Goal: Task Accomplishment & Management: Manage account settings

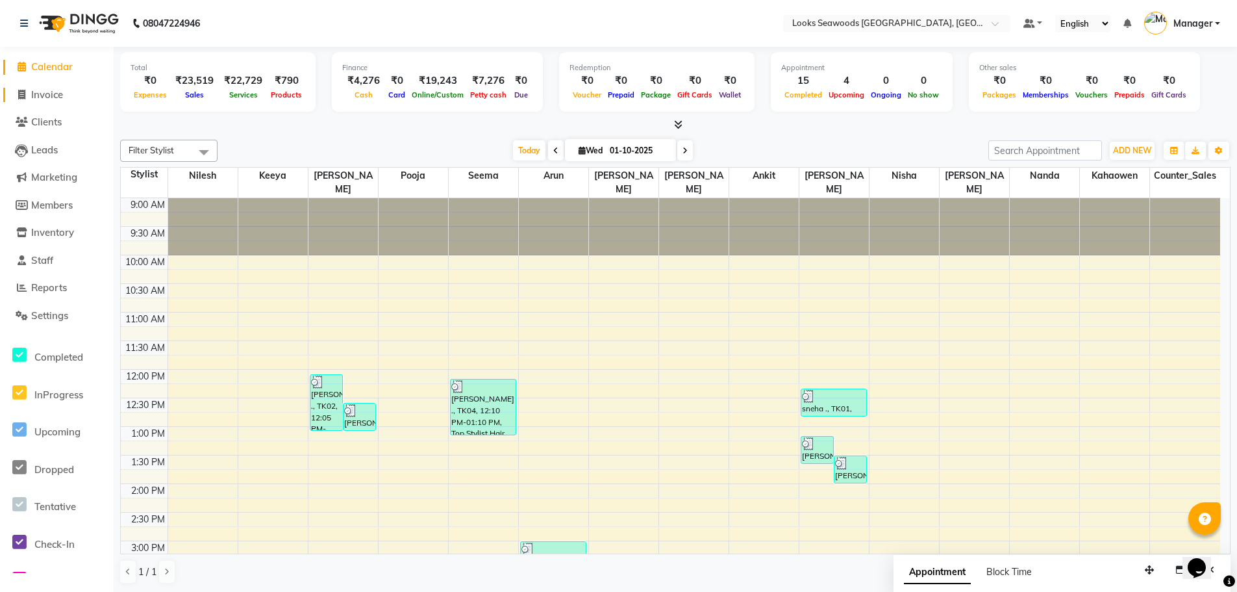
click at [36, 95] on span "Invoice" at bounding box center [47, 94] width 32 height 12
select select "service"
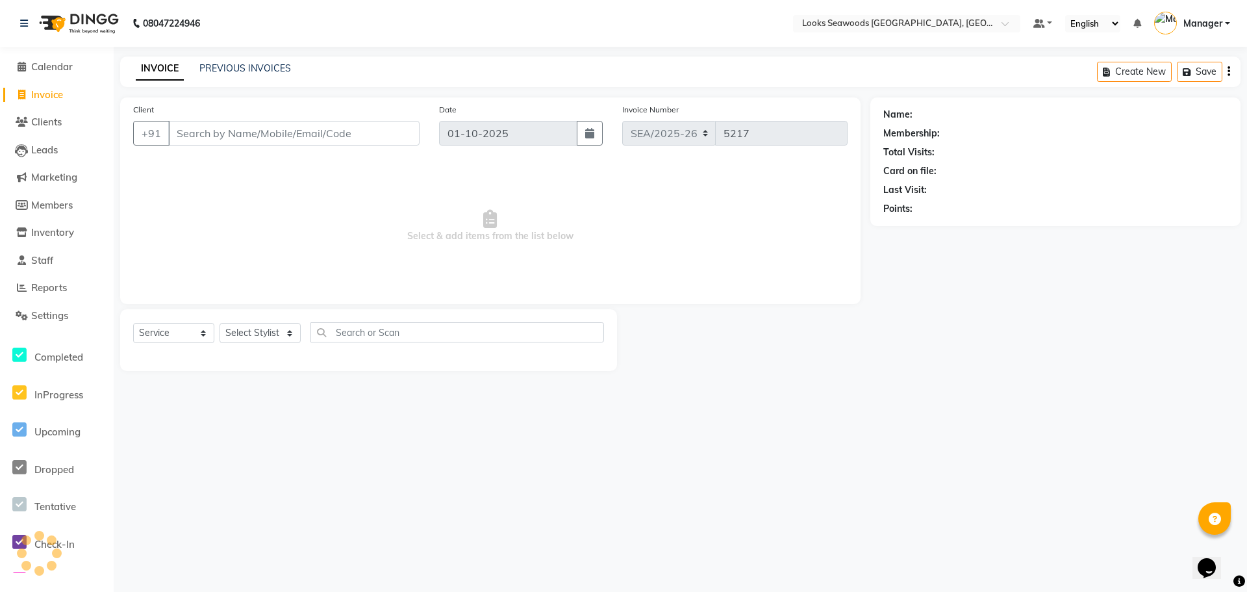
drag, startPoint x: 204, startPoint y: 138, endPoint x: 291, endPoint y: 182, distance: 97.6
click at [205, 138] on input "Client" at bounding box center [293, 133] width 251 height 25
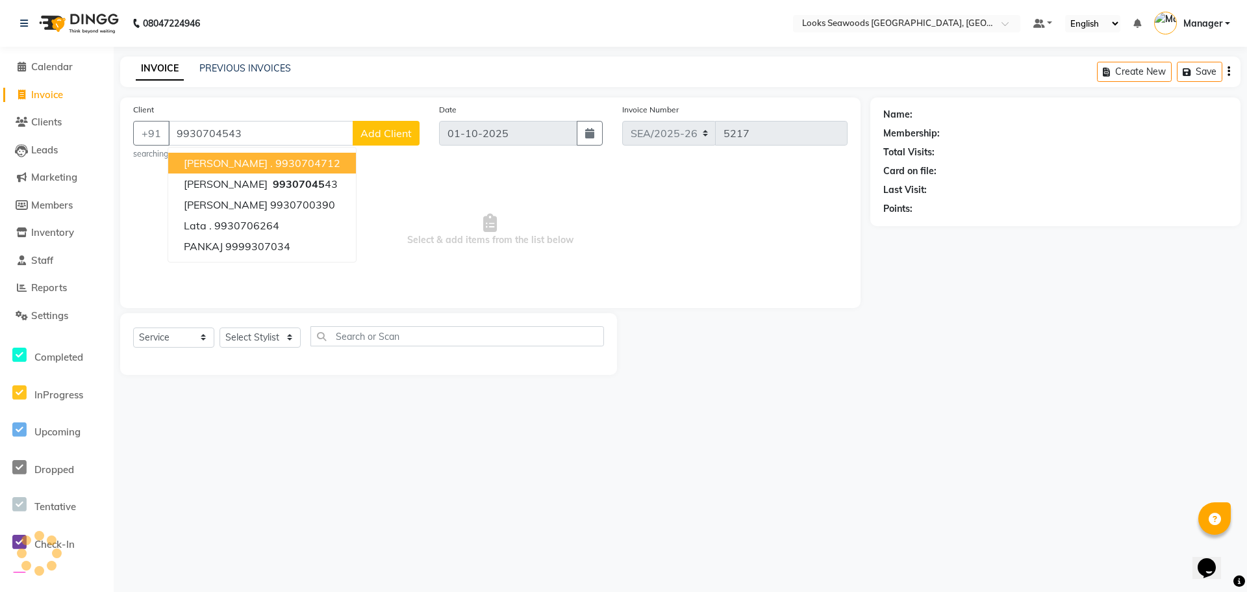
type input "9930704543"
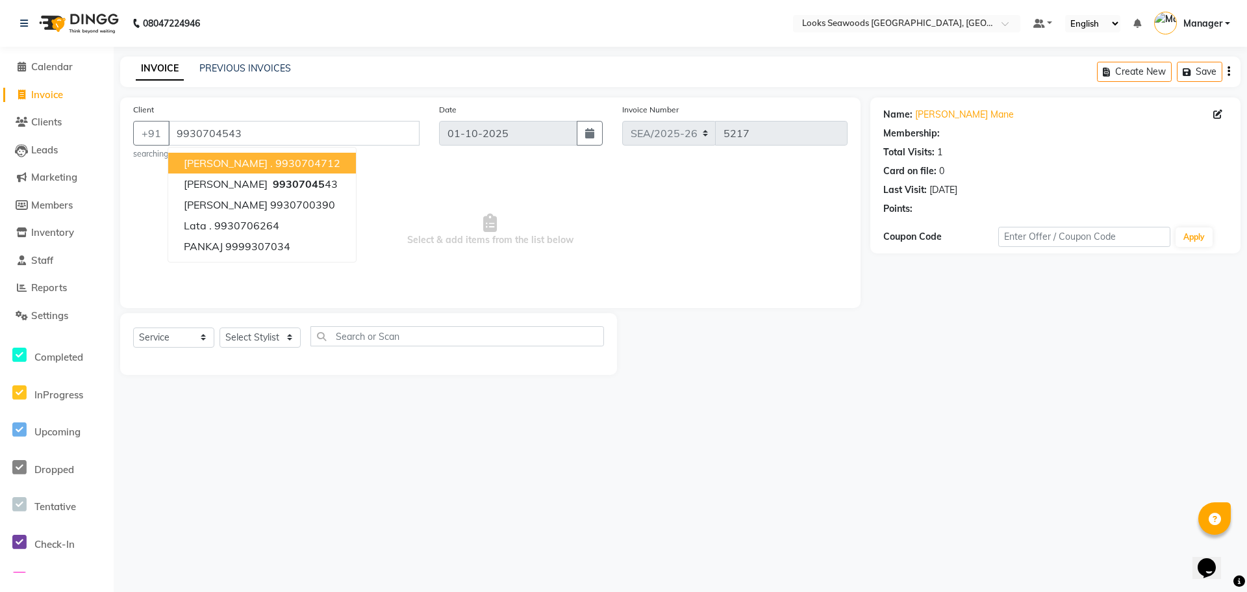
select select "1: Object"
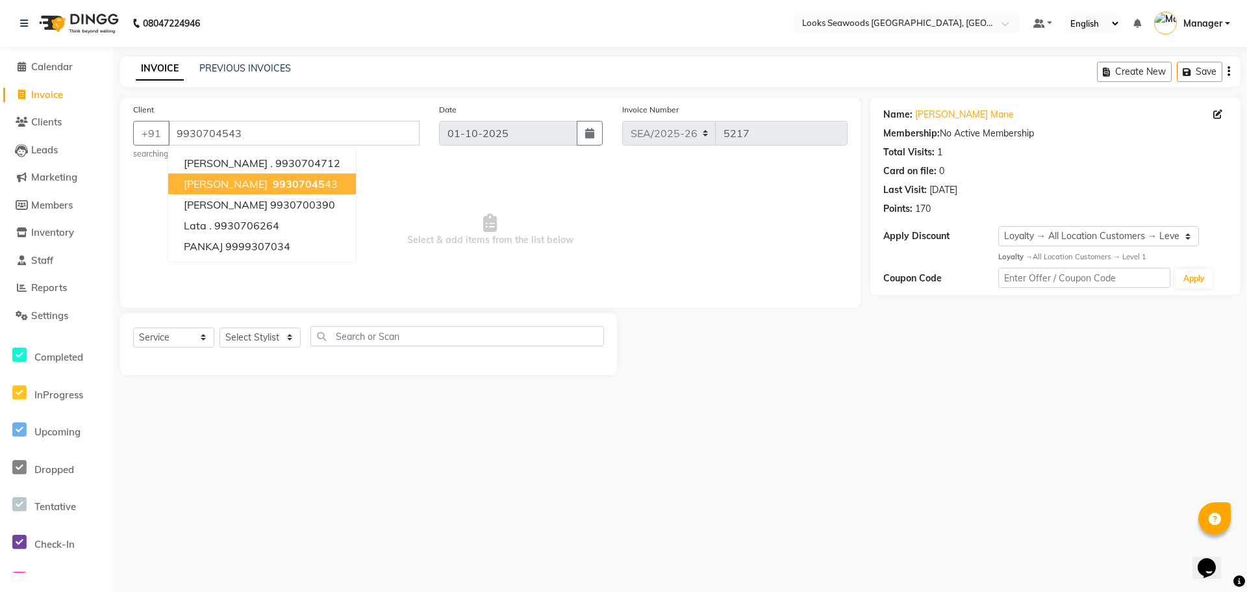
click at [215, 187] on span "[PERSON_NAME]" at bounding box center [226, 183] width 84 height 13
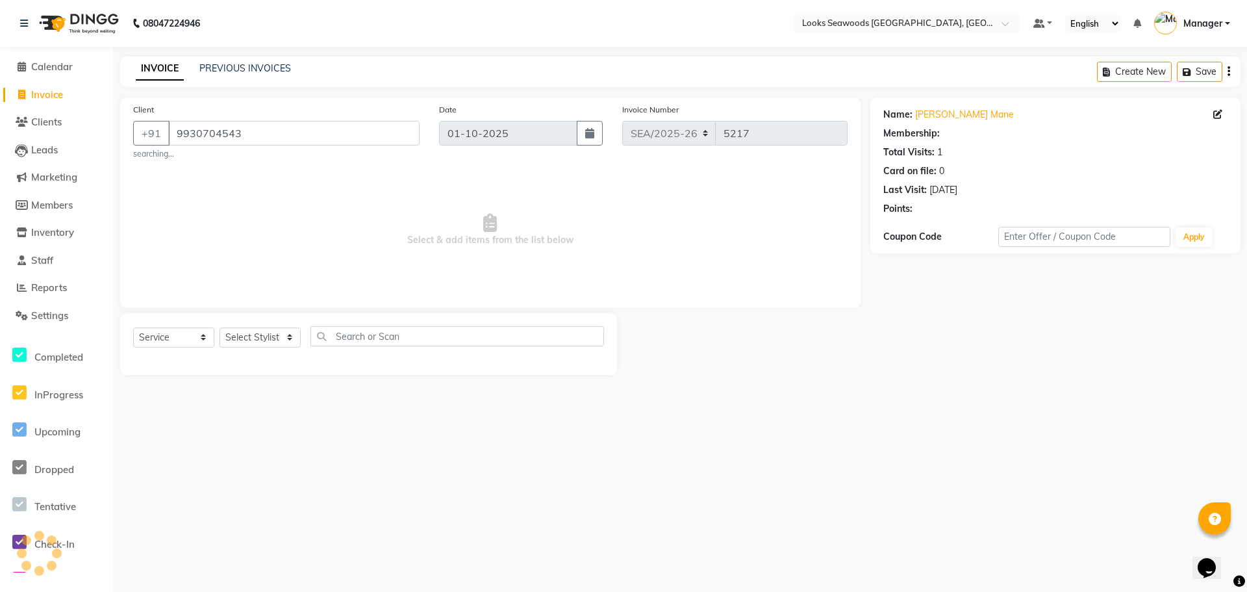
select select "1: Object"
click at [204, 338] on select "Select Service Product Membership Package Voucher Prepaid Gift Card" at bounding box center [173, 337] width 81 height 20
click at [133, 327] on select "Select Service Product Membership Package Voucher Prepaid Gift Card" at bounding box center [173, 337] width 81 height 20
click at [284, 338] on select "Select Stylist Ankit Arun Counter_Sales [PERSON_NAME] [PERSON_NAME] Manager [PE…" at bounding box center [260, 337] width 81 height 20
select select "93414"
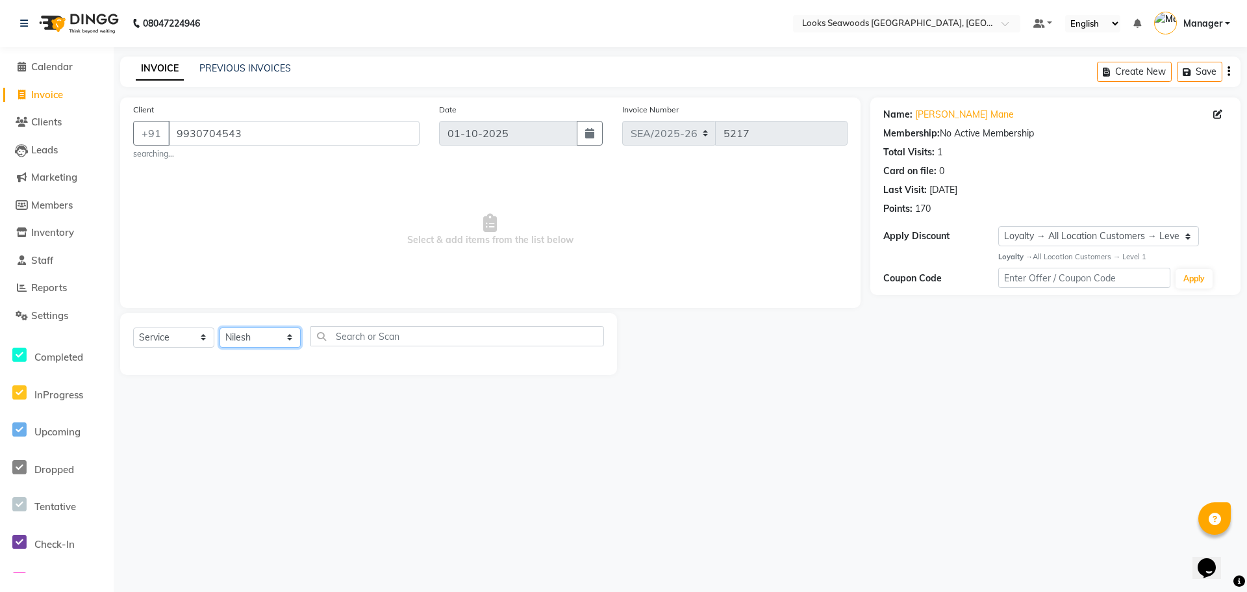
click at [220, 327] on select "Select Stylist Ankit Arun Counter_Sales [PERSON_NAME] [PERSON_NAME] Manager [PE…" at bounding box center [260, 337] width 81 height 20
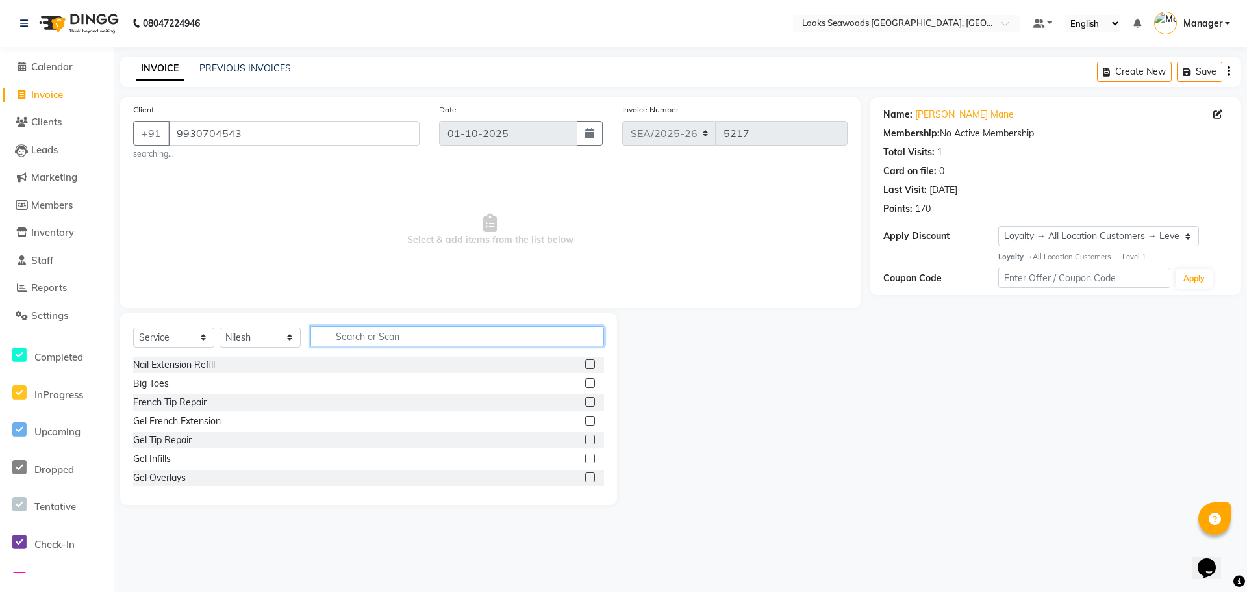
click at [362, 344] on input "text" at bounding box center [457, 336] width 294 height 20
type input "cut"
click at [184, 475] on div "Cr.Stylist Hair Cut(F)" at bounding box center [175, 478] width 85 height 14
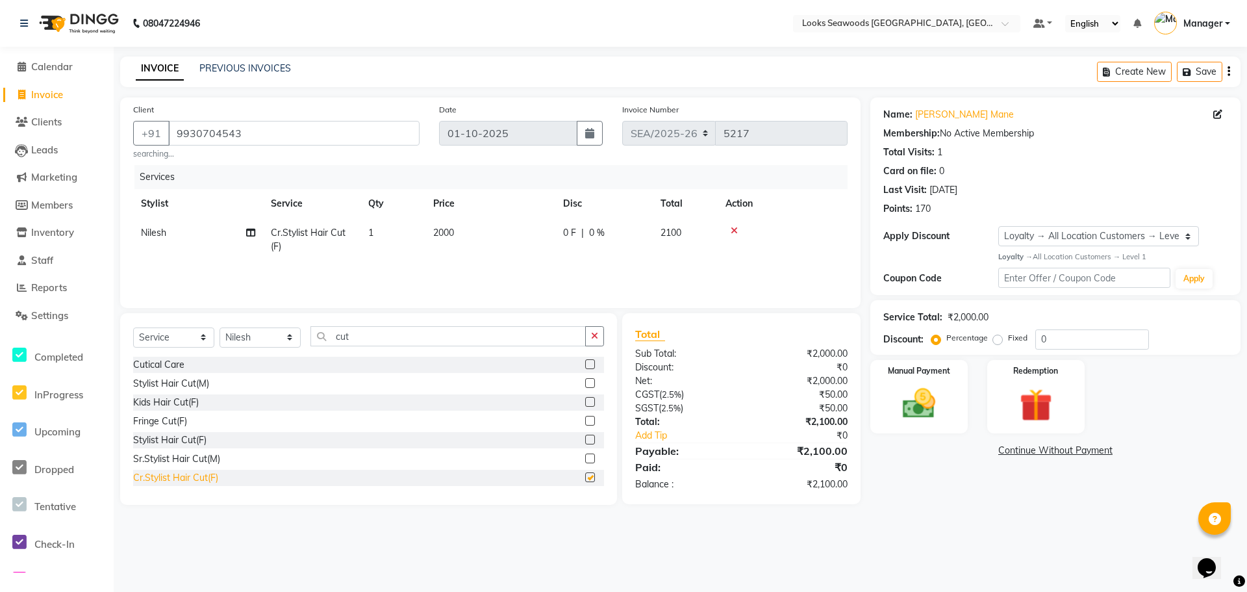
checkbox input "false"
click at [449, 234] on span "2000" at bounding box center [443, 233] width 21 height 12
select select "93414"
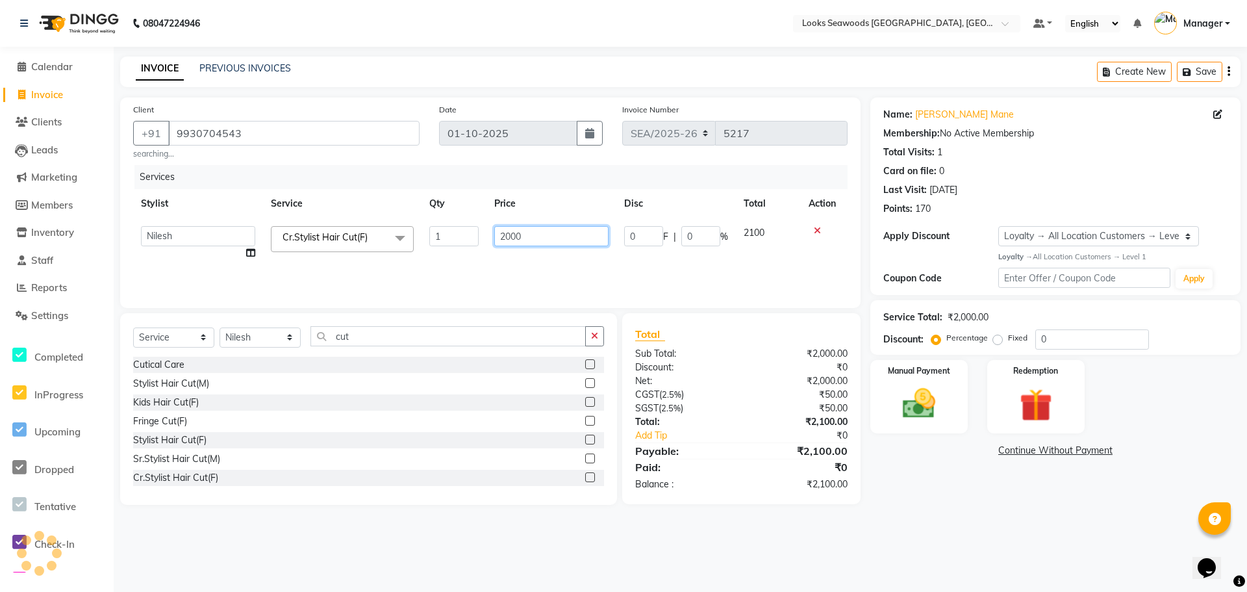
click at [541, 241] on input "2000" at bounding box center [551, 236] width 114 height 20
type input "2"
type input "1500"
click at [442, 402] on div "Kids Hair Cut(F)" at bounding box center [368, 402] width 471 height 16
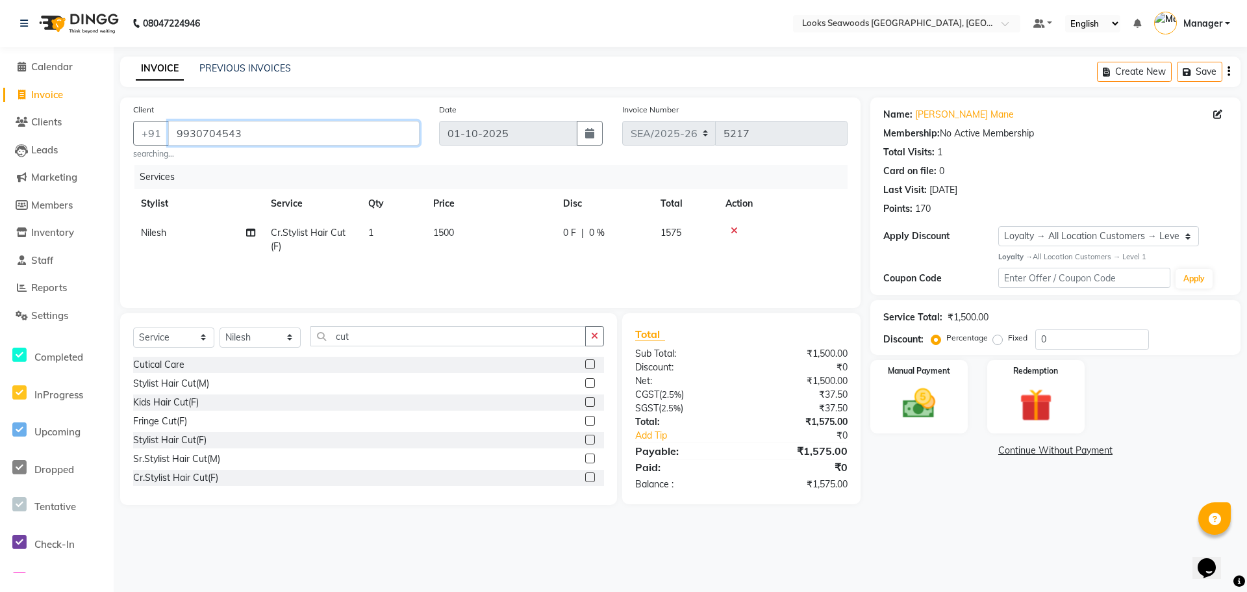
drag, startPoint x: 241, startPoint y: 134, endPoint x: 176, endPoint y: 132, distance: 65.0
click at [176, 132] on input "9930704543" at bounding box center [293, 133] width 251 height 25
click at [1030, 407] on img at bounding box center [1036, 405] width 56 height 43
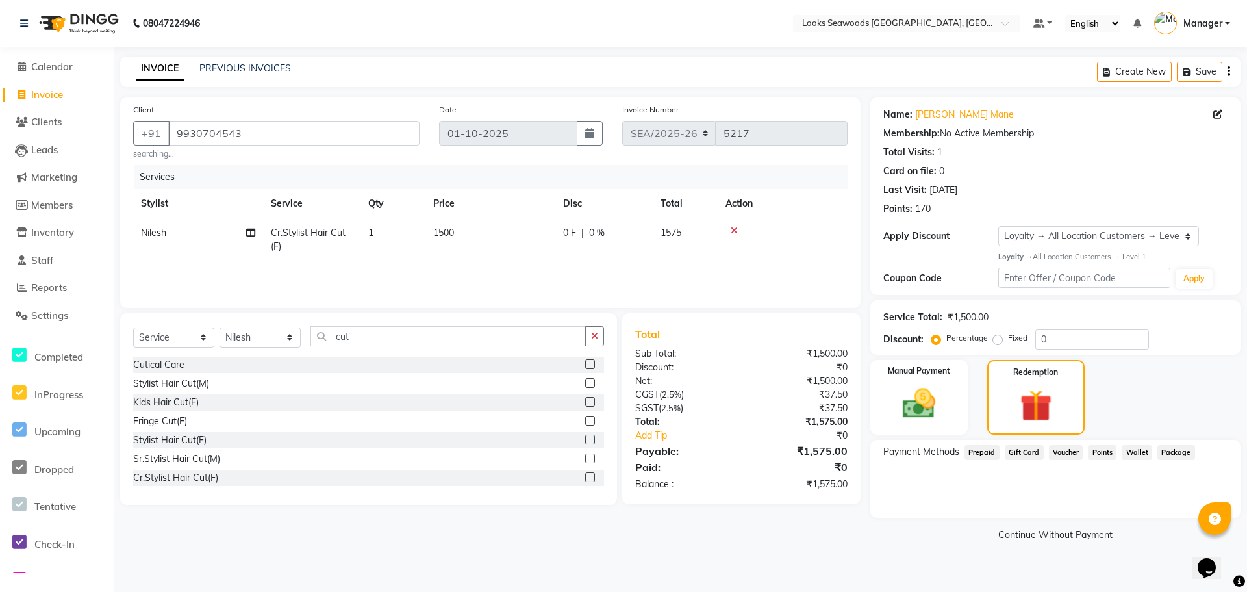
click at [987, 453] on span "Prepaid" at bounding box center [981, 452] width 35 height 15
click at [55, 74] on link "Calendar" at bounding box center [56, 67] width 107 height 15
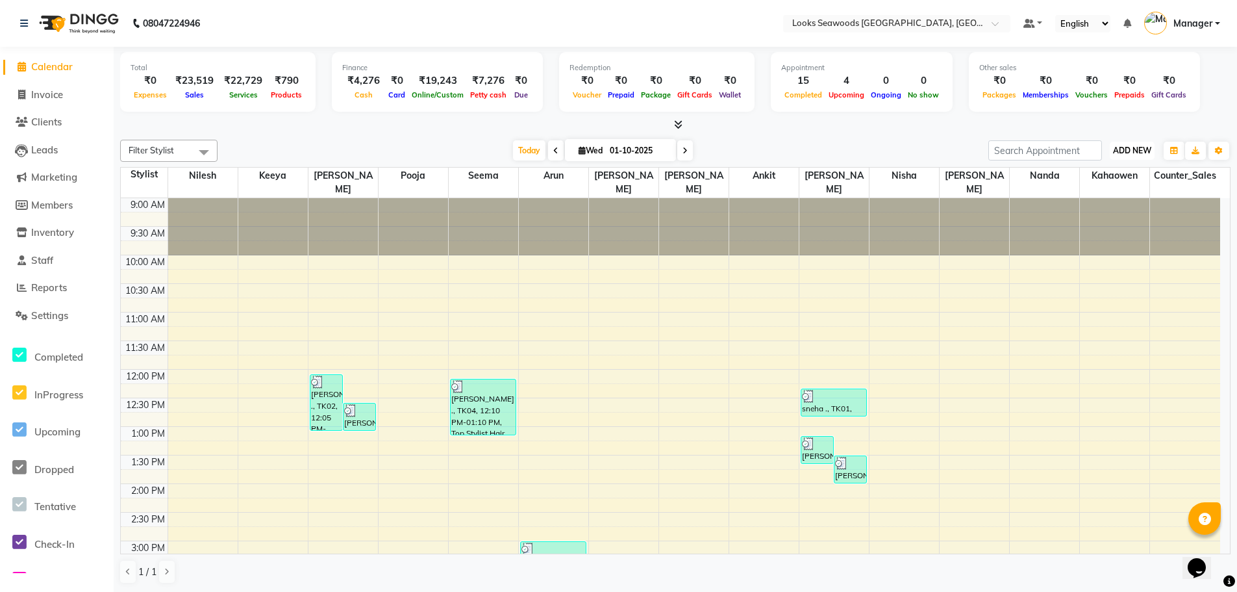
click at [1137, 154] on span "ADD NEW" at bounding box center [1132, 150] width 38 height 10
click at [1100, 173] on button "Add Appointment" at bounding box center [1102, 175] width 103 height 17
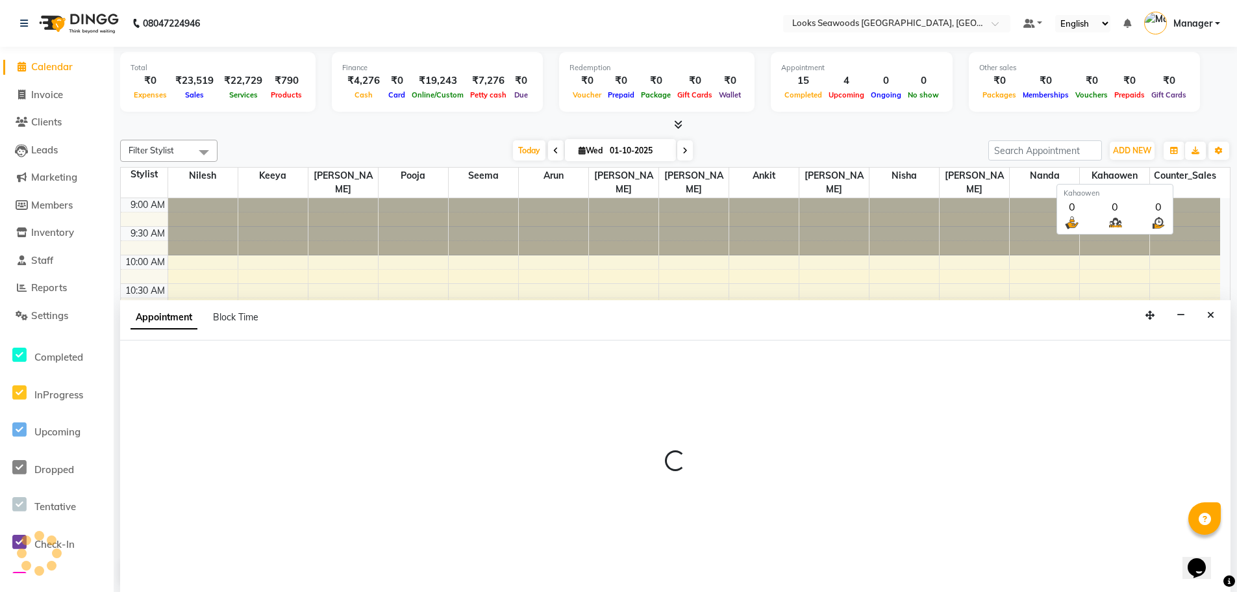
scroll to position [1, 0]
select select "600"
select select "tentative"
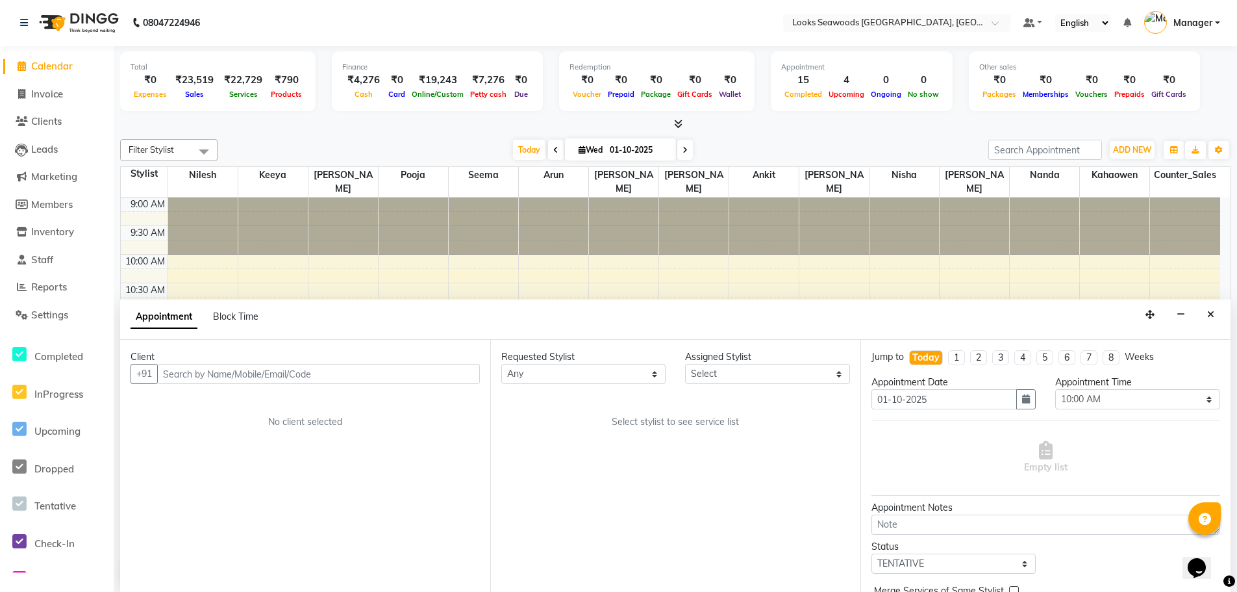
click at [185, 371] on input "text" at bounding box center [318, 374] width 323 height 20
click at [191, 381] on input "1" at bounding box center [318, 374] width 323 height 20
click at [203, 370] on input "1" at bounding box center [318, 374] width 323 height 20
type input "1"
click at [217, 410] on div "Client +91 1 No client selected" at bounding box center [305, 466] width 370 height 252
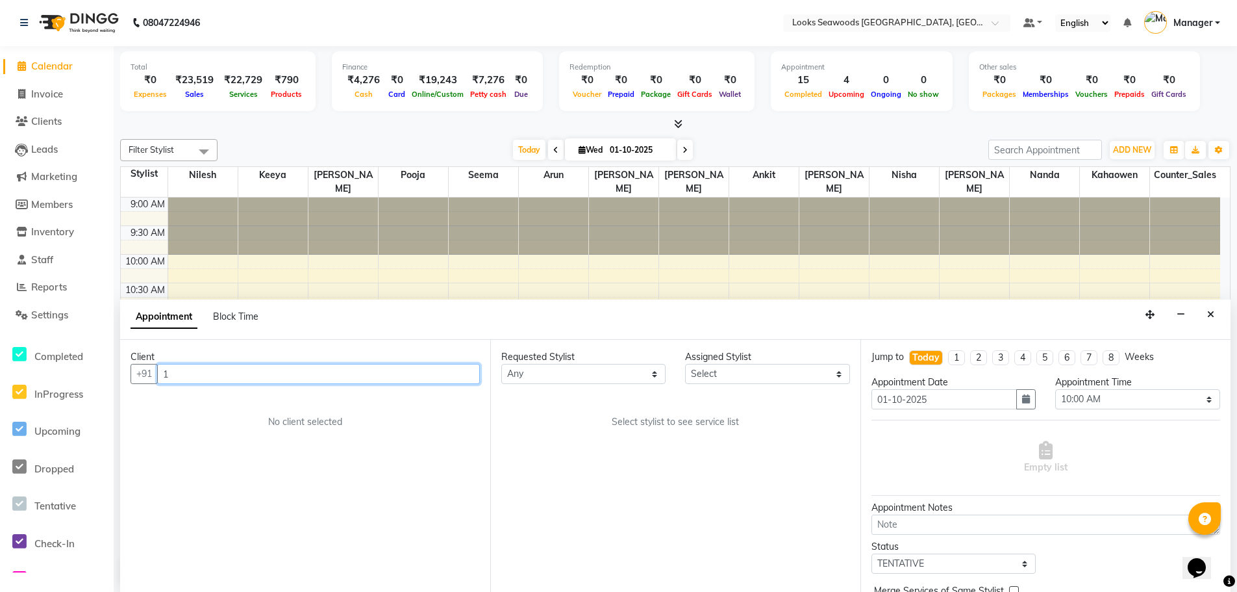
click at [227, 379] on input "1" at bounding box center [318, 374] width 323 height 20
drag, startPoint x: 207, startPoint y: 379, endPoint x: 151, endPoint y: 374, distance: 55.4
click at [151, 374] on div "+91 1" at bounding box center [305, 374] width 349 height 20
click at [254, 373] on input "text" at bounding box center [318, 374] width 323 height 20
paste input "99672 12362"
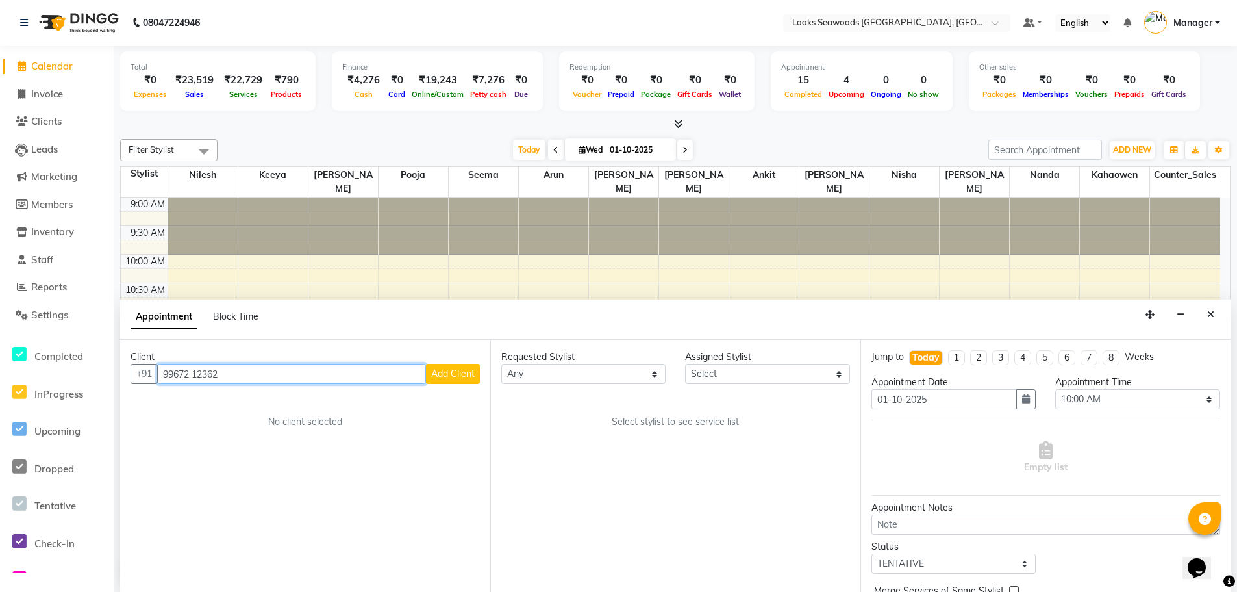
click at [192, 375] on input "99672 12362" at bounding box center [291, 374] width 269 height 20
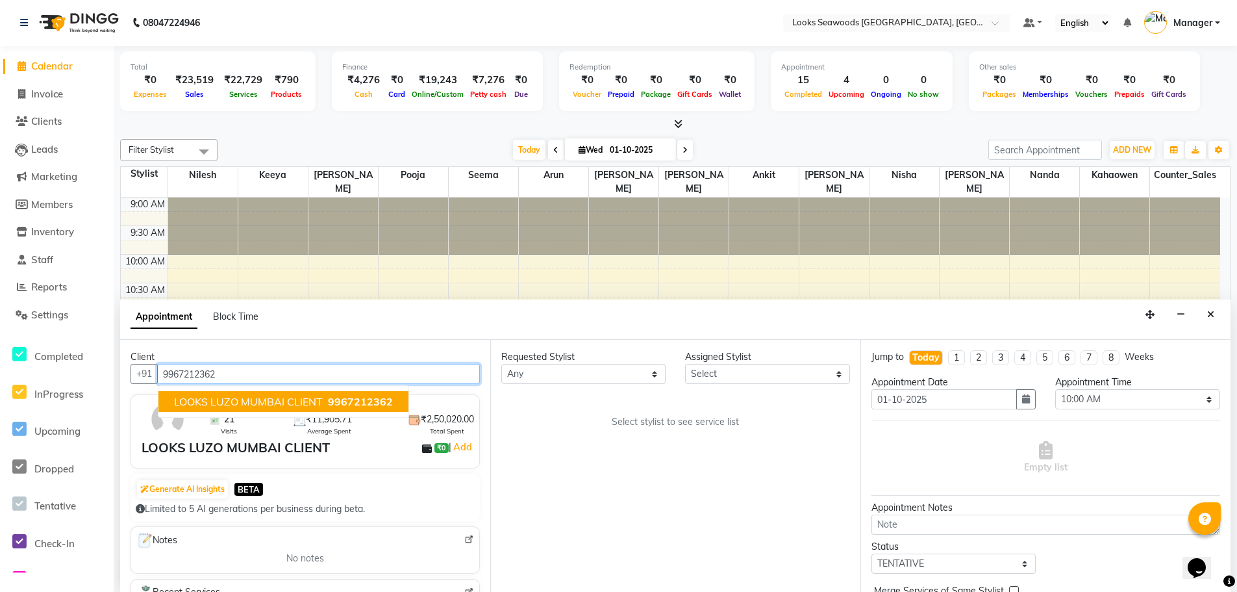
click at [240, 408] on button "LOOKS LUZO MUMBAI CLIENT 9967212362" at bounding box center [283, 401] width 250 height 21
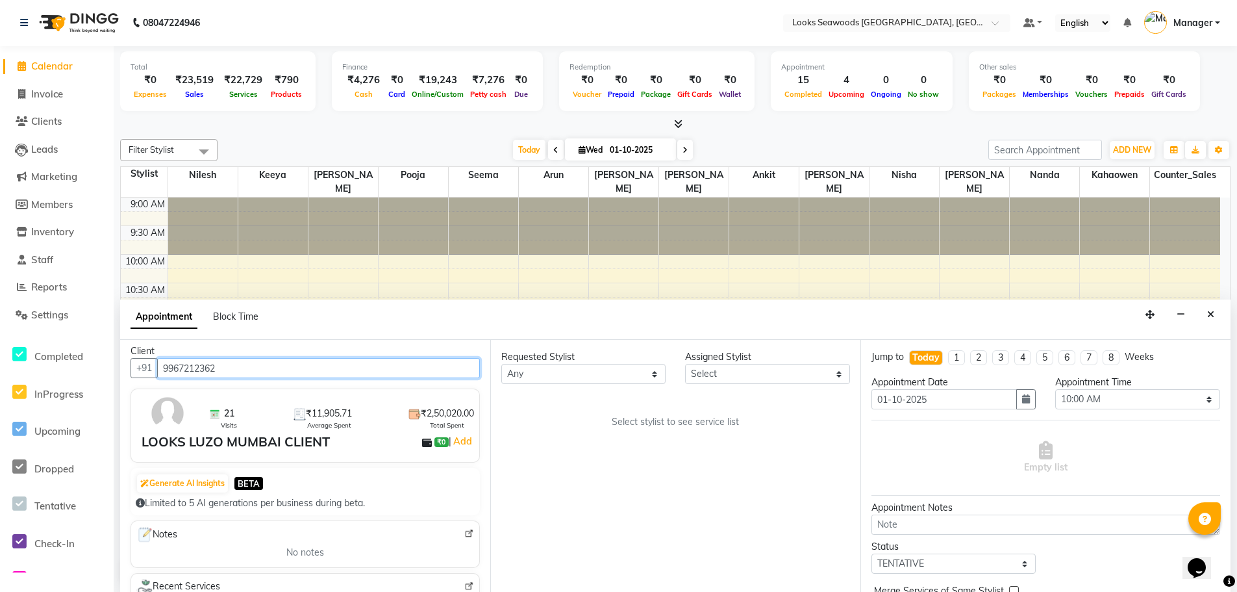
scroll to position [0, 0]
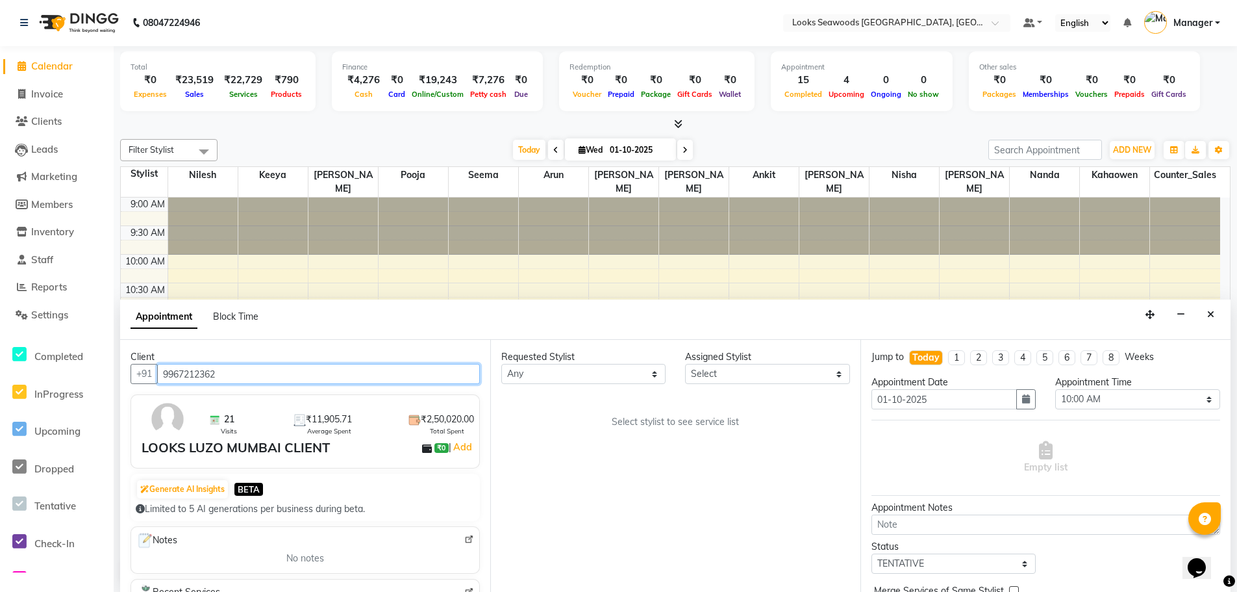
click at [398, 373] on input "9967212362" at bounding box center [318, 374] width 323 height 20
type input "9967212362"
click at [619, 469] on div "Requested Stylist Any Ankit Arun Counter_Sales [PERSON_NAME] [PERSON_NAME] [PER…" at bounding box center [675, 466] width 370 height 252
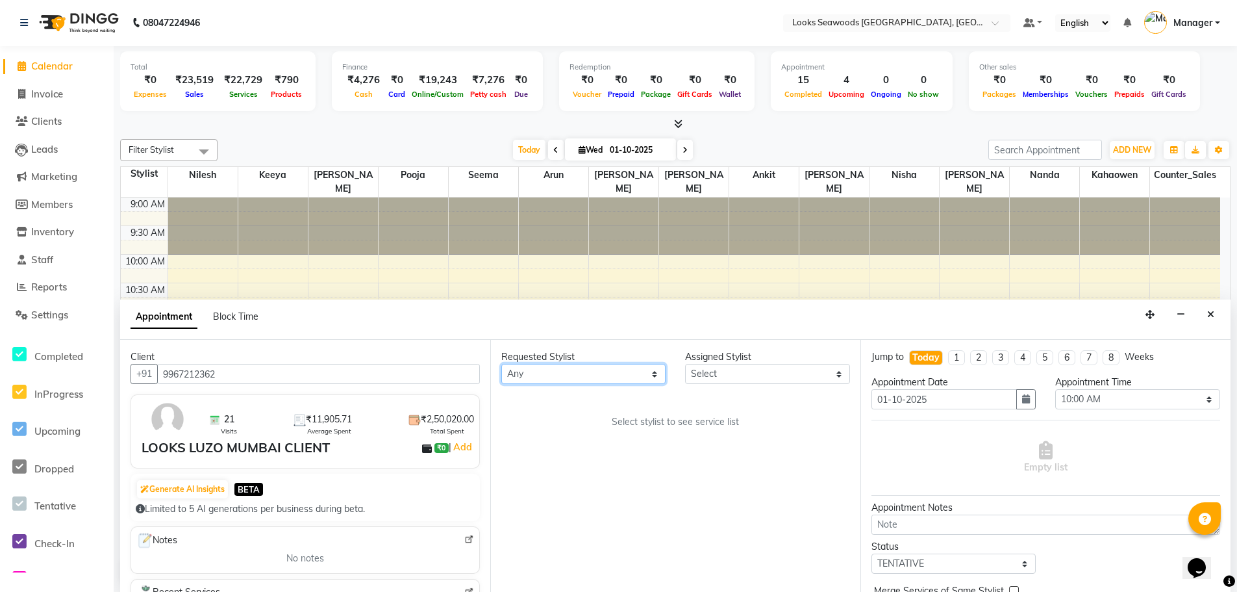
click at [641, 377] on select "Any Ankit Arun Counter_Sales [PERSON_NAME] [PERSON_NAME] [PERSON_NAME] [PERSON_…" at bounding box center [583, 374] width 164 height 20
select select "93415"
click at [501, 364] on select "Any Ankit Arun Counter_Sales [PERSON_NAME] [PERSON_NAME] [PERSON_NAME] [PERSON_…" at bounding box center [583, 374] width 164 height 20
select select "93415"
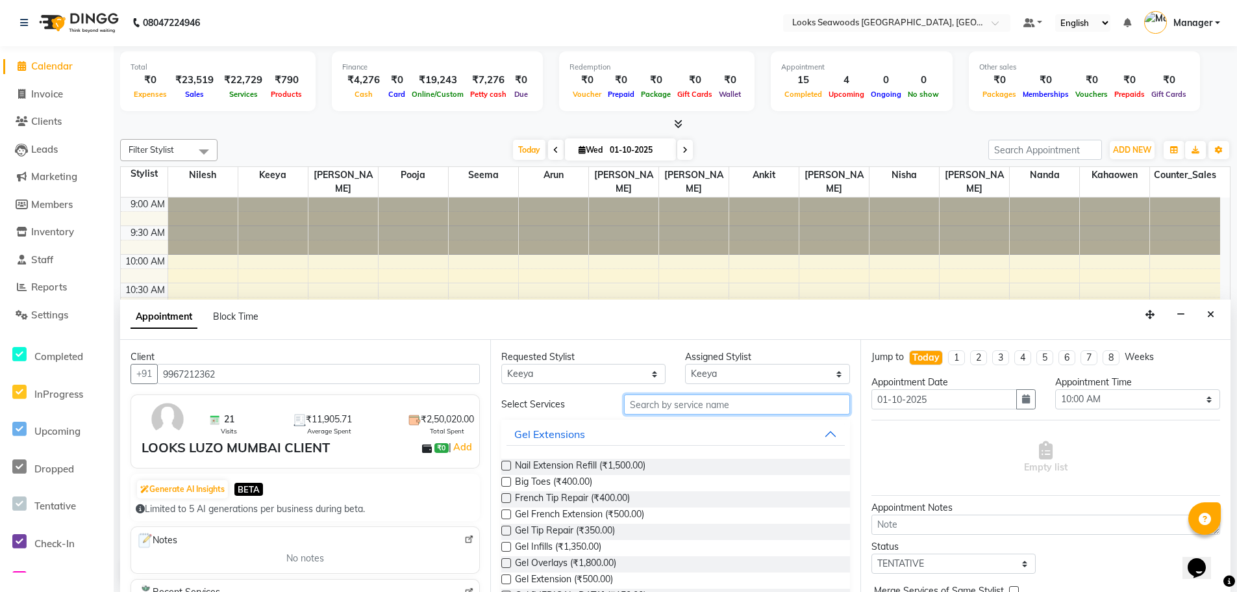
click at [709, 405] on input "text" at bounding box center [737, 404] width 226 height 20
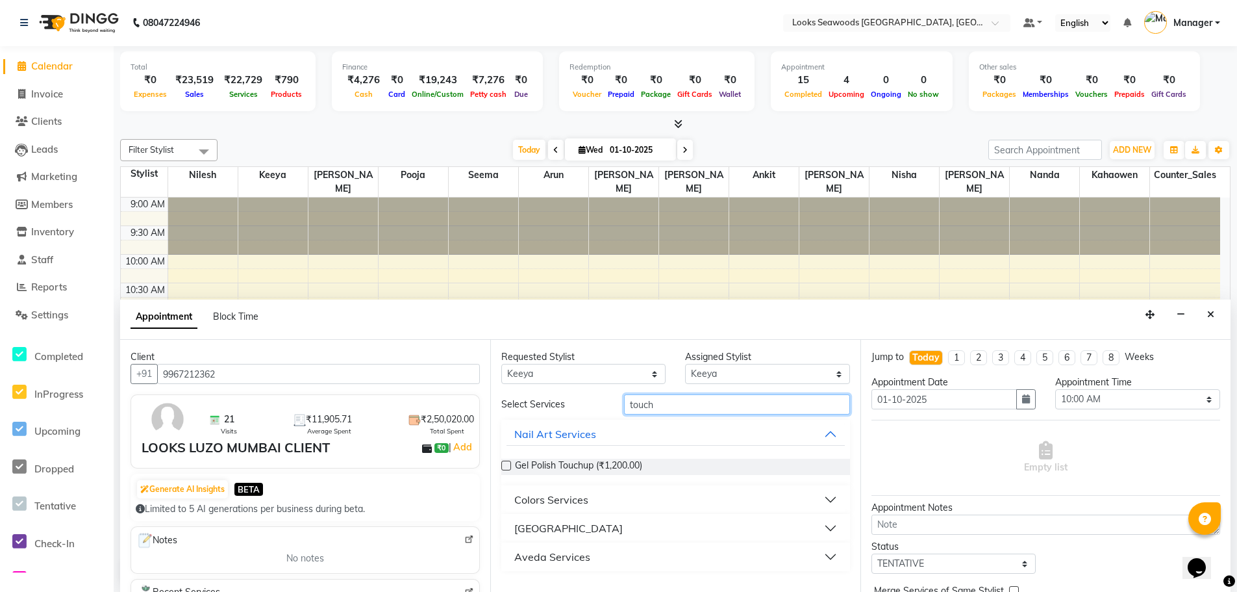
type input "touch"
click at [584, 499] on div "Colors Services" at bounding box center [551, 500] width 74 height 16
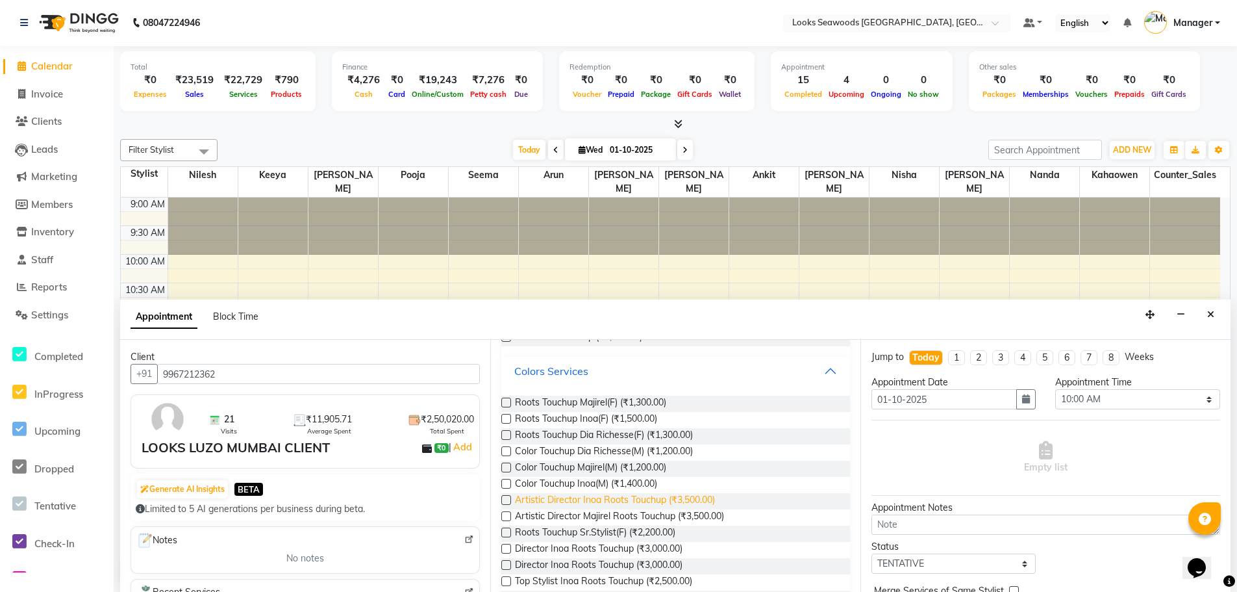
scroll to position [130, 0]
click at [568, 486] on span "Color Touchup Inoa(M) (₹1,400.00)" at bounding box center [586, 483] width 142 height 16
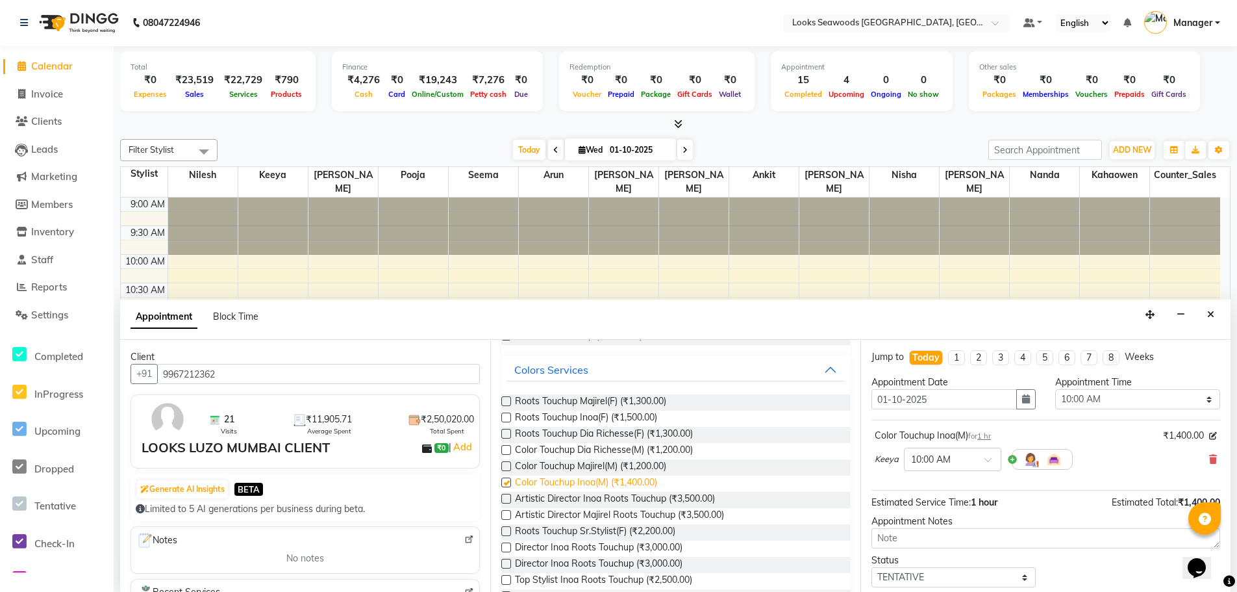
checkbox input "false"
click at [1002, 359] on li "3" at bounding box center [1000, 357] width 17 height 15
type input "[DATE]"
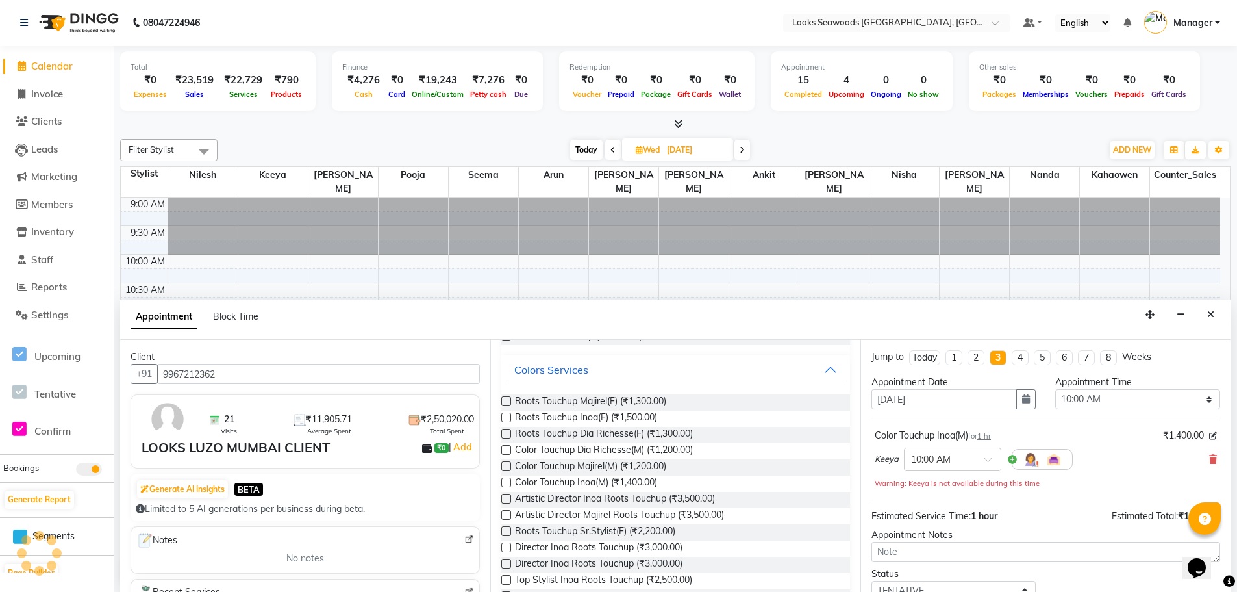
scroll to position [431, 0]
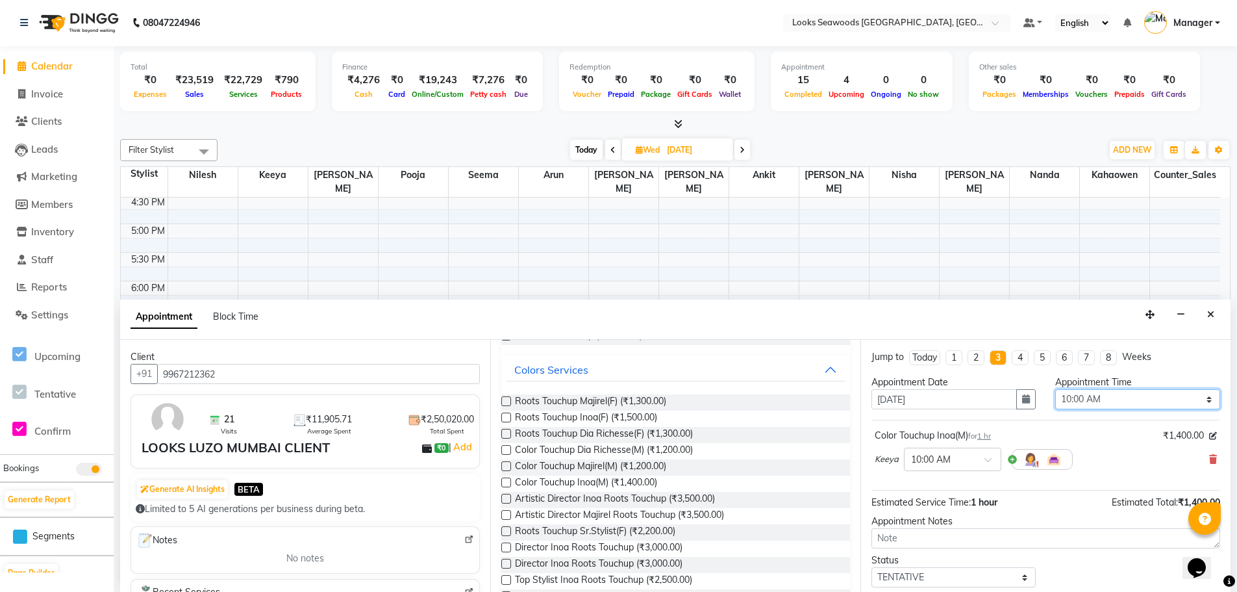
click at [1200, 402] on select "Select 10:00 AM 10:15 AM 10:30 AM 10:45 AM 11:00 AM 11:15 AM 11:30 AM 11:45 AM …" at bounding box center [1137, 399] width 164 height 20
select select "735"
click at [1055, 389] on select "Select 10:00 AM 10:15 AM 10:30 AM 10:45 AM 11:00 AM 11:15 AM 11:30 AM 11:45 AM …" at bounding box center [1137, 399] width 164 height 20
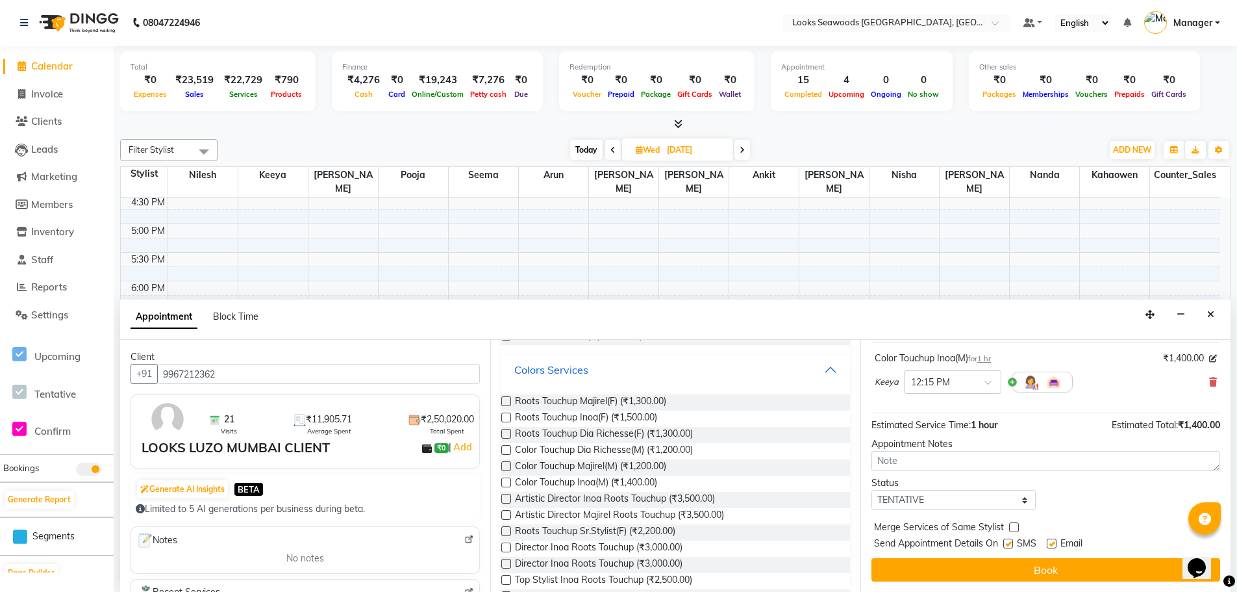
click at [757, 359] on button "Colors Services" at bounding box center [676, 369] width 338 height 23
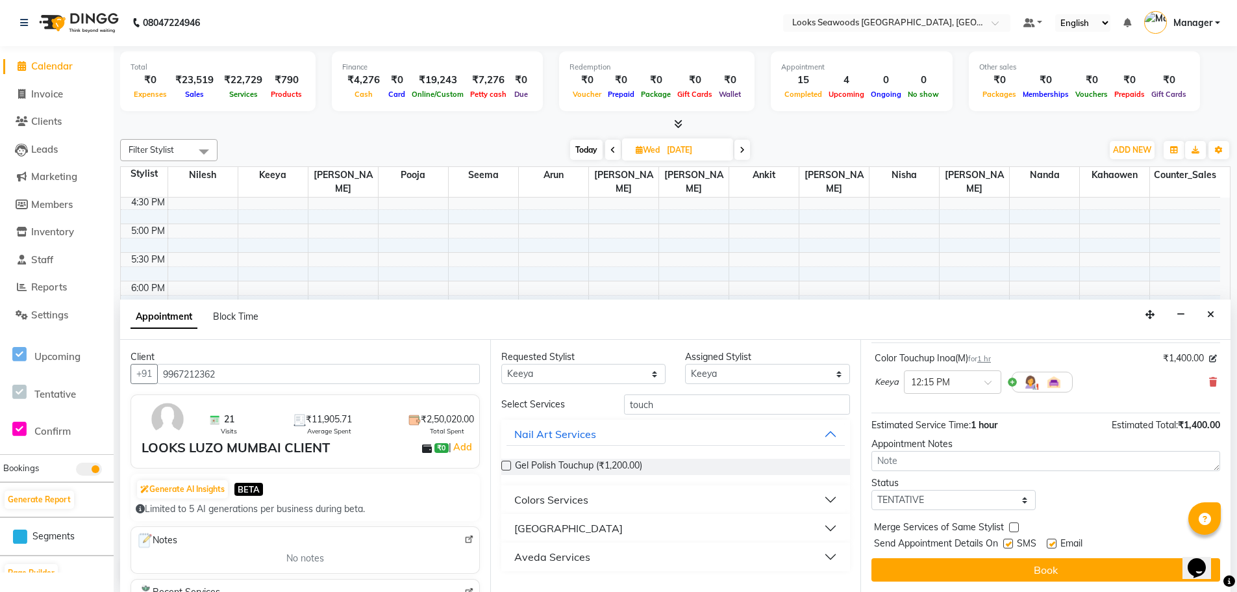
scroll to position [0, 0]
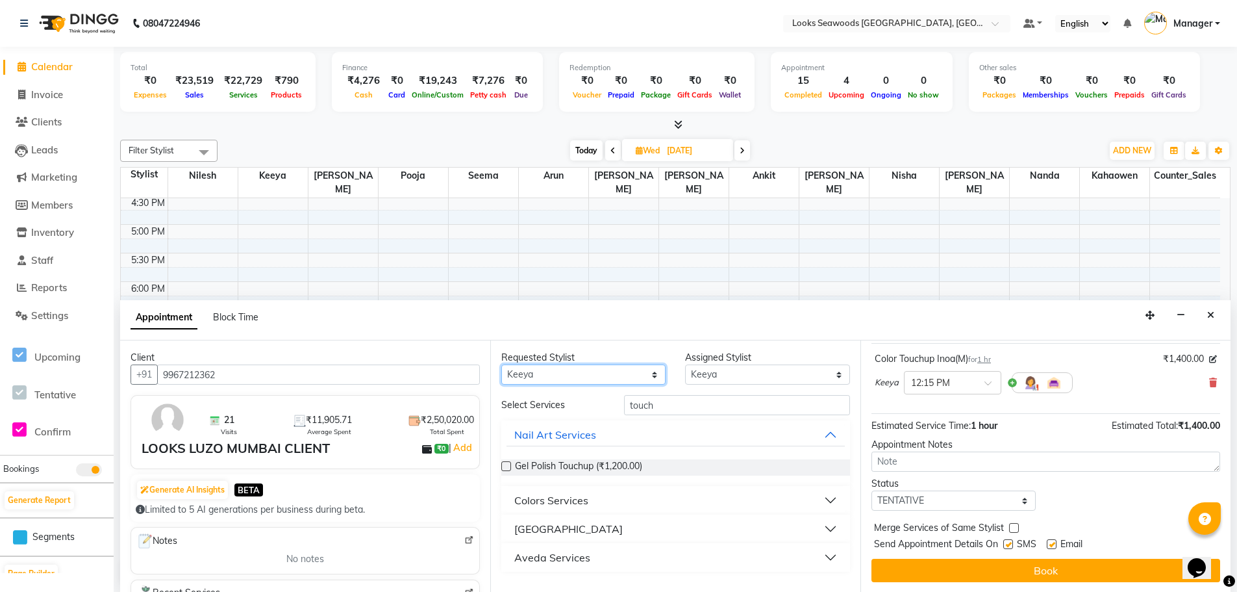
click at [653, 375] on select "Any Ankit Arun Counter_Sales [PERSON_NAME] [PERSON_NAME] [PERSON_NAME] [PERSON_…" at bounding box center [583, 374] width 164 height 20
select select "93428"
click at [501, 364] on select "Any Ankit Arun Counter_Sales [PERSON_NAME] [PERSON_NAME] [PERSON_NAME] [PERSON_…" at bounding box center [583, 374] width 164 height 20
select select "93428"
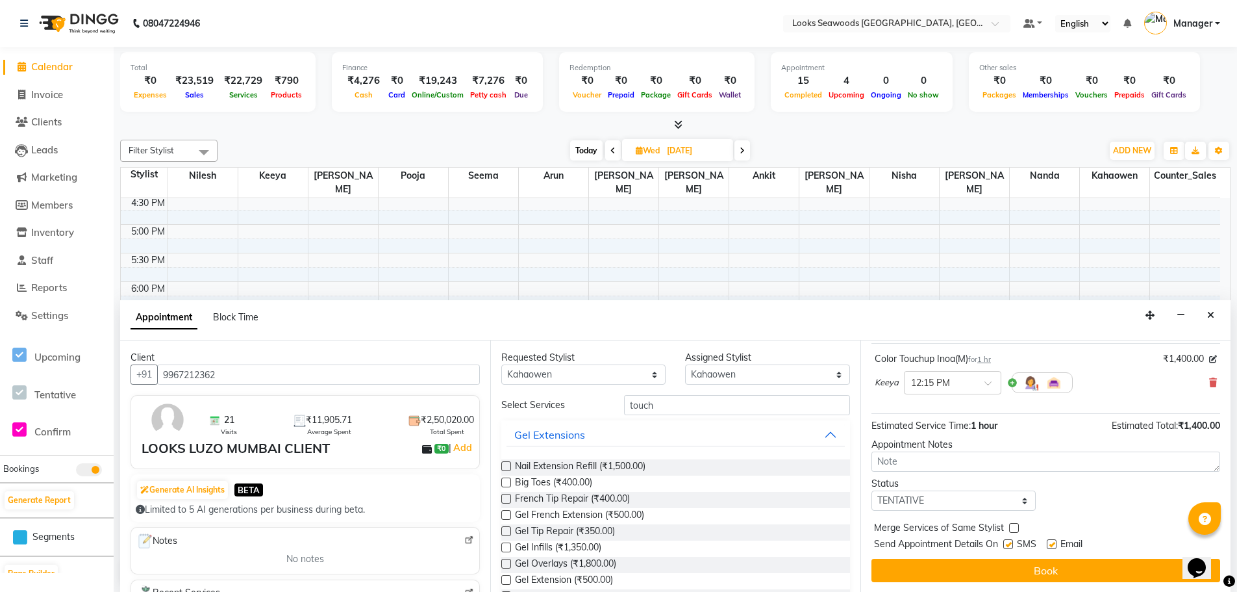
click at [507, 462] on label at bounding box center [506, 466] width 10 height 10
click at [507, 463] on input "checkbox" at bounding box center [505, 467] width 8 height 8
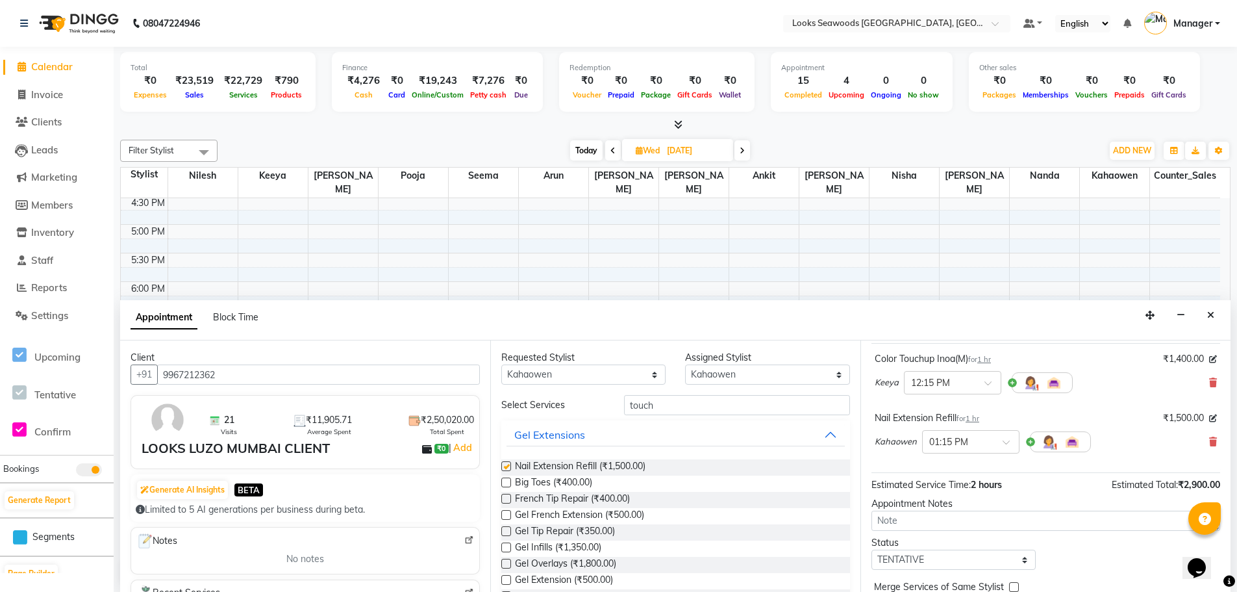
checkbox input "false"
click at [646, 377] on select "Any Ankit Arun Counter_Sales [PERSON_NAME] [PERSON_NAME] [PERSON_NAME] [PERSON_…" at bounding box center [583, 374] width 164 height 20
select select "93423"
click at [501, 364] on select "Any Ankit Arun Counter_Sales [PERSON_NAME] [PERSON_NAME] [PERSON_NAME] [PERSON_…" at bounding box center [583, 374] width 164 height 20
select select "93423"
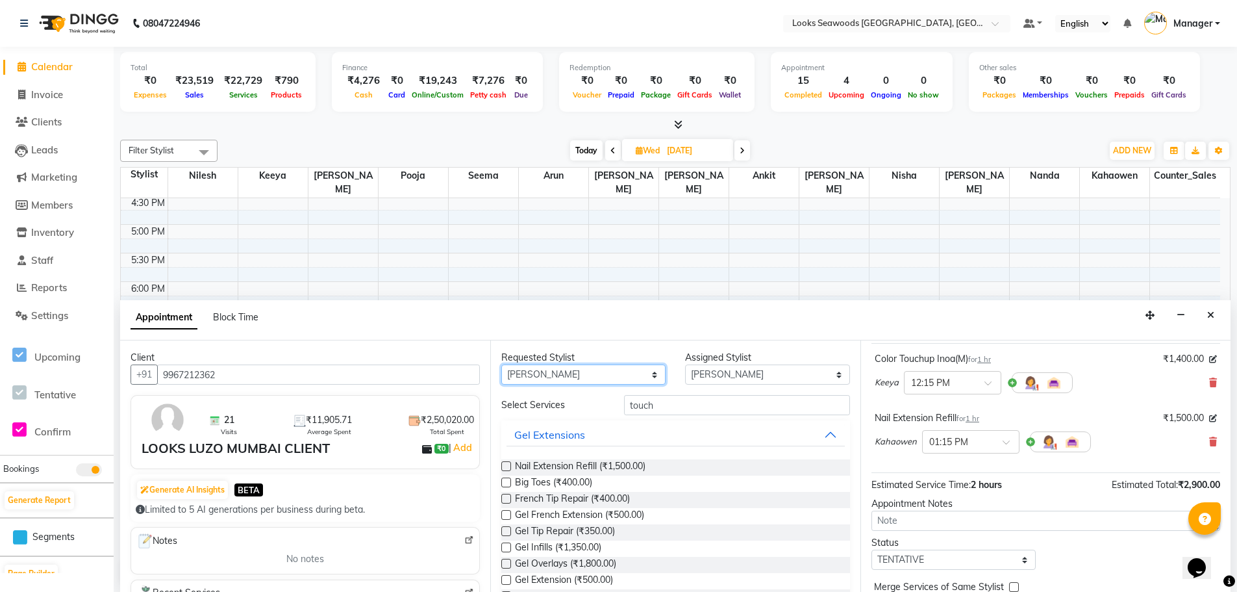
click at [650, 368] on select "Any Ankit Arun Counter_Sales [PERSON_NAME] [PERSON_NAME] [PERSON_NAME] [PERSON_…" at bounding box center [583, 374] width 164 height 20
click at [501, 364] on select "Any Ankit Arun Counter_Sales [PERSON_NAME] [PERSON_NAME] [PERSON_NAME] [PERSON_…" at bounding box center [583, 374] width 164 height 20
click at [730, 414] on input "touch" at bounding box center [737, 405] width 226 height 20
click at [730, 405] on input "touch" at bounding box center [737, 405] width 226 height 20
drag, startPoint x: 730, startPoint y: 405, endPoint x: 556, endPoint y: 399, distance: 174.2
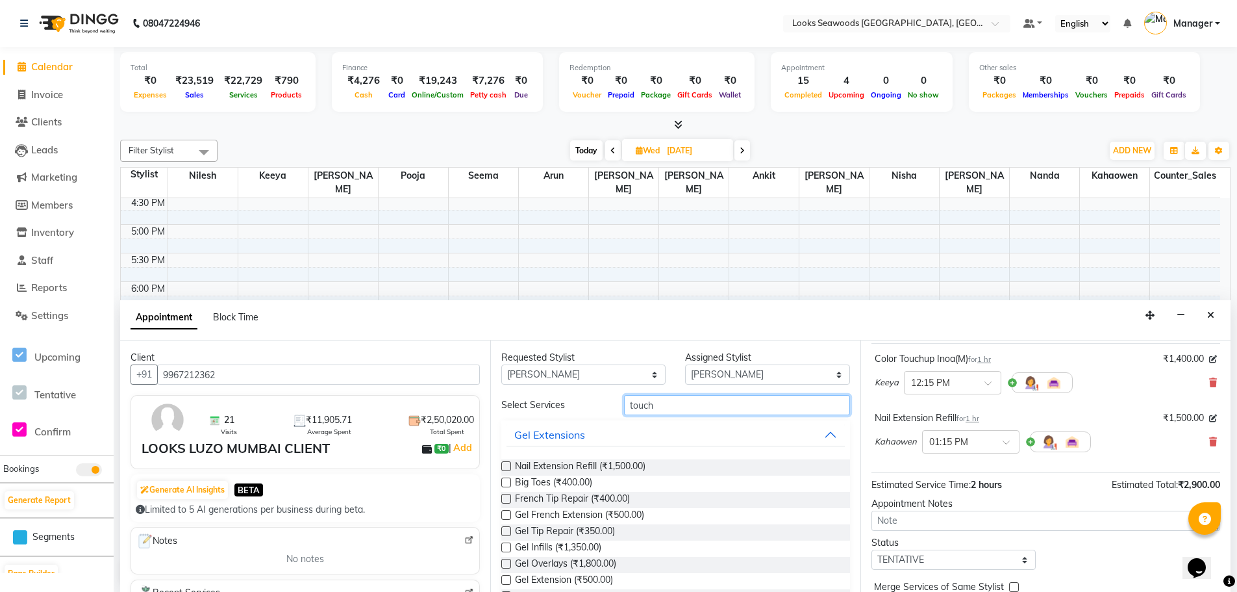
click at [556, 397] on div "Select Services touch" at bounding box center [676, 405] width 368 height 20
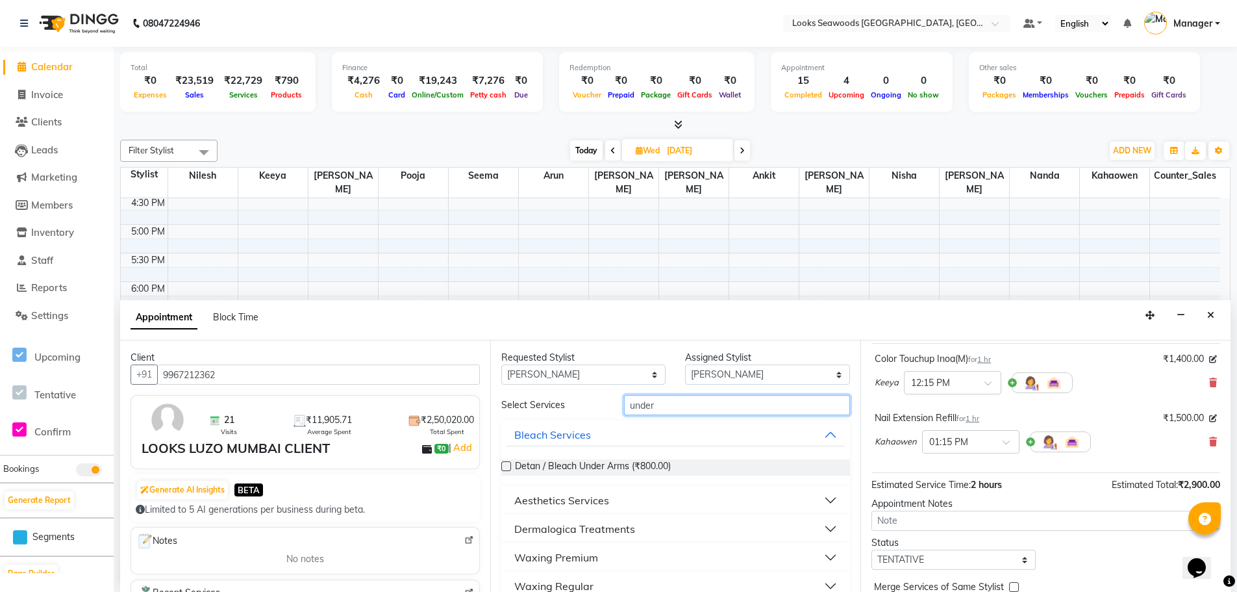
type input "under"
click at [568, 559] on div "Waxing Premium" at bounding box center [556, 557] width 84 height 16
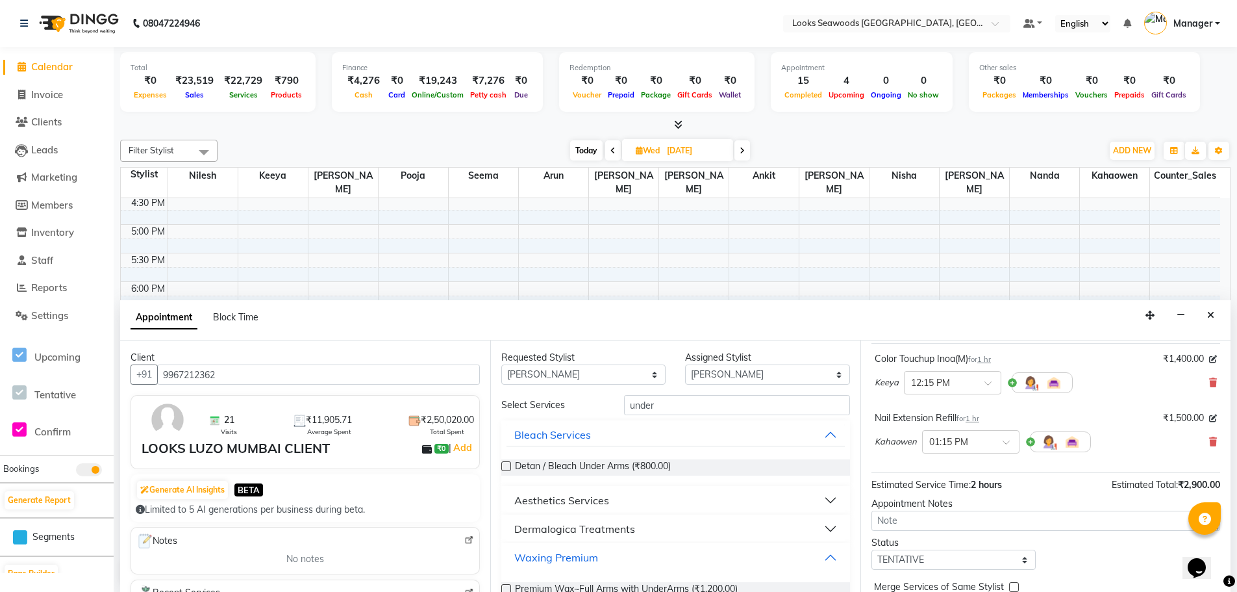
click at [568, 560] on div "Waxing Premium" at bounding box center [556, 557] width 84 height 16
drag, startPoint x: 592, startPoint y: 559, endPoint x: 677, endPoint y: 557, distance: 85.8
click at [593, 559] on div "Waxing Premium" at bounding box center [556, 557] width 84 height 16
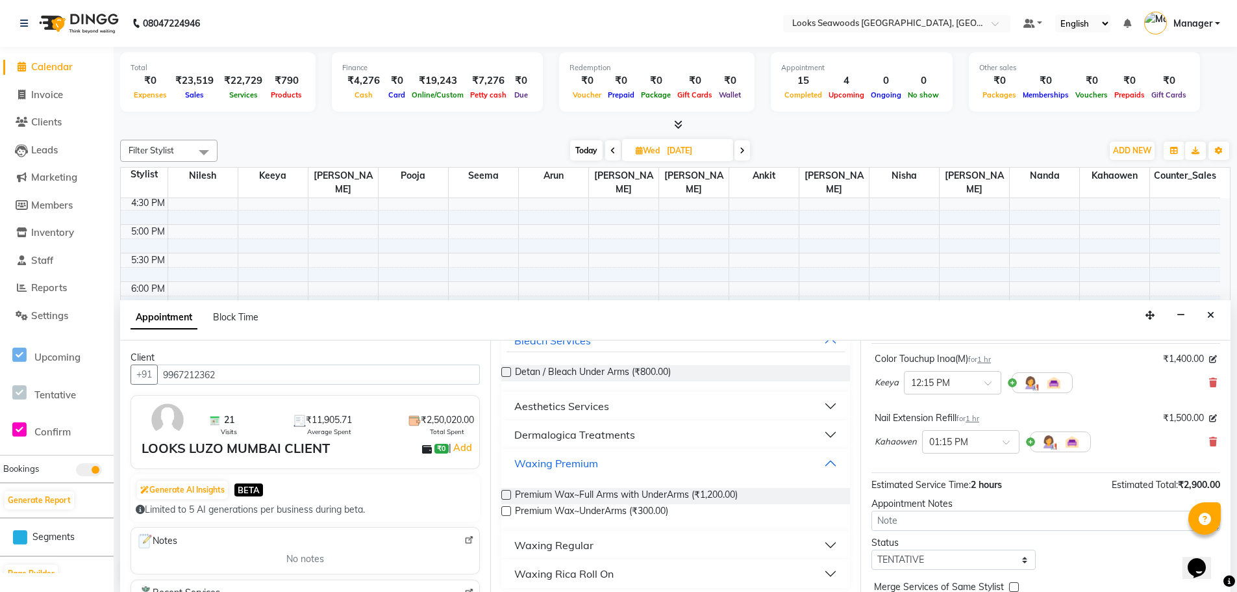
scroll to position [98, 0]
click at [509, 507] on label at bounding box center [506, 507] width 10 height 10
click at [509, 507] on input "checkbox" at bounding box center [505, 508] width 8 height 8
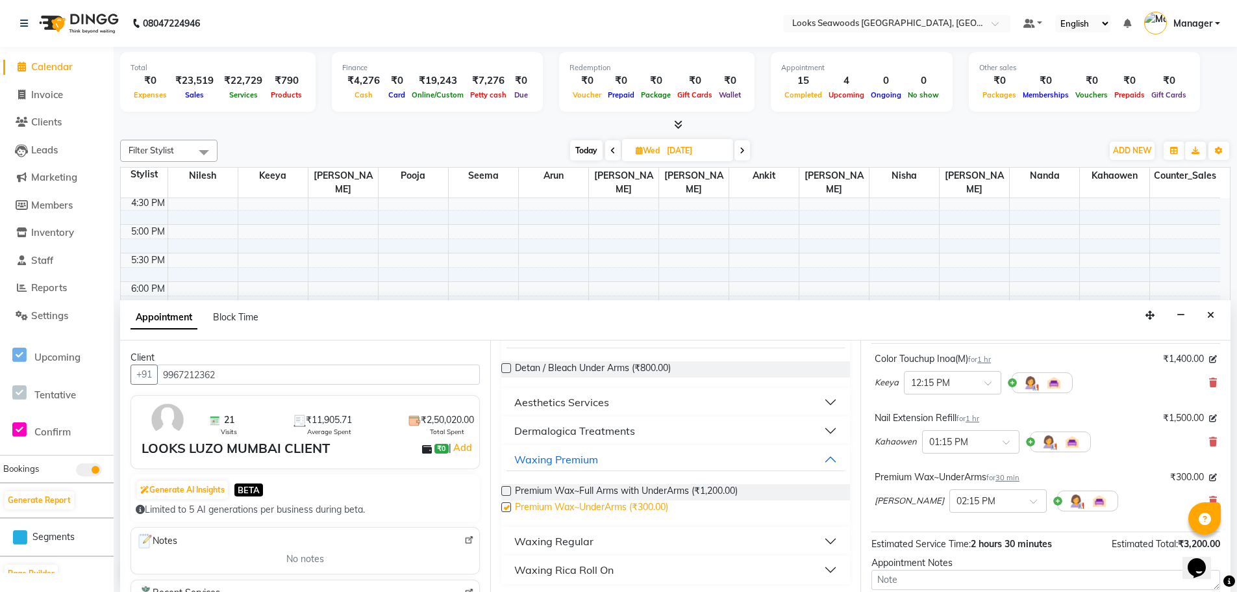
checkbox input "false"
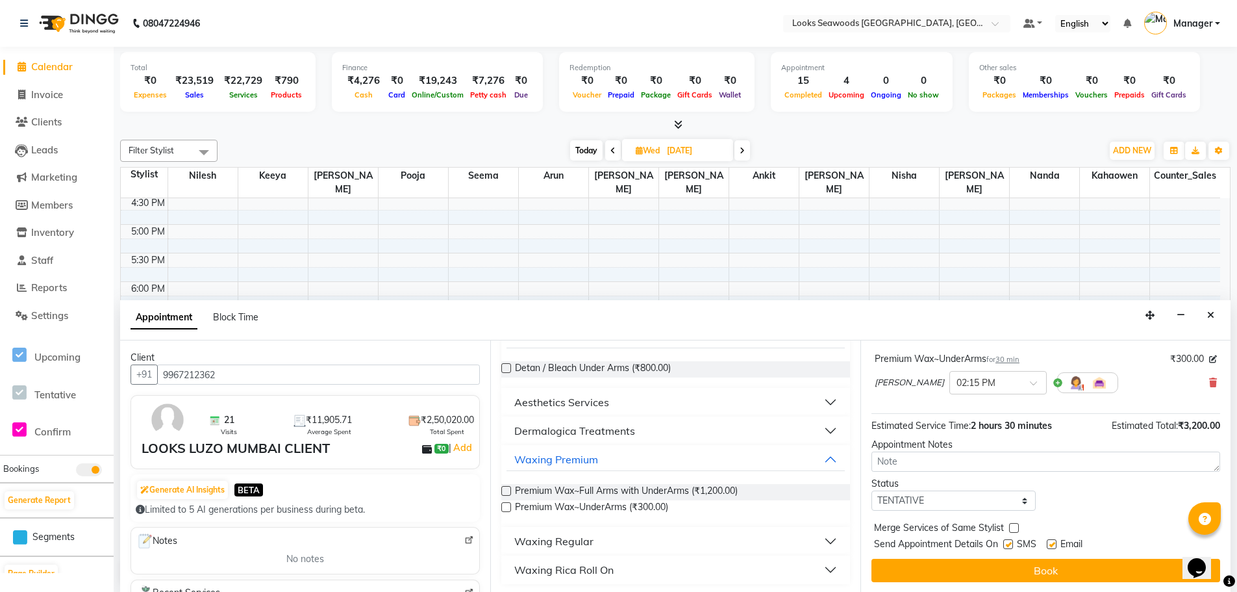
scroll to position [1, 0]
click at [1007, 542] on label at bounding box center [1008, 543] width 10 height 10
click at [1007, 542] on input "checkbox" at bounding box center [1007, 544] width 8 height 8
checkbox input "false"
click at [1054, 541] on label at bounding box center [1052, 543] width 10 height 10
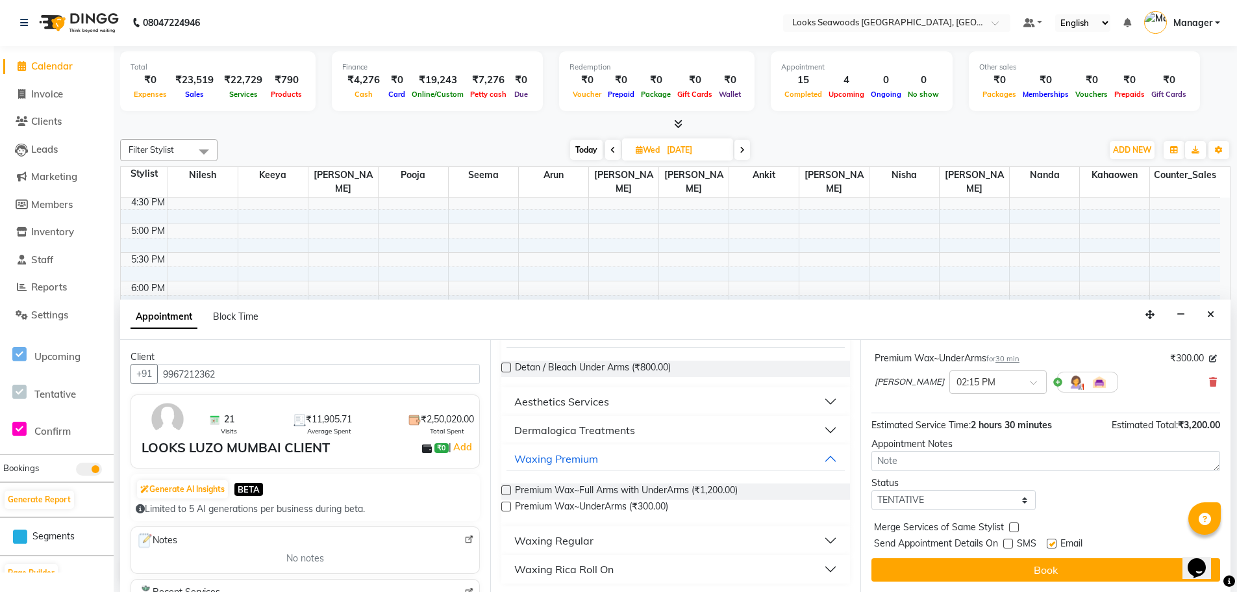
click at [1054, 541] on input "checkbox" at bounding box center [1051, 544] width 8 height 8
checkbox input "false"
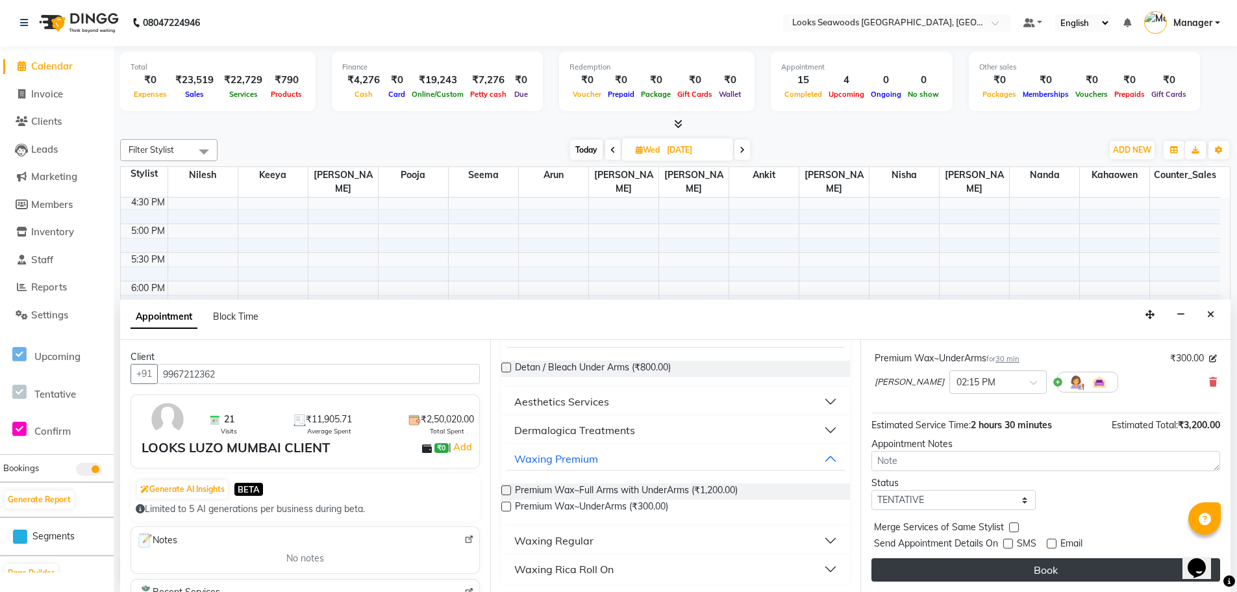
click at [1021, 568] on button "Book" at bounding box center [1046, 569] width 349 height 23
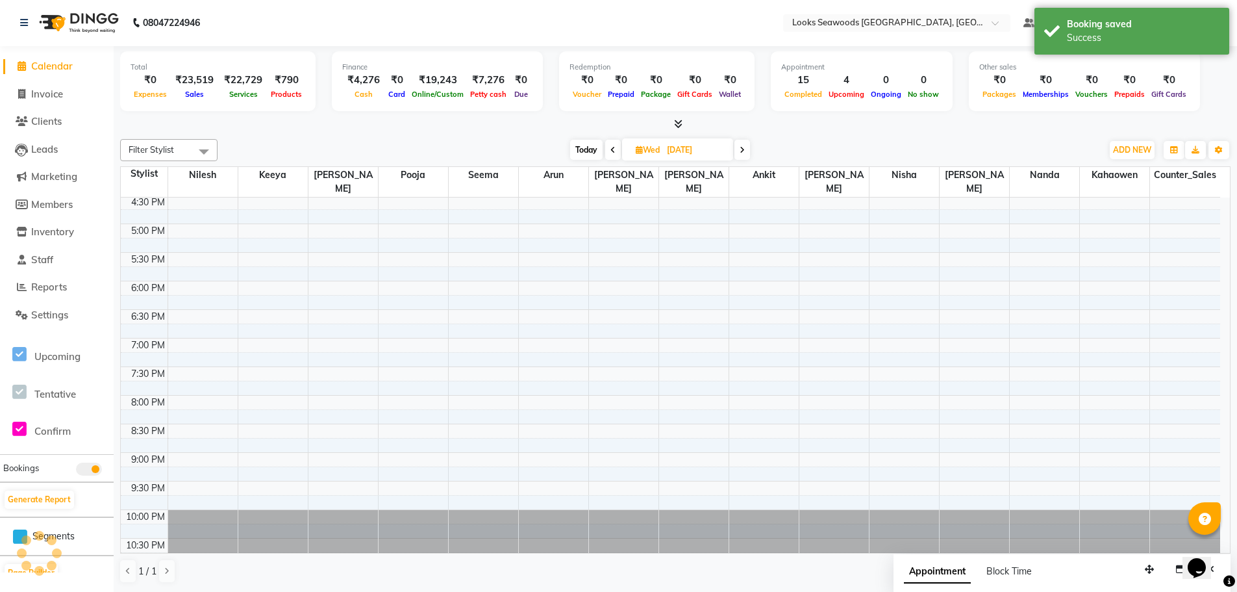
scroll to position [0, 0]
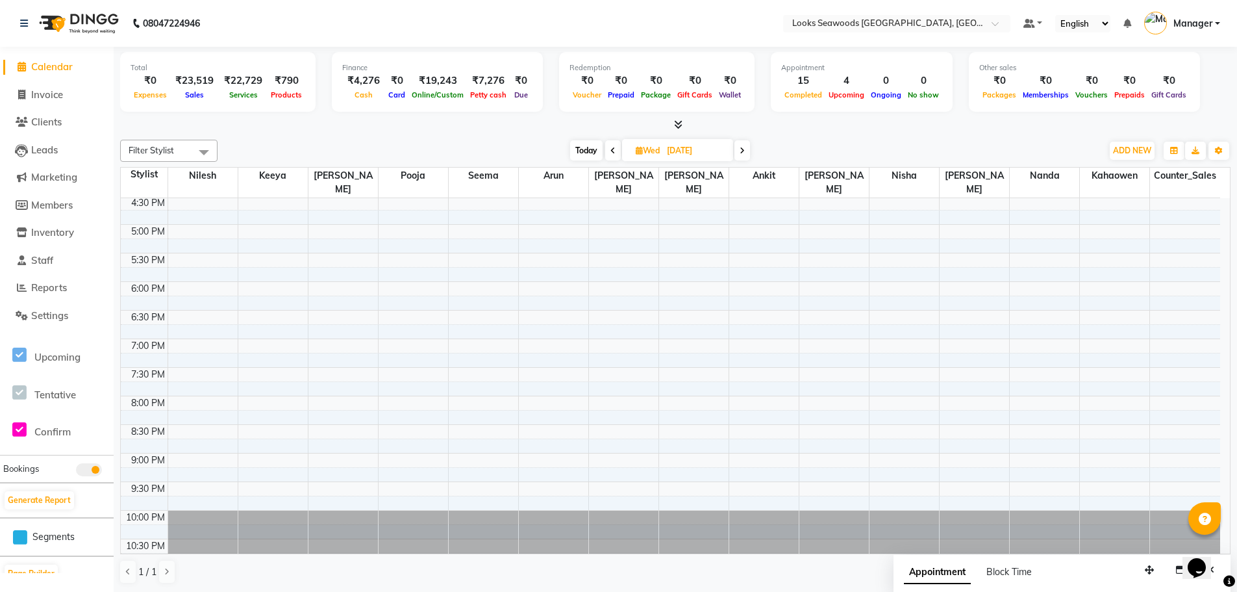
click at [34, 71] on span "Calendar" at bounding box center [52, 66] width 42 height 12
click at [53, 71] on span "Calendar" at bounding box center [52, 66] width 42 height 12
click at [51, 99] on span "Invoice" at bounding box center [47, 94] width 32 height 12
select select "service"
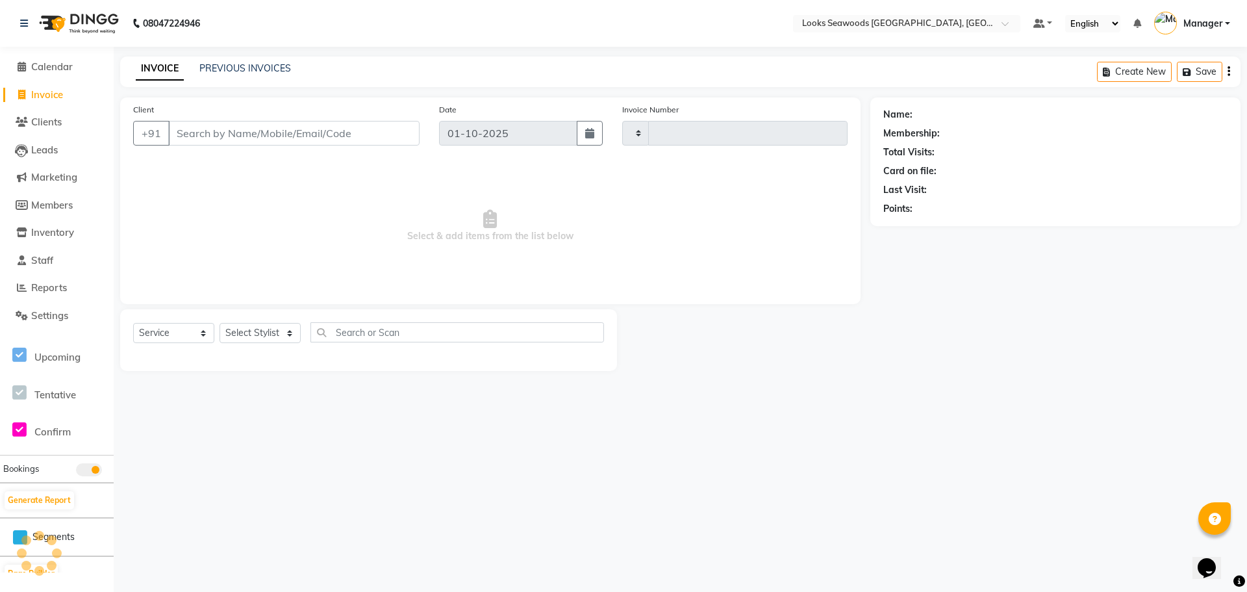
type input "5217"
select select "9146"
click at [296, 139] on input "Client" at bounding box center [293, 133] width 251 height 25
click at [210, 133] on input "99672 12362" at bounding box center [260, 133] width 185 height 25
type input "9967212362"
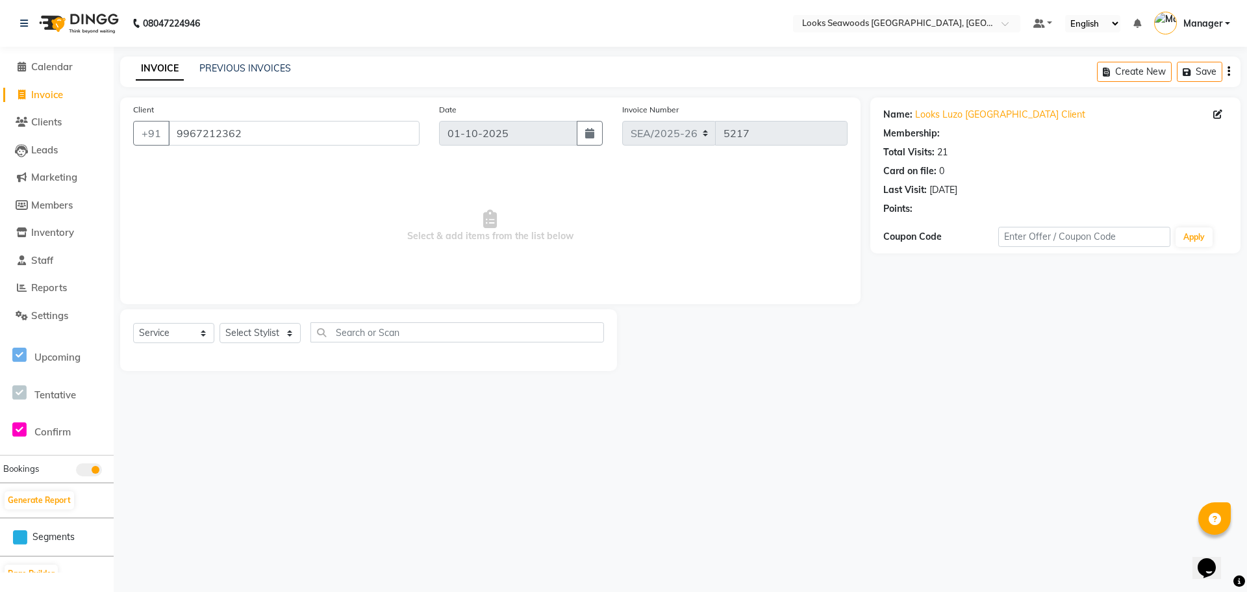
select select "1: Object"
click at [201, 334] on select "Select Service Product Membership Package Voucher Prepaid Gift Card" at bounding box center [173, 333] width 81 height 20
click at [133, 323] on select "Select Service Product Membership Package Voucher Prepaid Gift Card" at bounding box center [173, 333] width 81 height 20
click at [288, 333] on select "Select Stylist Ankit Arun Counter_Sales [PERSON_NAME] [PERSON_NAME] Manager [PE…" at bounding box center [260, 333] width 81 height 20
select select "93415"
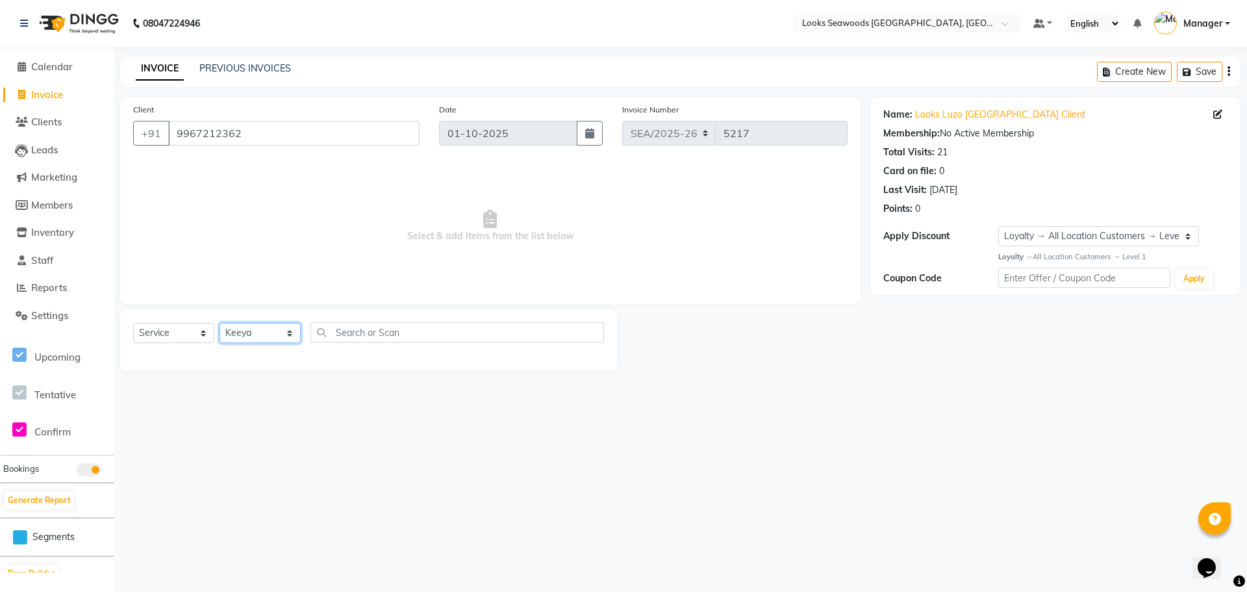
click at [220, 323] on select "Select Stylist Ankit Arun Counter_Sales [PERSON_NAME] [PERSON_NAME] Manager [PE…" at bounding box center [260, 333] width 81 height 20
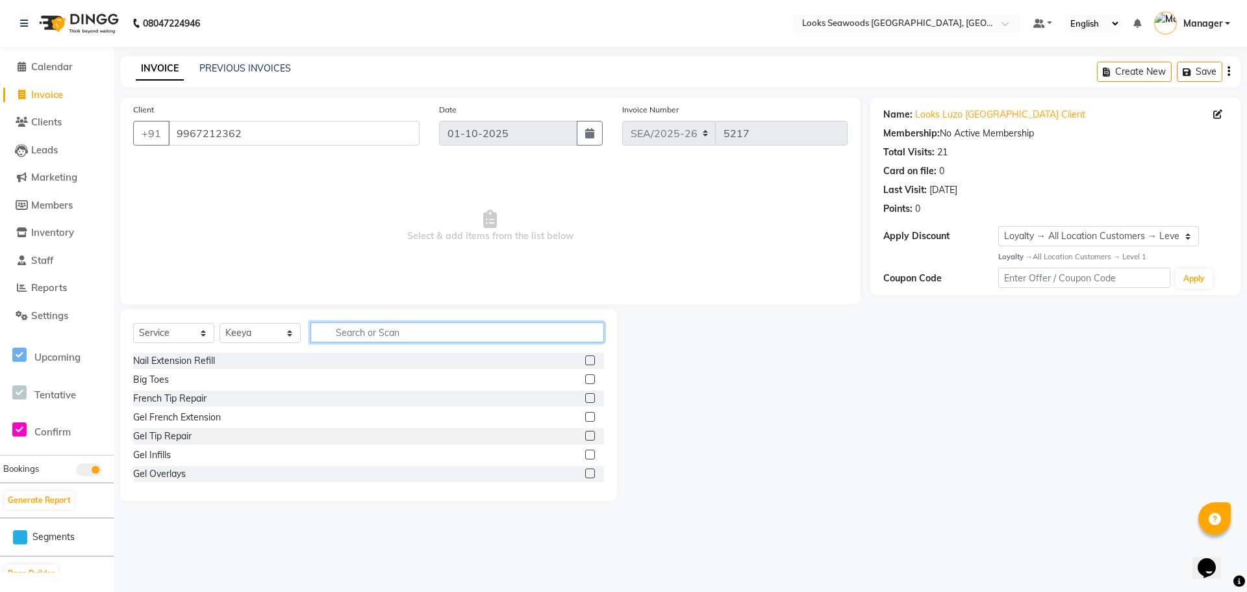
click at [369, 330] on input "text" at bounding box center [457, 332] width 294 height 20
type input "cut"
click at [187, 473] on div "Cr.Stylist Hair Cut(F)" at bounding box center [175, 474] width 85 height 14
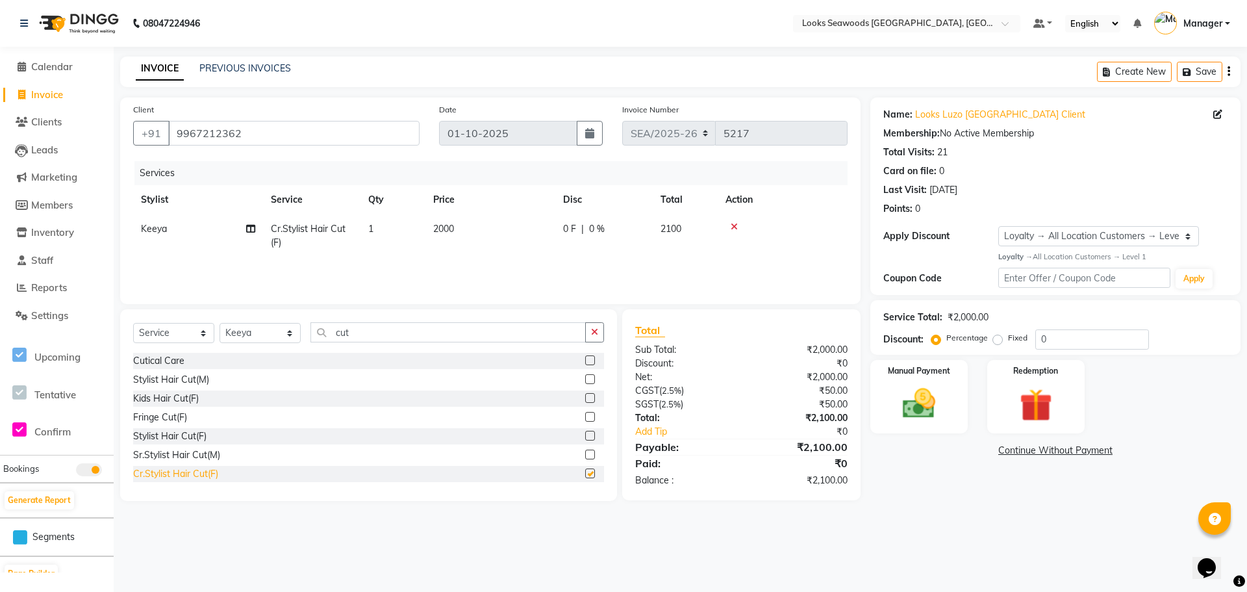
checkbox input "false"
click at [1034, 423] on img at bounding box center [1036, 405] width 56 height 43
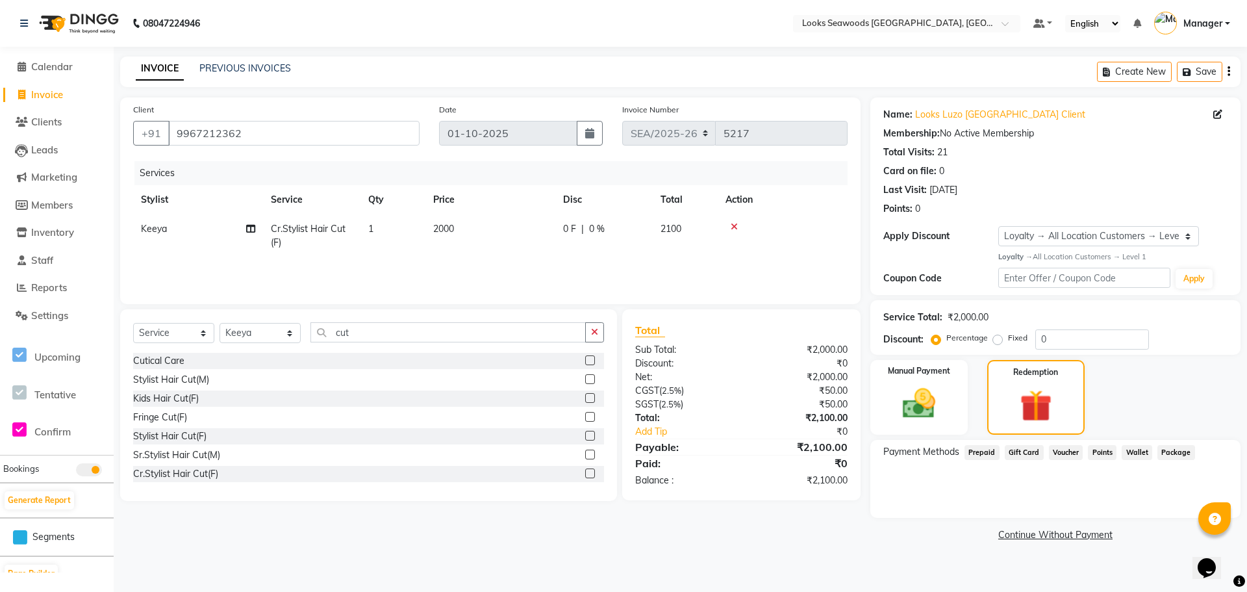
click at [979, 451] on span "Prepaid" at bounding box center [981, 452] width 35 height 15
click at [1029, 456] on span "Gift Card" at bounding box center [1024, 452] width 39 height 15
click at [1063, 455] on span "Voucher" at bounding box center [1066, 452] width 34 height 15
click at [1095, 454] on span "Points" at bounding box center [1102, 452] width 29 height 15
click at [1139, 456] on span "Wallet" at bounding box center [1137, 452] width 31 height 15
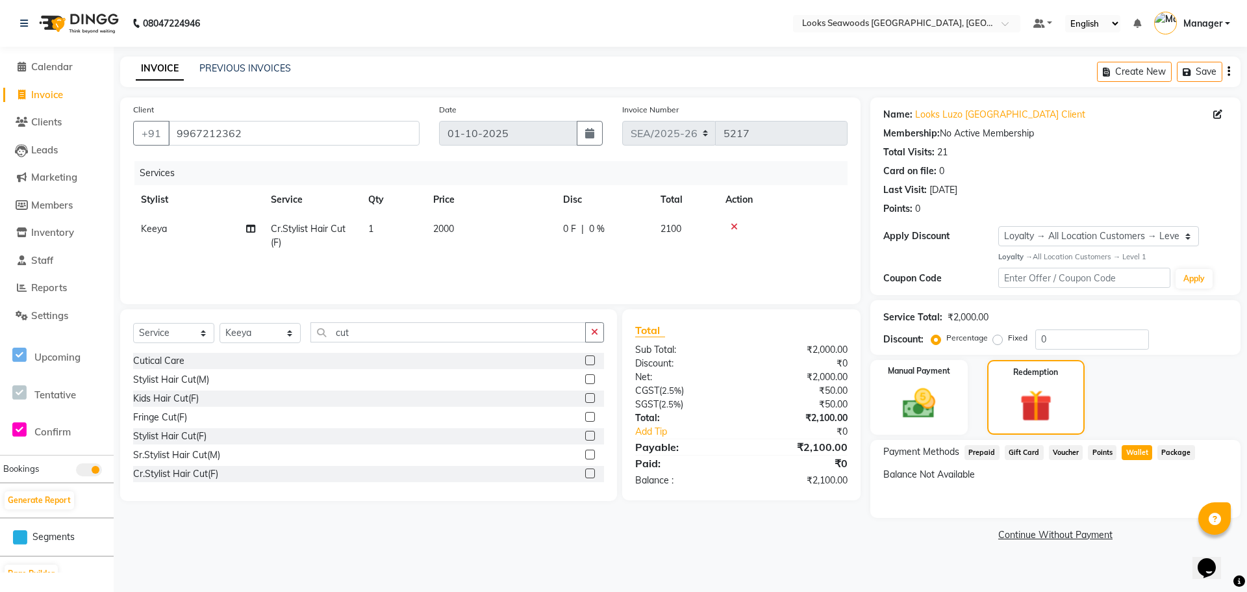
click at [1162, 455] on span "Package" at bounding box center [1176, 452] width 38 height 15
click at [1039, 412] on img at bounding box center [1036, 405] width 54 height 41
click at [990, 455] on span "Prepaid" at bounding box center [981, 452] width 35 height 15
click at [1174, 453] on span "Package" at bounding box center [1176, 452] width 38 height 15
click at [1063, 457] on span "Voucher" at bounding box center [1066, 452] width 34 height 15
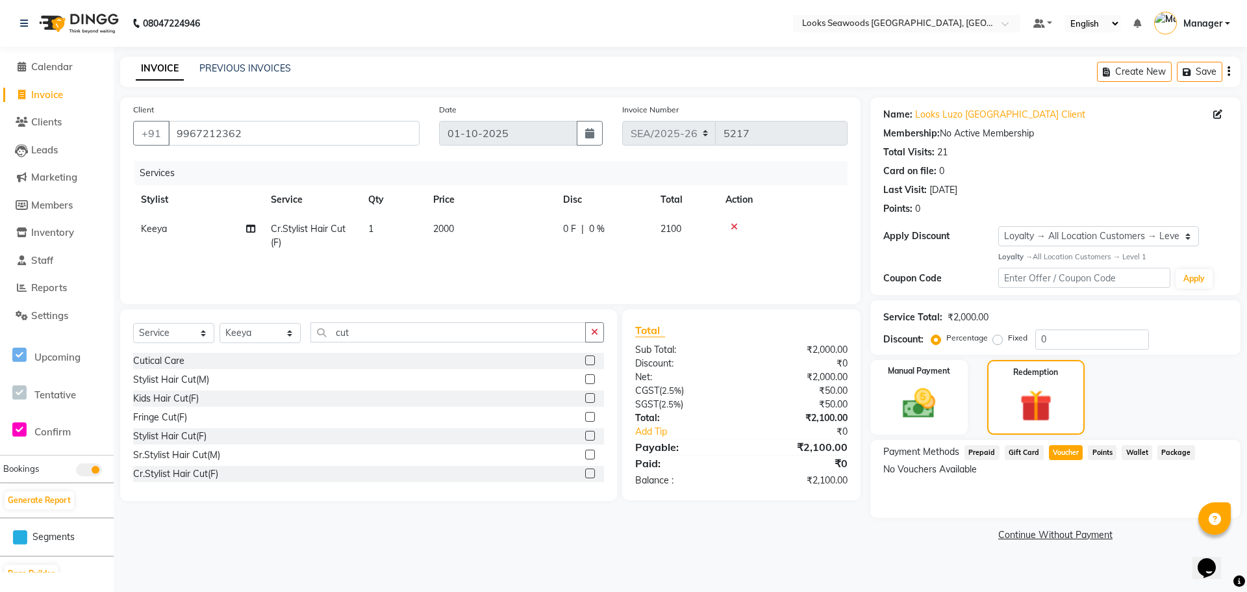
click at [1091, 458] on span "Points" at bounding box center [1102, 452] width 29 height 15
click at [1126, 457] on span "Wallet" at bounding box center [1137, 452] width 31 height 15
click at [1030, 455] on span "Gift Card" at bounding box center [1024, 452] width 39 height 15
click at [976, 453] on span "Prepaid" at bounding box center [981, 452] width 35 height 15
drag, startPoint x: 253, startPoint y: 134, endPoint x: 168, endPoint y: 105, distance: 90.2
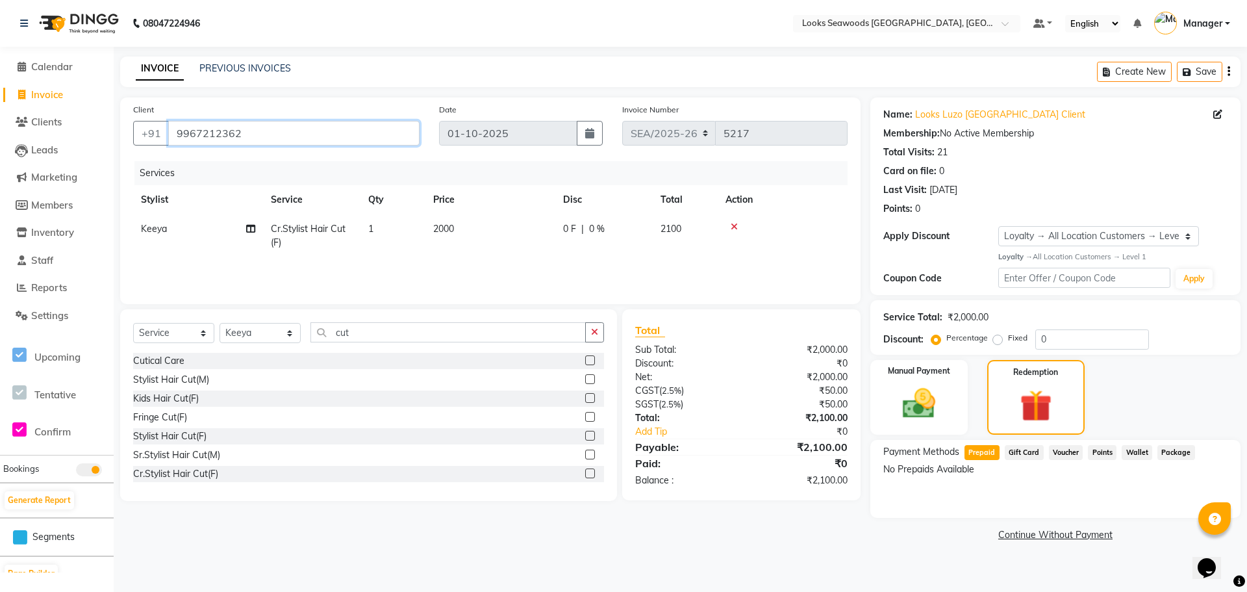
click at [171, 108] on div "Client [PHONE_NUMBER]" at bounding box center [276, 129] width 306 height 53
click at [40, 66] on span "Calendar" at bounding box center [52, 66] width 42 height 12
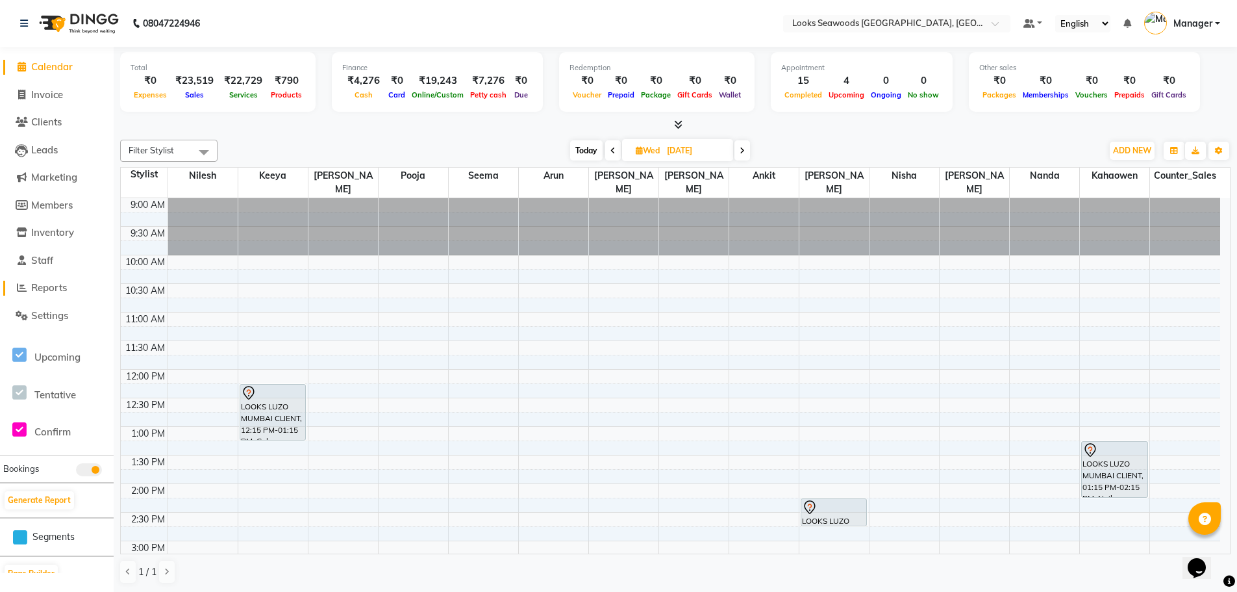
click at [52, 288] on span "Reports" at bounding box center [49, 287] width 36 height 12
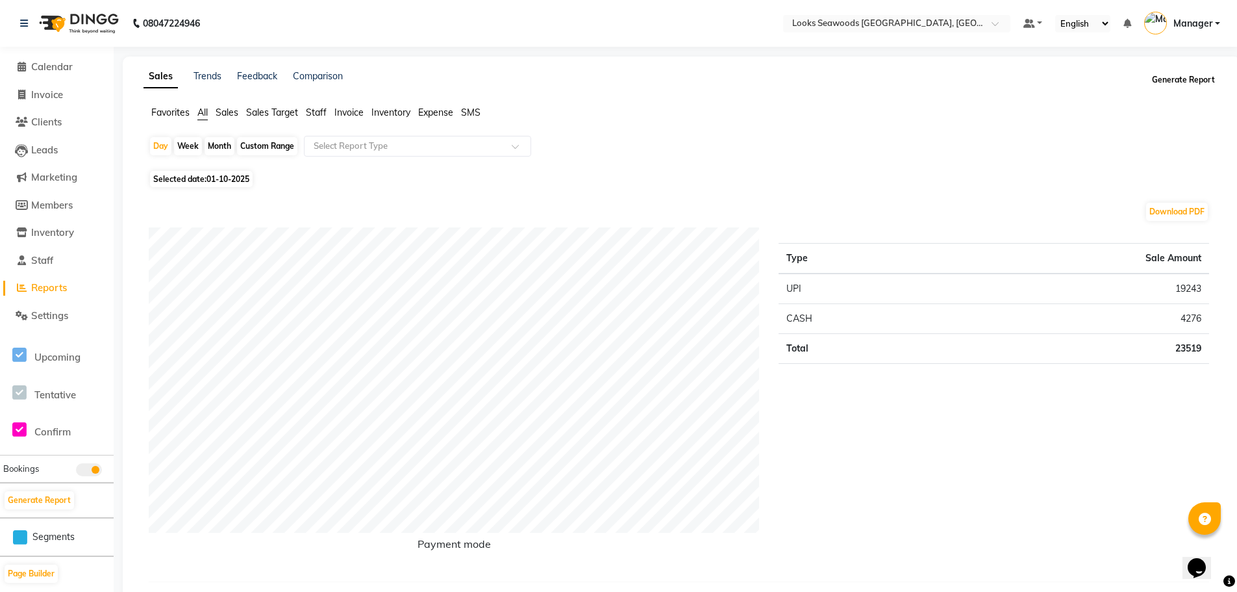
click at [1180, 84] on button "Generate Report" at bounding box center [1183, 80] width 69 height 18
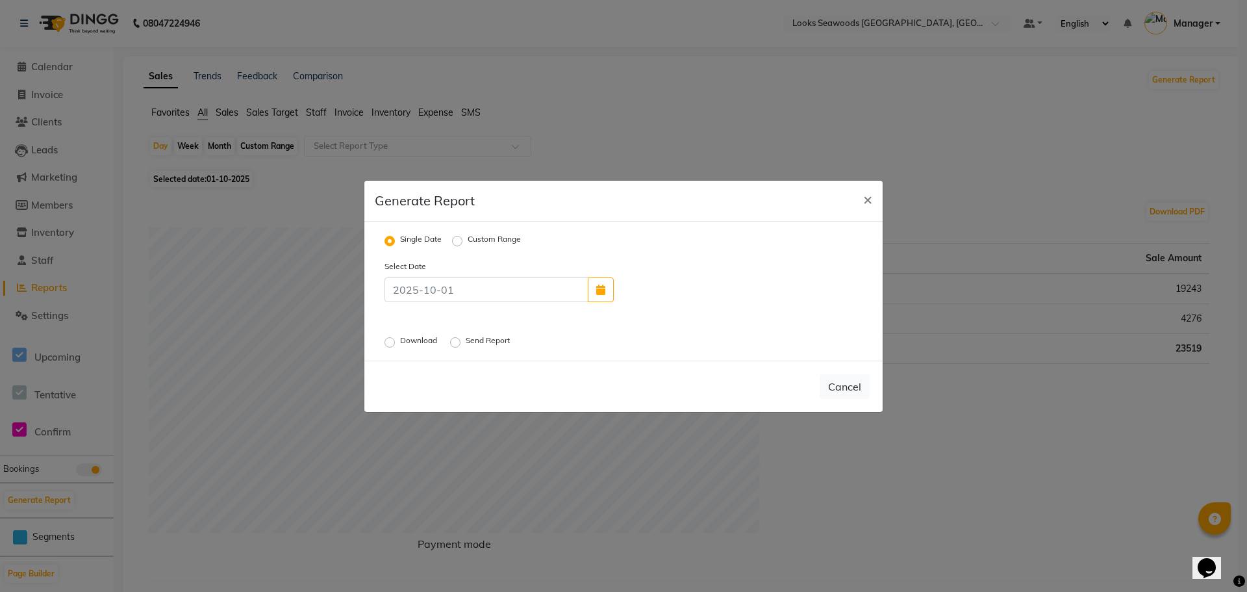
click at [400, 338] on label "Download" at bounding box center [420, 342] width 40 height 16
click at [392, 338] on input "Download" at bounding box center [391, 341] width 9 height 9
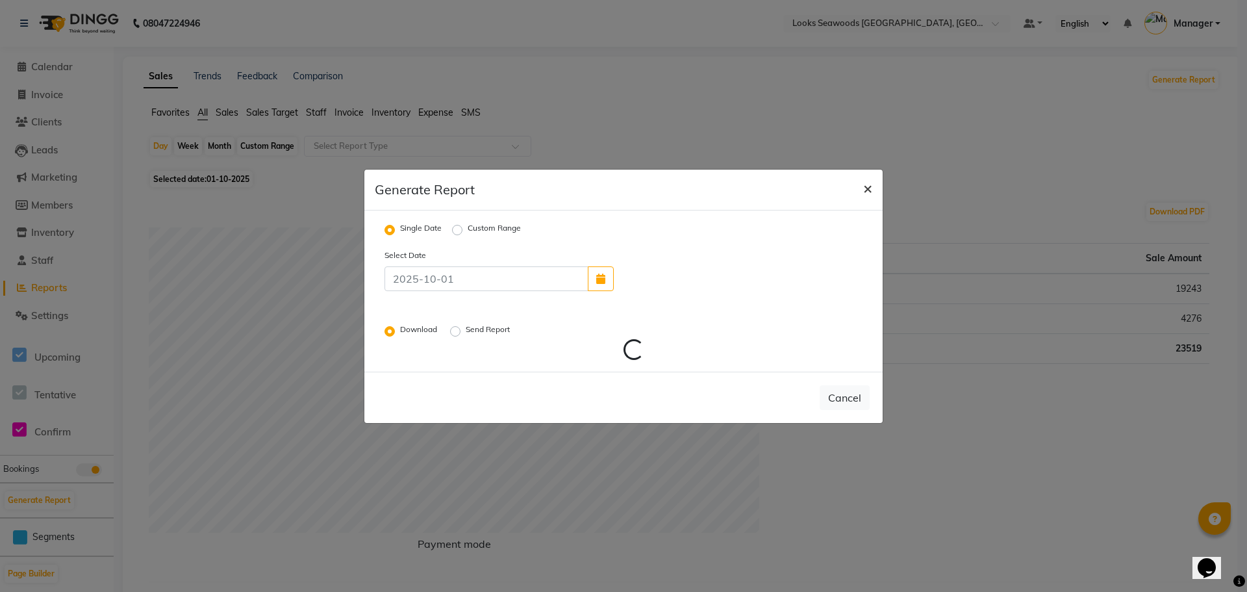
click at [872, 186] on button "×" at bounding box center [868, 188] width 30 height 36
radio input "false"
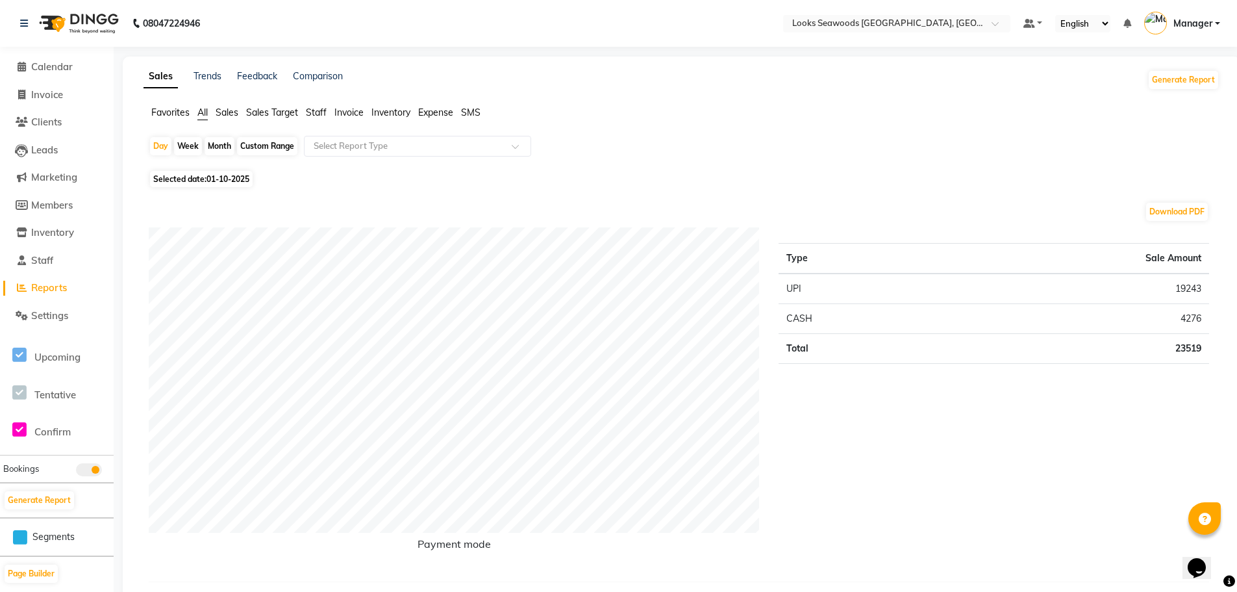
click at [323, 112] on span "Staff" at bounding box center [316, 113] width 21 height 12
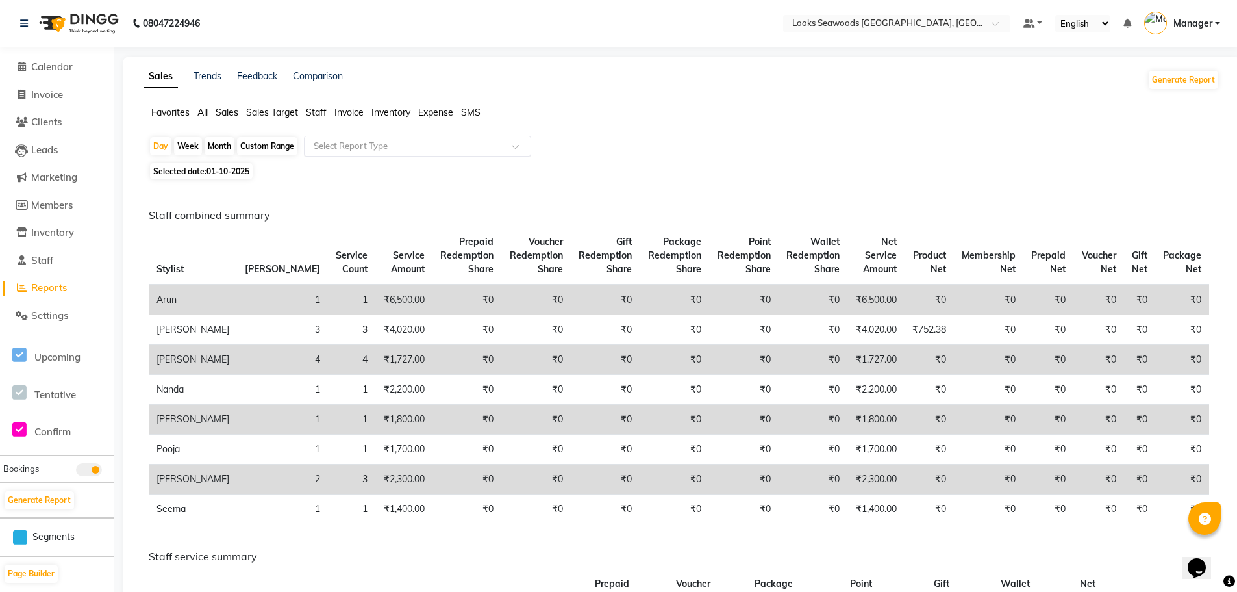
click at [357, 151] on input "text" at bounding box center [404, 146] width 187 height 13
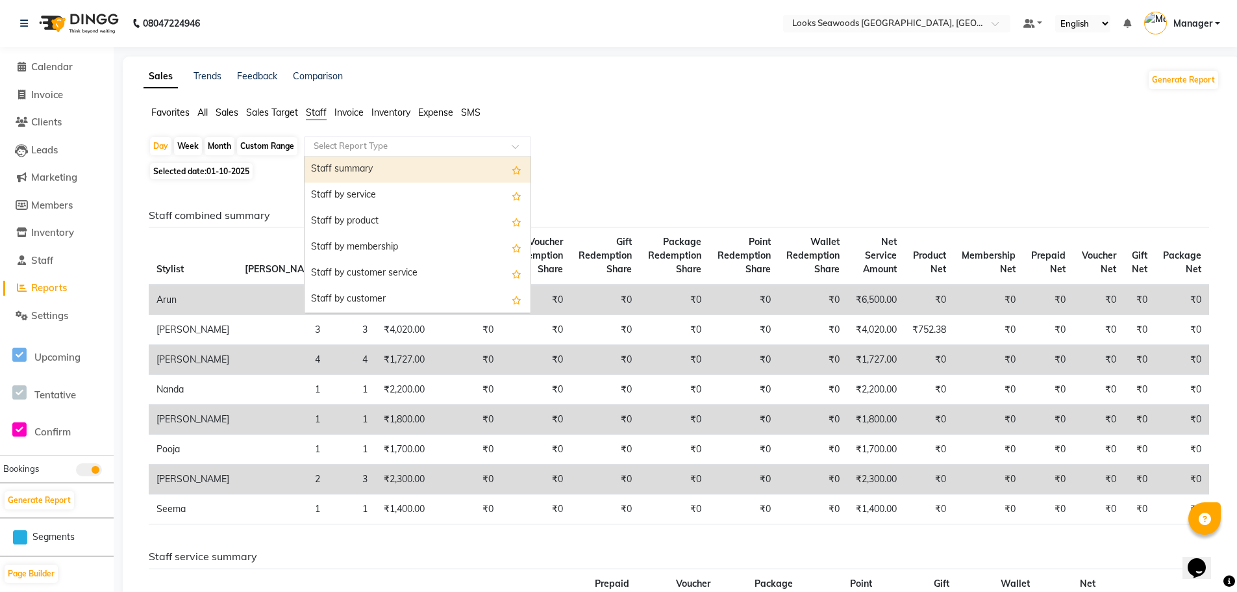
click at [363, 170] on div "Staff summary" at bounding box center [418, 170] width 226 height 26
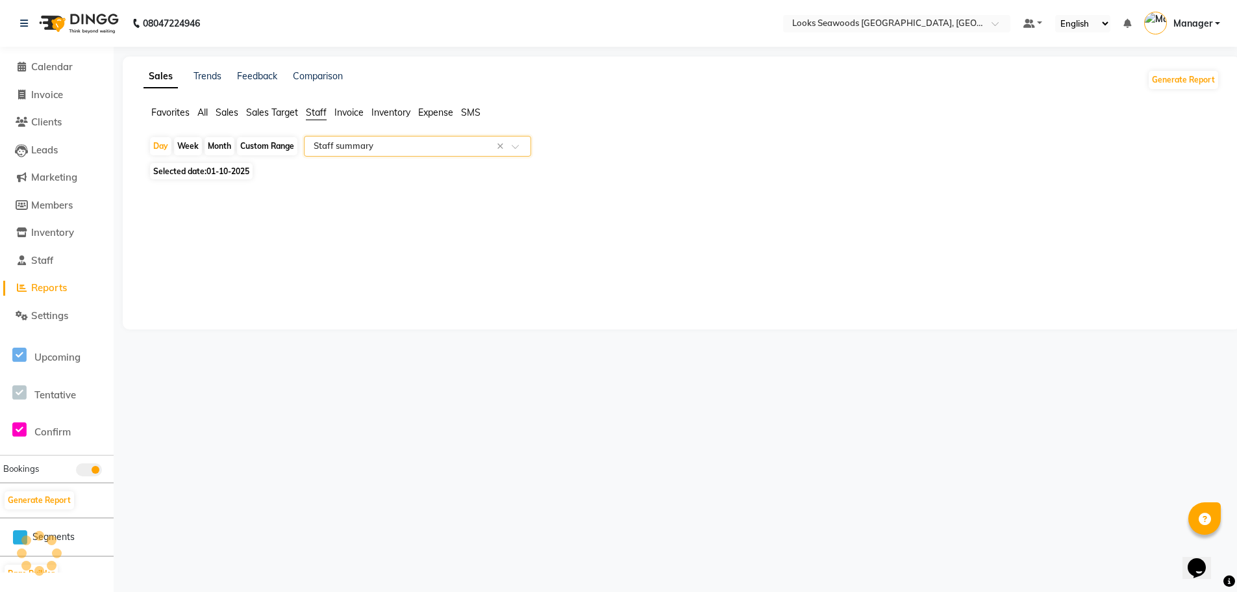
select select "full_report"
select select "pdf"
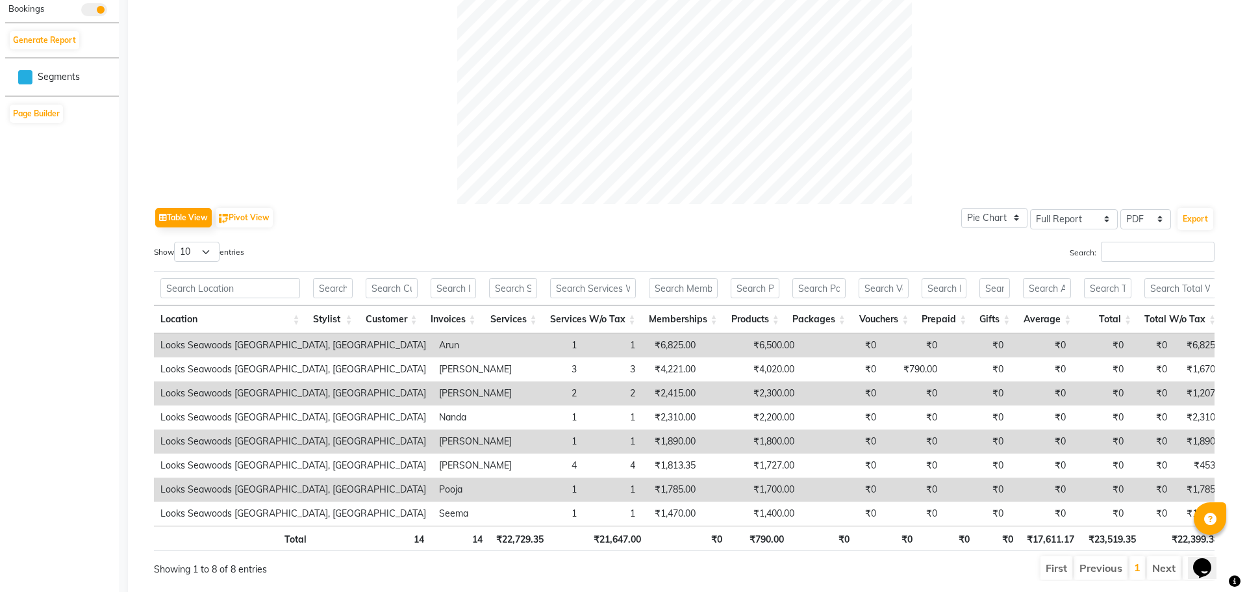
scroll to position [511, 0]
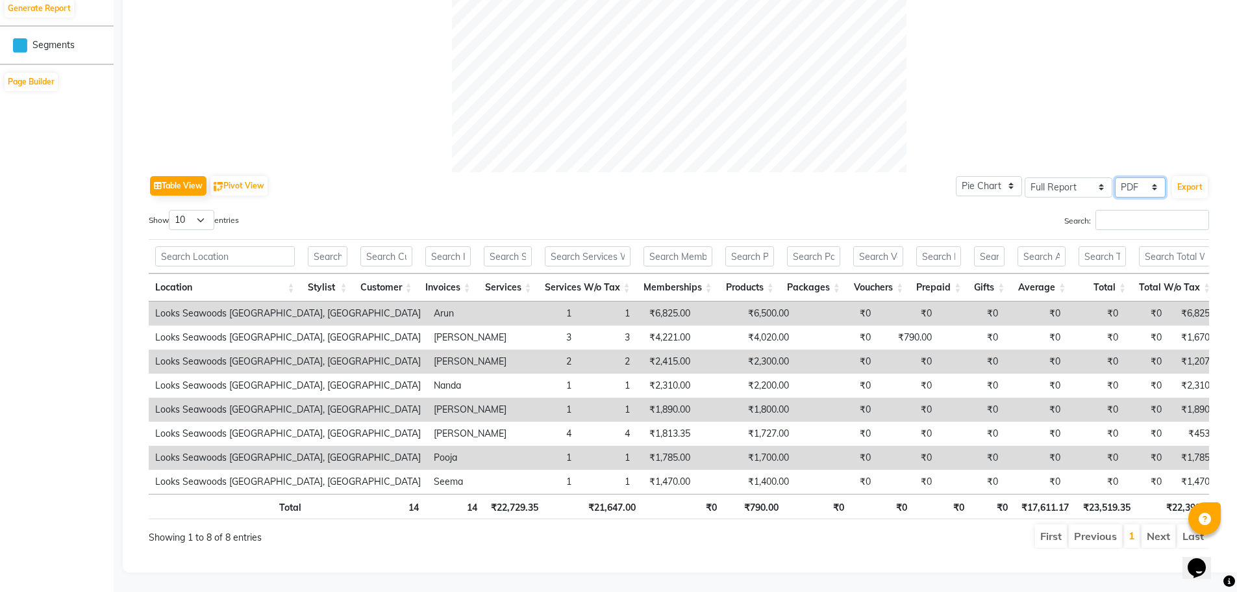
click at [1144, 177] on select "Select CSV PDF" at bounding box center [1140, 187] width 51 height 20
click at [1115, 177] on select "Select CSV PDF" at bounding box center [1140, 187] width 51 height 20
click at [1194, 176] on button "Export" at bounding box center [1190, 187] width 36 height 22
select select "monospace"
select select "12px"
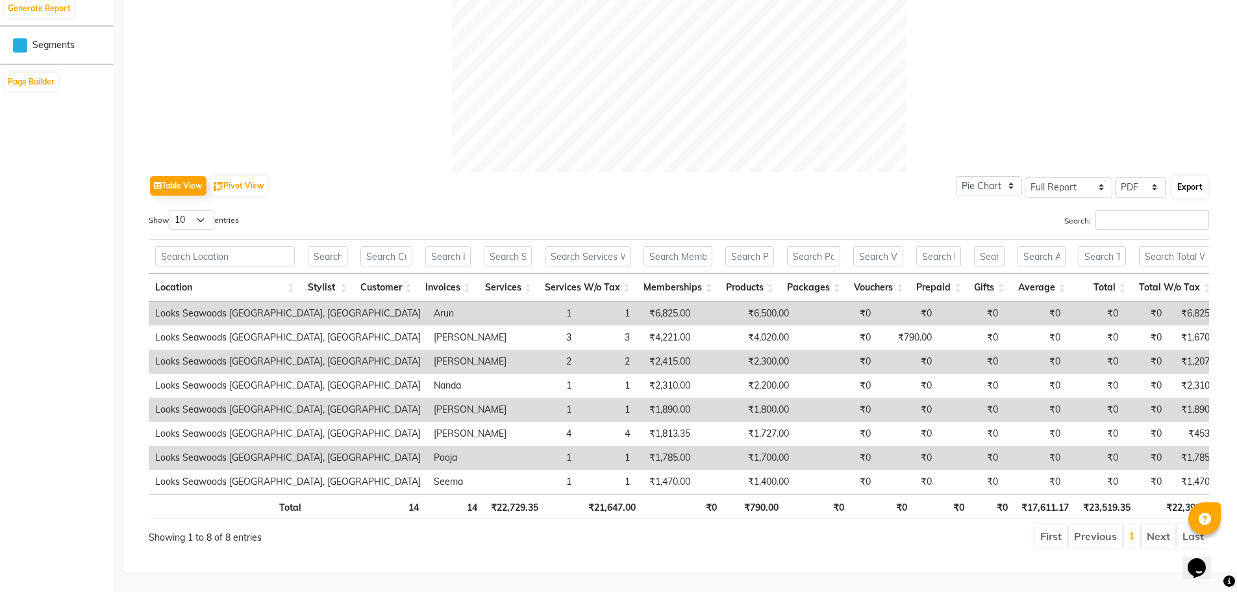
select select "template_1"
select select "A4"
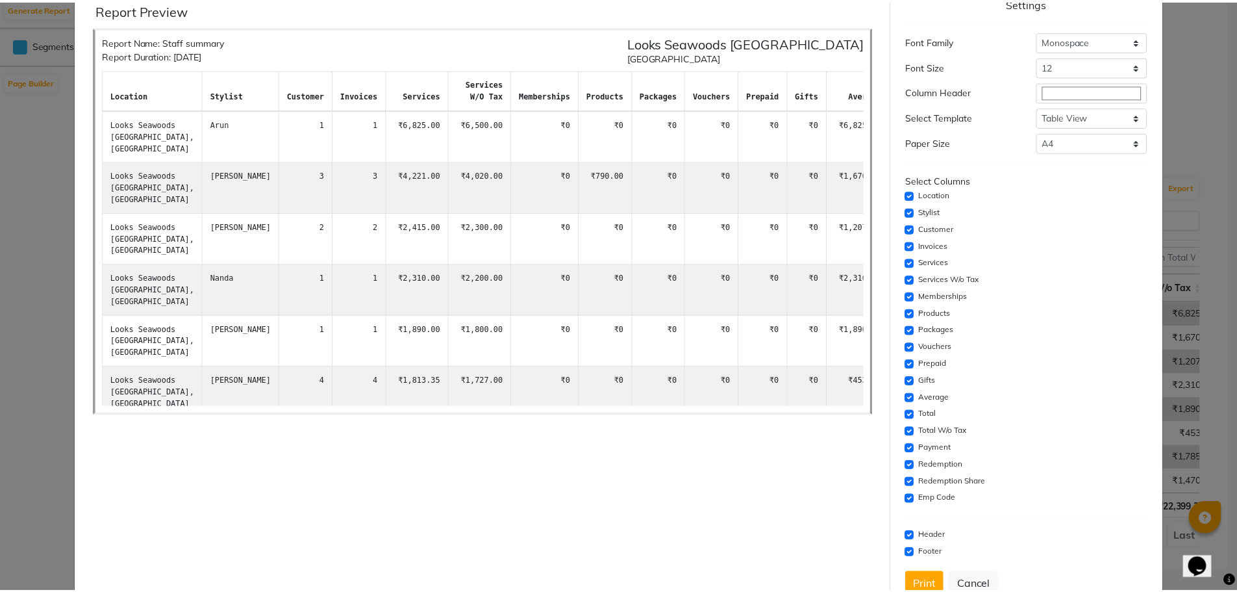
scroll to position [82, 0]
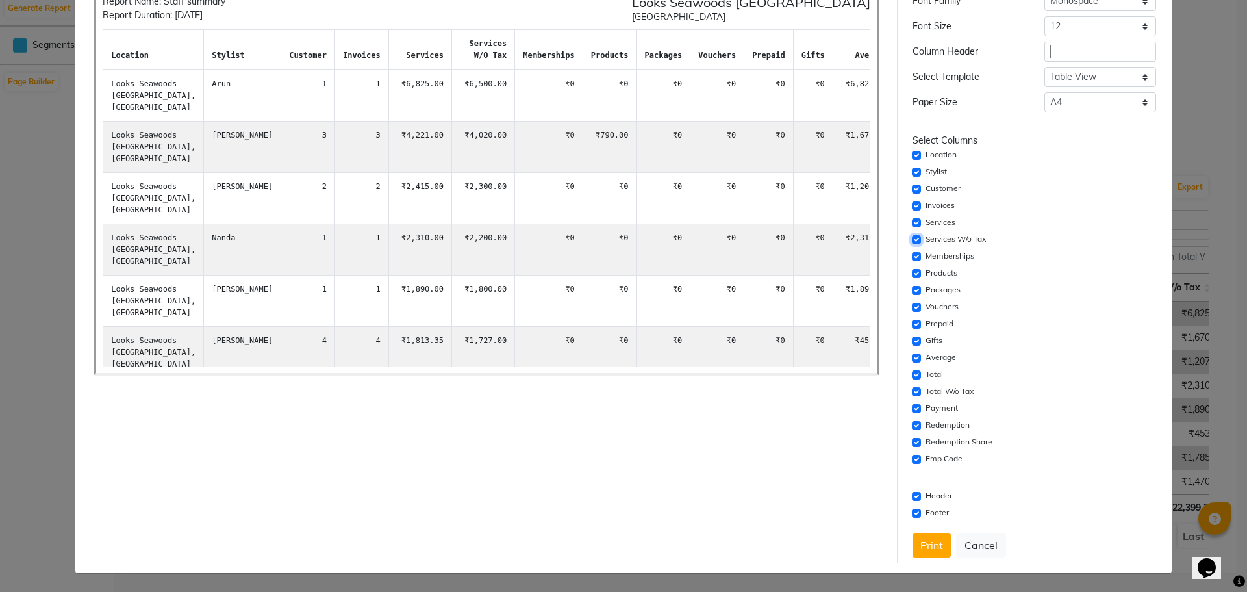
click at [912, 236] on input "checkbox" at bounding box center [916, 239] width 9 height 9
checkbox input "false"
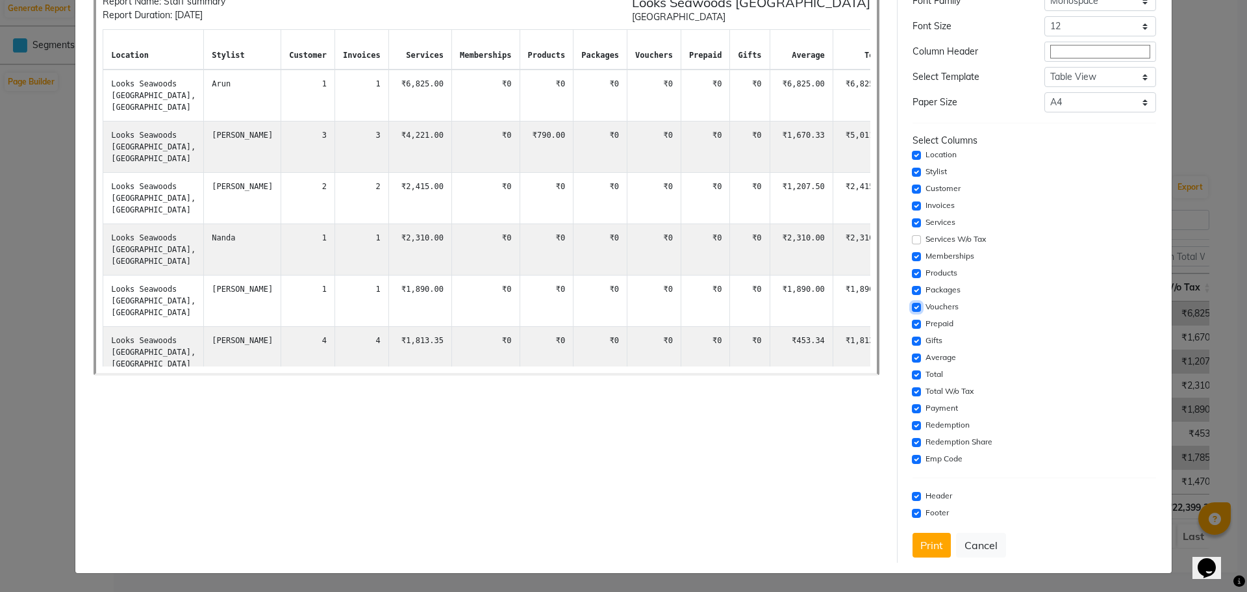
click at [912, 307] on input "checkbox" at bounding box center [916, 307] width 9 height 9
checkbox input "false"
click at [912, 236] on input "checkbox" at bounding box center [916, 239] width 9 height 9
checkbox input "true"
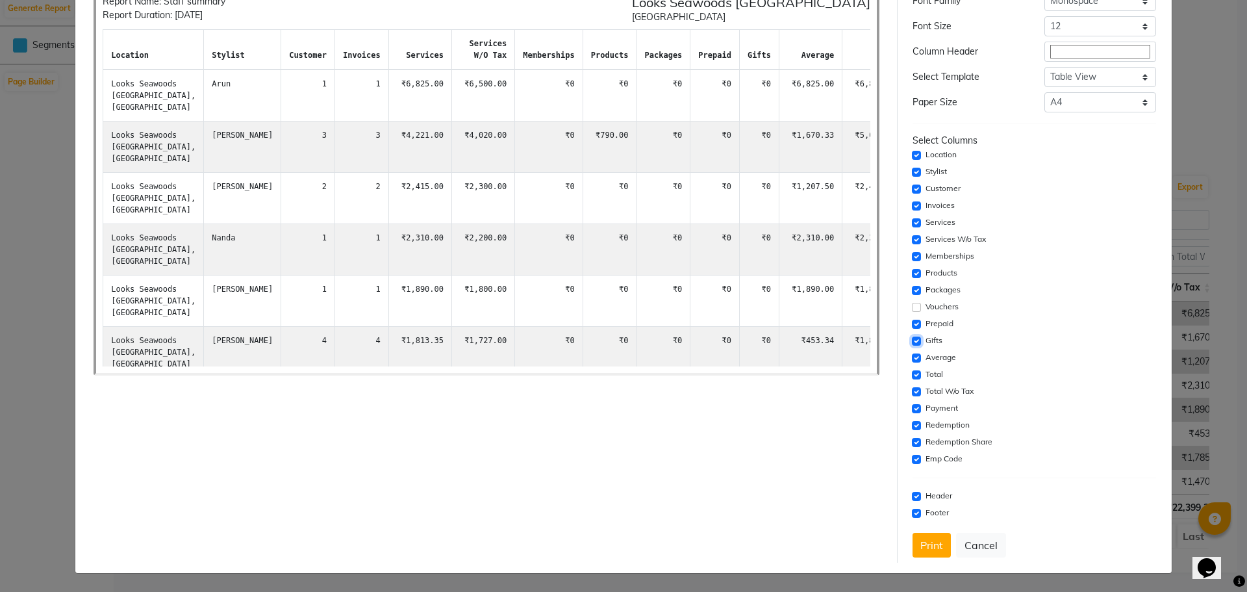
click at [912, 341] on input "checkbox" at bounding box center [916, 340] width 9 height 9
checkbox input "false"
click at [912, 290] on input "checkbox" at bounding box center [916, 290] width 9 height 9
checkbox input "false"
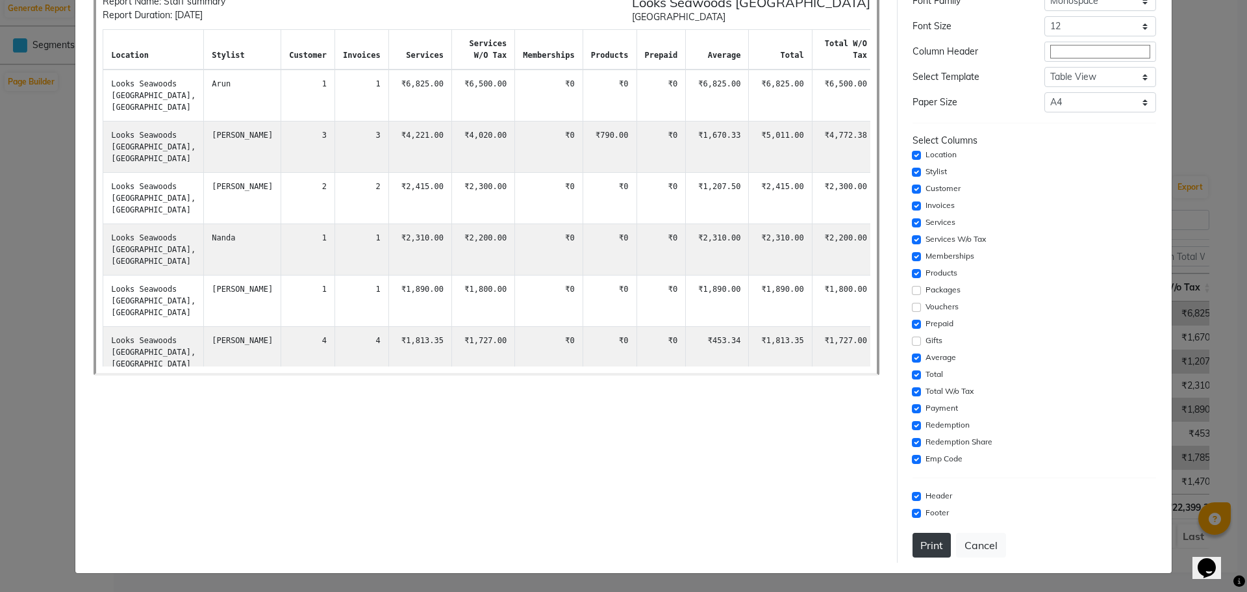
click at [929, 547] on button "Print" at bounding box center [931, 545] width 38 height 25
click at [988, 544] on button "Cancel" at bounding box center [981, 545] width 50 height 25
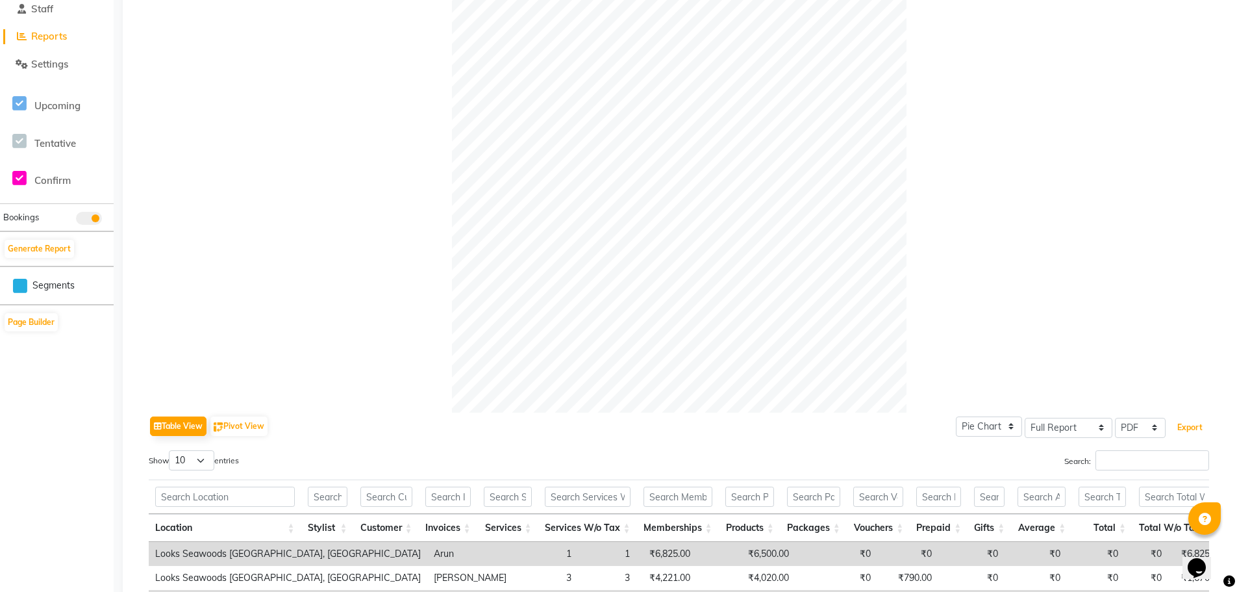
scroll to position [0, 0]
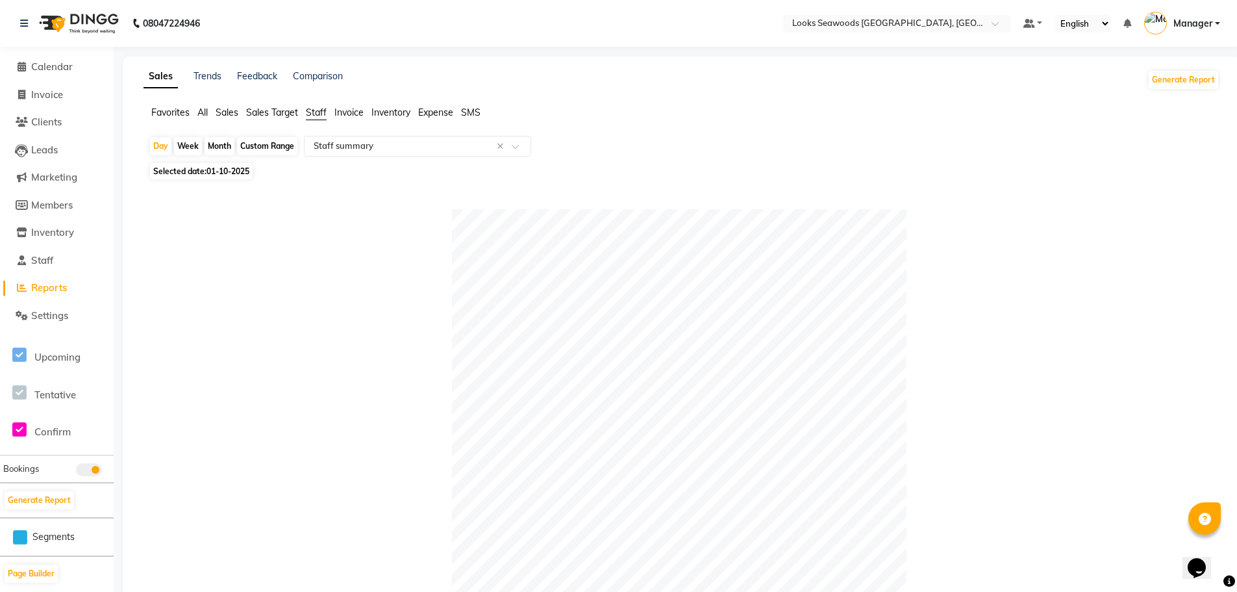
click at [314, 111] on span "Staff" at bounding box center [316, 113] width 21 height 12
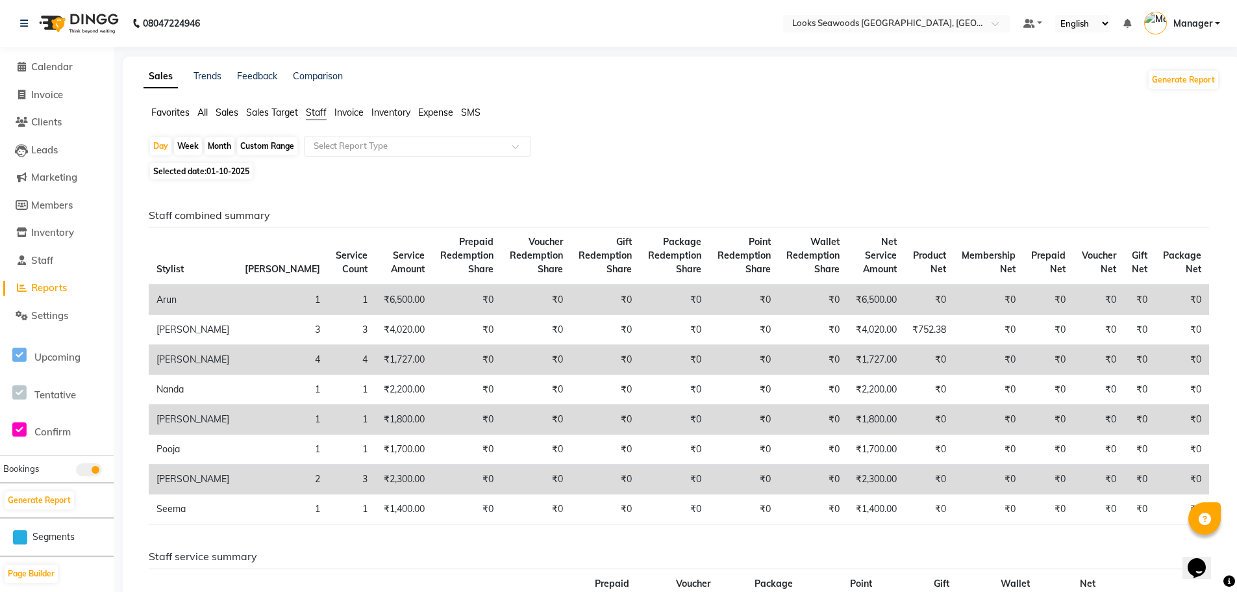
click at [314, 111] on span "Staff" at bounding box center [316, 113] width 21 height 12
click at [518, 145] on span at bounding box center [520, 150] width 16 height 13
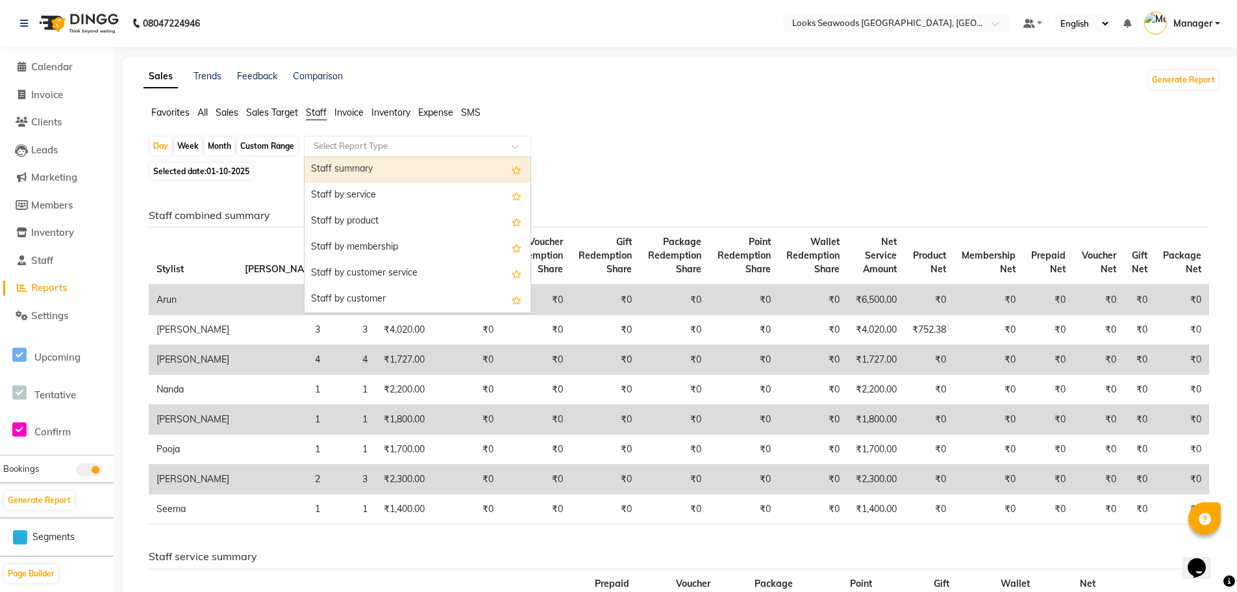
click at [371, 167] on div "Staff summary" at bounding box center [418, 170] width 226 height 26
select select "full_report"
select select "pdf"
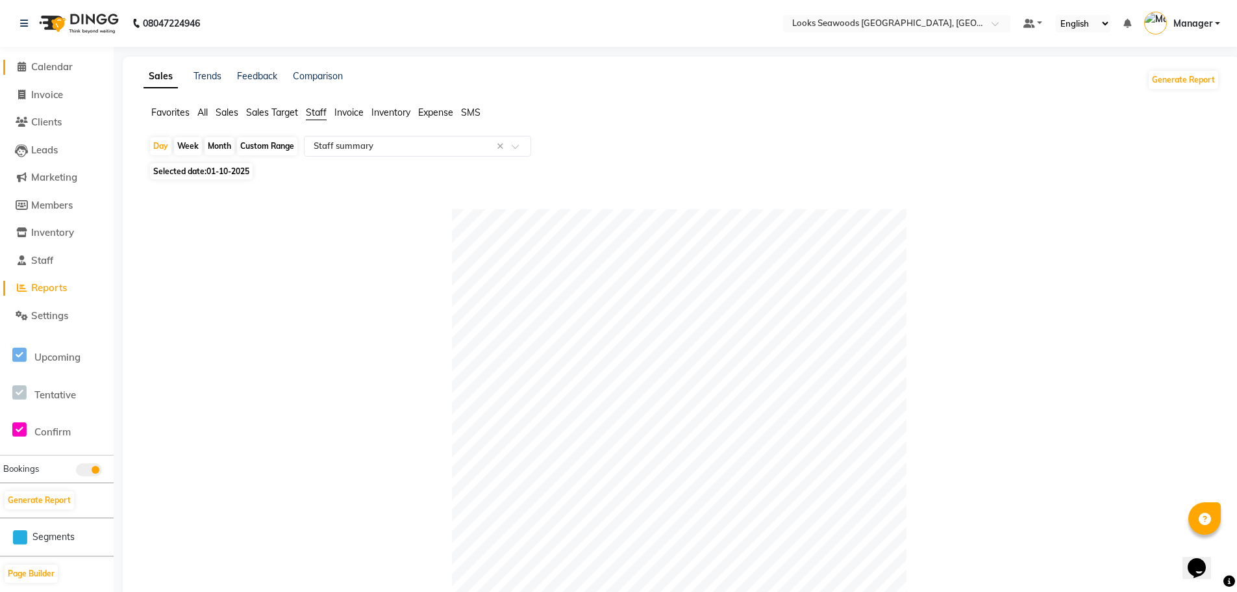
click at [54, 66] on span "Calendar" at bounding box center [52, 66] width 42 height 12
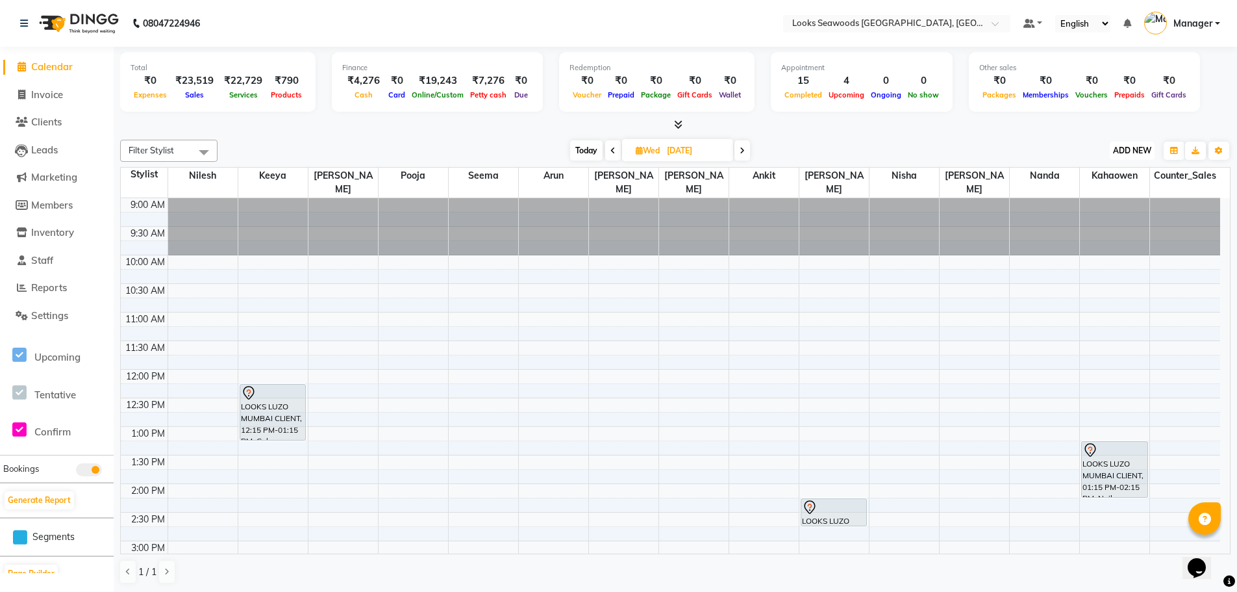
click at [1127, 150] on span "ADD NEW" at bounding box center [1132, 150] width 38 height 10
click at [1099, 175] on button "Add Appointment" at bounding box center [1102, 175] width 103 height 17
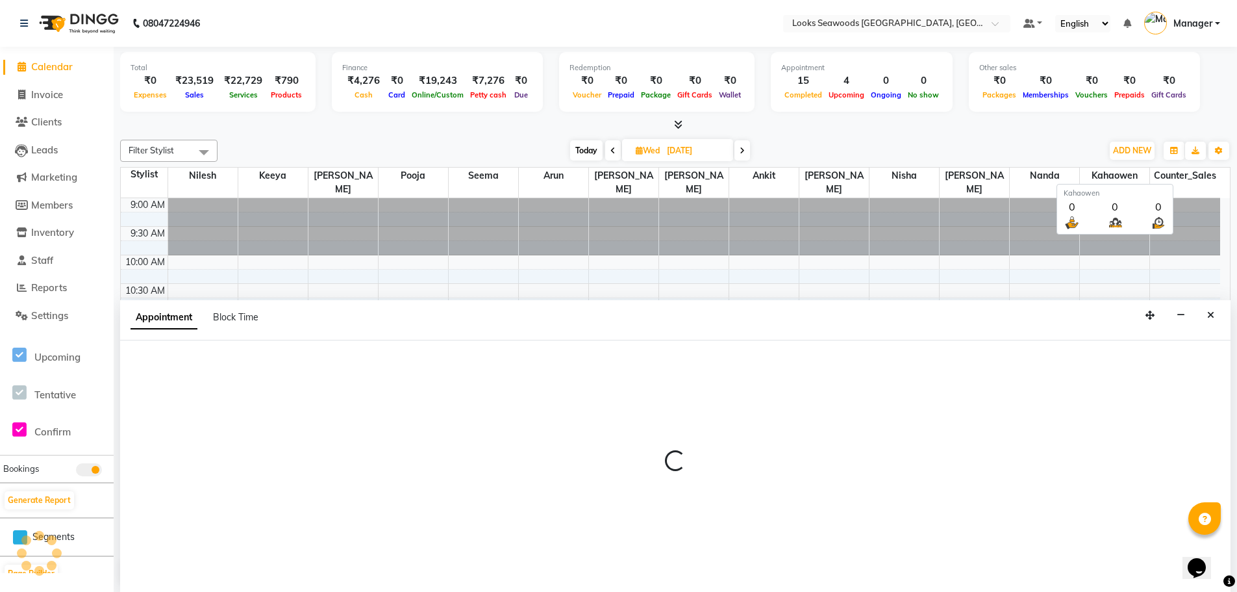
scroll to position [1, 0]
select select "600"
select select "tentative"
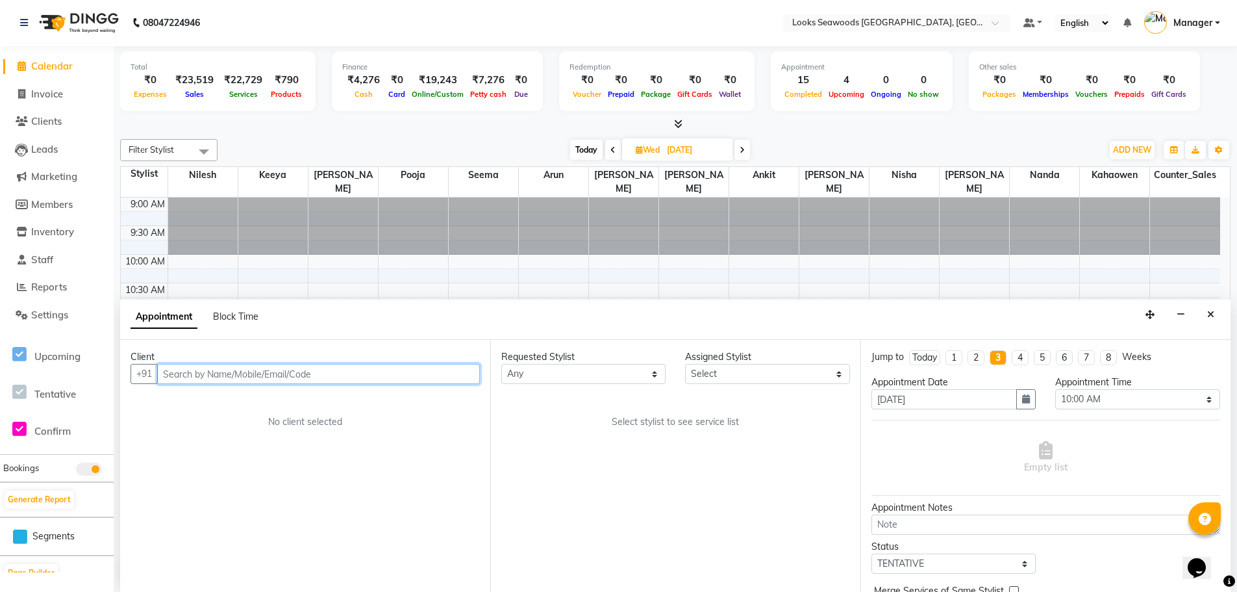
click at [181, 373] on input "text" at bounding box center [318, 374] width 323 height 20
drag, startPoint x: 221, startPoint y: 373, endPoint x: 539, endPoint y: 381, distance: 317.7
click at [230, 373] on input "text" at bounding box center [318, 374] width 323 height 20
type input "8378887697"
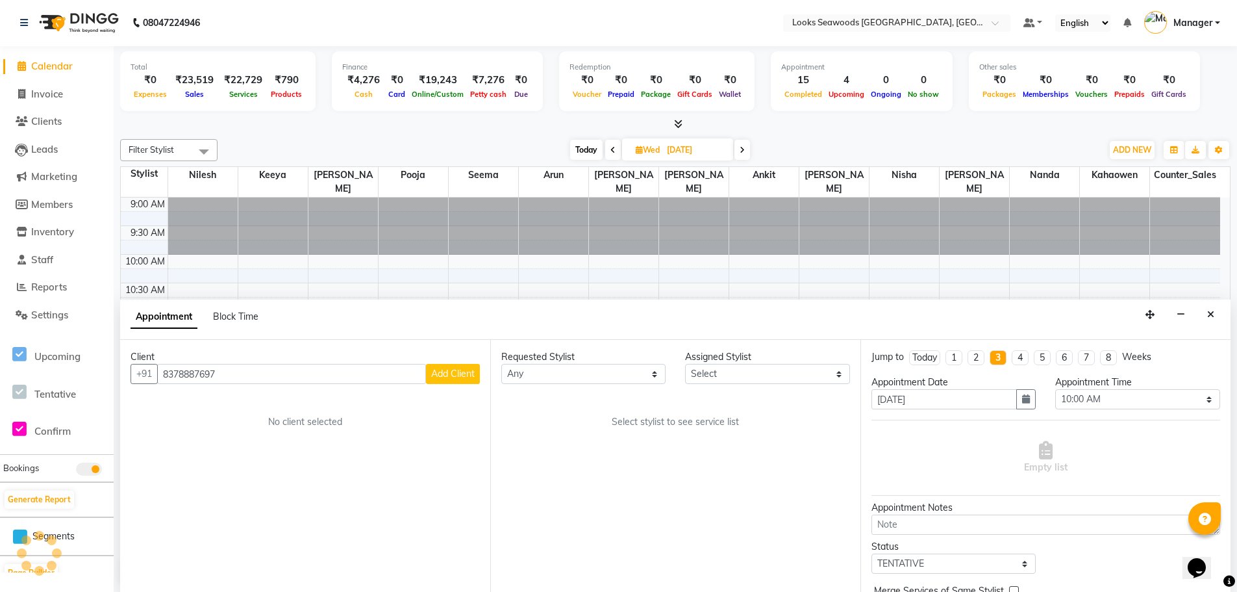
click at [446, 364] on button "Add Client" at bounding box center [453, 374] width 54 height 20
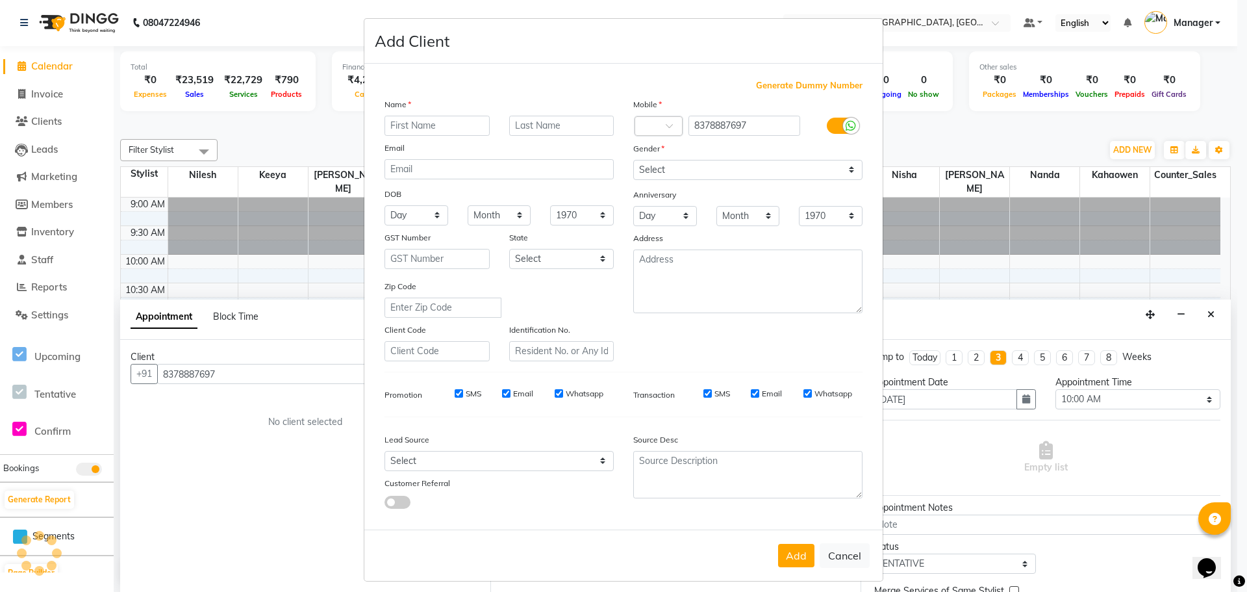
click at [411, 127] on input "text" at bounding box center [436, 126] width 105 height 20
type input "[PERSON_NAME]"
click at [529, 130] on input "text" at bounding box center [561, 126] width 105 height 20
type input "[PERSON_NAME]"
click at [840, 170] on select "Select [DEMOGRAPHIC_DATA] [DEMOGRAPHIC_DATA] Other Prefer Not To Say" at bounding box center [747, 170] width 229 height 20
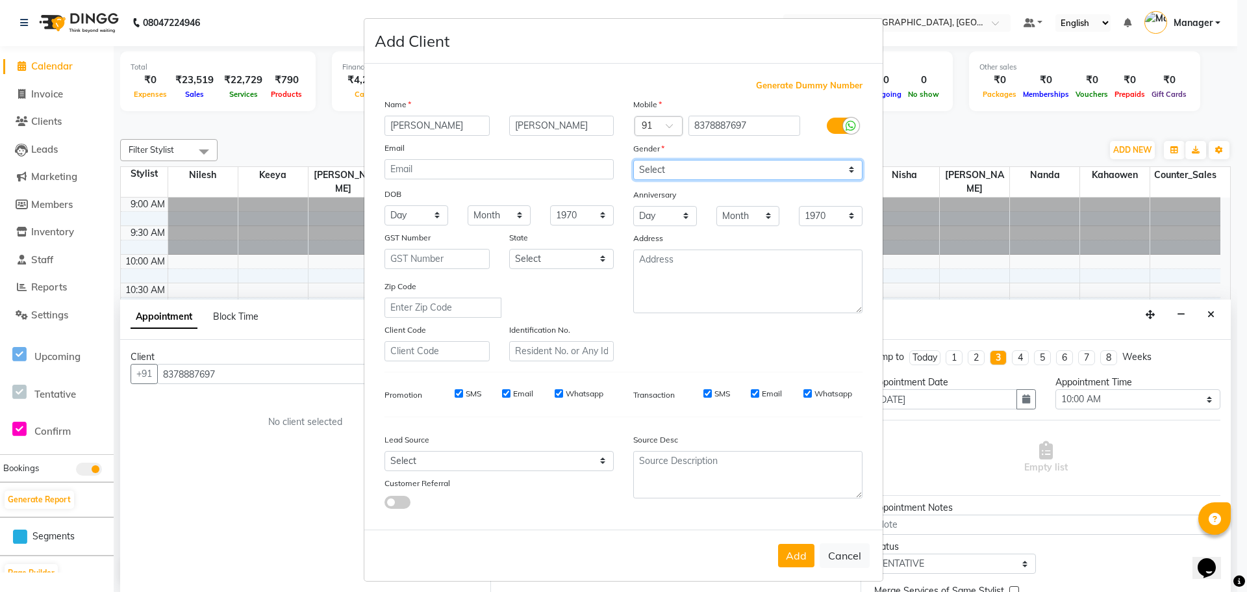
select select "[DEMOGRAPHIC_DATA]"
click at [633, 160] on select "Select [DEMOGRAPHIC_DATA] [DEMOGRAPHIC_DATA] Other Prefer Not To Say" at bounding box center [747, 170] width 229 height 20
click at [798, 558] on button "Add" at bounding box center [796, 555] width 36 height 23
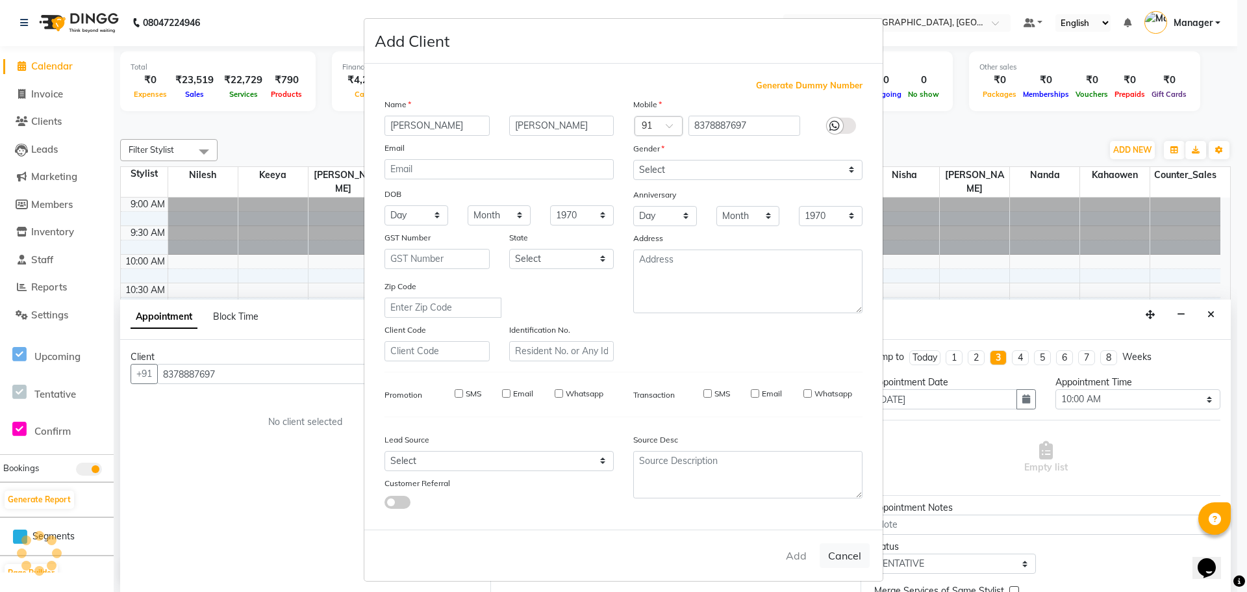
select select
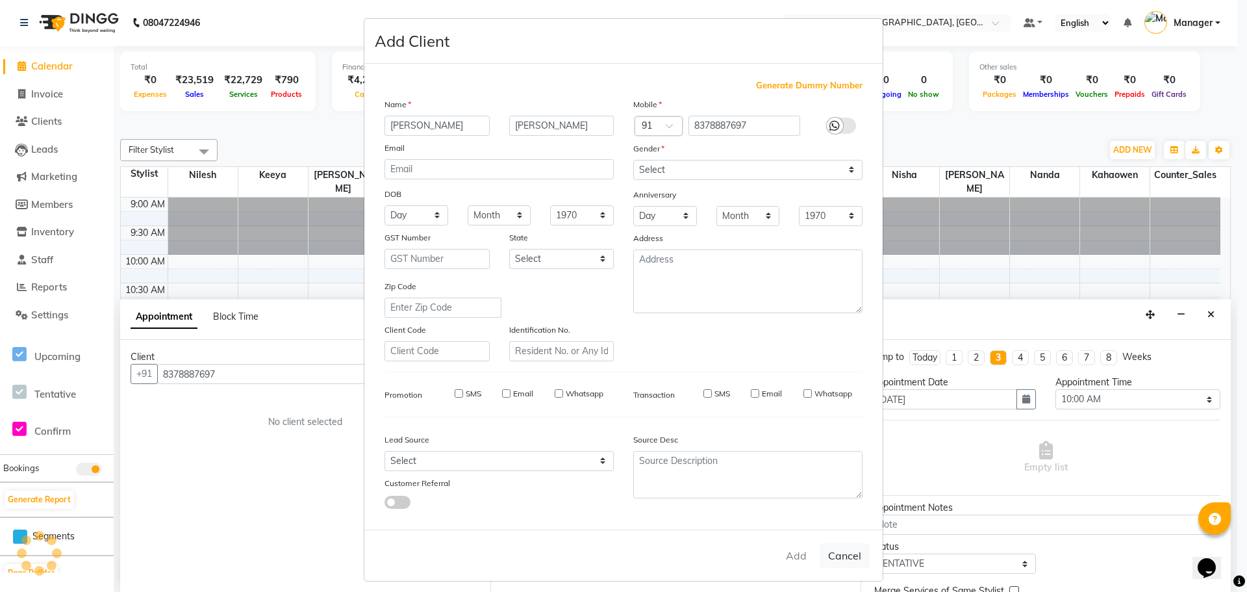
select select
checkbox input "false"
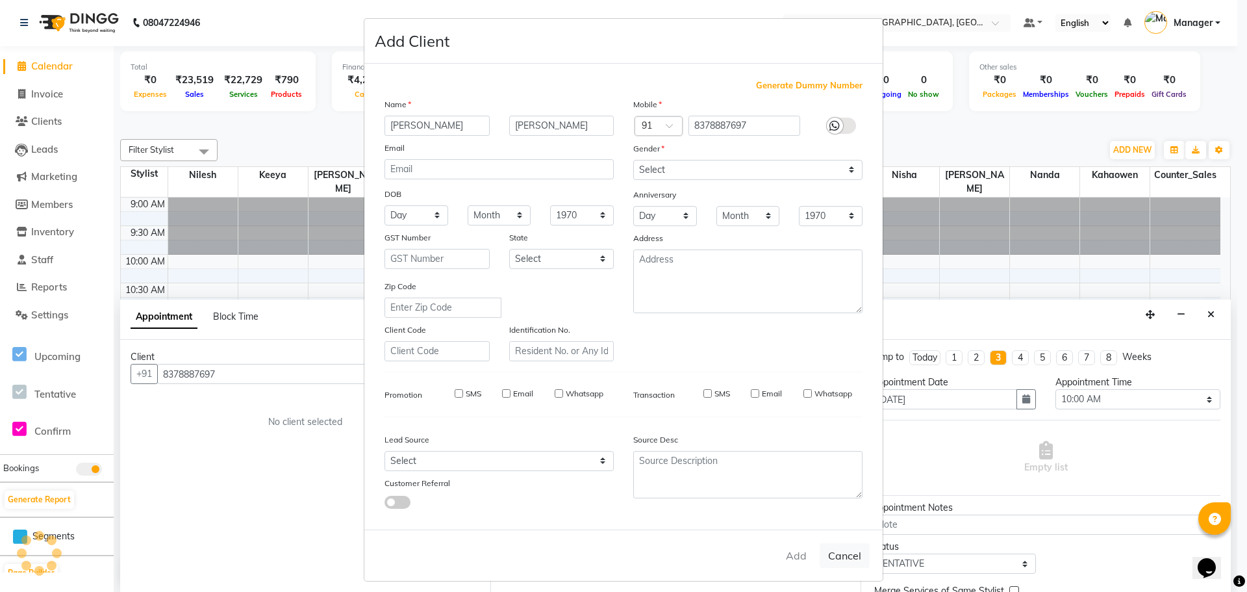
checkbox input "false"
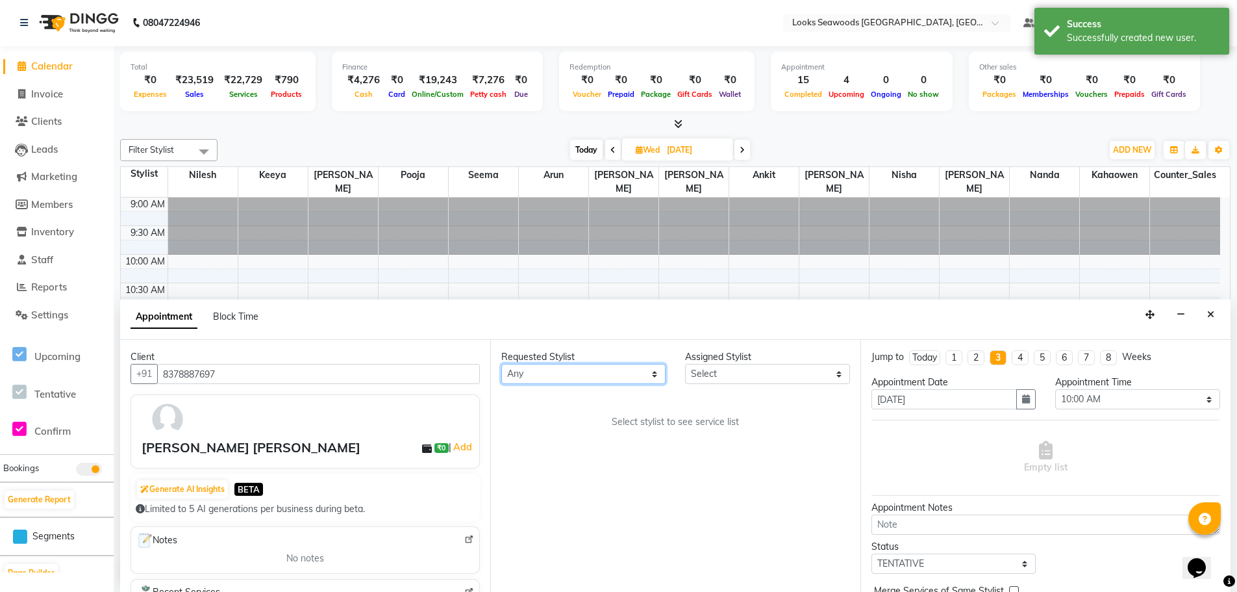
click at [658, 380] on select "Any Ankit Arun Counter_Sales [PERSON_NAME] [PERSON_NAME] [PERSON_NAME] [PERSON_…" at bounding box center [583, 374] width 164 height 20
select select "93417"
click at [501, 364] on select "Any Ankit Arun Counter_Sales [PERSON_NAME] [PERSON_NAME] [PERSON_NAME] [PERSON_…" at bounding box center [583, 374] width 164 height 20
select select "93417"
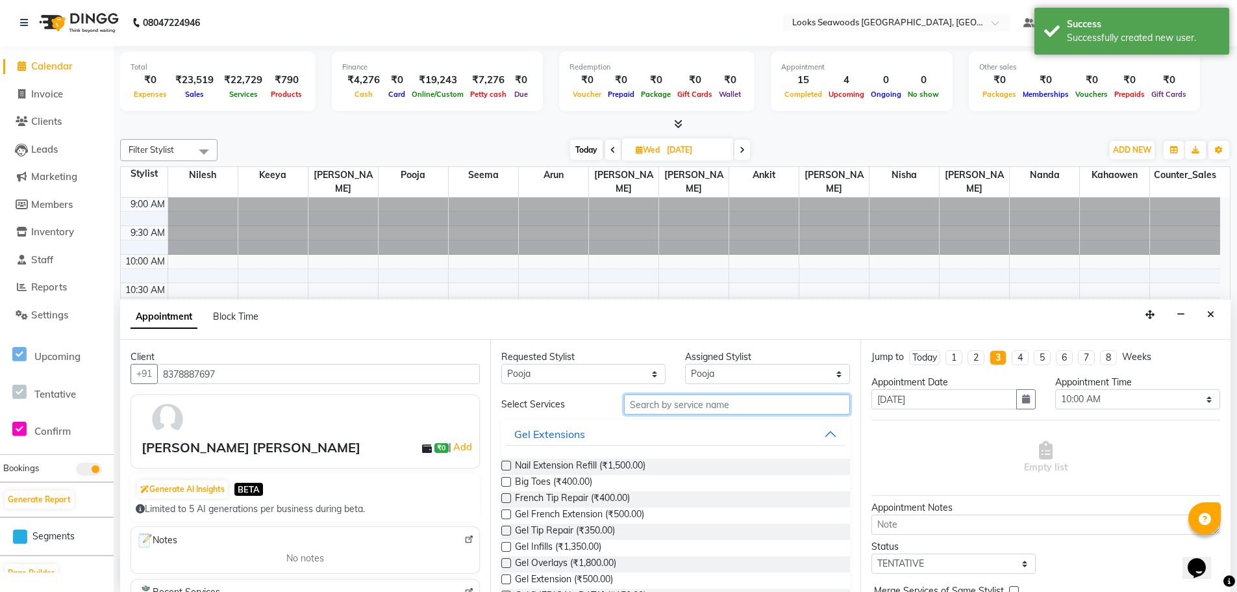
click at [677, 405] on input "text" at bounding box center [737, 404] width 226 height 20
click at [653, 375] on select "Any Ankit Arun Counter_Sales [PERSON_NAME] [PERSON_NAME] [PERSON_NAME] [PERSON_…" at bounding box center [583, 374] width 164 height 20
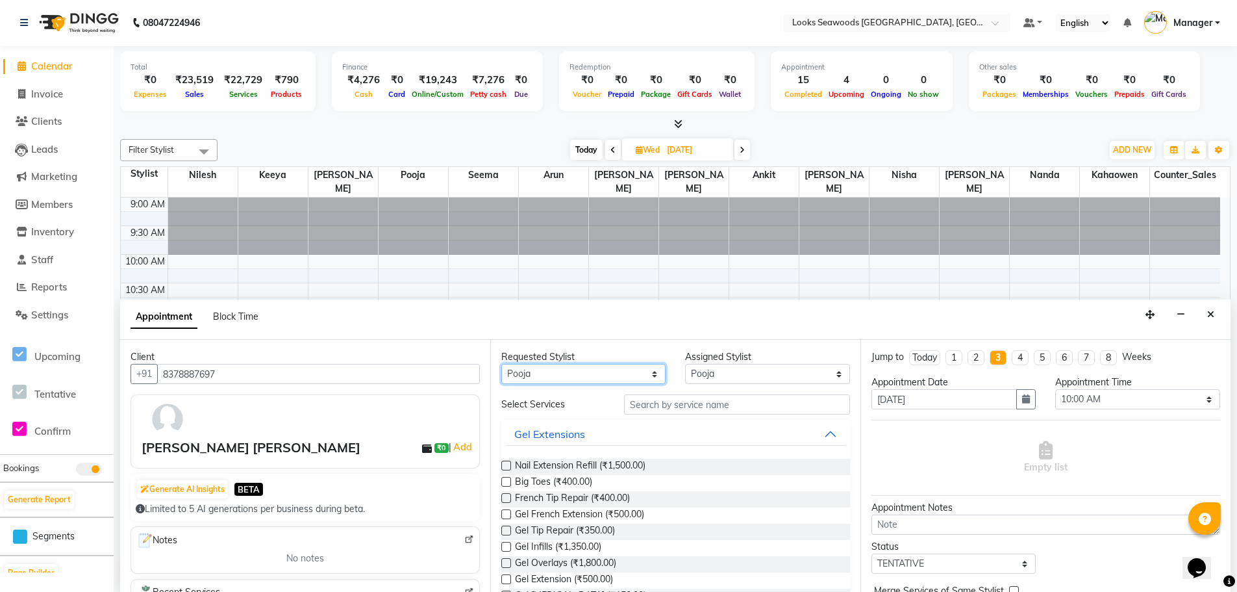
select select "93416"
click at [501, 364] on select "Any Ankit Arun Counter_Sales [PERSON_NAME] [PERSON_NAME] [PERSON_NAME] [PERSON_…" at bounding box center [583, 374] width 164 height 20
select select "93416"
click at [831, 375] on select "Select Ankit Arun Counter_Sales [PERSON_NAME] [PERSON_NAME] [PERSON_NAME] [PERS…" at bounding box center [767, 374] width 164 height 20
click at [685, 364] on select "Select Ankit Arun Counter_Sales [PERSON_NAME] [PERSON_NAME] [PERSON_NAME] [PERS…" at bounding box center [767, 374] width 164 height 20
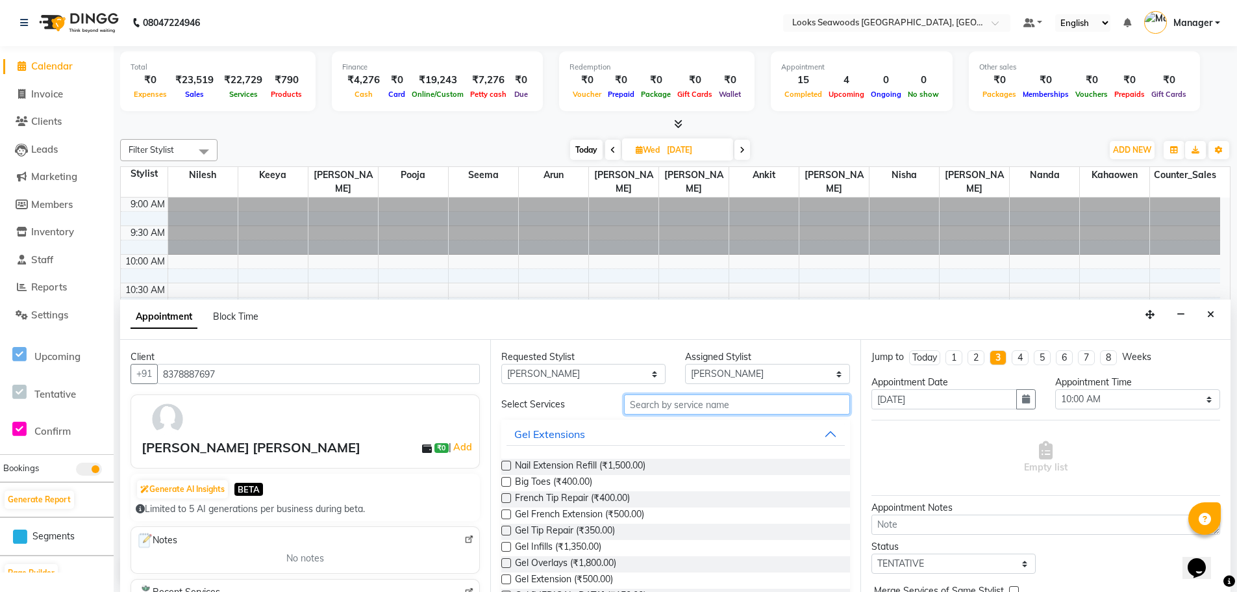
click at [707, 409] on input "text" at bounding box center [737, 404] width 226 height 20
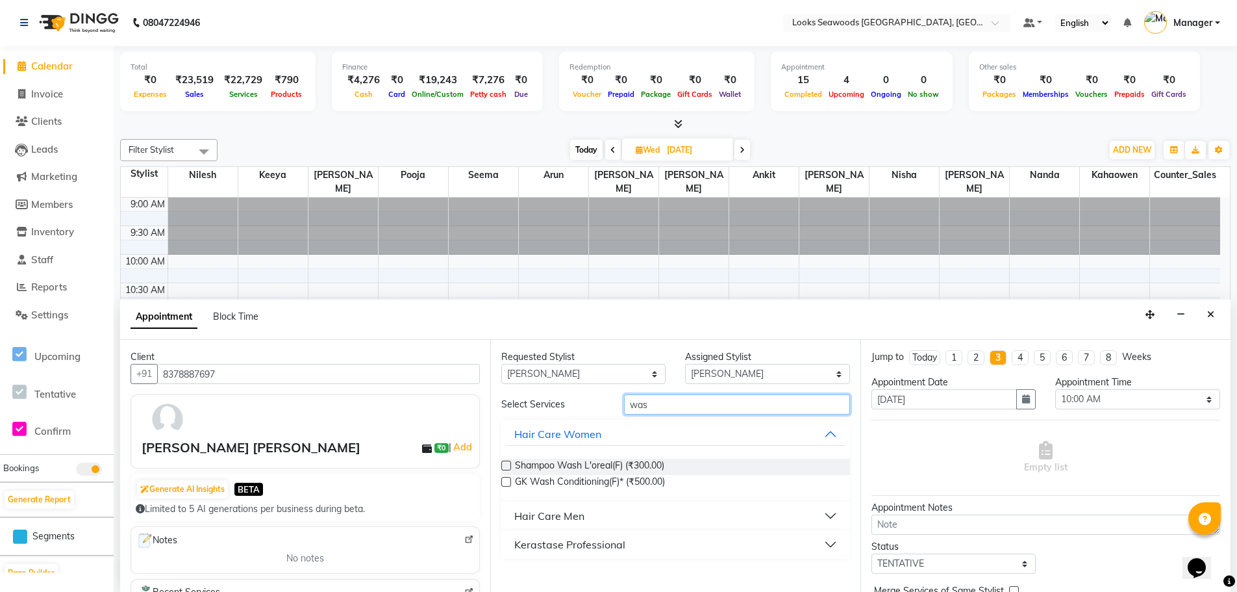
type input "was"
click at [510, 468] on label at bounding box center [506, 465] width 10 height 10
click at [510, 468] on input "checkbox" at bounding box center [505, 466] width 8 height 8
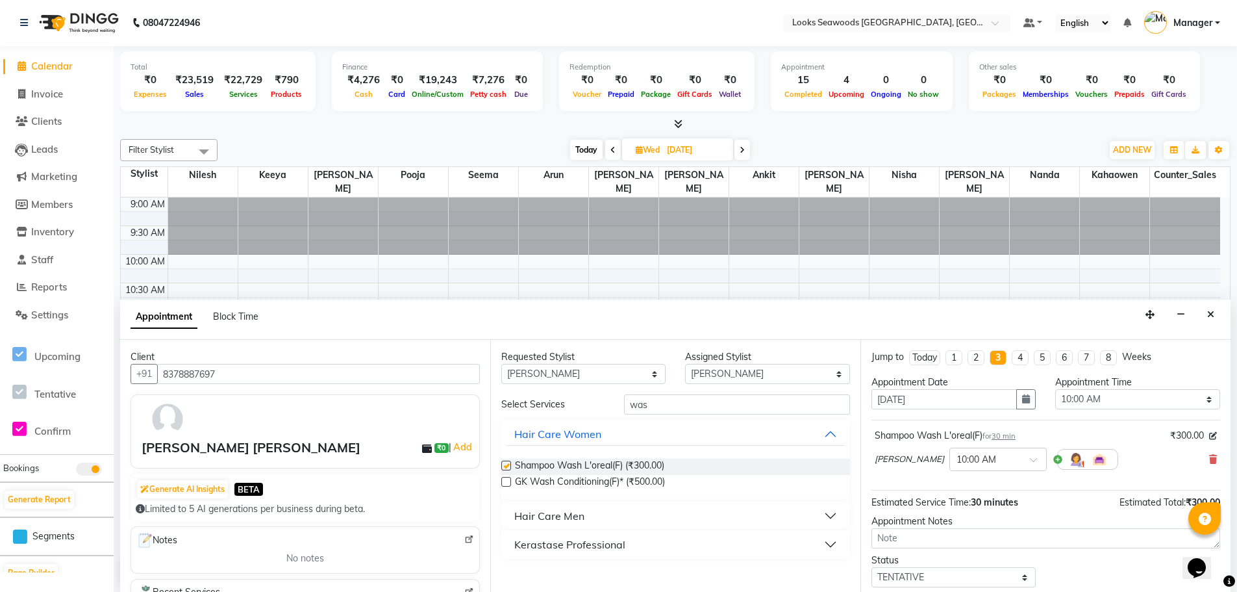
checkbox input "false"
click at [1030, 460] on span at bounding box center [1038, 464] width 16 height 14
click at [950, 547] on div "04:45 PM" at bounding box center [998, 547] width 96 height 24
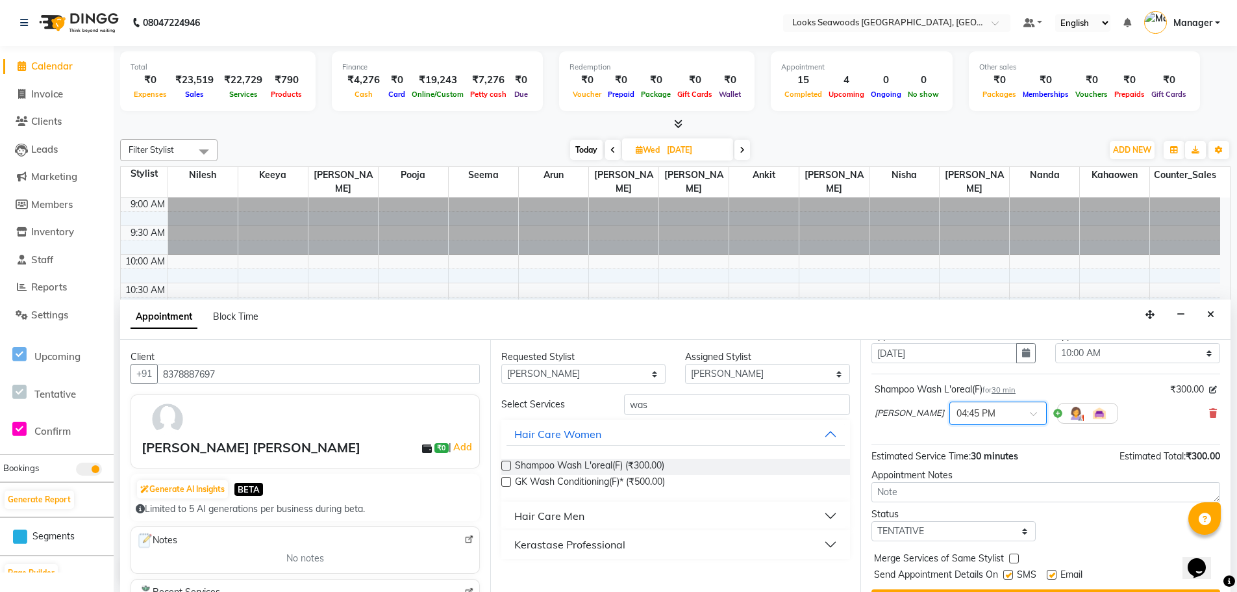
scroll to position [0, 0]
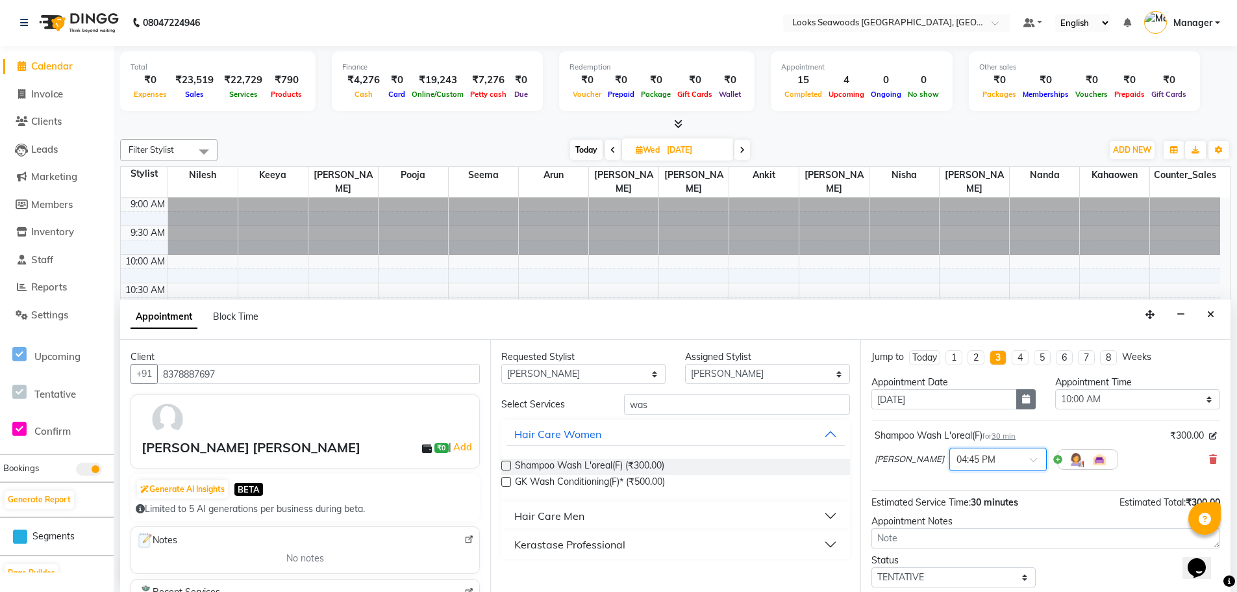
click at [1022, 400] on icon "button" at bounding box center [1026, 398] width 8 height 9
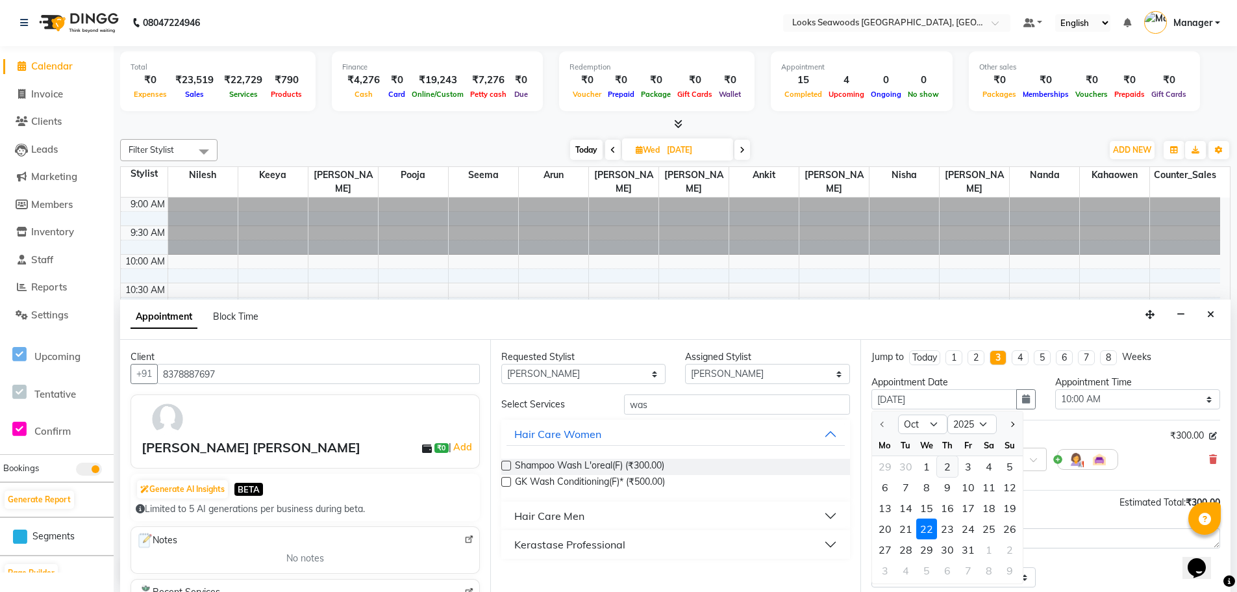
click at [951, 466] on div "2" at bounding box center [947, 466] width 21 height 21
type input "02-10-2025"
select select "600"
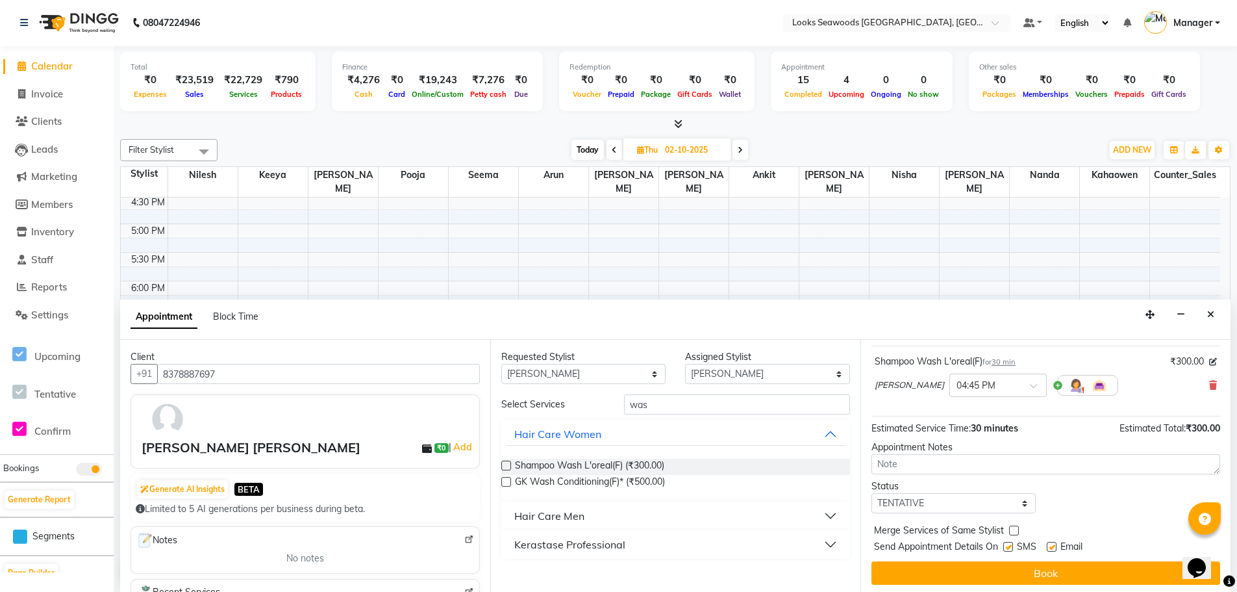
scroll to position [77, 0]
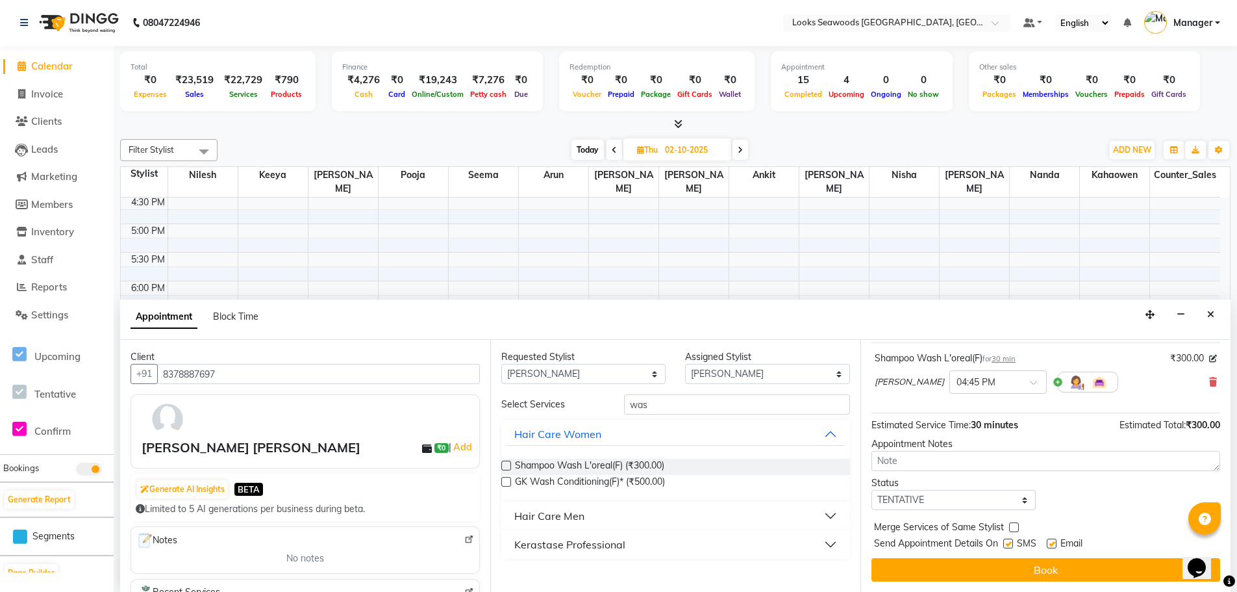
click at [1042, 571] on button "Book" at bounding box center [1046, 569] width 349 height 23
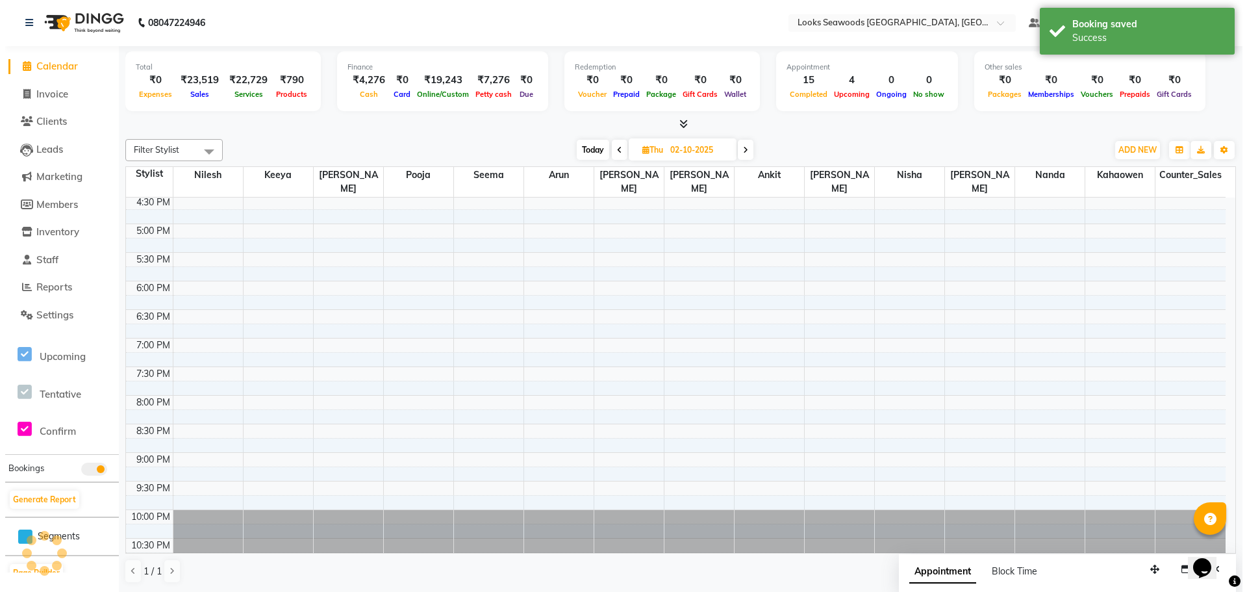
scroll to position [0, 0]
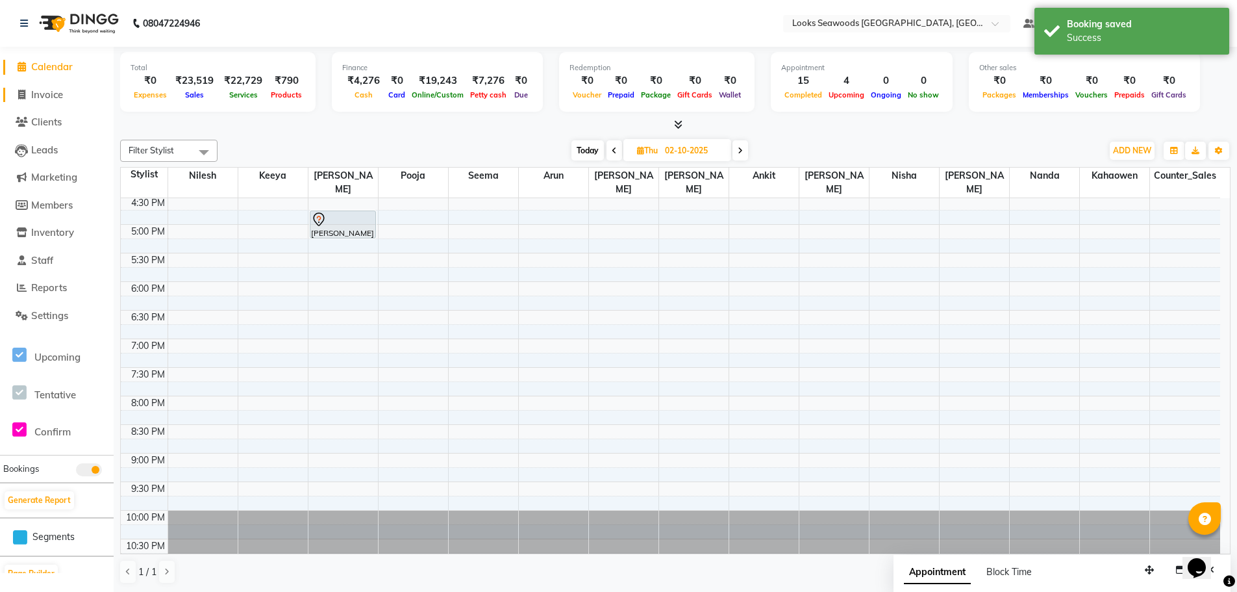
click at [60, 97] on span "Invoice" at bounding box center [47, 94] width 32 height 12
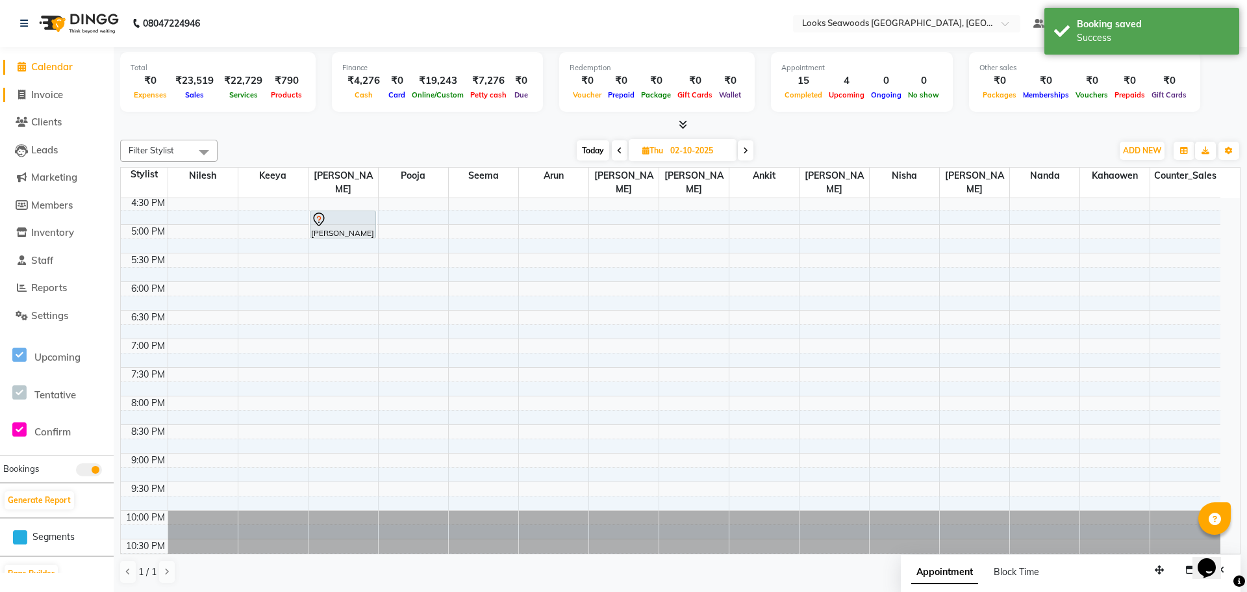
select select "service"
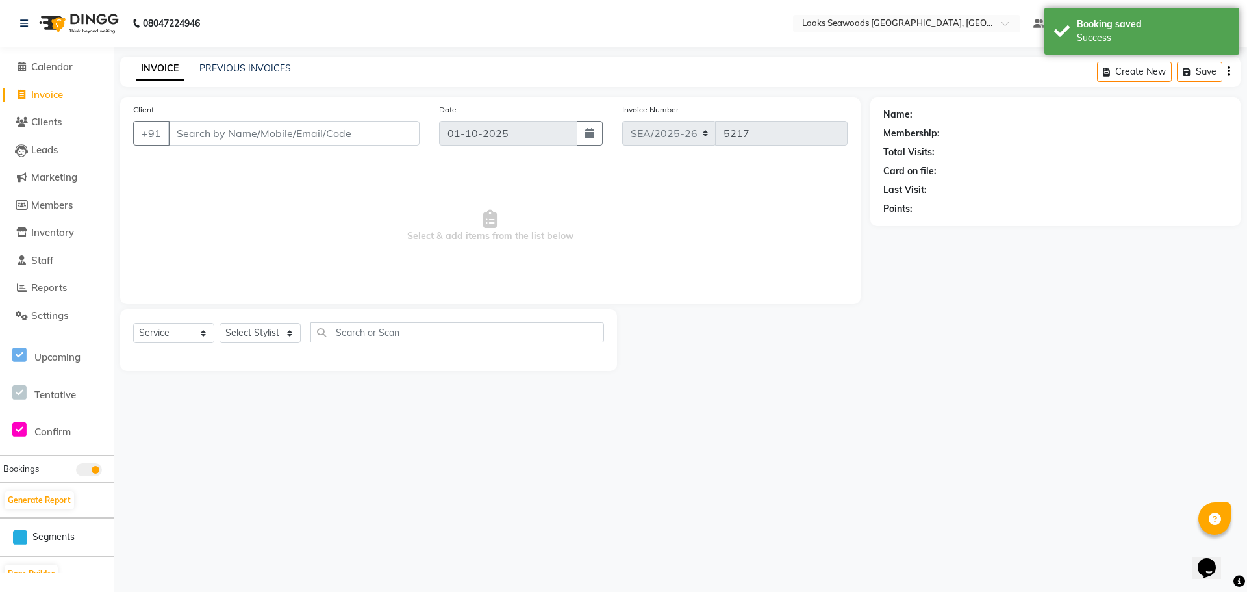
drag, startPoint x: 216, startPoint y: 129, endPoint x: 325, endPoint y: 163, distance: 113.6
click at [222, 129] on input "Client" at bounding box center [293, 133] width 251 height 25
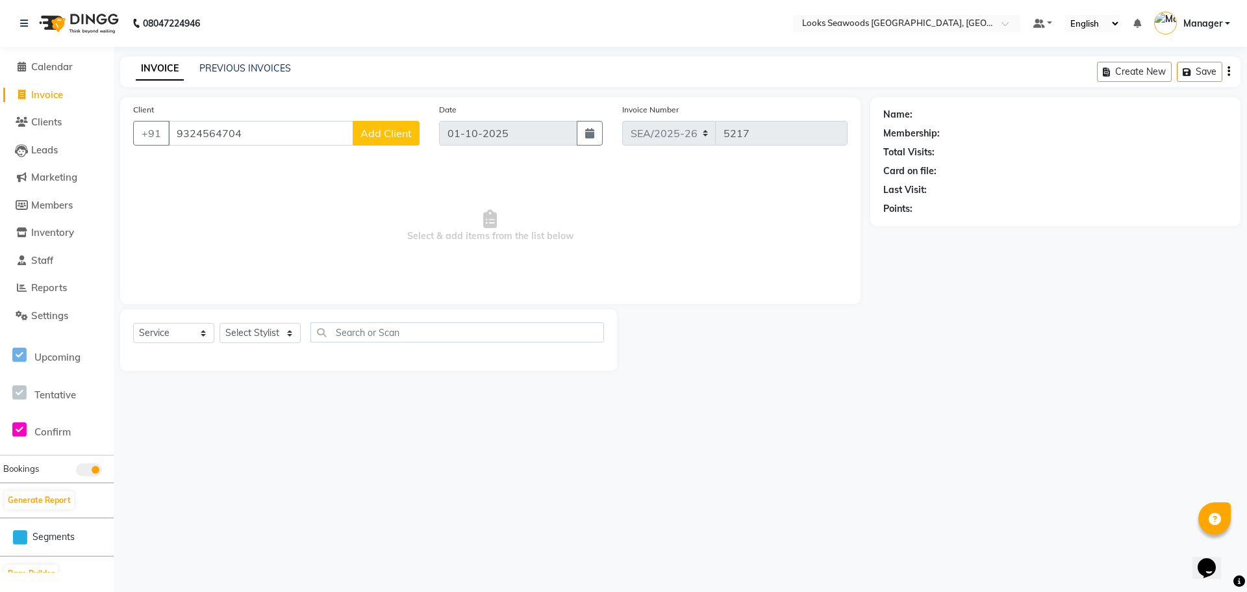
type input "9324564704"
click at [370, 132] on span "Add Client" at bounding box center [385, 133] width 51 height 13
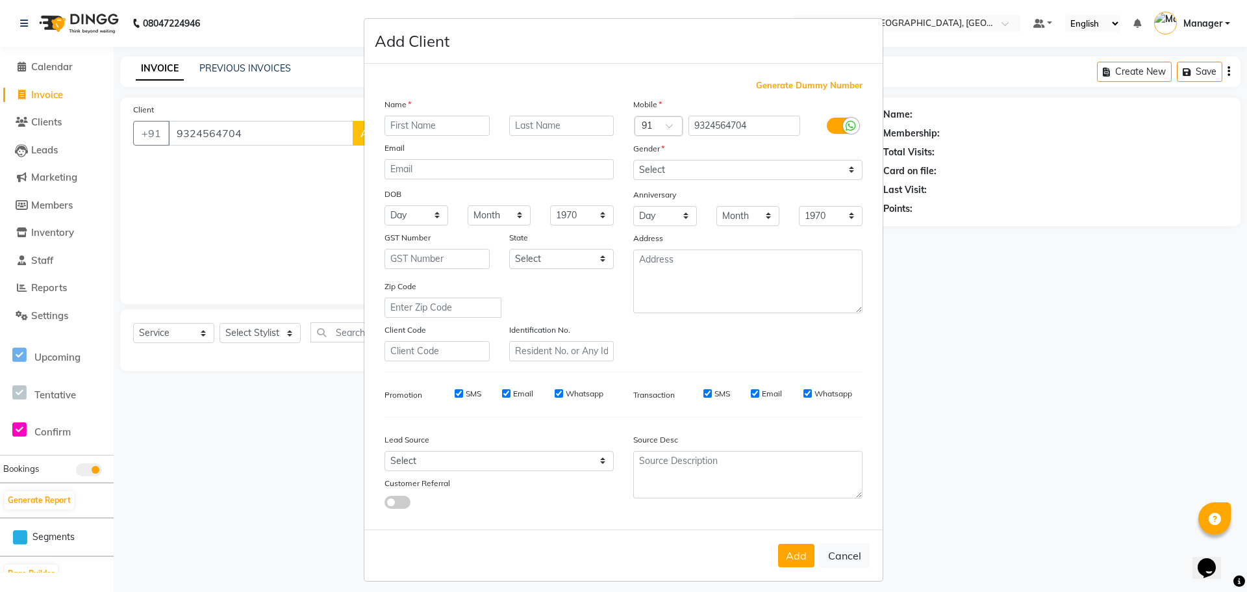
click at [407, 122] on input "text" at bounding box center [436, 126] width 105 height 20
type input "asha"
click at [531, 128] on input "text" at bounding box center [561, 126] width 105 height 20
type input "[PERSON_NAME]"
click at [836, 169] on select "Select [DEMOGRAPHIC_DATA] [DEMOGRAPHIC_DATA] Other Prefer Not To Say" at bounding box center [747, 170] width 229 height 20
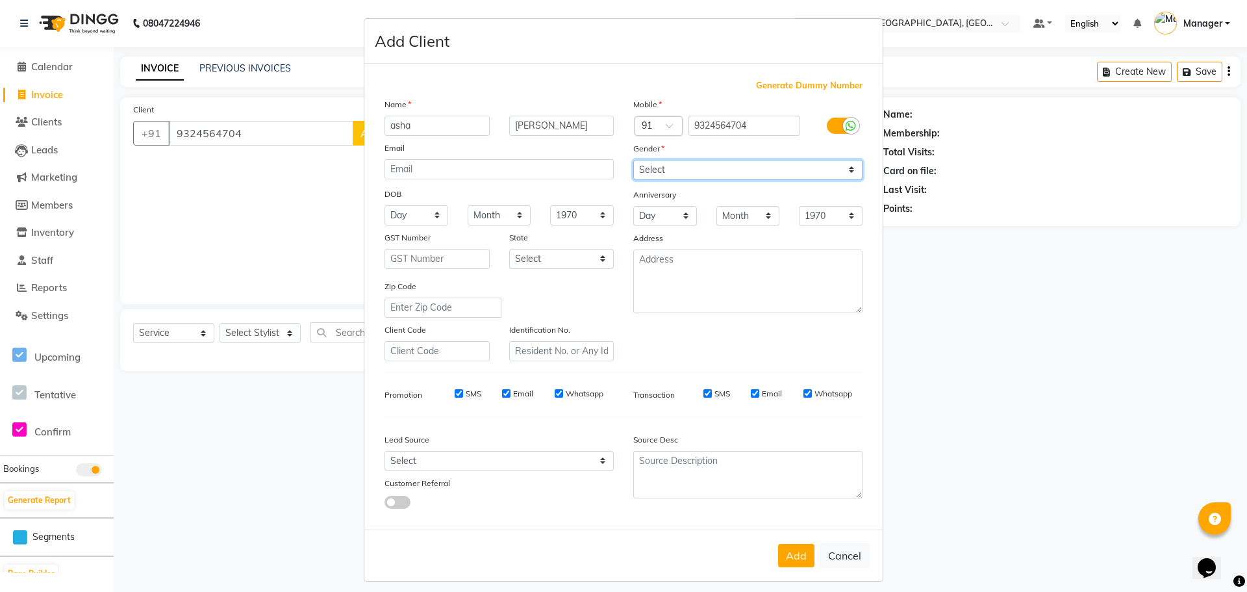
select select "[DEMOGRAPHIC_DATA]"
click at [633, 160] on select "Select [DEMOGRAPHIC_DATA] [DEMOGRAPHIC_DATA] Other Prefer Not To Say" at bounding box center [747, 170] width 229 height 20
click at [796, 560] on button "Add" at bounding box center [796, 555] width 36 height 23
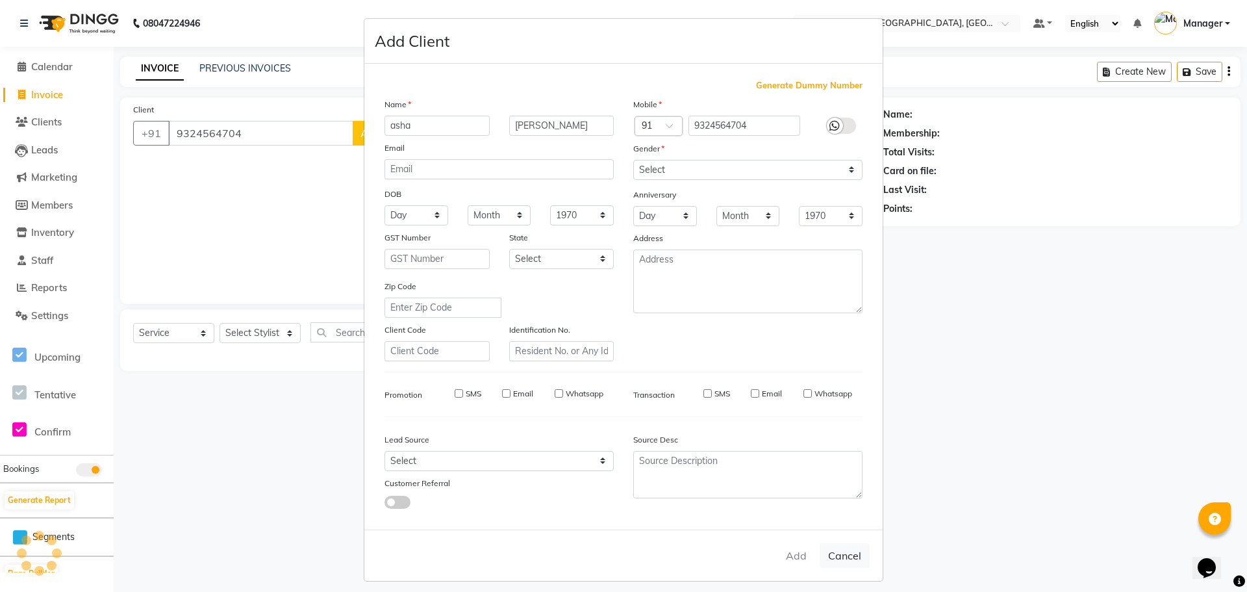
select select
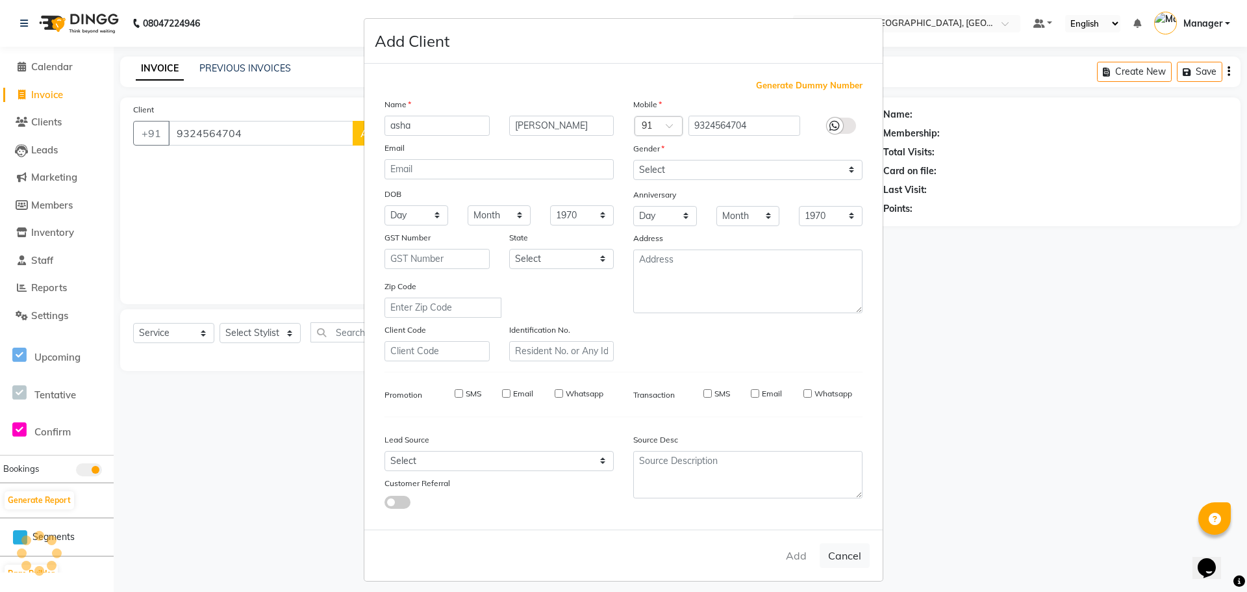
select select
checkbox input "false"
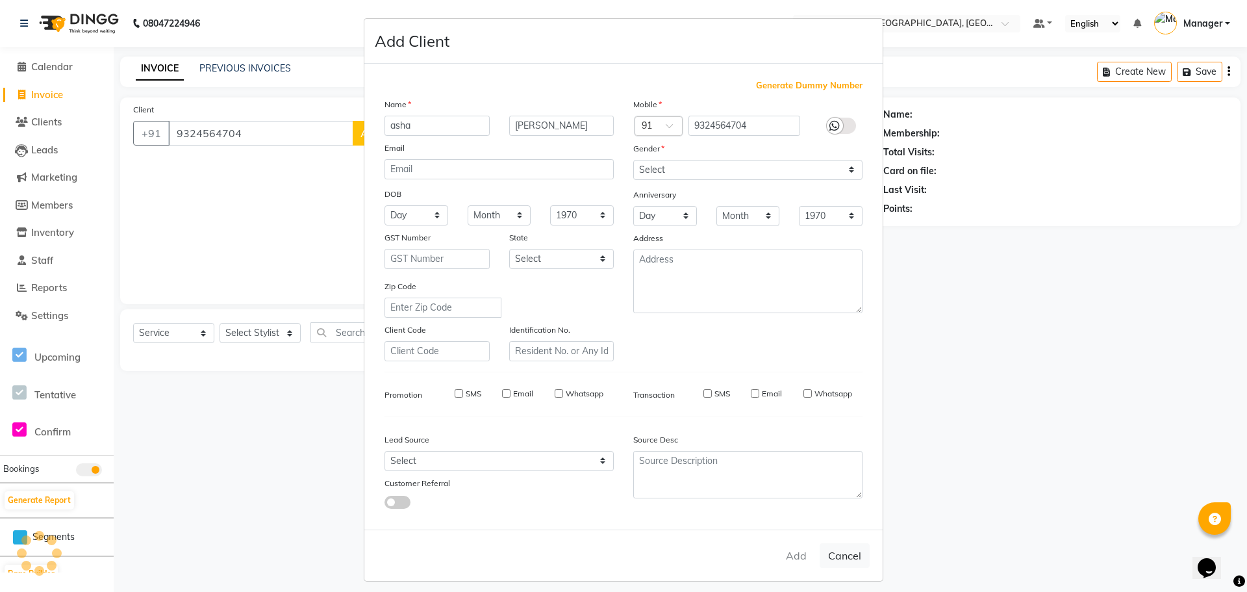
checkbox input "false"
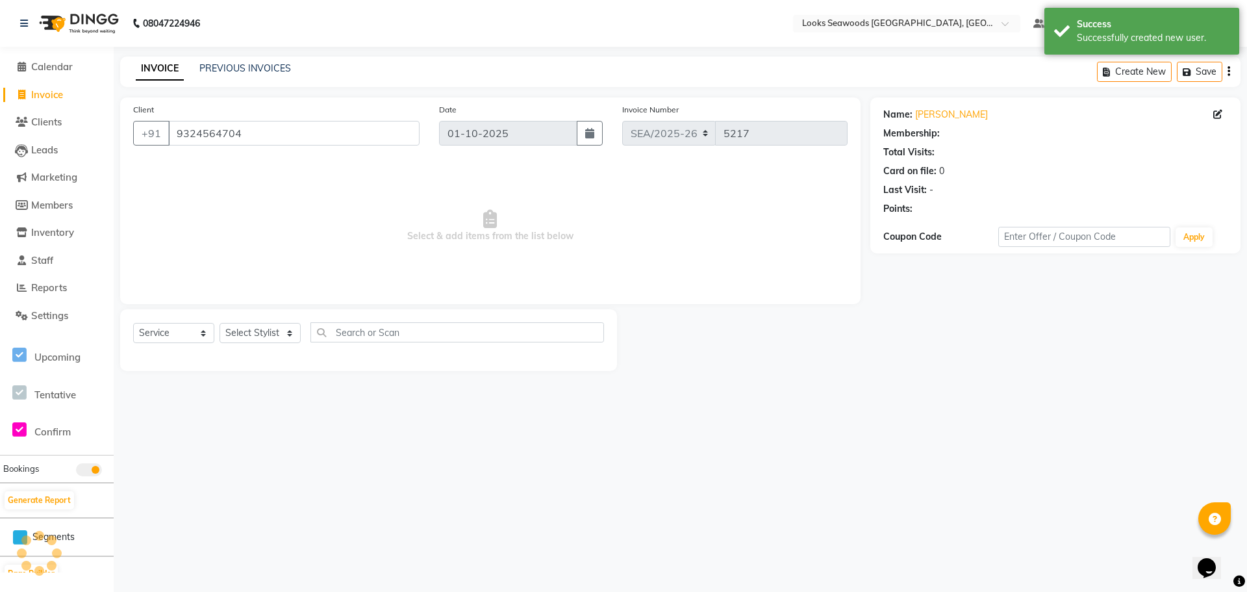
select select "1: Object"
click at [206, 333] on select "Select Service Product Membership Package Voucher Prepaid Gift Card" at bounding box center [173, 333] width 81 height 20
click at [133, 323] on select "Select Service Product Membership Package Voucher Prepaid Gift Card" at bounding box center [173, 333] width 81 height 20
click at [197, 333] on select "Select Service Product Membership Package Voucher Prepaid Gift Card" at bounding box center [173, 333] width 81 height 20
select select "service"
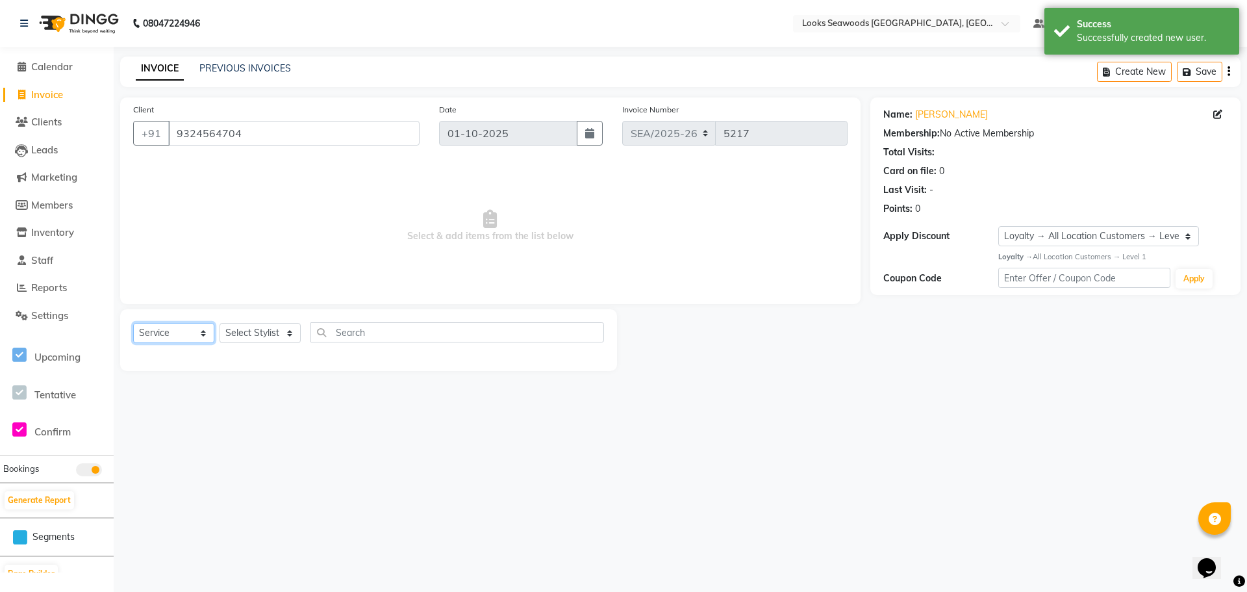
click at [133, 323] on select "Select Service Product Membership Package Voucher Prepaid Gift Card" at bounding box center [173, 333] width 81 height 20
click at [277, 330] on select "Select Stylist Ankit Arun Counter_Sales [PERSON_NAME] [PERSON_NAME] Manager [PE…" at bounding box center [260, 333] width 81 height 20
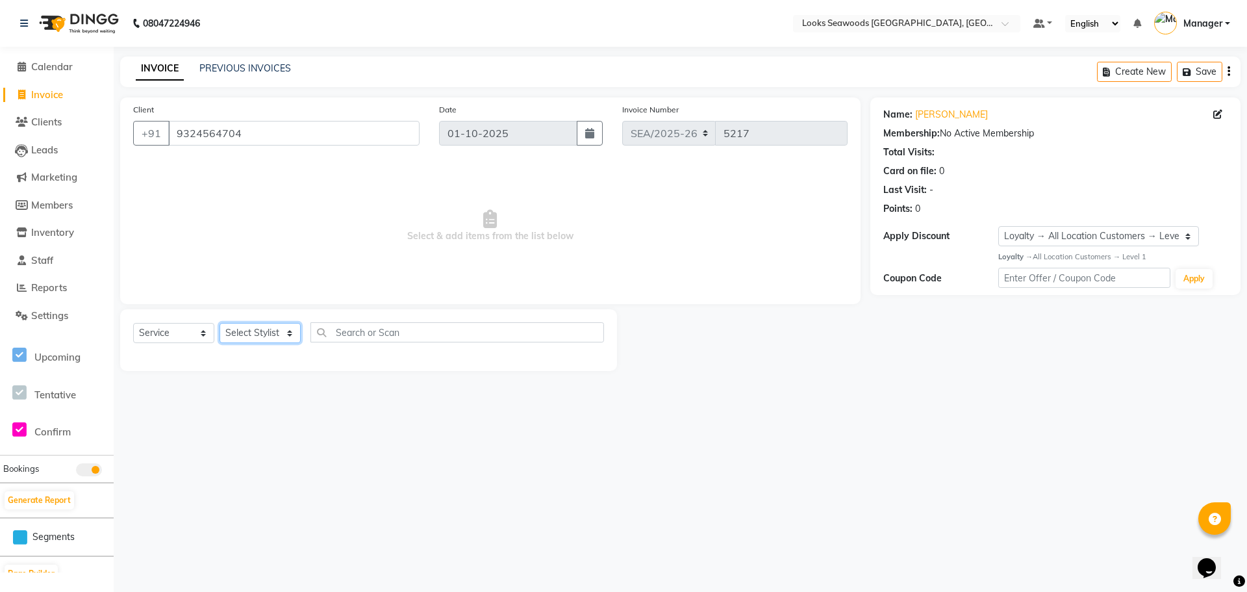
select select "93419"
click at [220, 323] on select "Select Stylist Ankit Arun Counter_Sales [PERSON_NAME] [PERSON_NAME] Manager [PE…" at bounding box center [260, 333] width 81 height 20
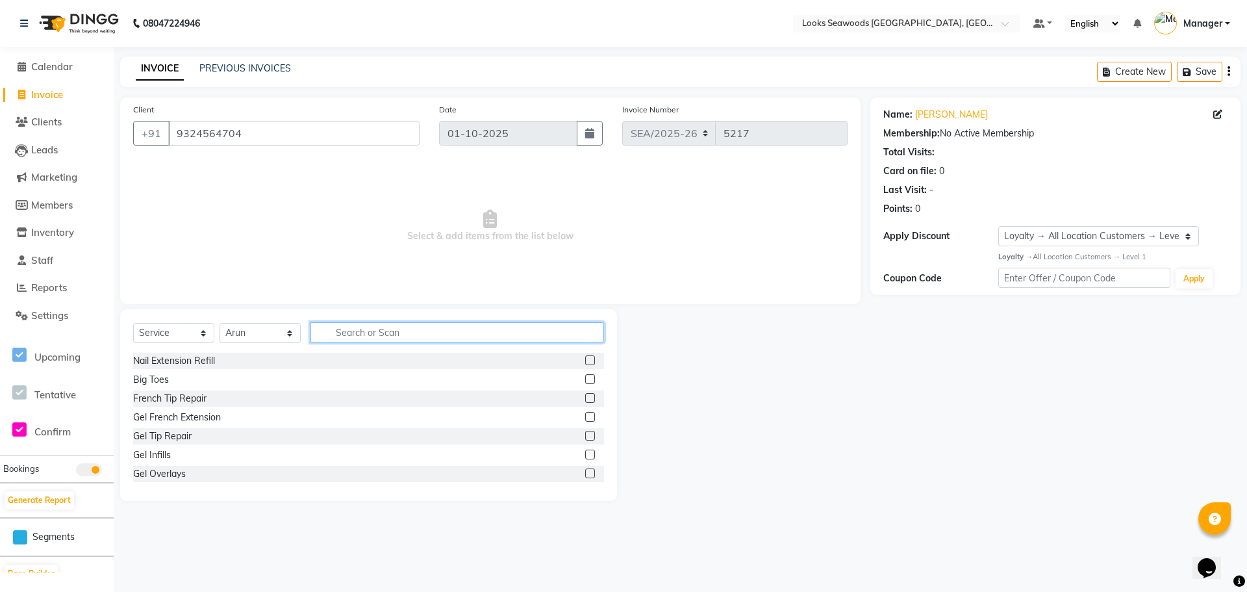
click at [401, 338] on input "text" at bounding box center [457, 332] width 294 height 20
type input "cut"
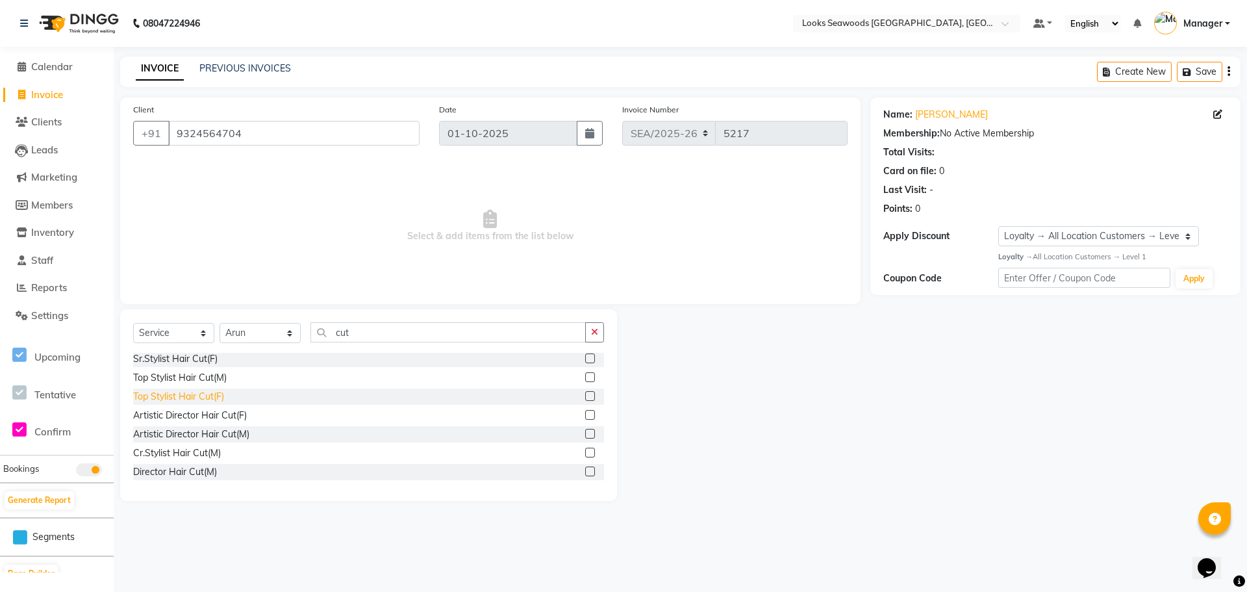
click at [186, 396] on div "Top Stylist Hair Cut(F)" at bounding box center [178, 397] width 91 height 14
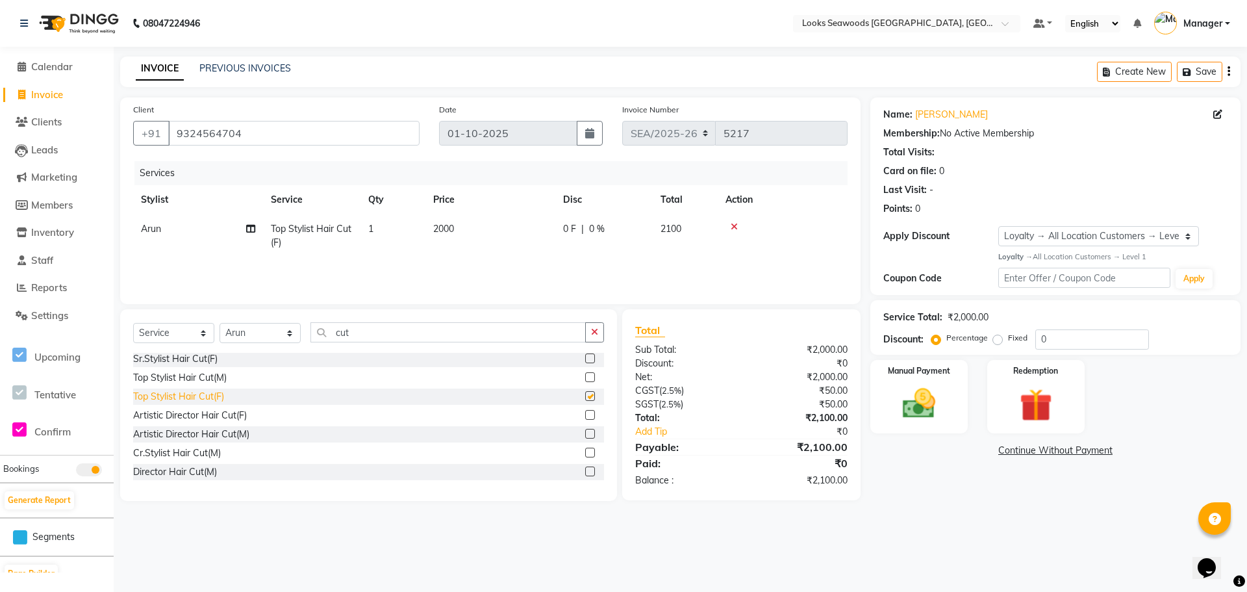
checkbox input "false"
click at [444, 231] on span "2000" at bounding box center [443, 229] width 21 height 12
select select "93419"
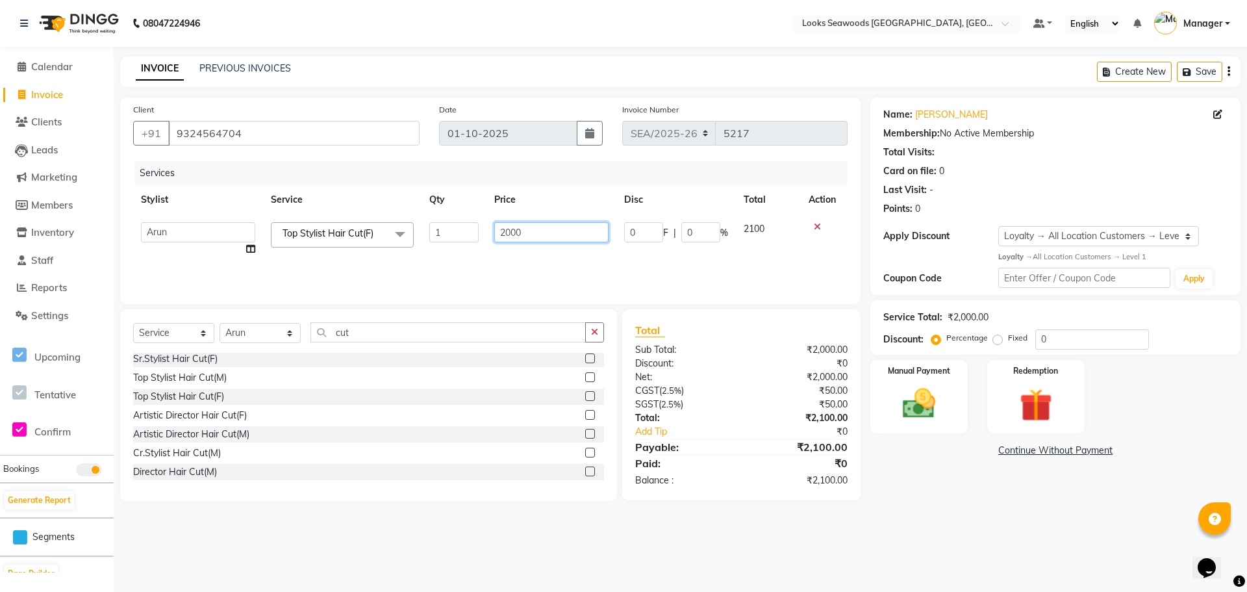
drag, startPoint x: 534, startPoint y: 233, endPoint x: 483, endPoint y: 236, distance: 51.4
click at [483, 236] on tr "Ankit Arun Counter_Sales [PERSON_NAME] Kahaowen Keeya Manager [PERSON_NAME] [PE…" at bounding box center [490, 238] width 714 height 49
type input "1700"
click at [498, 271] on div "Services Stylist Service Qty Price Disc Total Action Ankit Arun Counter_Sales […" at bounding box center [490, 226] width 714 height 130
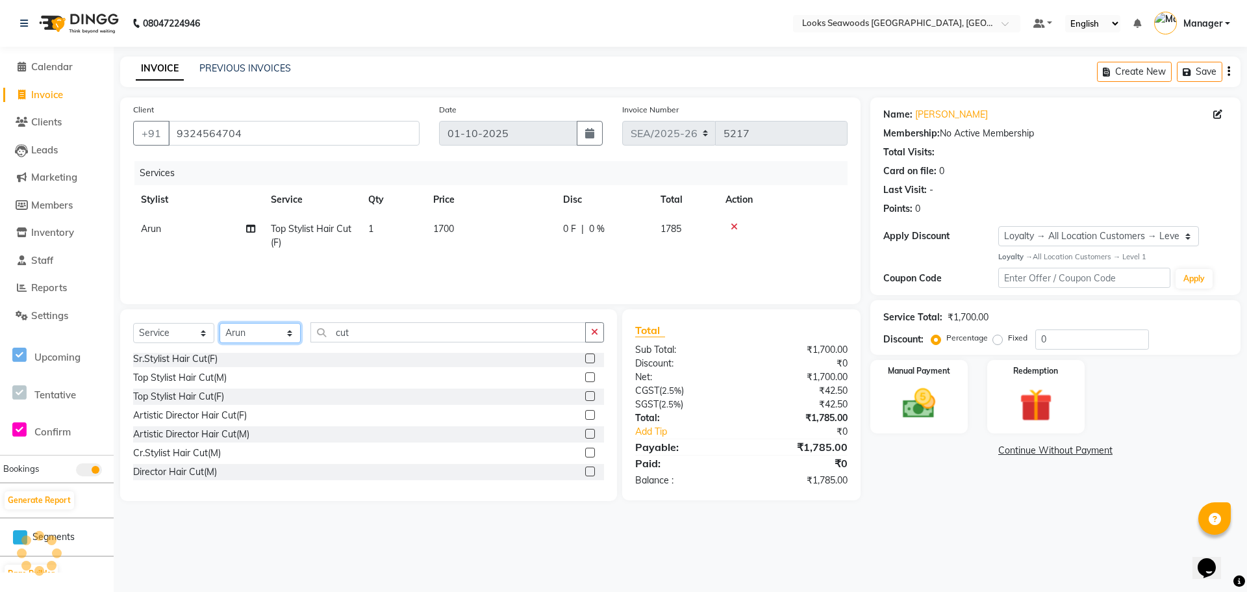
click at [291, 333] on select "Select Stylist Ankit Arun Counter_Sales [PERSON_NAME] [PERSON_NAME] Manager [PE…" at bounding box center [260, 333] width 81 height 20
select select "93423"
click at [220, 323] on select "Select Stylist Ankit Arun Counter_Sales [PERSON_NAME] [PERSON_NAME] Manager [PE…" at bounding box center [260, 333] width 81 height 20
click at [394, 339] on input "cut" at bounding box center [447, 332] width 275 height 20
drag, startPoint x: 396, startPoint y: 333, endPoint x: 332, endPoint y: 333, distance: 64.3
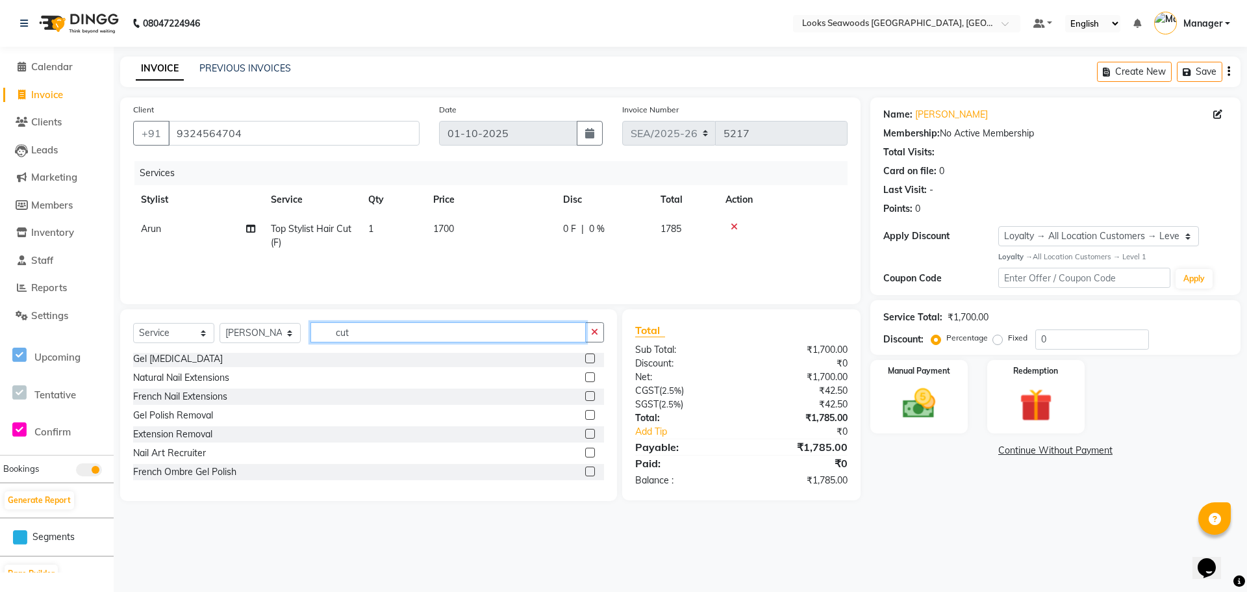
click at [332, 333] on input "cut" at bounding box center [447, 332] width 275 height 20
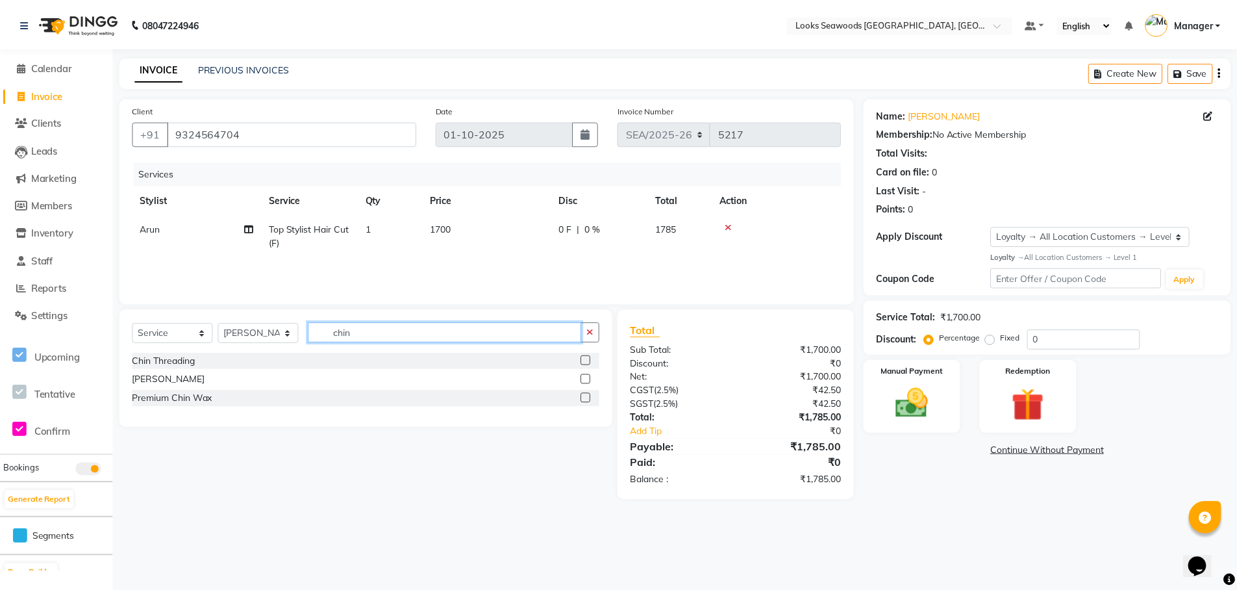
scroll to position [0, 0]
type input "chin"
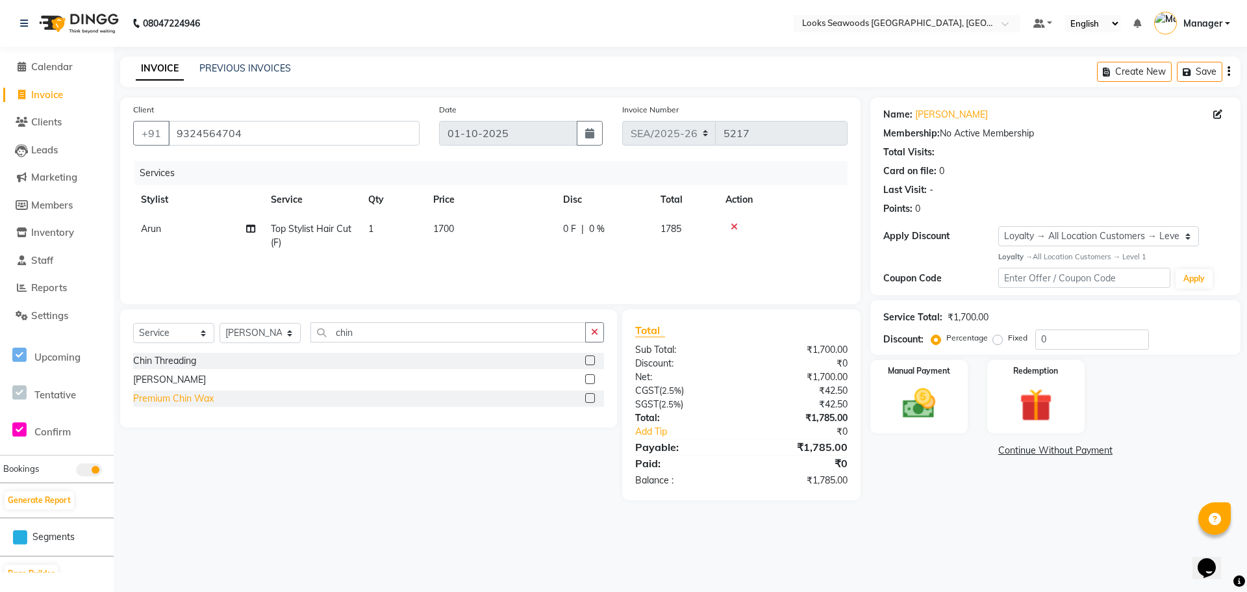
click at [169, 403] on div "Premium Chin Wax" at bounding box center [173, 399] width 81 height 14
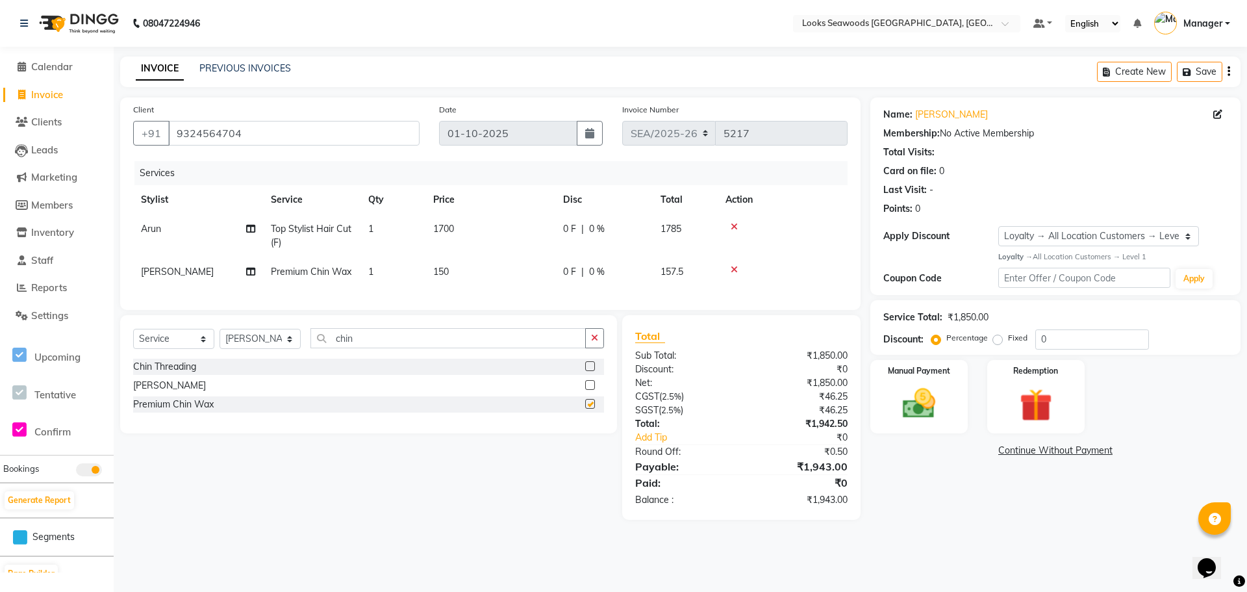
checkbox input "false"
click at [447, 273] on span "150" at bounding box center [441, 272] width 16 height 12
select select "93423"
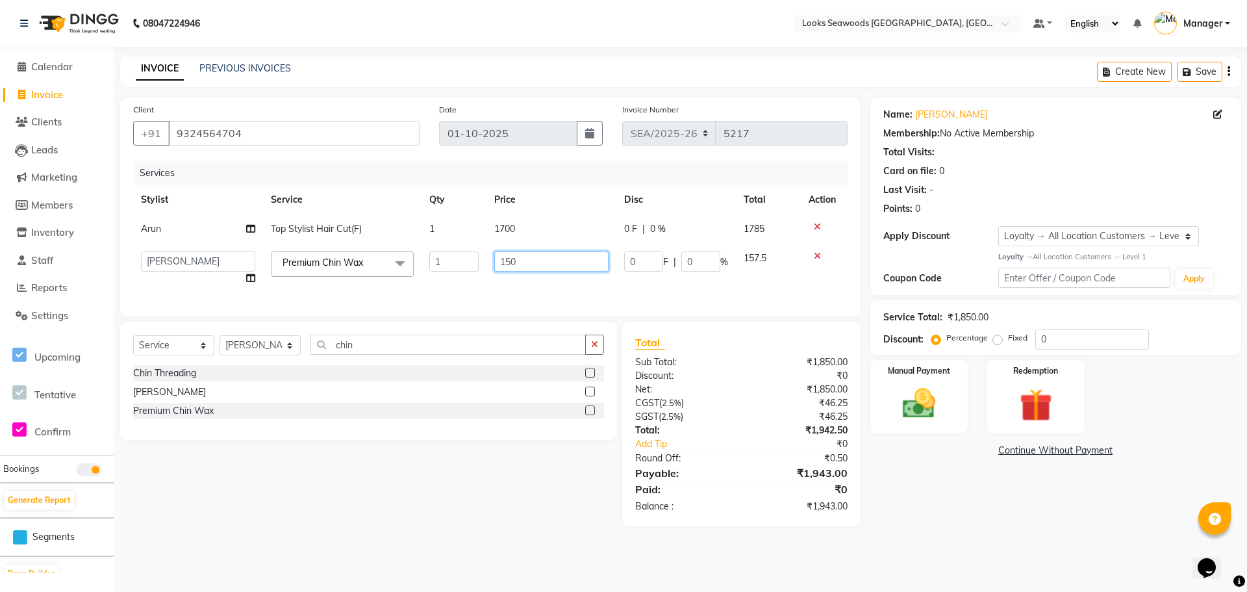
drag, startPoint x: 519, startPoint y: 261, endPoint x: 475, endPoint y: 269, distance: 44.8
click at [472, 268] on tr "Ankit Arun Counter_Sales [PERSON_NAME] Kahaowen Keeya Manager [PERSON_NAME] [PE…" at bounding box center [490, 268] width 714 height 49
type input "200"
drag, startPoint x: 500, startPoint y: 292, endPoint x: 508, endPoint y: 296, distance: 8.4
click at [501, 292] on div "Services Stylist Service Qty Price Disc Total Action Arun Top Stylist Hair Cut(…" at bounding box center [490, 232] width 714 height 142
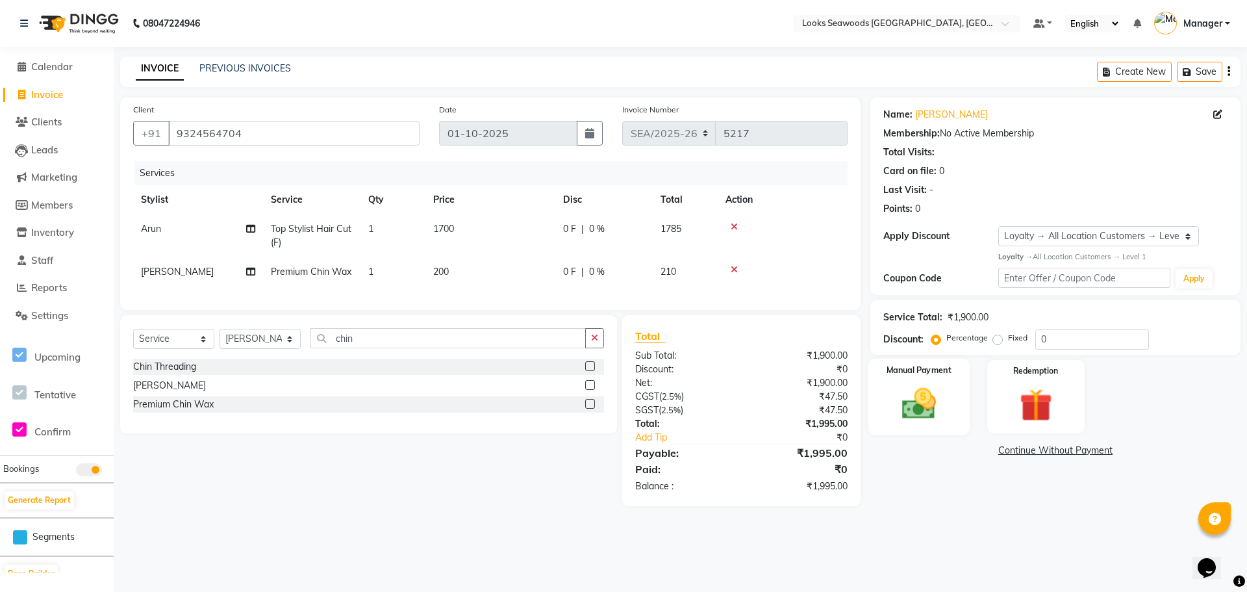
click at [925, 400] on img at bounding box center [919, 404] width 56 height 40
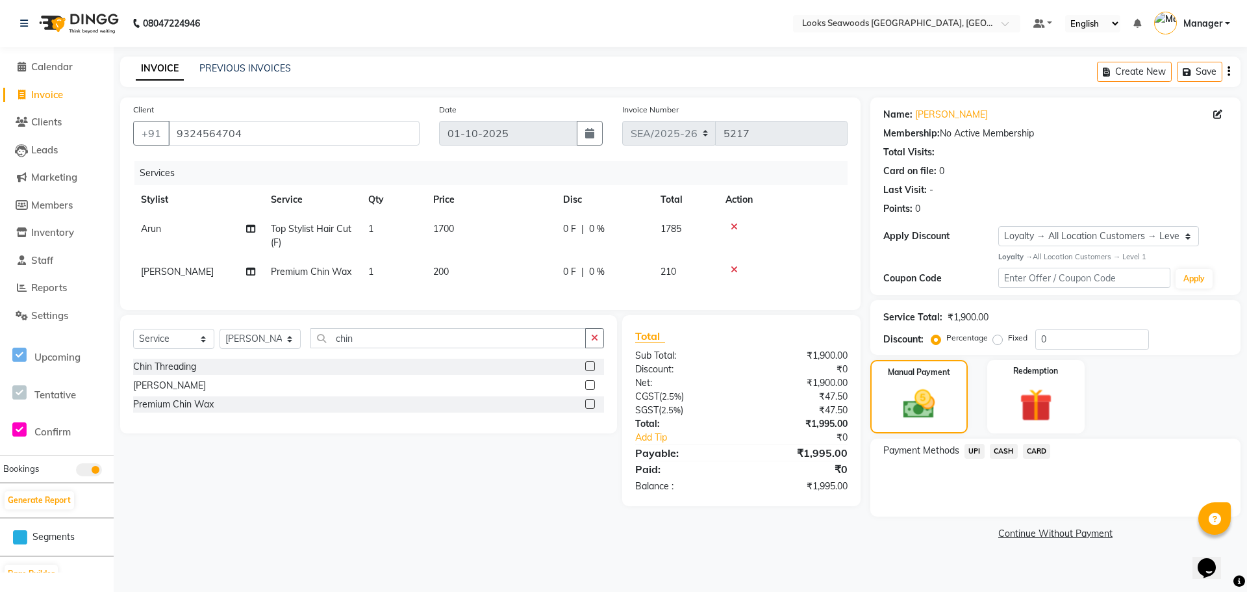
click at [1035, 449] on span "CARD" at bounding box center [1037, 451] width 28 height 15
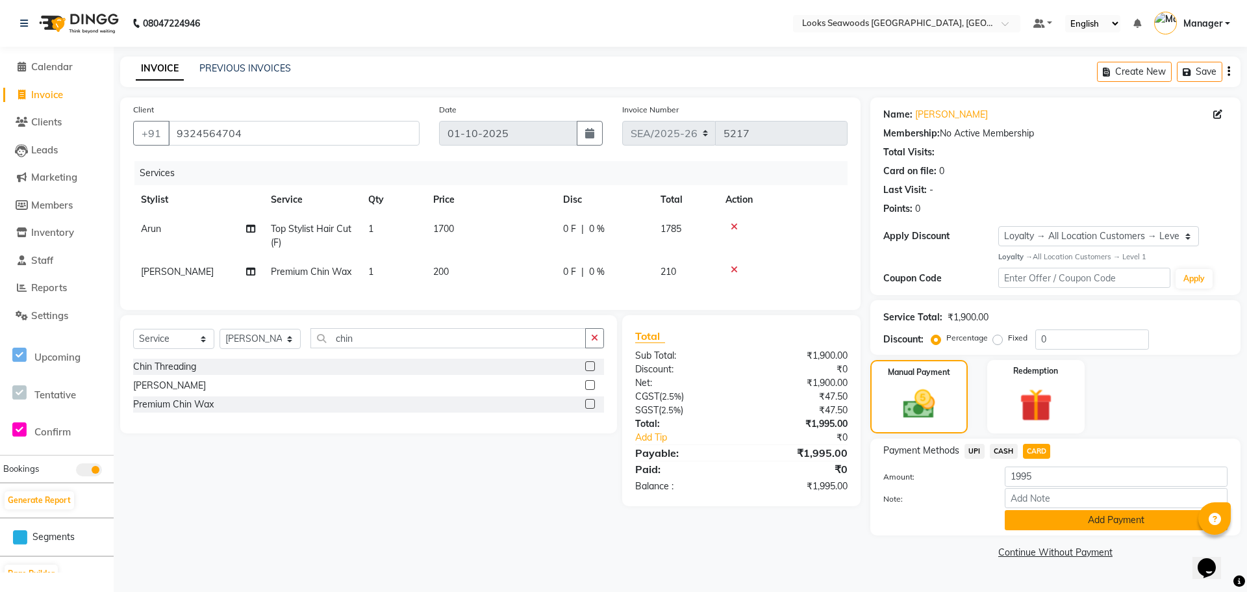
click at [1083, 523] on button "Add Payment" at bounding box center [1116, 520] width 223 height 20
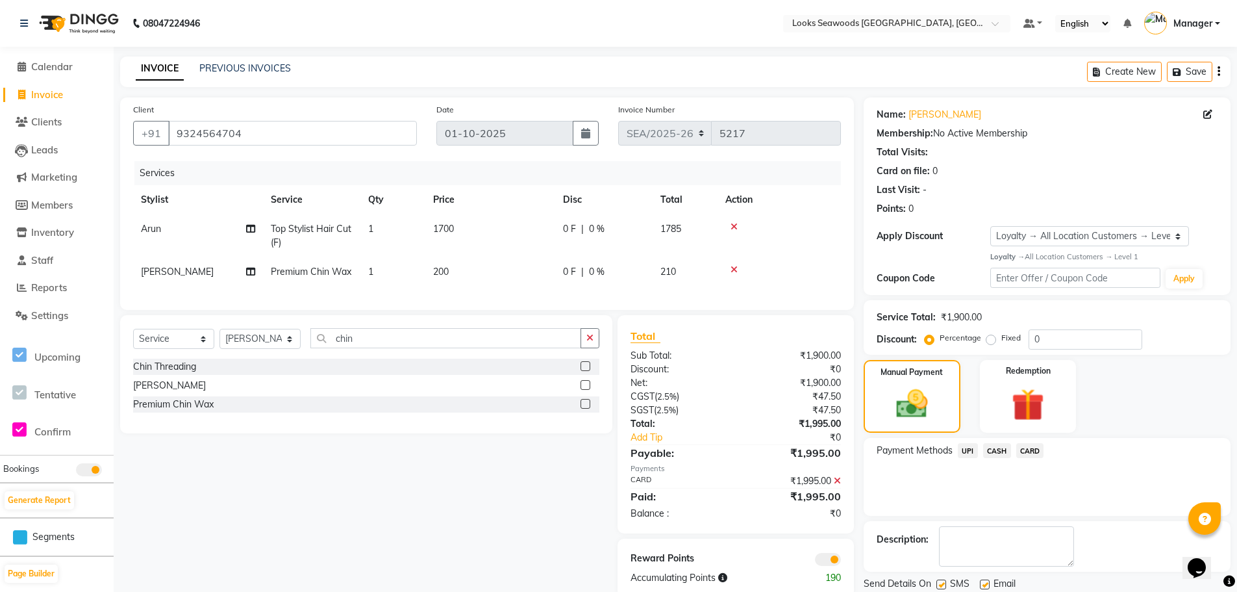
scroll to position [44, 0]
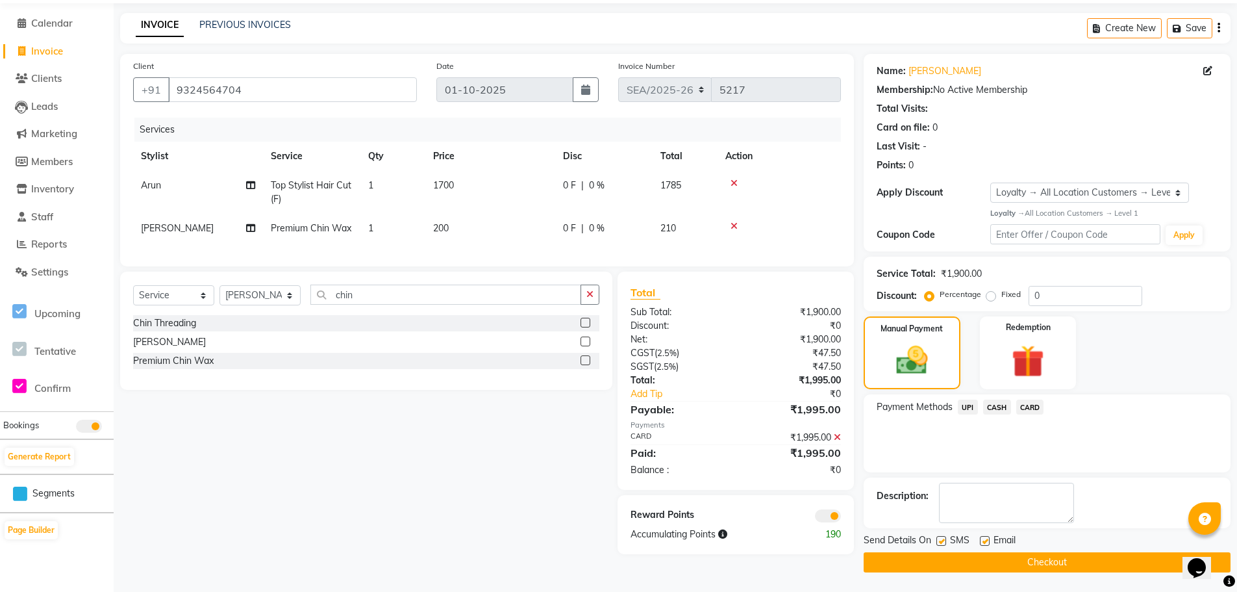
click at [1037, 568] on button "Checkout" at bounding box center [1047, 562] width 367 height 20
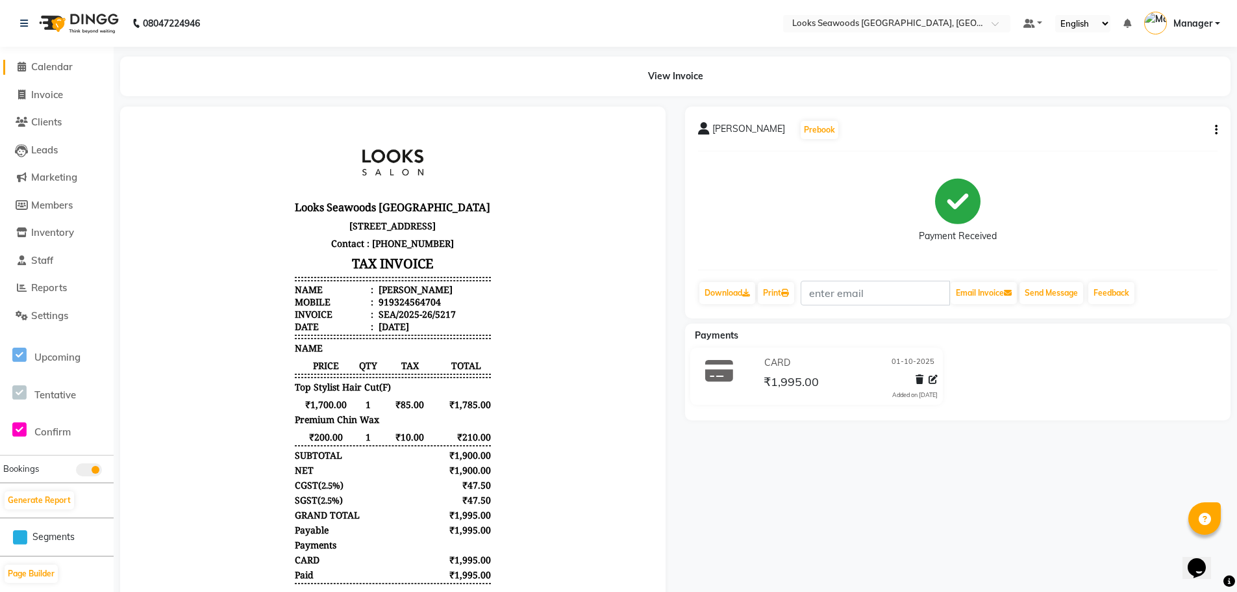
click at [50, 69] on span "Calendar" at bounding box center [52, 66] width 42 height 12
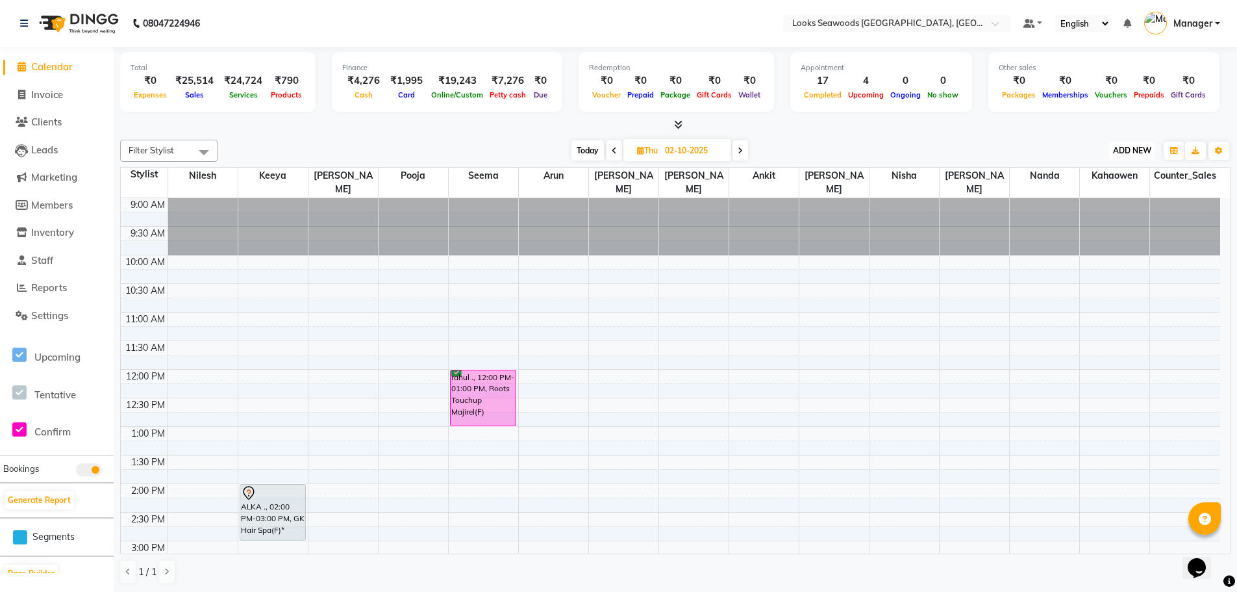
click at [1134, 149] on span "ADD NEW" at bounding box center [1132, 150] width 38 height 10
click at [1107, 180] on button "Add Appointment" at bounding box center [1102, 175] width 103 height 17
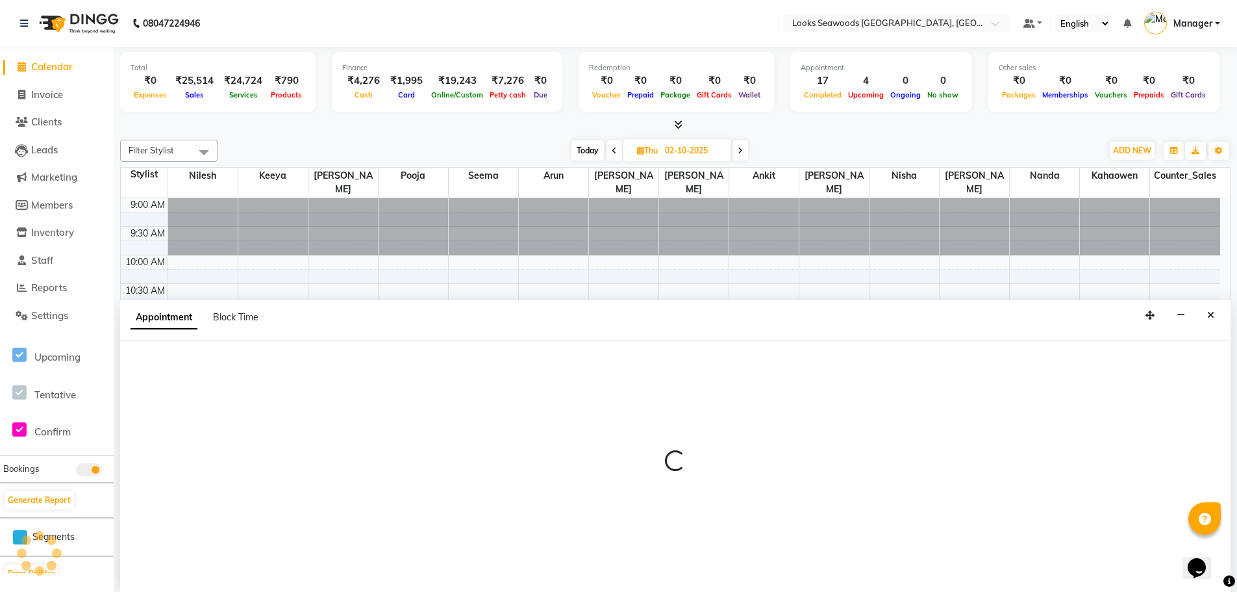
scroll to position [1, 0]
select select "tentative"
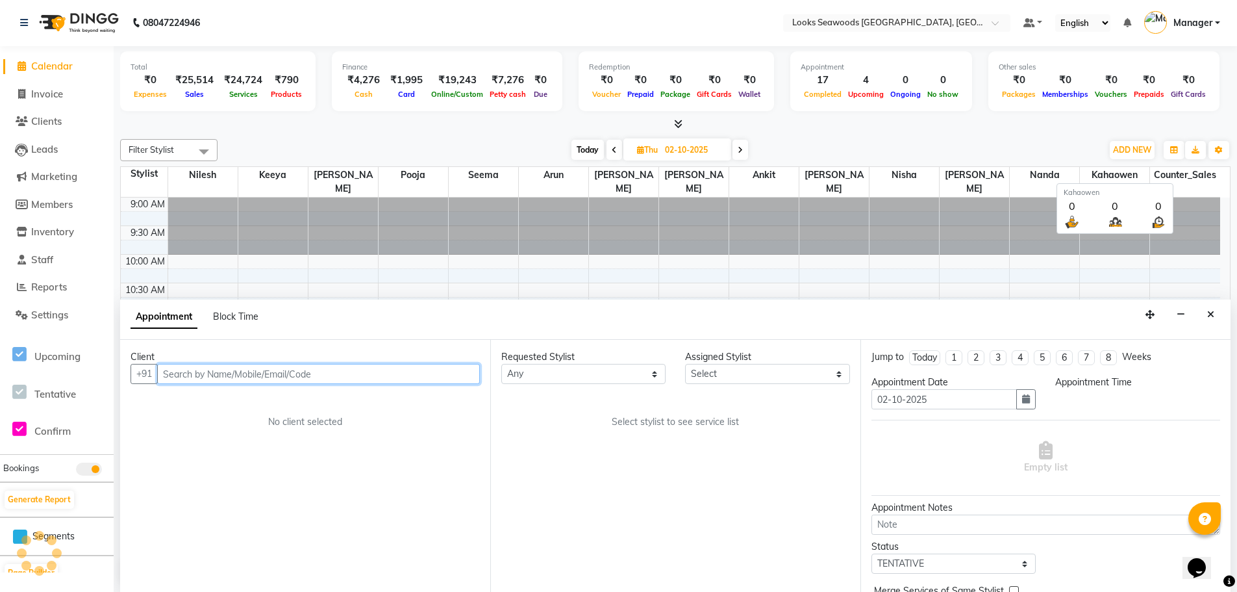
select select "600"
click at [249, 375] on input "text" at bounding box center [318, 374] width 323 height 20
click at [175, 373] on input "text" at bounding box center [318, 374] width 323 height 20
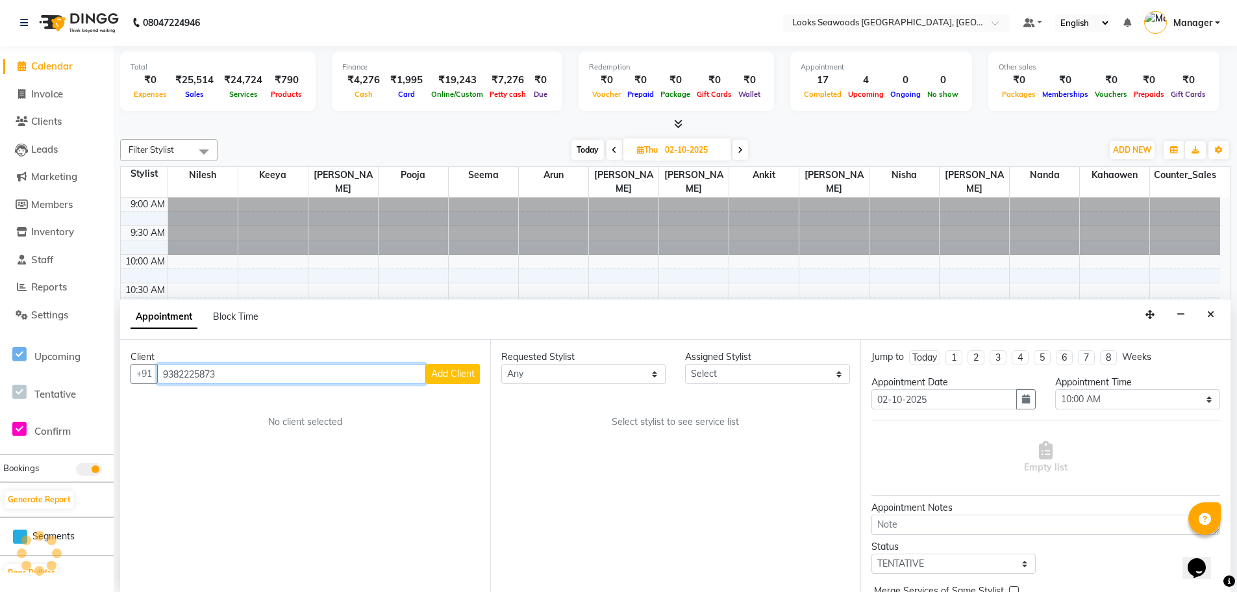
type input "9382225873"
click at [454, 366] on button "Add Client" at bounding box center [453, 374] width 54 height 20
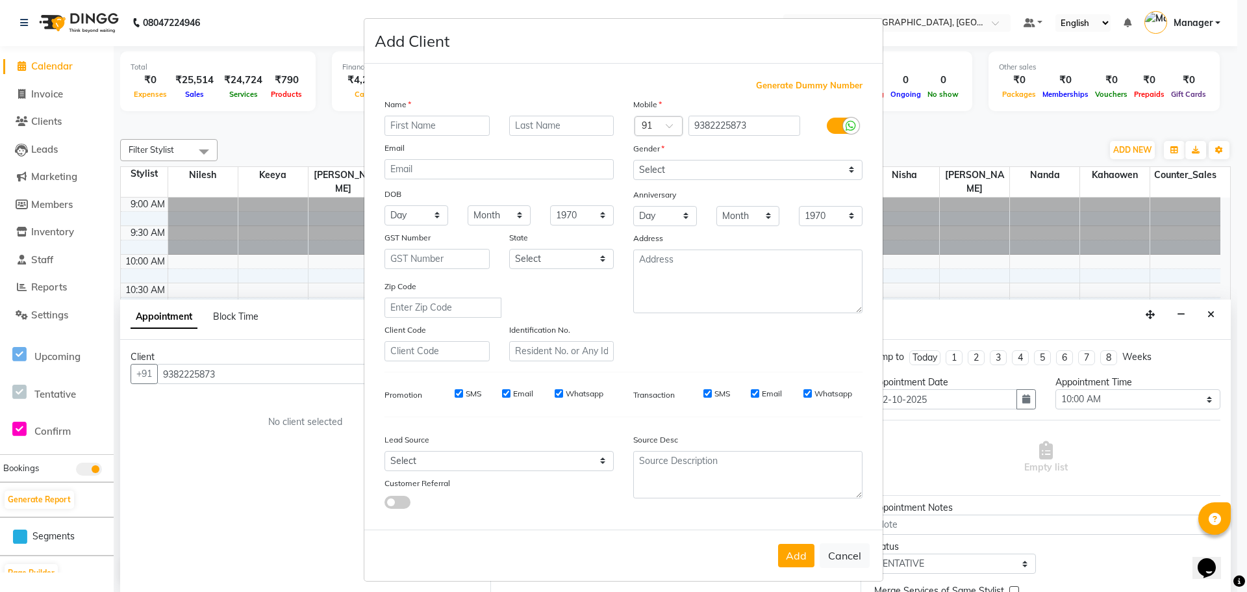
click at [427, 132] on input "text" at bounding box center [436, 126] width 105 height 20
type input "sem"
click at [554, 118] on input "text" at bounding box center [561, 126] width 105 height 20
type input "kluan"
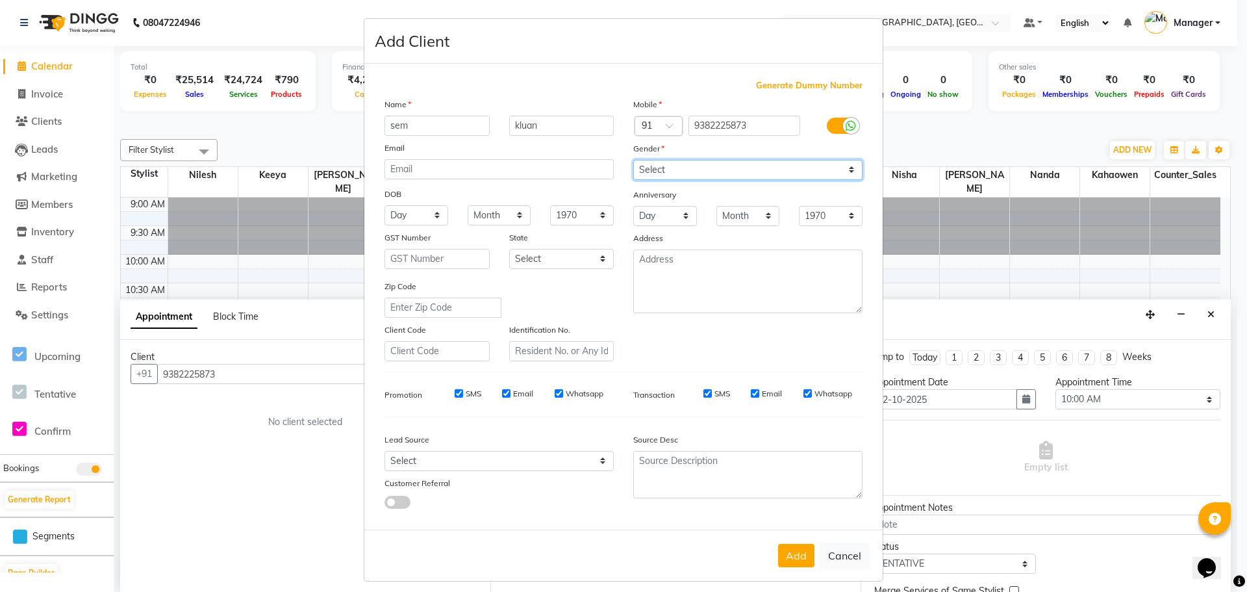
click at [848, 171] on select "Select [DEMOGRAPHIC_DATA] [DEMOGRAPHIC_DATA] Other Prefer Not To Say" at bounding box center [747, 170] width 229 height 20
select select "[DEMOGRAPHIC_DATA]"
click at [633, 160] on select "Select [DEMOGRAPHIC_DATA] [DEMOGRAPHIC_DATA] Other Prefer Not To Say" at bounding box center [747, 170] width 229 height 20
click at [798, 557] on button "Add" at bounding box center [796, 555] width 36 height 23
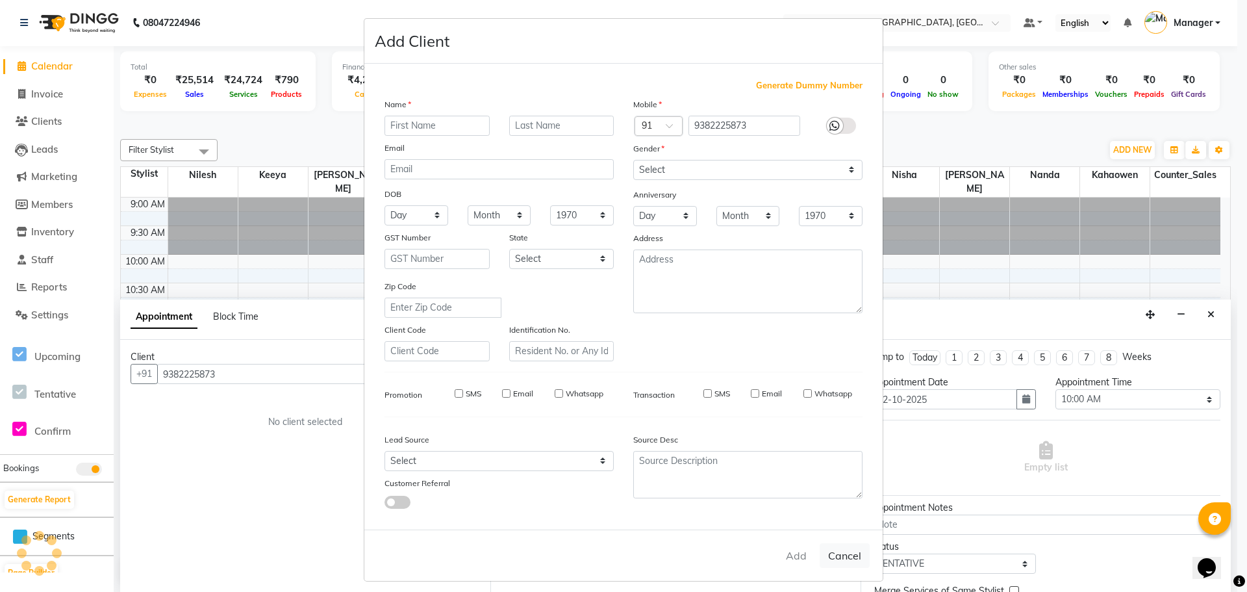
select select
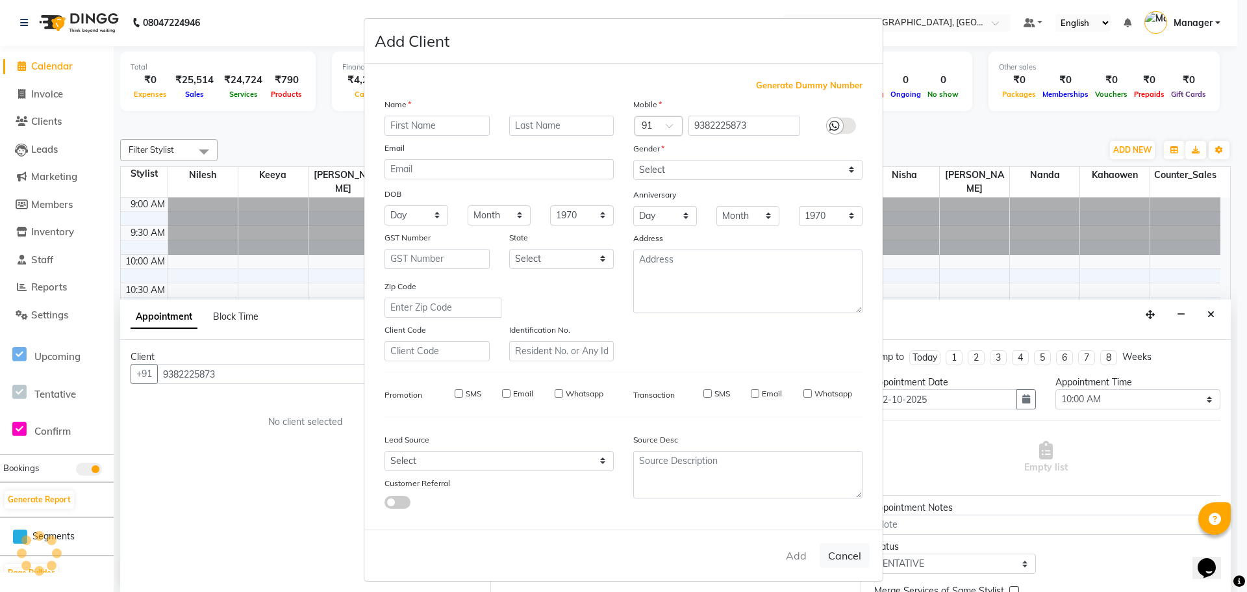
select select
checkbox input "false"
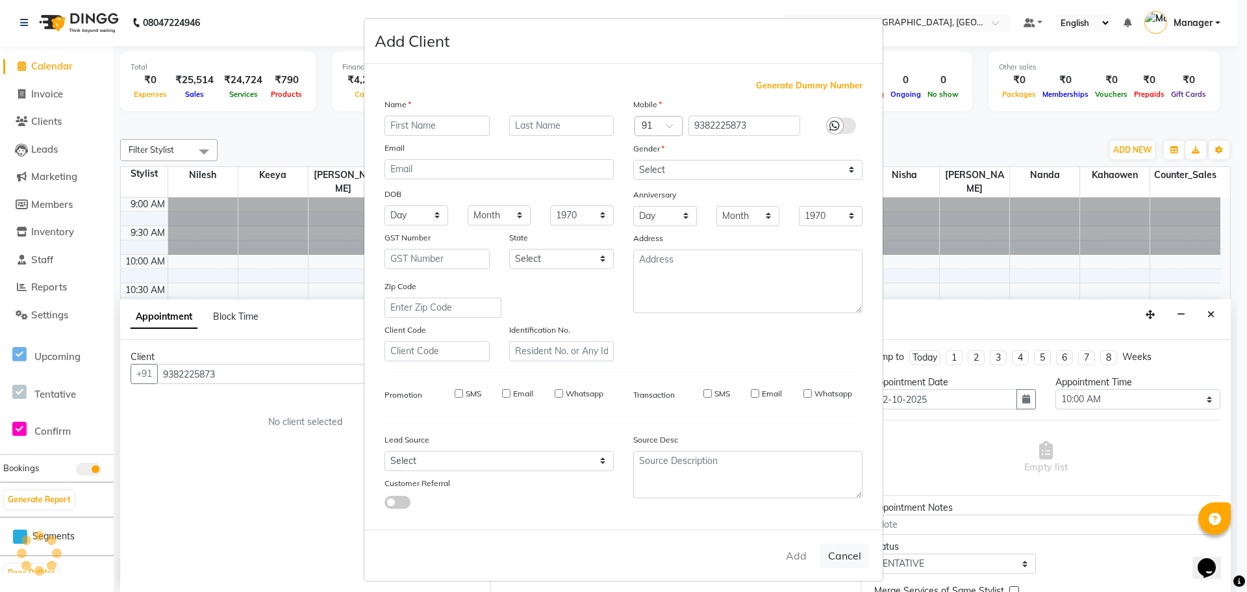
checkbox input "false"
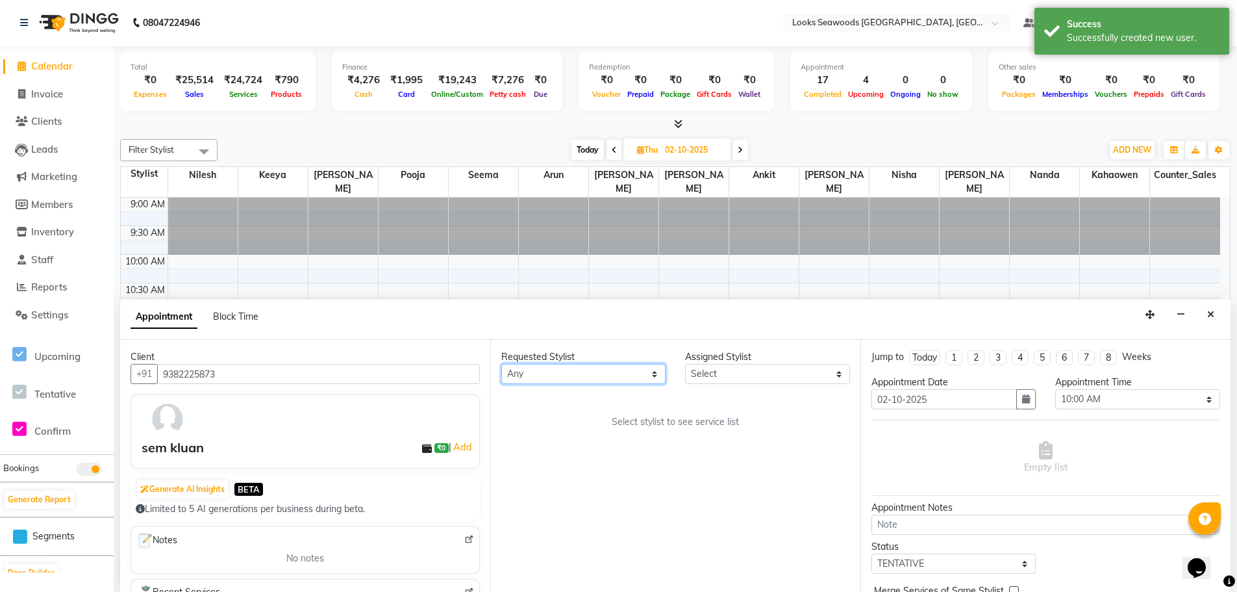
click at [653, 378] on select "Any Ankit Arun Counter_Sales [PERSON_NAME] [PERSON_NAME] [PERSON_NAME] [PERSON_…" at bounding box center [583, 374] width 164 height 20
select select "93428"
click at [501, 364] on select "Any Ankit Arun Counter_Sales [PERSON_NAME] [PERSON_NAME] [PERSON_NAME] [PERSON_…" at bounding box center [583, 374] width 164 height 20
select select "93428"
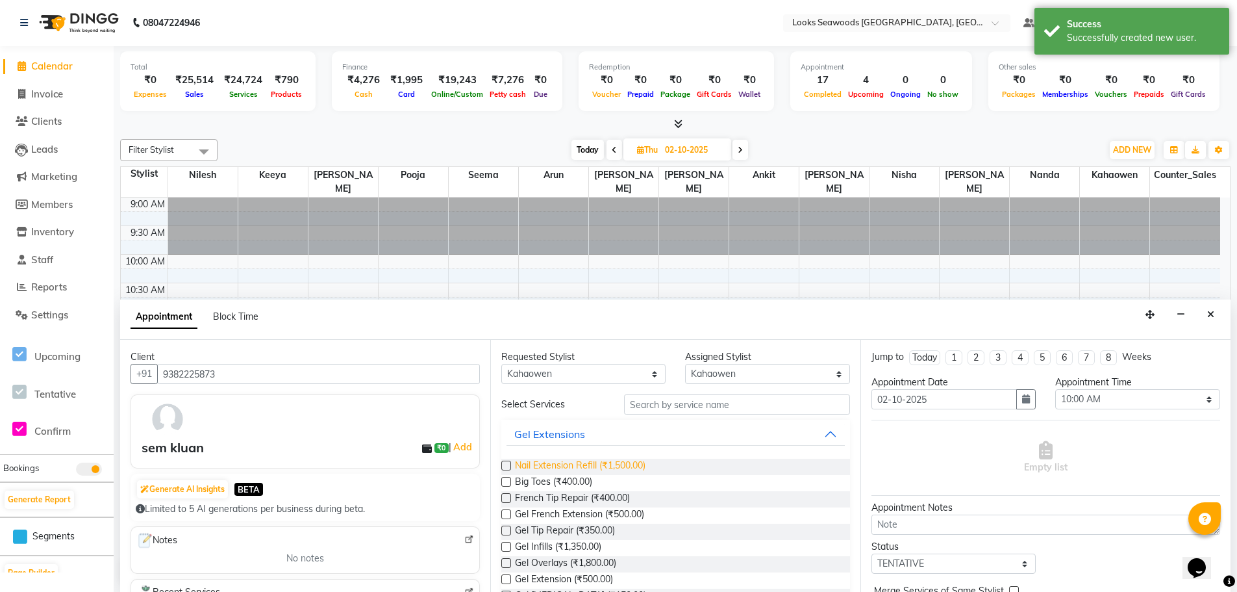
click at [561, 468] on span "Nail Extension Refill (₹1,500.00)" at bounding box center [580, 467] width 131 height 16
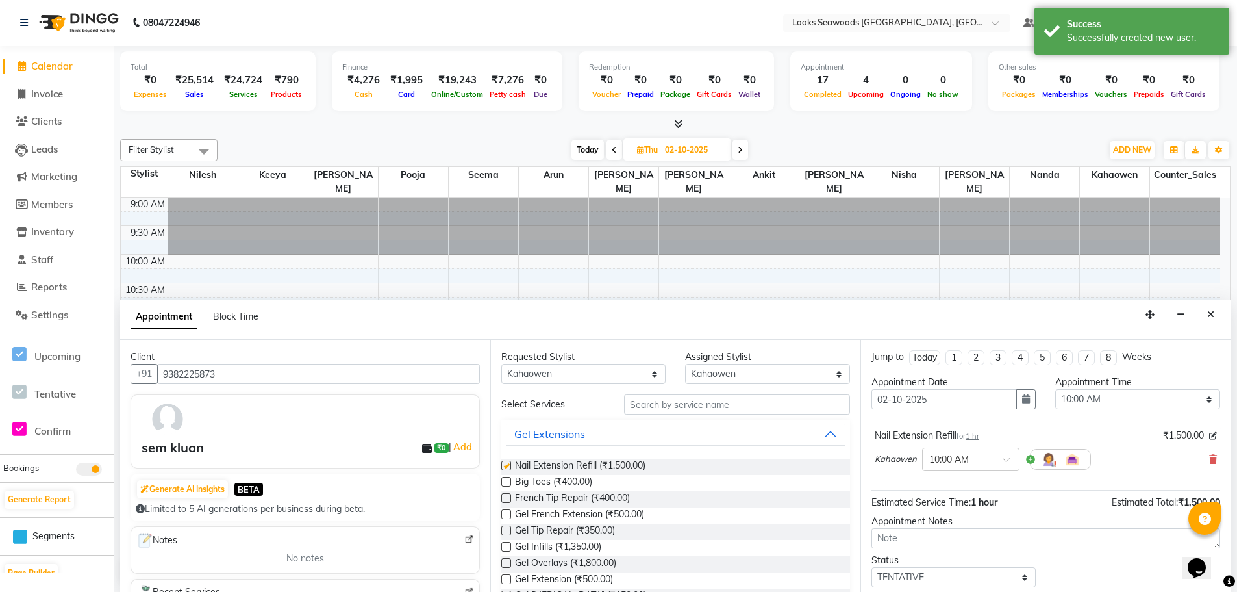
checkbox input "false"
click at [1016, 398] on button "button" at bounding box center [1025, 399] width 19 height 20
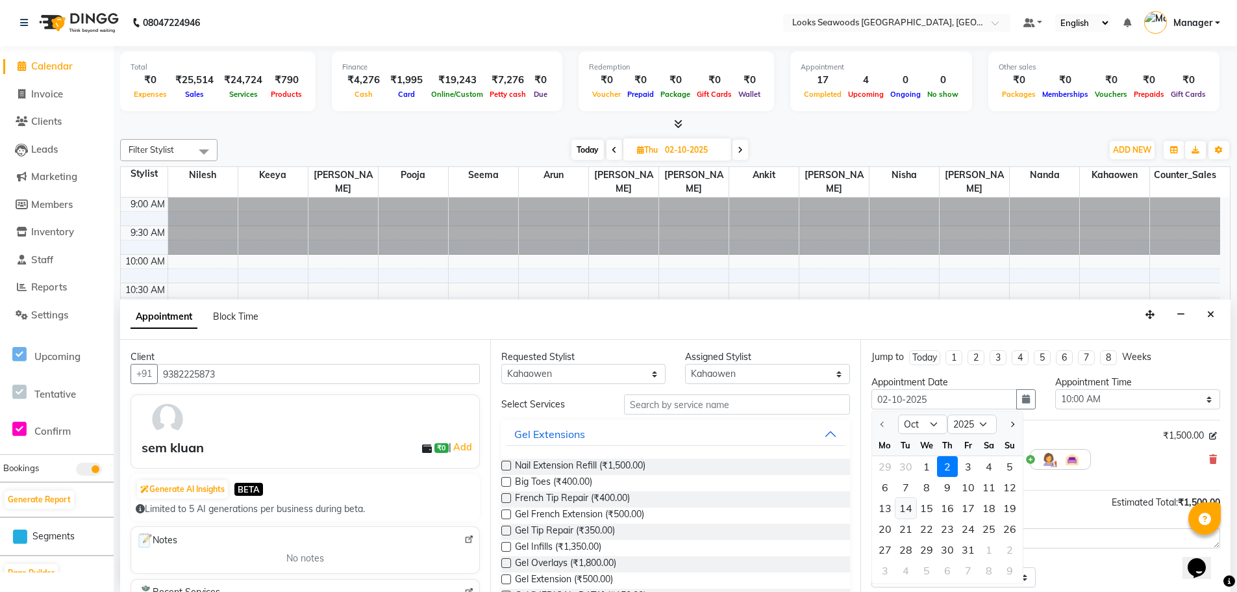
click at [912, 510] on div "14" at bounding box center [906, 507] width 21 height 21
type input "[DATE]"
select select "600"
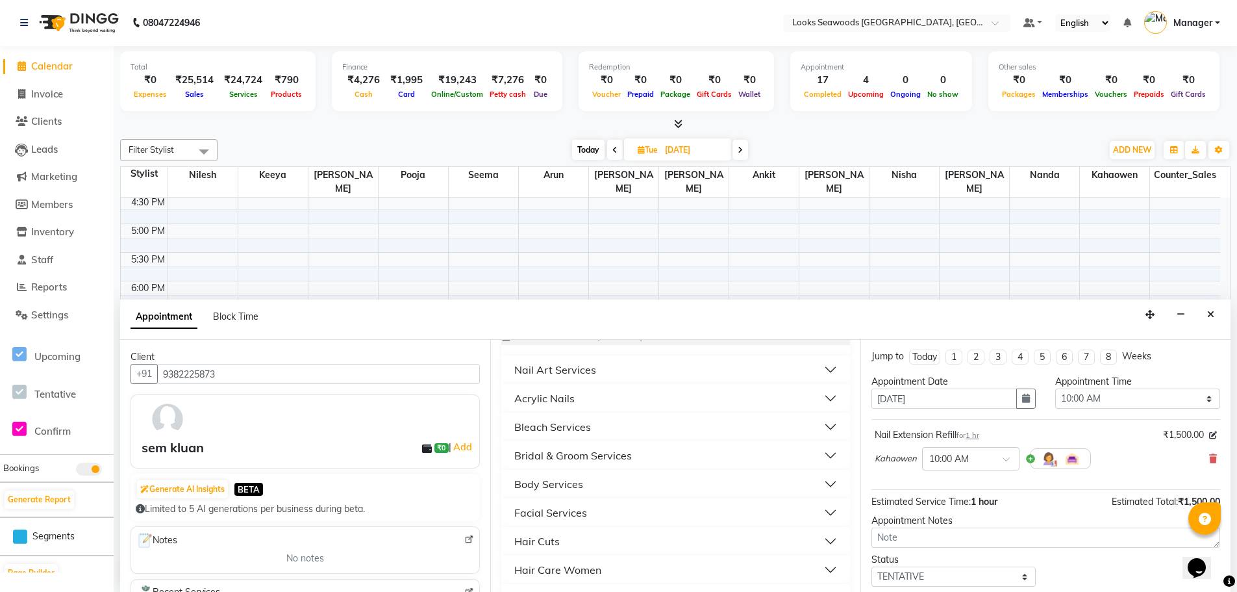
scroll to position [0, 0]
click at [1005, 458] on span at bounding box center [1011, 464] width 16 height 14
click at [950, 533] on div "04:00 PM" at bounding box center [971, 540] width 96 height 24
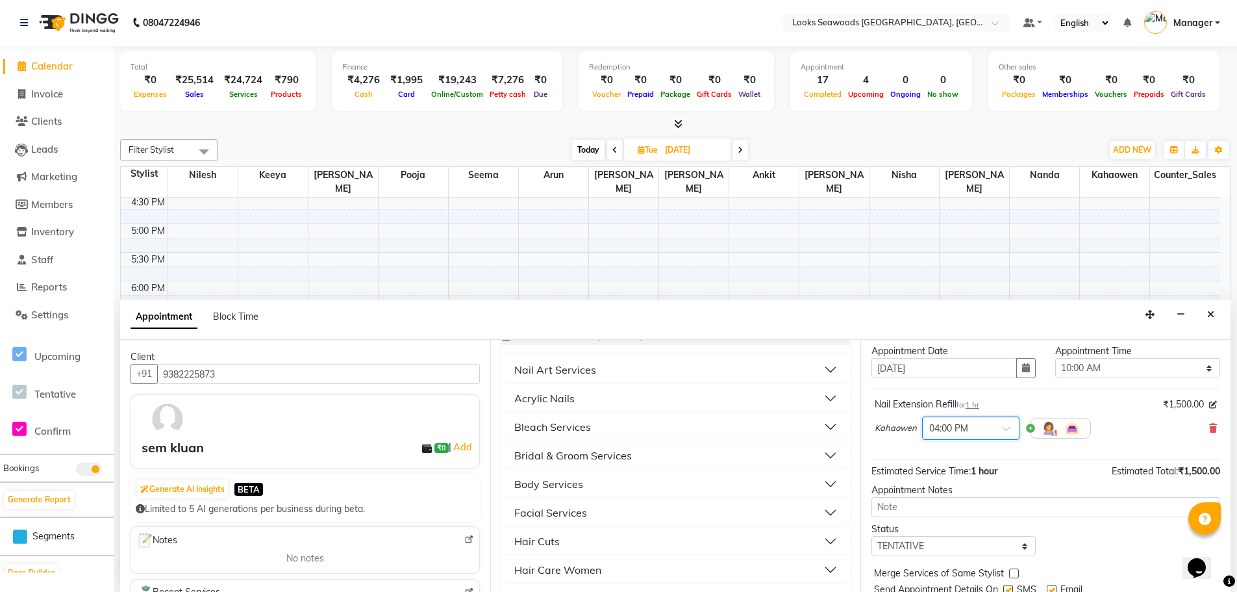
scroll to position [77, 0]
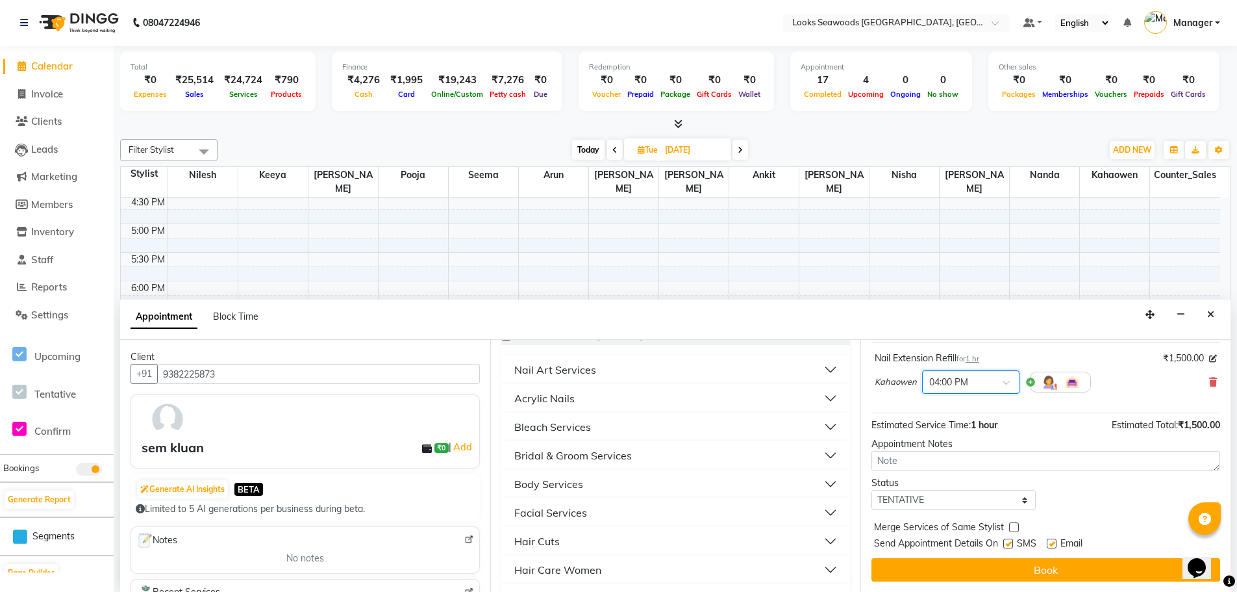
click at [1011, 545] on label at bounding box center [1008, 543] width 10 height 10
click at [1011, 545] on input "checkbox" at bounding box center [1007, 544] width 8 height 8
checkbox input "false"
click at [1053, 543] on label at bounding box center [1052, 543] width 10 height 10
click at [1053, 543] on input "checkbox" at bounding box center [1051, 544] width 8 height 8
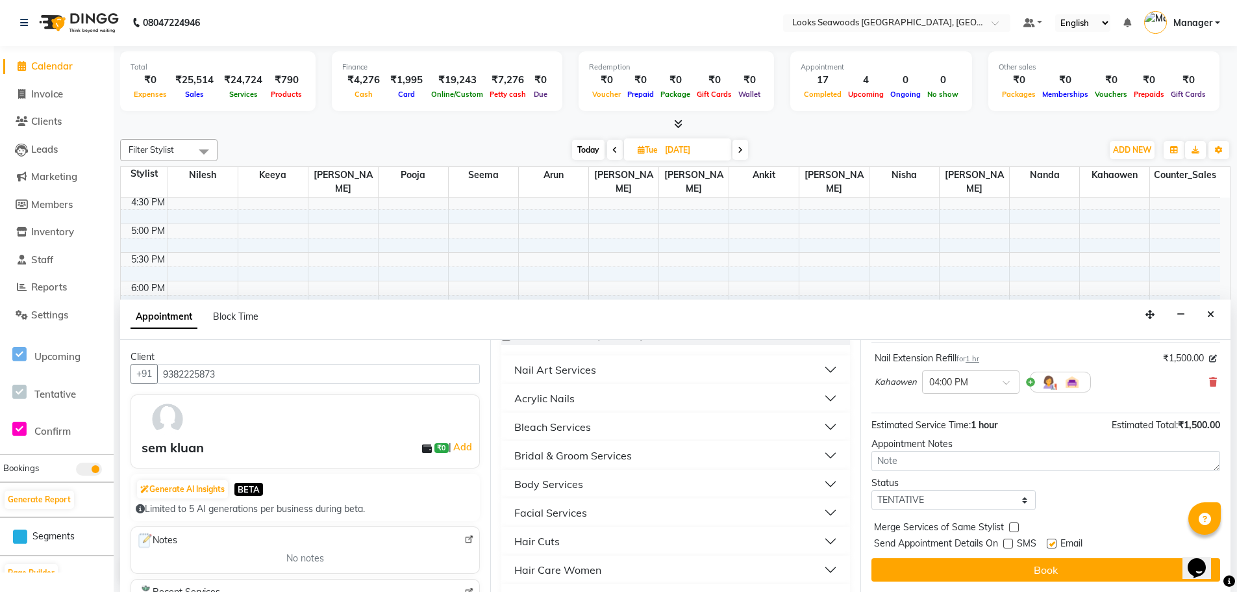
checkbox input "false"
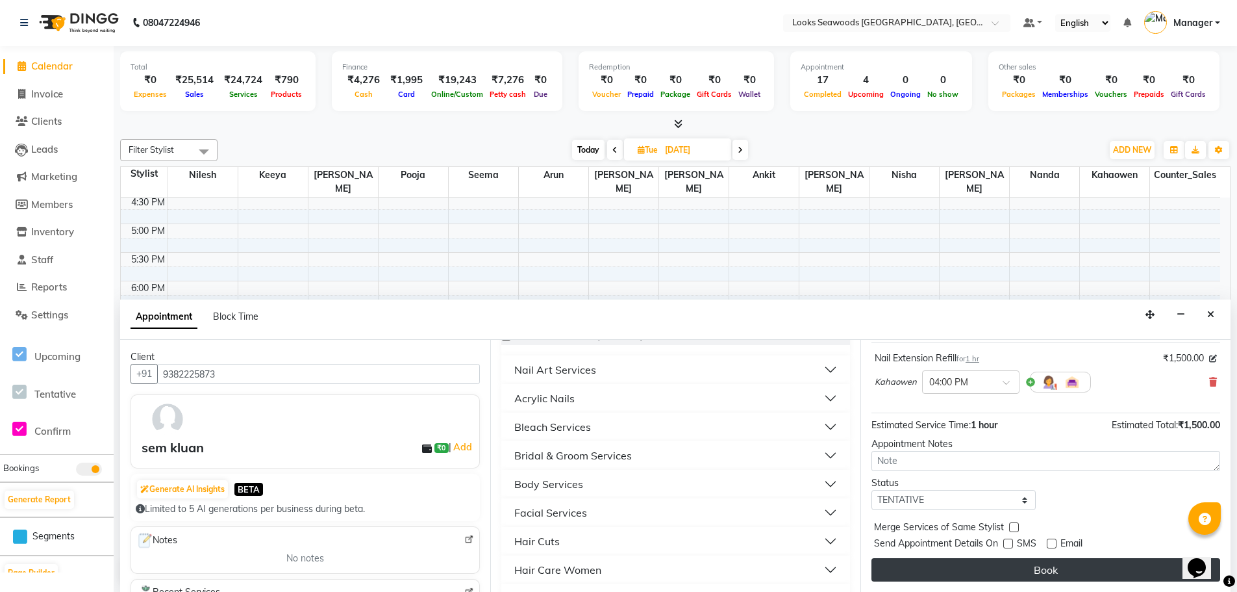
click at [1033, 569] on button "Book" at bounding box center [1046, 569] width 349 height 23
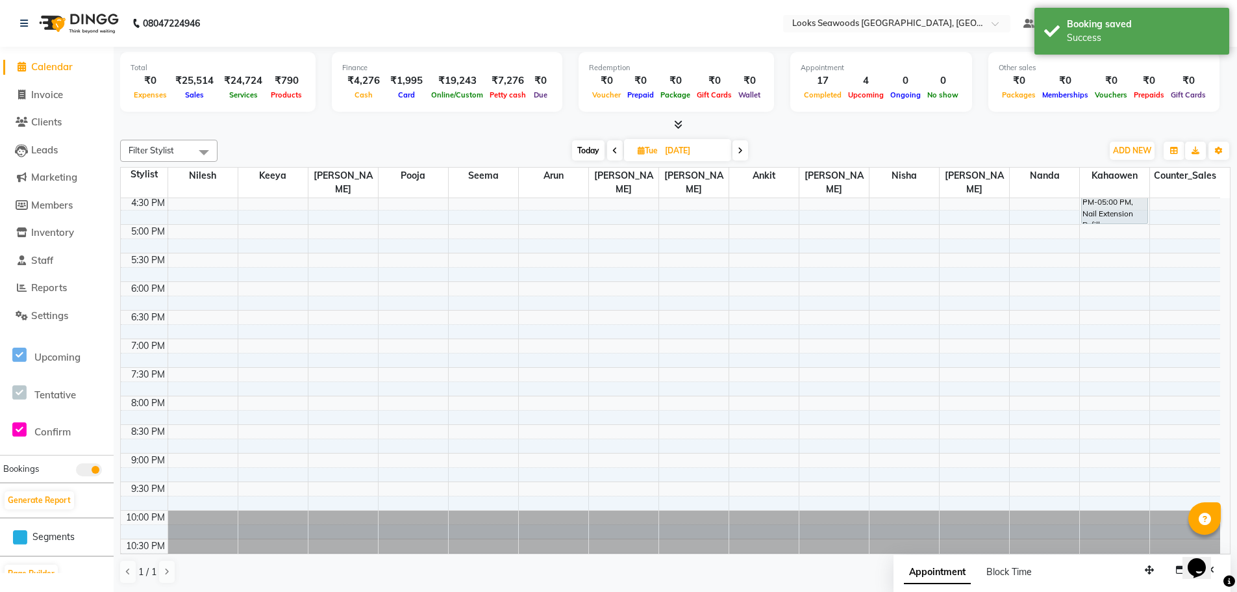
scroll to position [171, 0]
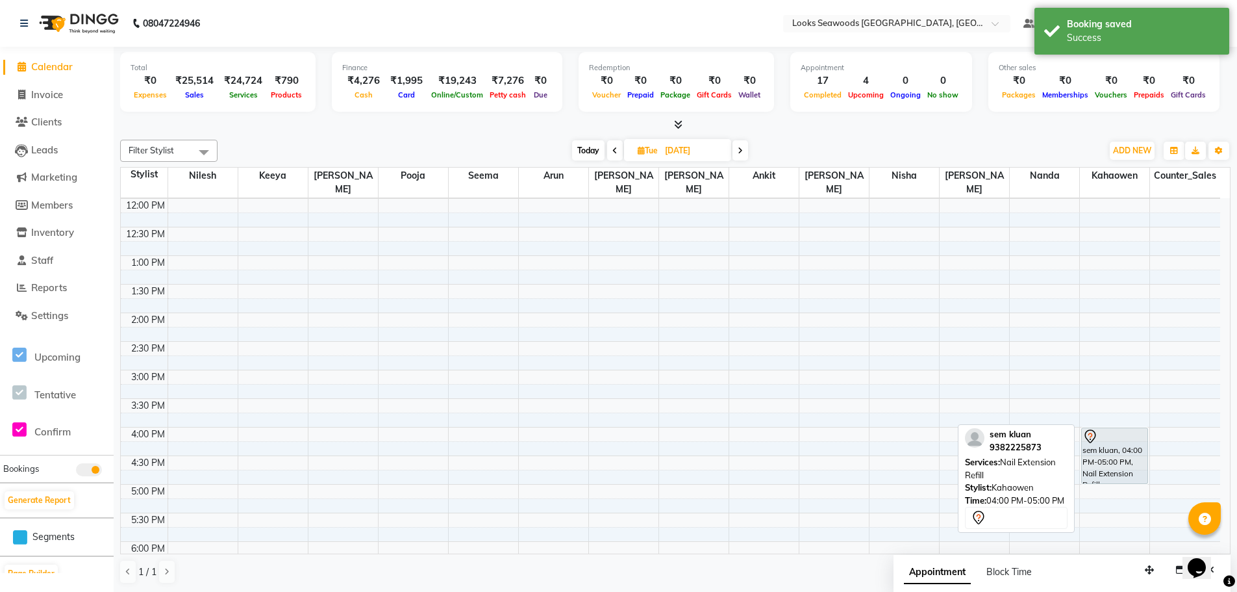
click at [1118, 446] on div "sem kluan, 04:00 PM-05:00 PM, Nail Extension Refill" at bounding box center [1114, 455] width 65 height 55
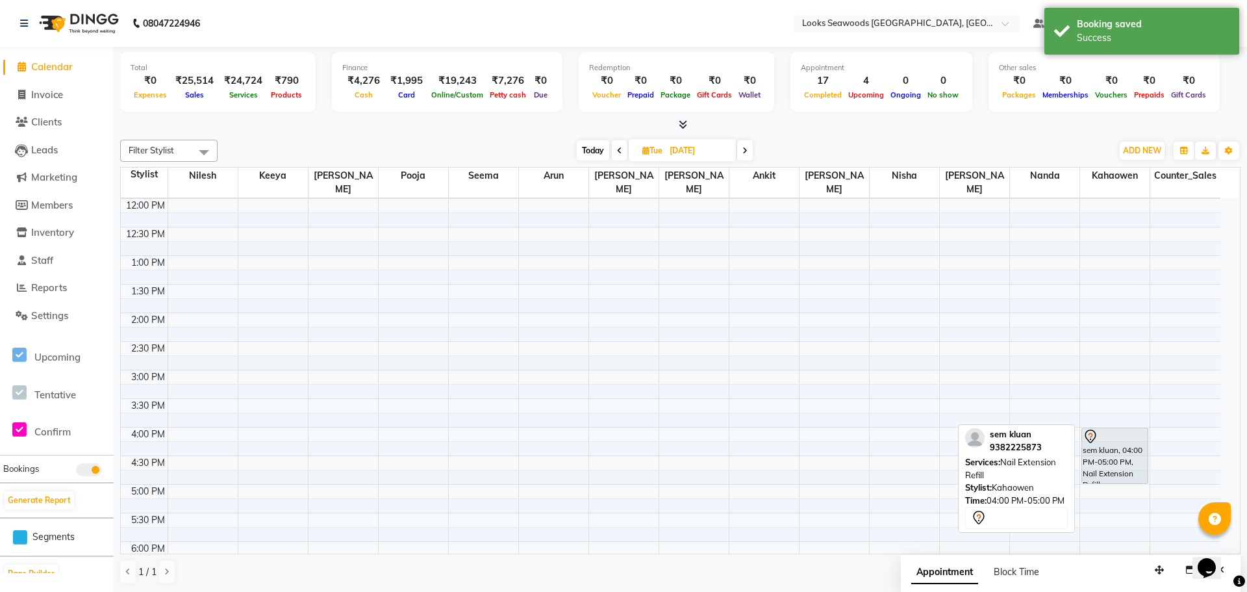
select select "7"
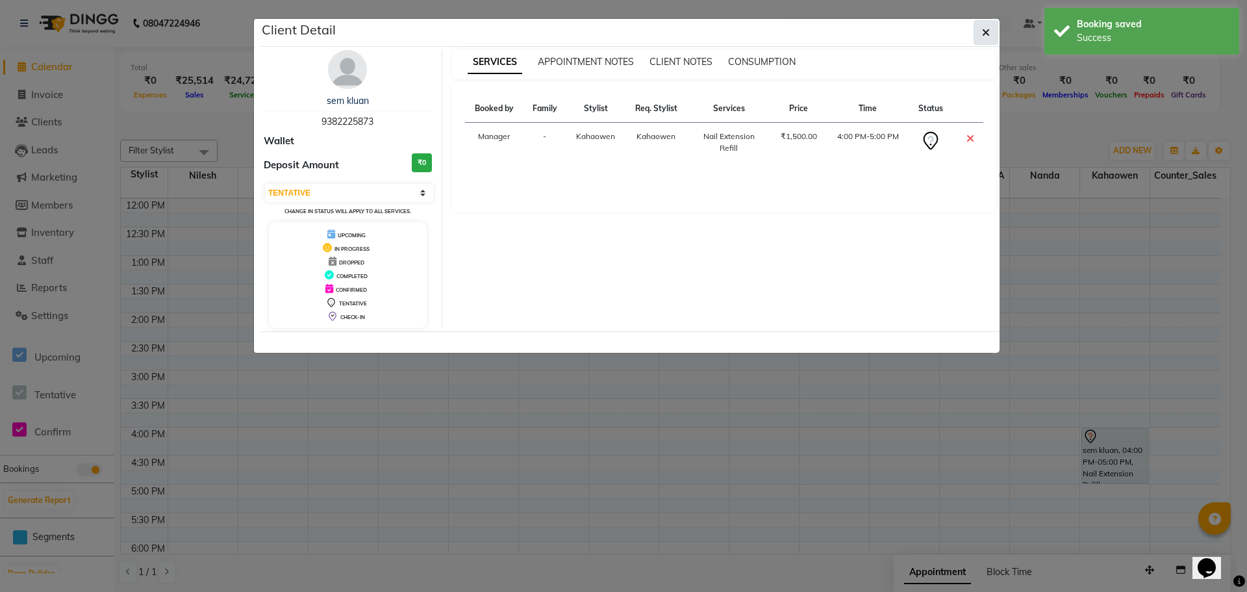
click at [986, 36] on icon "button" at bounding box center [986, 32] width 8 height 10
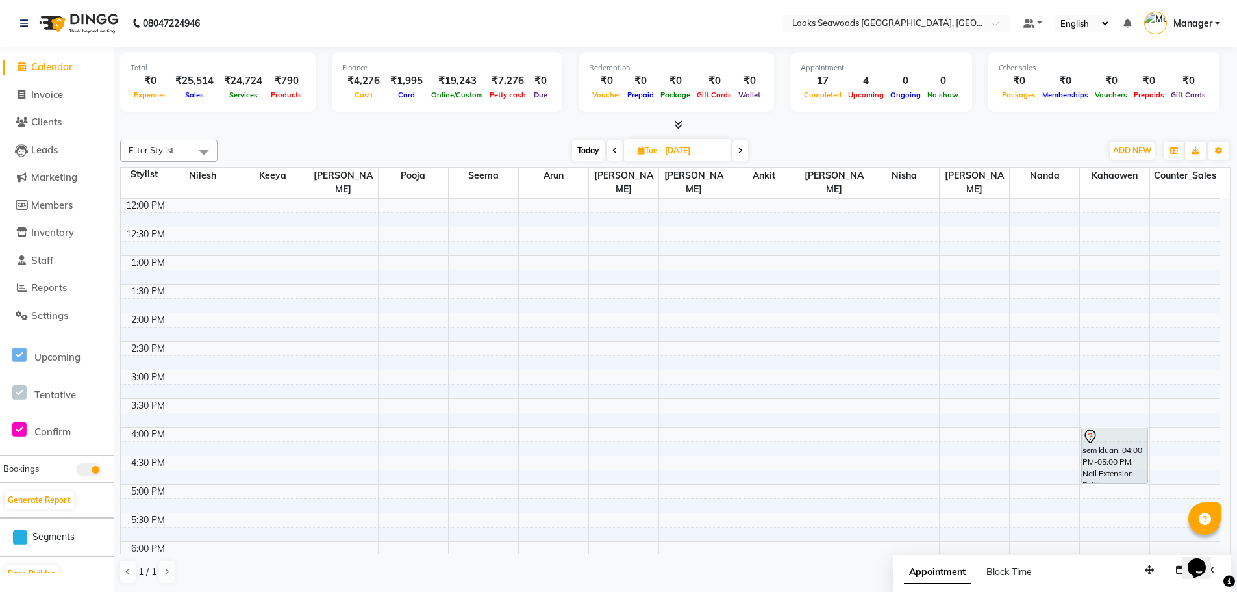
click at [49, 60] on link "Calendar" at bounding box center [56, 67] width 107 height 15
click at [52, 71] on span "Calendar" at bounding box center [52, 66] width 42 height 12
click at [54, 63] on span "Calendar" at bounding box center [52, 66] width 42 height 12
click at [53, 64] on span "Calendar" at bounding box center [52, 66] width 42 height 12
click at [53, 65] on span "Calendar" at bounding box center [52, 66] width 42 height 12
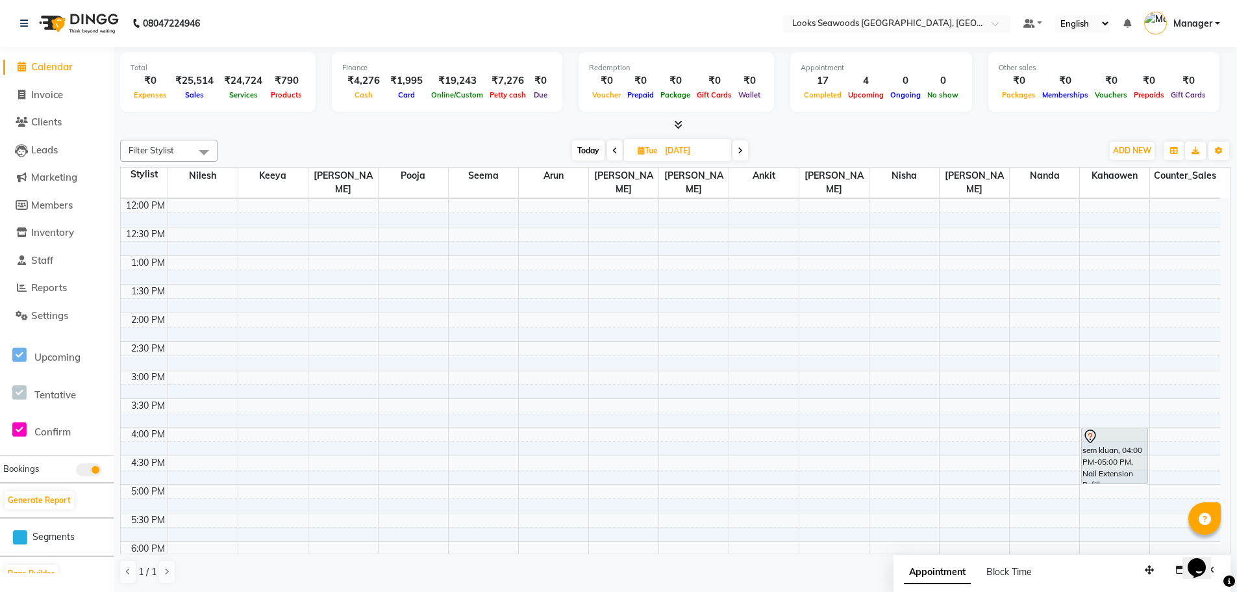
click at [55, 69] on span "Calendar" at bounding box center [52, 66] width 42 height 12
click at [48, 92] on span "Invoice" at bounding box center [47, 94] width 32 height 12
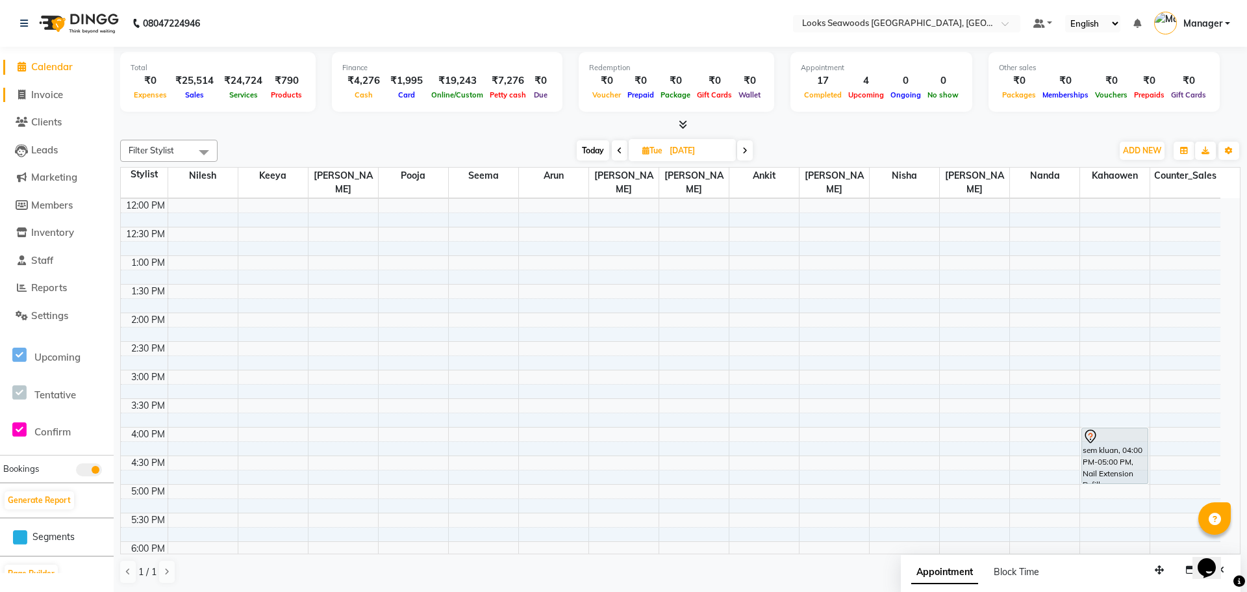
select select "service"
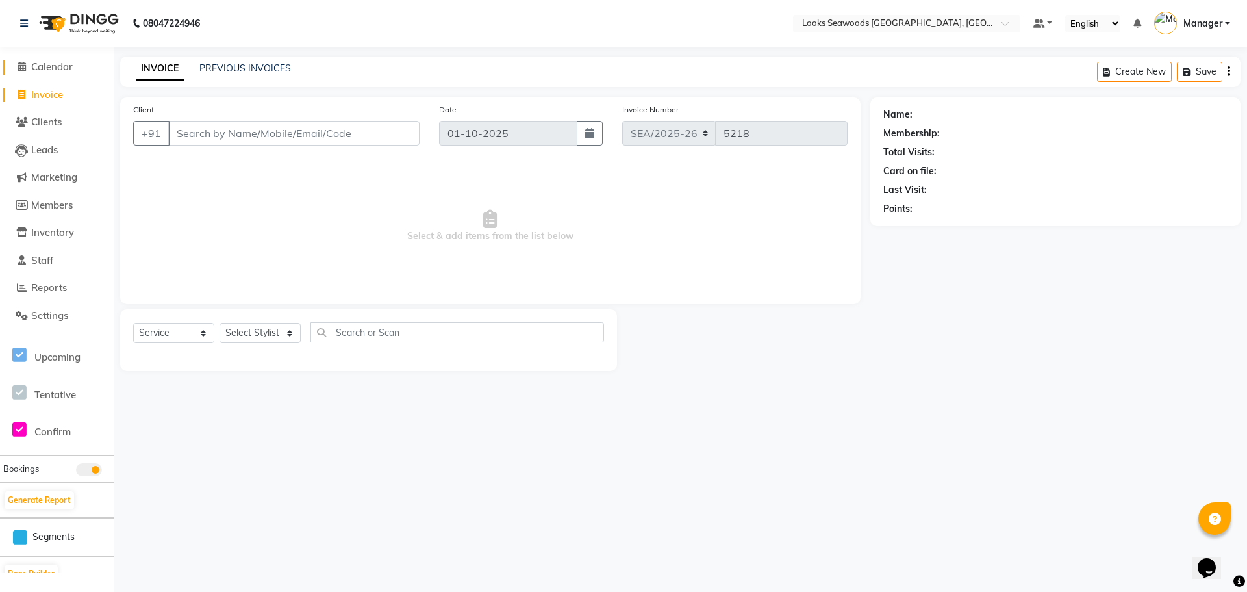
click at [34, 66] on span "Calendar" at bounding box center [52, 66] width 42 height 12
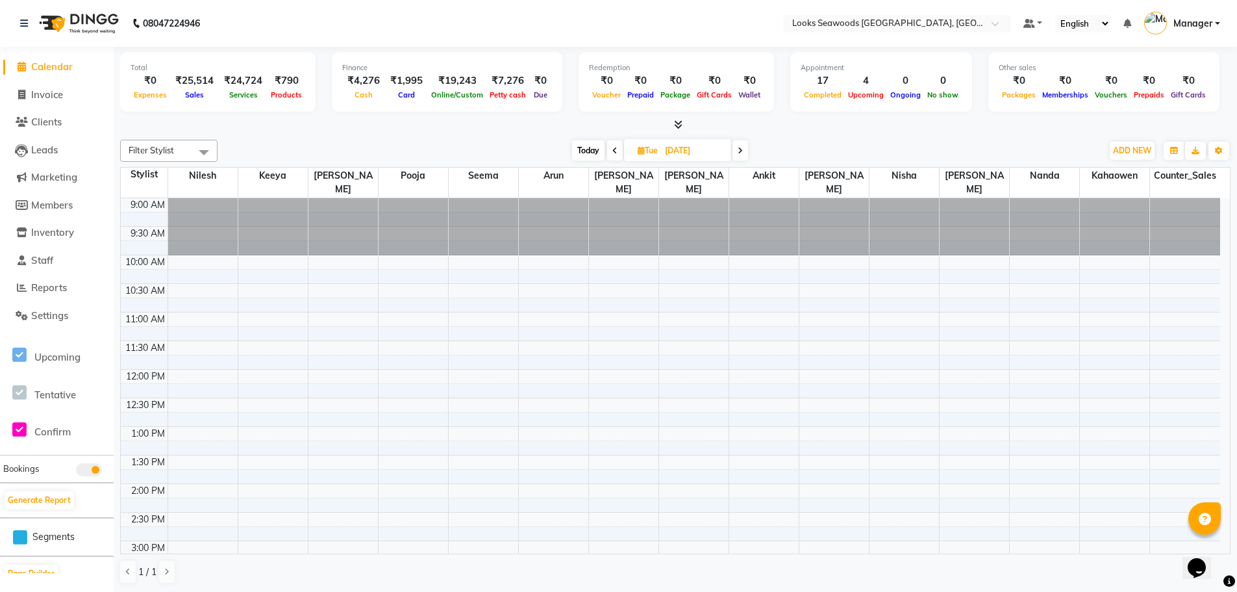
click at [587, 149] on span "Today" at bounding box center [588, 150] width 32 height 20
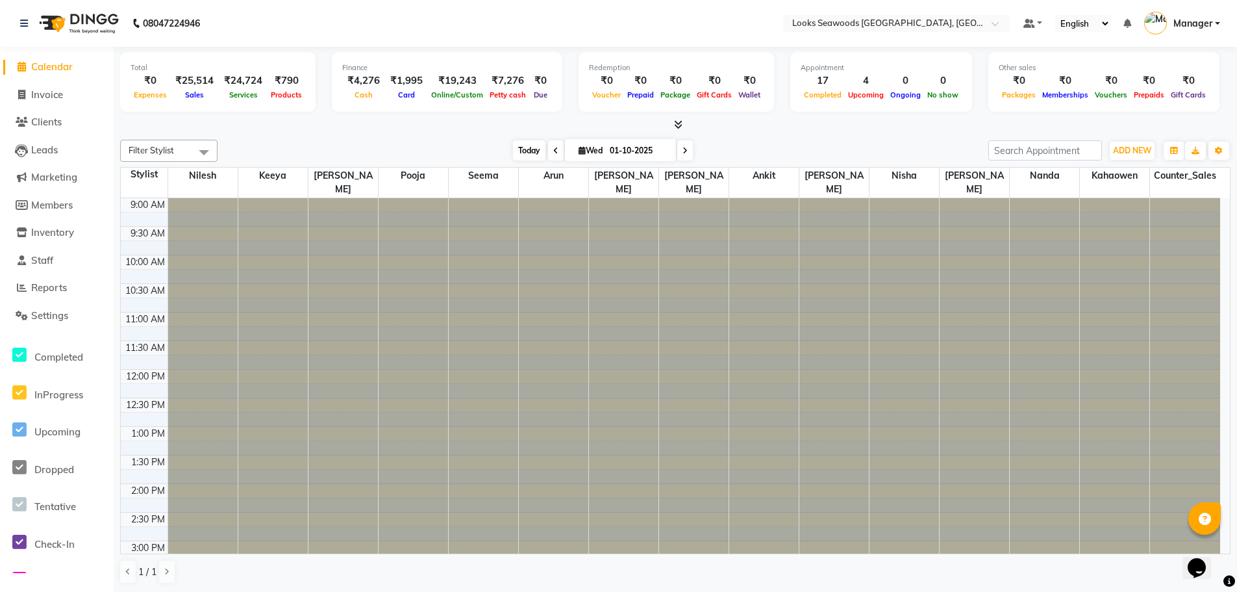
scroll to position [431, 0]
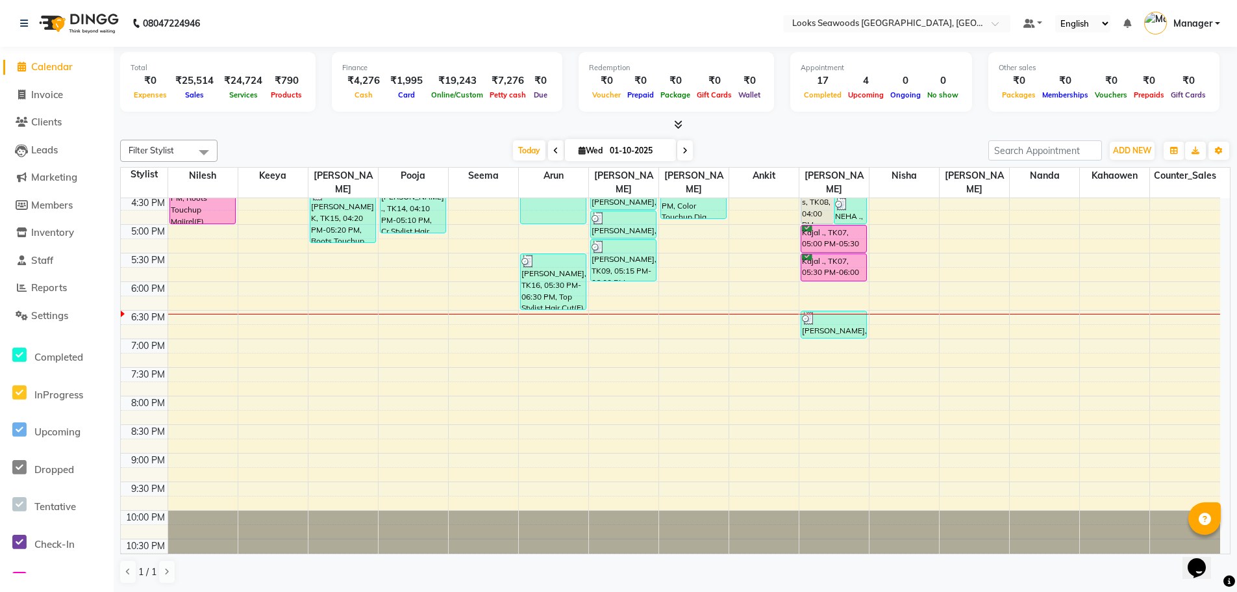
click at [680, 153] on span at bounding box center [685, 150] width 16 height 20
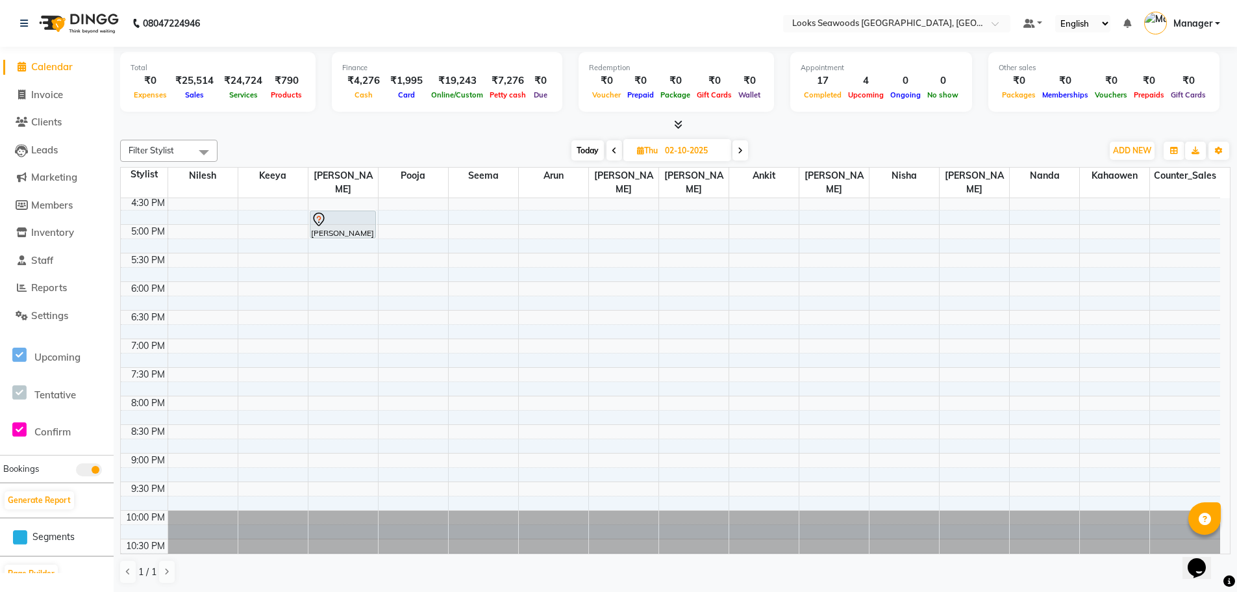
click at [738, 153] on span at bounding box center [741, 150] width 16 height 20
click at [738, 153] on icon at bounding box center [738, 151] width 5 height 8
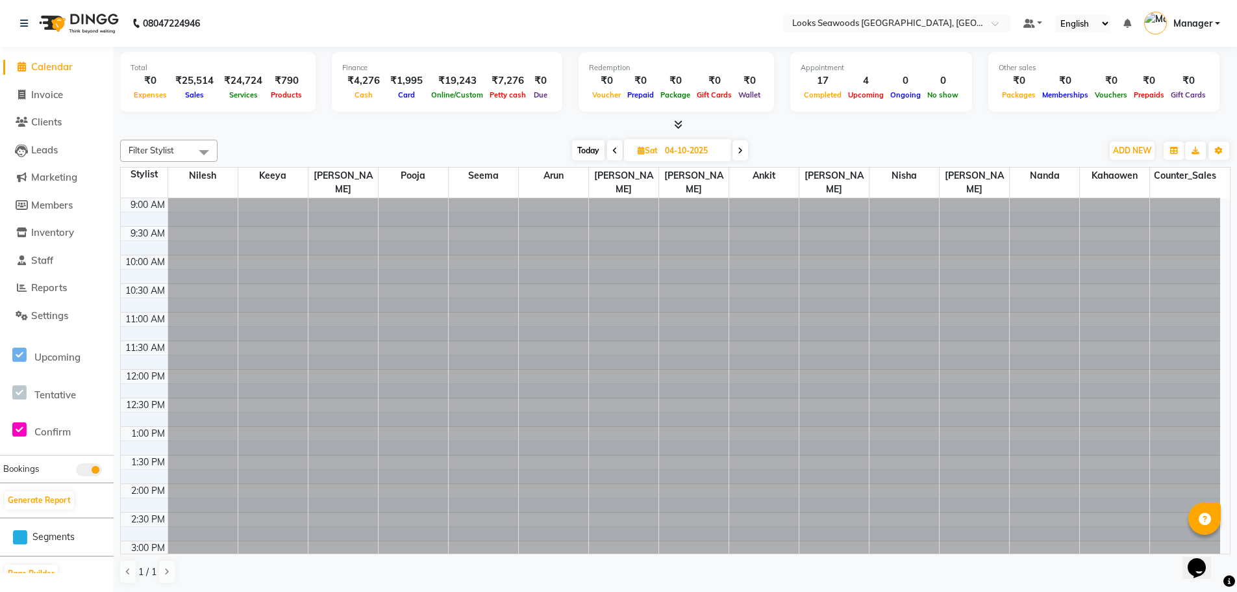
click at [738, 153] on icon at bounding box center [740, 151] width 5 height 8
click at [738, 153] on span at bounding box center [741, 150] width 16 height 20
click at [738, 153] on span at bounding box center [742, 150] width 16 height 20
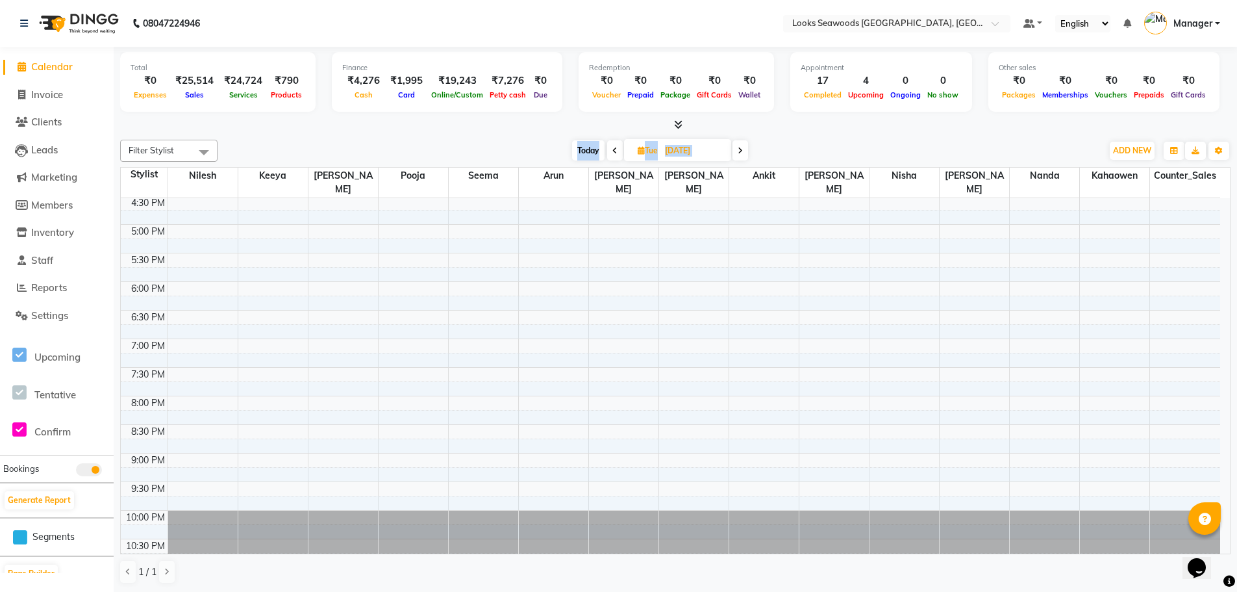
scroll to position [431, 0]
click at [738, 153] on icon at bounding box center [740, 151] width 5 height 8
click at [738, 153] on span at bounding box center [741, 150] width 16 height 20
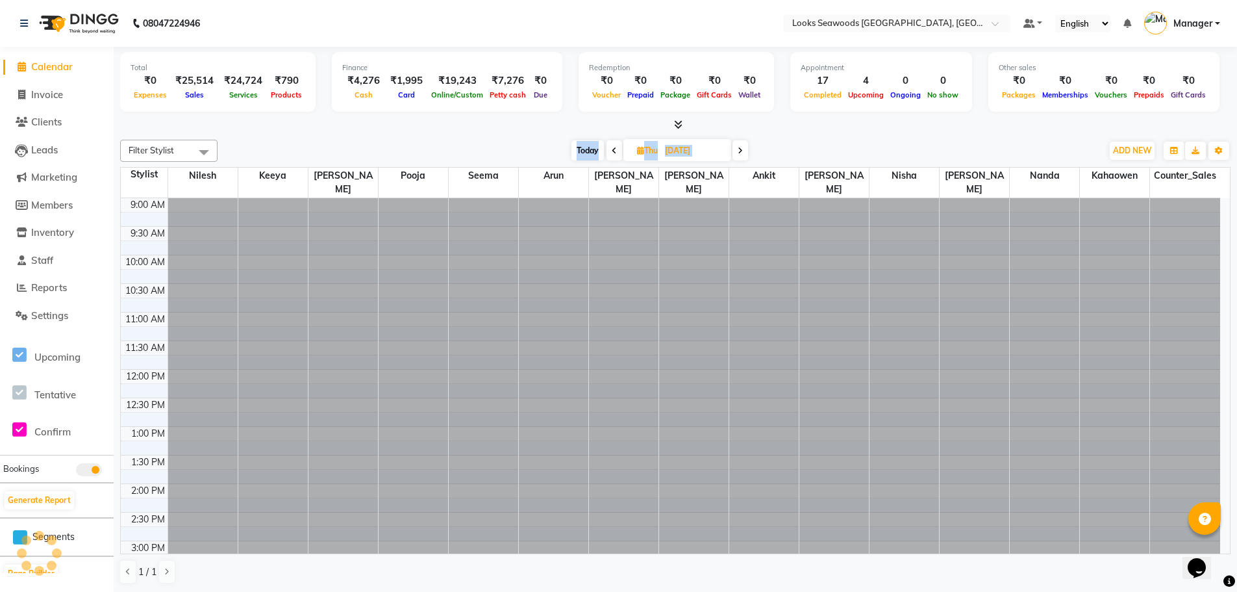
click at [739, 153] on icon at bounding box center [740, 151] width 5 height 8
click at [739, 153] on icon at bounding box center [738, 151] width 5 height 8
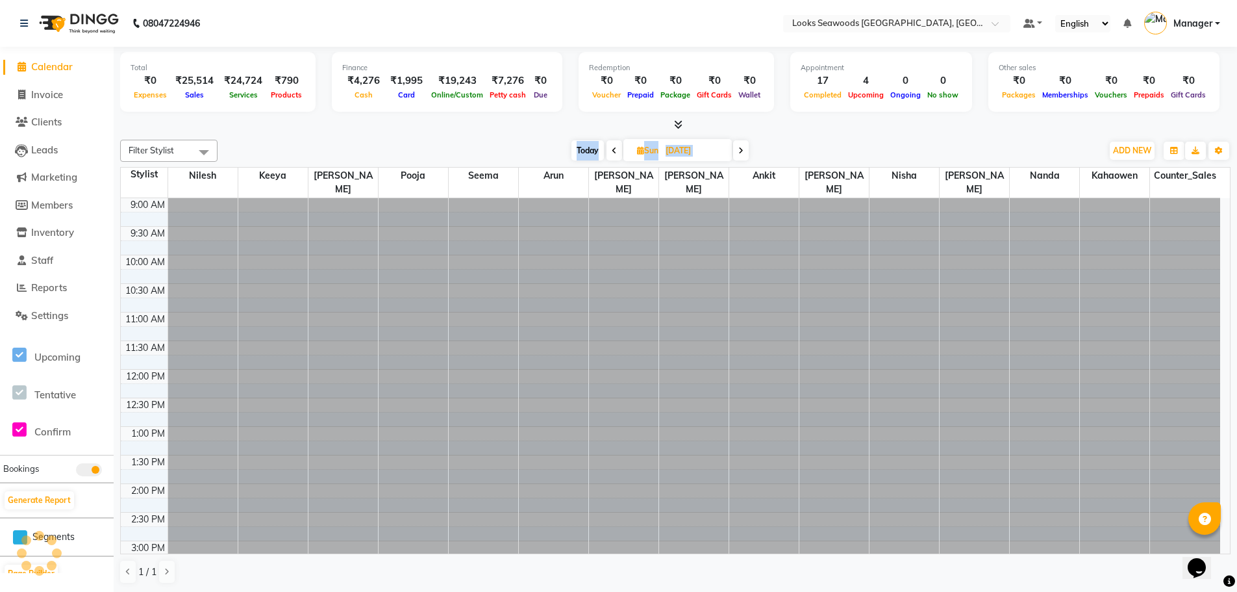
click at [739, 153] on icon at bounding box center [740, 151] width 5 height 8
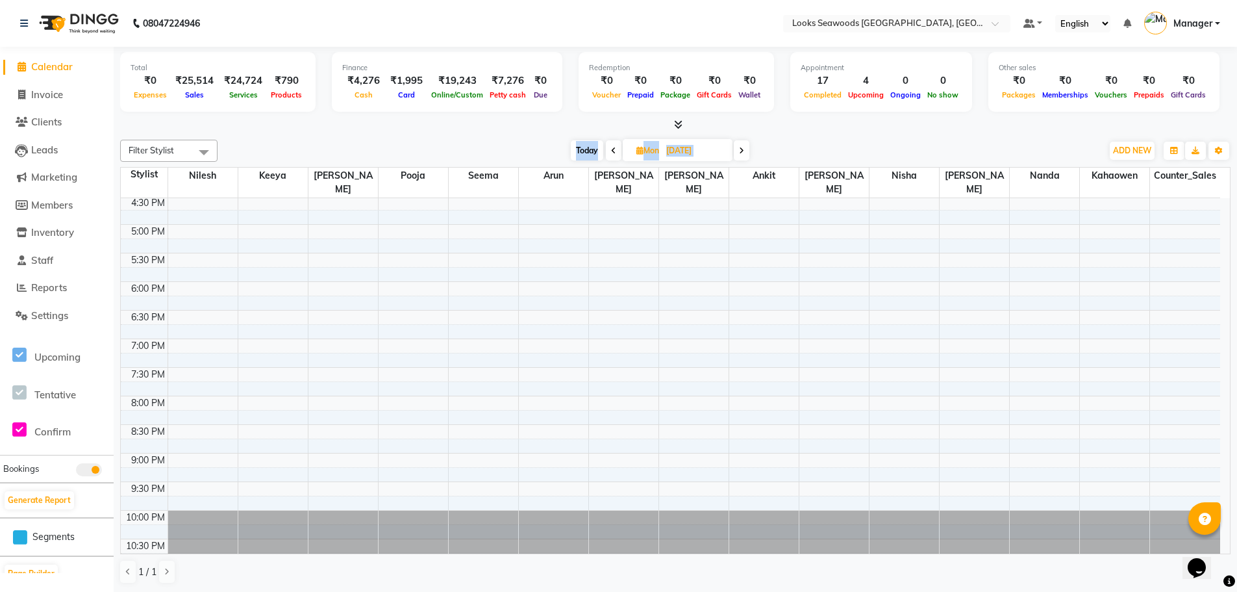
click at [739, 154] on span at bounding box center [742, 150] width 16 height 20
drag, startPoint x: 595, startPoint y: 151, endPoint x: 599, endPoint y: 181, distance: 30.2
click at [598, 151] on span "Today" at bounding box center [588, 150] width 32 height 20
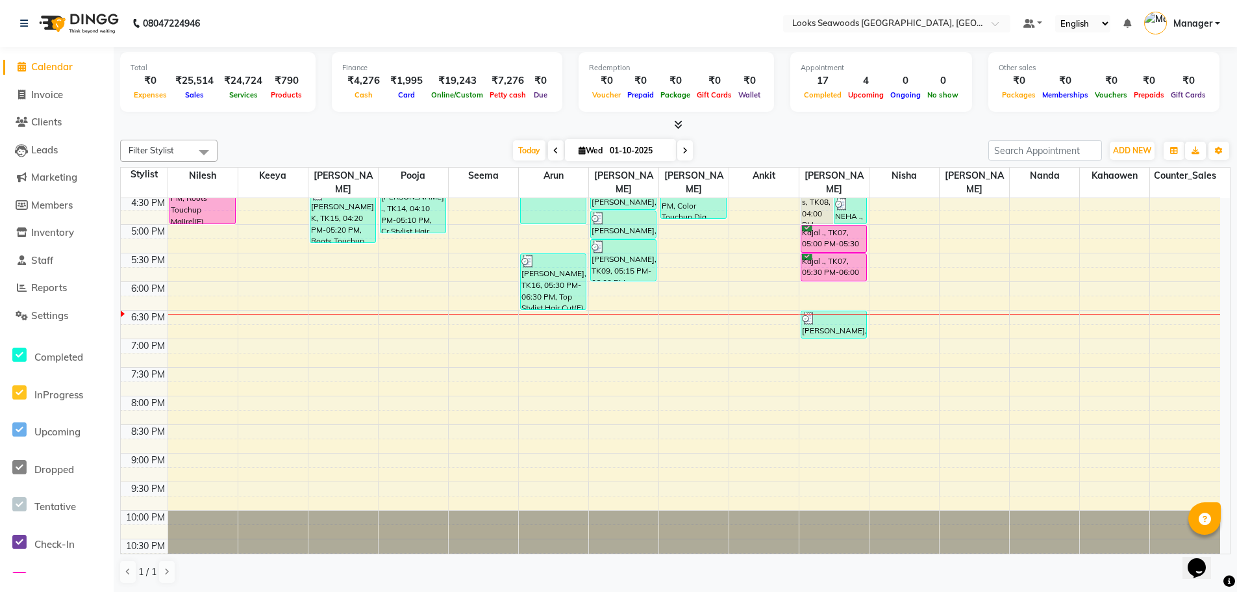
click at [681, 152] on span at bounding box center [685, 150] width 16 height 20
type input "02-10-2025"
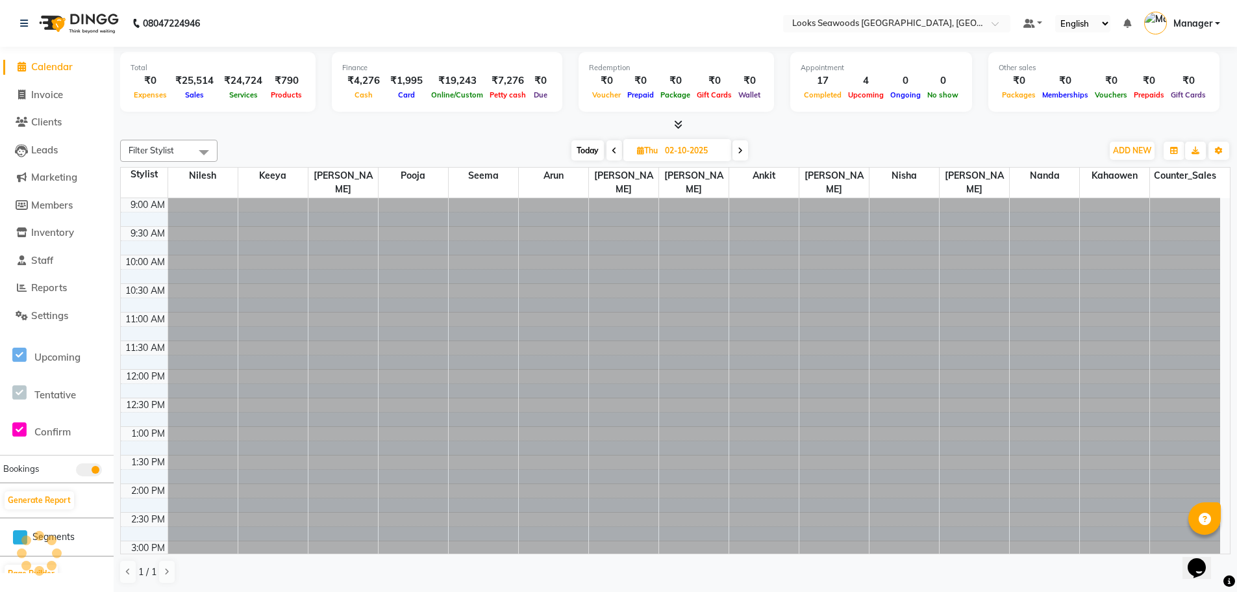
click at [1072, 198] on div at bounding box center [1044, 198] width 69 height 0
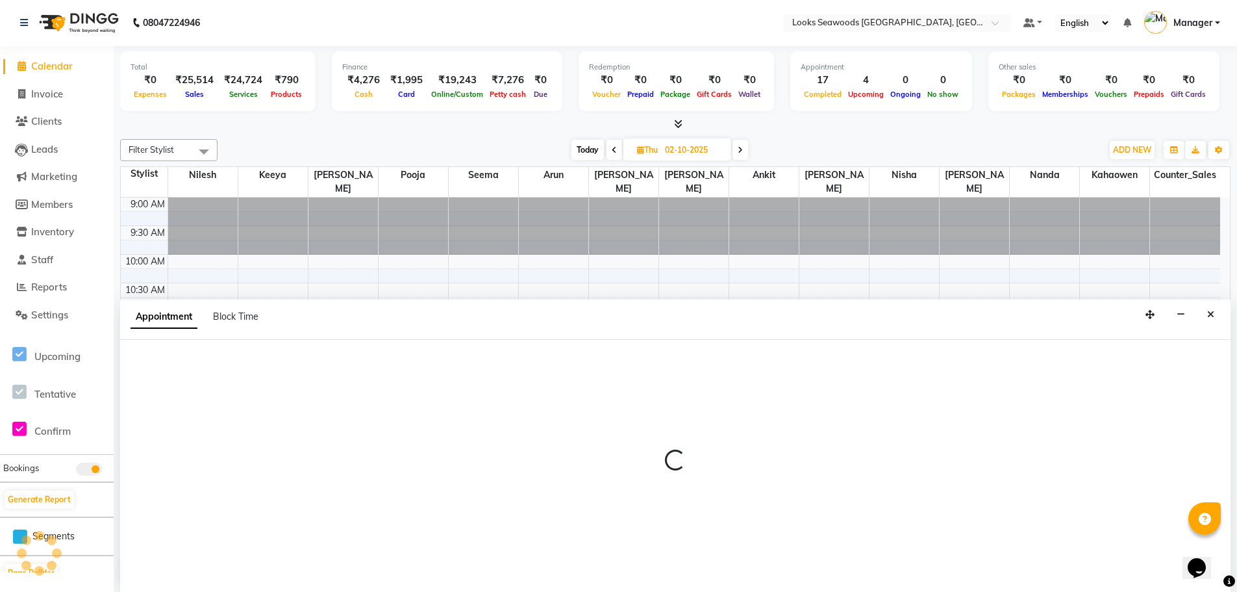
scroll to position [431, 0]
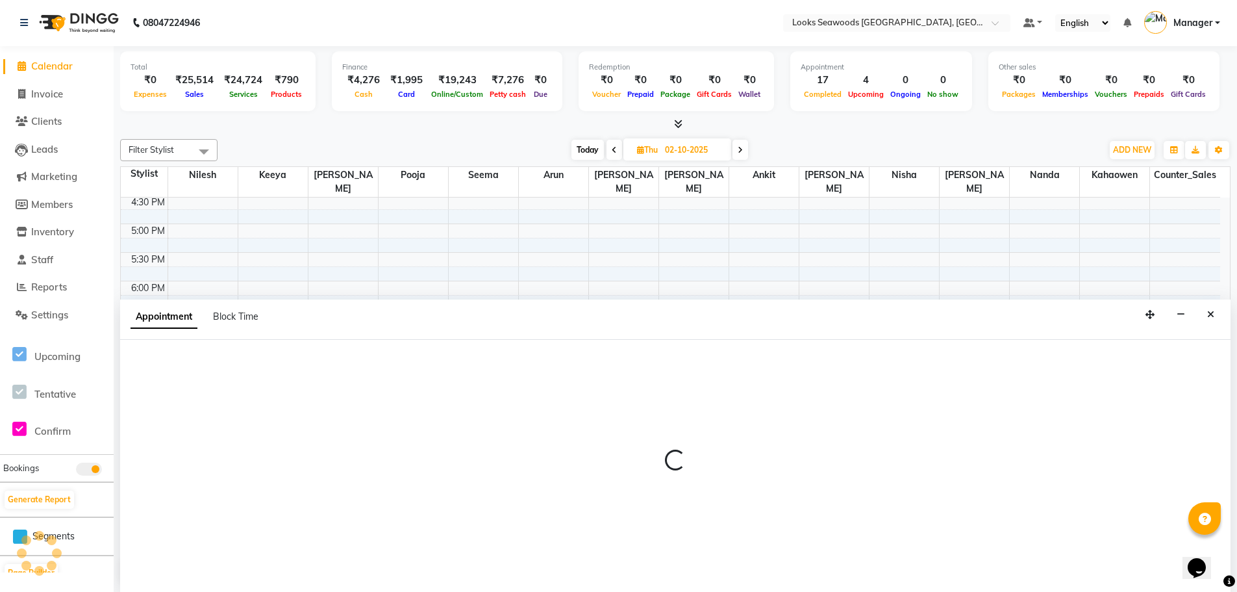
select select "93427"
select select "tentative"
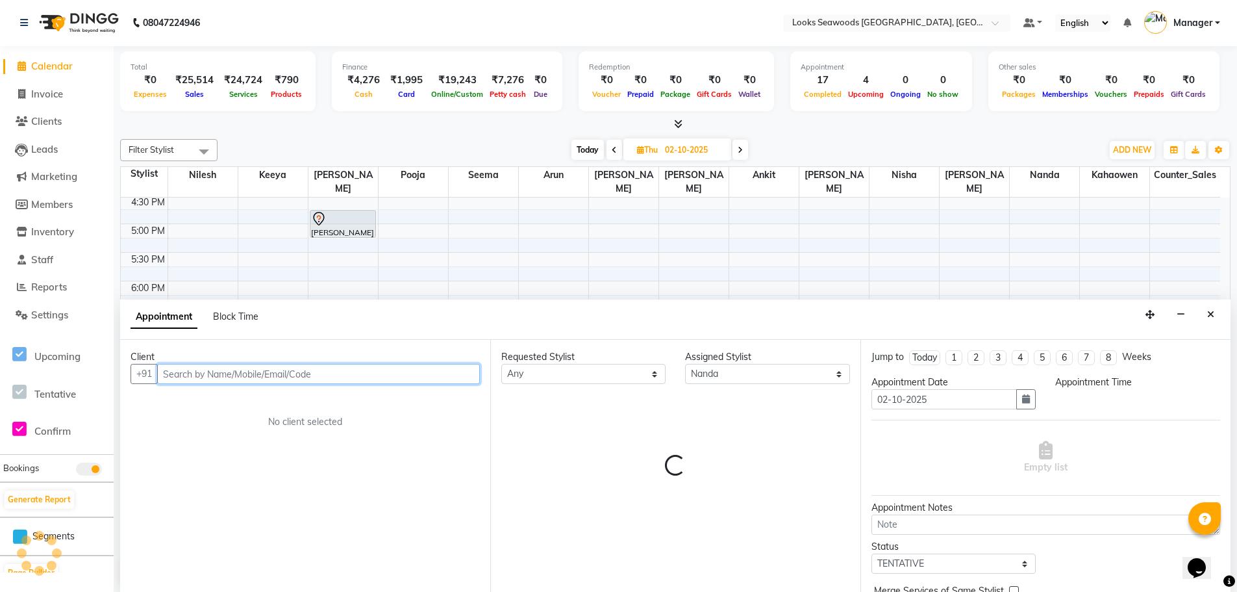
select select "735"
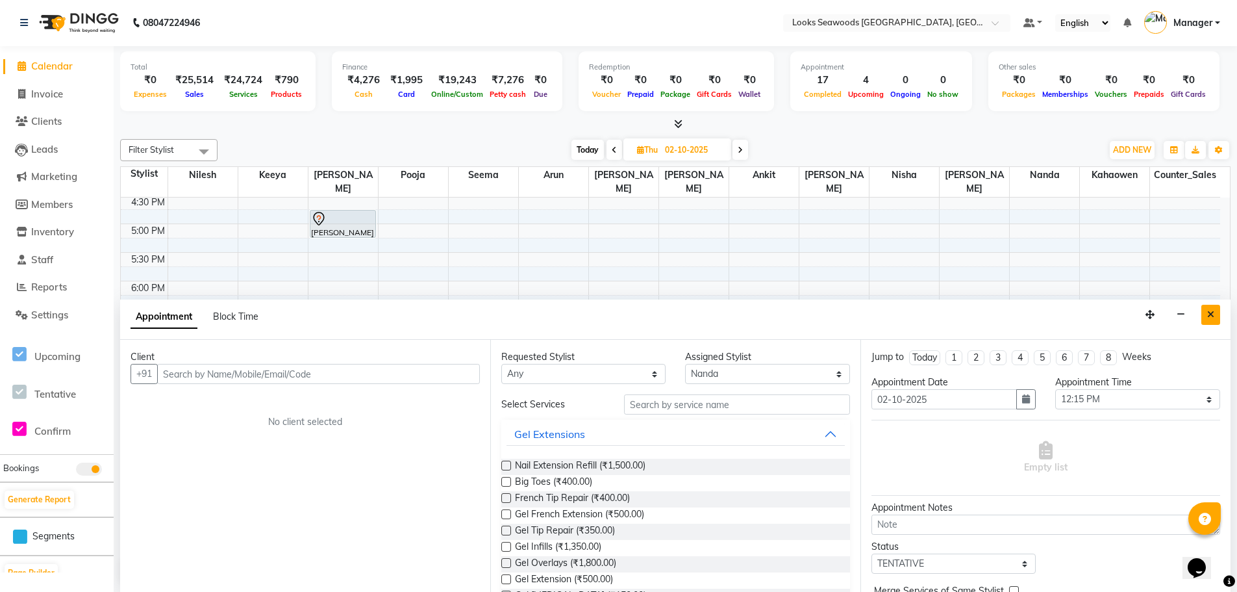
click at [1209, 310] on icon "Close" at bounding box center [1210, 314] width 7 height 9
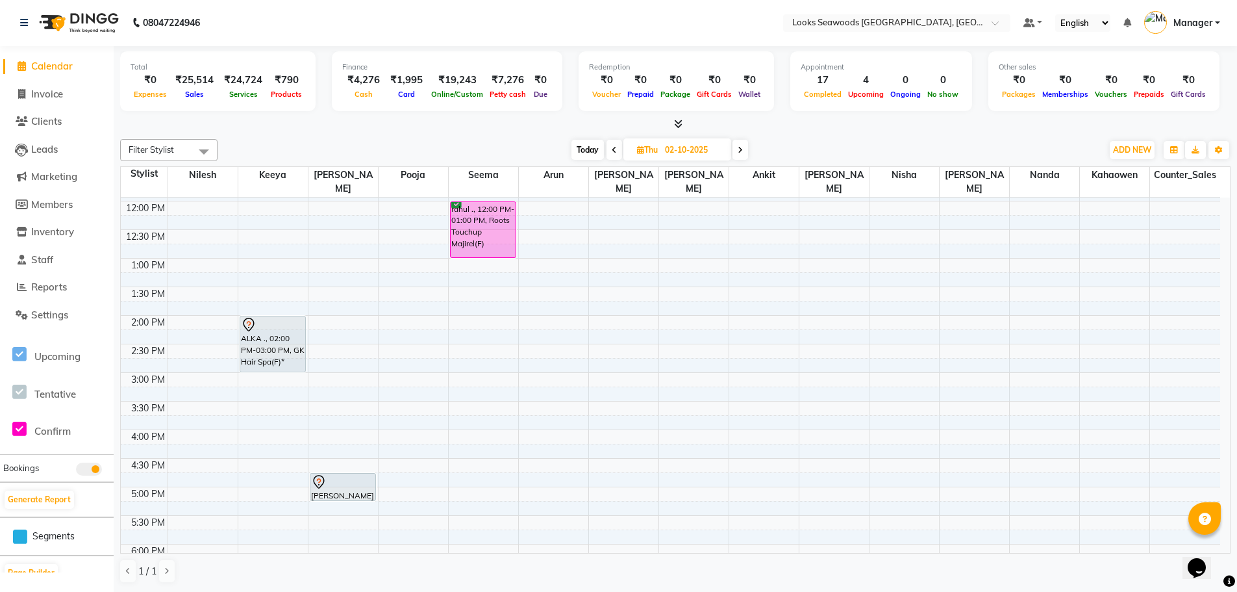
scroll to position [325, 0]
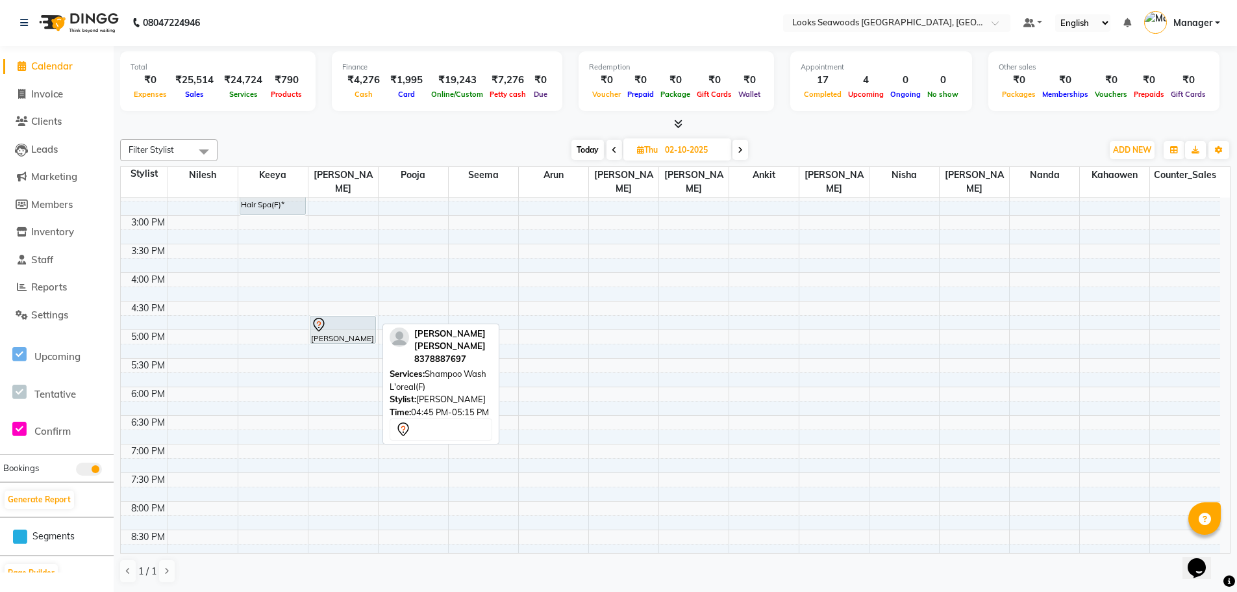
click at [359, 340] on div at bounding box center [342, 342] width 65 height 5
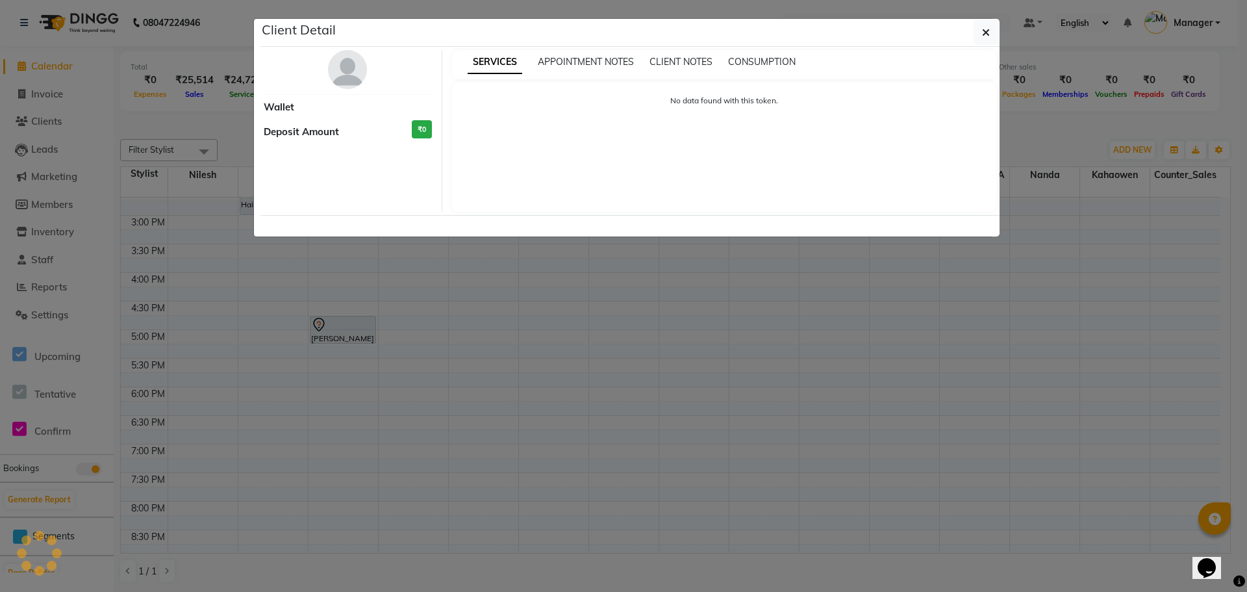
select select "7"
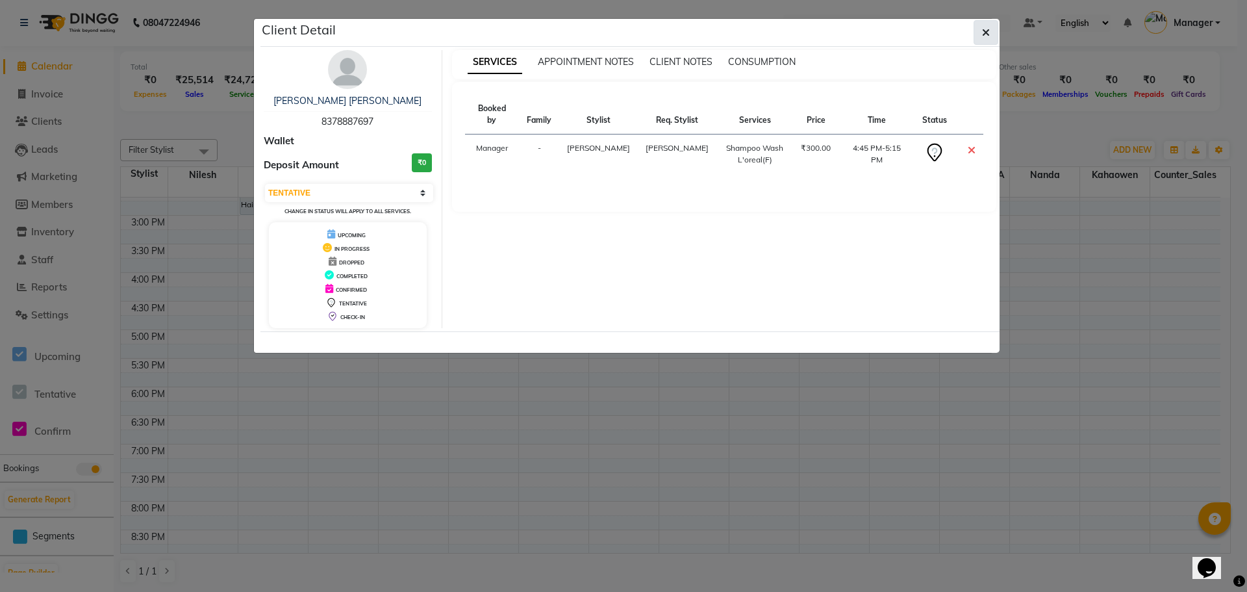
click at [986, 35] on icon "button" at bounding box center [986, 32] width 8 height 10
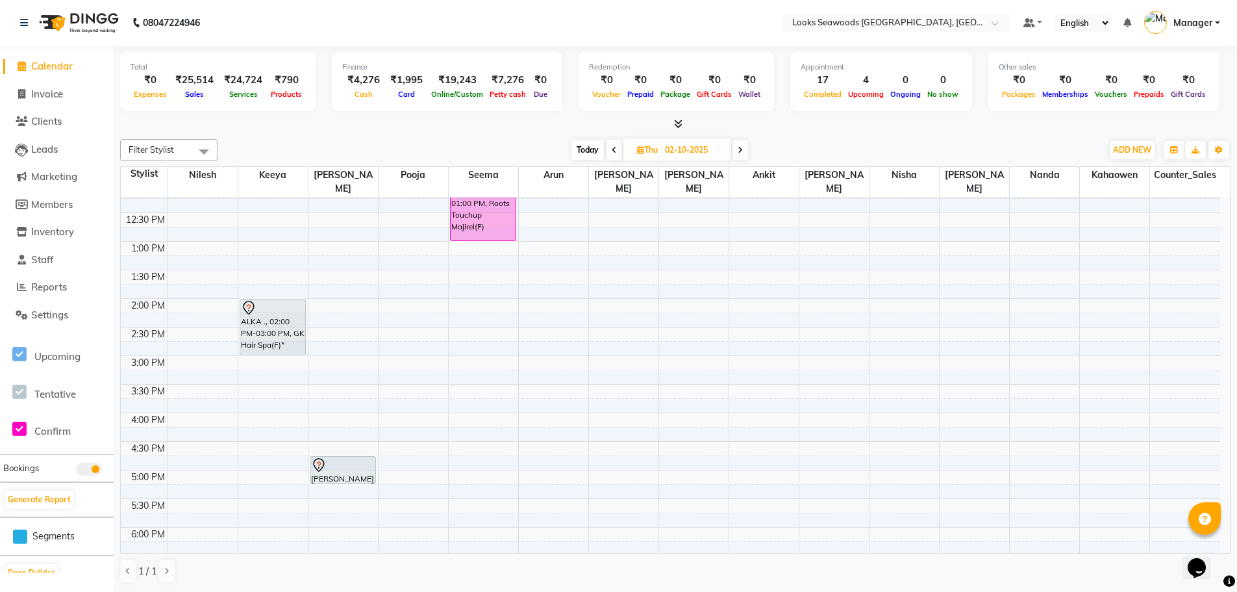
scroll to position [0, 0]
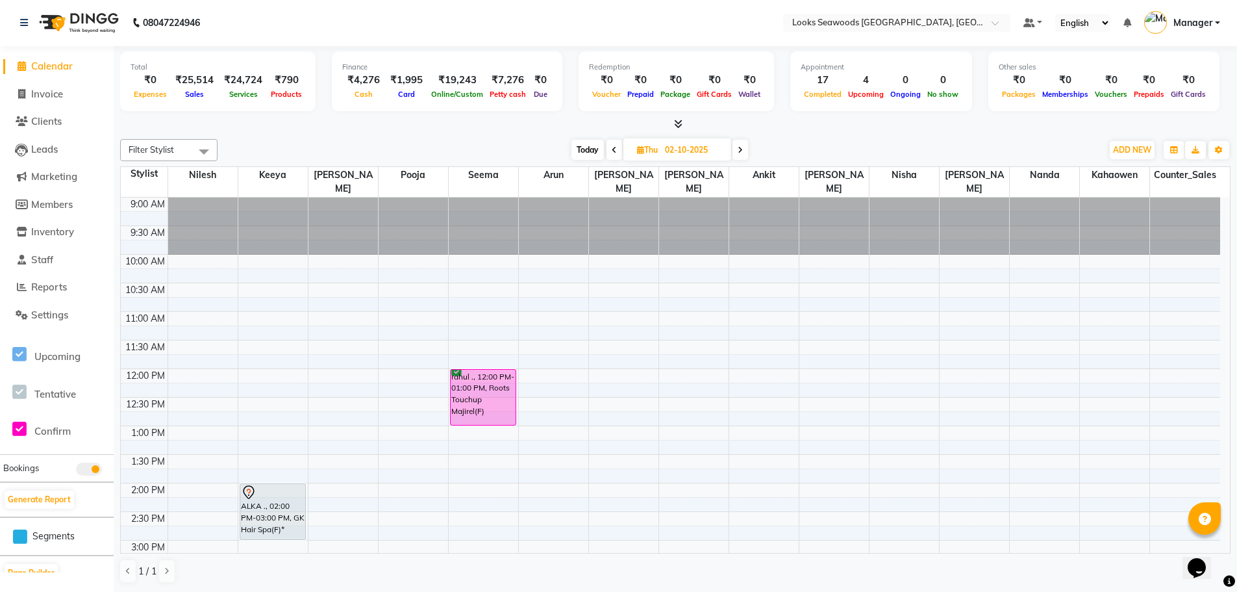
click at [579, 152] on span "Today" at bounding box center [588, 150] width 32 height 20
type input "01-10-2025"
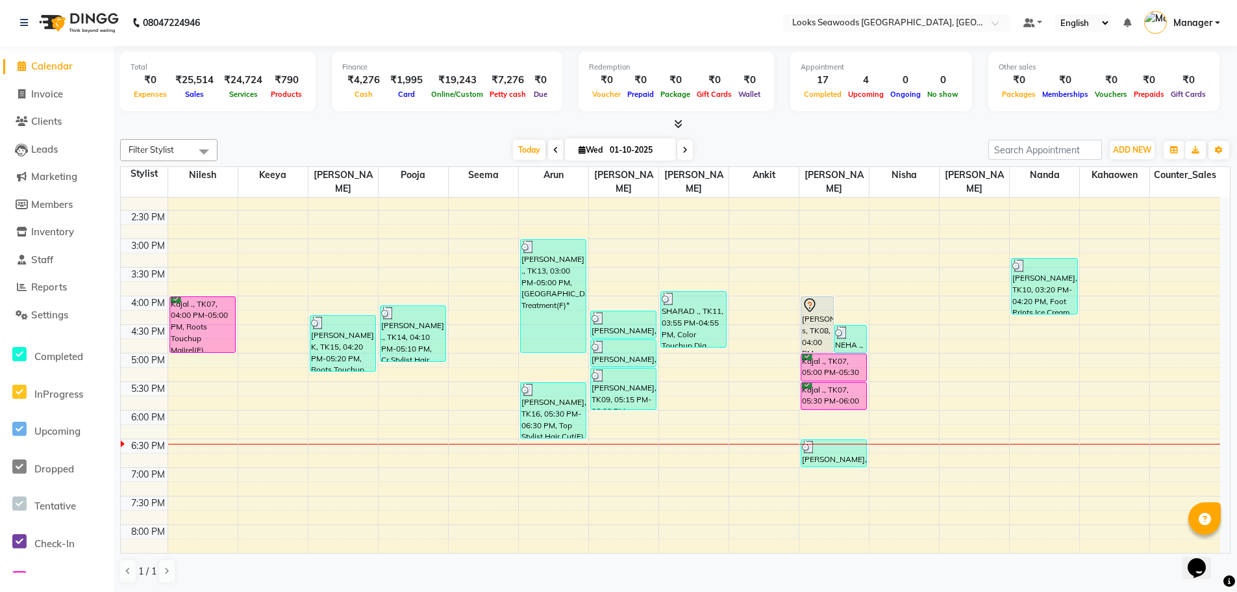
scroll to position [301, 0]
click at [55, 289] on span "Reports" at bounding box center [49, 287] width 36 height 12
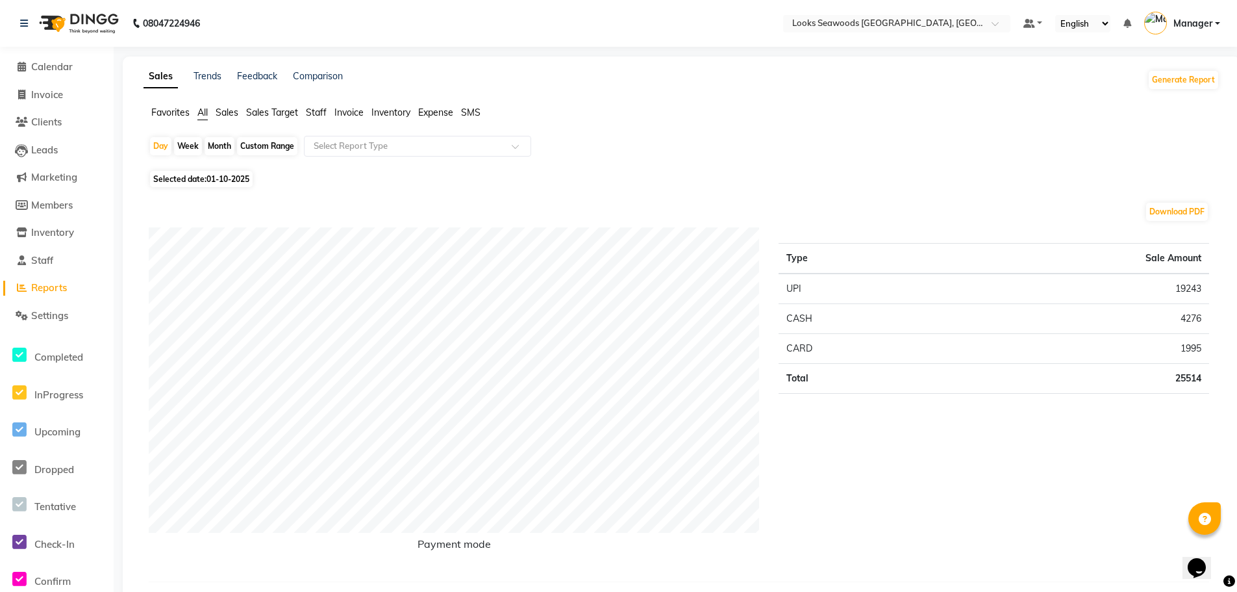
click at [233, 116] on span "Sales" at bounding box center [227, 113] width 23 height 12
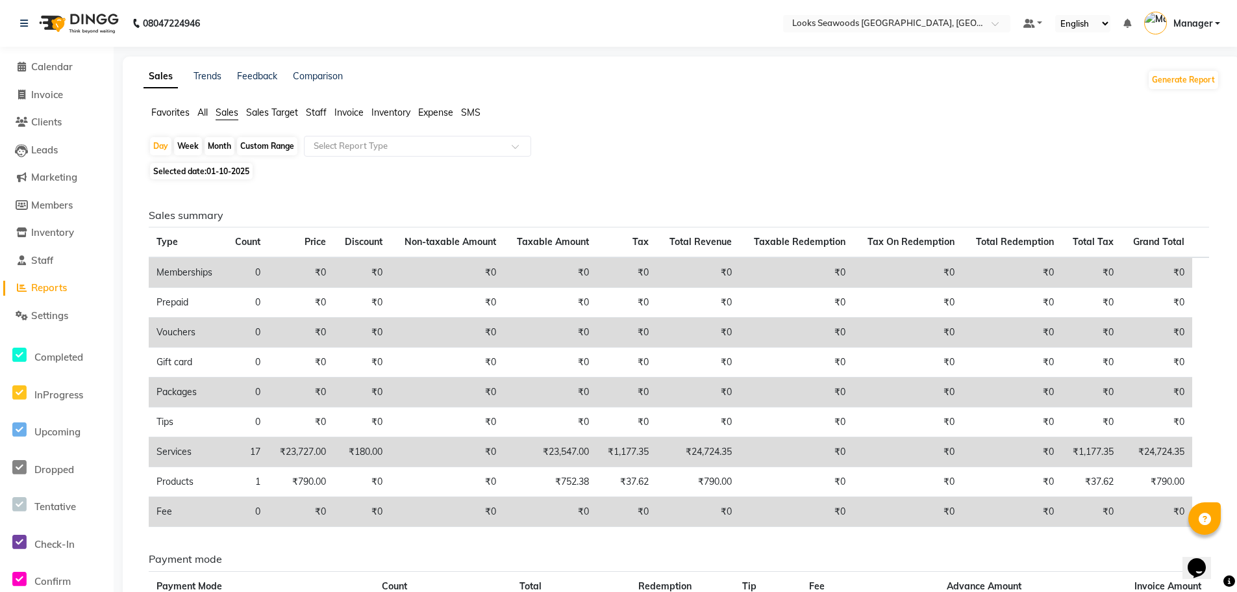
click at [54, 290] on span "Reports" at bounding box center [49, 287] width 36 height 12
click at [61, 65] on span "Calendar" at bounding box center [52, 66] width 42 height 12
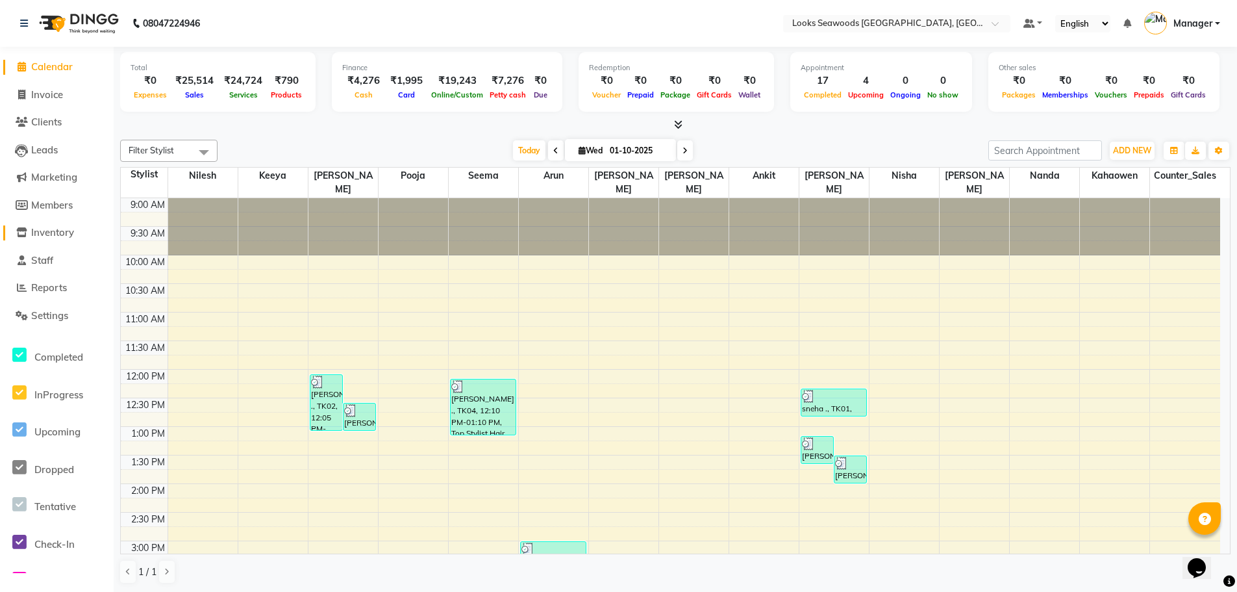
click at [39, 238] on link "Inventory" at bounding box center [56, 232] width 107 height 15
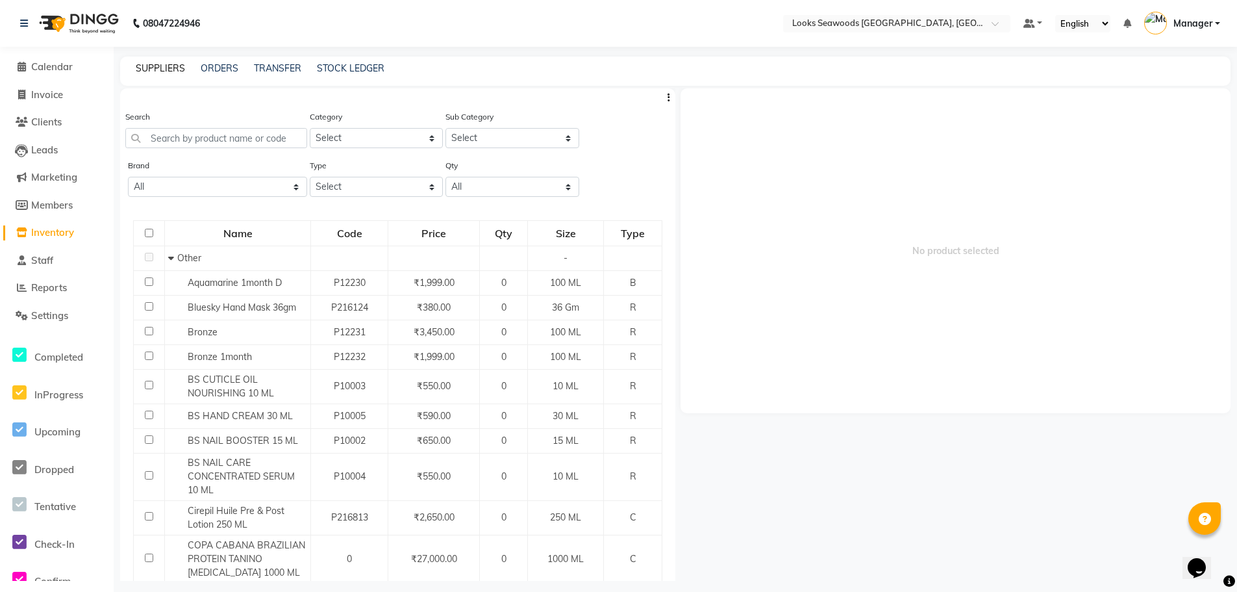
click at [153, 72] on link "SUPPLIERS" at bounding box center [160, 68] width 49 height 12
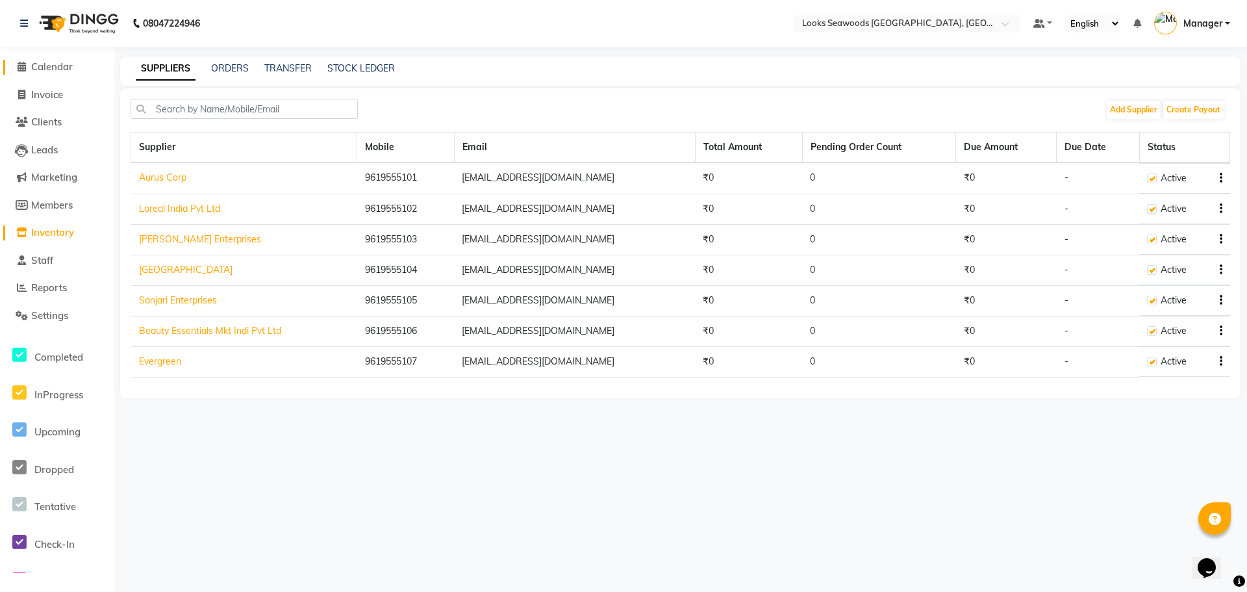
click at [71, 69] on span "Calendar" at bounding box center [52, 66] width 42 height 12
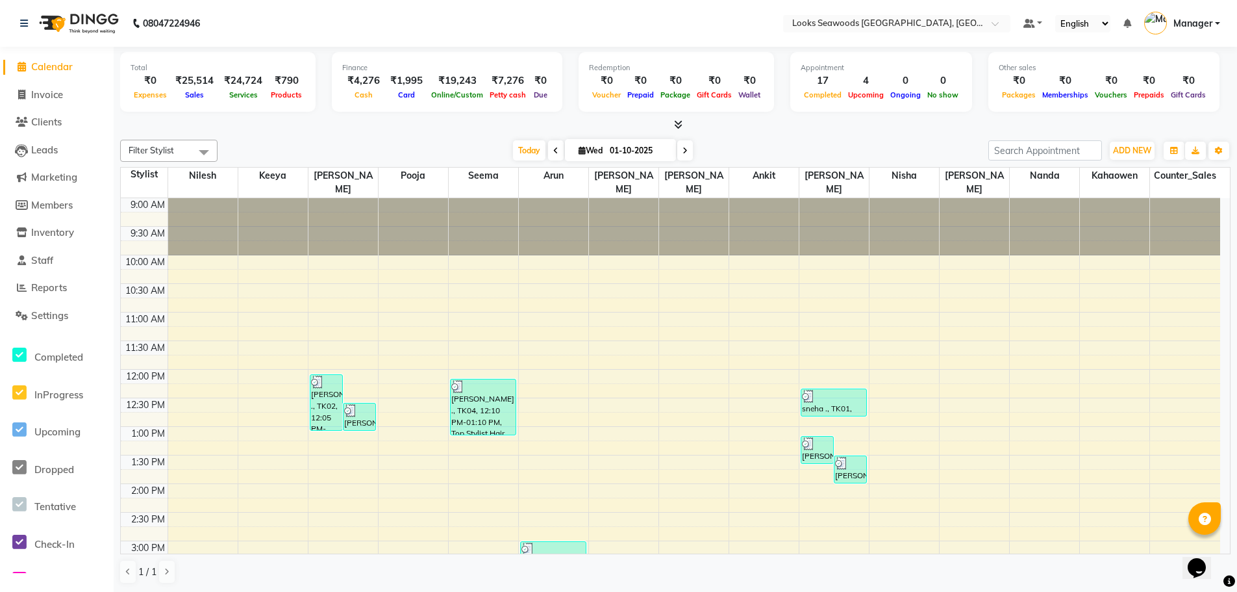
scroll to position [406, 0]
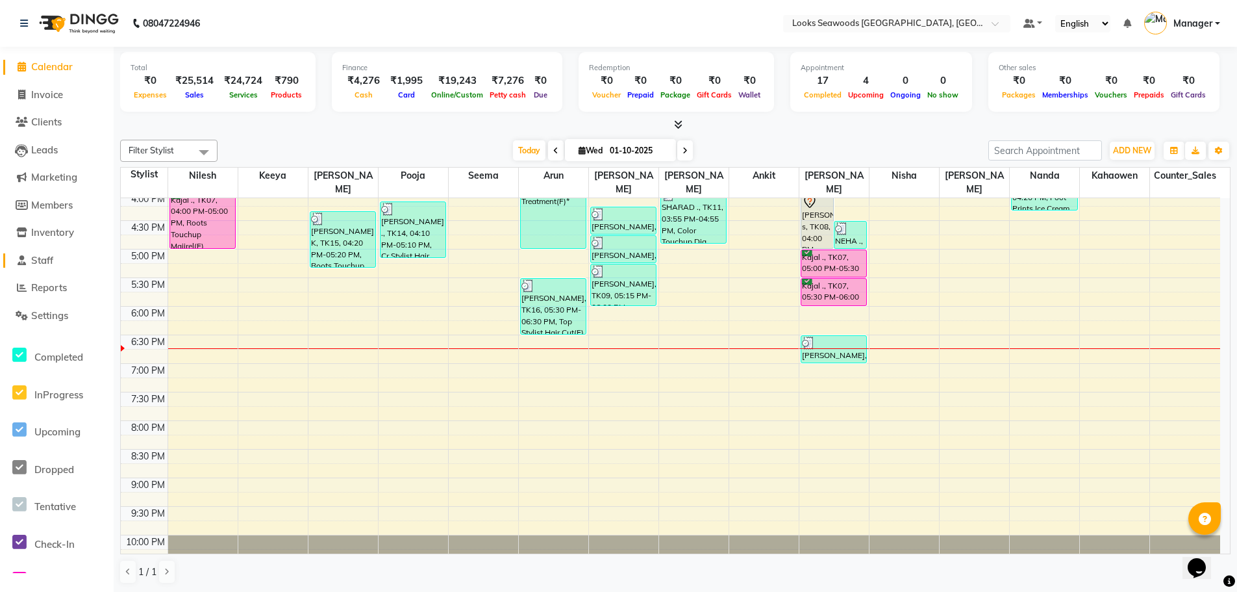
click at [50, 260] on span "Staff" at bounding box center [42, 260] width 22 height 12
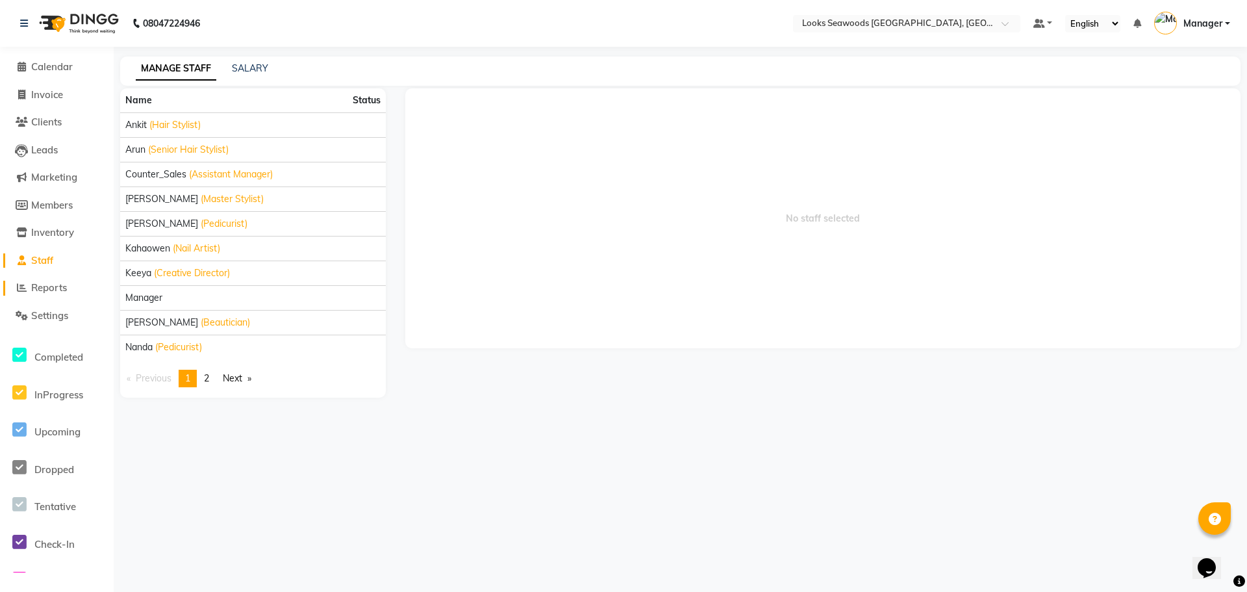
click at [44, 290] on span "Reports" at bounding box center [49, 287] width 36 height 12
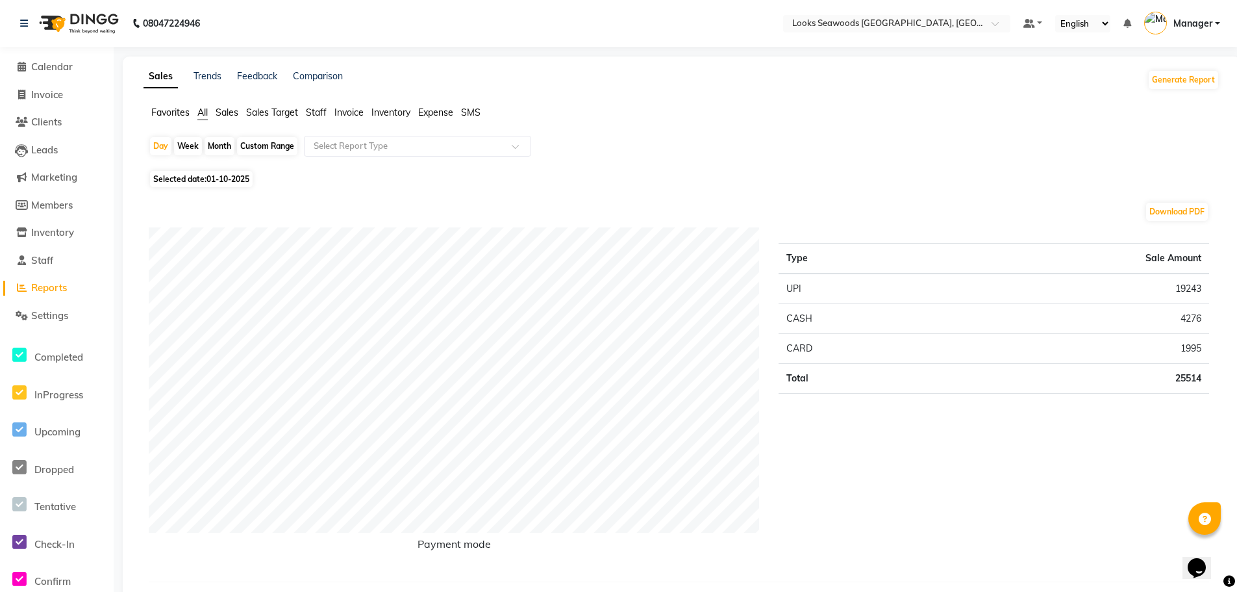
click at [312, 114] on span "Staff" at bounding box center [316, 113] width 21 height 12
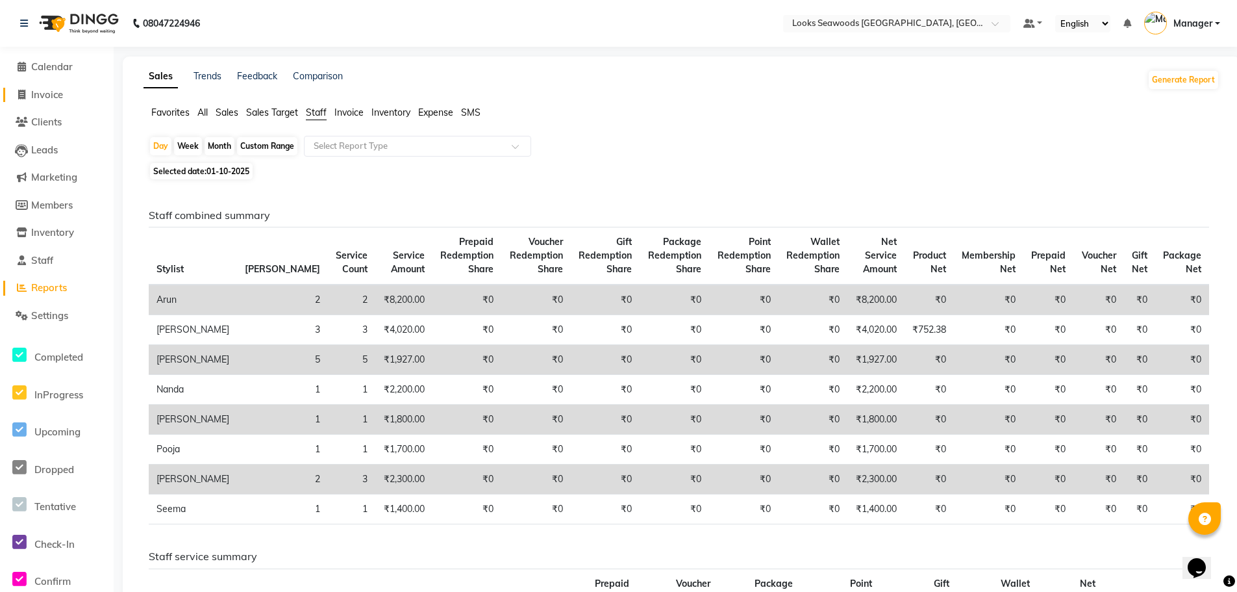
click at [57, 98] on span "Invoice" at bounding box center [47, 94] width 32 height 12
select select "service"
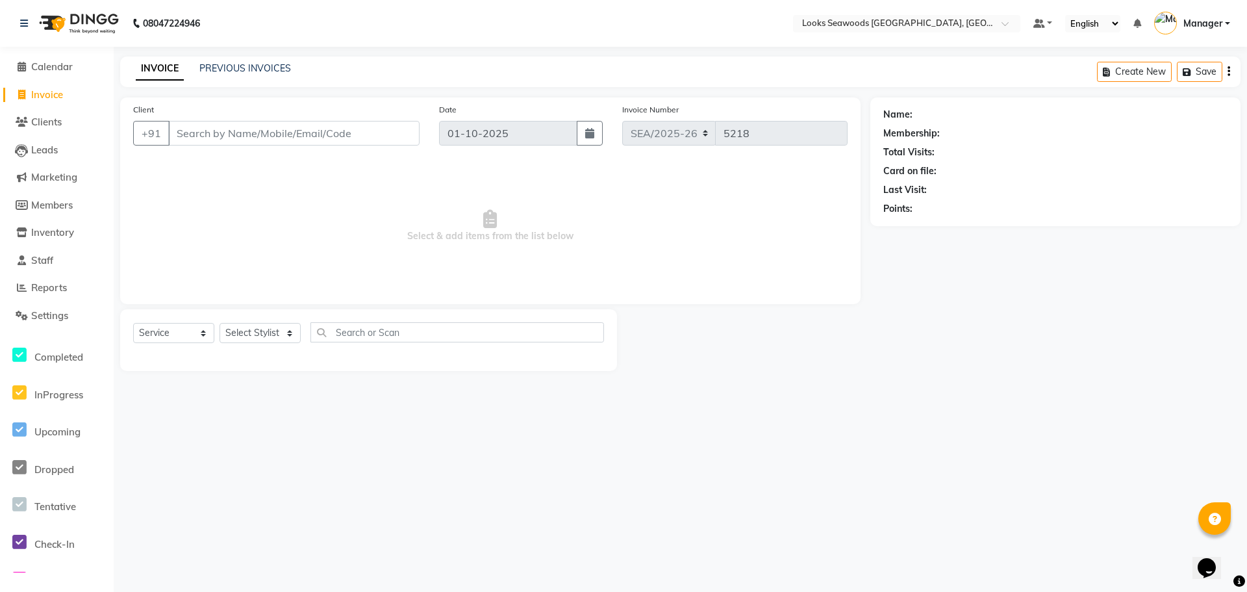
click at [209, 136] on input "Client" at bounding box center [293, 133] width 251 height 25
type input "9920992052"
click at [388, 138] on span "Add Client" at bounding box center [385, 133] width 51 height 13
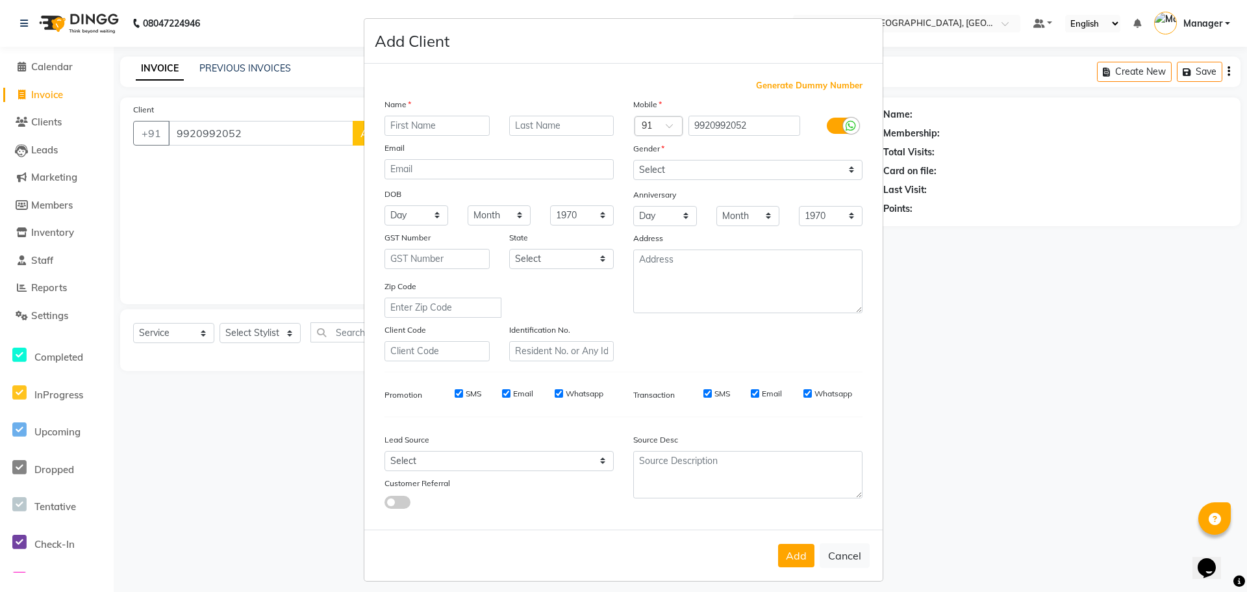
click at [271, 129] on ngb-modal-window "Add Client Generate Dummy Number Name Email DOB Day 01 02 03 04 05 06 07 08 09 …" at bounding box center [623, 296] width 1247 height 592
drag, startPoint x: 1026, startPoint y: 333, endPoint x: 1018, endPoint y: 336, distance: 9.3
click at [1027, 334] on ngb-modal-window "Add Client Generate Dummy Number Name Email DOB Day 01 02 03 04 05 06 07 08 09 …" at bounding box center [623, 296] width 1247 height 592
click at [842, 559] on button "Cancel" at bounding box center [845, 555] width 50 height 25
select select
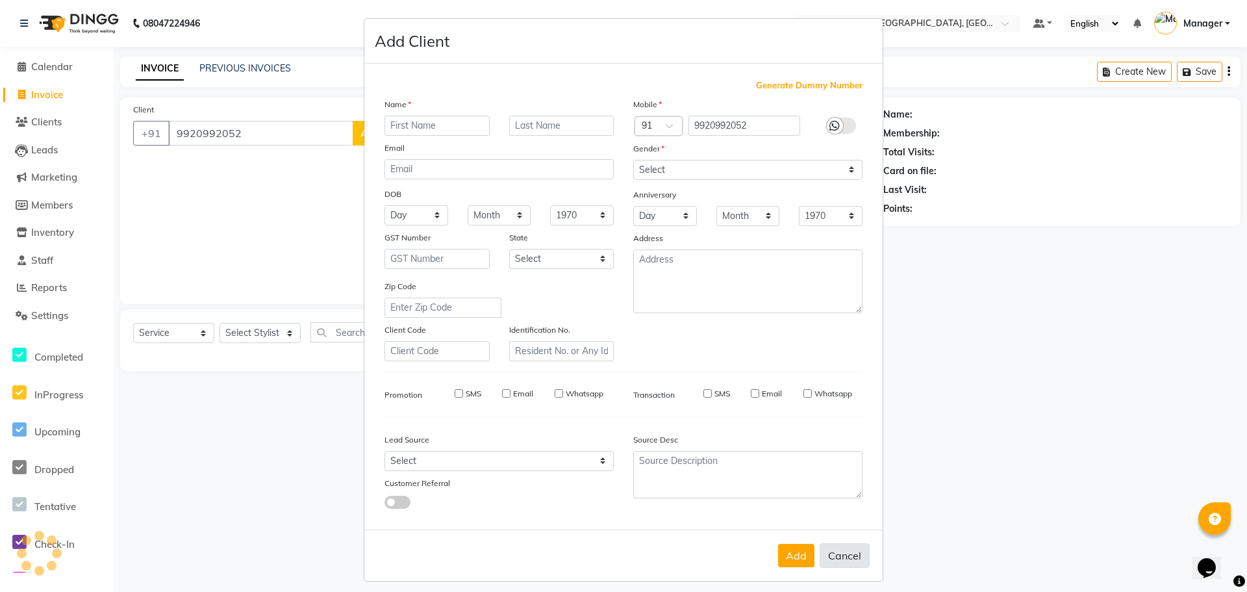
select select
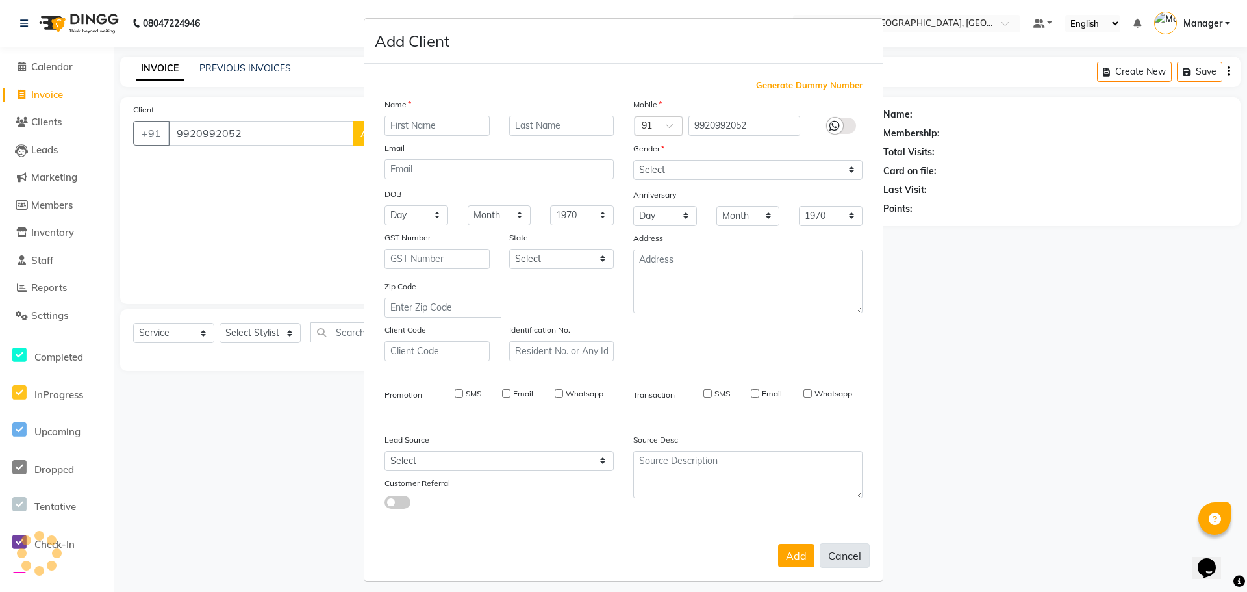
select select
checkbox input "false"
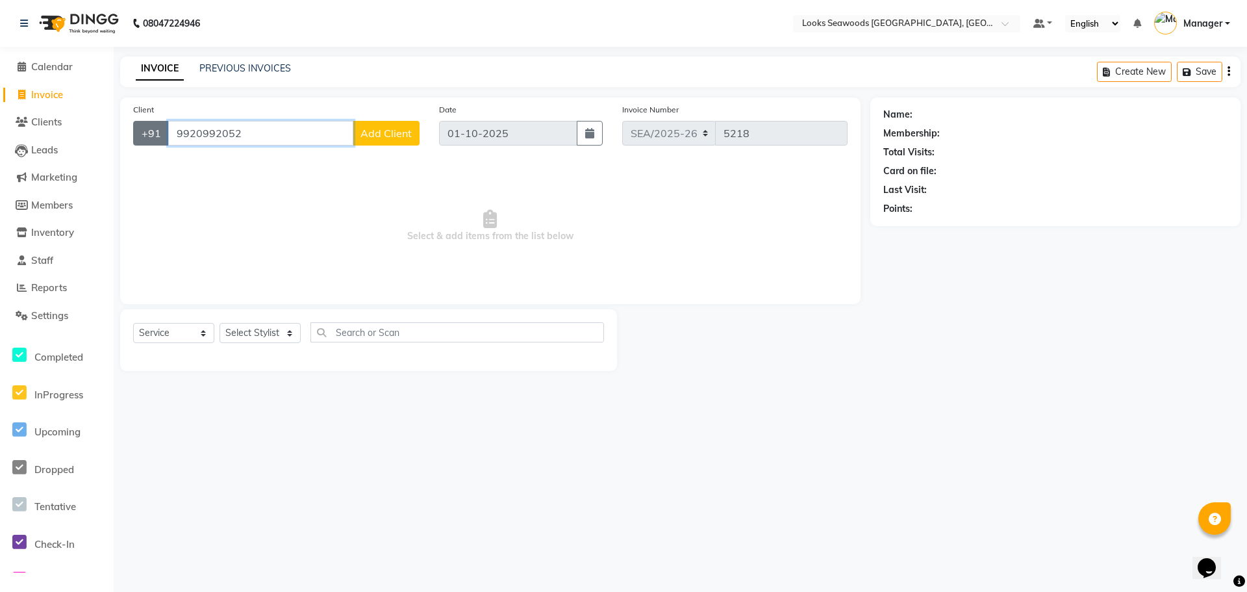
drag, startPoint x: 247, startPoint y: 133, endPoint x: 155, endPoint y: 127, distance: 92.5
click at [155, 127] on div "[PHONE_NUMBER] Add Client" at bounding box center [276, 133] width 286 height 25
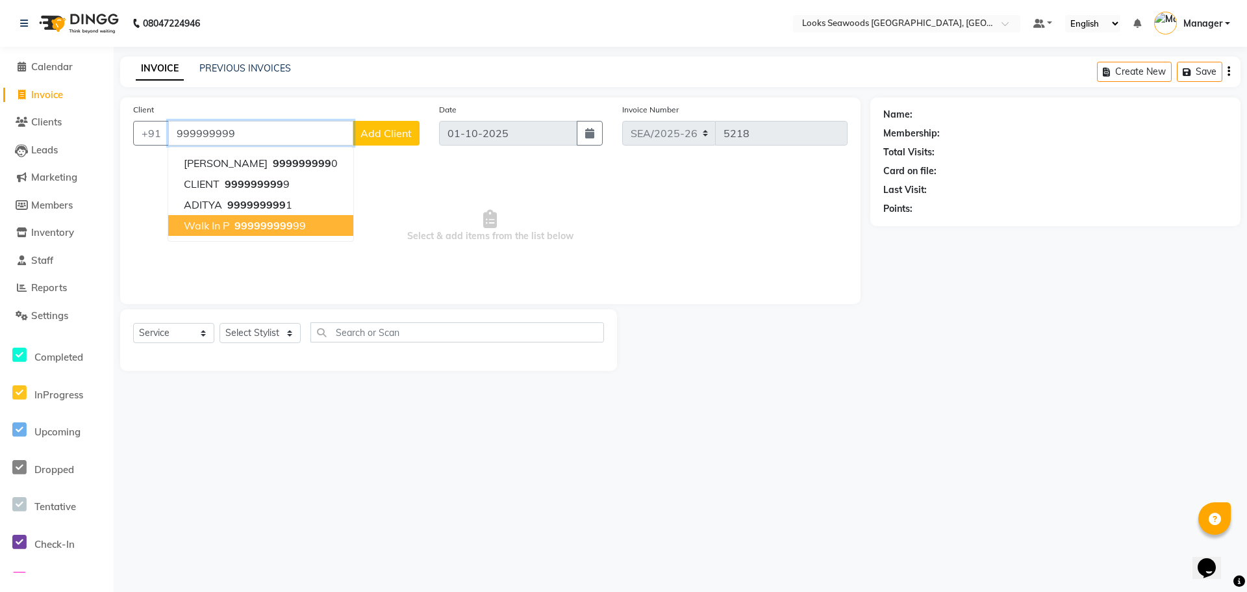
click at [266, 229] on span "999999999" at bounding box center [263, 225] width 58 height 13
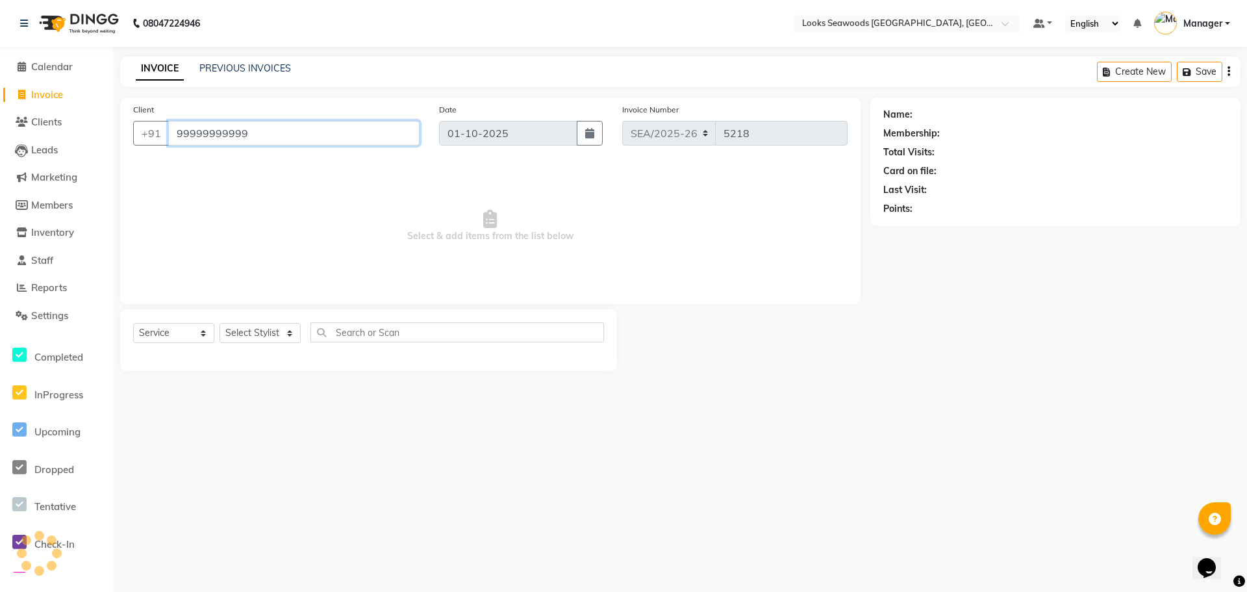
type input "99999999999"
select select "1: Object"
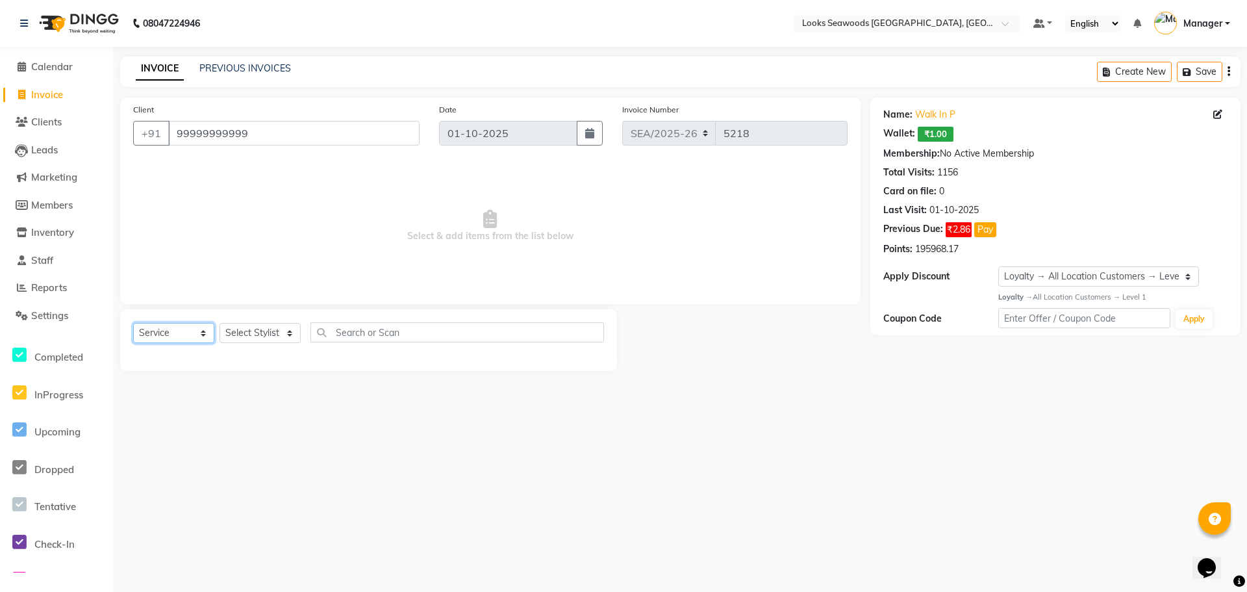
click at [203, 333] on select "Select Service Product Membership Package Voucher Prepaid Gift Card" at bounding box center [173, 333] width 81 height 20
click at [133, 323] on select "Select Service Product Membership Package Voucher Prepaid Gift Card" at bounding box center [173, 333] width 81 height 20
click at [275, 335] on select "Select Stylist Ankit Arun Counter_Sales [PERSON_NAME] [PERSON_NAME] Manager [PE…" at bounding box center [260, 333] width 81 height 20
select select "93423"
click at [220, 323] on select "Select Stylist Ankit Arun Counter_Sales [PERSON_NAME] [PERSON_NAME] Manager [PE…" at bounding box center [260, 333] width 81 height 20
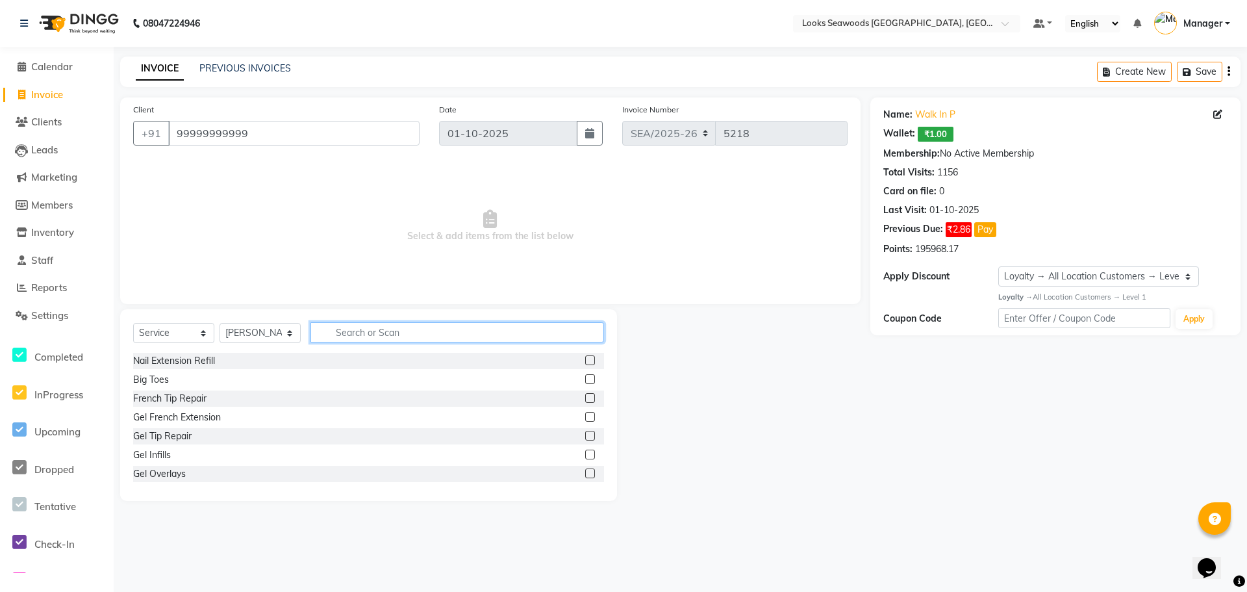
click at [388, 338] on input "text" at bounding box center [457, 332] width 294 height 20
type input "eye"
click at [164, 442] on div "Eyebrows" at bounding box center [153, 436] width 41 height 14
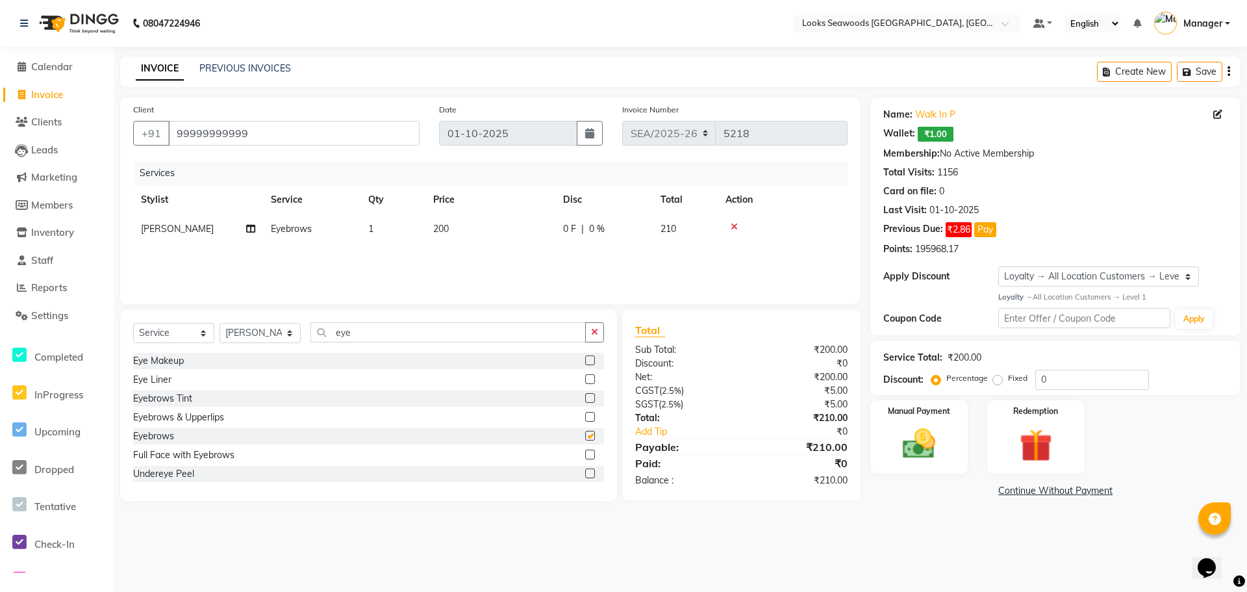
checkbox input "false"
click at [451, 225] on td "200" at bounding box center [490, 228] width 130 height 29
select select "93423"
drag, startPoint x: 525, startPoint y: 231, endPoint x: 487, endPoint y: 232, distance: 37.7
click at [484, 233] on tr "Ankit Arun Counter_Sales [PERSON_NAME] Kahaowen Keeya Manager [PERSON_NAME] [PE…" at bounding box center [490, 238] width 714 height 49
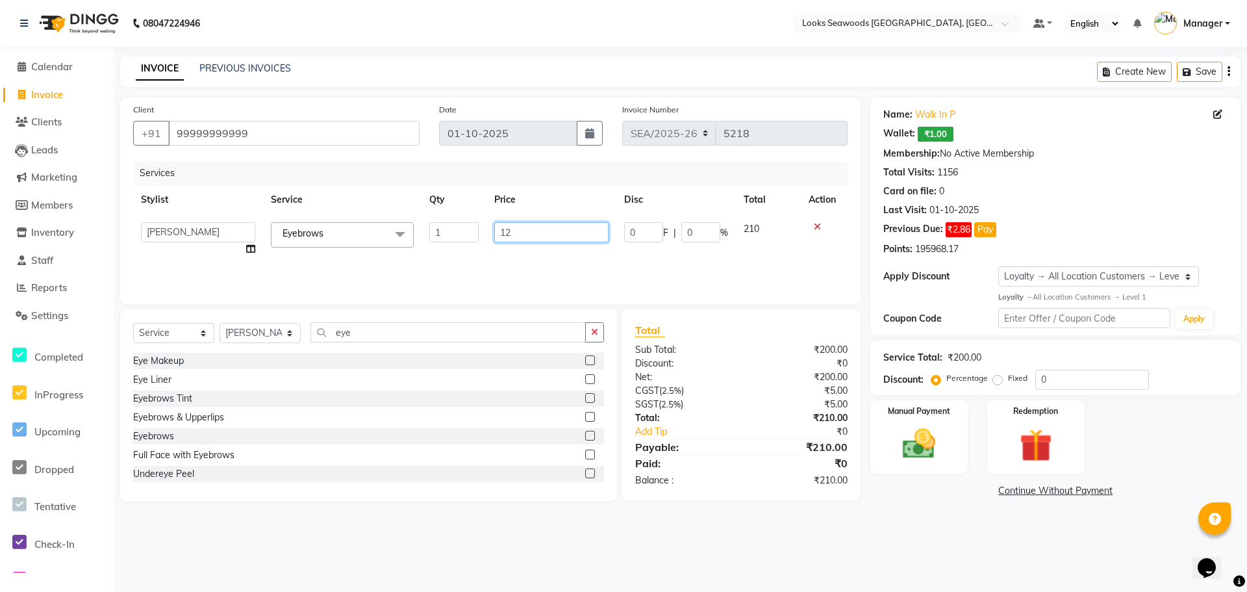
type input "125"
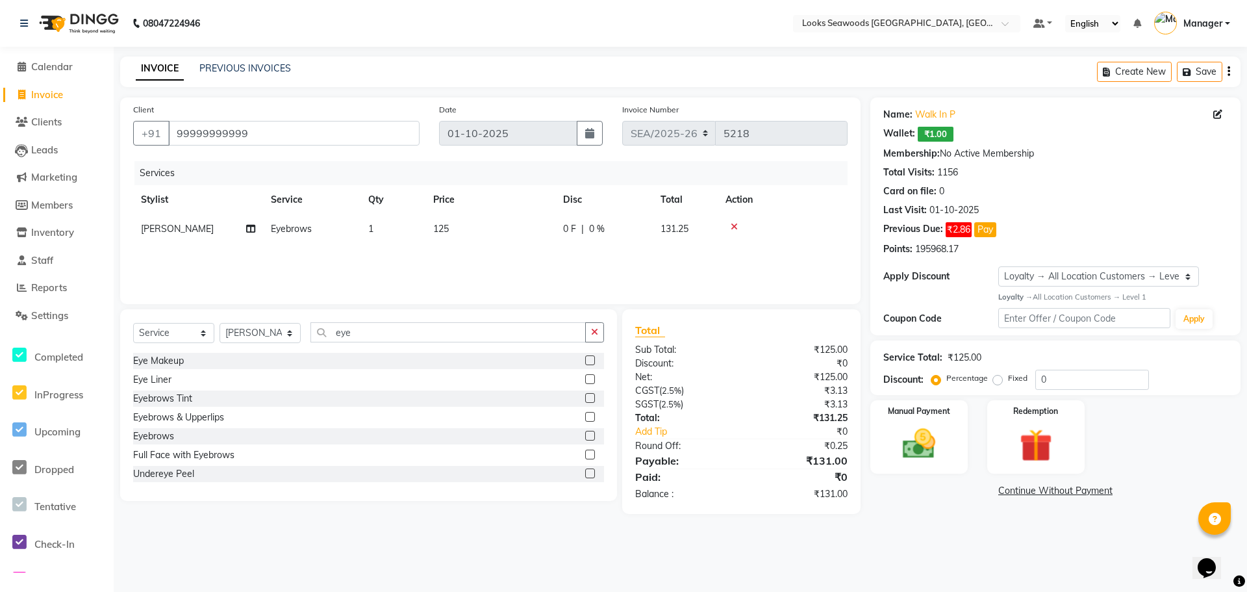
click at [538, 266] on div "Services Stylist Service Qty Price Disc Total Action [PERSON_NAME] Eyebrows 1 1…" at bounding box center [490, 226] width 714 height 130
click at [933, 454] on img at bounding box center [919, 444] width 56 height 40
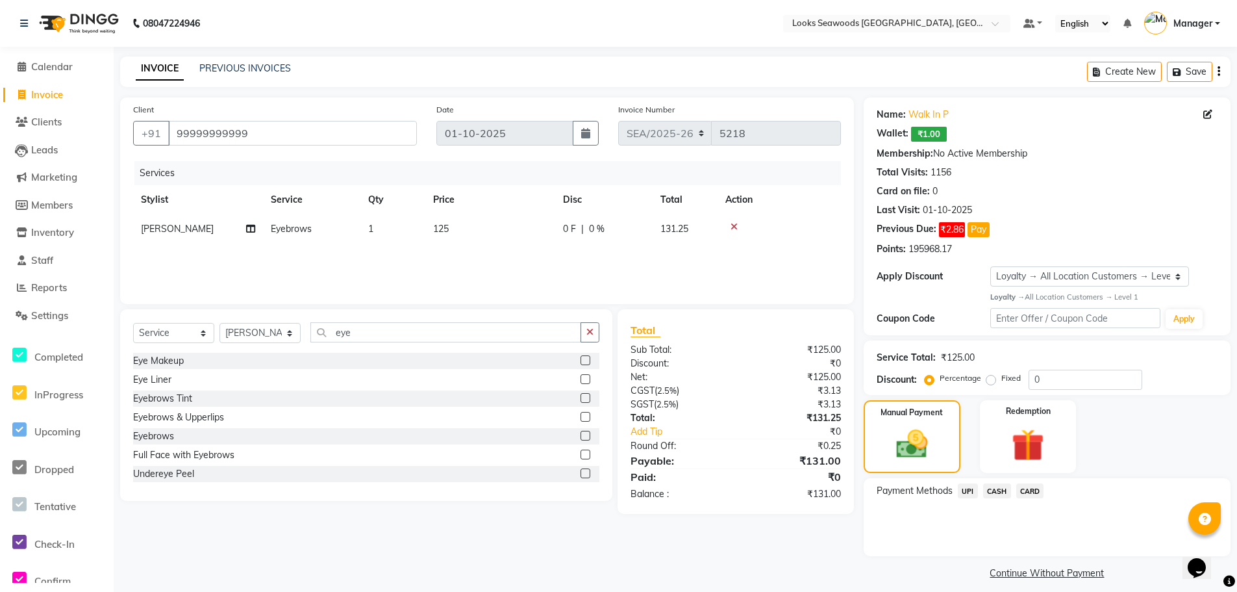
click at [972, 494] on span "UPI" at bounding box center [968, 490] width 20 height 15
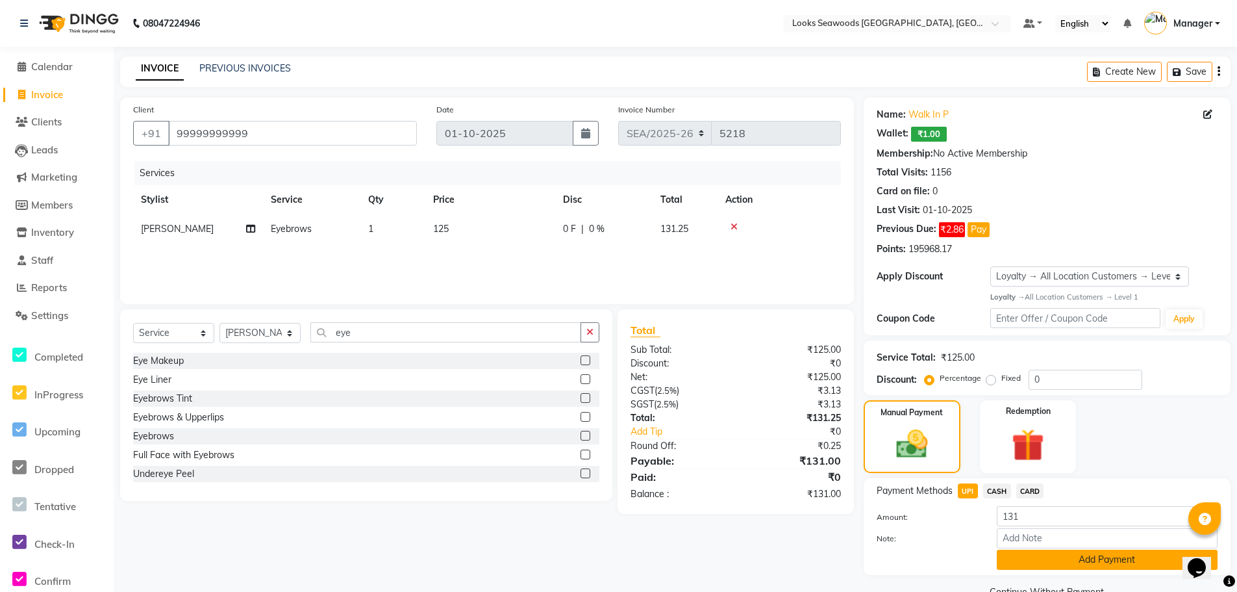
scroll to position [29, 0]
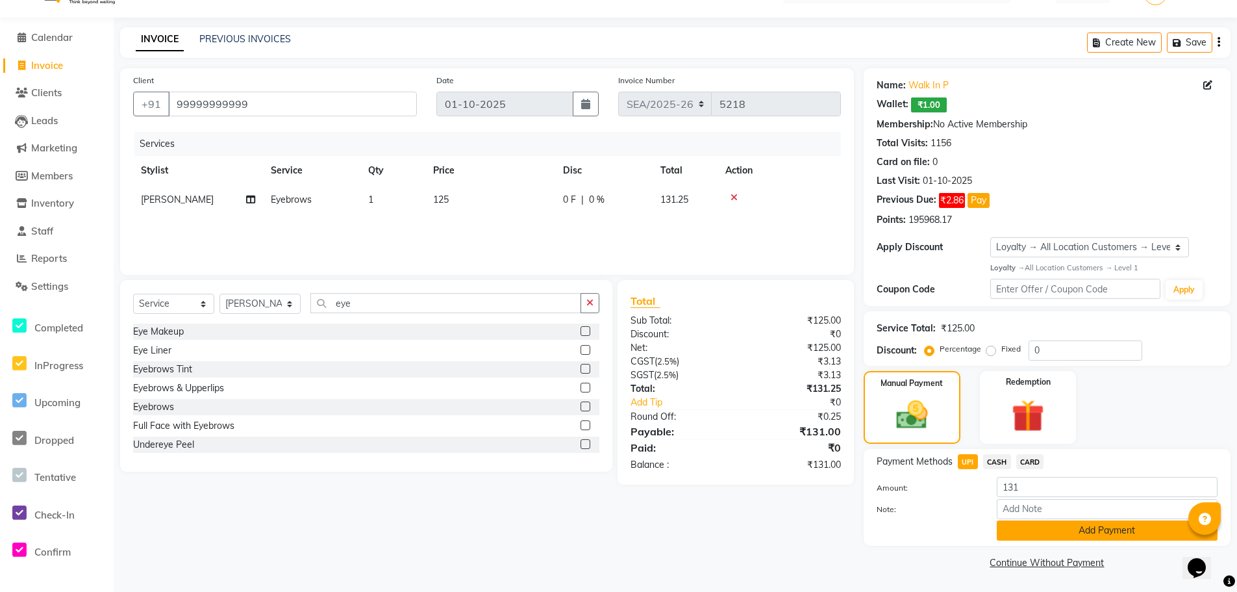
click at [1072, 536] on button "Add Payment" at bounding box center [1107, 530] width 221 height 20
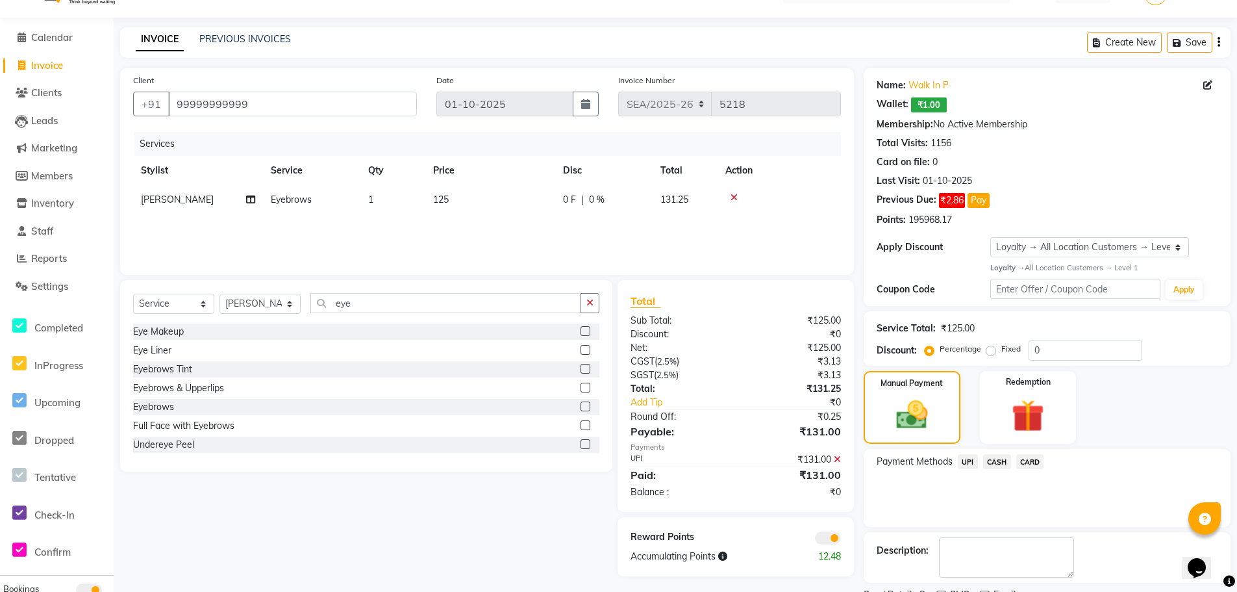
scroll to position [84, 0]
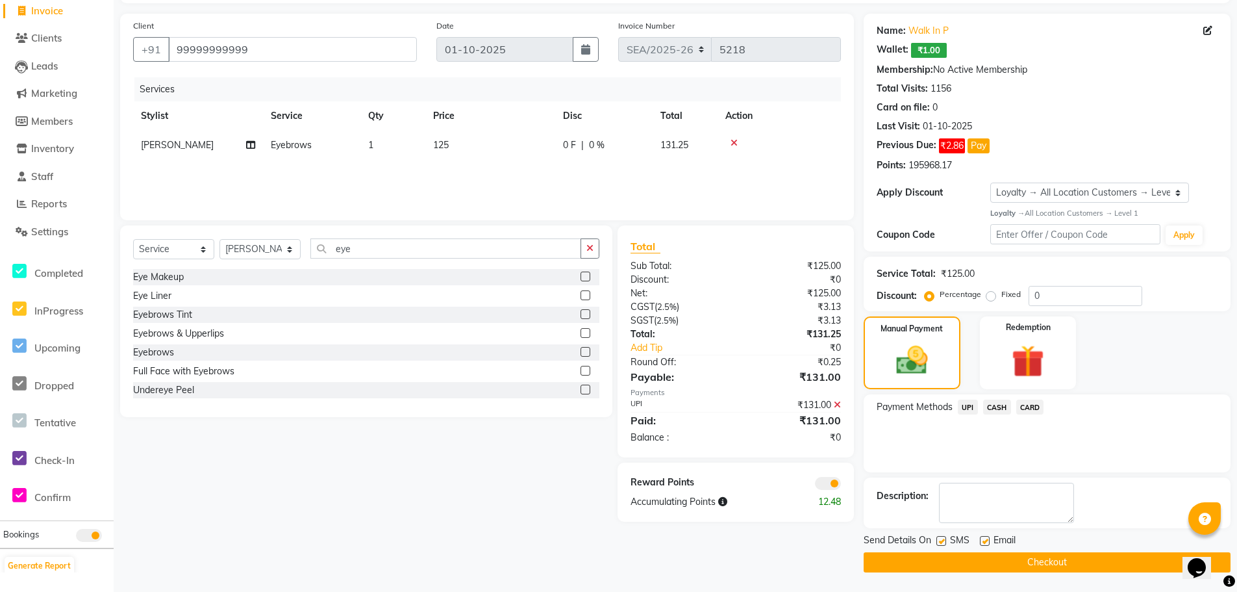
click at [1029, 568] on button "Checkout" at bounding box center [1047, 562] width 367 height 20
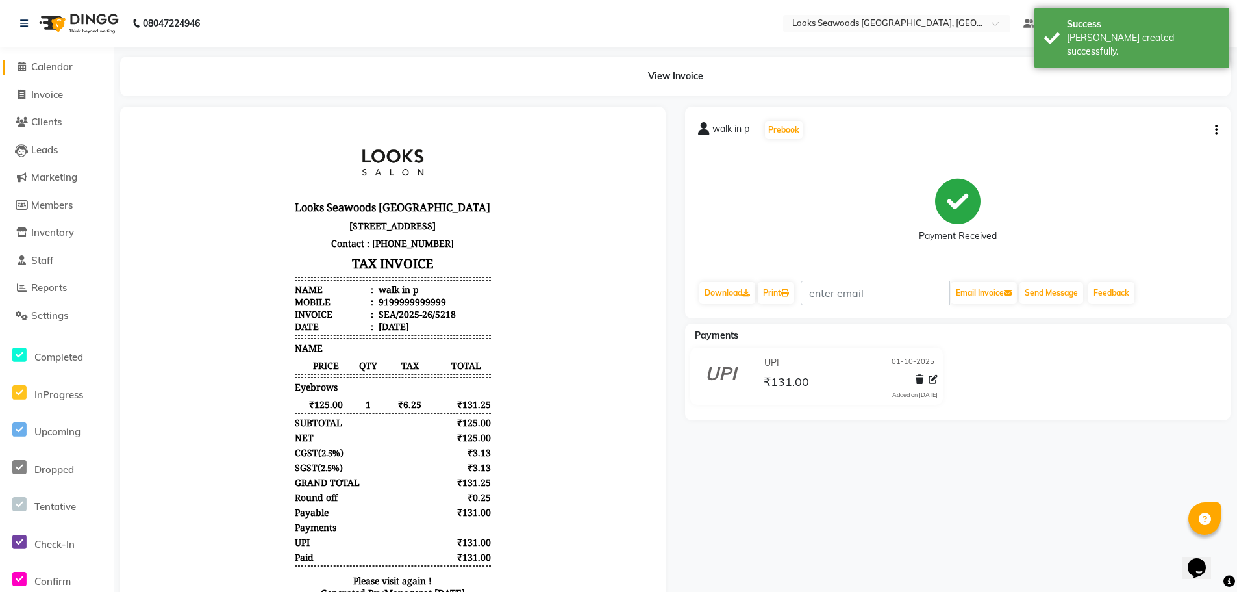
click at [48, 69] on span "Calendar" at bounding box center [52, 66] width 42 height 12
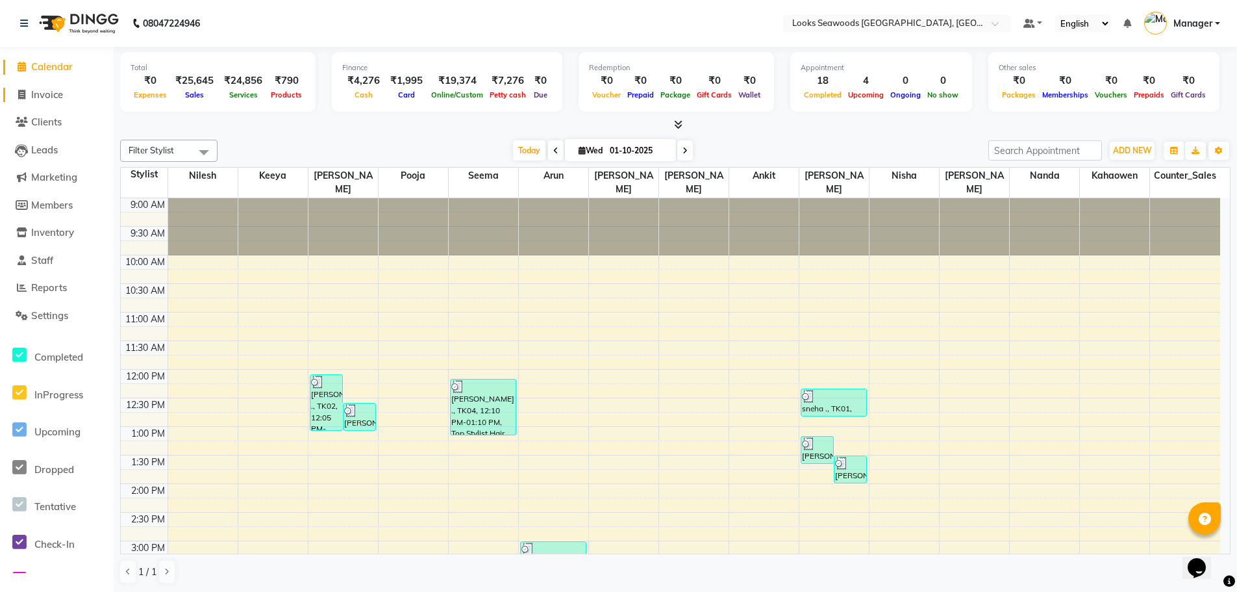
click at [47, 92] on span "Invoice" at bounding box center [47, 94] width 32 height 12
select select "service"
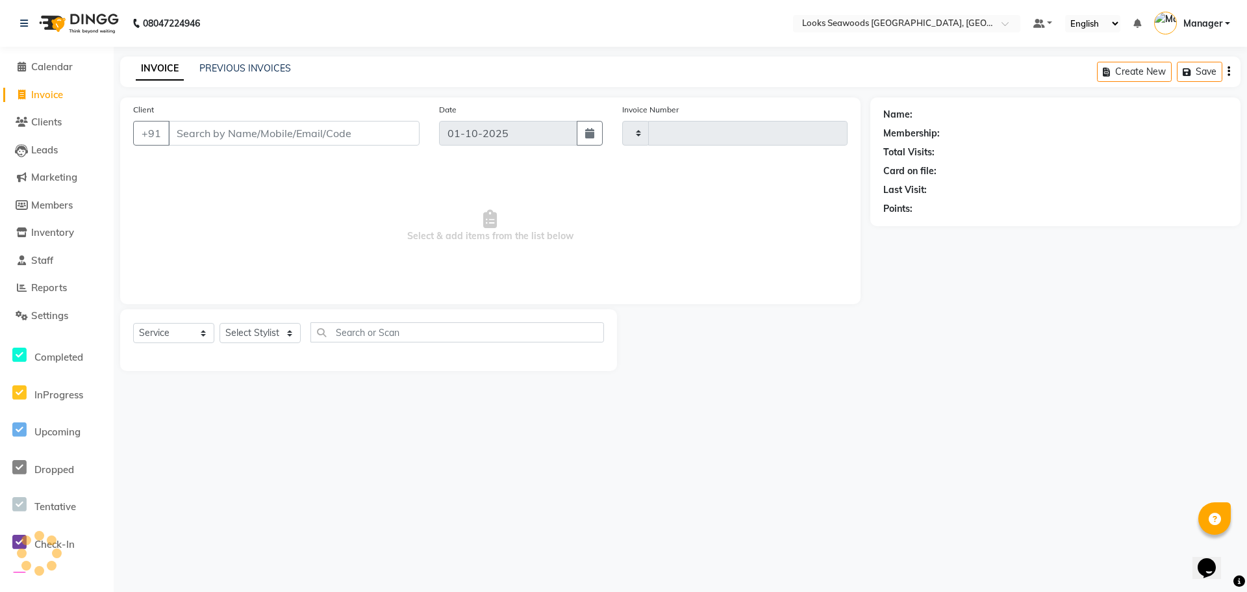
type input "5219"
select select "9146"
click at [224, 62] on div "PREVIOUS INVOICES" at bounding box center [245, 69] width 92 height 14
click at [227, 64] on link "PREVIOUS INVOICES" at bounding box center [245, 68] width 92 height 12
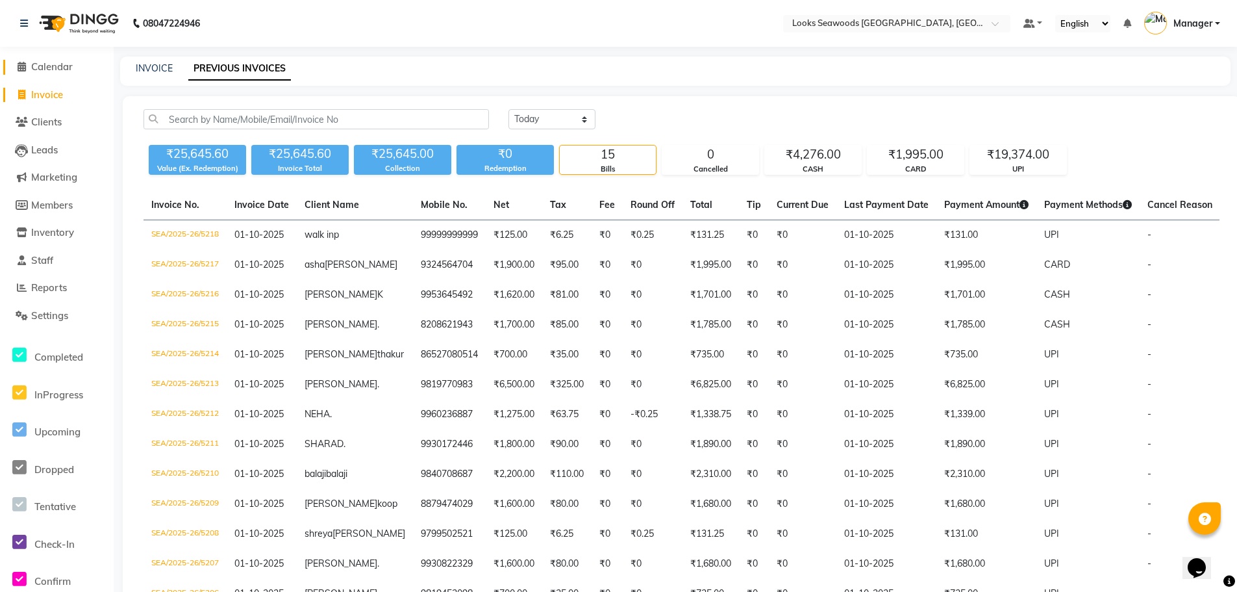
click at [56, 71] on span "Calendar" at bounding box center [52, 66] width 42 height 12
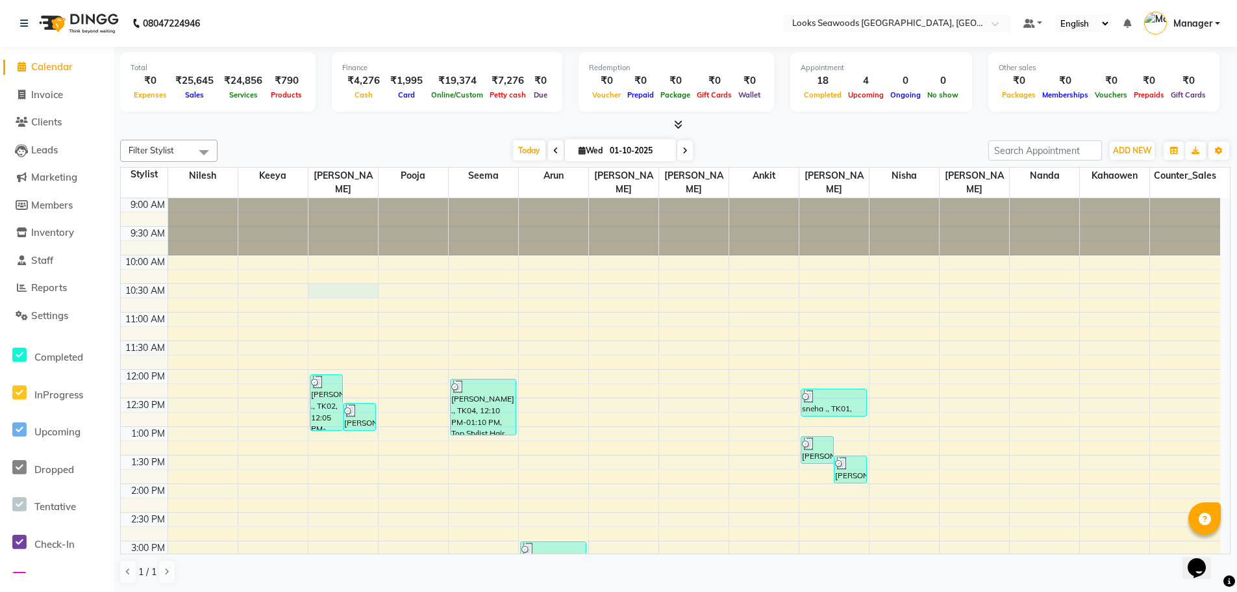
drag, startPoint x: 313, startPoint y: 279, endPoint x: 316, endPoint y: 286, distance: 7.3
click at [314, 282] on div "9:00 AM 9:30 AM 10:00 AM 10:30 AM 11:00 AM 11:30 AM 12:00 PM 12:30 PM 1:00 PM 1…" at bounding box center [671, 597] width 1100 height 799
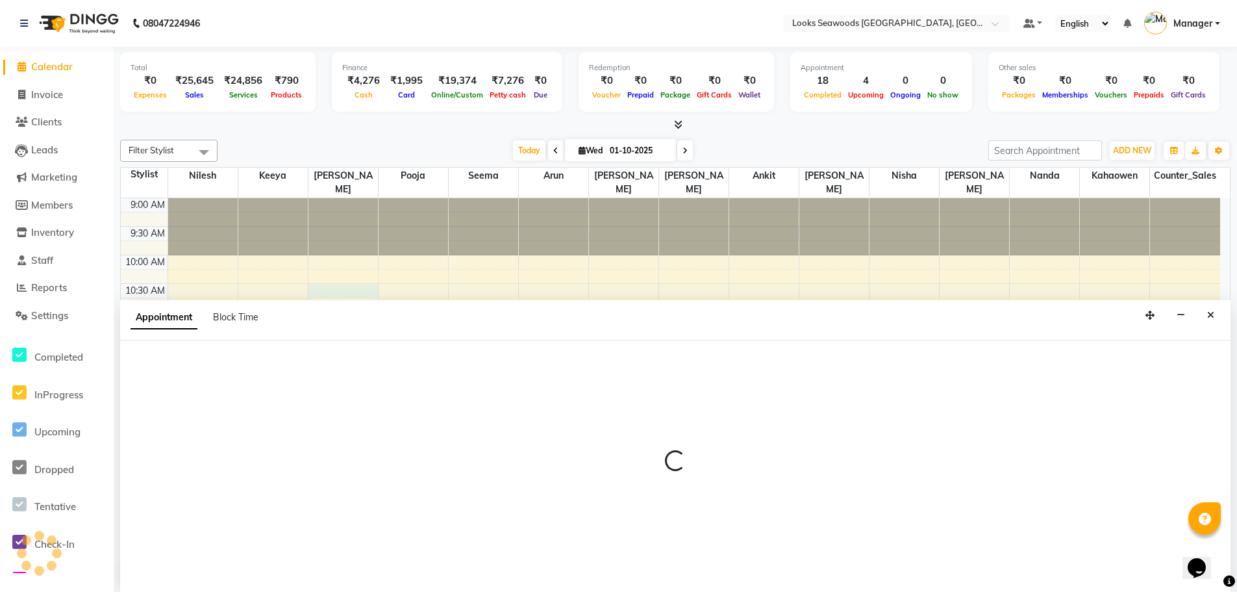
scroll to position [1, 0]
select select "93416"
select select "tentative"
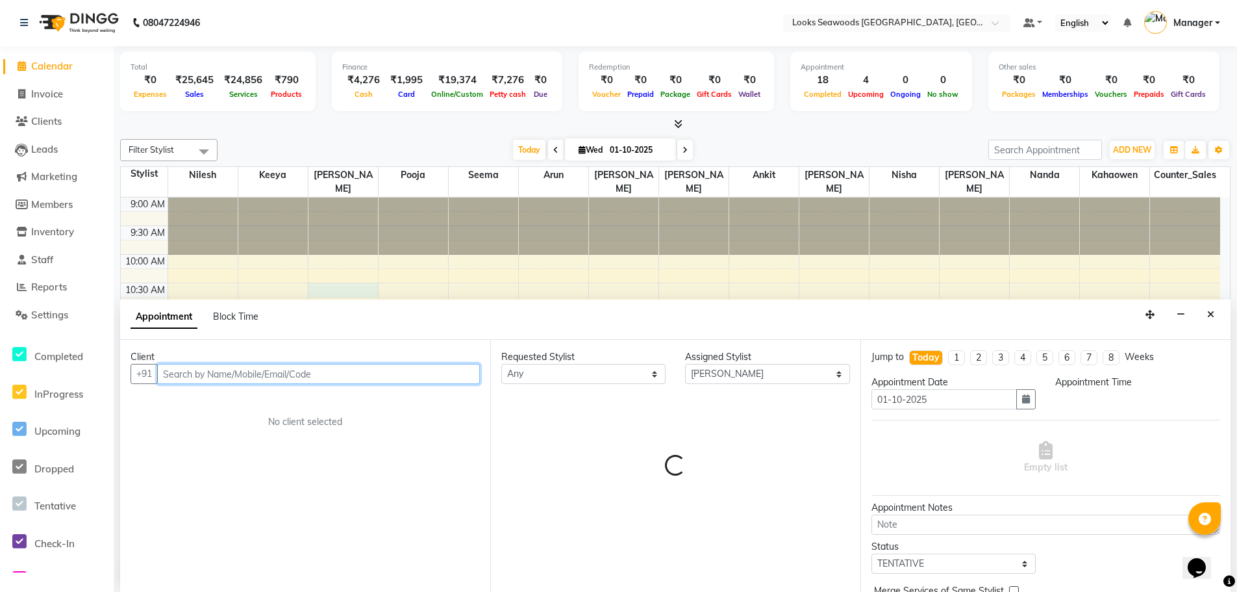
select select "630"
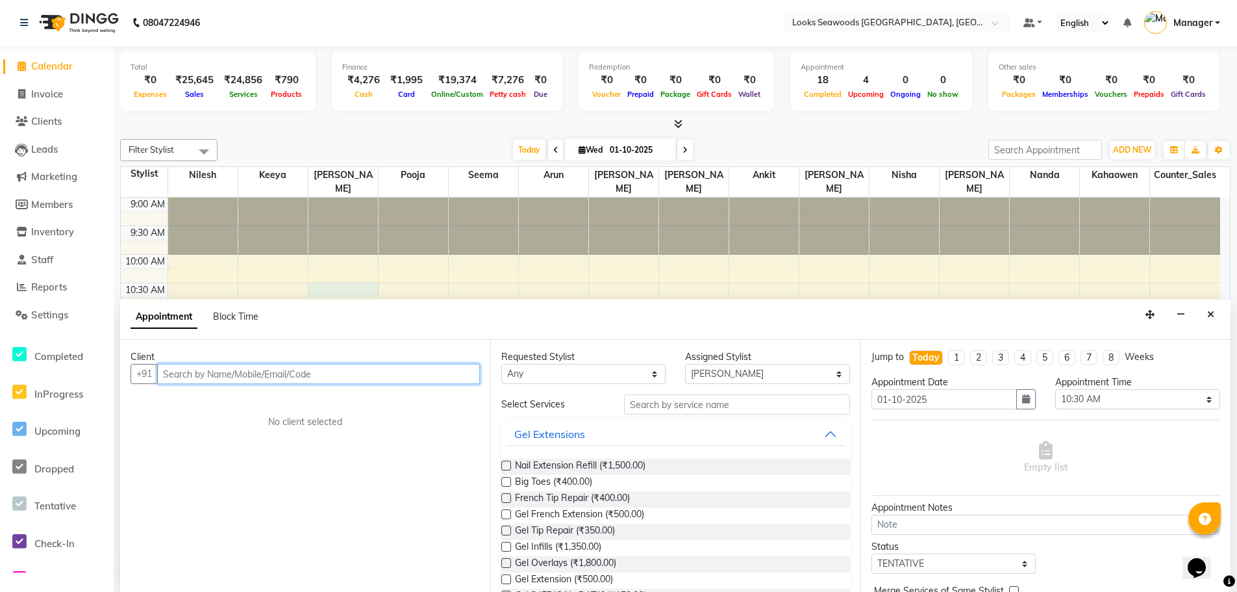
click at [201, 376] on input "text" at bounding box center [318, 374] width 323 height 20
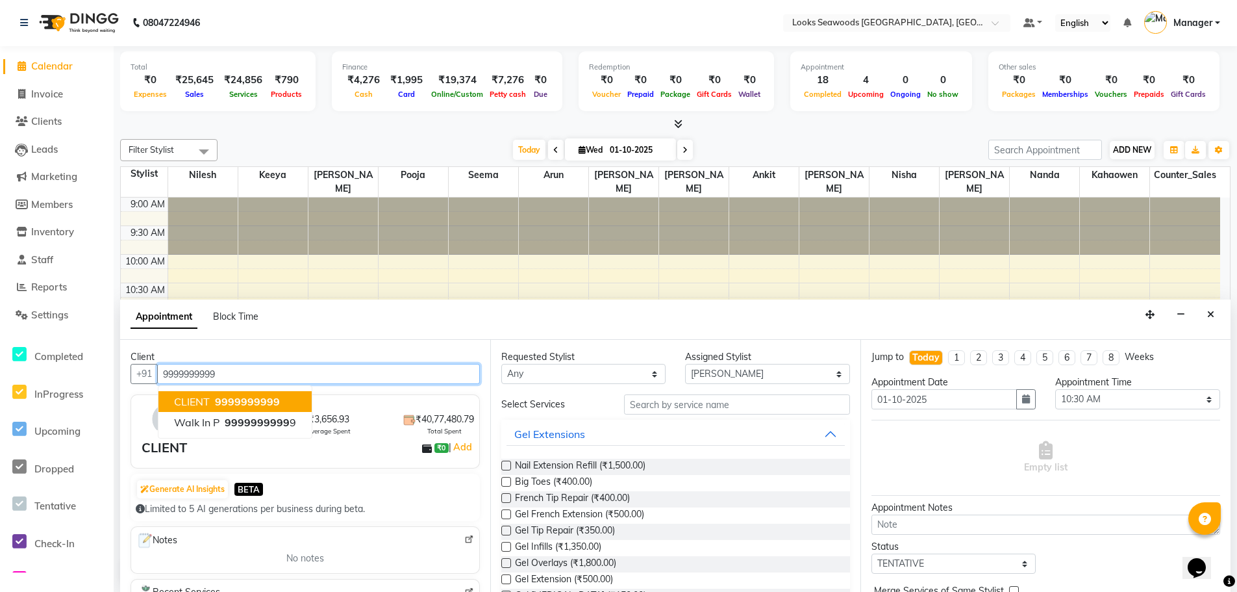
type input "9999999999"
click at [1138, 146] on span "ADD NEW" at bounding box center [1132, 150] width 38 height 10
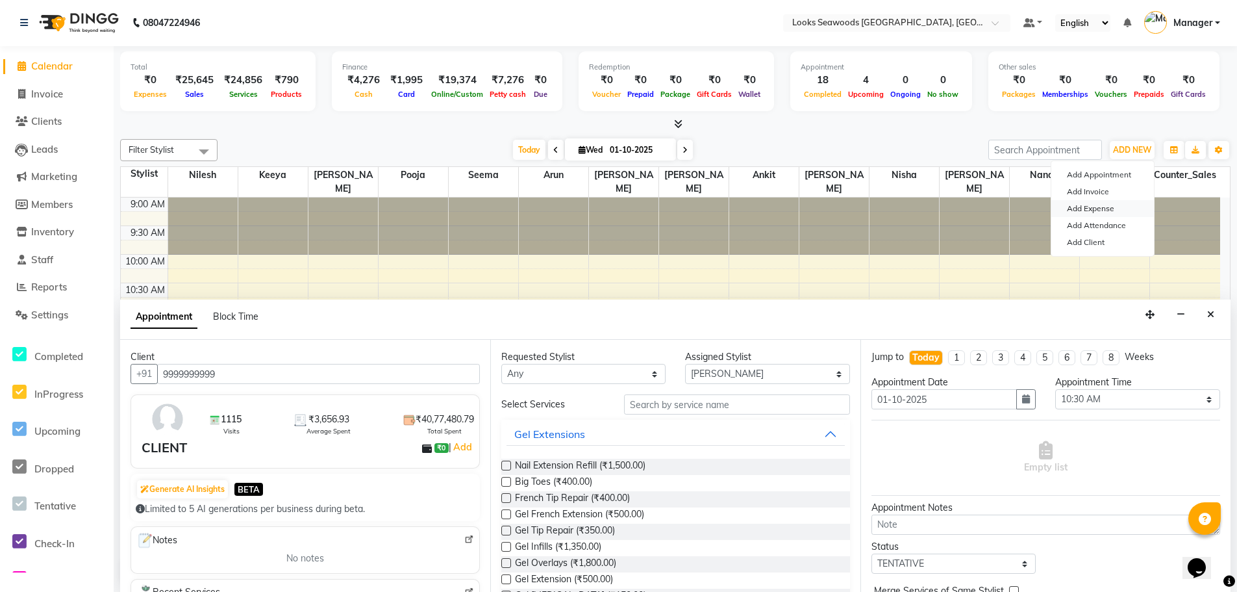
click at [1107, 211] on link "Add Expense" at bounding box center [1102, 208] width 103 height 17
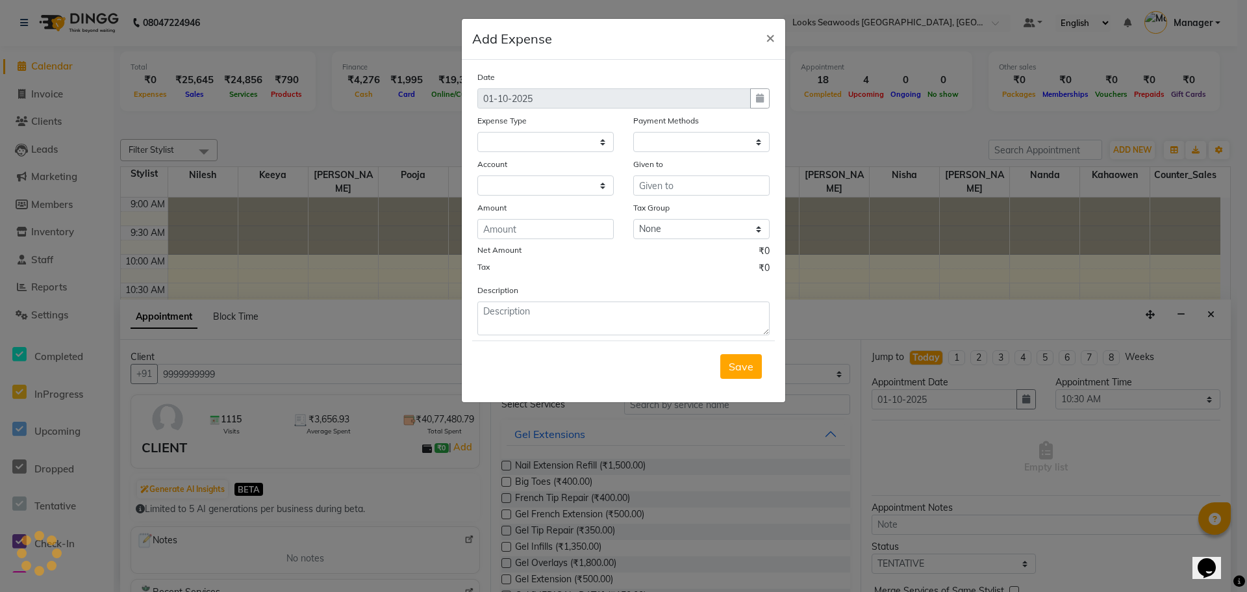
select select "1"
select select "8412"
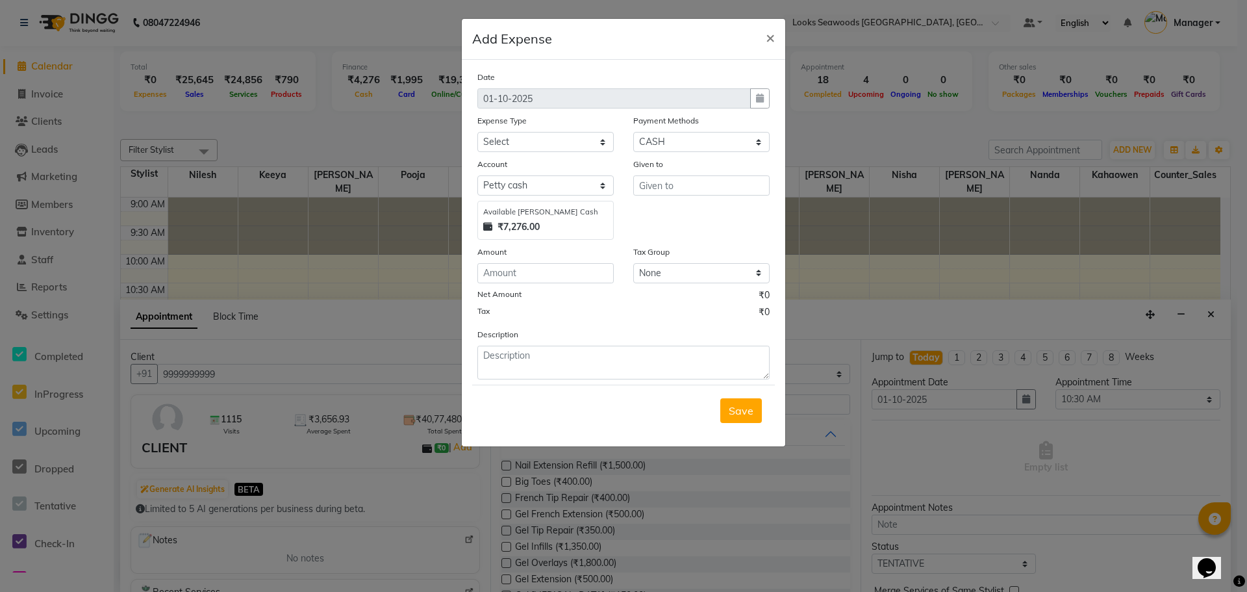
drag, startPoint x: 648, startPoint y: 44, endPoint x: 886, endPoint y: 71, distance: 240.0
click at [887, 71] on ngb-modal-window "Add Expense × Date [DATE] Expense Type Select Accommodation Aesthetics Bank Dep…" at bounding box center [623, 296] width 1247 height 592
click at [774, 36] on span "×" at bounding box center [770, 36] width 9 height 19
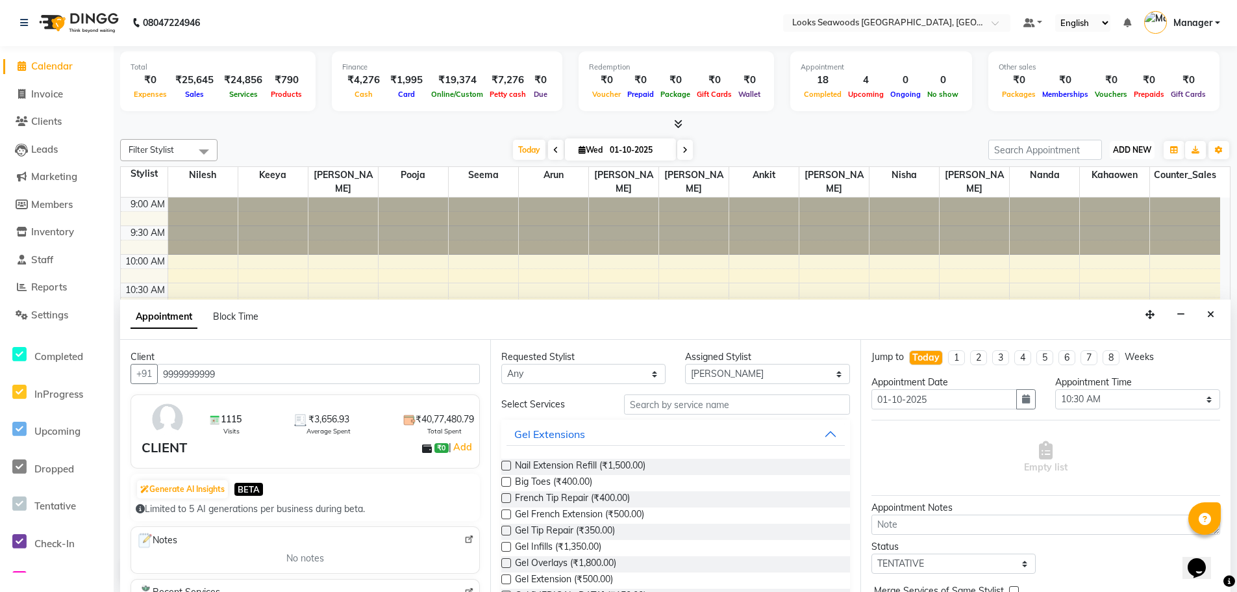
click at [1148, 157] on button "ADD NEW Toggle Dropdown" at bounding box center [1132, 150] width 45 height 18
click at [1096, 210] on link "Add Expense" at bounding box center [1102, 208] width 103 height 17
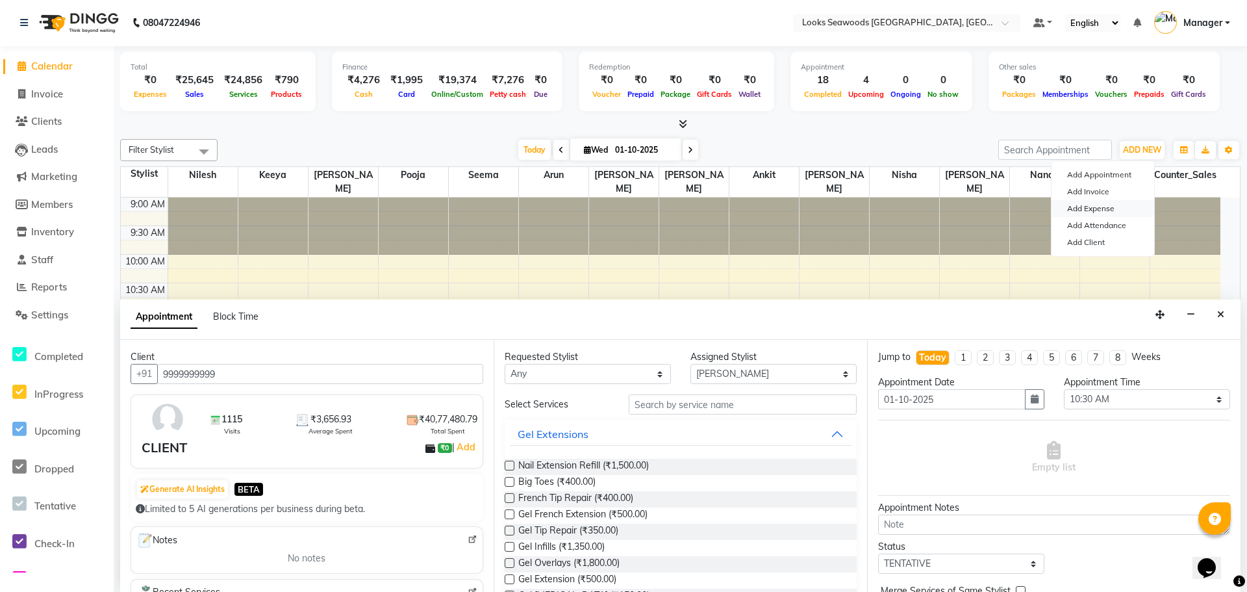
select select "1"
select select "8412"
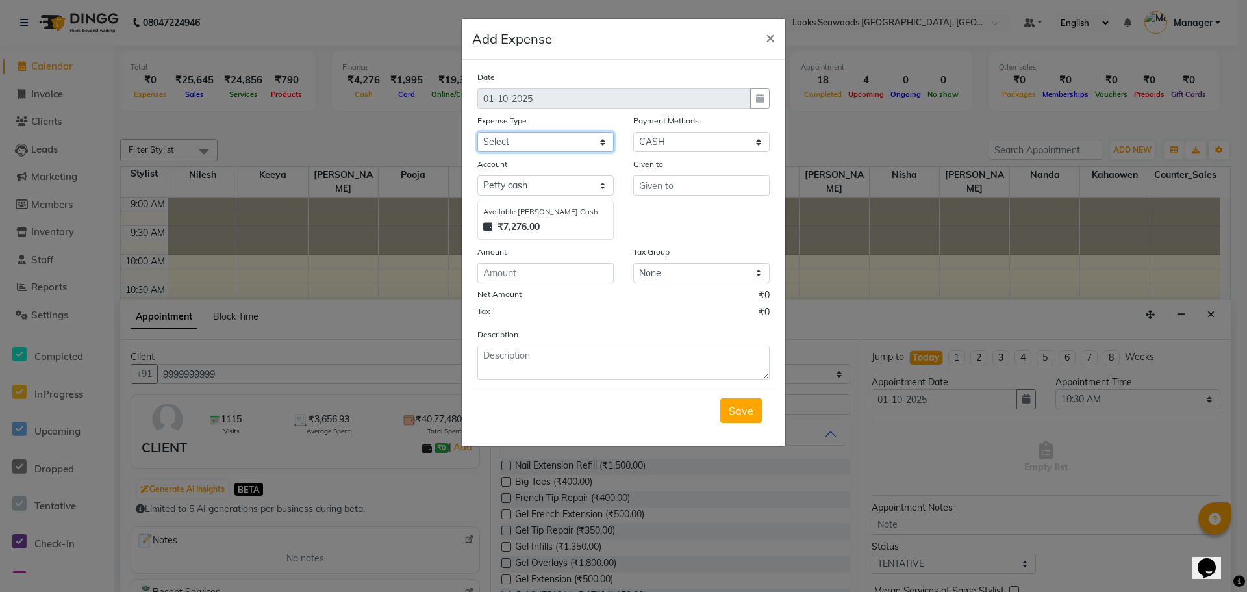
click at [604, 143] on select "Select Accommodation Aesthetics Bank Deposit BLINKIT Cash Handover Client Refun…" at bounding box center [545, 142] width 136 height 20
select select "22741"
click at [477, 132] on select "Select Accommodation Aesthetics Bank Deposit BLINKIT Cash Handover Client Refun…" at bounding box center [545, 142] width 136 height 20
click at [672, 186] on input "text" at bounding box center [701, 185] width 136 height 20
click at [544, 272] on input "number" at bounding box center [545, 273] width 136 height 20
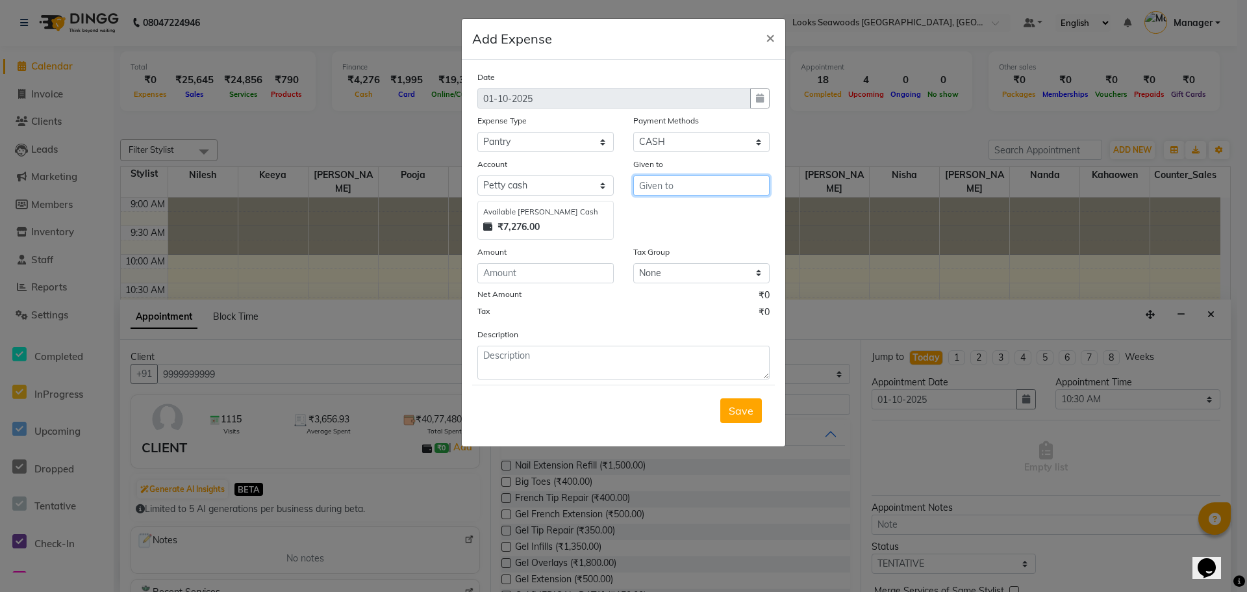
click at [689, 195] on div "Given to" at bounding box center [701, 198] width 156 height 82
type input "reliance"
click at [552, 270] on input "number" at bounding box center [545, 273] width 136 height 20
type input "791"
click at [761, 272] on select "None 18%GST GST5% GST" at bounding box center [701, 273] width 136 height 20
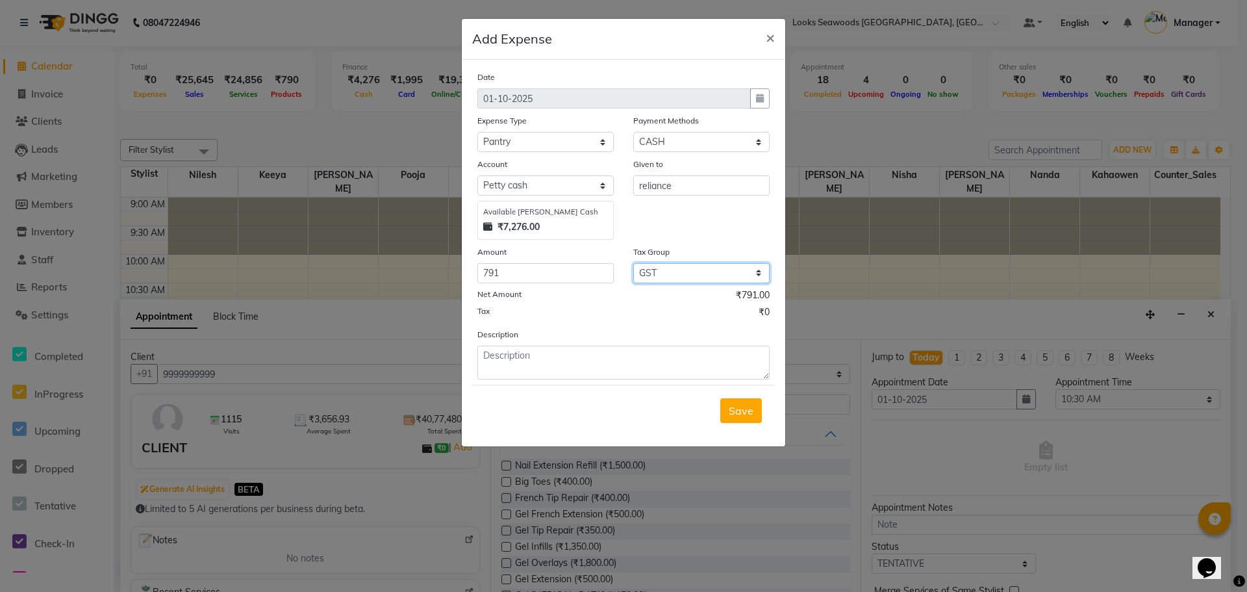
click at [633, 263] on select "None 18%GST GST5% GST" at bounding box center [701, 273] width 136 height 20
click at [761, 271] on select "None 18%GST GST5% GST" at bounding box center [701, 273] width 136 height 20
select select "null"
click at [633, 263] on select "None 18%GST GST5% GST" at bounding box center [701, 273] width 136 height 20
click at [544, 362] on textarea at bounding box center [623, 363] width 292 height 34
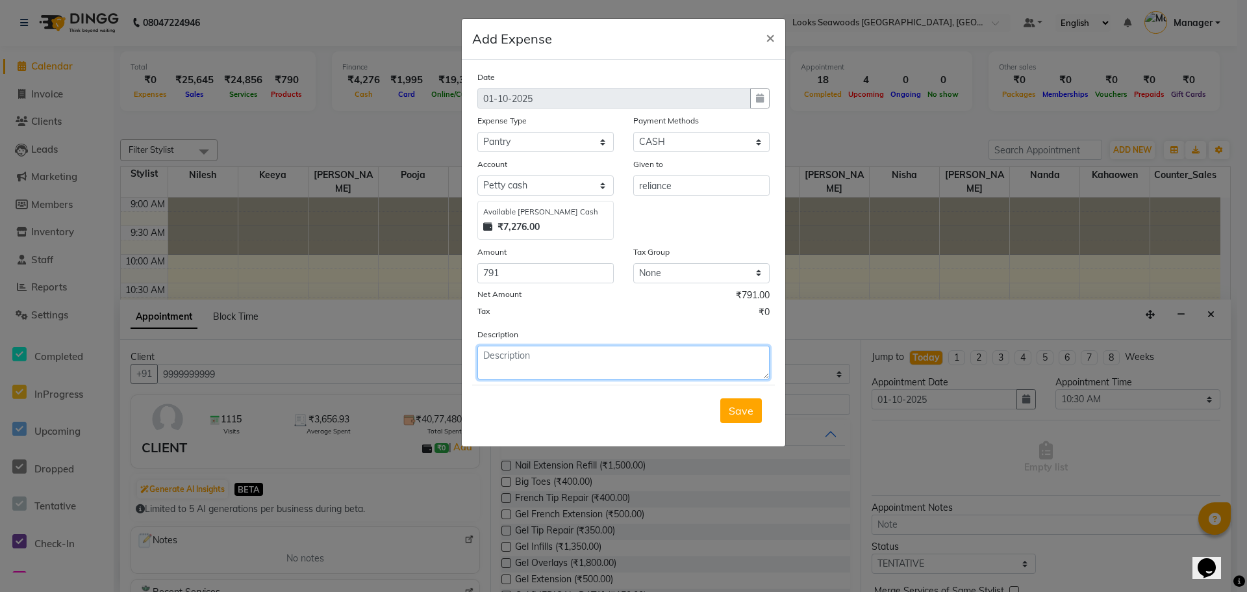
click at [498, 362] on textarea at bounding box center [623, 363] width 292 height 34
type textarea "milk/ sugar/tea for salon"
click at [738, 410] on span "Save" at bounding box center [741, 410] width 25 height 13
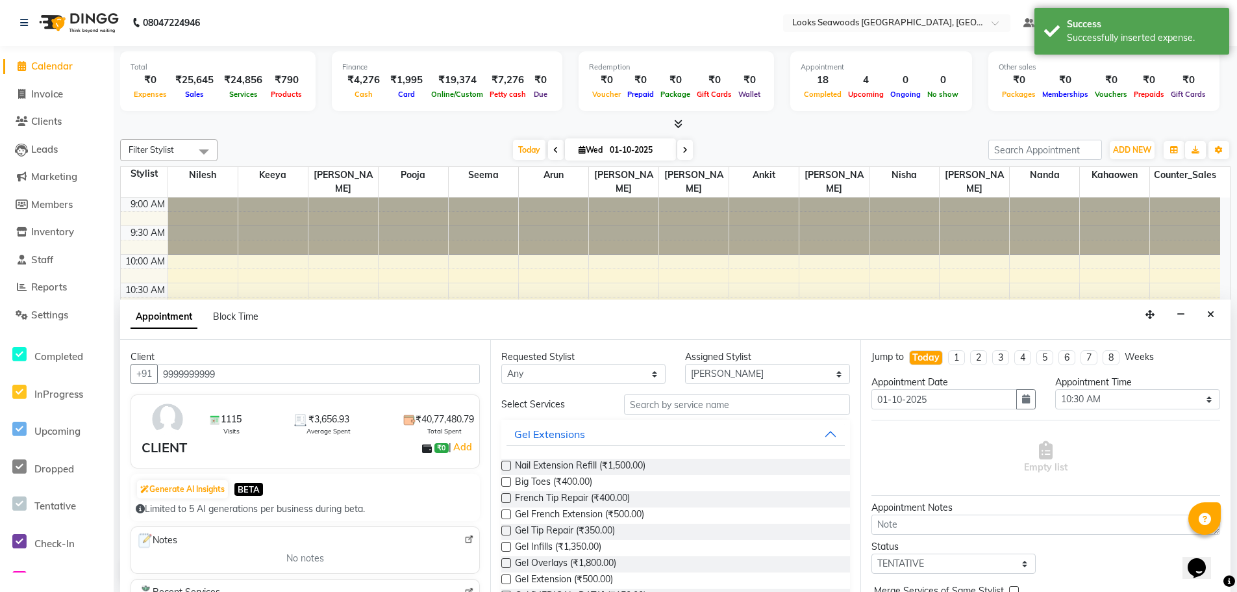
click at [919, 271] on div "9:00 AM 9:30 AM 10:00 AM 10:30 AM 11:00 AM 11:30 AM 12:00 PM 12:30 PM 1:00 PM 1…" at bounding box center [671, 596] width 1100 height 799
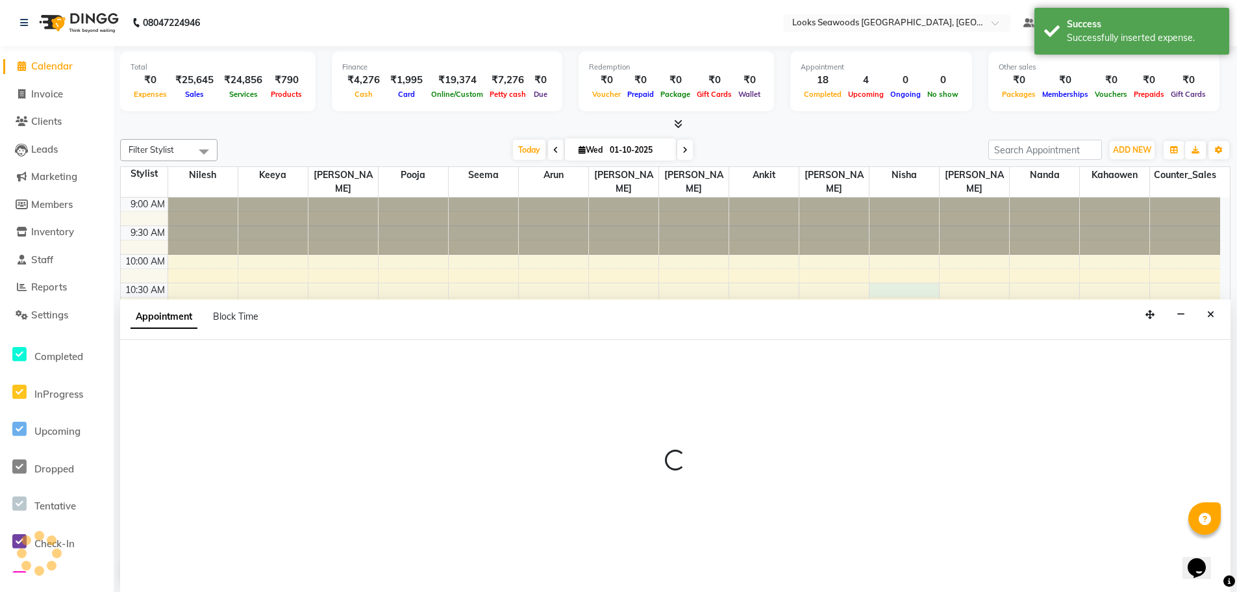
select select "93425"
select select "630"
select select "tentative"
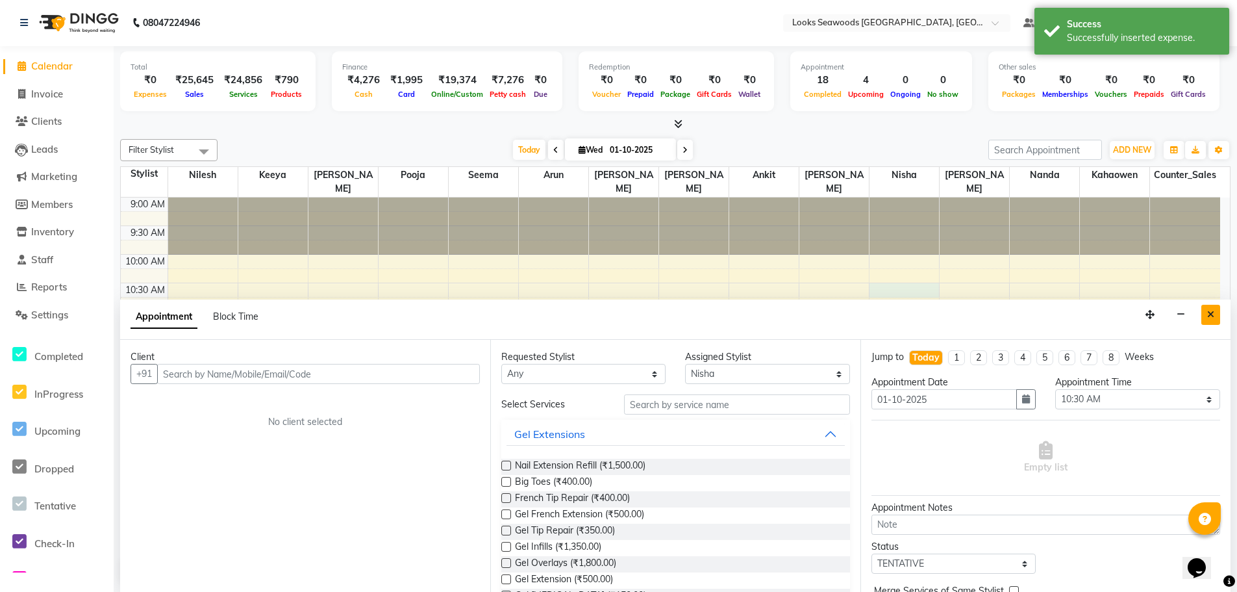
click at [1213, 311] on icon "Close" at bounding box center [1210, 314] width 7 height 9
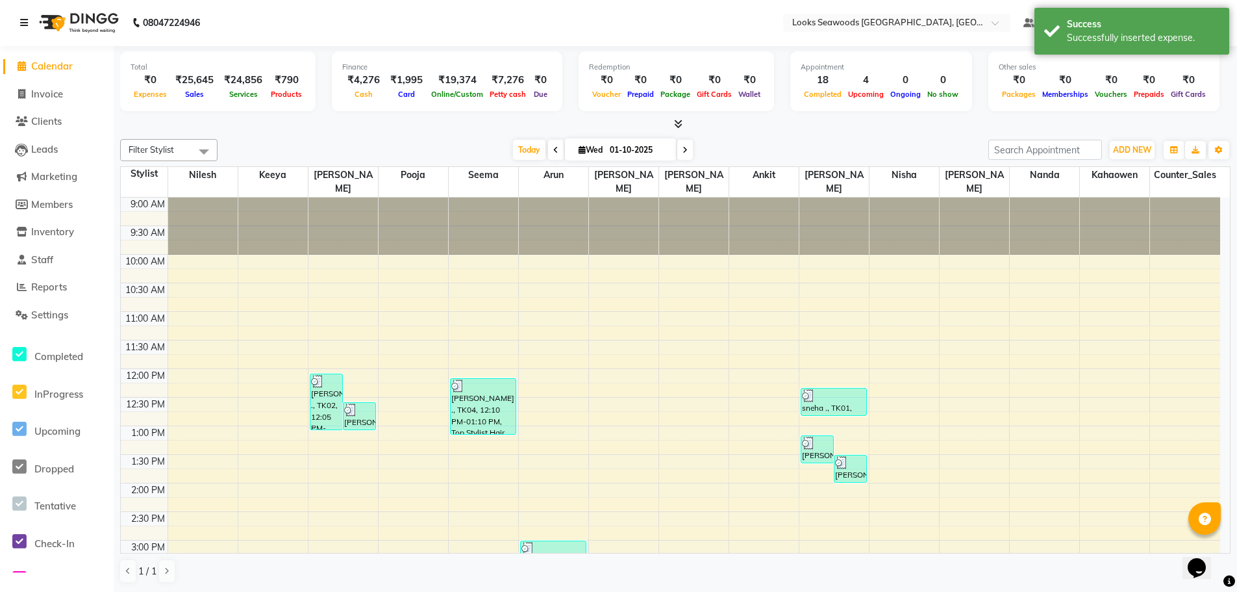
click at [31, 23] on link at bounding box center [26, 23] width 13 height 36
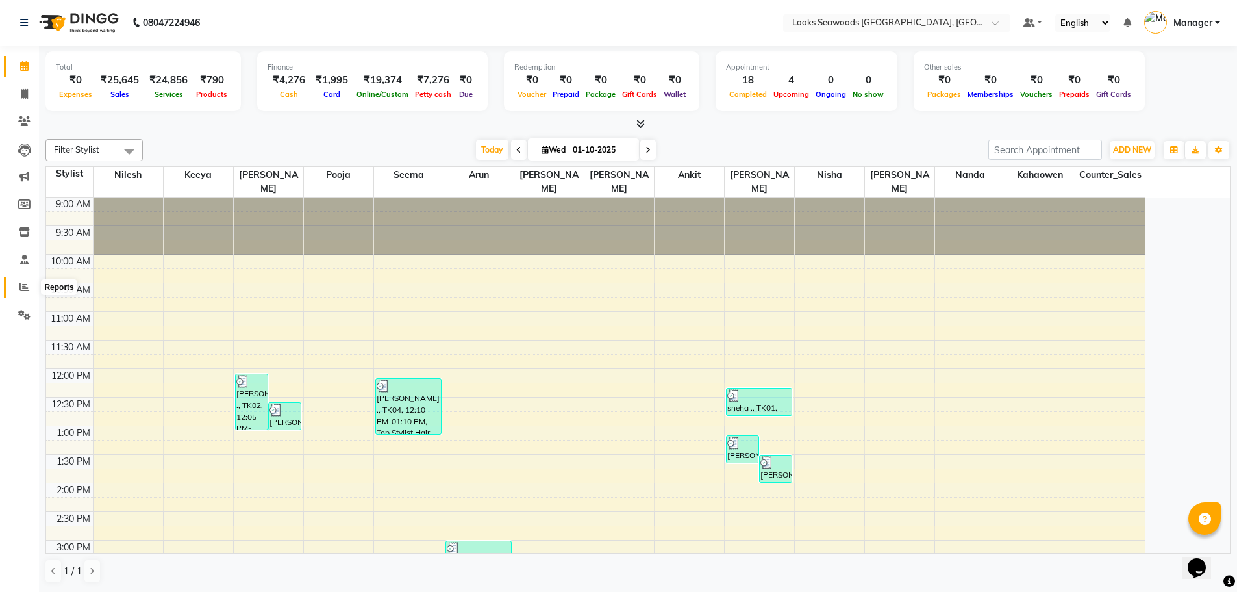
click at [25, 290] on icon at bounding box center [24, 287] width 10 height 10
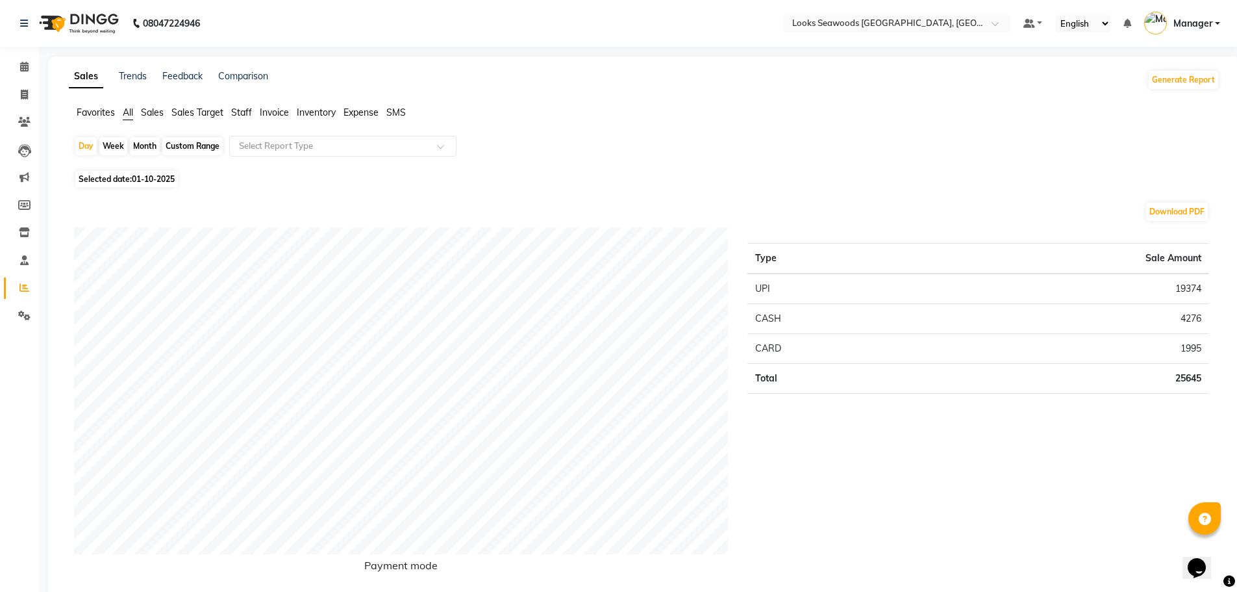
click at [149, 114] on span "Sales" at bounding box center [152, 113] width 23 height 12
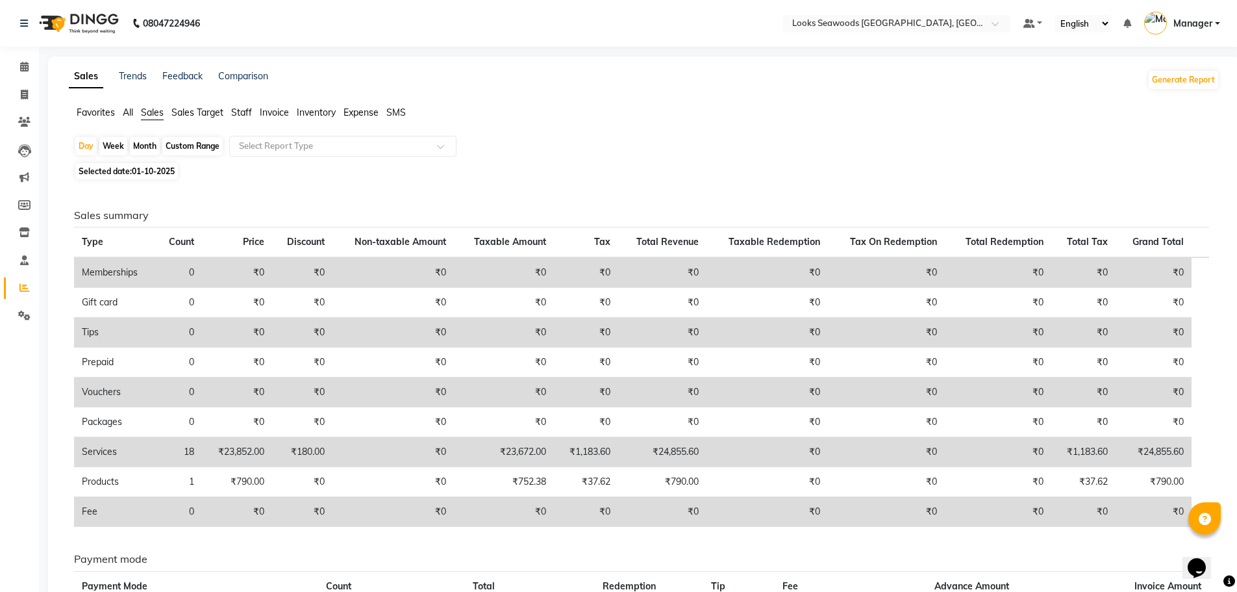
scroll to position [169, 0]
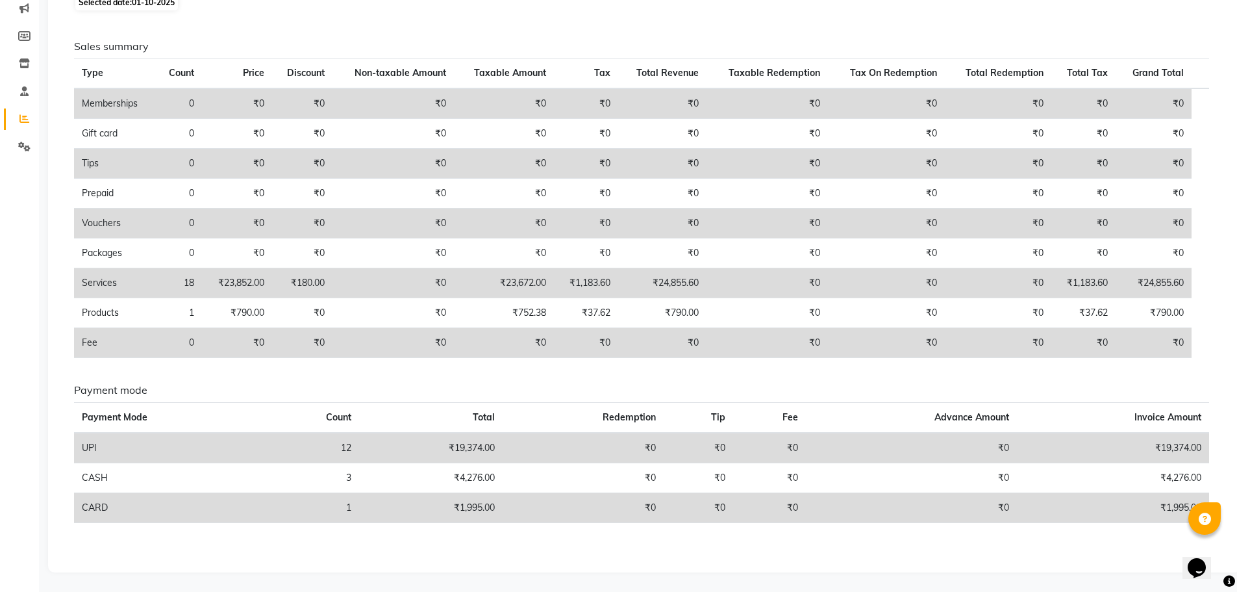
click at [122, 49] on h6 "Sales summary" at bounding box center [641, 46] width 1135 height 12
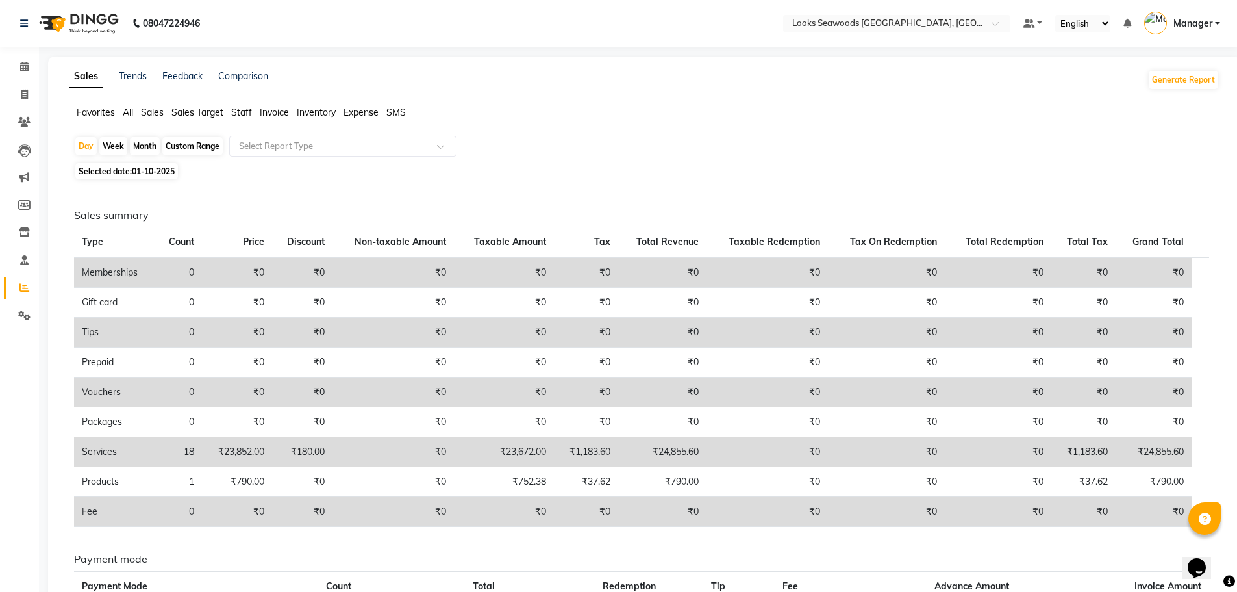
click at [151, 117] on span "Sales" at bounding box center [152, 113] width 23 height 12
click at [352, 113] on span "Expense" at bounding box center [361, 113] width 35 height 12
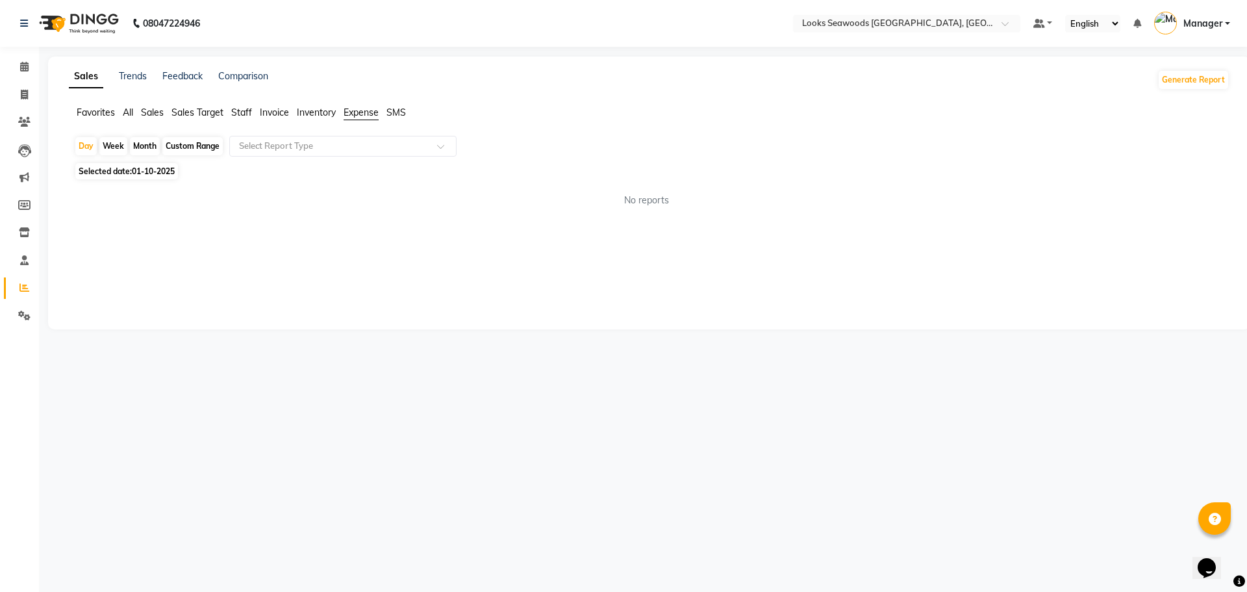
click at [131, 173] on span "Selected date: [DATE]" at bounding box center [126, 171] width 103 height 16
select select "10"
select select "2025"
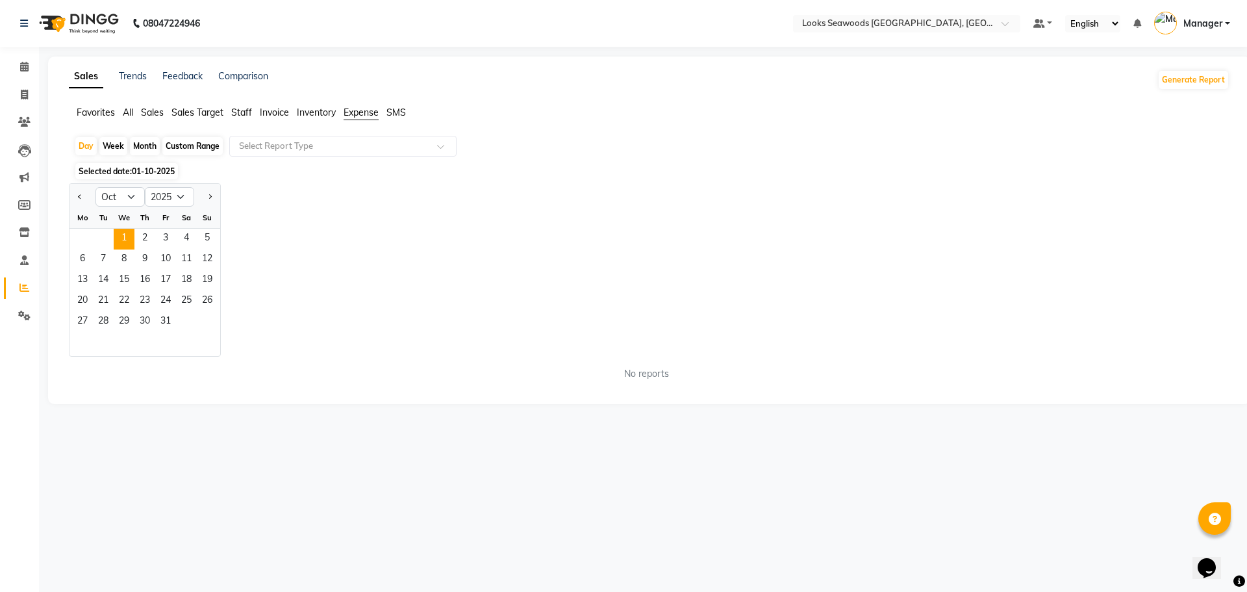
click at [278, 210] on div "Jan Feb Mar Apr May Jun [DATE] Aug Sep Oct Nov [DATE] 2016 2017 2018 2019 2020 …" at bounding box center [649, 269] width 1161 height 173
click at [20, 70] on icon at bounding box center [24, 67] width 8 height 10
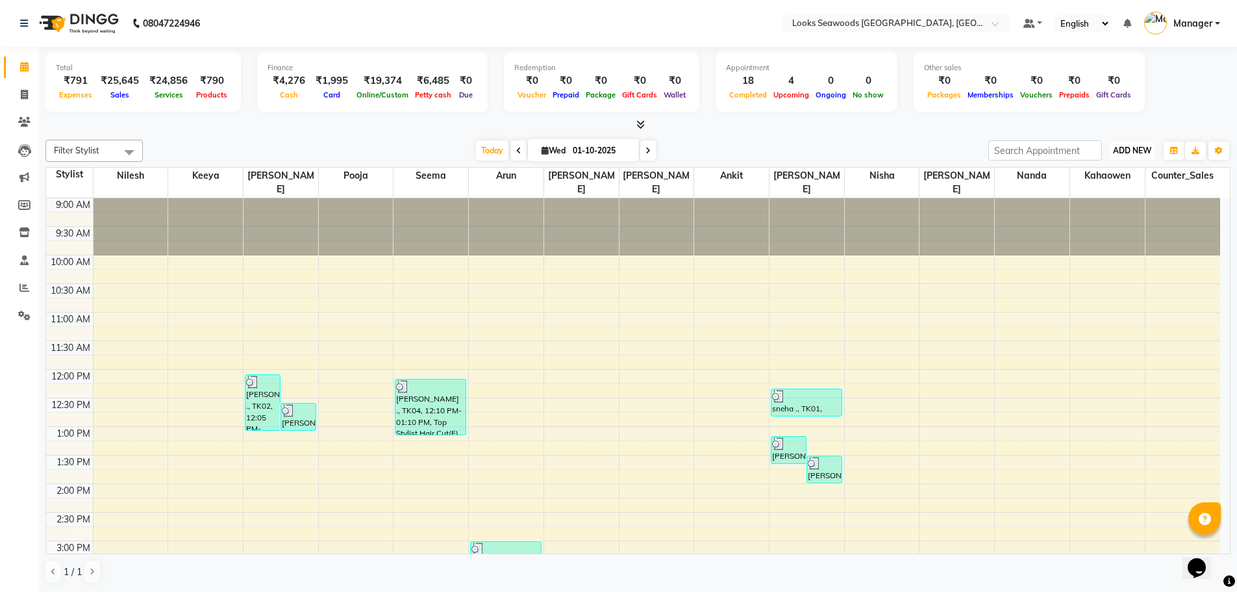
click at [1129, 151] on span "ADD NEW" at bounding box center [1132, 150] width 38 height 10
click at [1092, 208] on link "Add Expense" at bounding box center [1102, 209] width 103 height 17
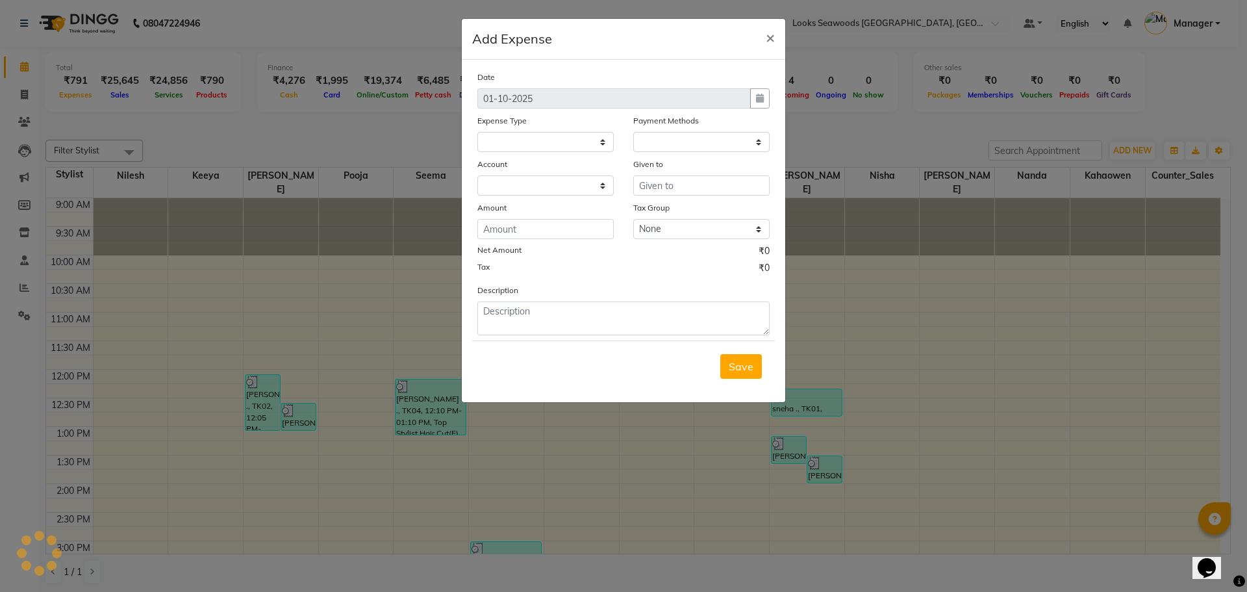
select select "1"
select select "8412"
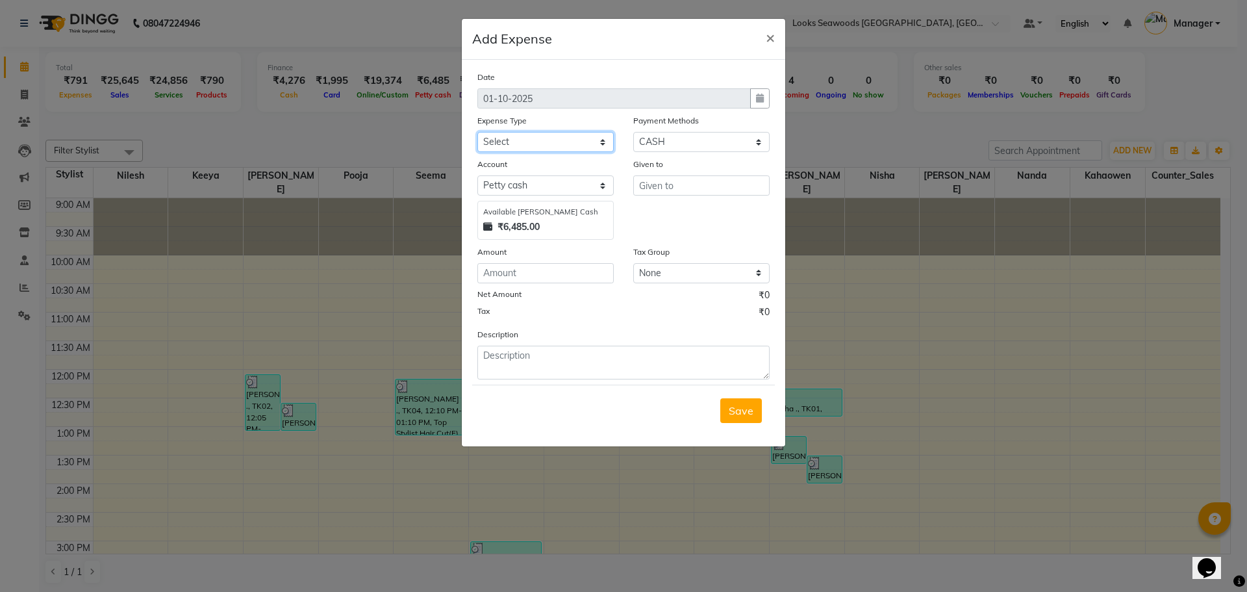
click at [604, 145] on select "Select Accommodation Aesthetics Bank Deposit BLINKIT Cash Handover Client Refun…" at bounding box center [545, 142] width 136 height 20
select select "24372"
click at [477, 132] on select "Select Accommodation Aesthetics Bank Deposit BLINKIT Cash Handover Client Refun…" at bounding box center [545, 142] width 136 height 20
click at [550, 270] on input "number" at bounding box center [545, 273] width 136 height 20
click at [663, 188] on input "text" at bounding box center [701, 185] width 136 height 20
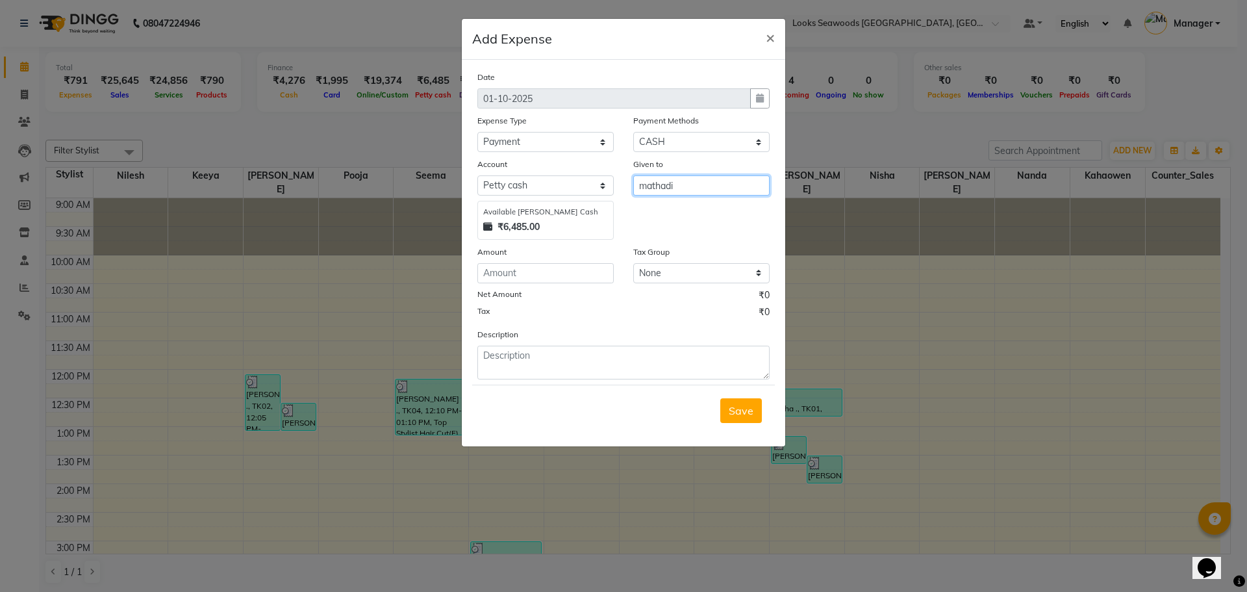
type input "mathadi"
click at [703, 205] on div "Given to mathadi" at bounding box center [701, 198] width 156 height 82
click at [520, 275] on input "number" at bounding box center [545, 273] width 136 height 20
type input "120"
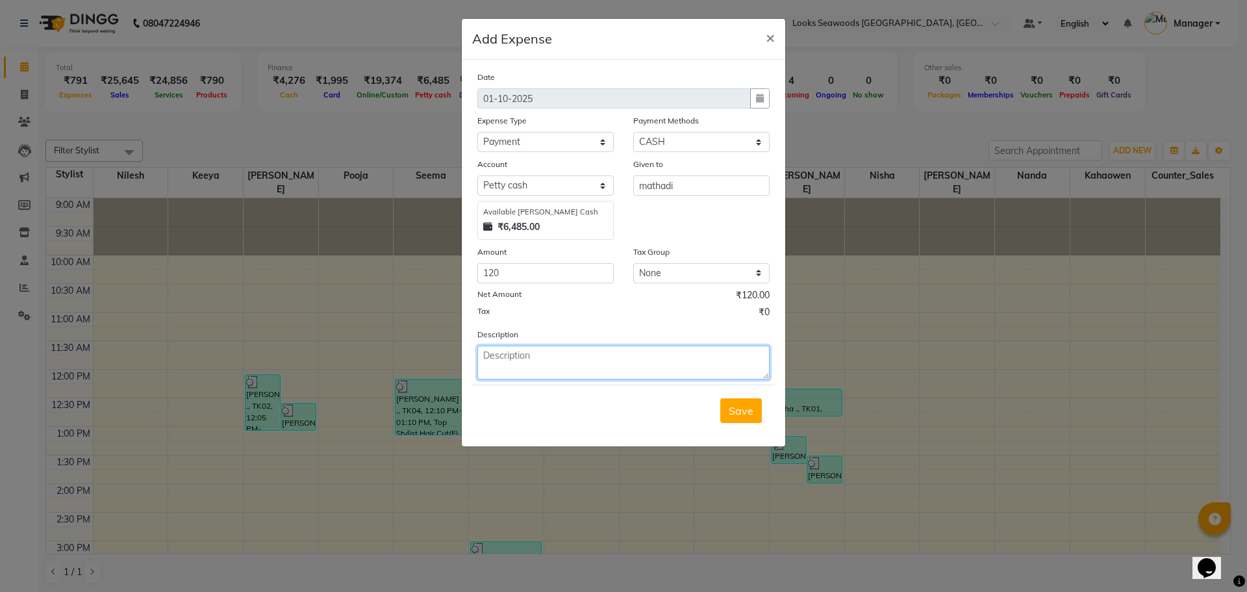
click at [516, 359] on textarea at bounding box center [623, 363] width 292 height 34
type textarea "given to [PERSON_NAME] for getting in products"
click at [737, 416] on span "Save" at bounding box center [741, 410] width 25 height 13
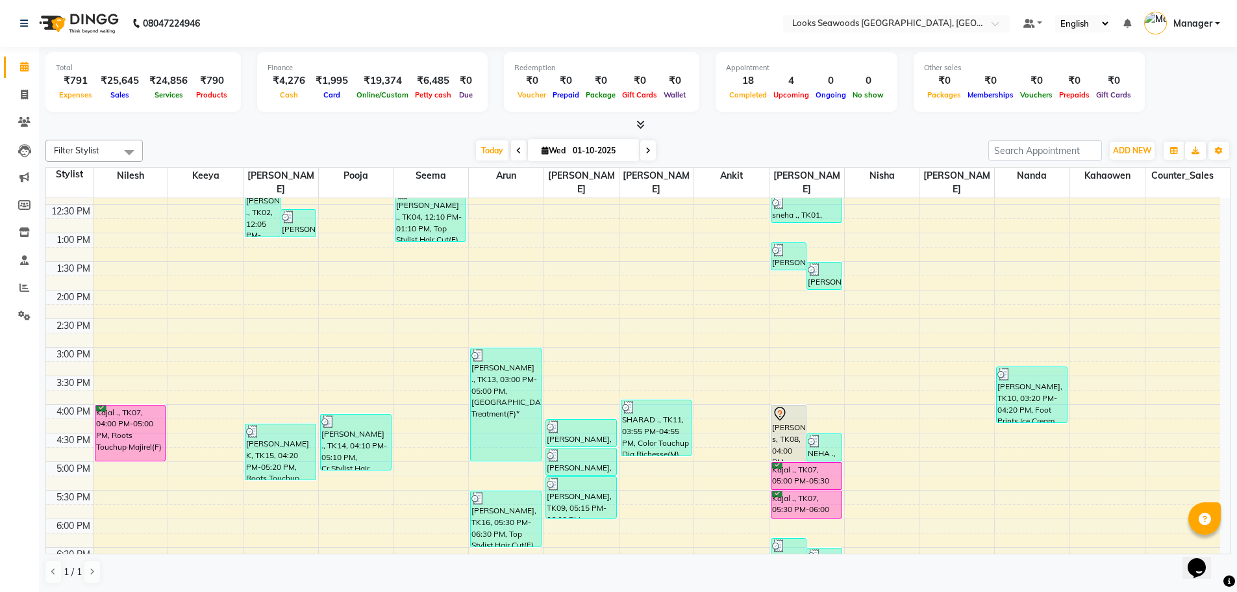
scroll to position [296, 0]
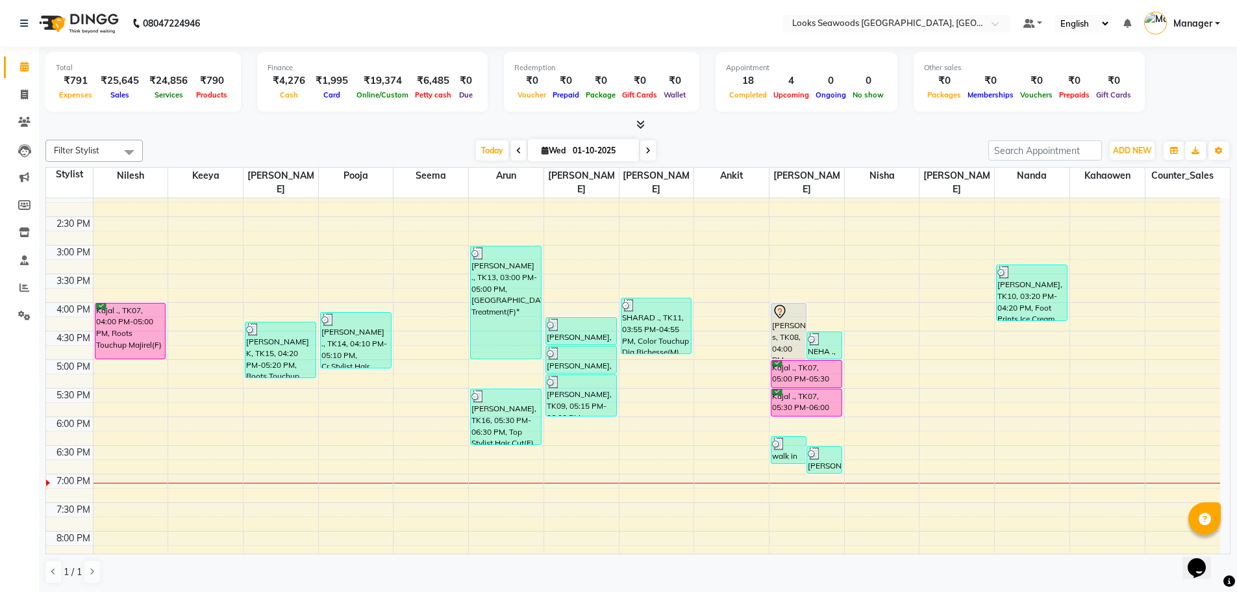
click at [589, 509] on div "9:00 AM 9:30 AM 10:00 AM 10:30 AM 11:00 AM 11:30 AM 12:00 PM 12:30 PM 1:00 PM 1…" at bounding box center [633, 302] width 1174 height 799
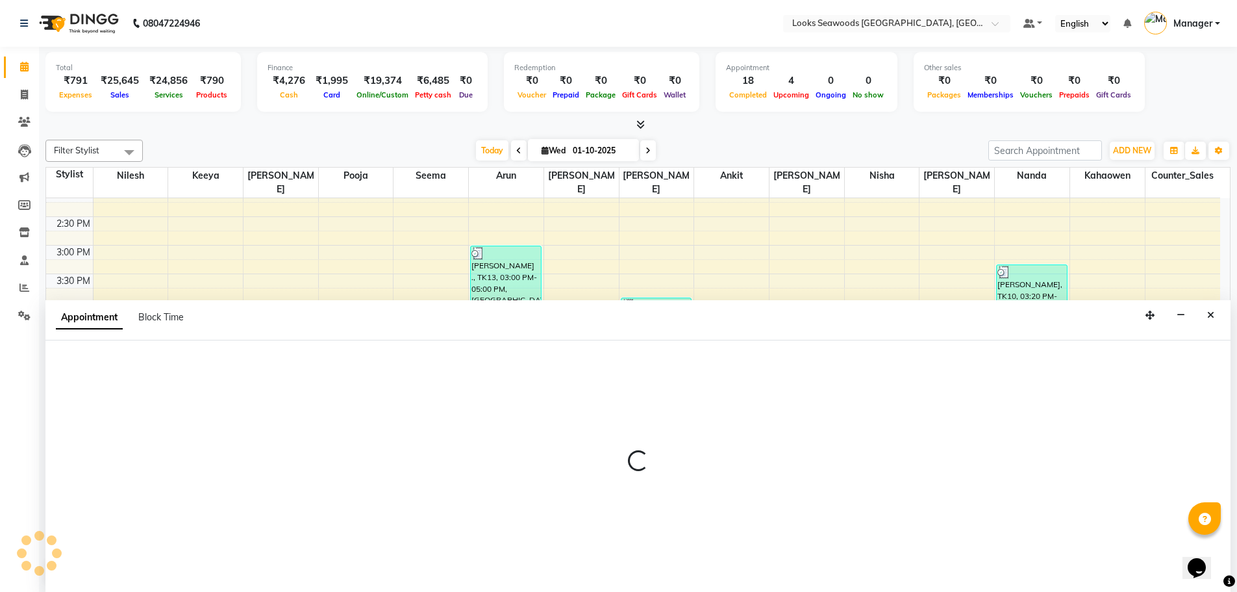
scroll to position [1, 0]
select select "93420"
select select "1185"
select select "tentative"
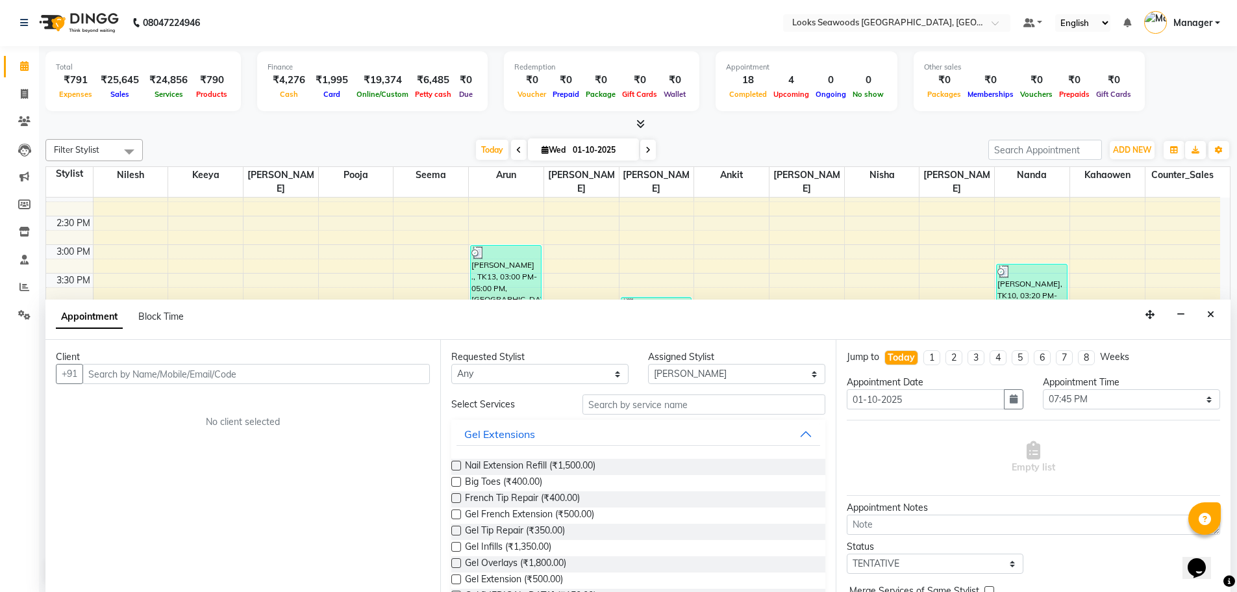
click at [151, 370] on input "text" at bounding box center [255, 374] width 347 height 20
type input "9820945551"
click at [416, 376] on span "Add Client" at bounding box center [403, 374] width 44 height 12
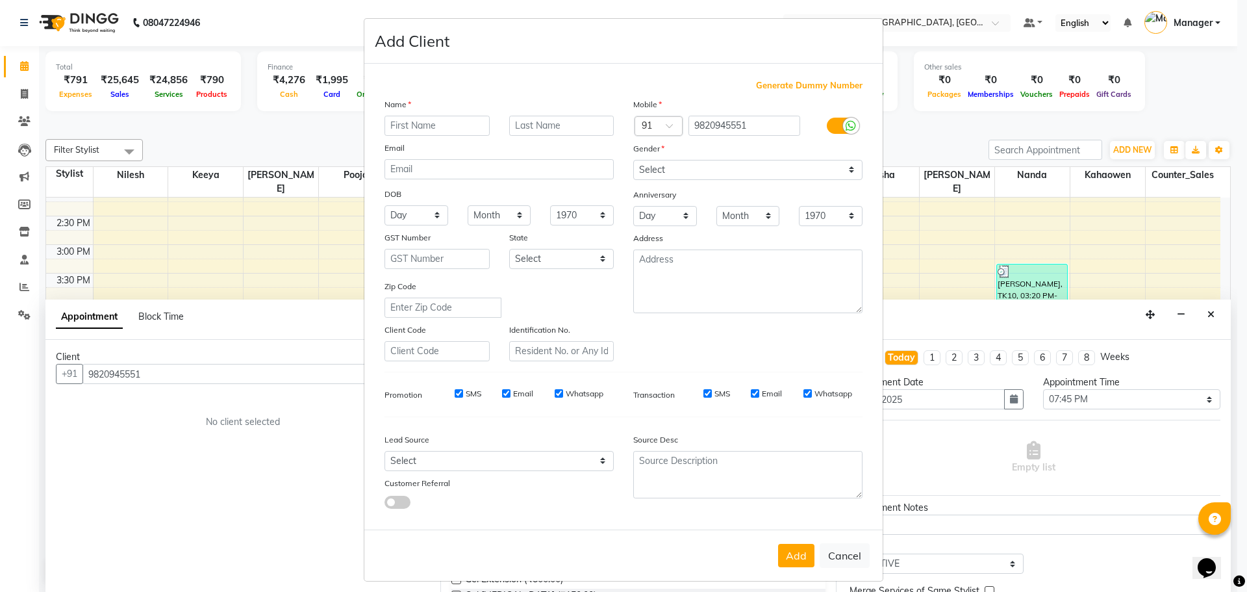
click at [418, 131] on input "text" at bounding box center [436, 126] width 105 height 20
click at [537, 129] on input "text" at bounding box center [561, 126] width 105 height 20
click at [844, 170] on select "Select [DEMOGRAPHIC_DATA] [DEMOGRAPHIC_DATA] Other Prefer Not To Say" at bounding box center [747, 170] width 229 height 20
click at [633, 160] on select "Select [DEMOGRAPHIC_DATA] [DEMOGRAPHIC_DATA] Other Prefer Not To Say" at bounding box center [747, 170] width 229 height 20
click at [792, 560] on button "Add" at bounding box center [796, 555] width 36 height 23
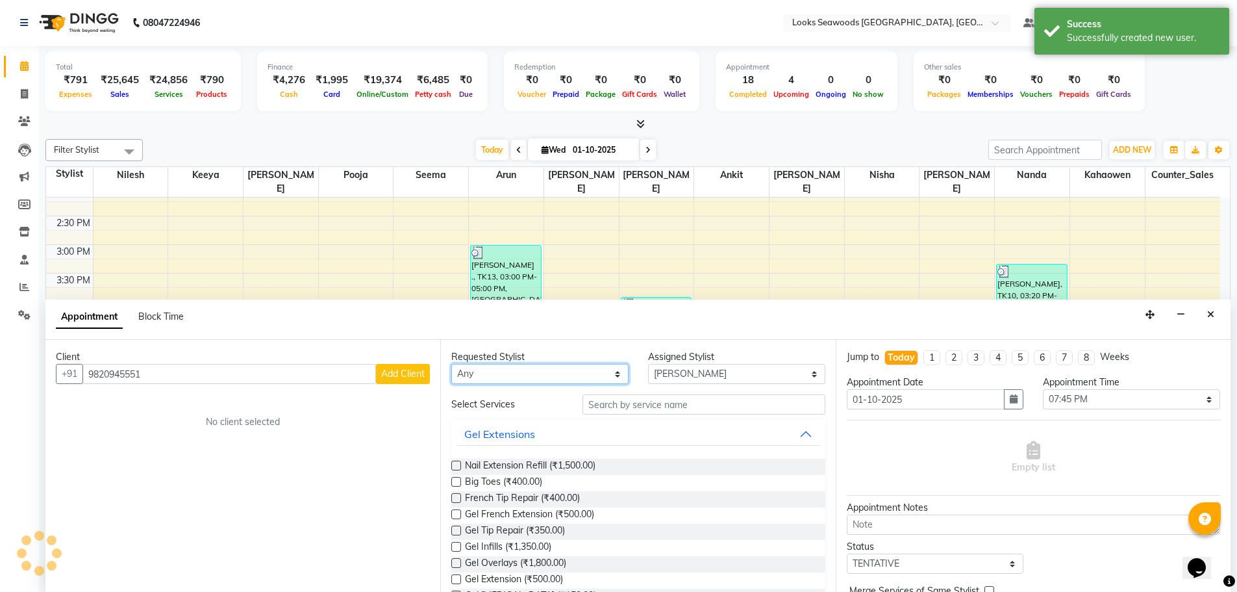
click at [477, 375] on select "Any Ankit Arun Counter_Sales [PERSON_NAME] [PERSON_NAME] [PERSON_NAME] [PERSON_…" at bounding box center [539, 374] width 177 height 20
drag, startPoint x: 346, startPoint y: 457, endPoint x: 356, endPoint y: 460, distance: 10.9
click at [352, 458] on div "Client [PHONE_NUMBER] Add Client No client selected" at bounding box center [242, 466] width 395 height 252
click at [609, 373] on select "Any Ankit Arun Counter_Sales [PERSON_NAME] [PERSON_NAME] [PERSON_NAME] [PERSON_…" at bounding box center [539, 374] width 177 height 20
click at [451, 364] on select "Any Ankit Arun Counter_Sales [PERSON_NAME] [PERSON_NAME] [PERSON_NAME] [PERSON_…" at bounding box center [539, 374] width 177 height 20
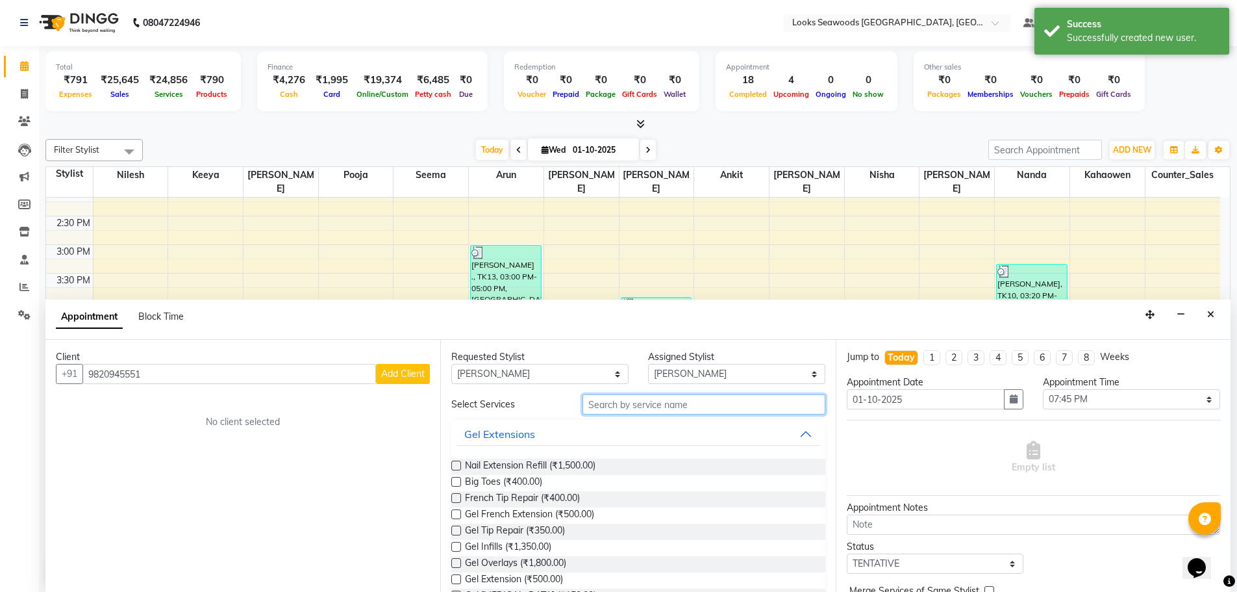
click at [646, 403] on input "text" at bounding box center [704, 404] width 243 height 20
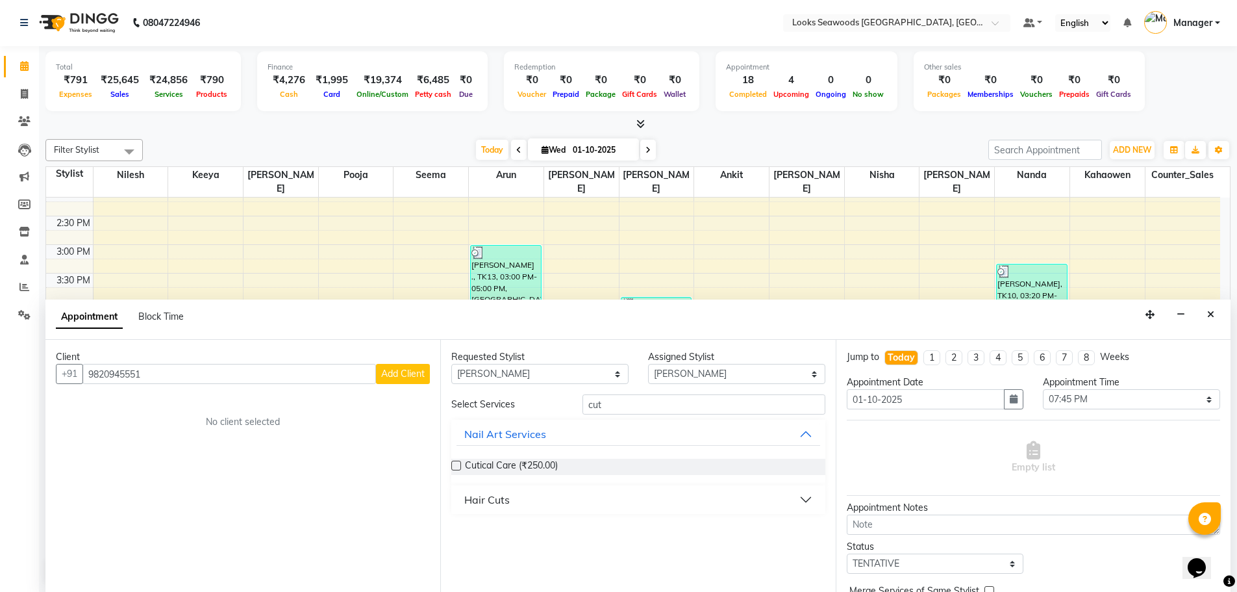
click at [512, 505] on button "Hair Cuts" at bounding box center [638, 499] width 363 height 23
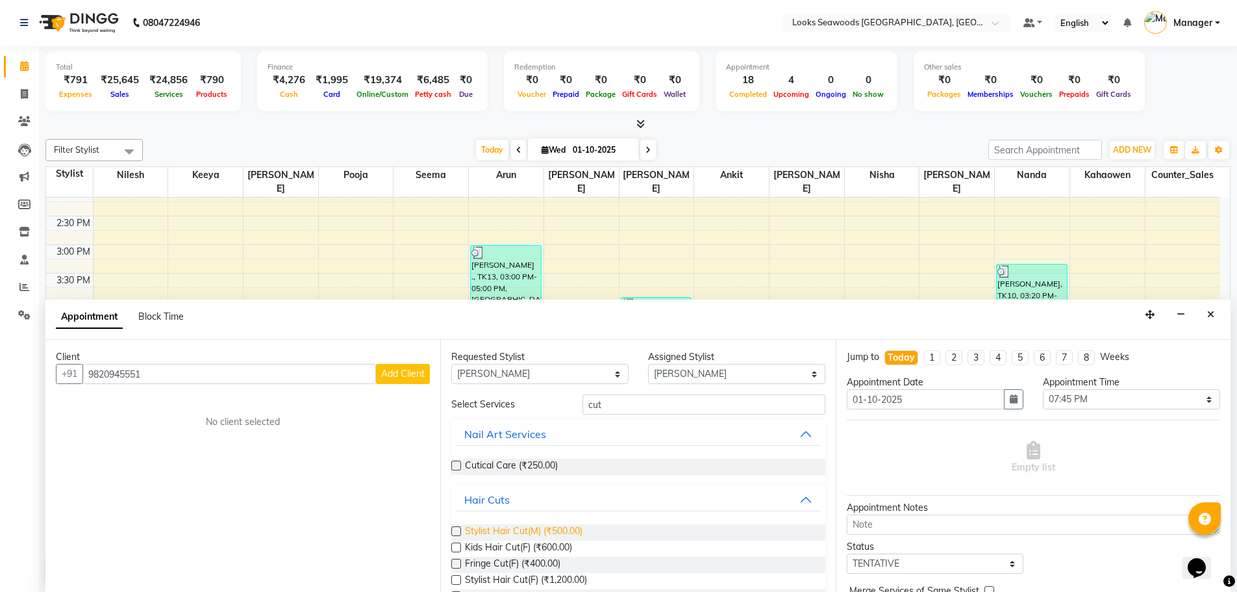
click at [502, 530] on span "Stylist Hair Cut(M) (₹500.00)" at bounding box center [524, 532] width 118 height 16
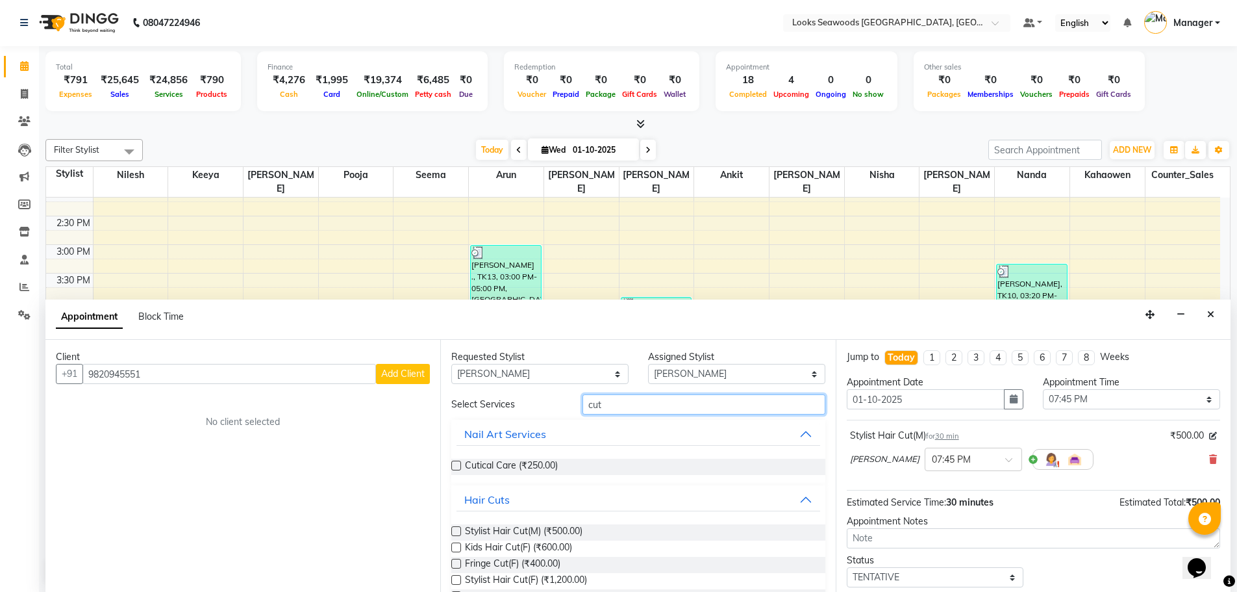
click at [610, 408] on input "cut" at bounding box center [704, 404] width 243 height 20
drag, startPoint x: 610, startPoint y: 408, endPoint x: 529, endPoint y: 403, distance: 82.0
click at [529, 403] on div "Select Services cut" at bounding box center [638, 404] width 393 height 20
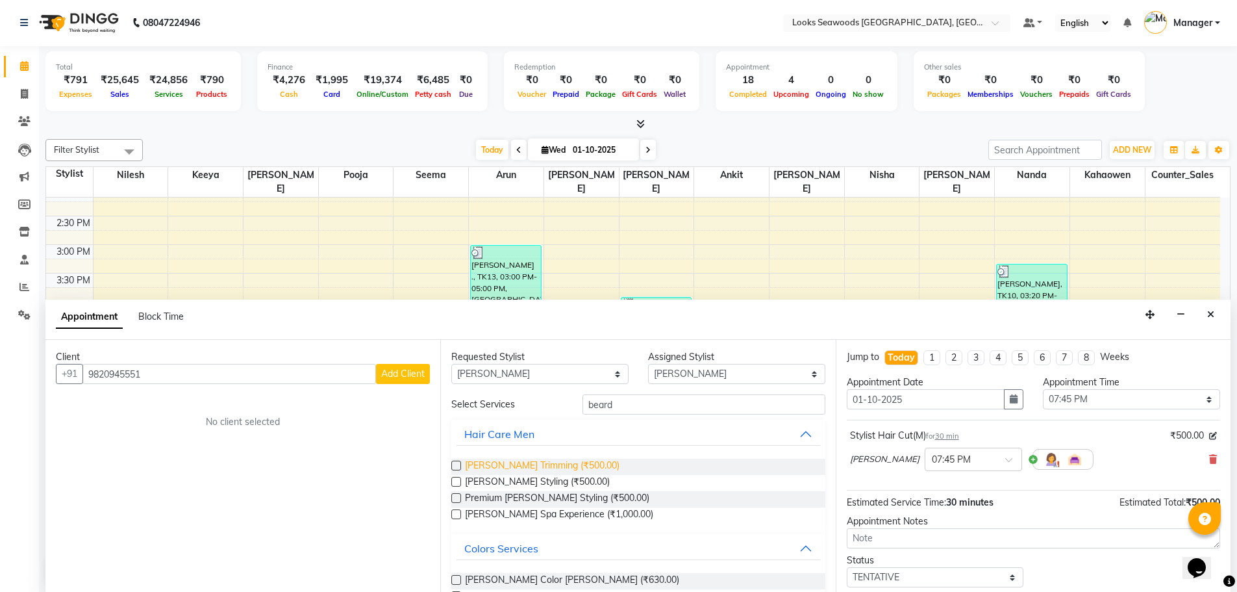
click at [502, 464] on span "[PERSON_NAME] Trimming (₹500.00)" at bounding box center [542, 467] width 155 height 16
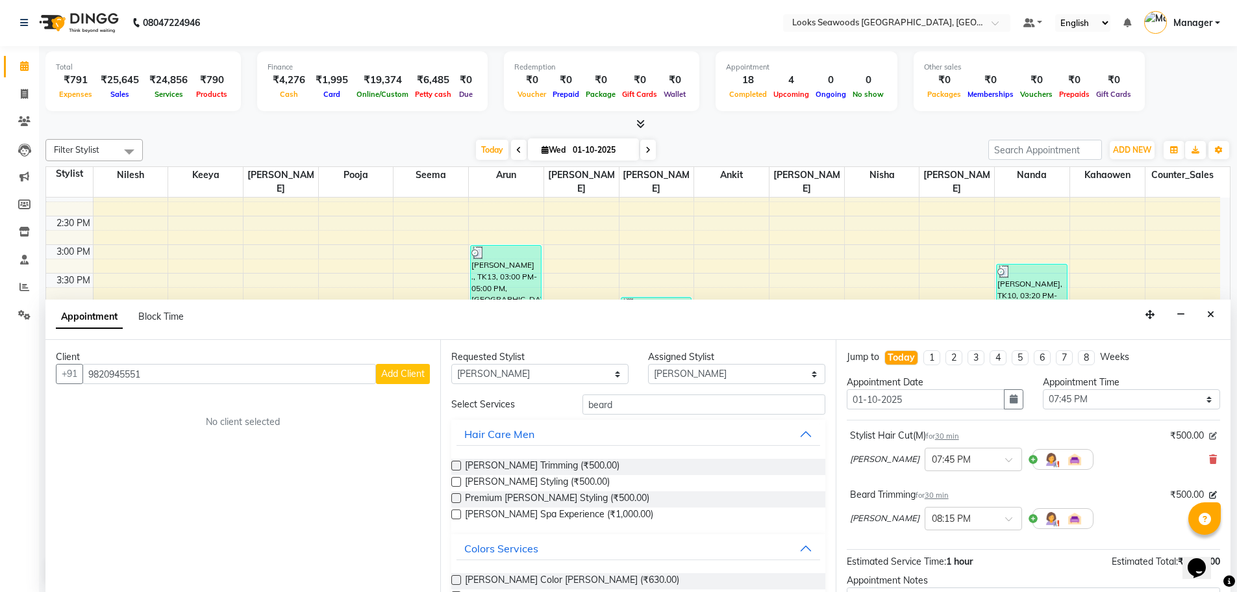
click at [1209, 434] on icon at bounding box center [1213, 436] width 8 height 8
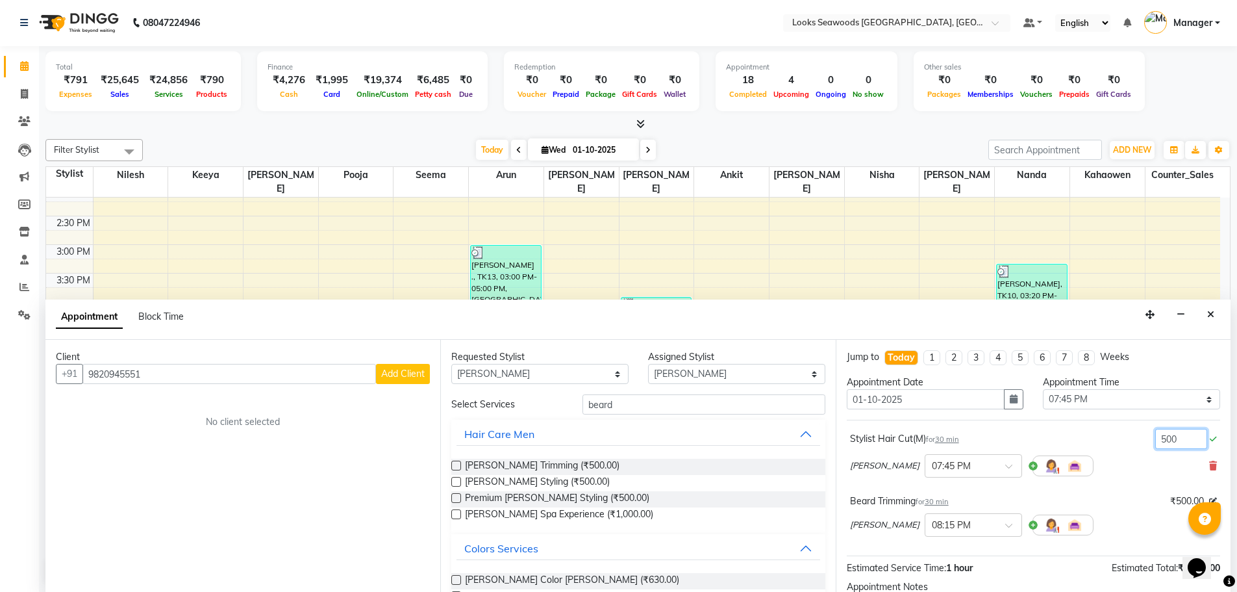
drag, startPoint x: 1176, startPoint y: 438, endPoint x: 1122, endPoint y: 434, distance: 54.7
click at [1122, 434] on div "Stylist Hair Cut(M) for 30 min 500" at bounding box center [1033, 439] width 367 height 20
click at [1209, 498] on icon at bounding box center [1213, 501] width 8 height 8
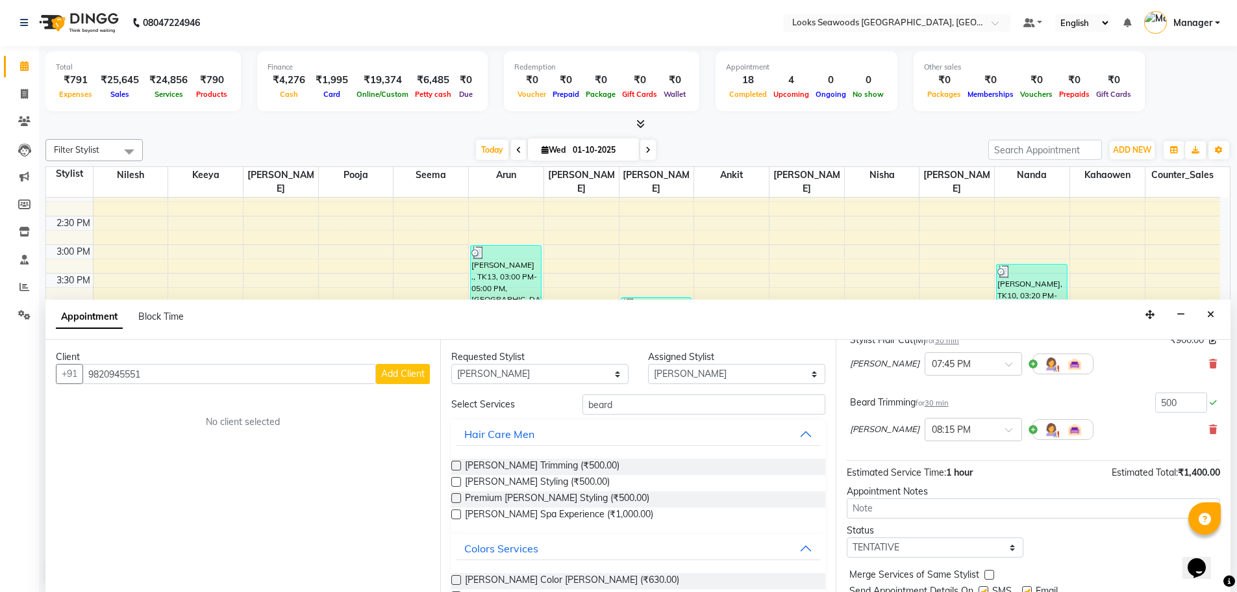
scroll to position [144, 0]
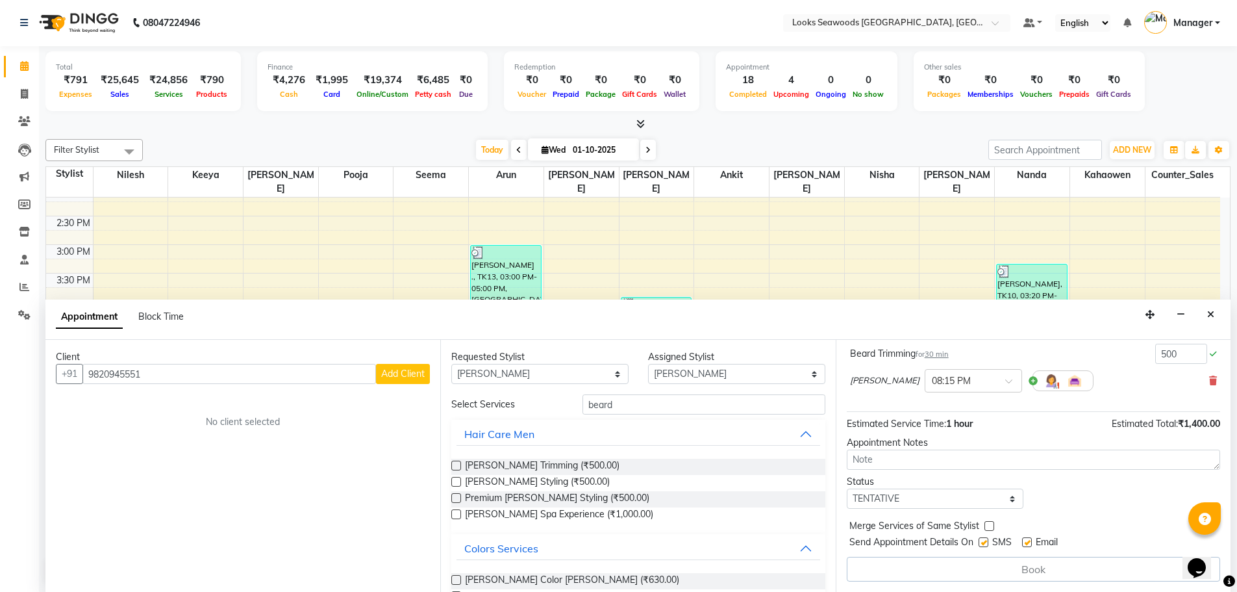
drag, startPoint x: 988, startPoint y: 544, endPoint x: 1000, endPoint y: 545, distance: 11.1
click at [994, 544] on div "SMS" at bounding box center [1001, 543] width 44 height 16
click at [1030, 544] on label at bounding box center [1027, 542] width 10 height 10
click at [1030, 544] on input "checkbox" at bounding box center [1026, 543] width 8 height 8
click at [985, 542] on label at bounding box center [984, 542] width 10 height 10
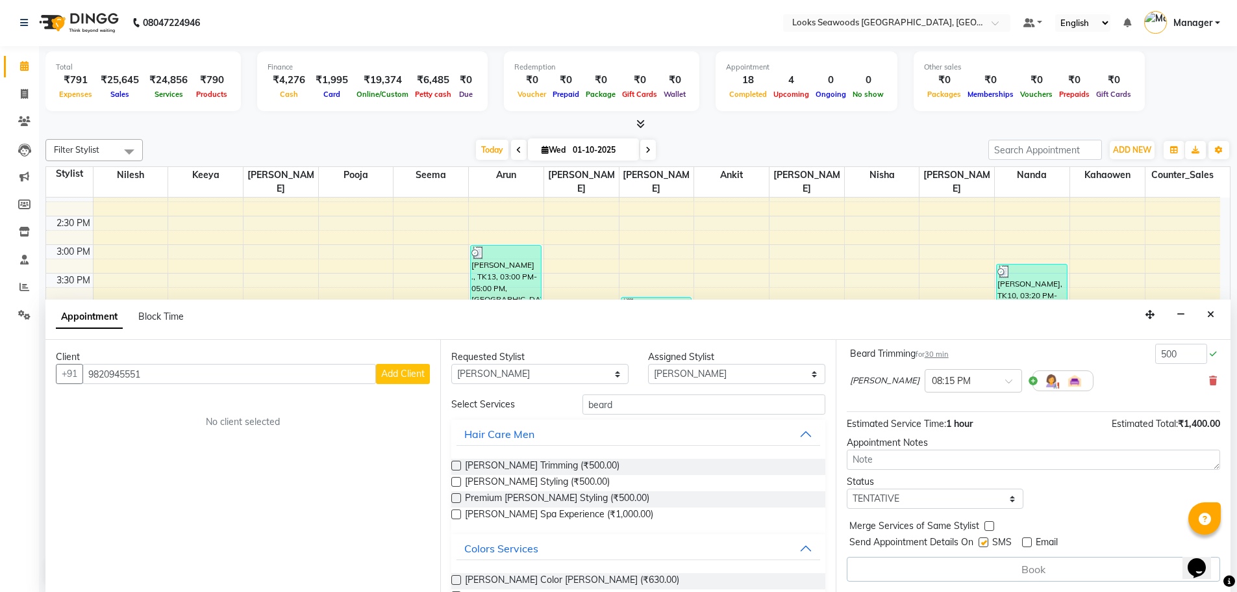
click at [985, 542] on input "checkbox" at bounding box center [983, 543] width 8 height 8
click at [1033, 568] on div "Book" at bounding box center [1033, 569] width 373 height 25
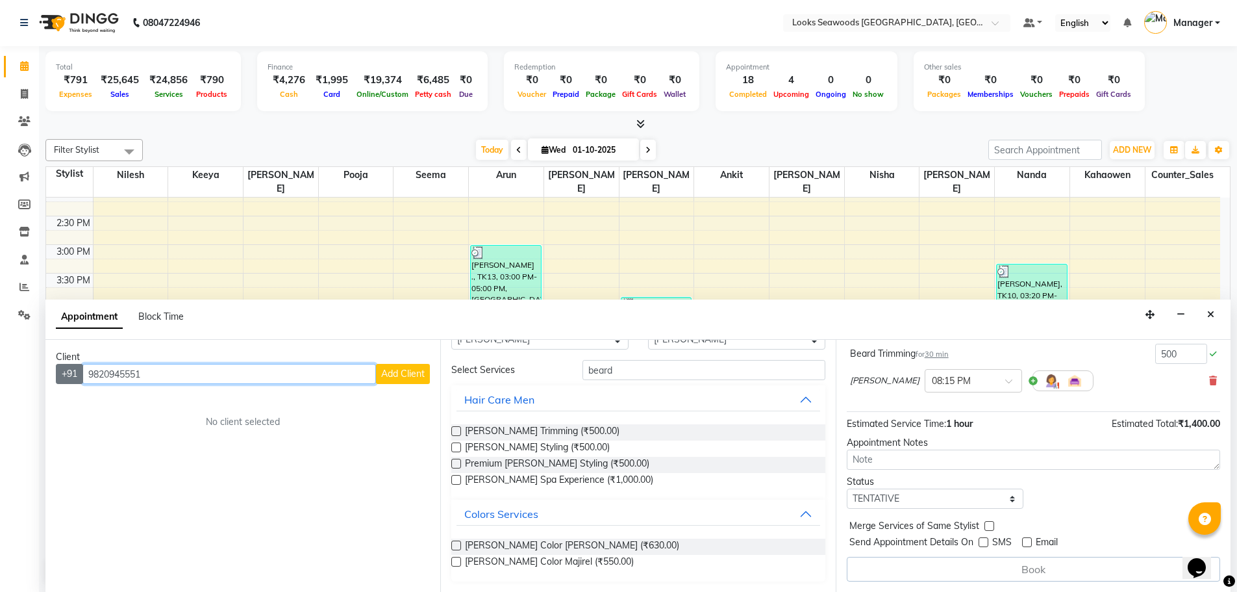
drag, startPoint x: 162, startPoint y: 374, endPoint x: 78, endPoint y: 370, distance: 84.6
click at [78, 370] on div "[PHONE_NUMBER] Add Client" at bounding box center [243, 374] width 374 height 20
click at [407, 376] on span "Add Client" at bounding box center [403, 374] width 44 height 12
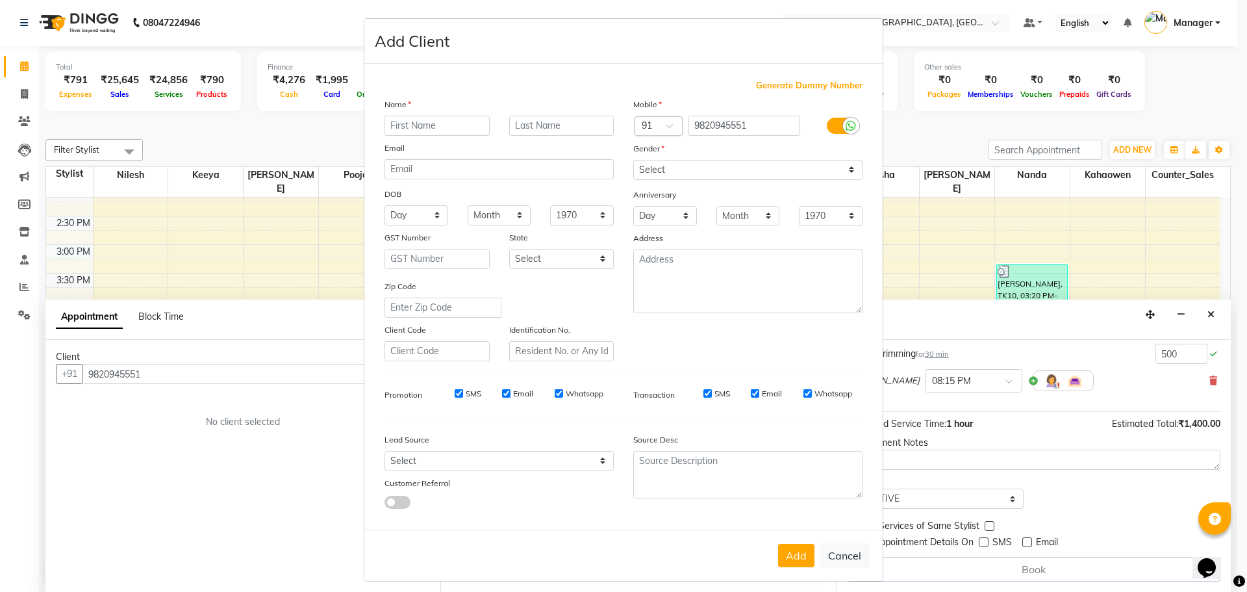
click at [434, 125] on input "text" at bounding box center [436, 126] width 105 height 20
click at [541, 129] on input "text" at bounding box center [561, 126] width 105 height 20
click at [842, 170] on select "Select [DEMOGRAPHIC_DATA] [DEMOGRAPHIC_DATA] Other Prefer Not To Say" at bounding box center [747, 170] width 229 height 20
click at [633, 160] on select "Select [DEMOGRAPHIC_DATA] [DEMOGRAPHIC_DATA] Other Prefer Not To Say" at bounding box center [747, 170] width 229 height 20
click at [786, 560] on button "Add" at bounding box center [796, 555] width 36 height 23
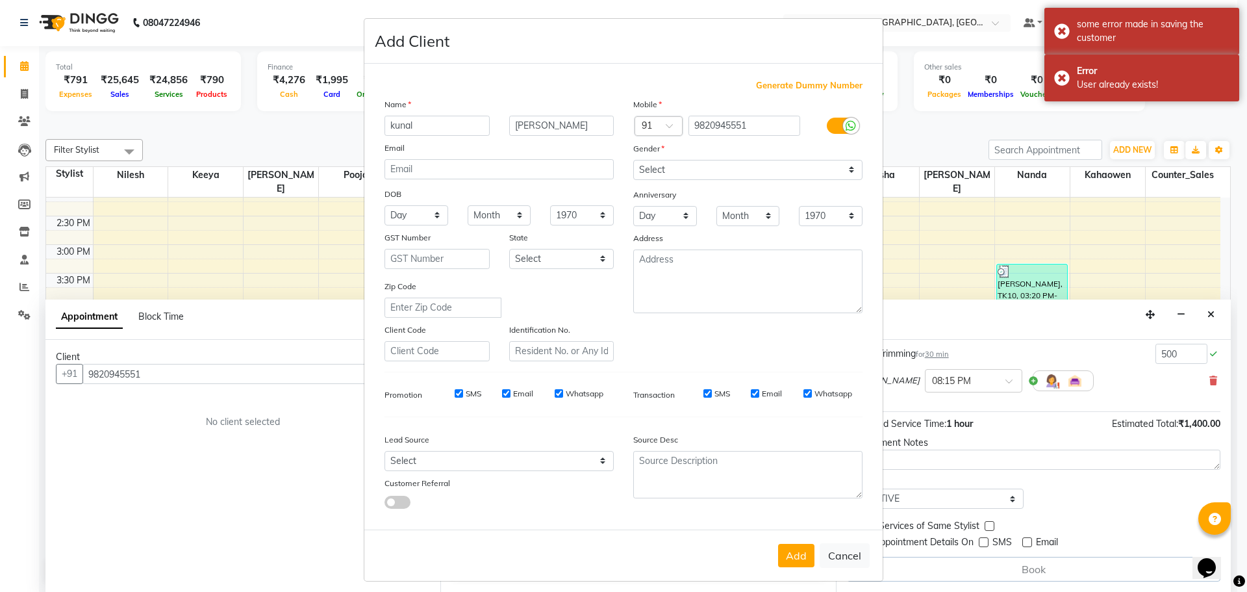
click at [1063, 78] on ngb-modal-window "Add Client Generate Dummy Number Name [PERSON_NAME] Email DOB Day 01 02 03 04 0…" at bounding box center [623, 296] width 1247 height 592
click at [1062, 31] on ngb-modal-window "Add Client Generate Dummy Number Name [PERSON_NAME] Email DOB Day 01 02 03 04 0…" at bounding box center [623, 296] width 1247 height 592
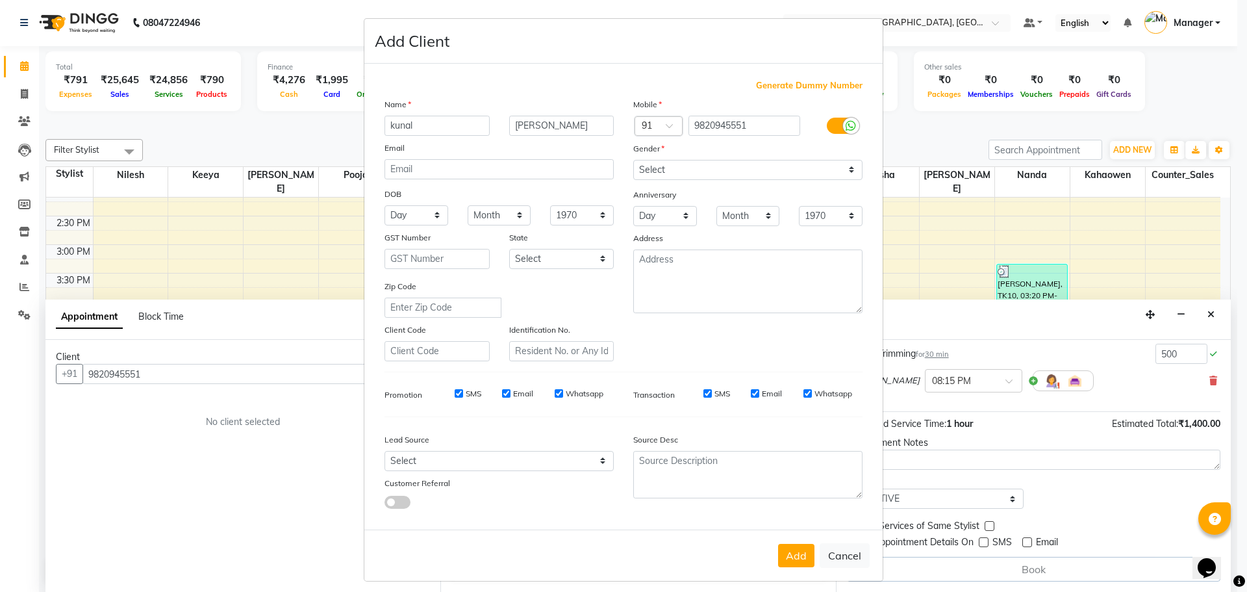
drag, startPoint x: 144, startPoint y: 375, endPoint x: 88, endPoint y: 369, distance: 56.8
click at [88, 369] on ngb-modal-window "Add Client Generate Dummy Number Name [PERSON_NAME] Email DOB Day 01 02 03 04 0…" at bounding box center [623, 296] width 1247 height 592
drag, startPoint x: 155, startPoint y: 381, endPoint x: 134, endPoint y: 371, distance: 23.3
click at [155, 381] on ngb-modal-window "Add Client Generate Dummy Number Name [PERSON_NAME] Email DOB Day 01 02 03 04 0…" at bounding box center [623, 296] width 1247 height 592
click at [136, 372] on ngb-modal-window "Add Client Generate Dummy Number Name [PERSON_NAME] Email DOB Day 01 02 03 04 0…" at bounding box center [623, 296] width 1247 height 592
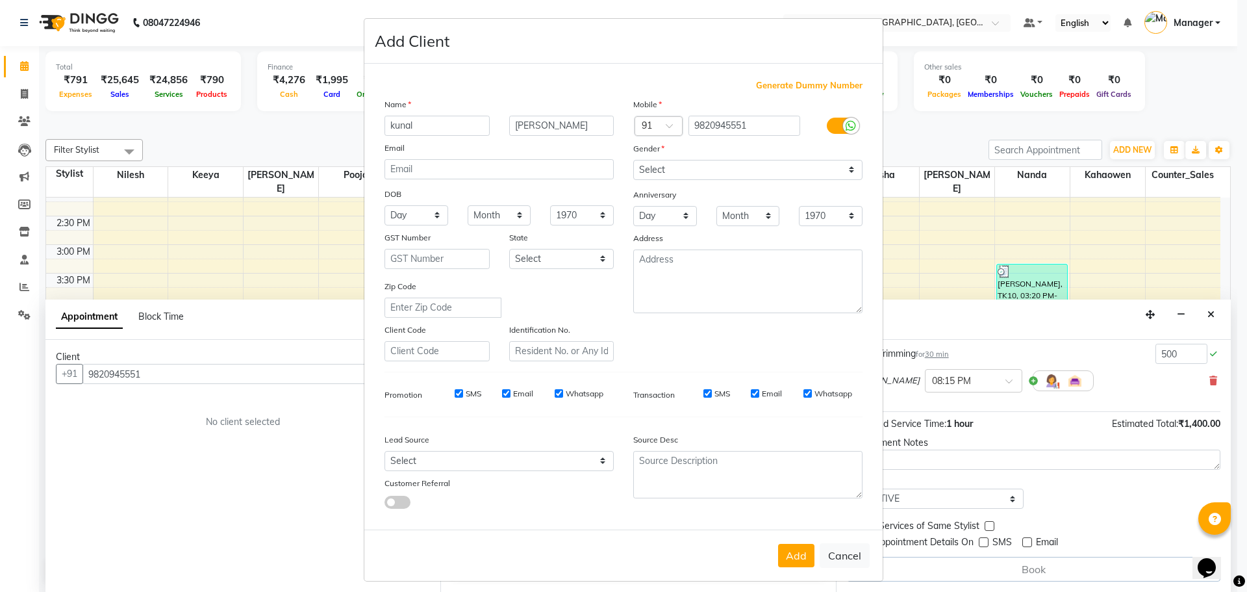
drag, startPoint x: 137, startPoint y: 373, endPoint x: 145, endPoint y: 374, distance: 7.9
click at [141, 374] on ngb-modal-window "Add Client Generate Dummy Number Name [PERSON_NAME] Email DOB Day 01 02 03 04 0…" at bounding box center [623, 296] width 1247 height 592
click at [145, 374] on ngb-modal-window "Add Client Generate Dummy Number Name [PERSON_NAME] Email DOB Day 01 02 03 04 0…" at bounding box center [623, 296] width 1247 height 592
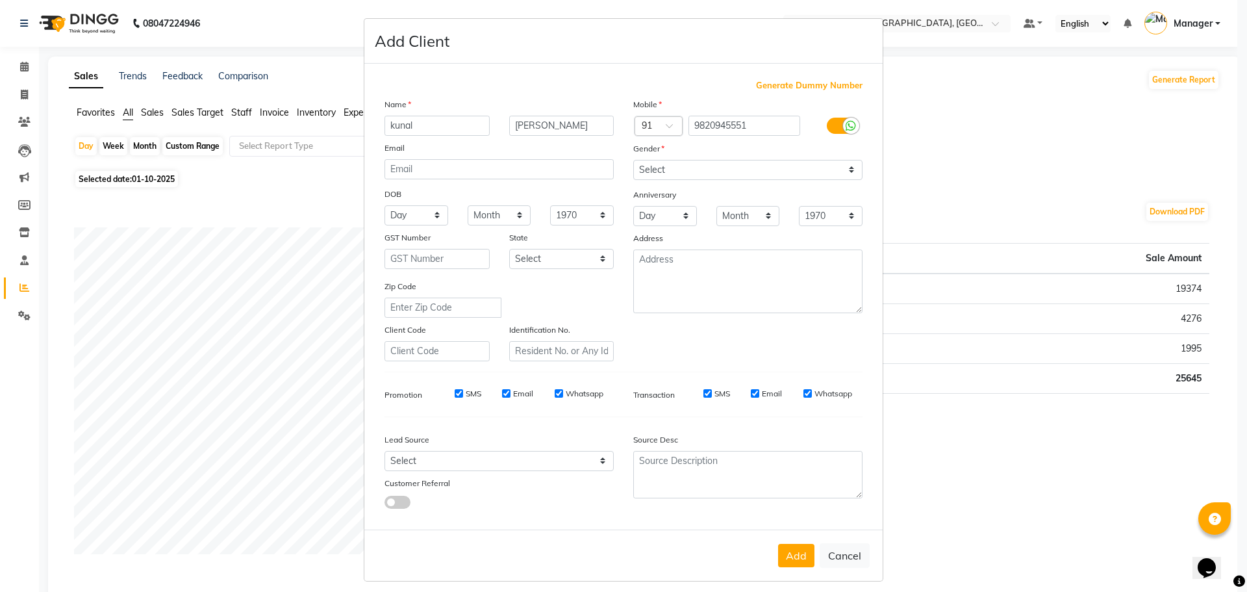
click at [28, 73] on ngb-modal-window "Add Client Generate Dummy Number Name [PERSON_NAME] Email DOB Day 01 02 03 04 0…" at bounding box center [623, 296] width 1247 height 592
click at [25, 66] on ngb-modal-window "Add Client Generate Dummy Number Name [PERSON_NAME] Email DOB Day 01 02 03 04 0…" at bounding box center [623, 296] width 1247 height 592
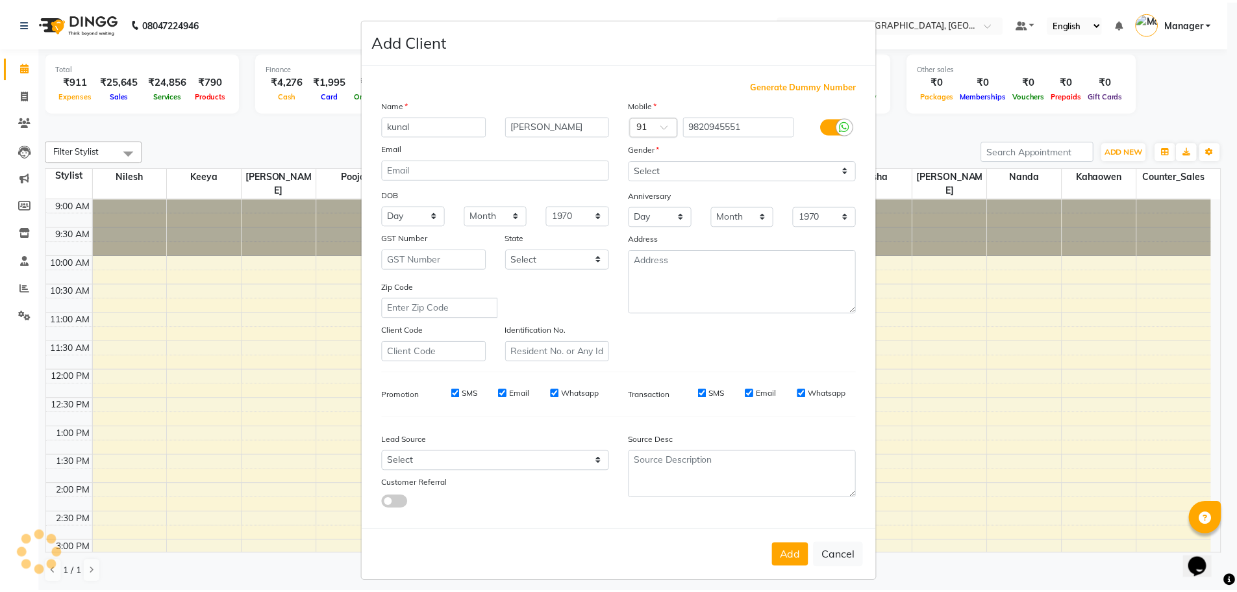
scroll to position [1, 0]
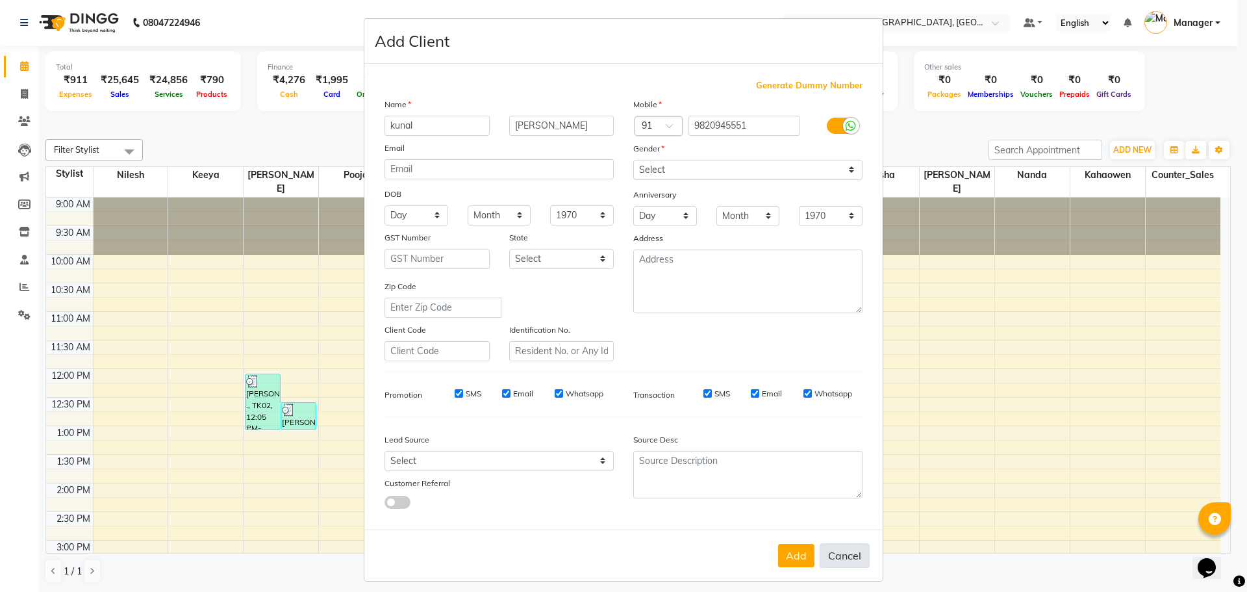
click at [843, 560] on button "Cancel" at bounding box center [845, 555] width 50 height 25
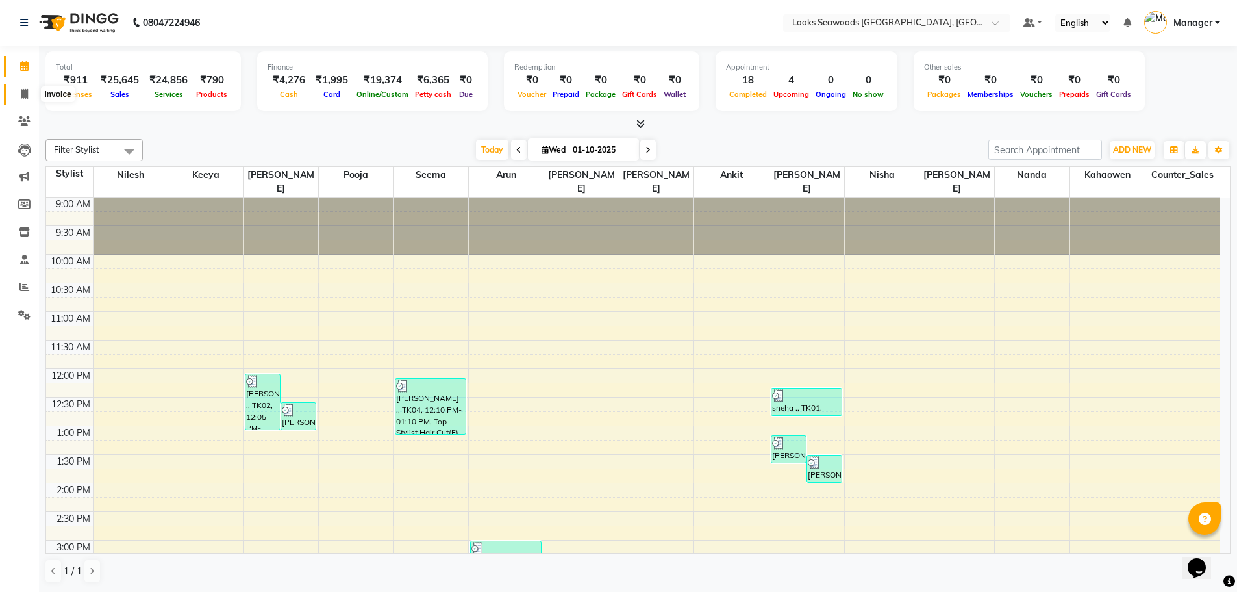
click at [26, 89] on icon at bounding box center [24, 94] width 7 height 10
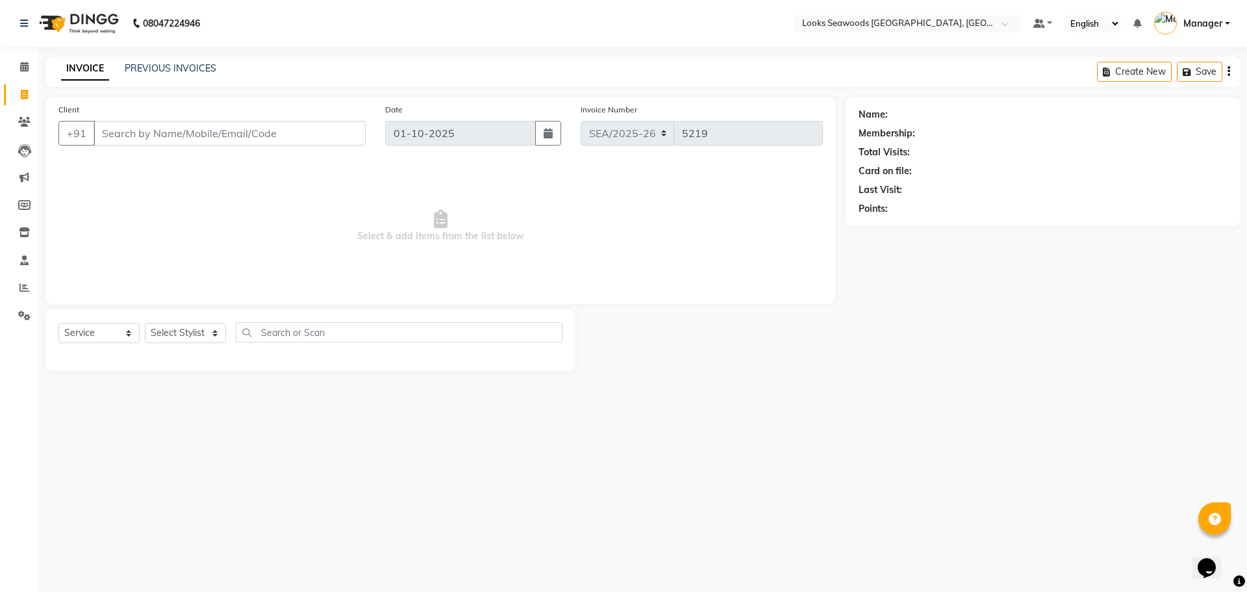
click at [218, 136] on input "Client" at bounding box center [230, 133] width 272 height 25
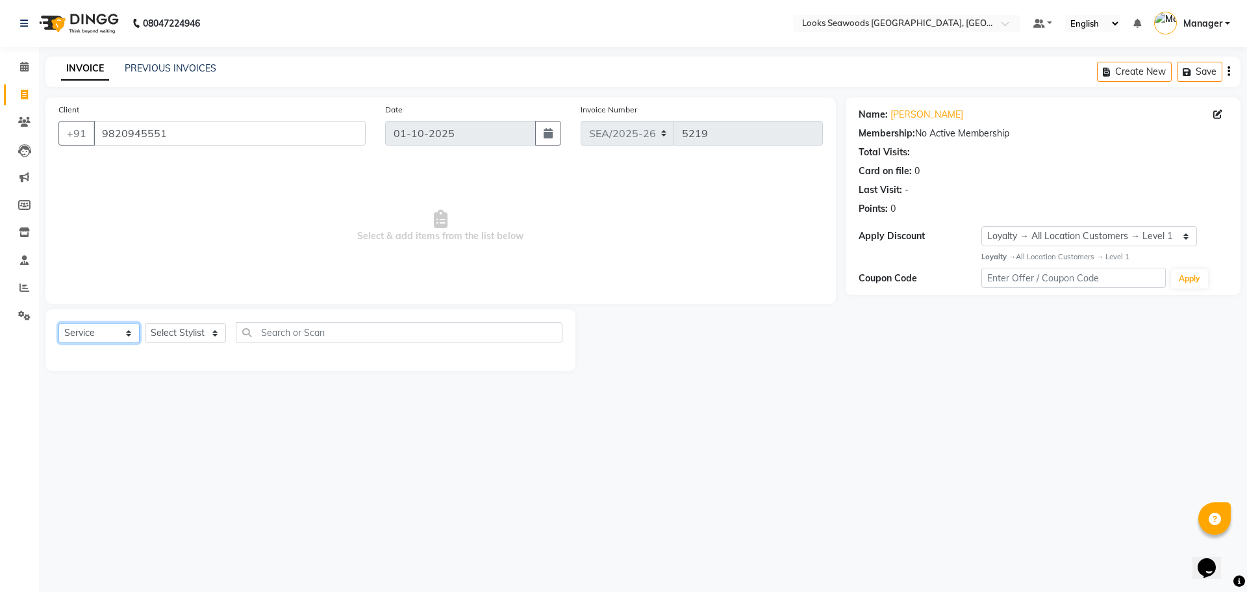
click at [124, 336] on select "Select Service Product Membership Package Voucher Prepaid Gift Card" at bounding box center [98, 333] width 81 height 20
click at [58, 323] on select "Select Service Product Membership Package Voucher Prepaid Gift Card" at bounding box center [98, 333] width 81 height 20
click at [220, 329] on select "Select Stylist Ankit Arun Counter_Sales [PERSON_NAME] [PERSON_NAME] Manager [PE…" at bounding box center [185, 333] width 81 height 20
click at [145, 323] on select "Select Stylist Ankit Arun Counter_Sales [PERSON_NAME] [PERSON_NAME] Manager [PE…" at bounding box center [185, 333] width 81 height 20
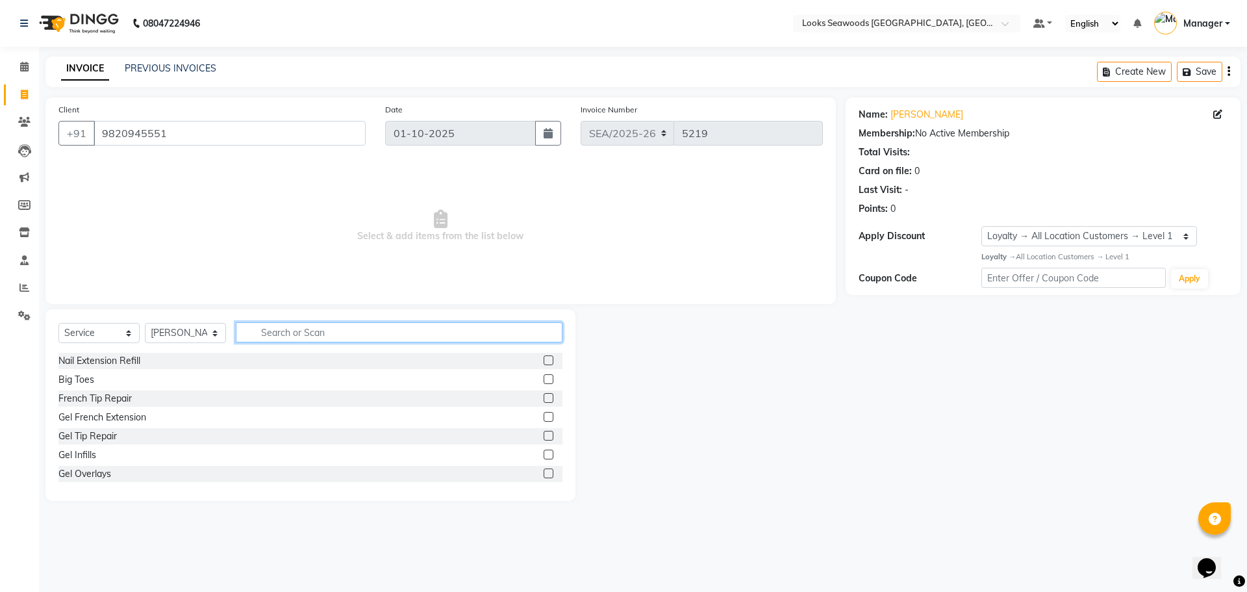
click at [323, 338] on input "text" at bounding box center [399, 332] width 327 height 20
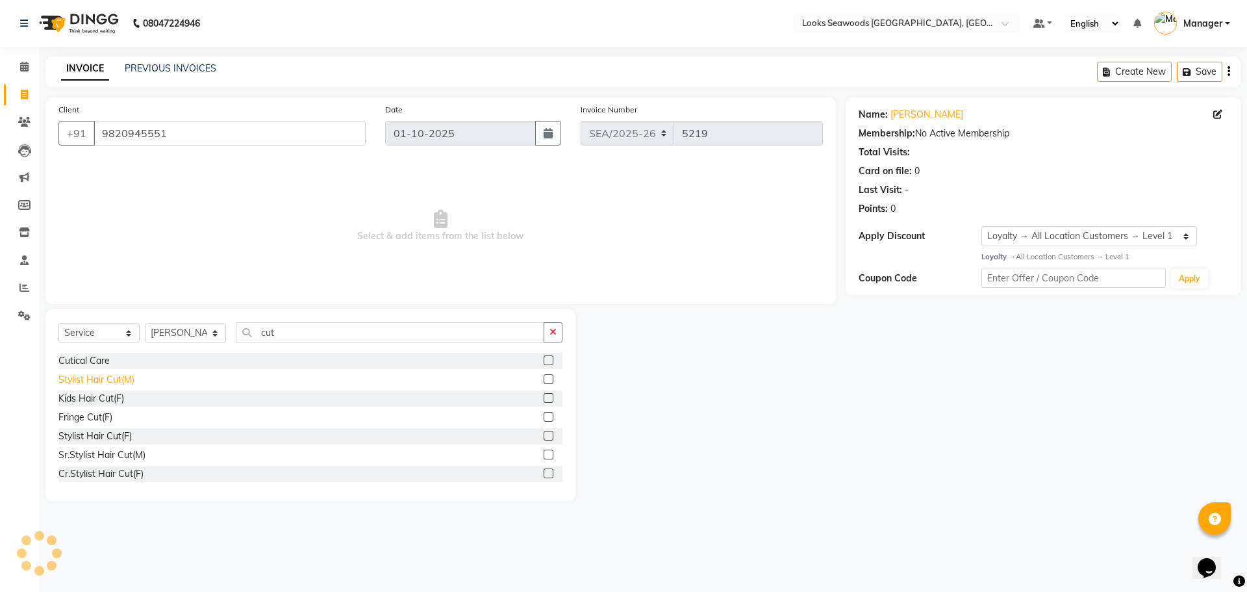
click at [127, 384] on div "Stylist Hair Cut(M)" at bounding box center [96, 380] width 76 height 14
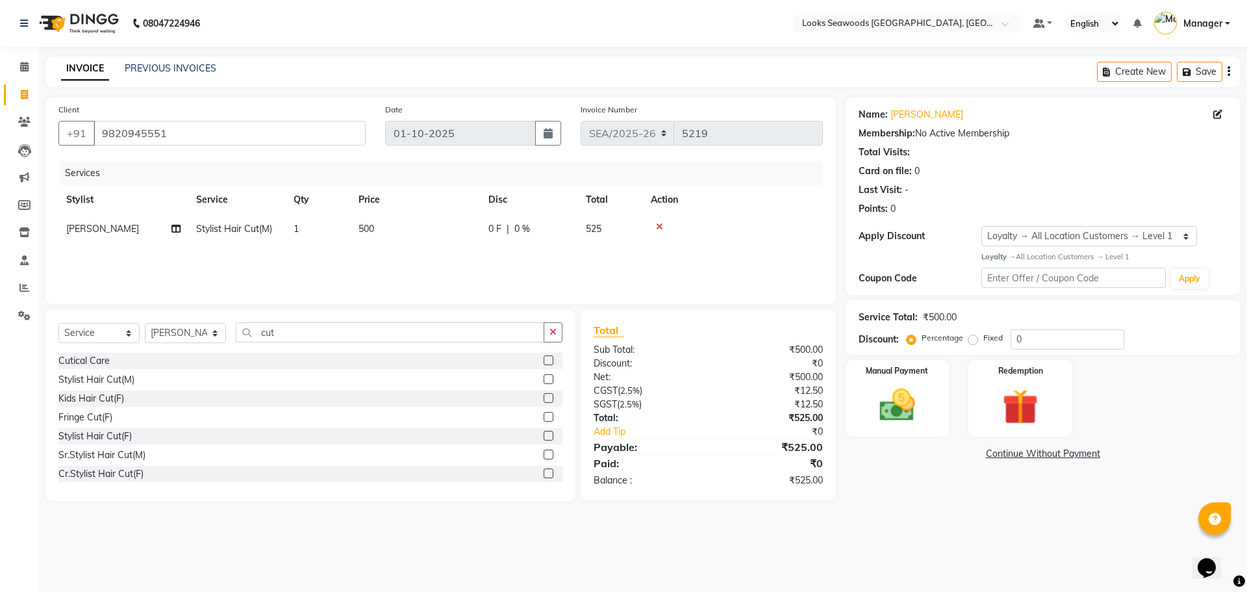
click at [367, 227] on span "500" at bounding box center [367, 229] width 16 height 12
drag, startPoint x: 443, startPoint y: 230, endPoint x: 406, endPoint y: 233, distance: 37.2
click at [405, 233] on tr "Ankit Arun Counter_Sales [PERSON_NAME] Kahaowen Keeya Manager [PERSON_NAME] [PE…" at bounding box center [440, 238] width 764 height 49
click at [377, 270] on div "Services Stylist Service Qty Price Disc Total Action Ankit Arun Counter_Sales […" at bounding box center [440, 226] width 764 height 130
drag, startPoint x: 295, startPoint y: 338, endPoint x: 214, endPoint y: 335, distance: 80.6
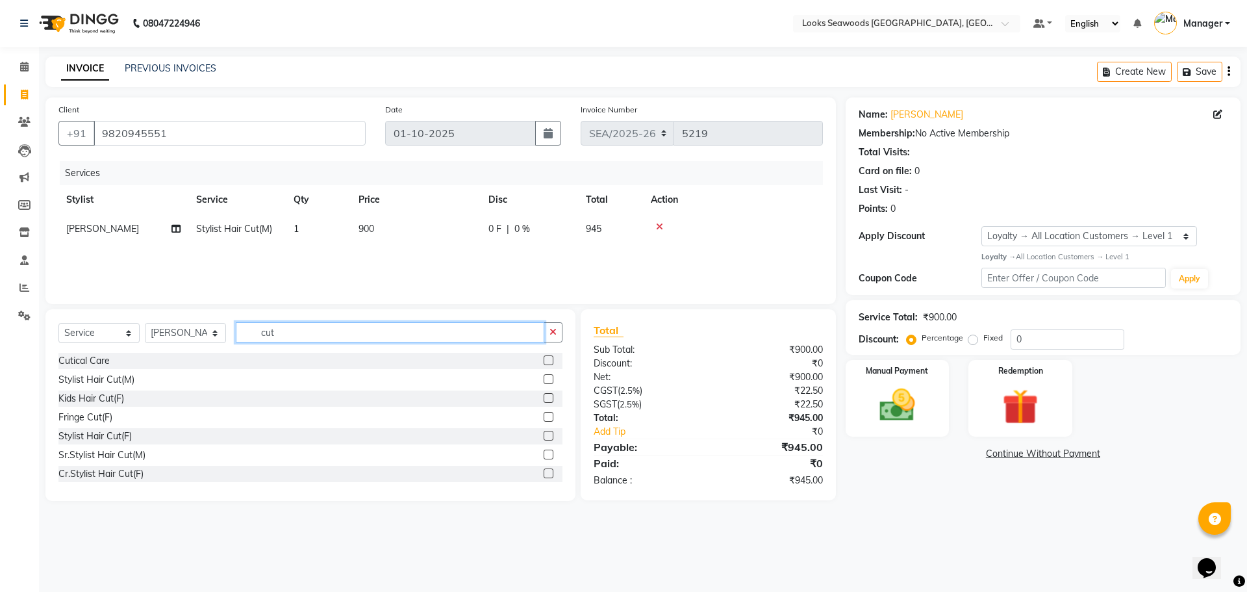
click at [222, 336] on div "Select Service Product Membership Package Voucher Prepaid Gift Card Select Styl…" at bounding box center [310, 337] width 504 height 31
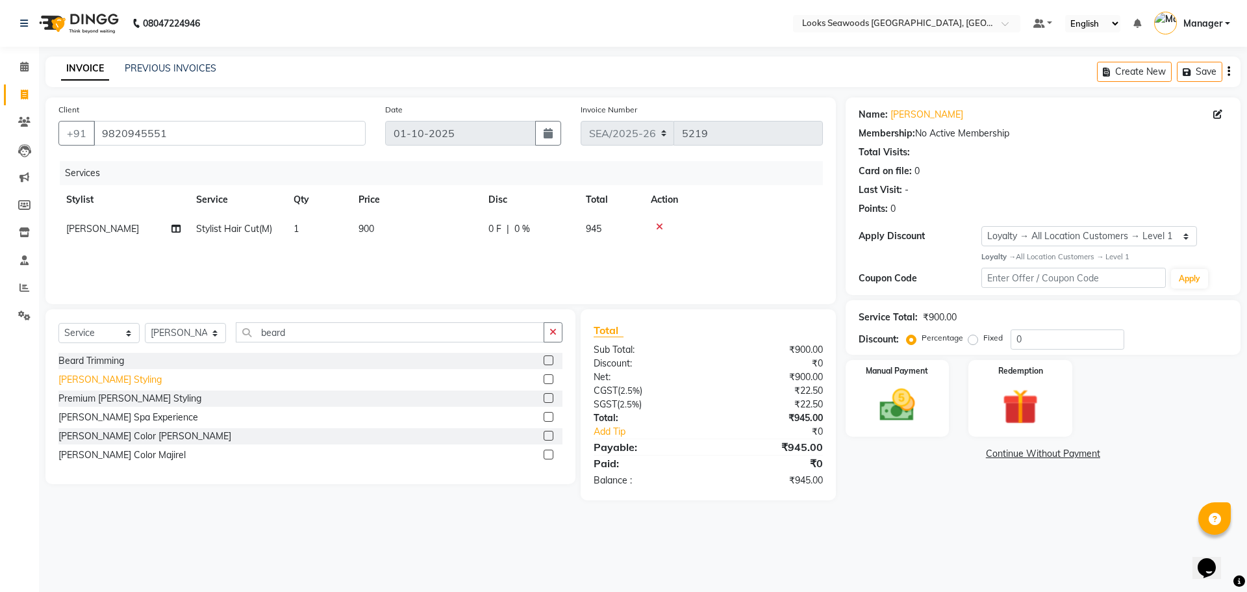
click at [83, 381] on div "[PERSON_NAME] Styling" at bounding box center [109, 380] width 103 height 14
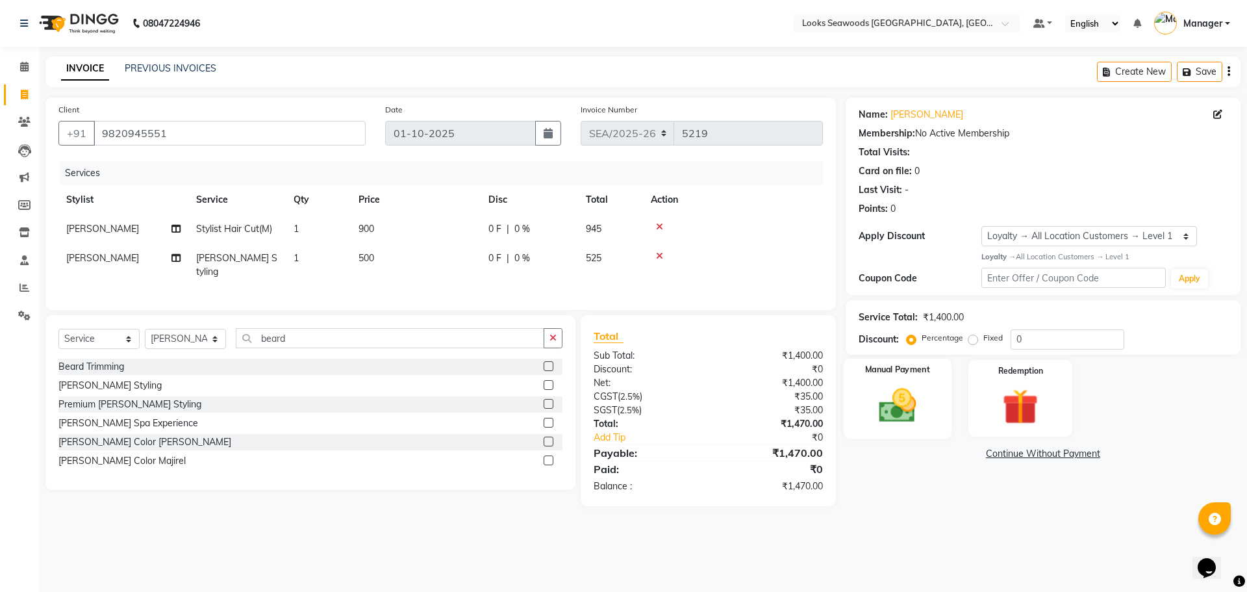
click at [903, 400] on img at bounding box center [897, 405] width 60 height 43
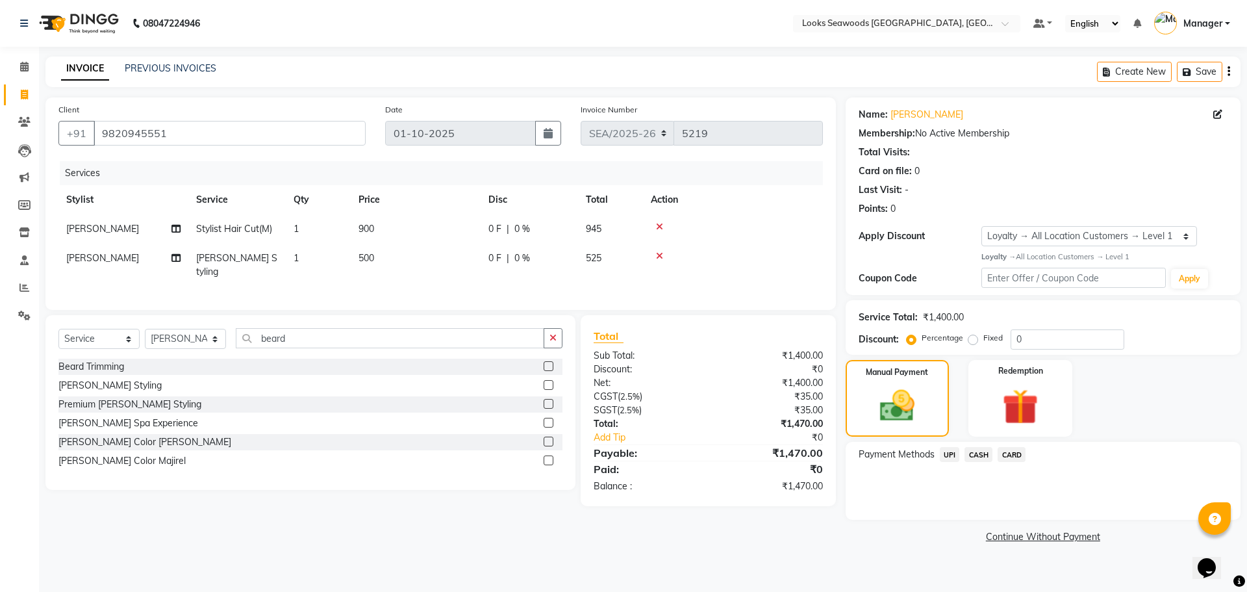
click at [1008, 453] on span "CARD" at bounding box center [1012, 454] width 28 height 15
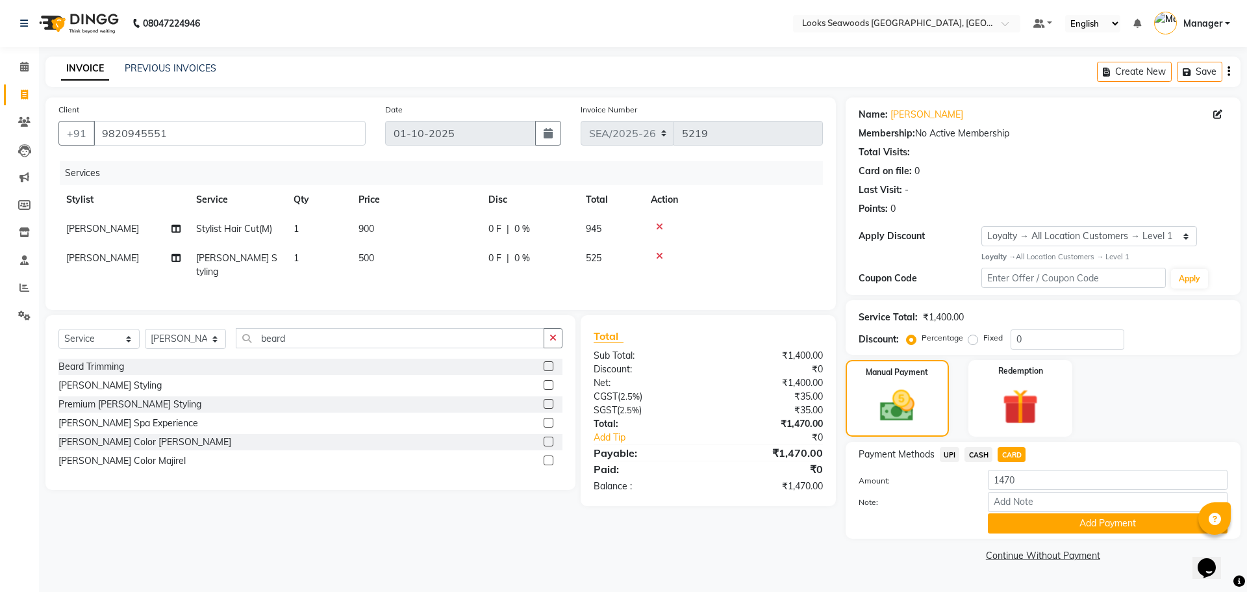
click at [371, 260] on span "500" at bounding box center [367, 258] width 16 height 12
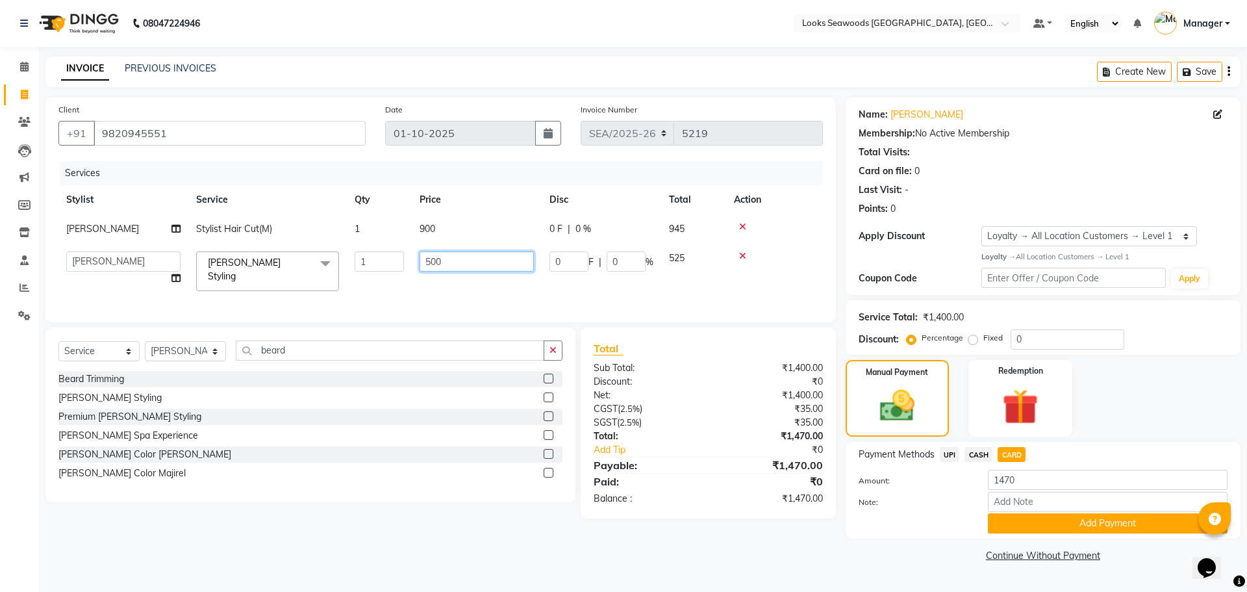
drag, startPoint x: 449, startPoint y: 265, endPoint x: 420, endPoint y: 265, distance: 29.2
click at [420, 265] on input "500" at bounding box center [477, 261] width 114 height 20
click at [423, 296] on div "Client [PHONE_NUMBER] Date [DATE] Invoice Number SEA/2025-26 V/2025 V/[PHONE_NU…" at bounding box center [440, 209] width 790 height 225
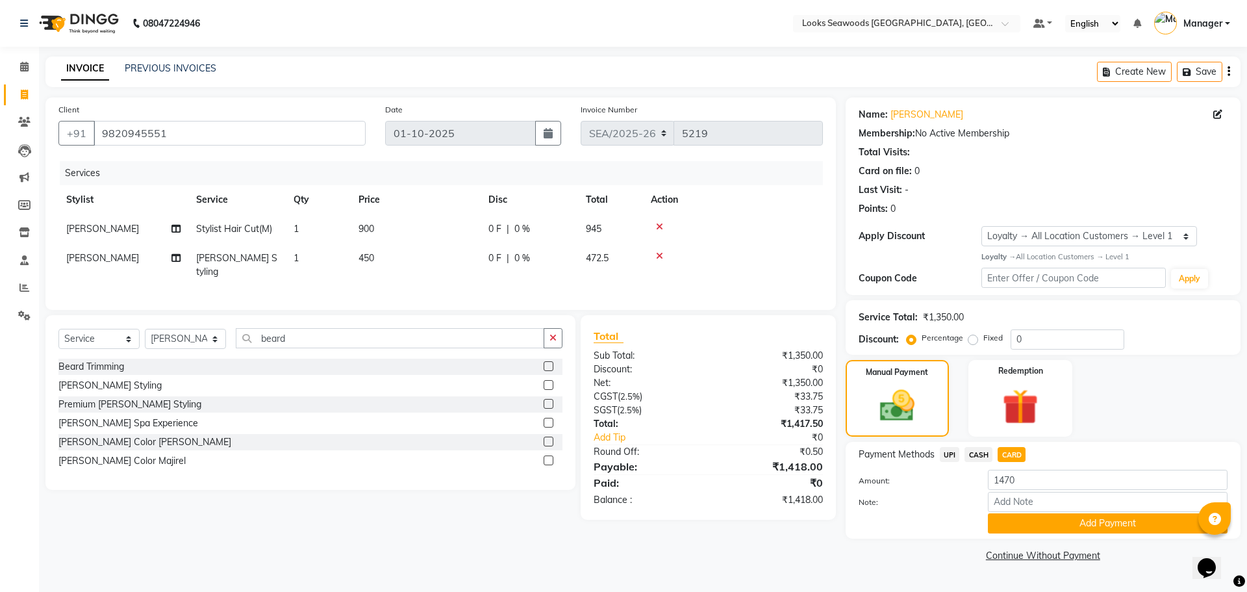
click at [362, 256] on span "450" at bounding box center [367, 258] width 16 height 12
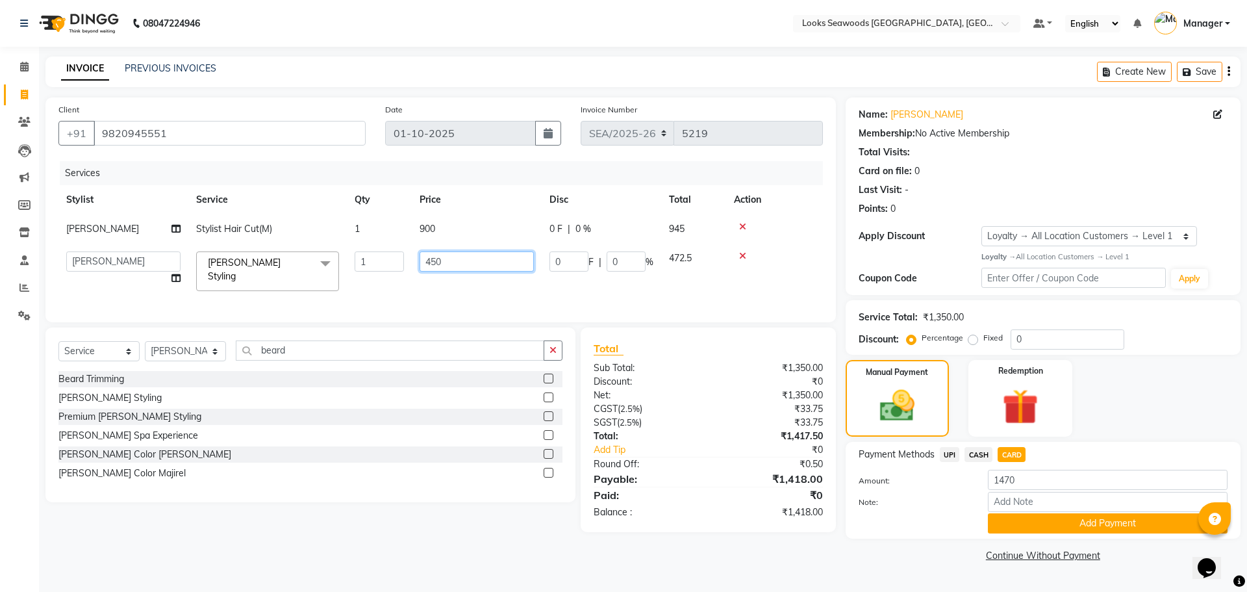
click at [449, 258] on input "450" at bounding box center [477, 261] width 114 height 20
drag, startPoint x: 449, startPoint y: 258, endPoint x: 405, endPoint y: 267, distance: 45.0
click at [405, 267] on tr "Ankit Arun Counter_Sales [PERSON_NAME] Kahaowen Keeya Manager [PERSON_NAME] [PE…" at bounding box center [440, 271] width 764 height 55
click at [435, 286] on div "Services Stylist Service Qty Price Disc Total Action [PERSON_NAME] Stylist Hair…" at bounding box center [440, 235] width 764 height 148
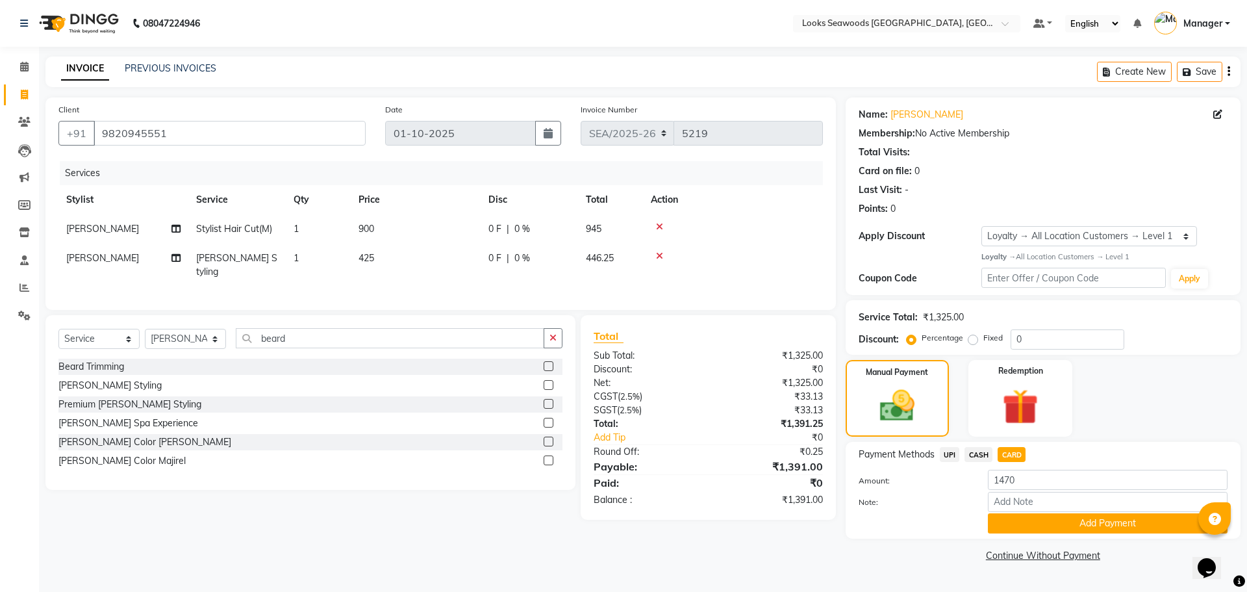
click at [377, 255] on td "425" at bounding box center [416, 265] width 130 height 43
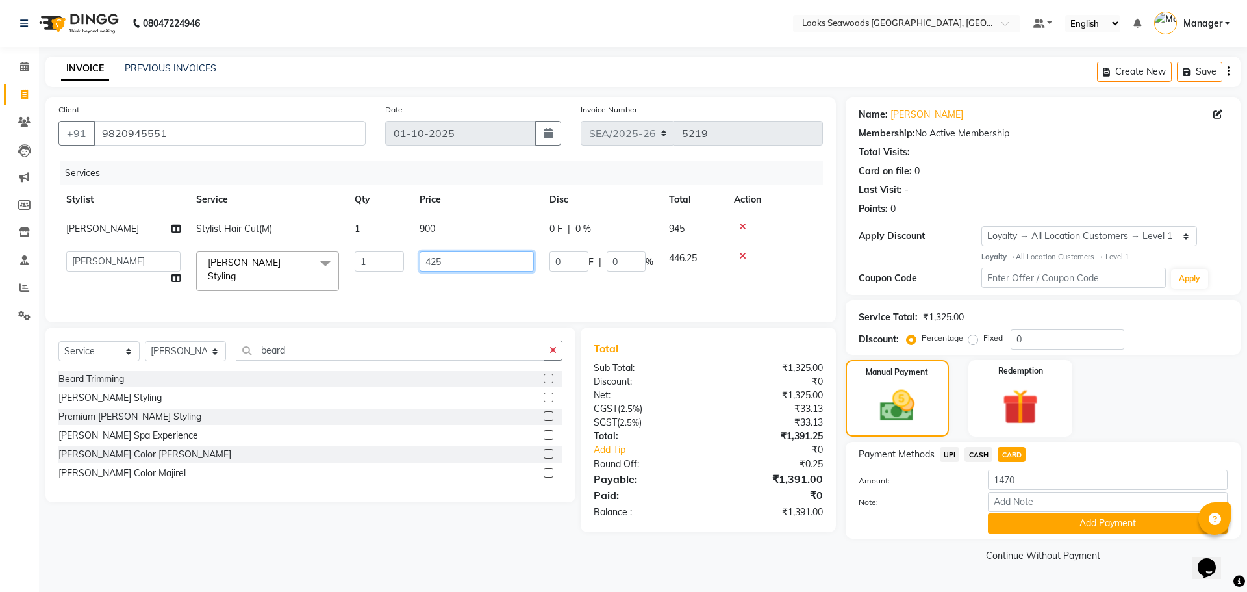
drag, startPoint x: 443, startPoint y: 258, endPoint x: 417, endPoint y: 263, distance: 26.5
click at [417, 263] on td "425" at bounding box center [477, 271] width 130 height 55
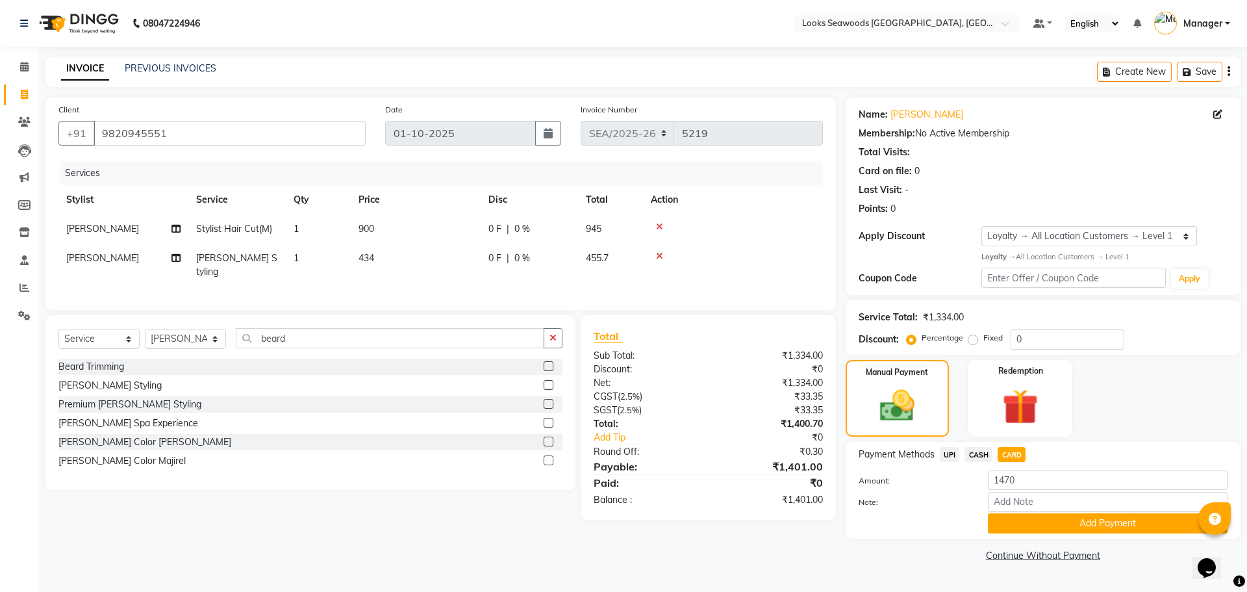
click at [466, 291] on div "Services Stylist Service Qty Price Disc Total Action [PERSON_NAME] Stylist Hair…" at bounding box center [440, 229] width 764 height 136
click at [1007, 452] on span "CARD" at bounding box center [1012, 454] width 28 height 15
click at [1010, 452] on span "CARD" at bounding box center [1012, 454] width 28 height 15
click at [1082, 522] on button "Add Payment" at bounding box center [1108, 523] width 240 height 20
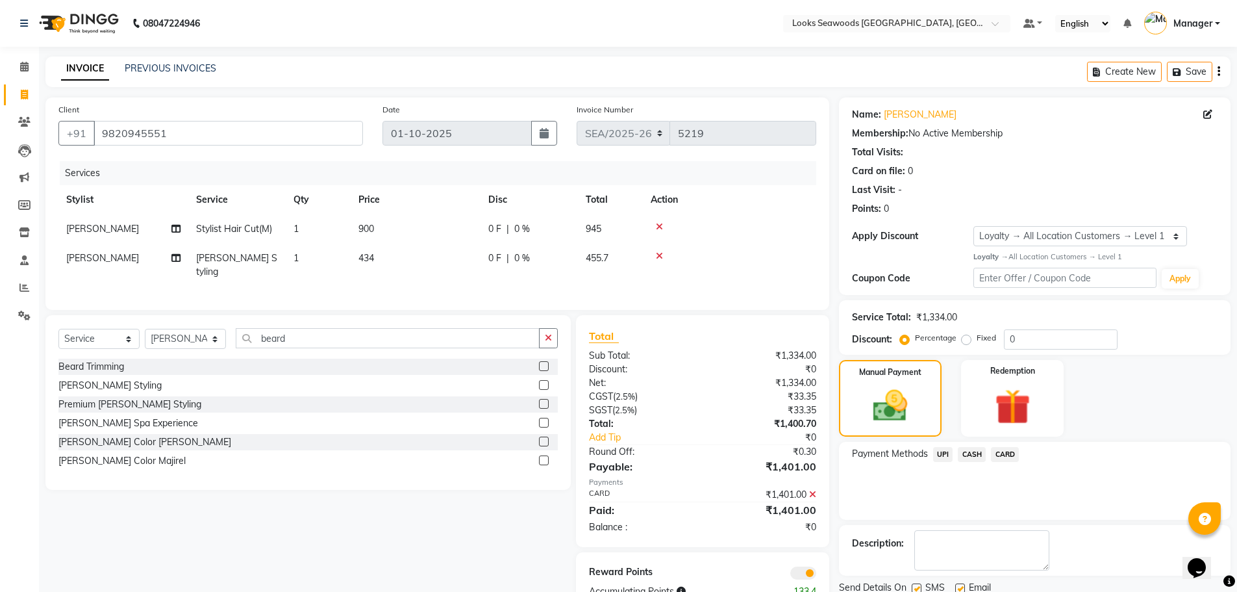
scroll to position [47, 0]
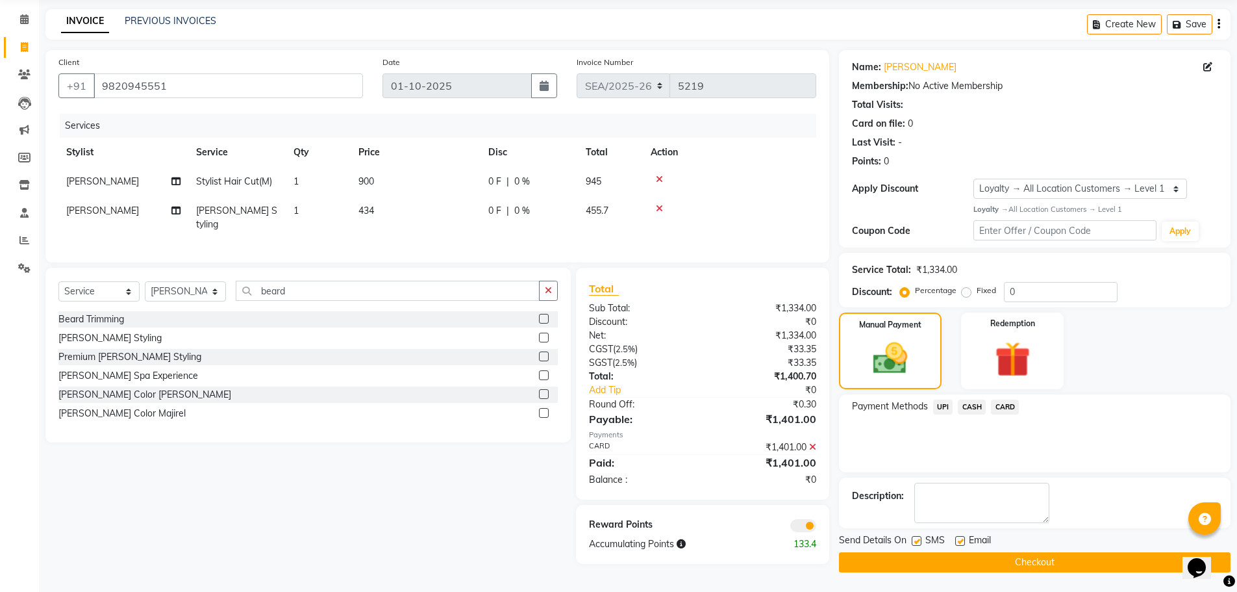
click at [1018, 562] on button "Checkout" at bounding box center [1035, 562] width 392 height 20
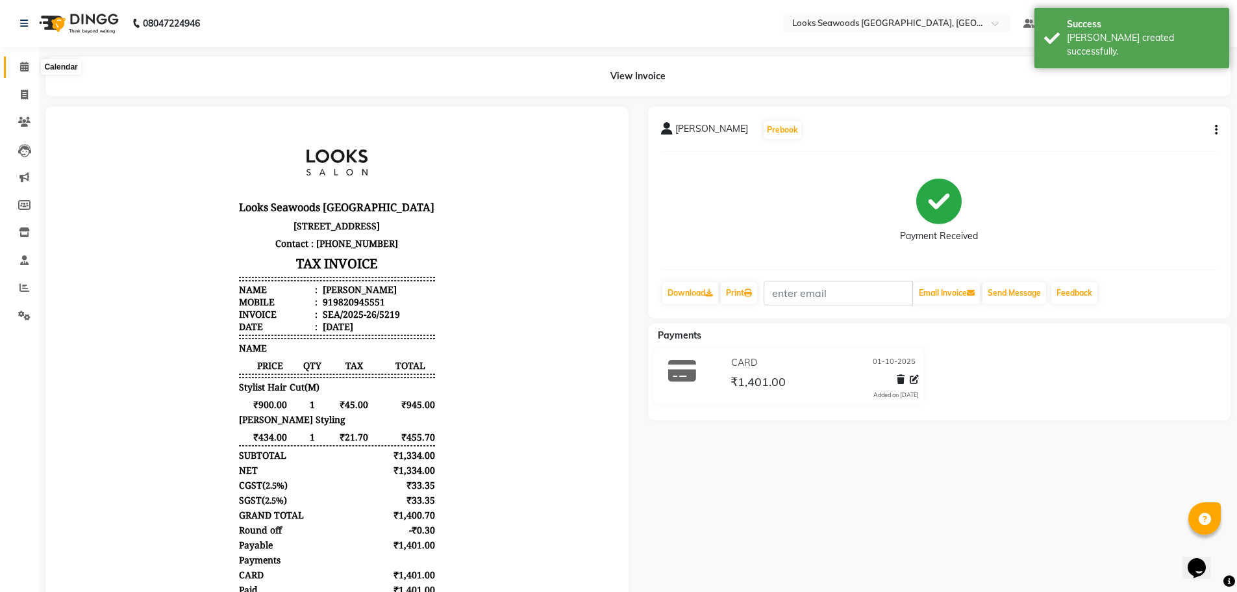
click at [25, 69] on icon at bounding box center [24, 67] width 8 height 10
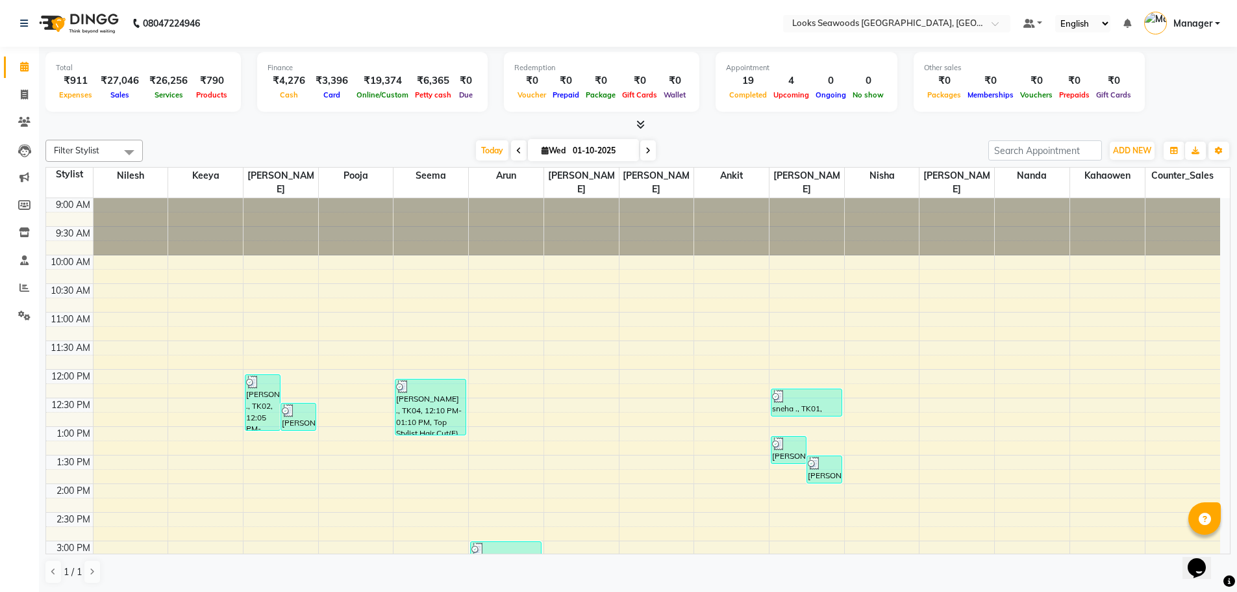
click at [477, 343] on div "9:00 AM 9:30 AM 10:00 AM 10:30 AM 11:00 AM 11:30 AM 12:00 PM 12:30 PM 1:00 PM 1…" at bounding box center [633, 597] width 1174 height 799
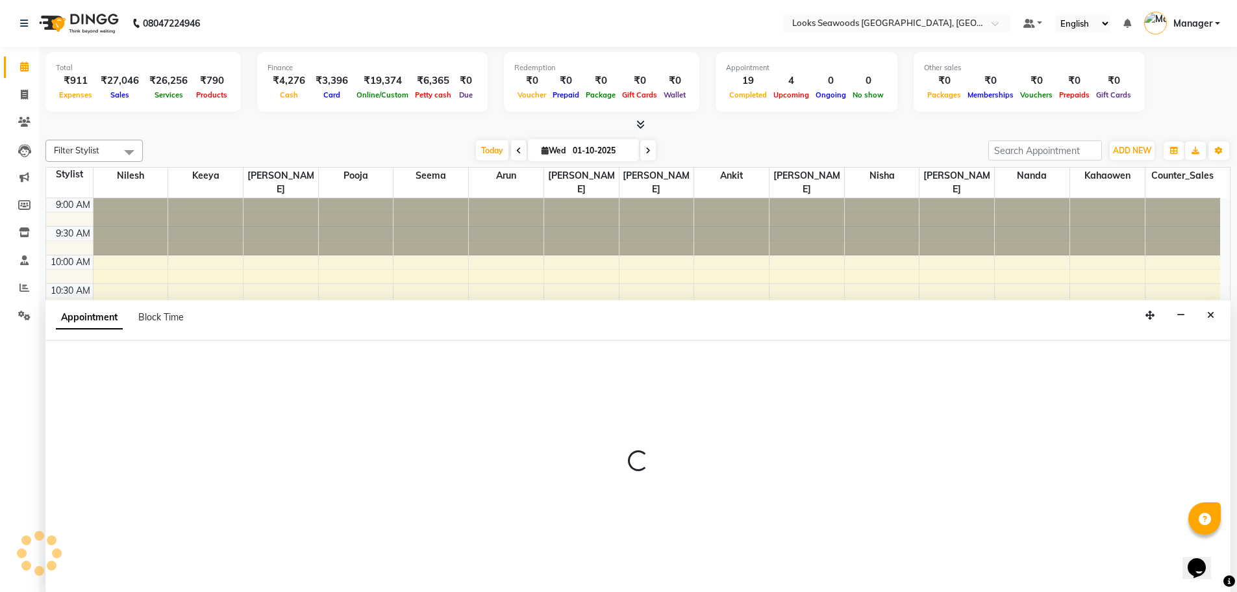
scroll to position [1, 0]
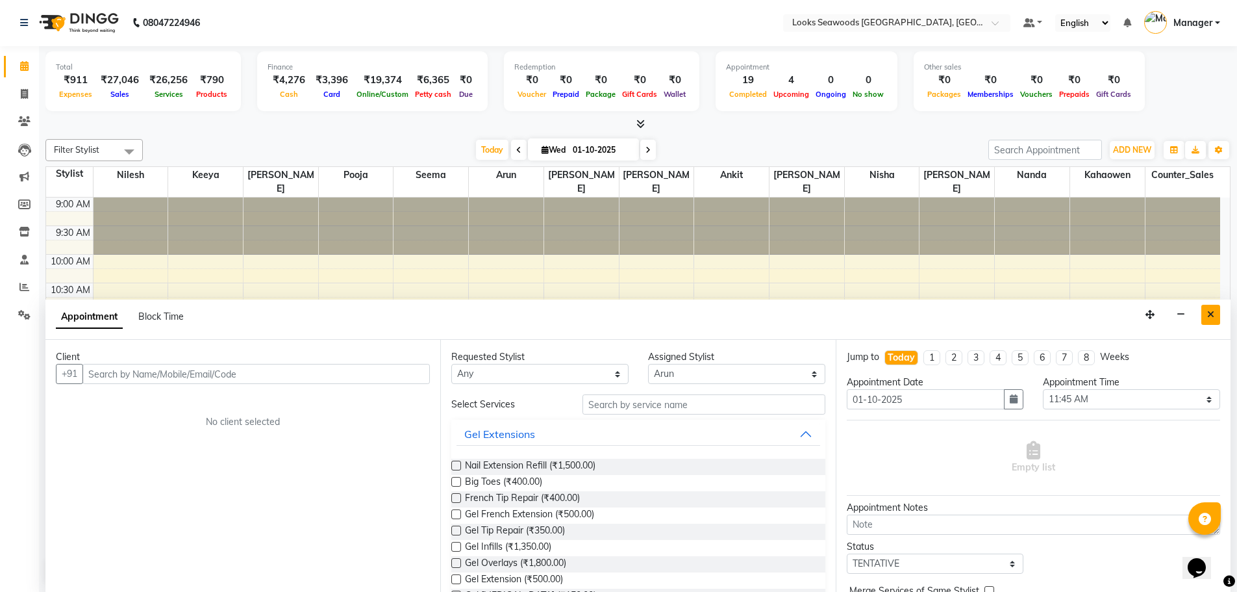
click at [1212, 314] on icon "Close" at bounding box center [1210, 314] width 7 height 9
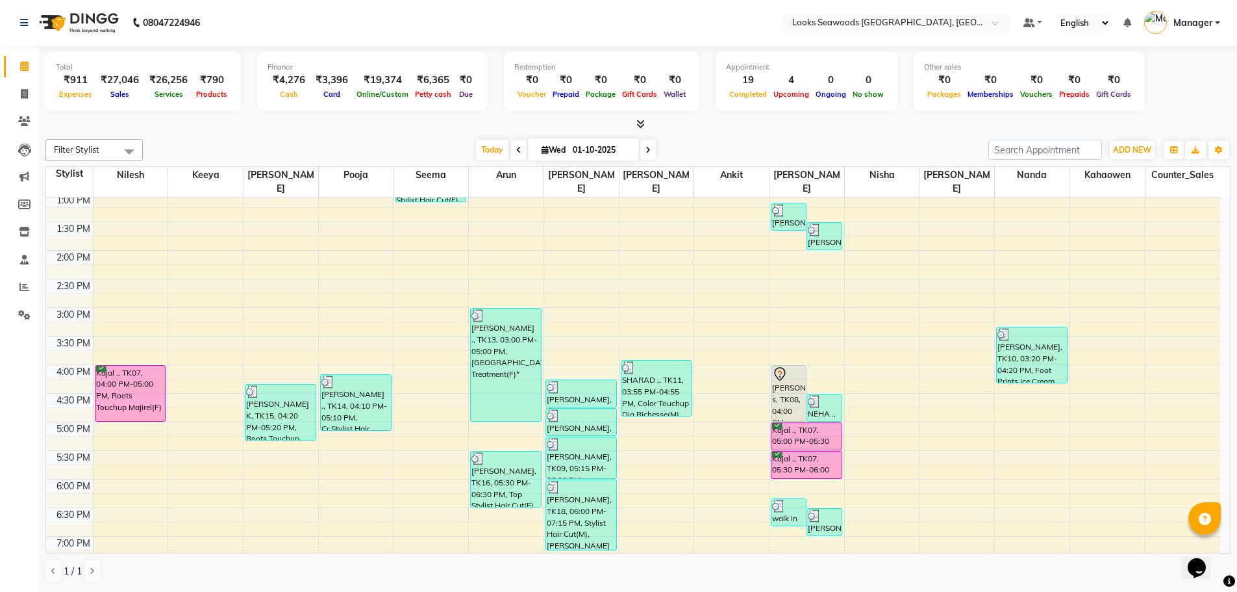
scroll to position [238, 0]
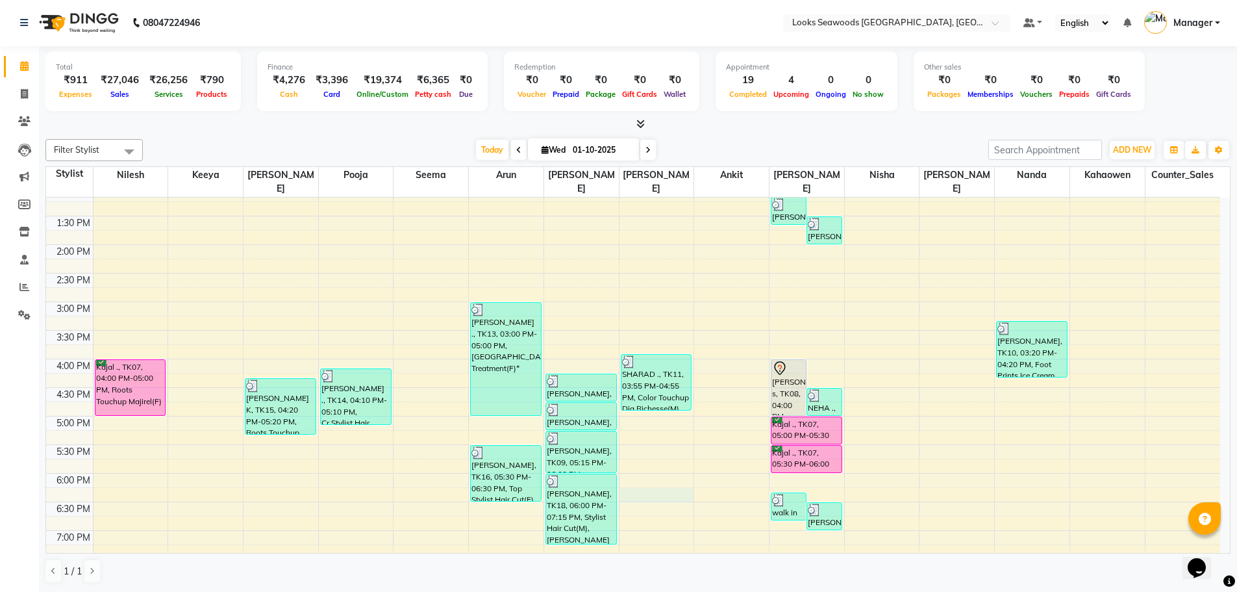
click at [677, 479] on div "9:00 AM 9:30 AM 10:00 AM 10:30 AM 11:00 AM 11:30 AM 12:00 PM 12:30 PM 1:00 PM 1…" at bounding box center [633, 358] width 1174 height 799
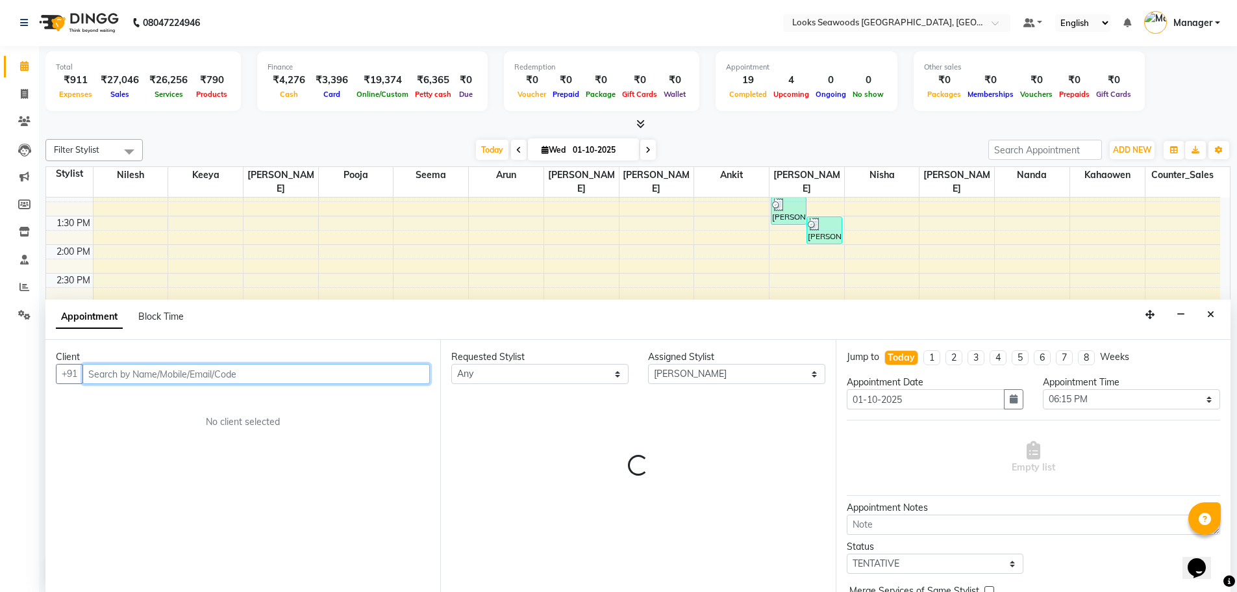
click at [197, 382] on input "text" at bounding box center [255, 374] width 347 height 20
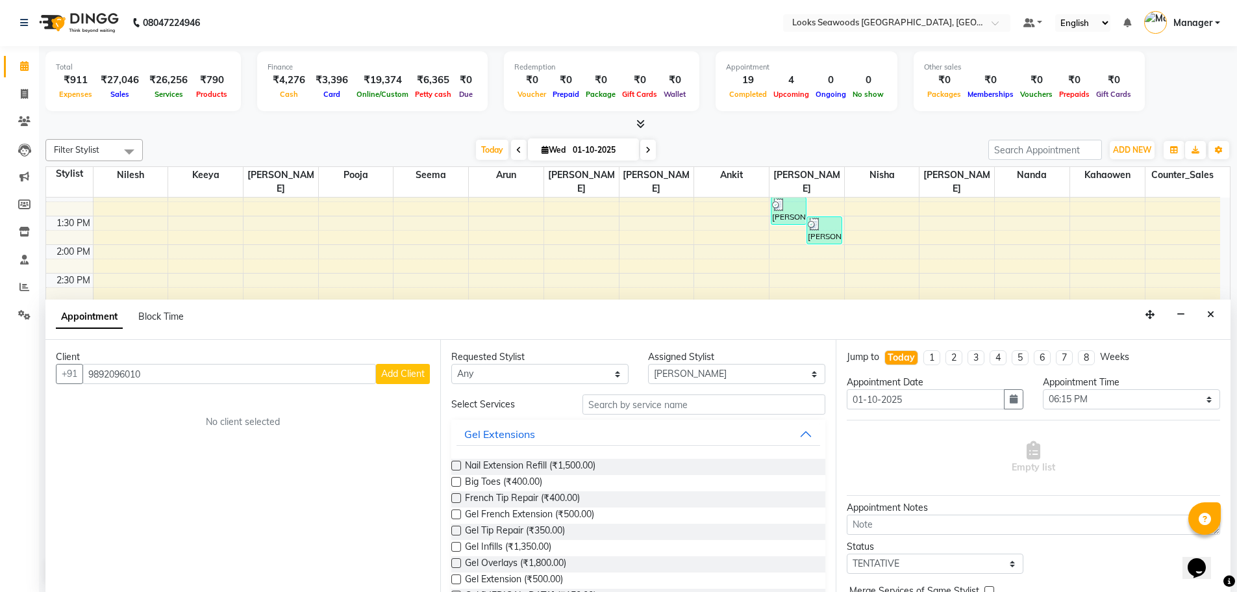
click at [417, 373] on span "Add Client" at bounding box center [403, 374] width 44 height 12
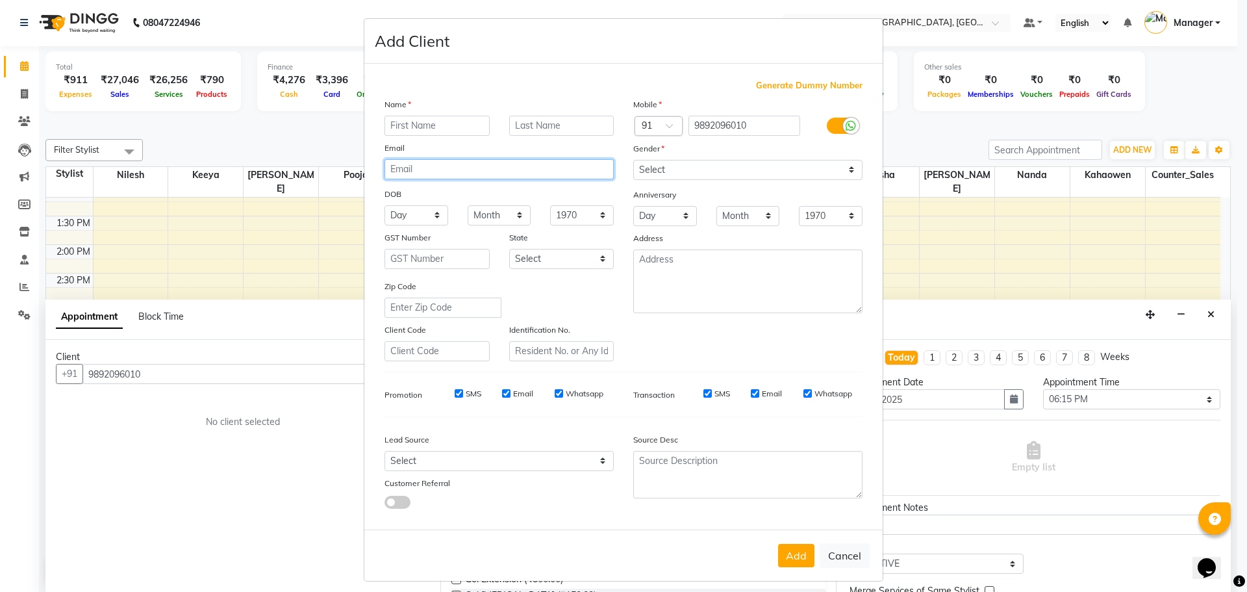
click at [429, 170] on input "email" at bounding box center [498, 169] width 229 height 20
click at [466, 130] on input "text" at bounding box center [436, 126] width 105 height 20
drag, startPoint x: 439, startPoint y: 168, endPoint x: 287, endPoint y: 169, distance: 152.0
click at [287, 169] on ngb-modal-window "Add Client Generate Dummy Number Name Email [PERSON_NAME] DOB Day 01 02 03 04 0…" at bounding box center [623, 296] width 1247 height 592
click at [403, 123] on input "text" at bounding box center [436, 126] width 105 height 20
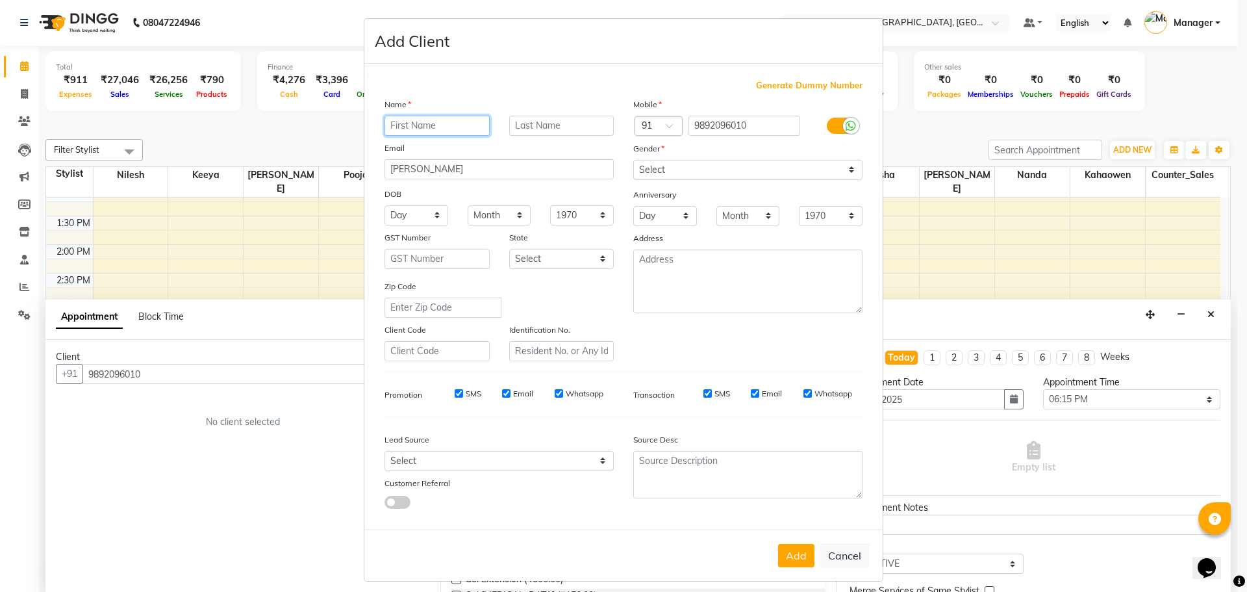
paste input "[PERSON_NAME]"
drag, startPoint x: 423, startPoint y: 168, endPoint x: 243, endPoint y: 155, distance: 181.0
click at [243, 155] on ngb-modal-window "Add Client Generate Dummy Number Name [PERSON_NAME] Email [PERSON_NAME] DOB Day…" at bounding box center [623, 296] width 1247 height 592
click at [540, 132] on input "text" at bounding box center [561, 126] width 105 height 20
click at [851, 167] on select "Select [DEMOGRAPHIC_DATA] [DEMOGRAPHIC_DATA] Other Prefer Not To Say" at bounding box center [747, 170] width 229 height 20
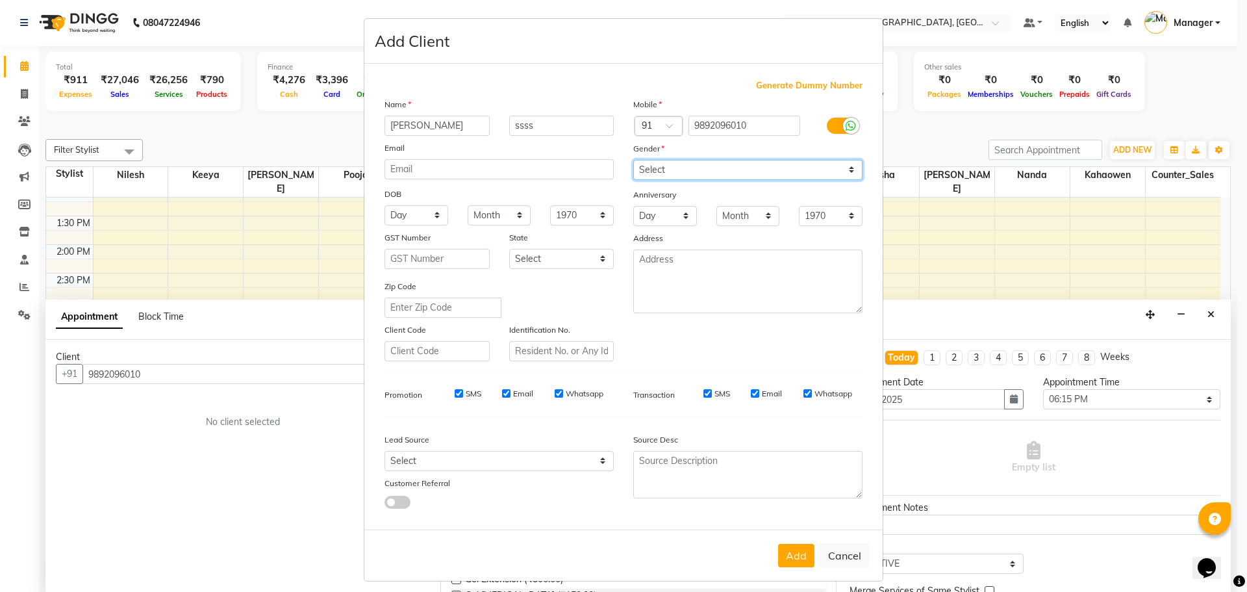
click at [633, 160] on select "Select [DEMOGRAPHIC_DATA] [DEMOGRAPHIC_DATA] Other Prefer Not To Say" at bounding box center [747, 170] width 229 height 20
click at [791, 557] on button "Add" at bounding box center [796, 555] width 36 height 23
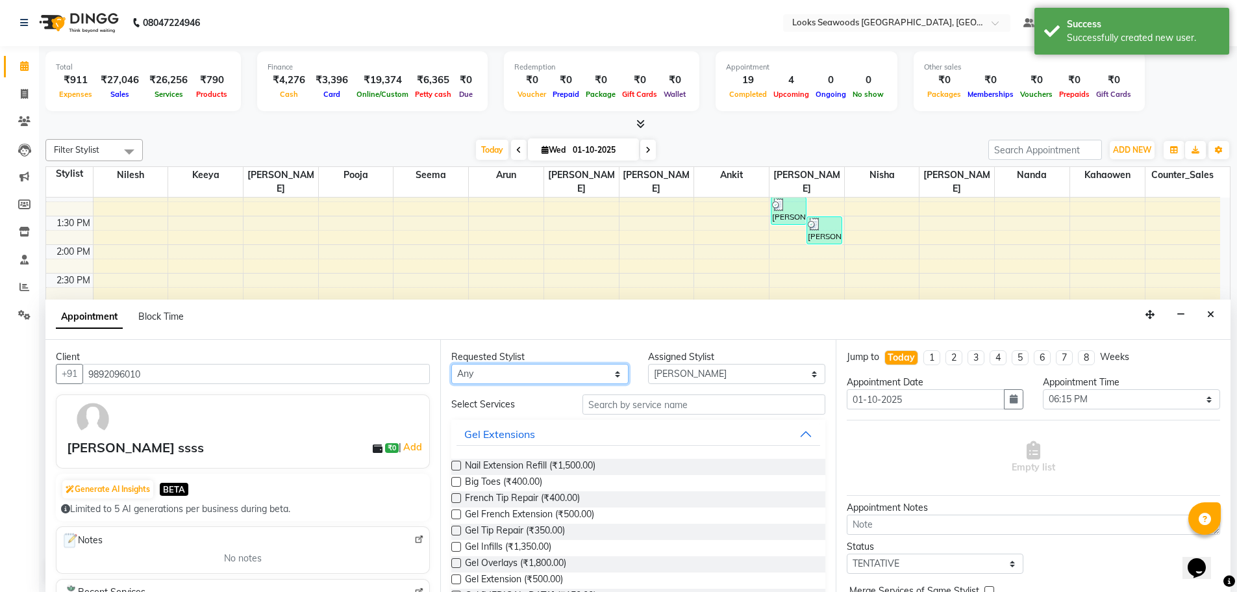
click at [616, 375] on select "Any Ankit Arun Counter_Sales [PERSON_NAME] [PERSON_NAME] [PERSON_NAME] [PERSON_…" at bounding box center [539, 374] width 177 height 20
click at [451, 364] on select "Any Ankit Arun Counter_Sales [PERSON_NAME] [PERSON_NAME] [PERSON_NAME] [PERSON_…" at bounding box center [539, 374] width 177 height 20
click at [620, 407] on input "text" at bounding box center [704, 404] width 243 height 20
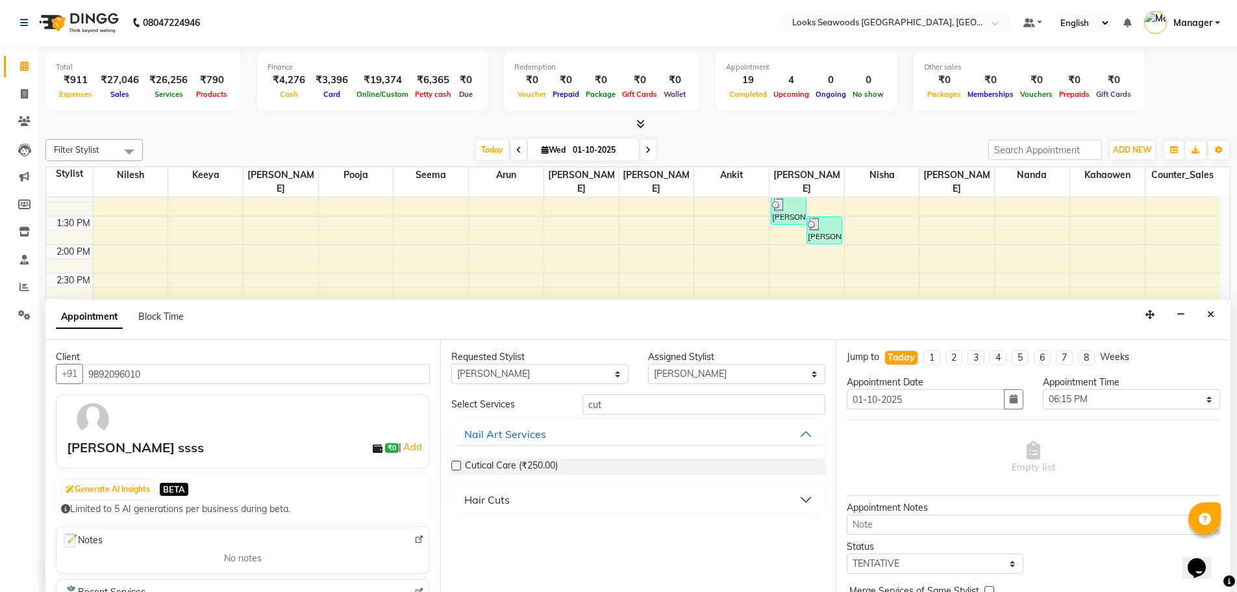
click at [486, 505] on div "Hair Cuts" at bounding box center [486, 500] width 45 height 16
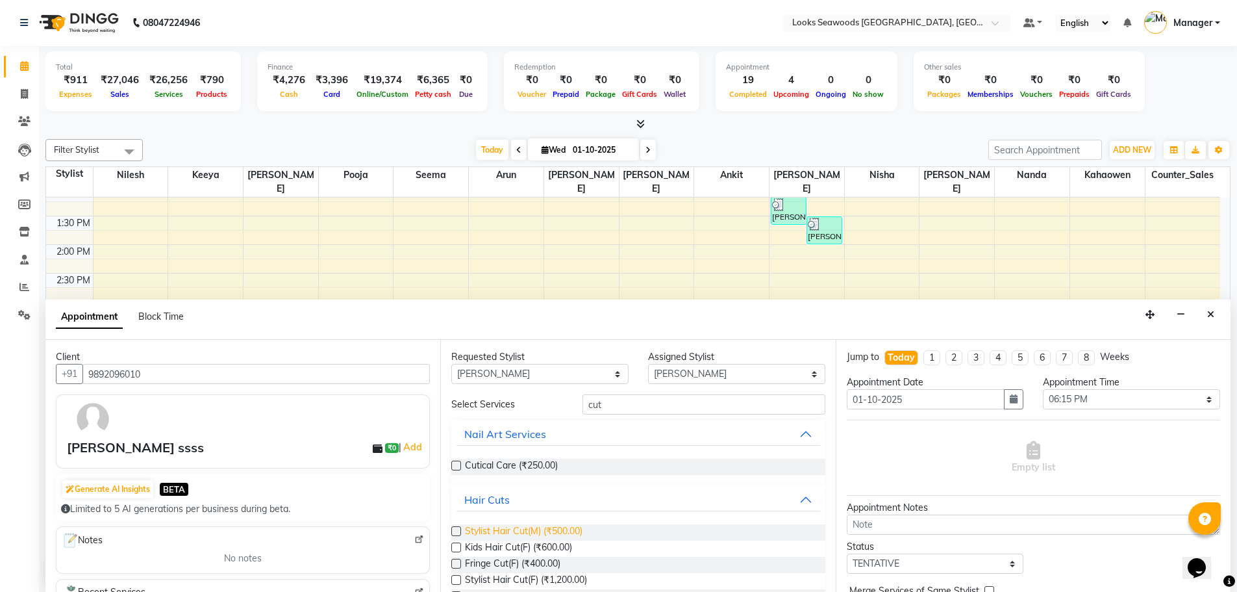
click at [514, 532] on span "Stylist Hair Cut(M) (₹500.00)" at bounding box center [524, 532] width 118 height 16
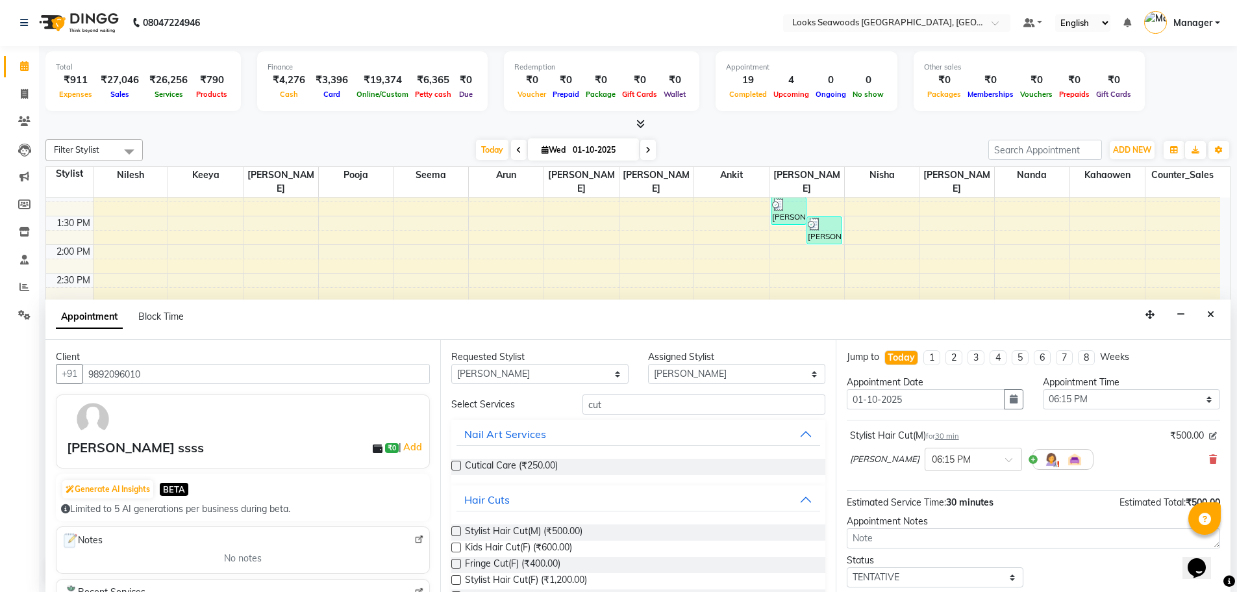
click at [1209, 437] on icon at bounding box center [1213, 436] width 8 height 8
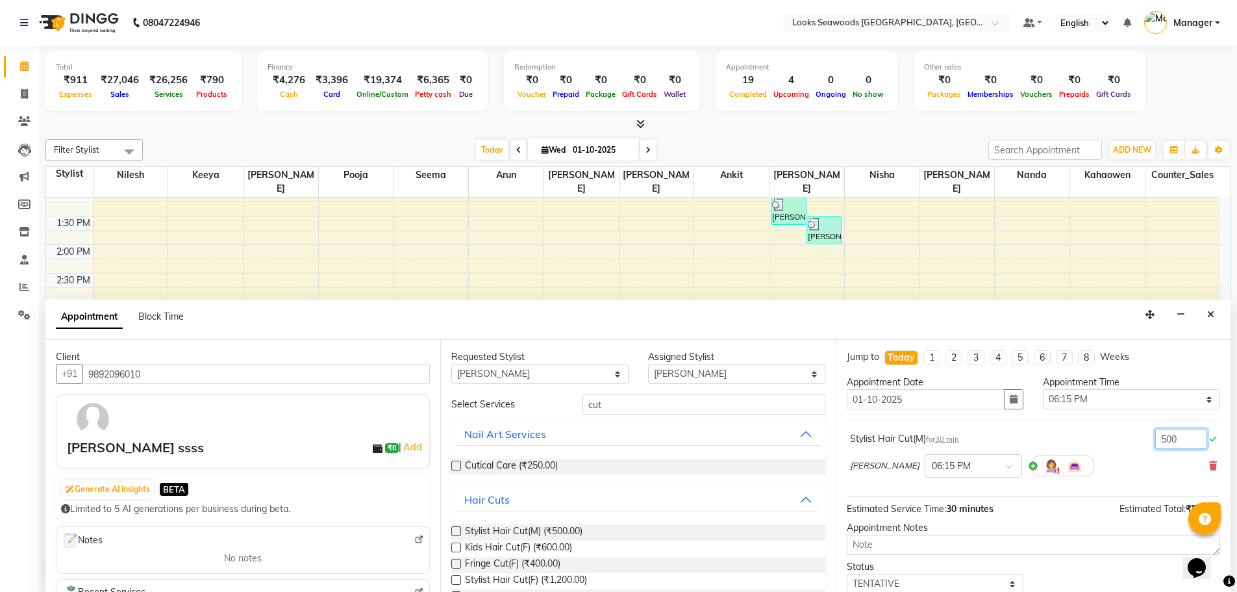
drag, startPoint x: 1170, startPoint y: 437, endPoint x: 1098, endPoint y: 432, distance: 71.6
click at [1098, 432] on div "Stylist Hair Cut(M) for 30 min 500" at bounding box center [1033, 439] width 367 height 20
click at [1124, 456] on div "[PERSON_NAME] × 06:15 PM" at bounding box center [1033, 466] width 367 height 34
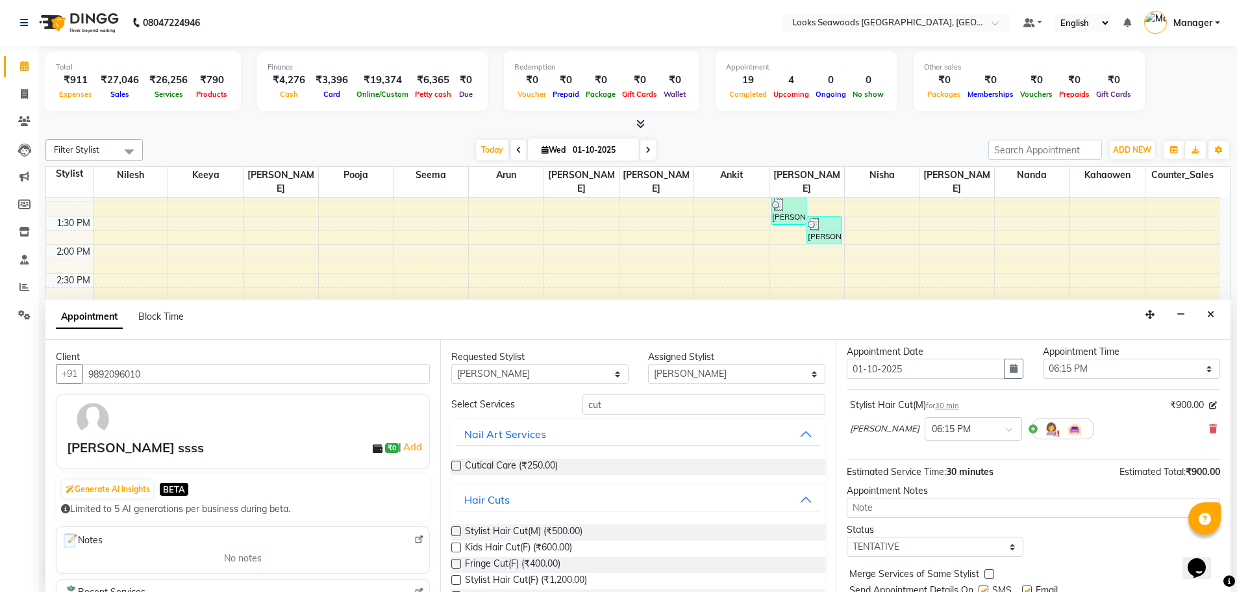
scroll to position [77, 0]
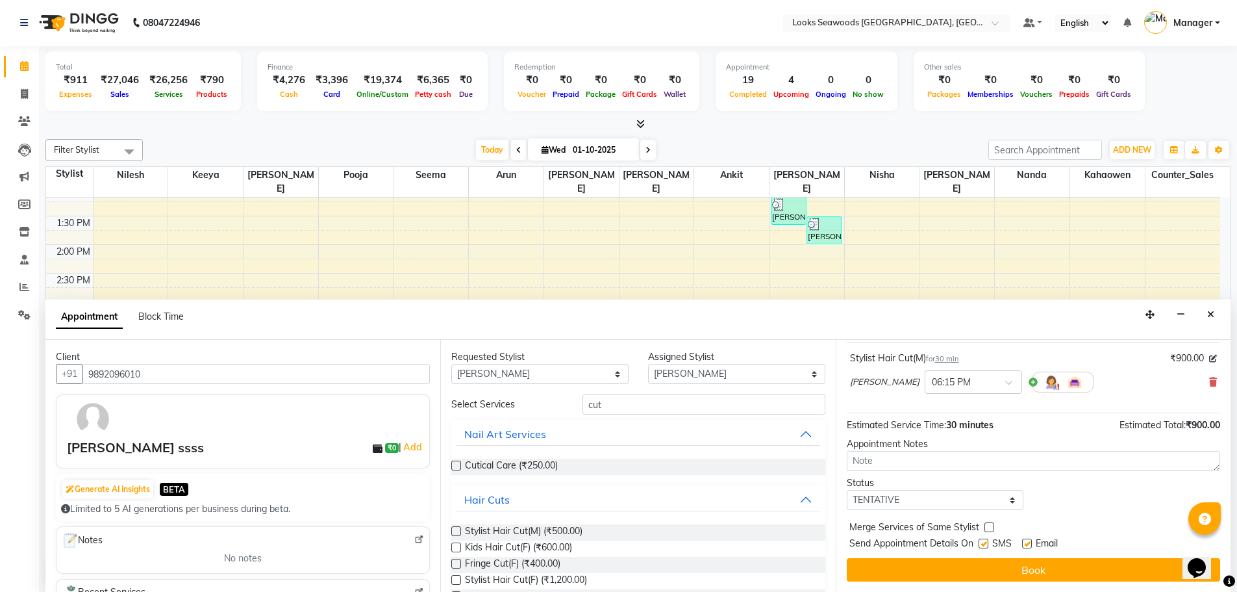
drag, startPoint x: 985, startPoint y: 546, endPoint x: 1025, endPoint y: 545, distance: 40.9
click at [987, 546] on label at bounding box center [984, 543] width 10 height 10
click at [987, 546] on input "checkbox" at bounding box center [983, 544] width 8 height 8
click at [1032, 541] on label at bounding box center [1027, 543] width 10 height 10
click at [1031, 541] on input "checkbox" at bounding box center [1026, 544] width 8 height 8
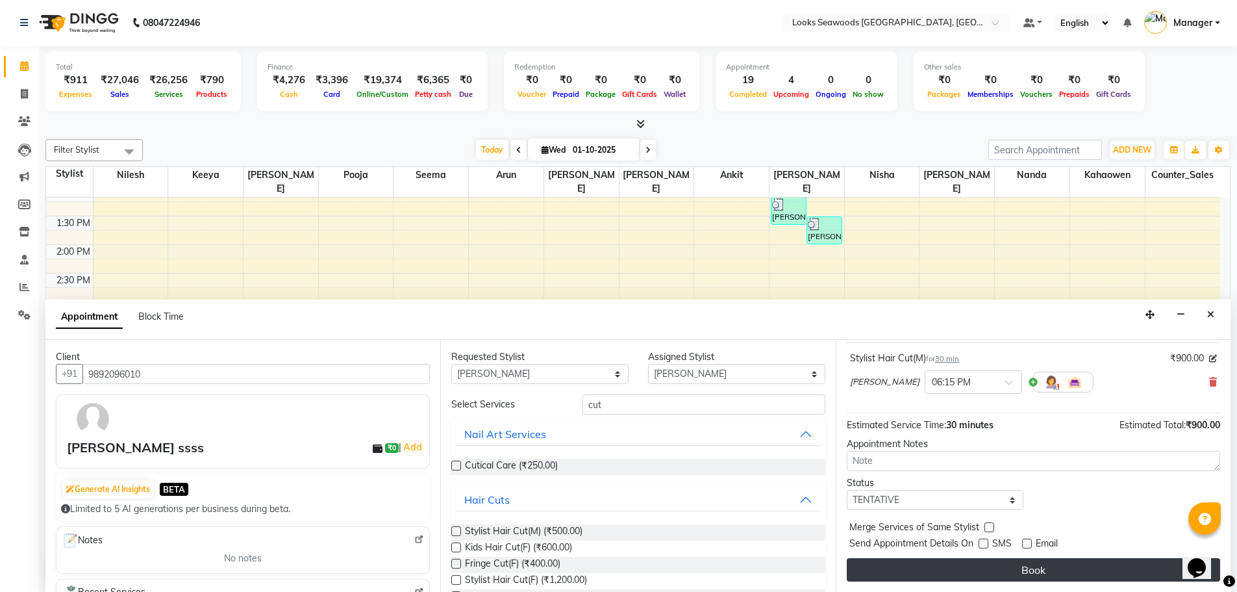
click at [1030, 572] on button "Book" at bounding box center [1033, 569] width 373 height 23
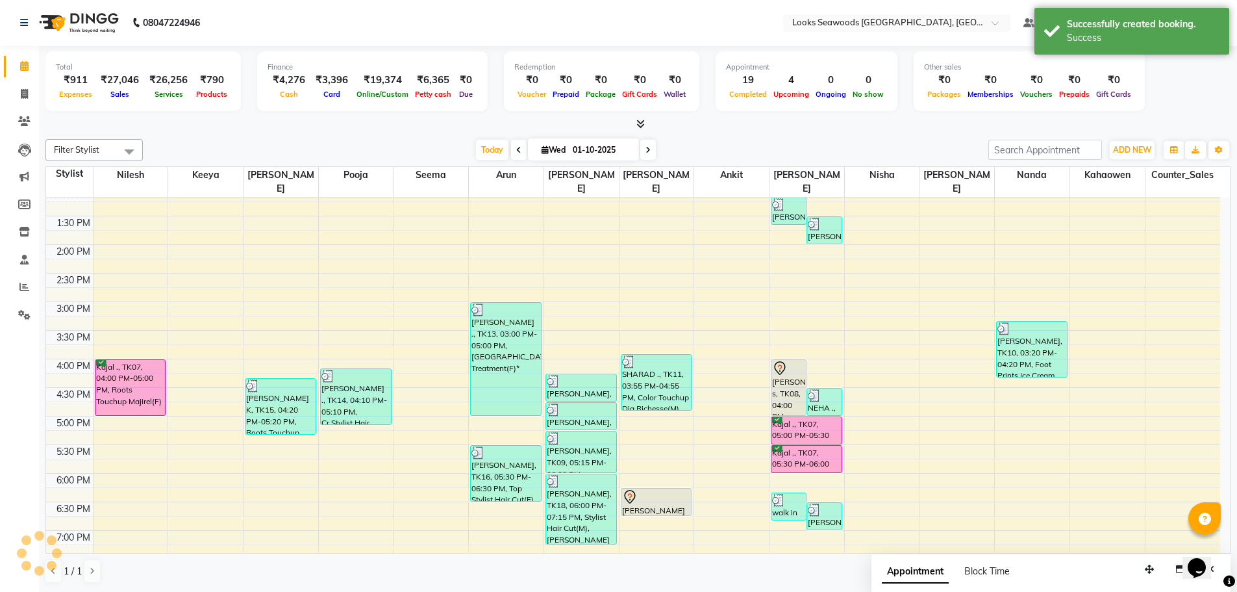
scroll to position [0, 0]
click at [664, 496] on div "[PERSON_NAME] ssss, TK19, 06:15 PM-06:45 PM, Stylist Hair Cut(M)" at bounding box center [657, 502] width 70 height 27
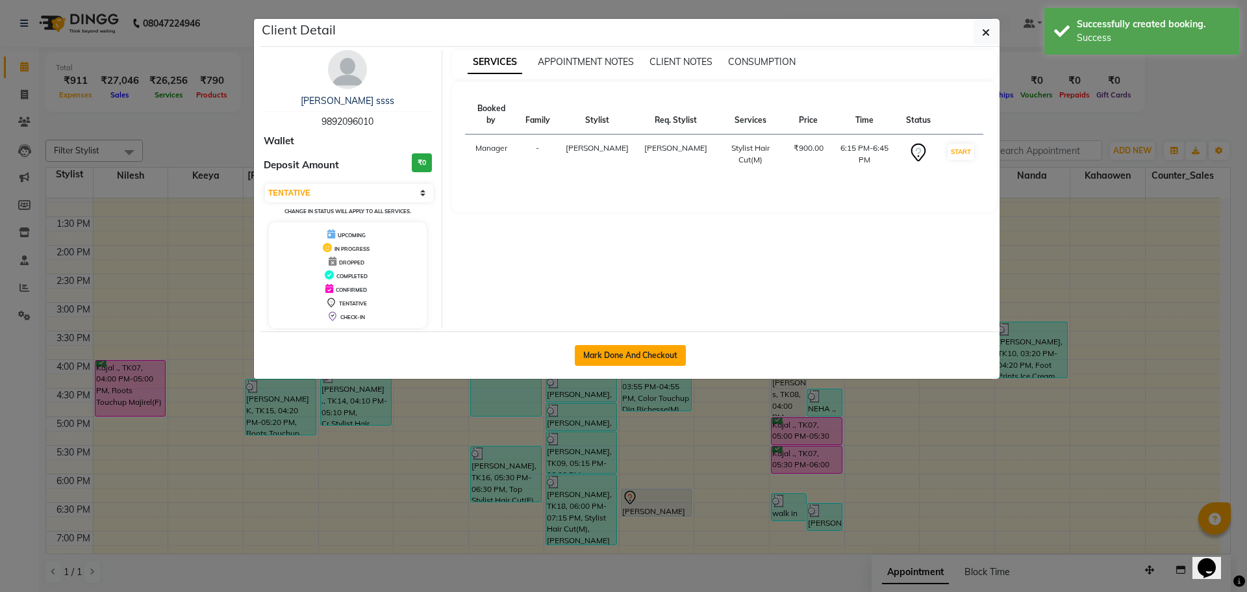
click at [607, 352] on button "Mark Done And Checkout" at bounding box center [630, 355] width 111 height 21
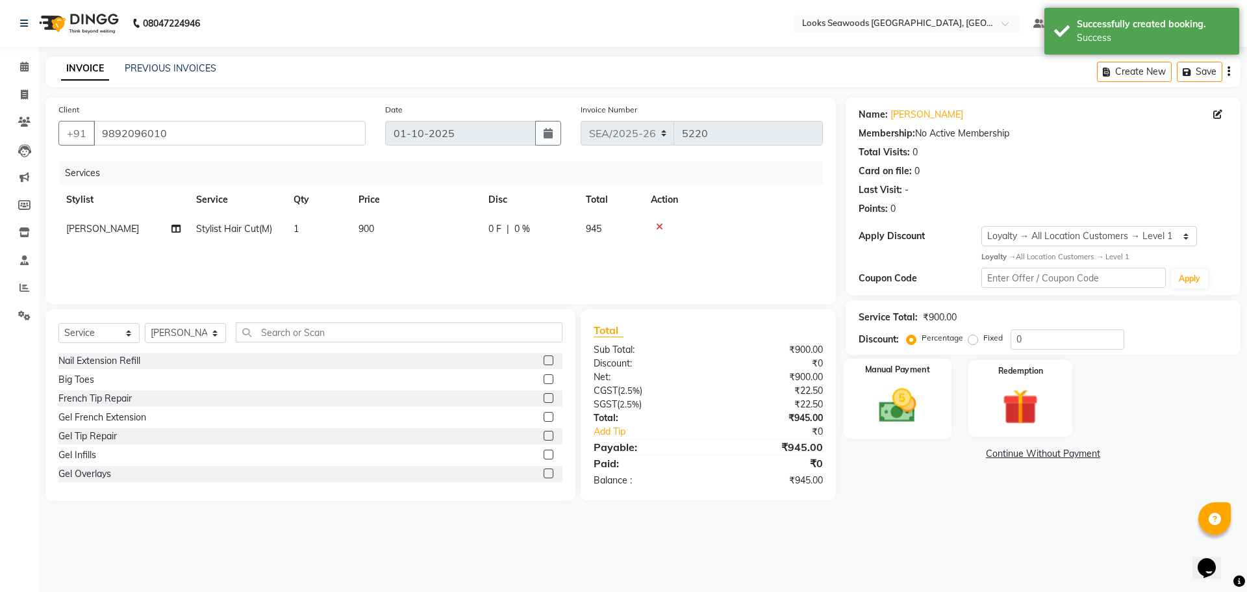
click at [904, 410] on img at bounding box center [897, 405] width 60 height 43
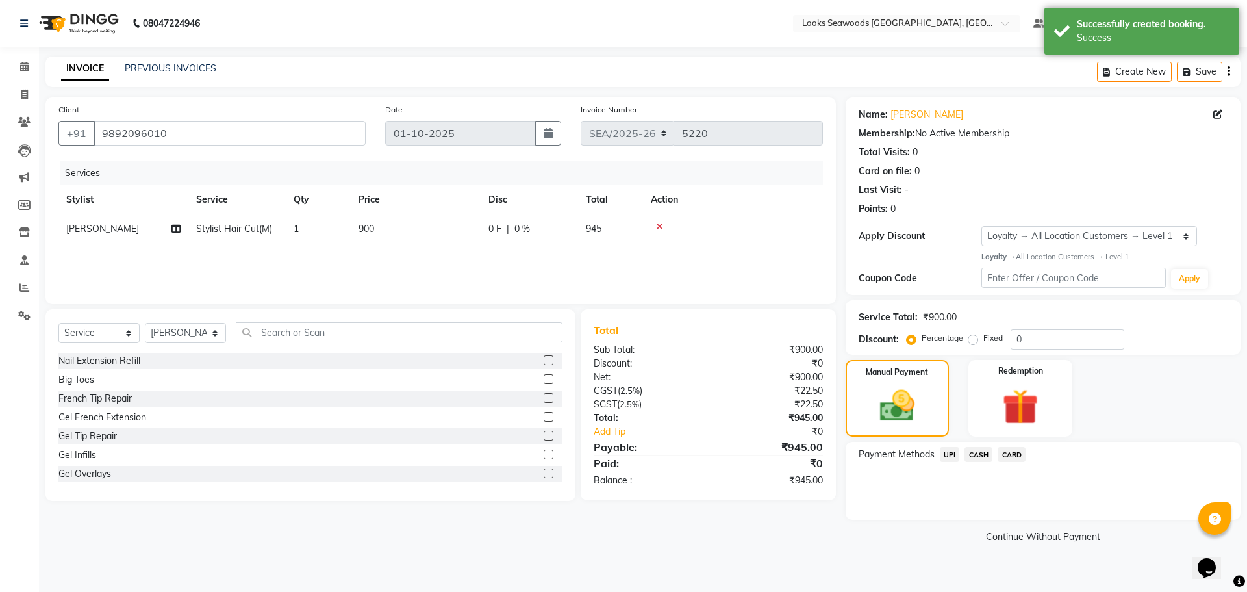
click at [982, 456] on span "CASH" at bounding box center [978, 454] width 28 height 15
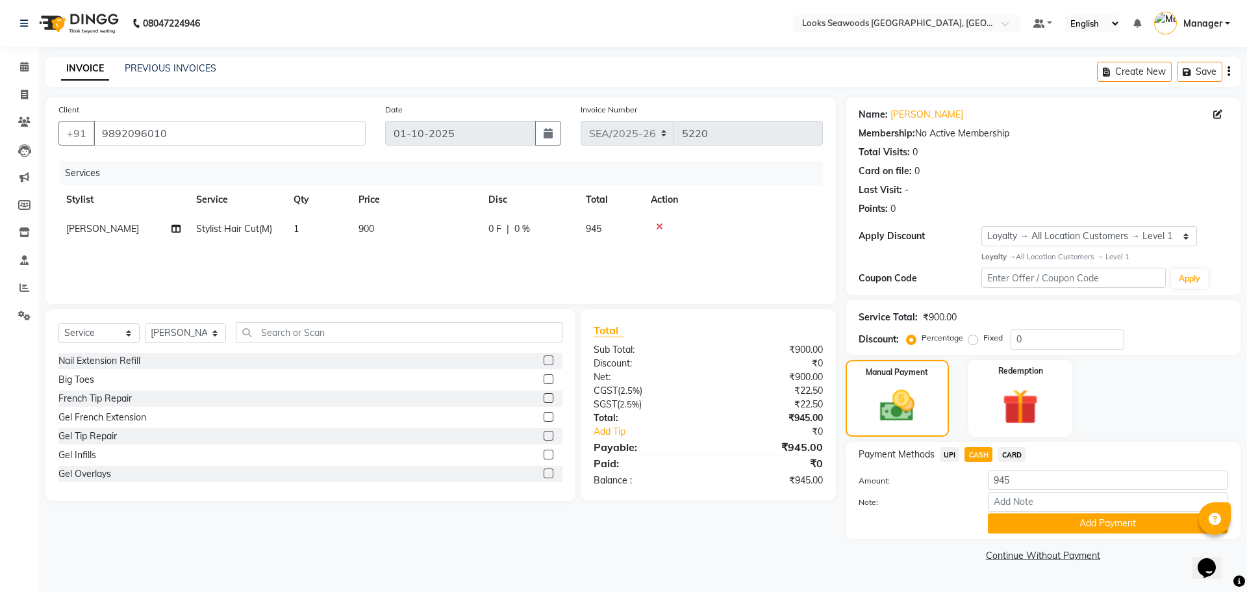
click at [1012, 456] on span "CARD" at bounding box center [1012, 454] width 28 height 15
click at [1010, 457] on span "CARD" at bounding box center [1012, 454] width 28 height 15
click at [1011, 457] on span "CARD" at bounding box center [1012, 454] width 28 height 15
click at [921, 515] on div at bounding box center [913, 523] width 129 height 20
click at [1016, 461] on span "CARD" at bounding box center [1012, 454] width 28 height 15
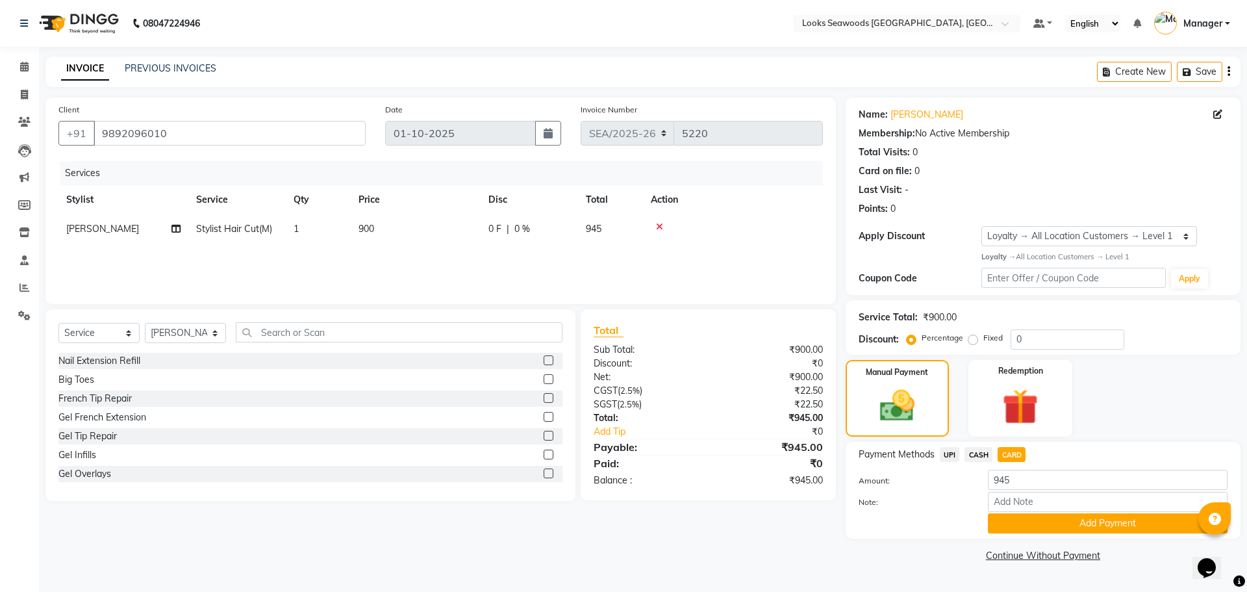
click at [1017, 460] on span "CARD" at bounding box center [1012, 454] width 28 height 15
click at [1070, 529] on button "Add Payment" at bounding box center [1108, 523] width 240 height 20
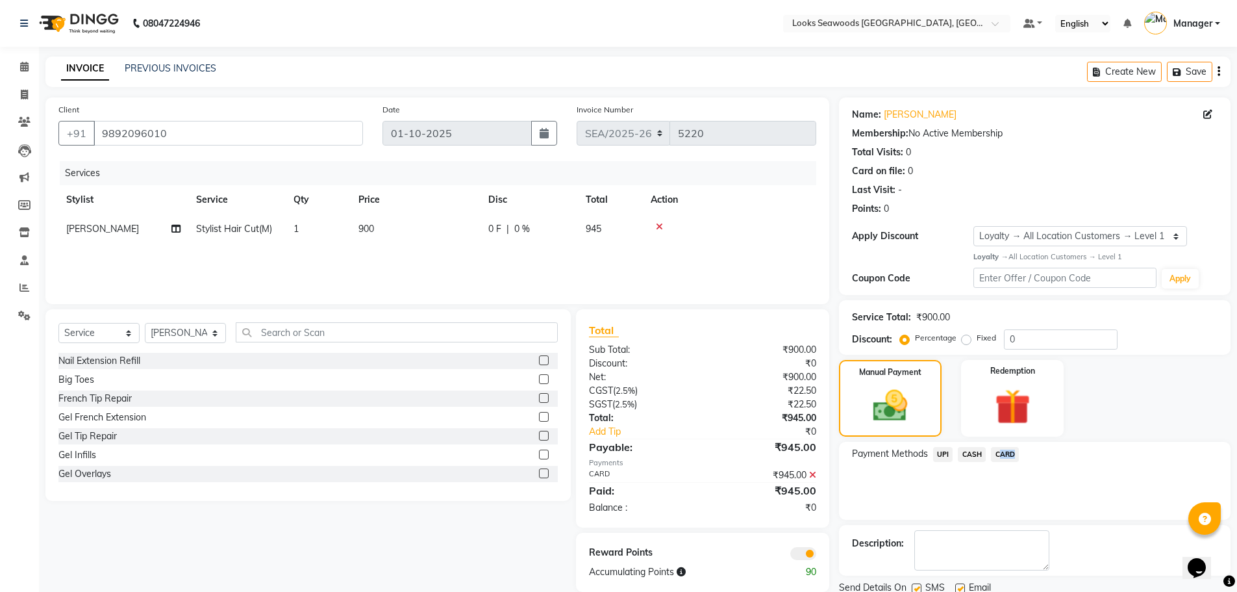
scroll to position [47, 0]
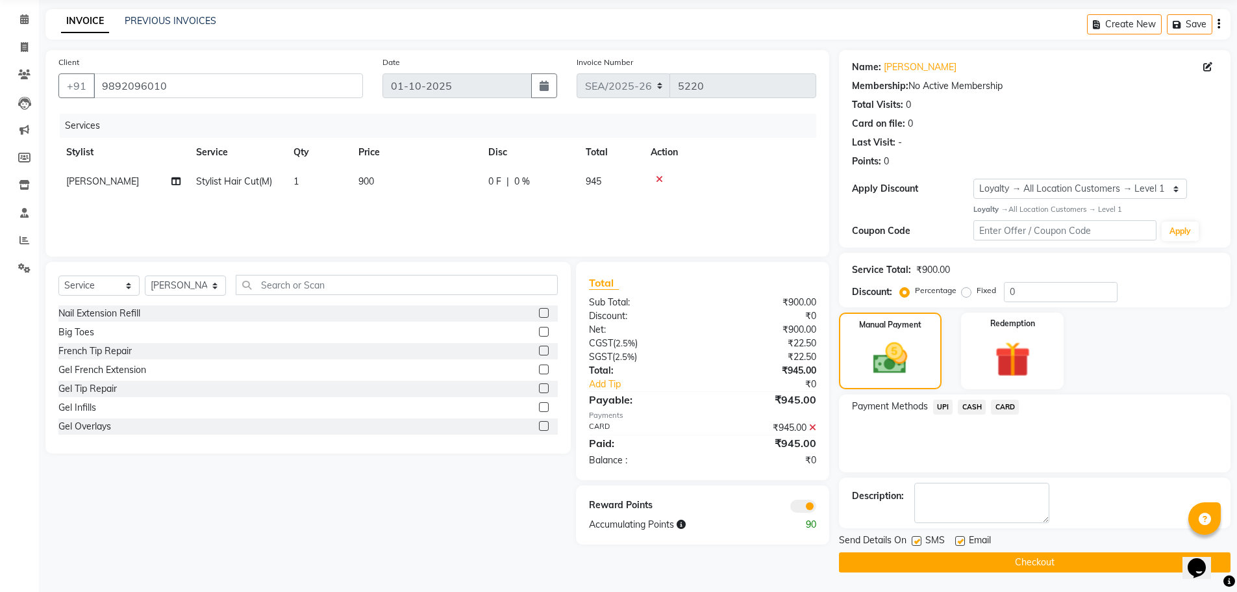
click at [914, 538] on label at bounding box center [917, 541] width 10 height 10
click at [914, 538] on input "checkbox" at bounding box center [916, 541] width 8 height 8
click at [959, 541] on label at bounding box center [960, 541] width 10 height 10
click at [959, 541] on input "checkbox" at bounding box center [959, 541] width 8 height 8
click at [969, 561] on button "Checkout" at bounding box center [1035, 562] width 392 height 20
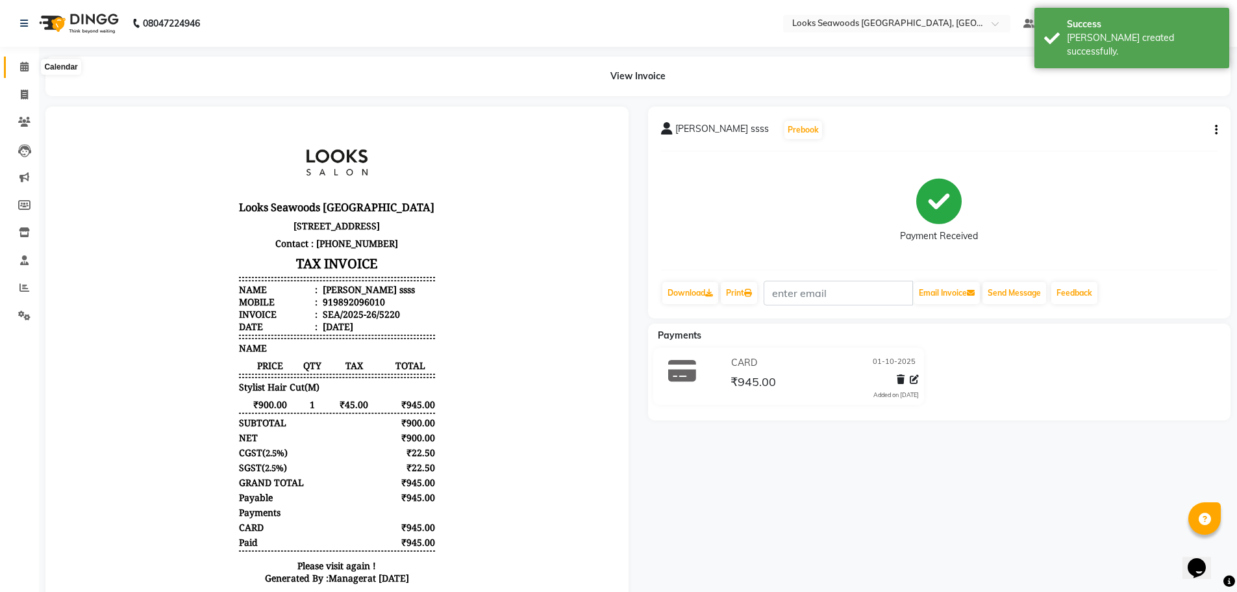
click at [28, 64] on icon at bounding box center [24, 67] width 8 height 10
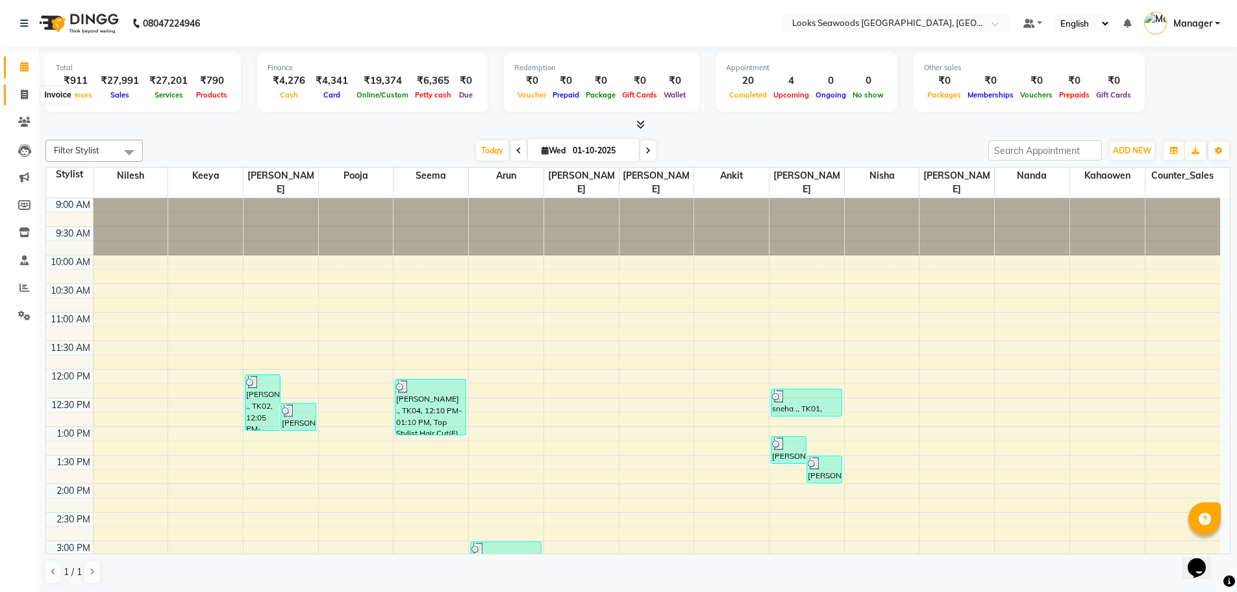
click at [26, 93] on icon at bounding box center [24, 95] width 7 height 10
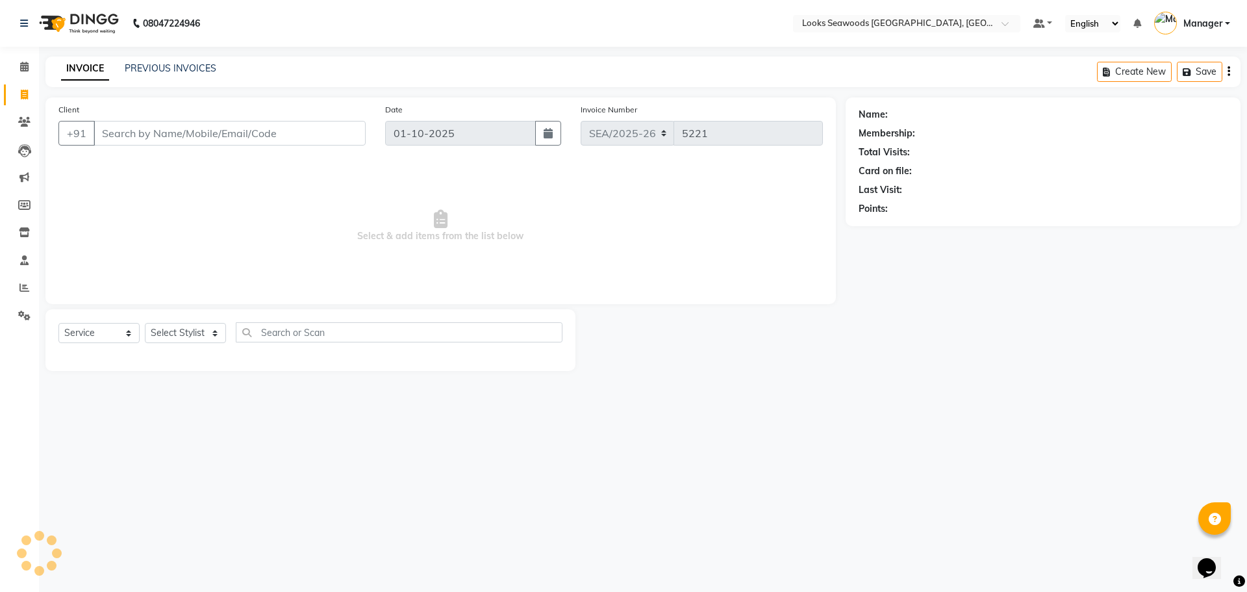
click at [116, 132] on input "Client" at bounding box center [230, 133] width 272 height 25
click at [344, 140] on button "Add Client" at bounding box center [332, 133] width 67 height 25
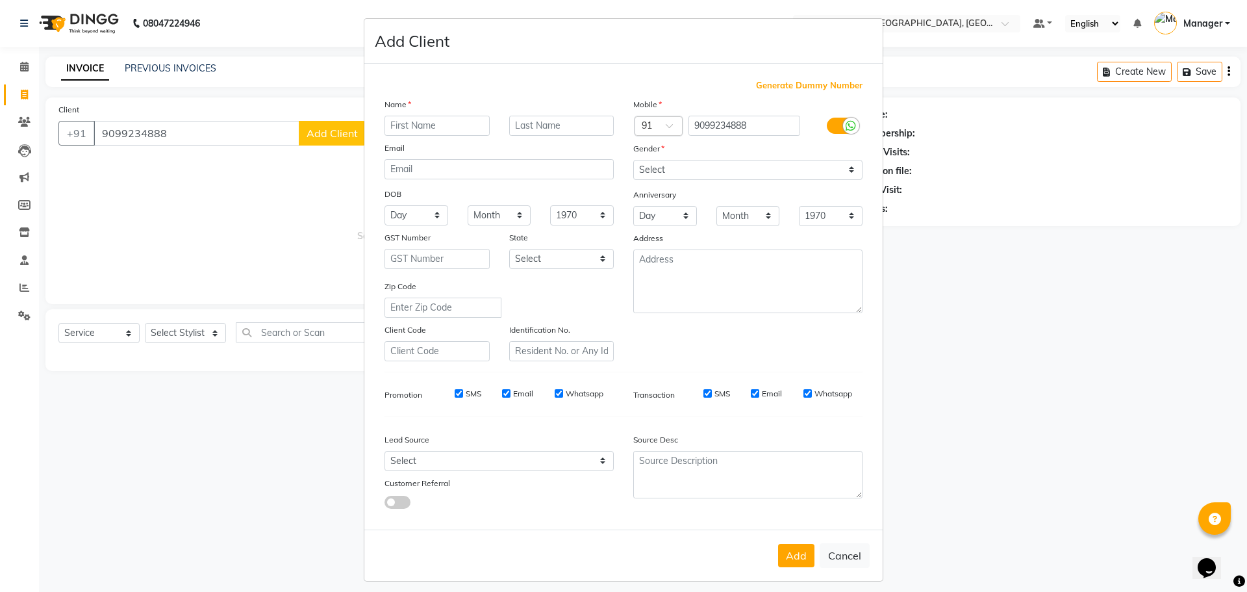
drag, startPoint x: 436, startPoint y: 129, endPoint x: 452, endPoint y: 113, distance: 22.0
click at [441, 123] on input "text" at bounding box center [436, 126] width 105 height 20
click at [443, 170] on input "email" at bounding box center [498, 169] width 229 height 20
drag, startPoint x: 689, startPoint y: 170, endPoint x: 680, endPoint y: 177, distance: 11.6
click at [689, 170] on select "Select [DEMOGRAPHIC_DATA] [DEMOGRAPHIC_DATA] Other Prefer Not To Say" at bounding box center [747, 170] width 229 height 20
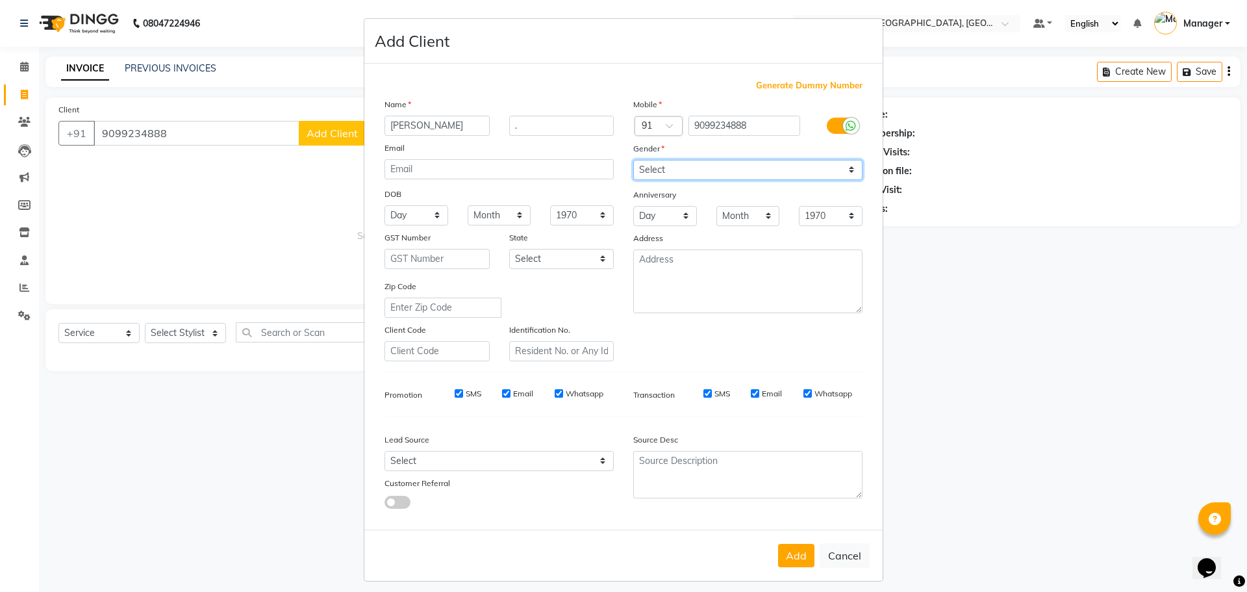
click at [633, 160] on select "Select [DEMOGRAPHIC_DATA] [DEMOGRAPHIC_DATA] Other Prefer Not To Say" at bounding box center [747, 170] width 229 height 20
click at [786, 550] on button "Add" at bounding box center [796, 555] width 36 height 23
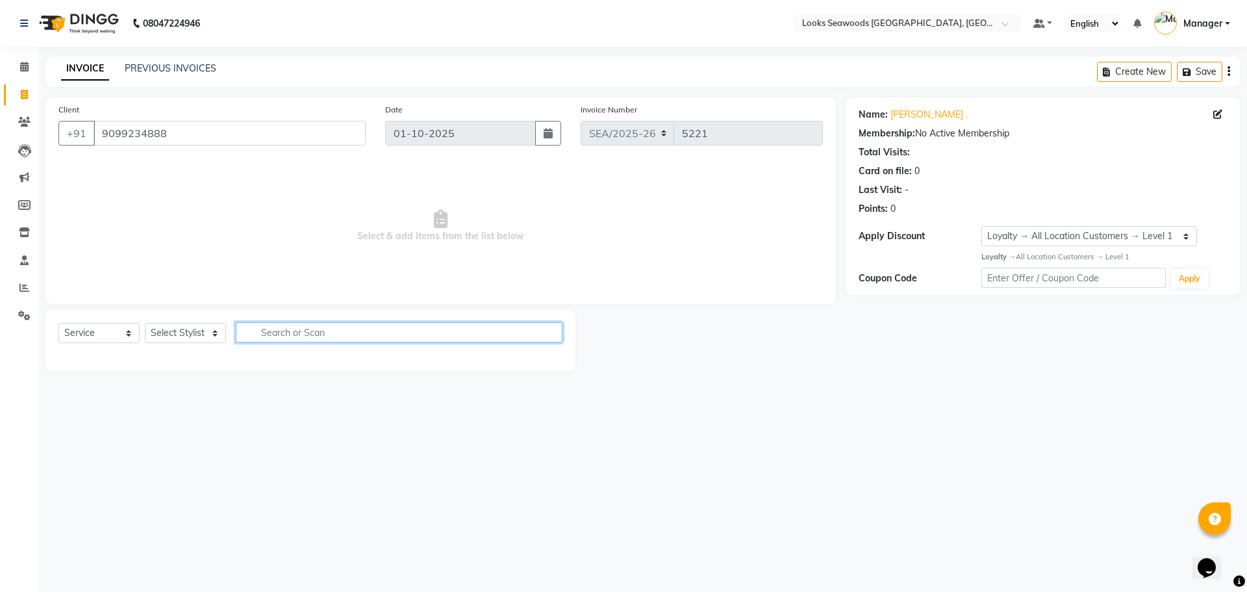
click at [270, 335] on input "text" at bounding box center [399, 332] width 327 height 20
click at [205, 331] on select "Select Stylist Ankit Arun Counter_Sales [PERSON_NAME] [PERSON_NAME] Manager [PE…" at bounding box center [185, 333] width 81 height 20
click at [145, 323] on select "Select Stylist Ankit Arun Counter_Sales [PERSON_NAME] [PERSON_NAME] Manager [PE…" at bounding box center [185, 333] width 81 height 20
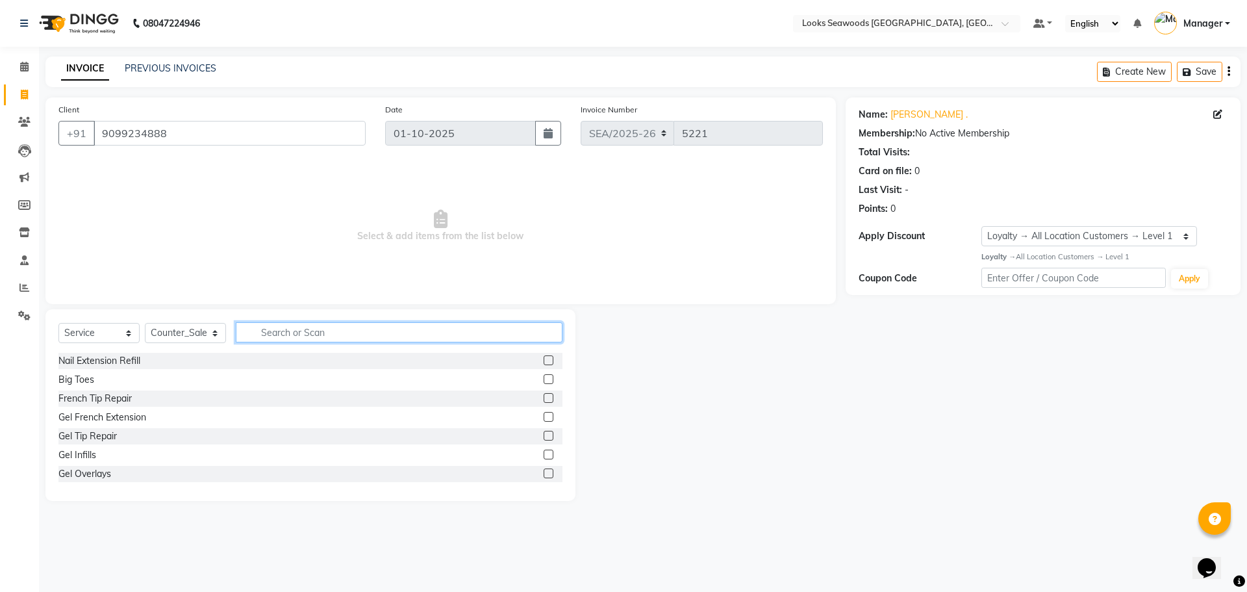
click at [290, 334] on input "text" at bounding box center [399, 332] width 327 height 20
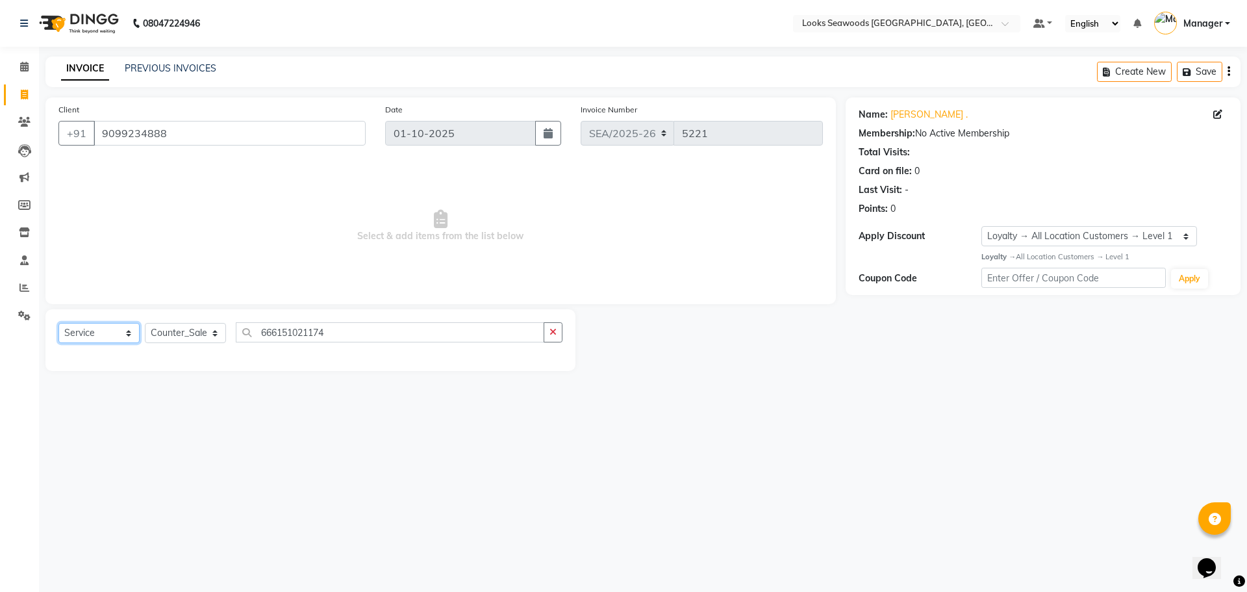
click at [131, 333] on select "Select Service Product Membership Package Voucher Prepaid Gift Card" at bounding box center [98, 333] width 81 height 20
click at [58, 323] on select "Select Service Product Membership Package Voucher Prepaid Gift Card" at bounding box center [98, 333] width 81 height 20
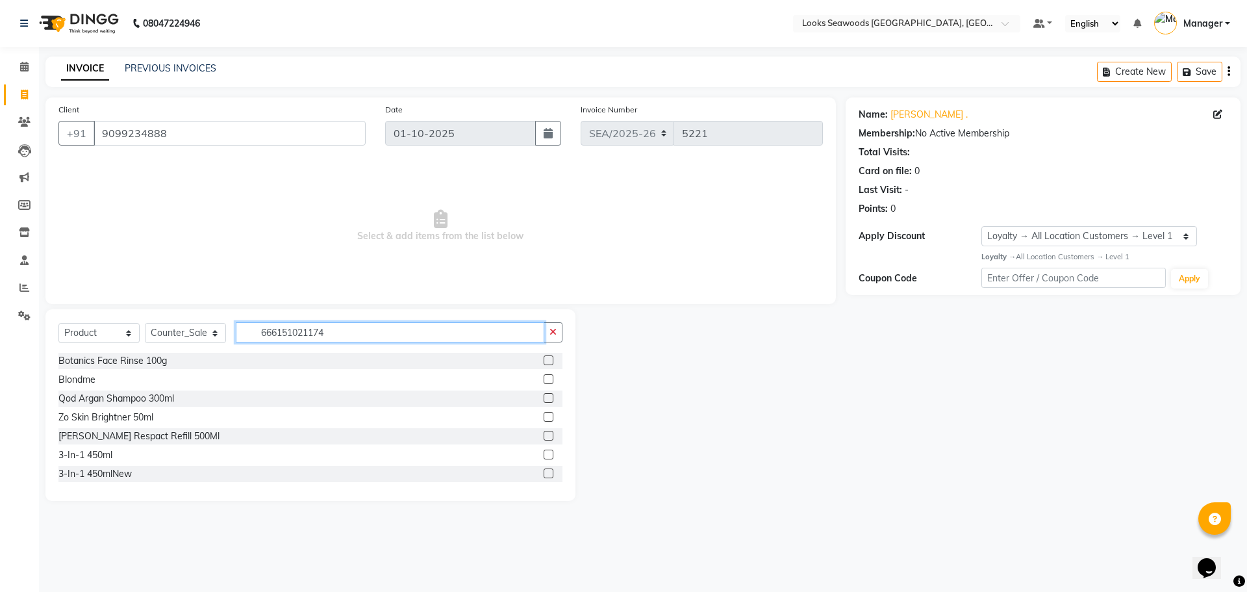
click at [359, 328] on input "666151021174" at bounding box center [390, 332] width 308 height 20
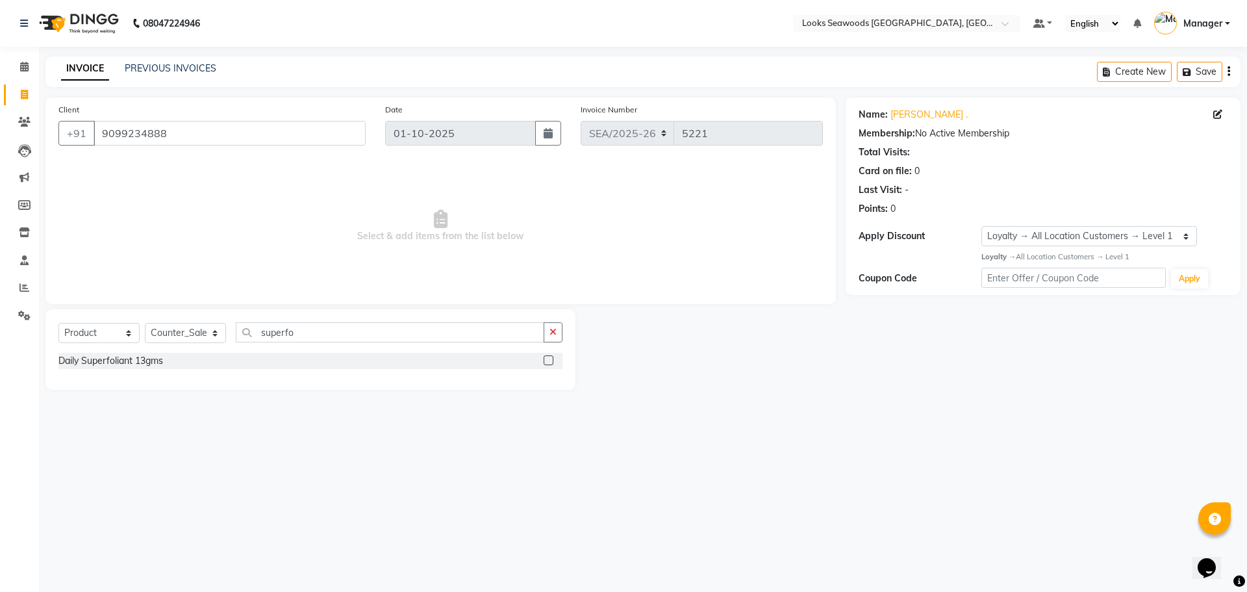
click at [547, 362] on label at bounding box center [549, 360] width 10 height 10
click at [547, 362] on input "checkbox" at bounding box center [548, 361] width 8 height 8
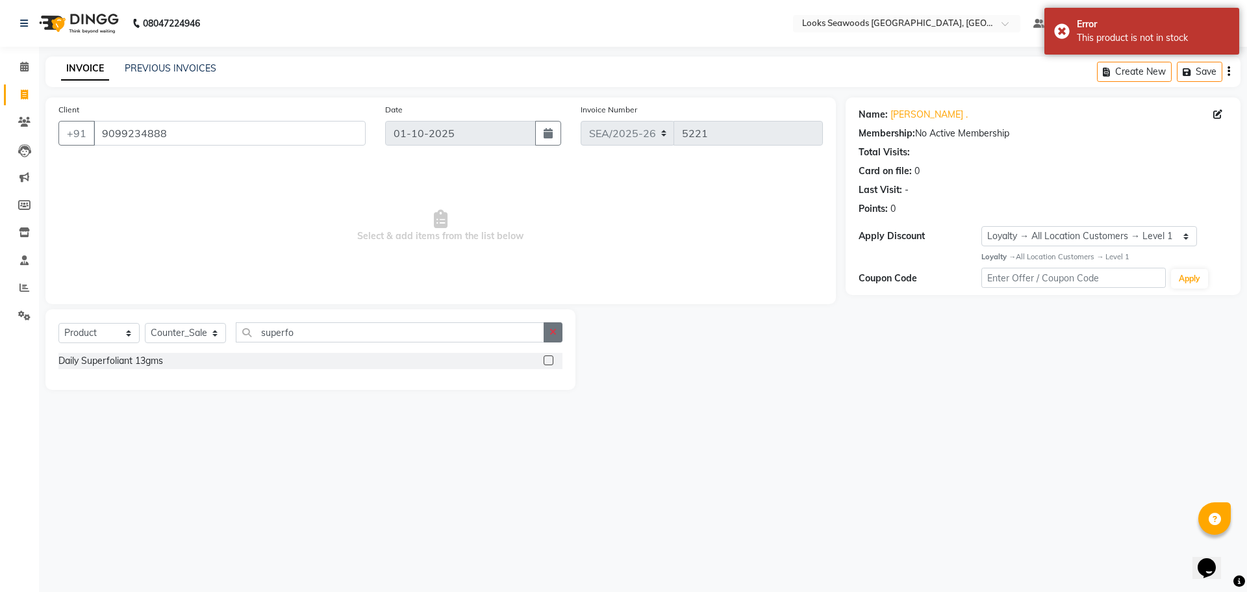
click at [557, 332] on icon "button" at bounding box center [552, 331] width 7 height 9
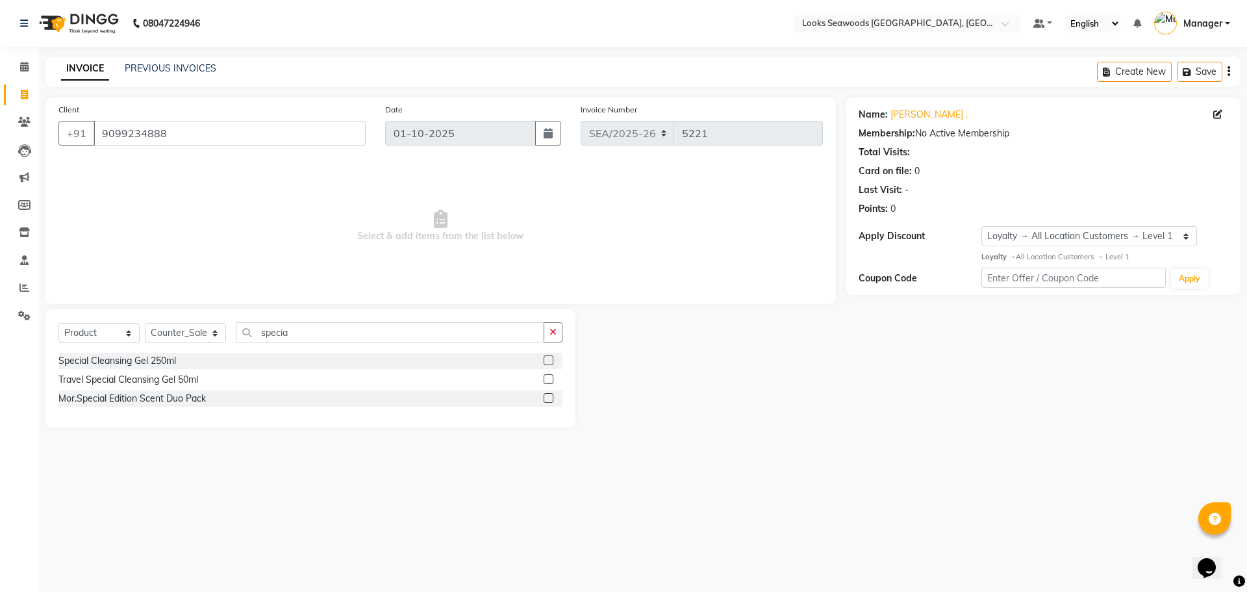
click at [549, 361] on label at bounding box center [549, 360] width 10 height 10
click at [549, 361] on input "checkbox" at bounding box center [548, 361] width 8 height 8
click at [553, 359] on label at bounding box center [549, 360] width 10 height 10
click at [552, 359] on input "checkbox" at bounding box center [548, 361] width 8 height 8
click at [333, 334] on input "specia" at bounding box center [390, 332] width 308 height 20
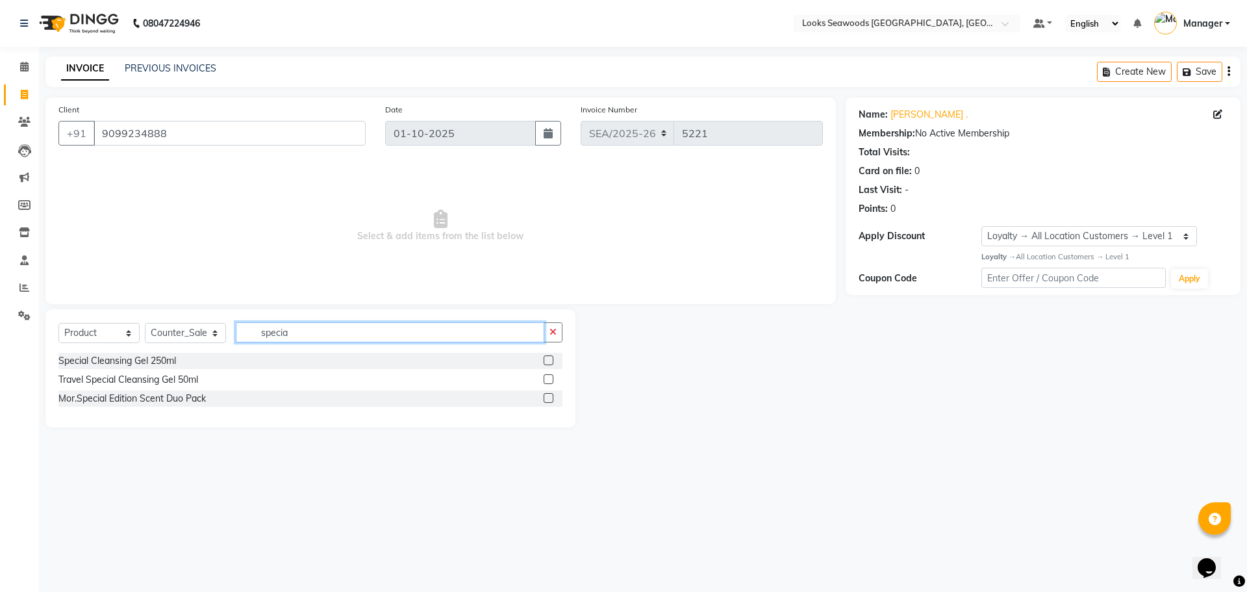
click at [333, 334] on input "specia" at bounding box center [390, 332] width 308 height 20
click at [555, 361] on div at bounding box center [553, 361] width 19 height 16
click at [549, 362] on label at bounding box center [549, 360] width 10 height 10
click at [549, 362] on input "checkbox" at bounding box center [548, 361] width 8 height 8
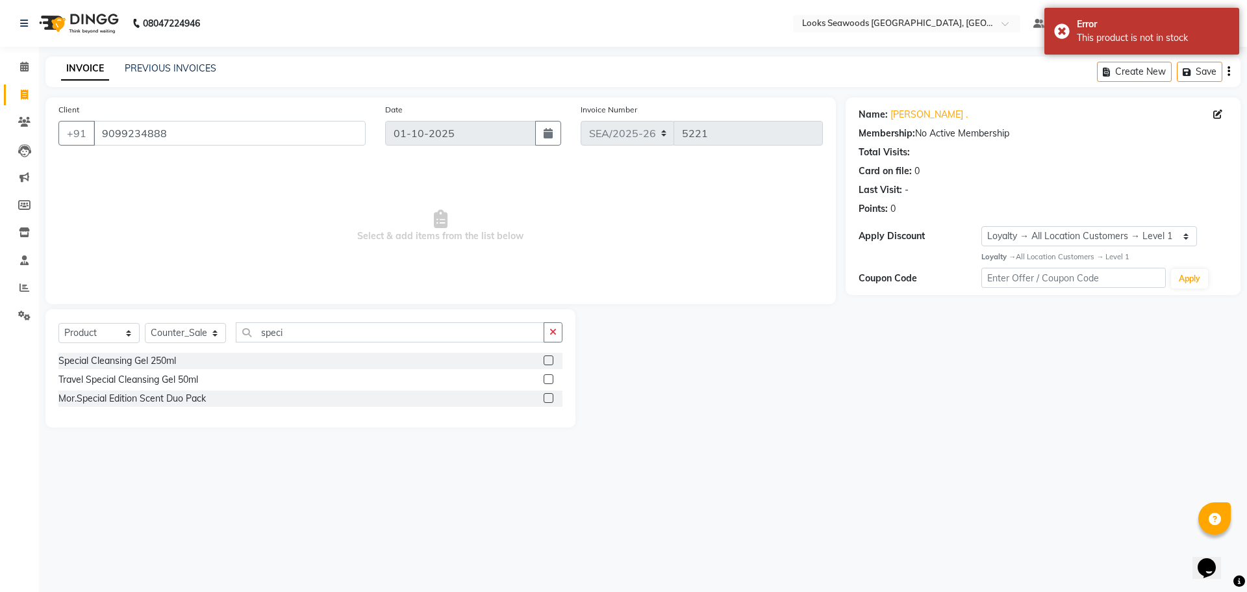
drag, startPoint x: 638, startPoint y: 370, endPoint x: 574, endPoint y: 368, distance: 63.7
click at [620, 369] on div at bounding box center [710, 368] width 270 height 118
click at [551, 358] on label at bounding box center [549, 360] width 10 height 10
click at [551, 358] on input "checkbox" at bounding box center [548, 361] width 8 height 8
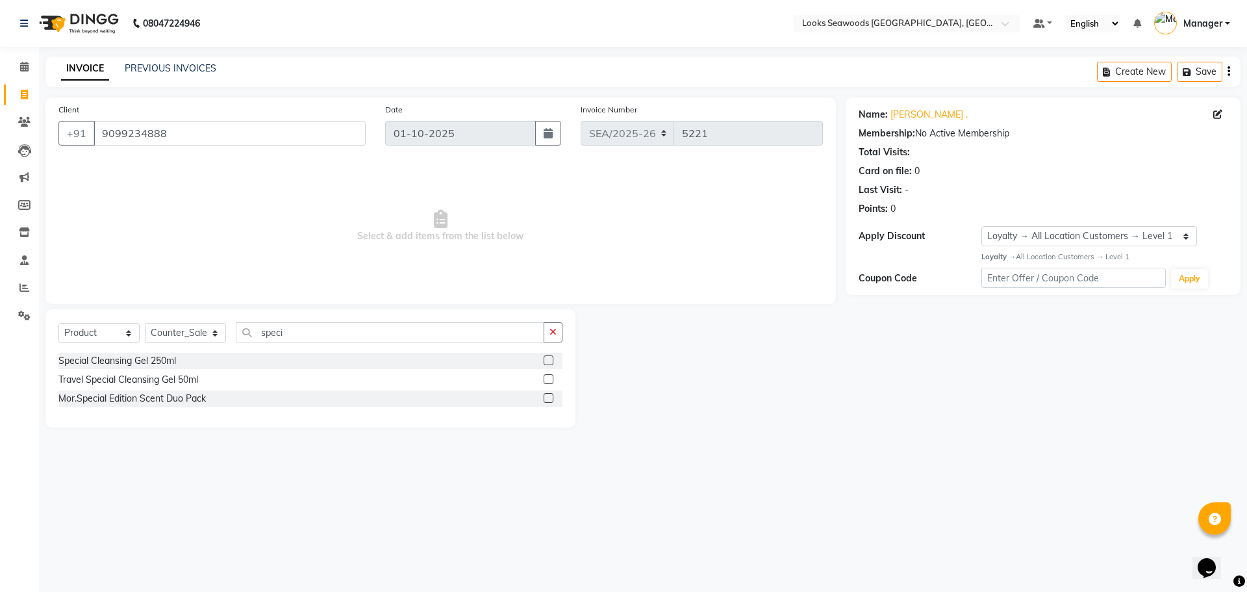
click at [549, 357] on label at bounding box center [549, 360] width 10 height 10
click at [549, 357] on input "checkbox" at bounding box center [548, 361] width 8 height 8
click at [552, 355] on div at bounding box center [553, 361] width 19 height 16
click at [552, 356] on label at bounding box center [549, 360] width 10 height 10
click at [552, 357] on input "checkbox" at bounding box center [548, 361] width 8 height 8
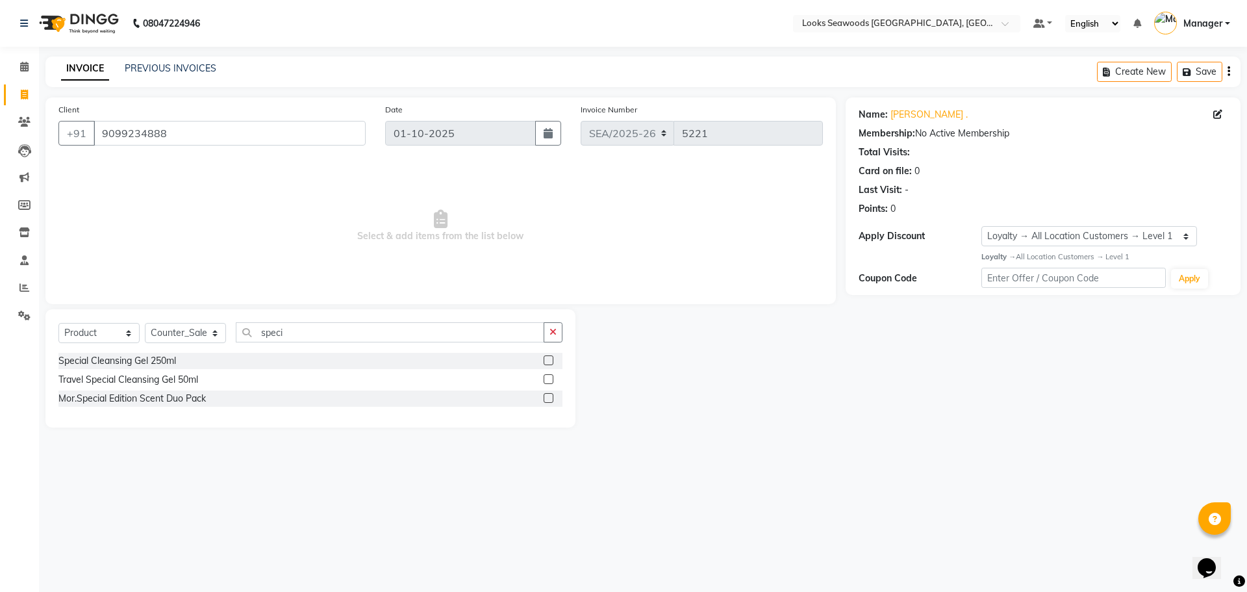
click at [552, 356] on label at bounding box center [549, 360] width 10 height 10
click at [552, 357] on input "checkbox" at bounding box center [548, 361] width 8 height 8
click at [190, 134] on input "9099234888" at bounding box center [230, 133] width 272 height 25
click at [288, 226] on span "Select & add items from the list below" at bounding box center [440, 226] width 764 height 130
click at [550, 333] on icon "button" at bounding box center [552, 331] width 7 height 9
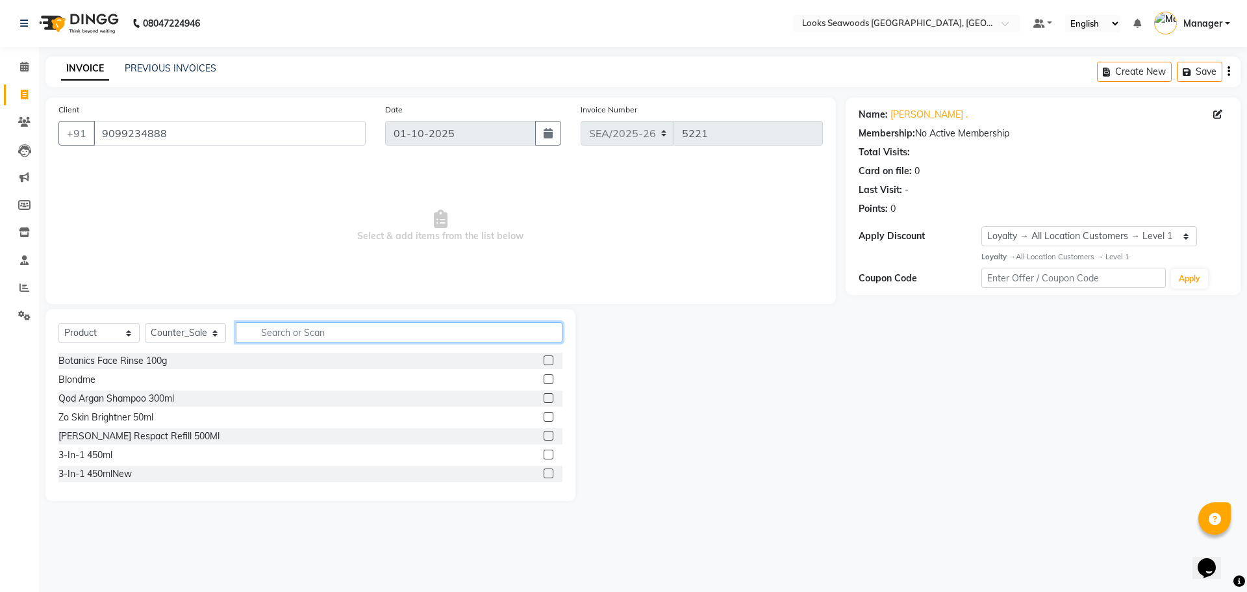
click at [431, 333] on input "text" at bounding box center [399, 332] width 327 height 20
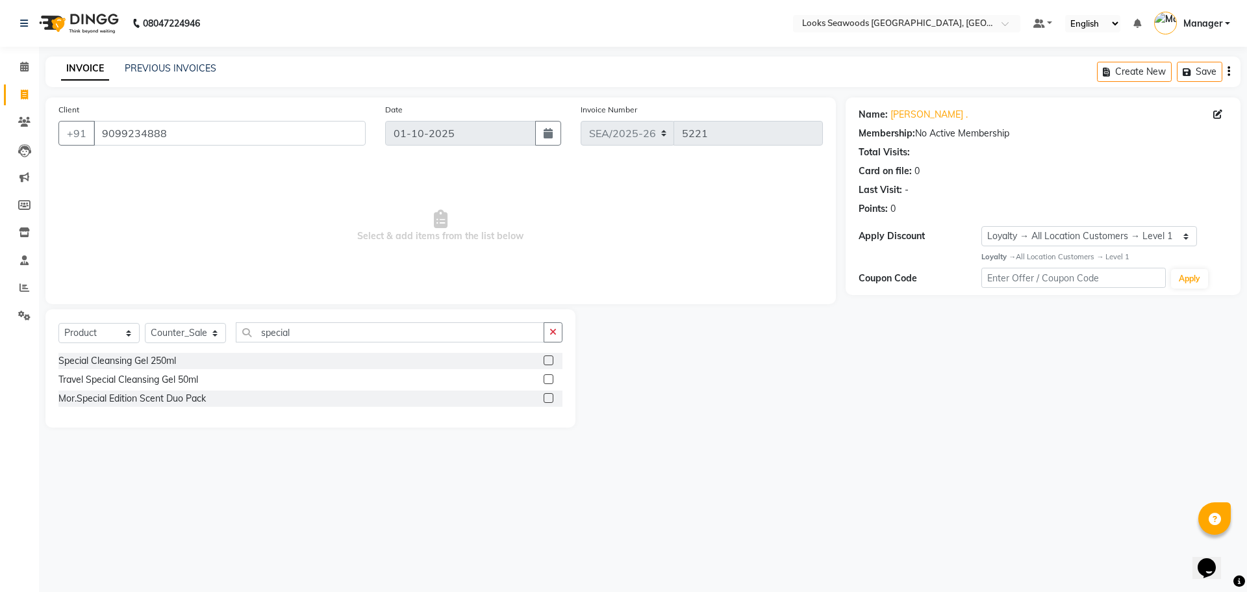
click at [498, 353] on div "Special Cleansing Gel 250ml" at bounding box center [310, 361] width 504 height 16
click at [490, 359] on div "Special Cleansing Gel 250ml" at bounding box center [310, 361] width 504 height 16
click at [182, 362] on div "Special Cleansing Gel 250ml" at bounding box center [310, 361] width 504 height 16
click at [168, 362] on div "Special Cleansing Gel 250ml" at bounding box center [117, 361] width 118 height 14
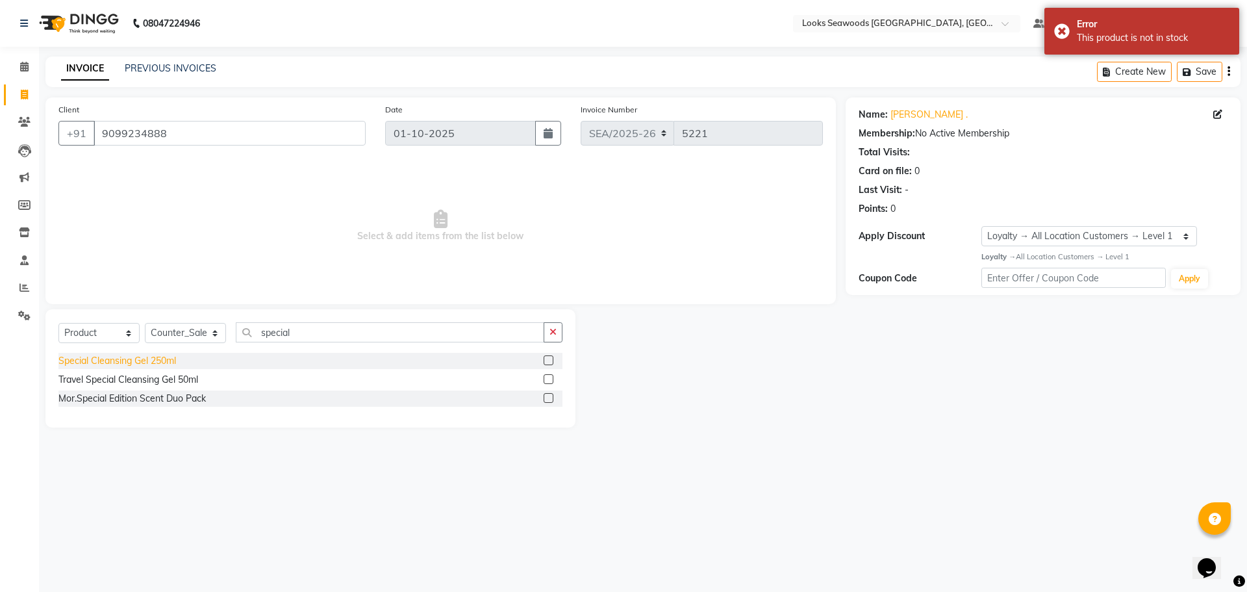
click at [172, 360] on div "Special Cleansing Gel 250ml" at bounding box center [117, 361] width 118 height 14
click at [203, 361] on div "Special Cleansing Gel 250ml" at bounding box center [310, 361] width 504 height 16
click at [156, 364] on div "Special Cleansing Gel 250ml" at bounding box center [117, 361] width 118 height 14
drag, startPoint x: 207, startPoint y: 366, endPoint x: 171, endPoint y: 367, distance: 35.7
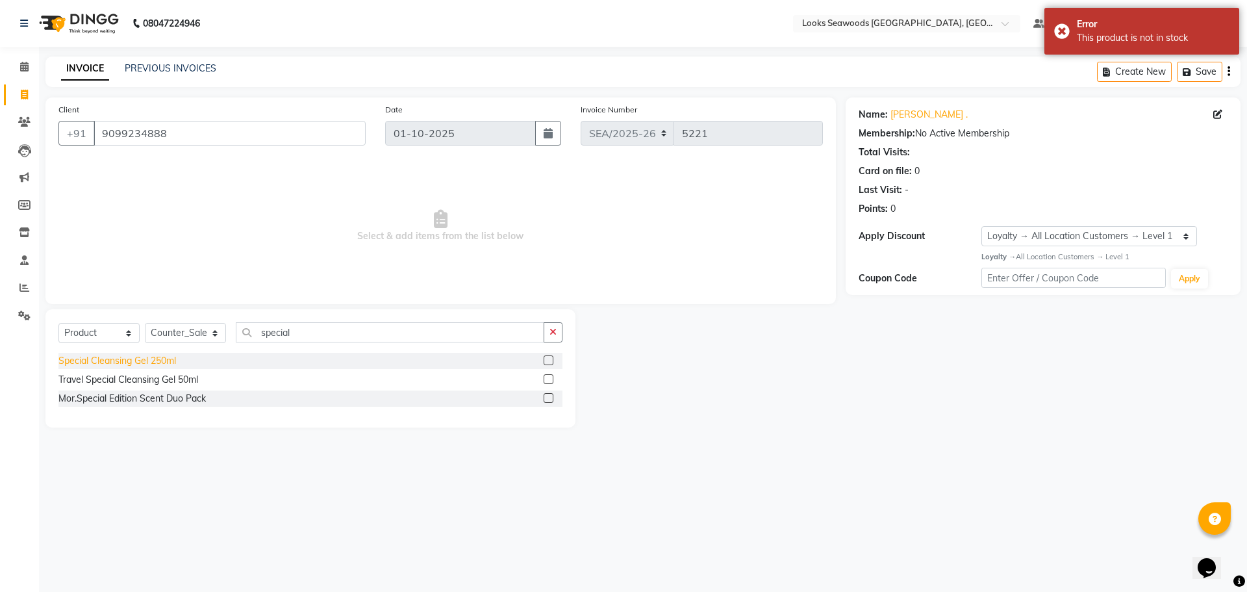
click at [201, 366] on div "Special Cleansing Gel 250ml" at bounding box center [310, 361] width 504 height 16
click at [145, 366] on div "Special Cleansing Gel 250ml" at bounding box center [117, 361] width 118 height 14
click at [142, 366] on div "Special Cleansing Gel 250ml" at bounding box center [117, 361] width 118 height 14
click at [140, 366] on div "Special Cleansing Gel 250ml" at bounding box center [117, 361] width 118 height 14
click at [214, 360] on div "Special Cleansing Gel 250ml" at bounding box center [310, 361] width 504 height 16
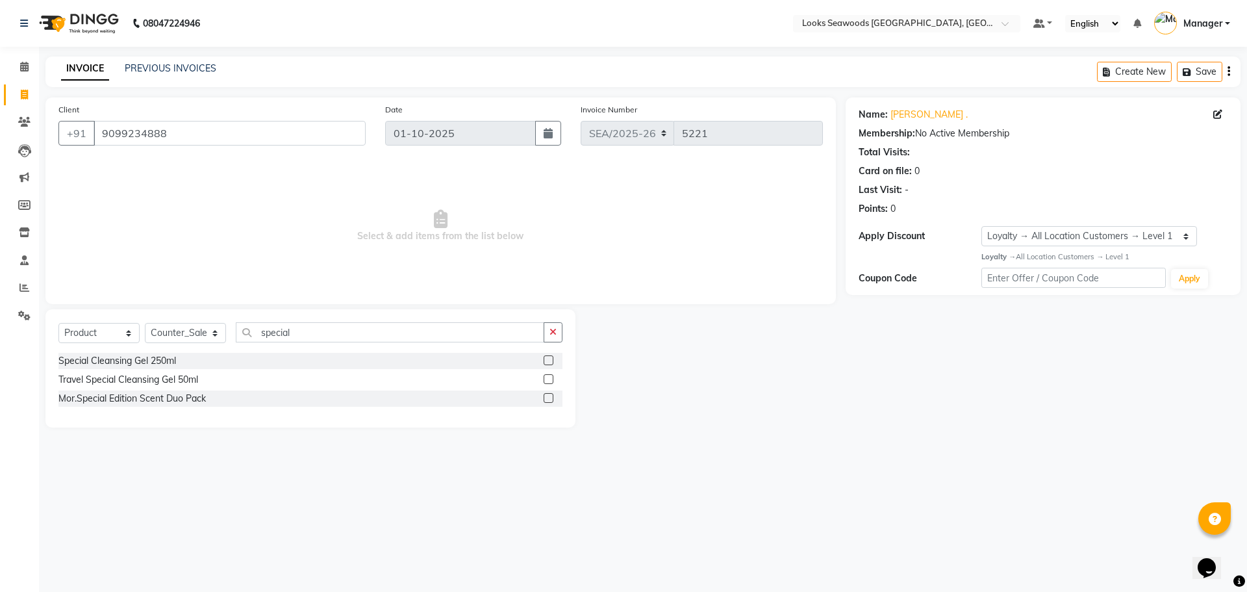
click at [544, 362] on label at bounding box center [549, 360] width 10 height 10
click at [544, 362] on input "checkbox" at bounding box center [548, 361] width 8 height 8
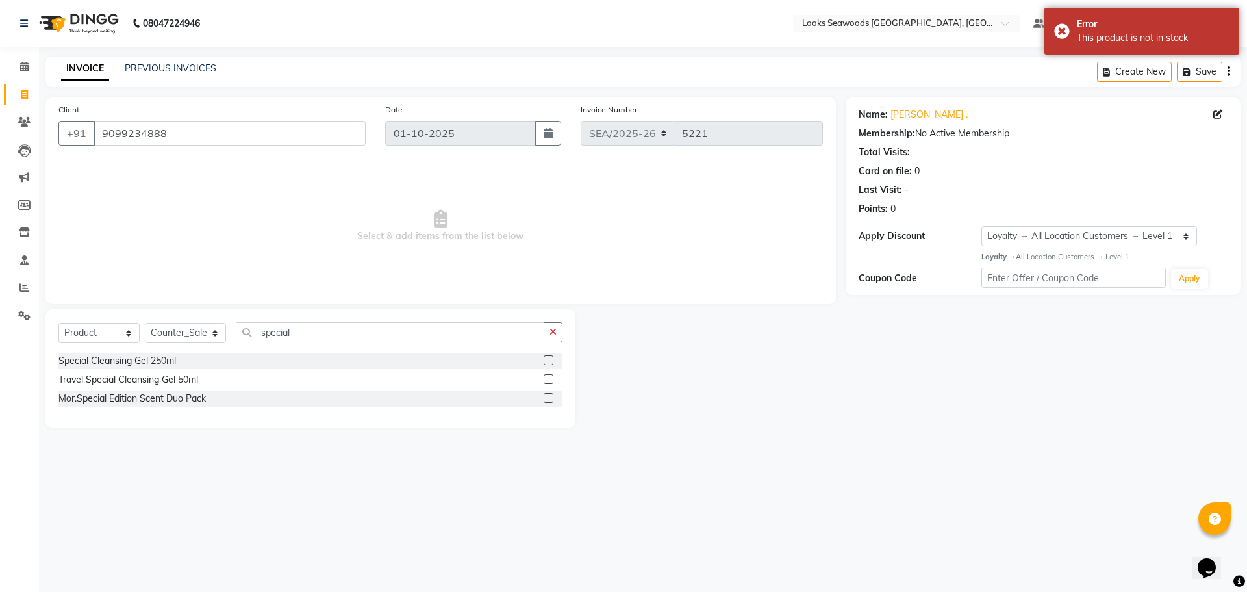
drag, startPoint x: 635, startPoint y: 365, endPoint x: 555, endPoint y: 360, distance: 80.7
click at [626, 365] on div at bounding box center [710, 368] width 270 height 118
click at [554, 358] on div at bounding box center [553, 361] width 19 height 16
click at [550, 358] on label at bounding box center [549, 360] width 10 height 10
click at [550, 358] on input "checkbox" at bounding box center [548, 361] width 8 height 8
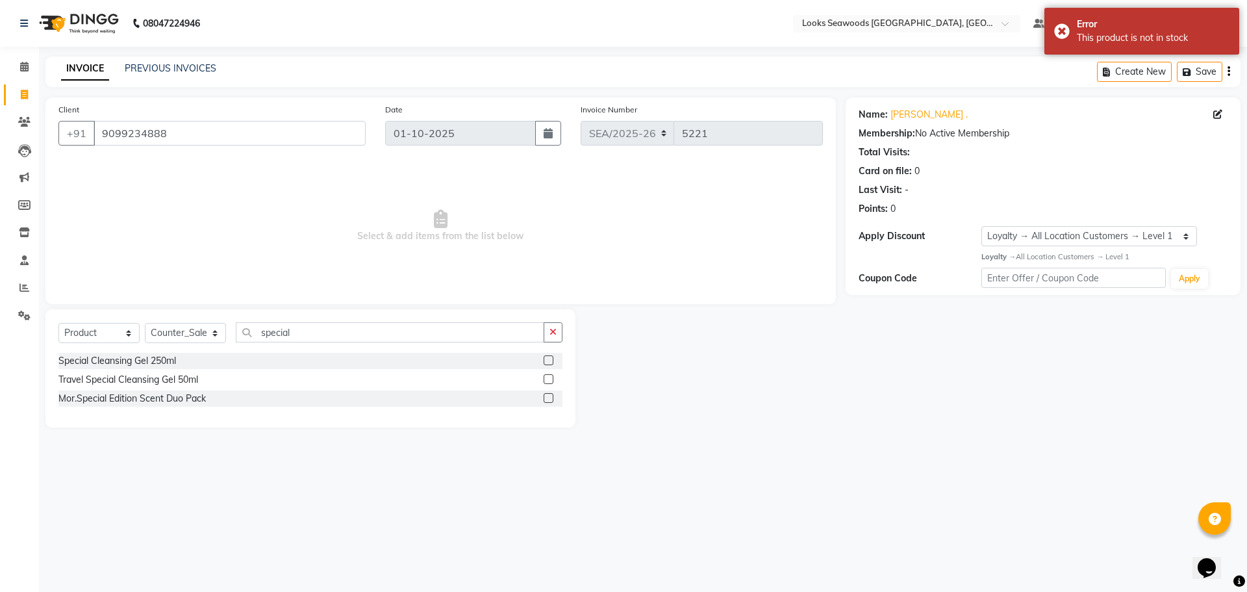
click at [549, 358] on label at bounding box center [549, 360] width 10 height 10
click at [549, 358] on input "checkbox" at bounding box center [548, 361] width 8 height 8
click at [549, 358] on label at bounding box center [549, 360] width 10 height 10
click at [549, 358] on input "checkbox" at bounding box center [548, 361] width 8 height 8
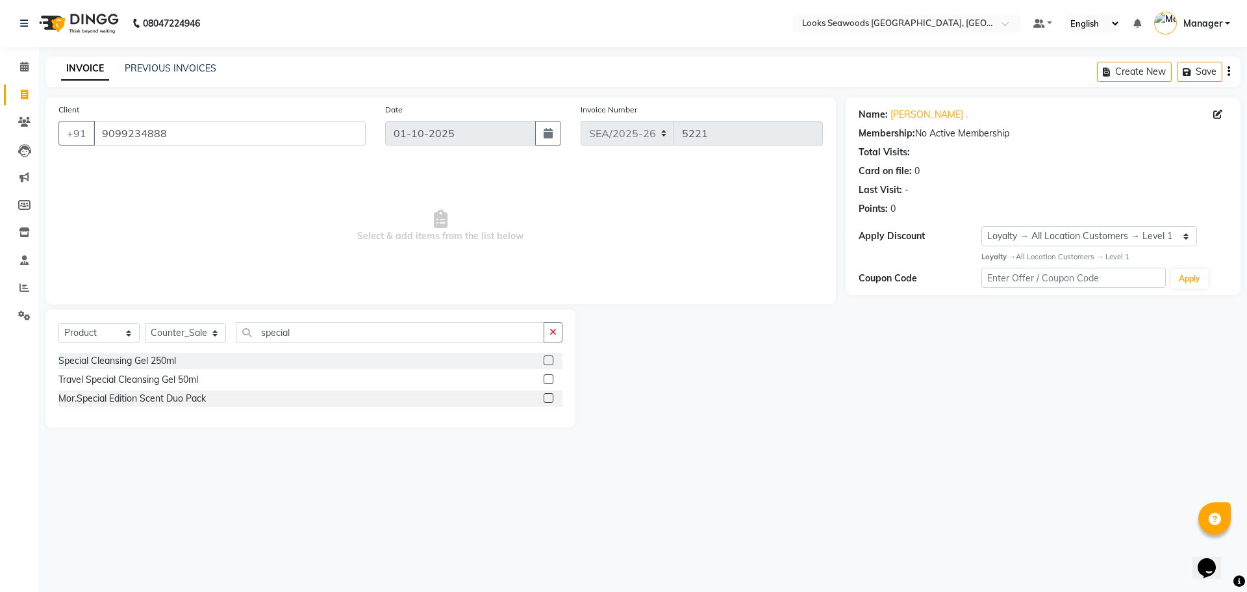
click at [551, 360] on label at bounding box center [549, 360] width 10 height 10
click at [551, 360] on input "checkbox" at bounding box center [548, 361] width 8 height 8
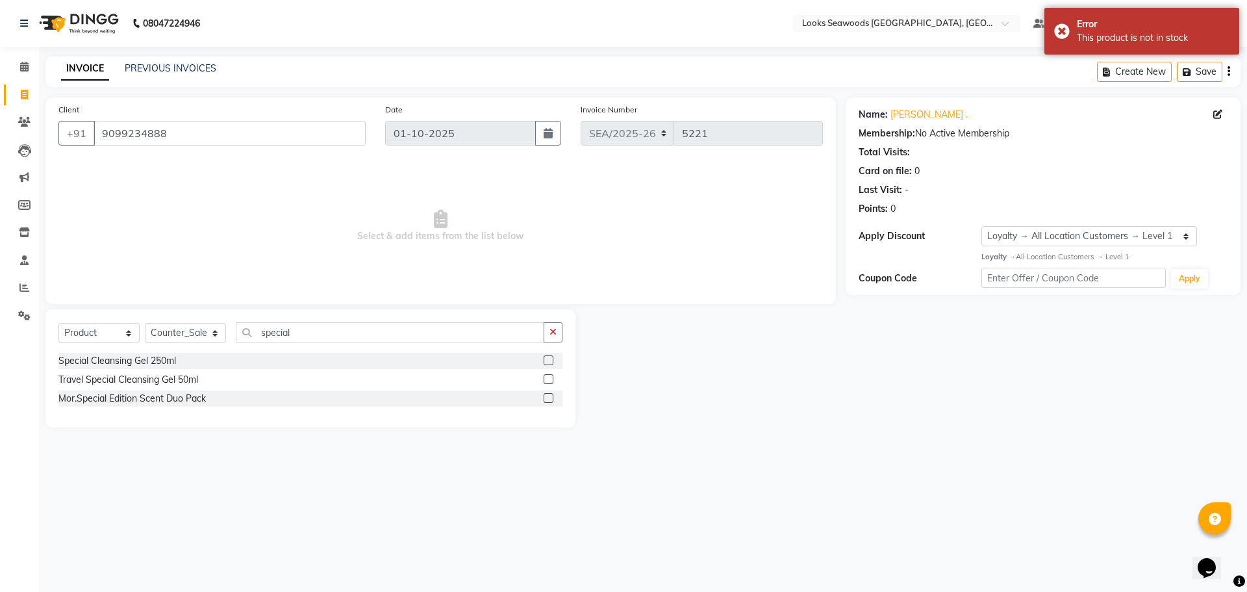
click at [555, 356] on div at bounding box center [553, 361] width 19 height 16
click at [552, 360] on label at bounding box center [549, 360] width 10 height 10
click at [552, 360] on input "checkbox" at bounding box center [548, 361] width 8 height 8
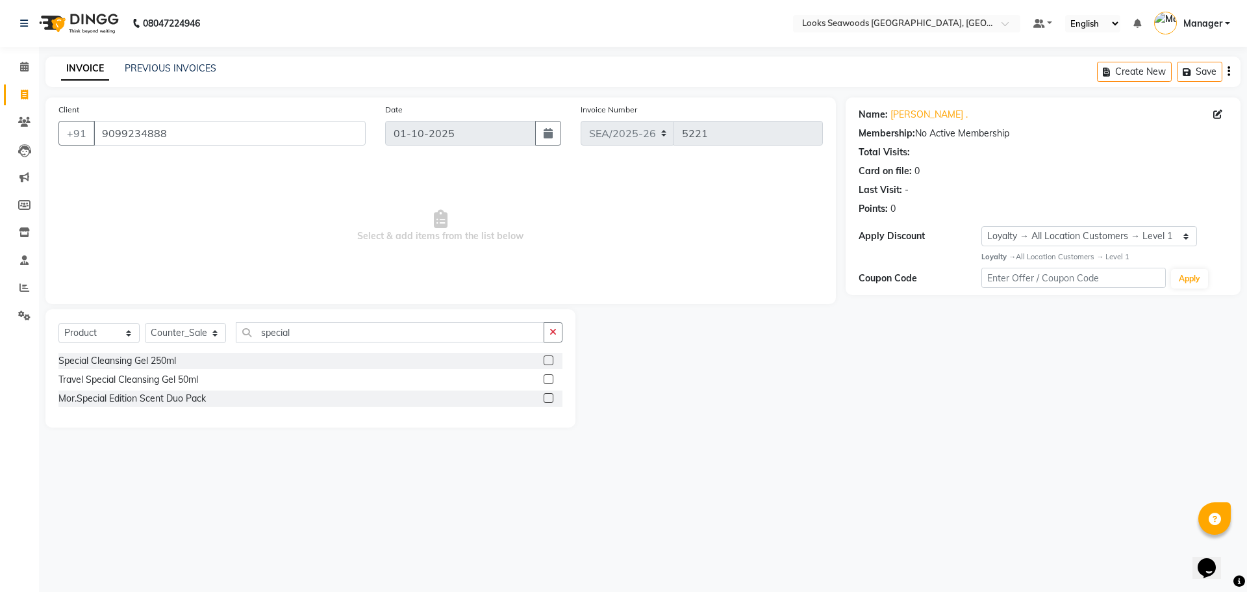
click at [535, 360] on div "Special Cleansing Gel 250ml" at bounding box center [310, 361] width 504 height 16
click at [550, 359] on label at bounding box center [549, 360] width 10 height 10
click at [550, 359] on input "checkbox" at bounding box center [548, 361] width 8 height 8
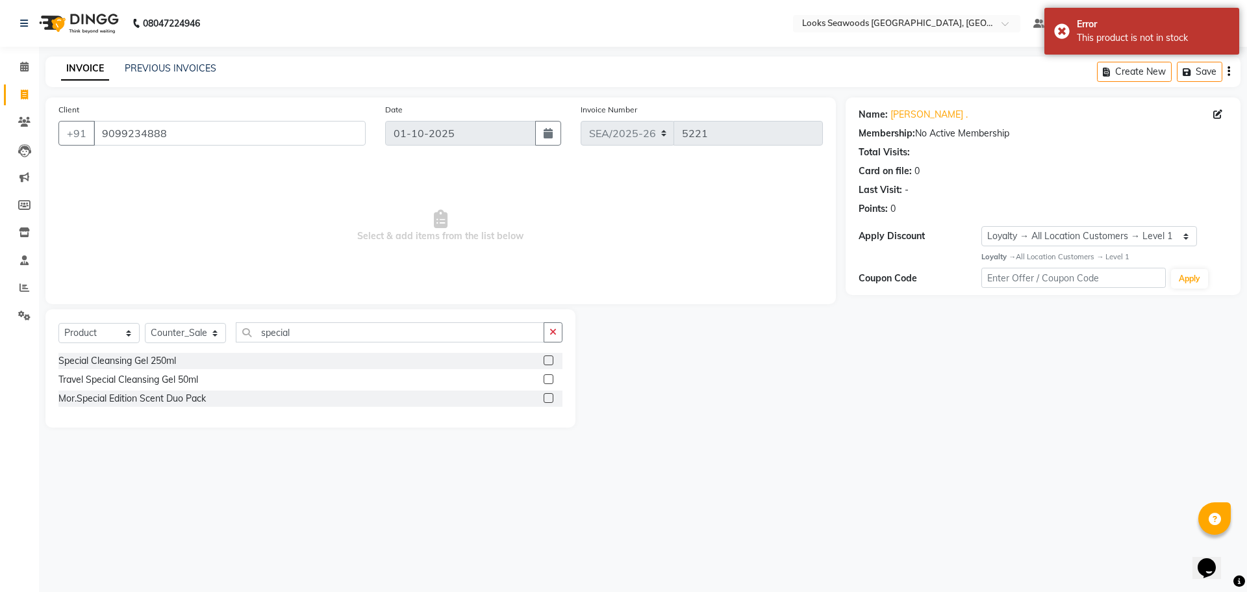
click at [496, 360] on div "Special Cleansing Gel 250ml" at bounding box center [310, 361] width 504 height 16
click at [557, 353] on div at bounding box center [553, 361] width 19 height 16
click at [553, 358] on label at bounding box center [549, 360] width 10 height 10
click at [552, 358] on input "checkbox" at bounding box center [548, 361] width 8 height 8
click at [553, 358] on label at bounding box center [549, 360] width 10 height 10
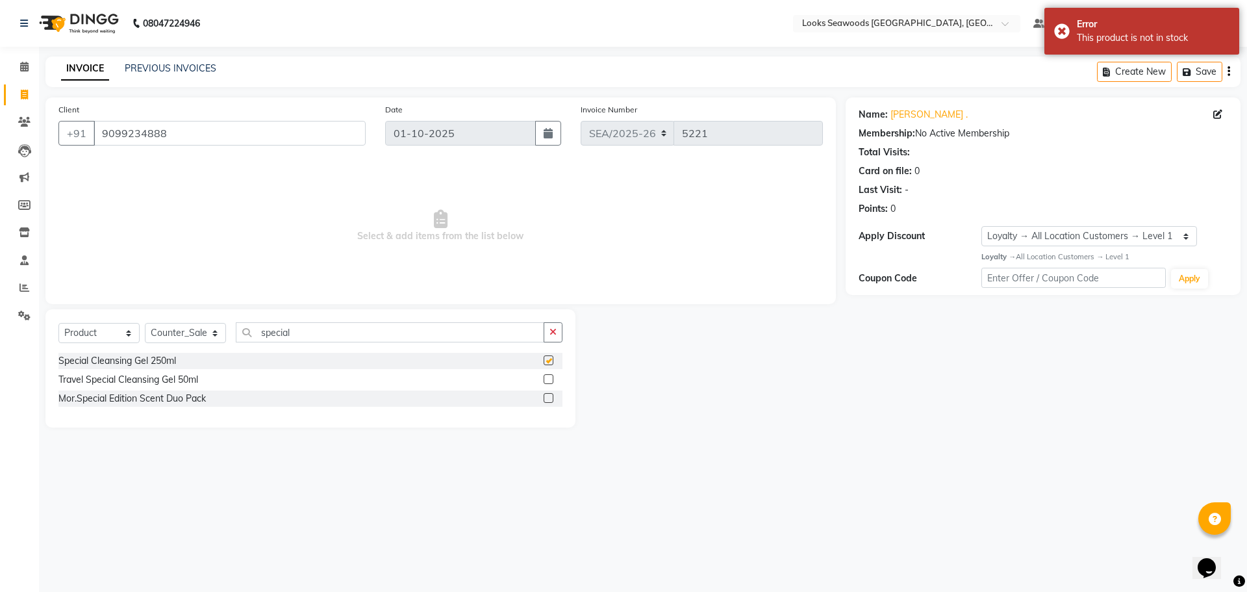
click at [552, 358] on input "checkbox" at bounding box center [548, 361] width 8 height 8
click at [546, 361] on label at bounding box center [549, 360] width 10 height 10
click at [546, 361] on input "checkbox" at bounding box center [548, 361] width 8 height 8
click at [546, 361] on label at bounding box center [549, 360] width 10 height 10
click at [546, 361] on input "checkbox" at bounding box center [548, 361] width 8 height 8
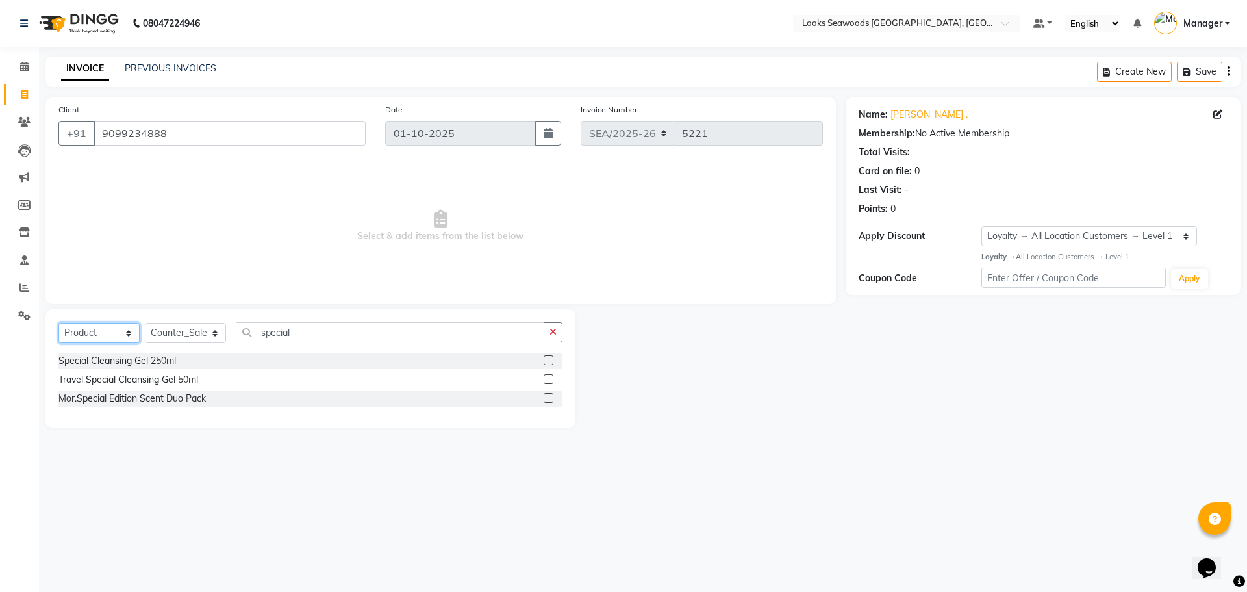
click at [127, 331] on select "Select Service Product Membership Package Voucher Prepaid Gift Card" at bounding box center [98, 333] width 81 height 20
click at [58, 323] on select "Select Service Product Membership Package Voucher Prepaid Gift Card" at bounding box center [98, 333] width 81 height 20
click at [548, 357] on label at bounding box center [549, 360] width 10 height 10
click at [548, 357] on input "checkbox" at bounding box center [548, 361] width 8 height 8
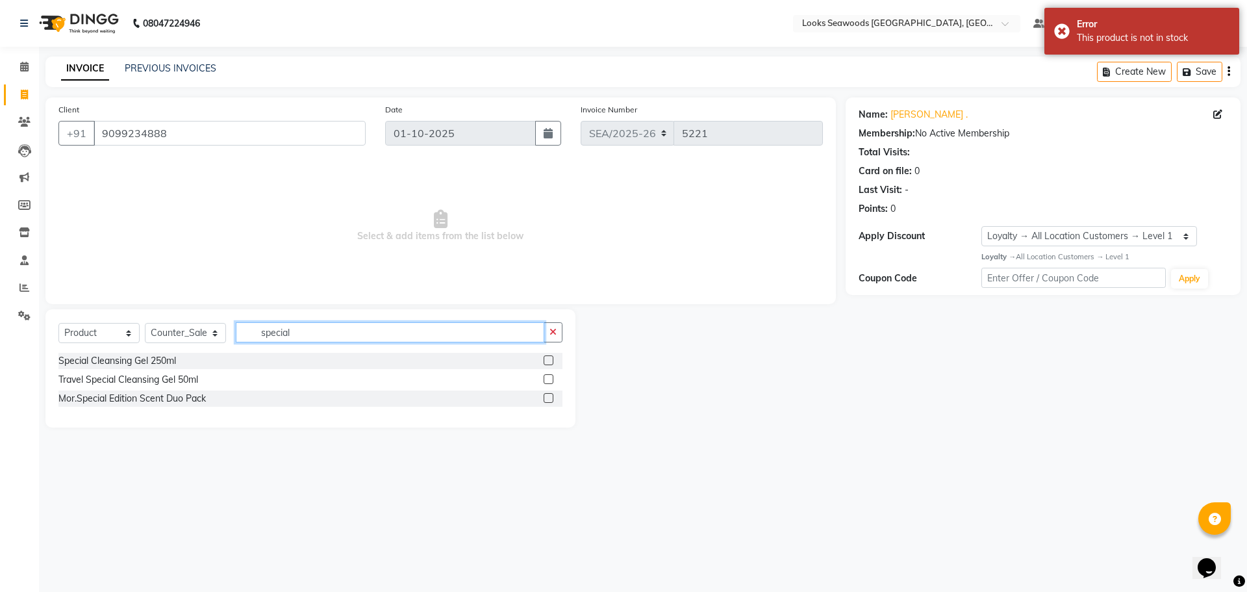
click at [431, 336] on input "special" at bounding box center [390, 332] width 308 height 20
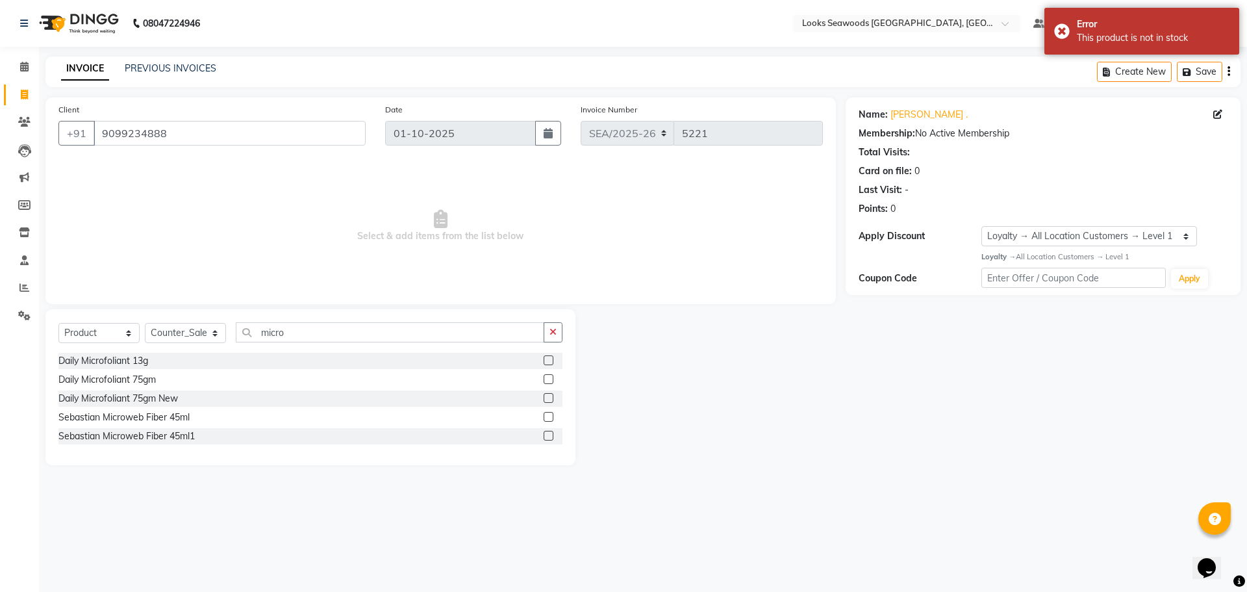
click at [549, 362] on label at bounding box center [549, 360] width 10 height 10
click at [549, 362] on input "checkbox" at bounding box center [548, 361] width 8 height 8
click at [962, 385] on div "Name: [PERSON_NAME] . Membership: No Active Membership Total Visits: Card on fi…" at bounding box center [1048, 281] width 405 height 368
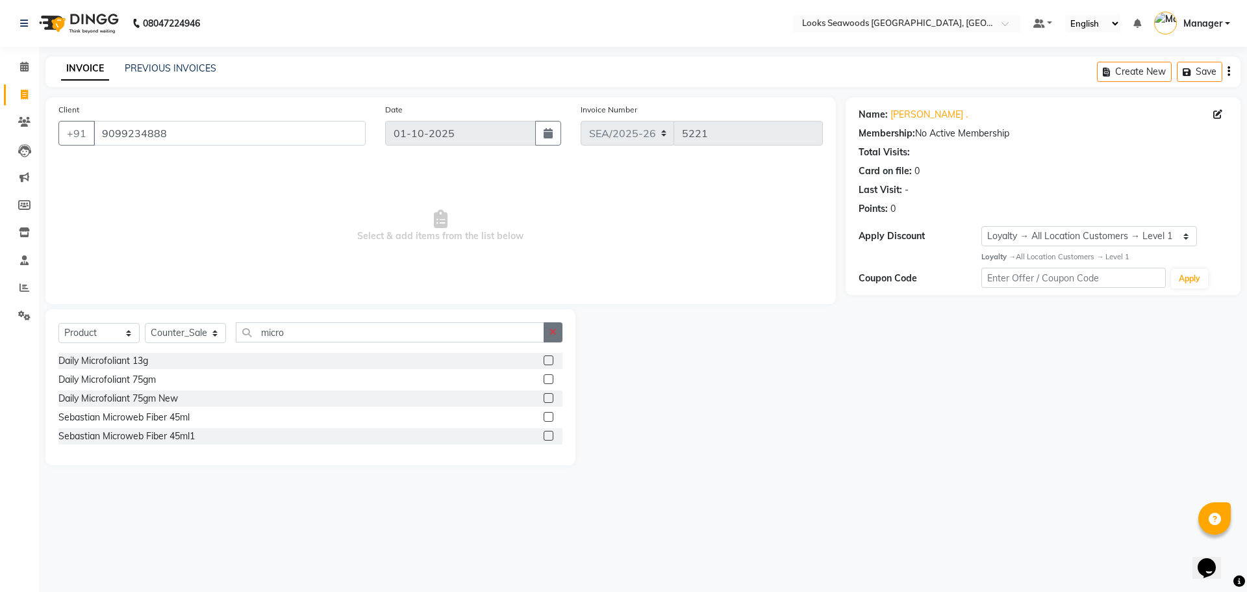
click at [546, 334] on button "button" at bounding box center [553, 332] width 19 height 20
drag, startPoint x: 673, startPoint y: 340, endPoint x: 597, endPoint y: 340, distance: 76.6
click at [671, 340] on div at bounding box center [710, 405] width 270 height 192
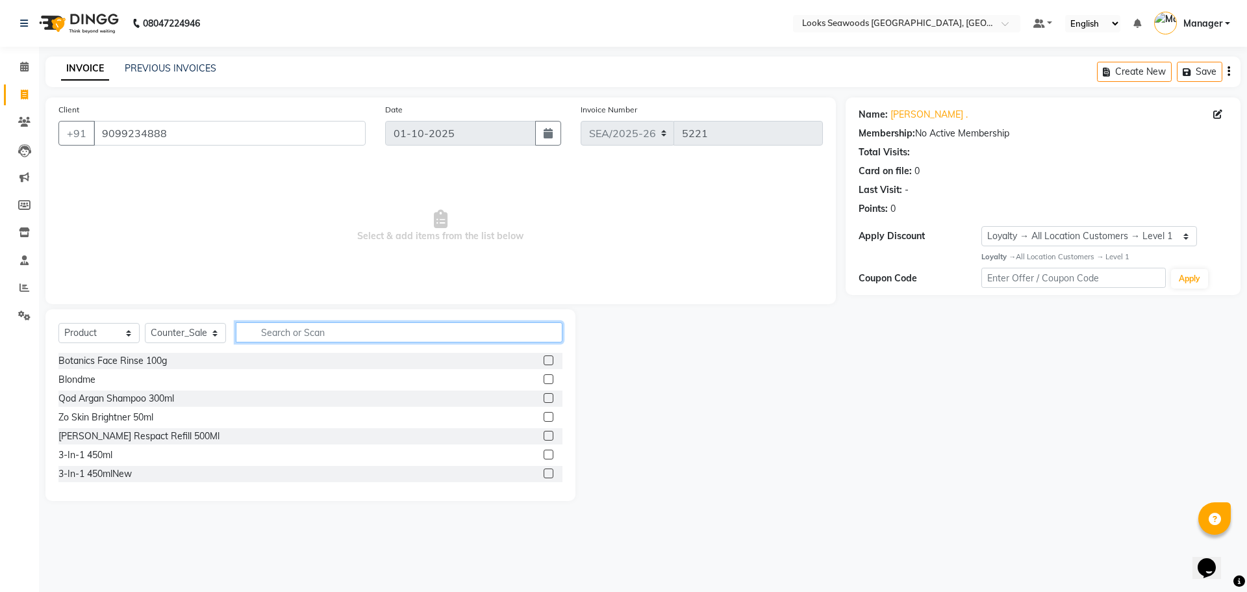
click at [455, 335] on input "text" at bounding box center [399, 332] width 327 height 20
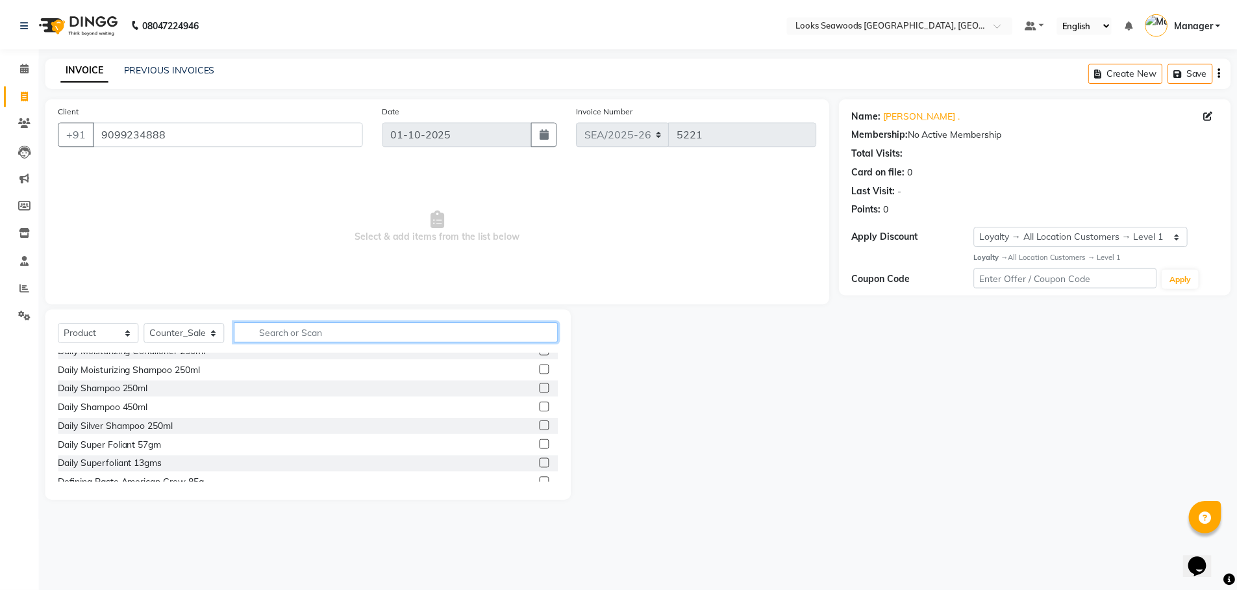
scroll to position [812, 0]
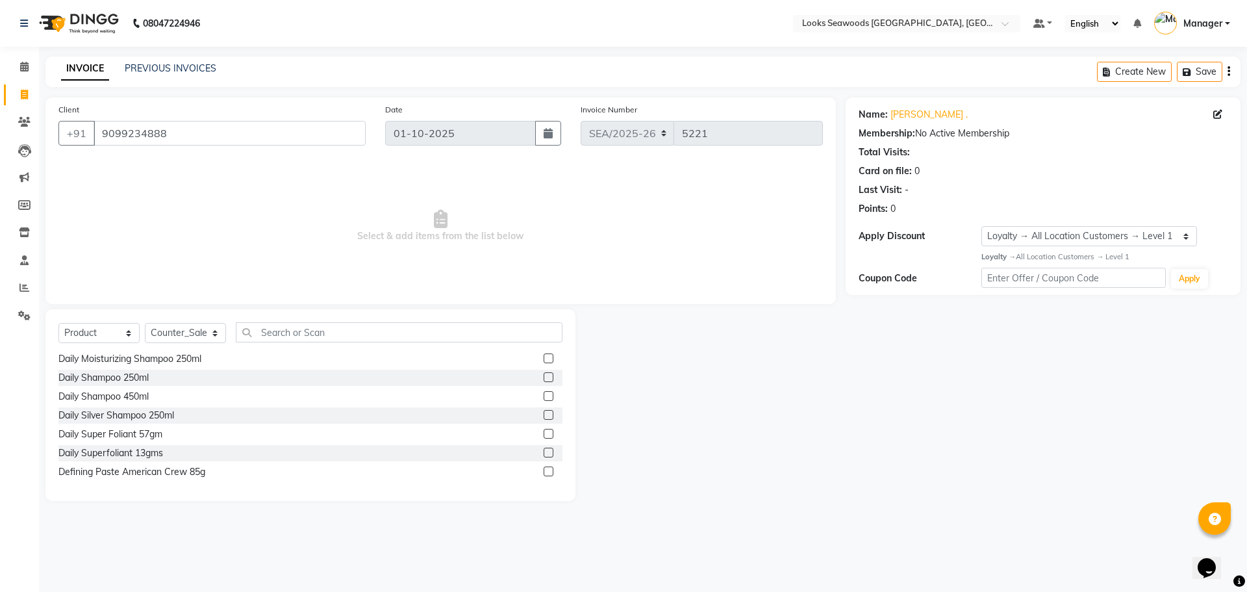
drag, startPoint x: 907, startPoint y: 401, endPoint x: 901, endPoint y: 399, distance: 7.0
click at [904, 401] on div "Name: [PERSON_NAME] . Membership: No Active Membership Total Visits: Card on fi…" at bounding box center [1048, 298] width 405 height 403
click at [321, 338] on input "text" at bounding box center [399, 332] width 327 height 20
click at [153, 457] on div "Daily Superfoliant 13gms" at bounding box center [110, 453] width 105 height 14
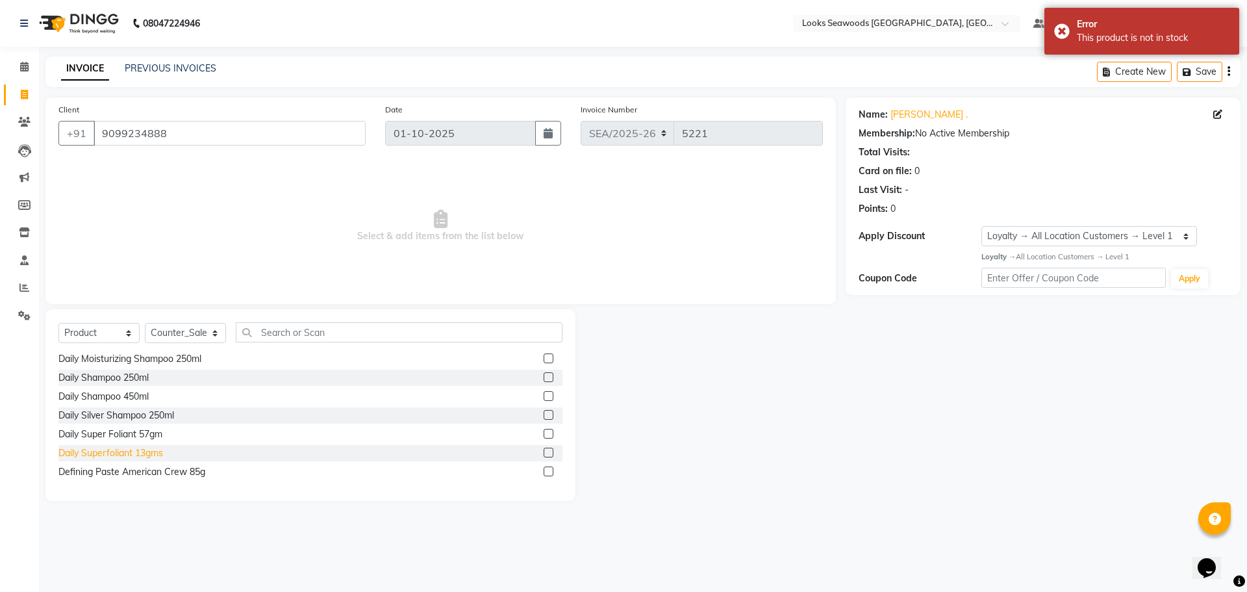
click at [153, 457] on div "Daily Superfoliant 13gms" at bounding box center [110, 453] width 105 height 14
click at [544, 453] on label at bounding box center [549, 452] width 10 height 10
click at [544, 453] on input "checkbox" at bounding box center [548, 453] width 8 height 8
click at [544, 452] on label at bounding box center [549, 452] width 10 height 10
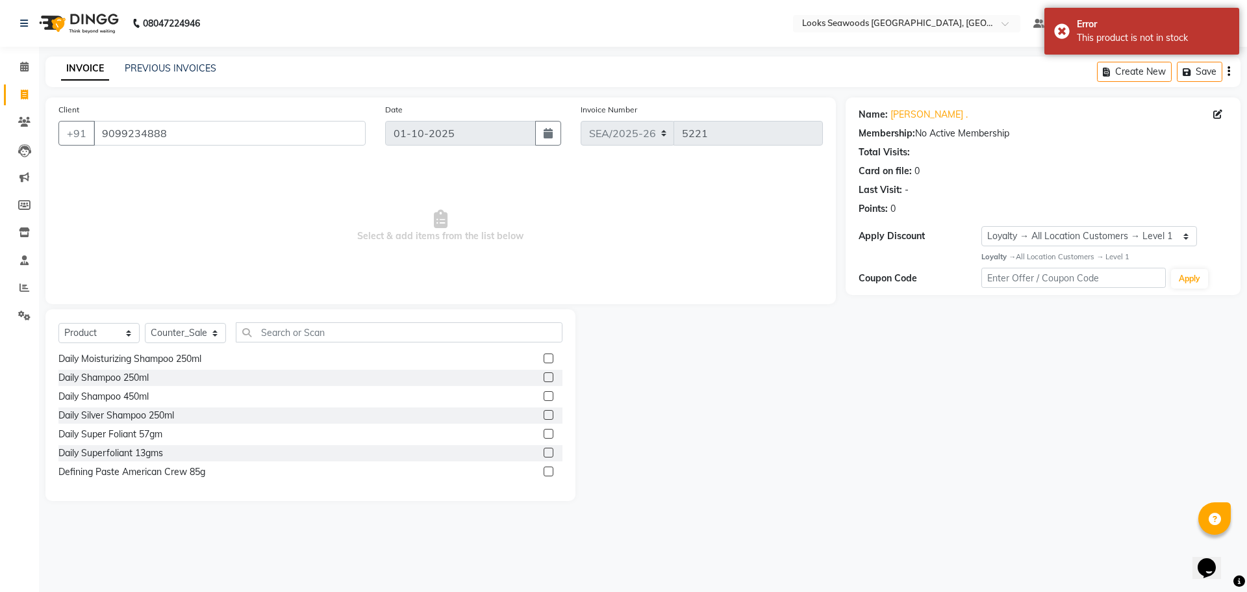
click at [544, 452] on input "checkbox" at bounding box center [548, 453] width 8 height 8
click at [544, 453] on label at bounding box center [549, 452] width 10 height 10
click at [544, 453] on input "checkbox" at bounding box center [548, 453] width 8 height 8
click at [544, 453] on label at bounding box center [549, 452] width 10 height 10
click at [544, 453] on input "checkbox" at bounding box center [548, 453] width 8 height 8
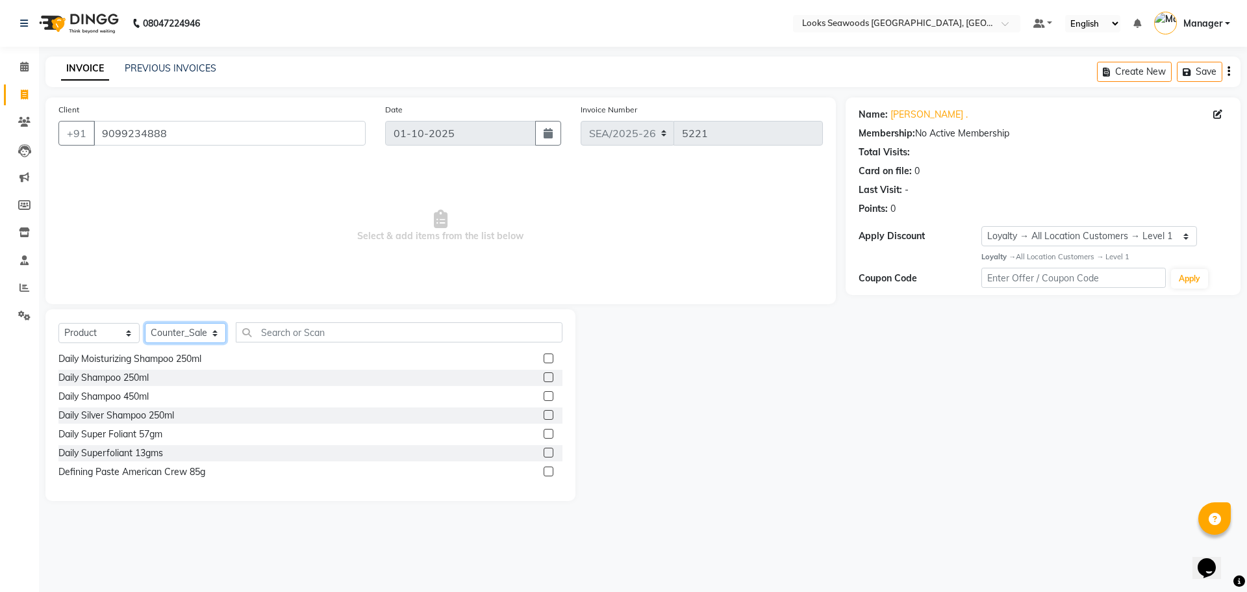
click at [216, 335] on select "Select Stylist Ankit Arun Counter_Sales [PERSON_NAME] [PERSON_NAME] Manager [PE…" at bounding box center [185, 333] width 81 height 20
click at [145, 323] on select "Select Stylist Ankit Arun Counter_Sales [PERSON_NAME] [PERSON_NAME] Manager [PE…" at bounding box center [185, 333] width 81 height 20
click at [302, 335] on input "text" at bounding box center [399, 332] width 327 height 20
click at [143, 453] on div "Daily Superfoliant 13gms" at bounding box center [110, 453] width 105 height 14
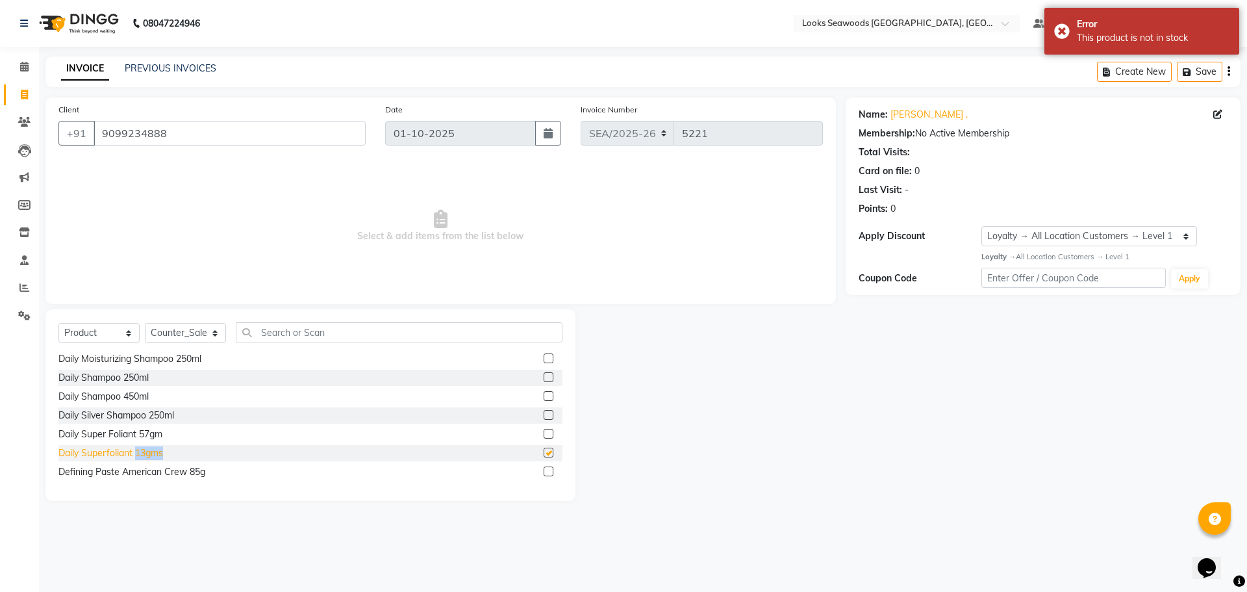
click at [143, 453] on div "Daily Superfoliant 13gms" at bounding box center [110, 453] width 105 height 14
click at [544, 452] on label at bounding box center [549, 452] width 10 height 10
click at [544, 452] on input "checkbox" at bounding box center [548, 453] width 8 height 8
click at [544, 452] on label at bounding box center [549, 452] width 10 height 10
click at [544, 452] on input "checkbox" at bounding box center [548, 453] width 8 height 8
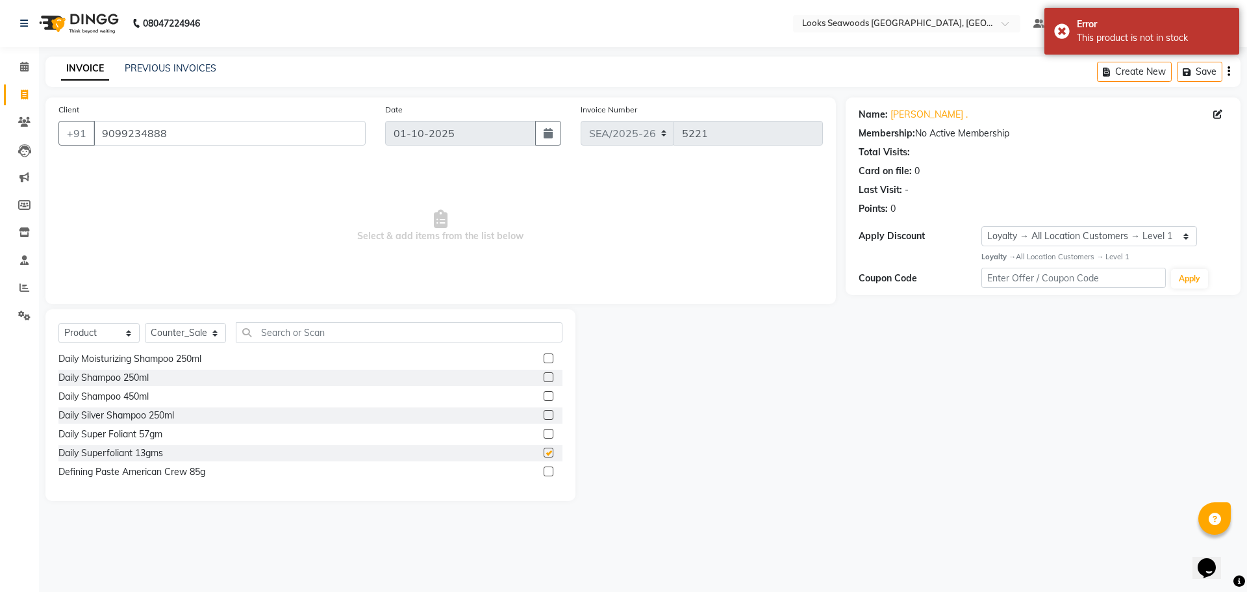
click at [544, 452] on label at bounding box center [549, 452] width 10 height 10
click at [544, 452] on input "checkbox" at bounding box center [548, 453] width 8 height 8
click at [544, 451] on label at bounding box center [549, 452] width 10 height 10
click at [544, 451] on input "checkbox" at bounding box center [548, 453] width 8 height 8
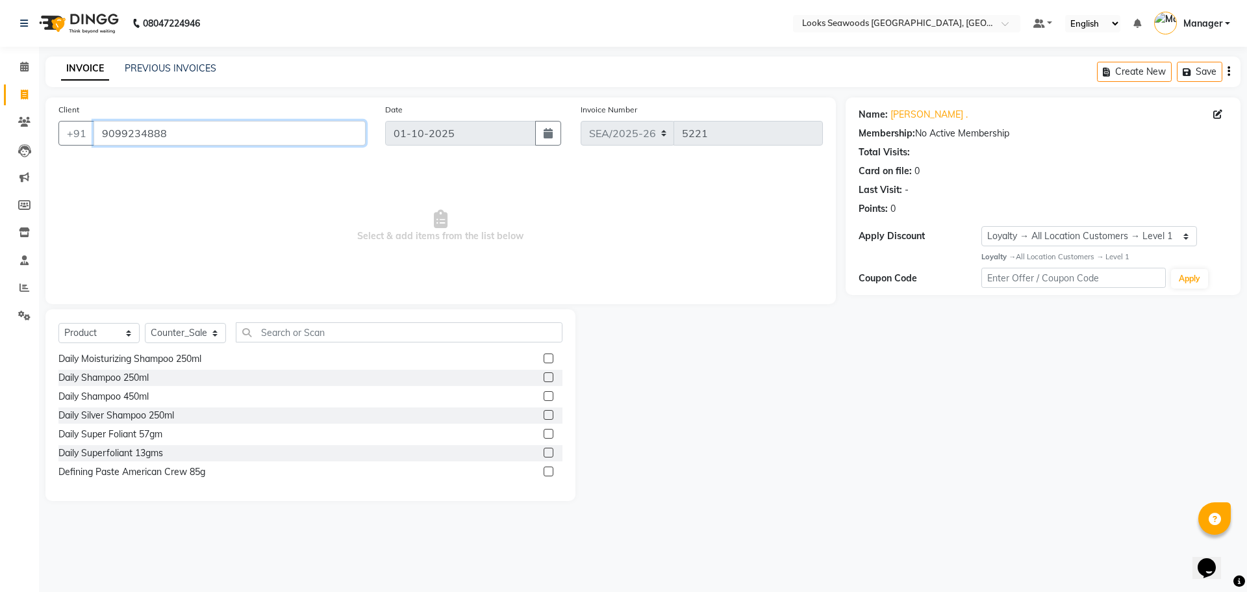
drag, startPoint x: 170, startPoint y: 137, endPoint x: 78, endPoint y: 119, distance: 93.4
click at [45, 132] on div "Client [PHONE_NUMBER] Date [DATE] Invoice Number SEA/2025-26 V/2025 V/[PHONE_NU…" at bounding box center [441, 298] width 810 height 403
click at [25, 68] on icon at bounding box center [24, 67] width 8 height 10
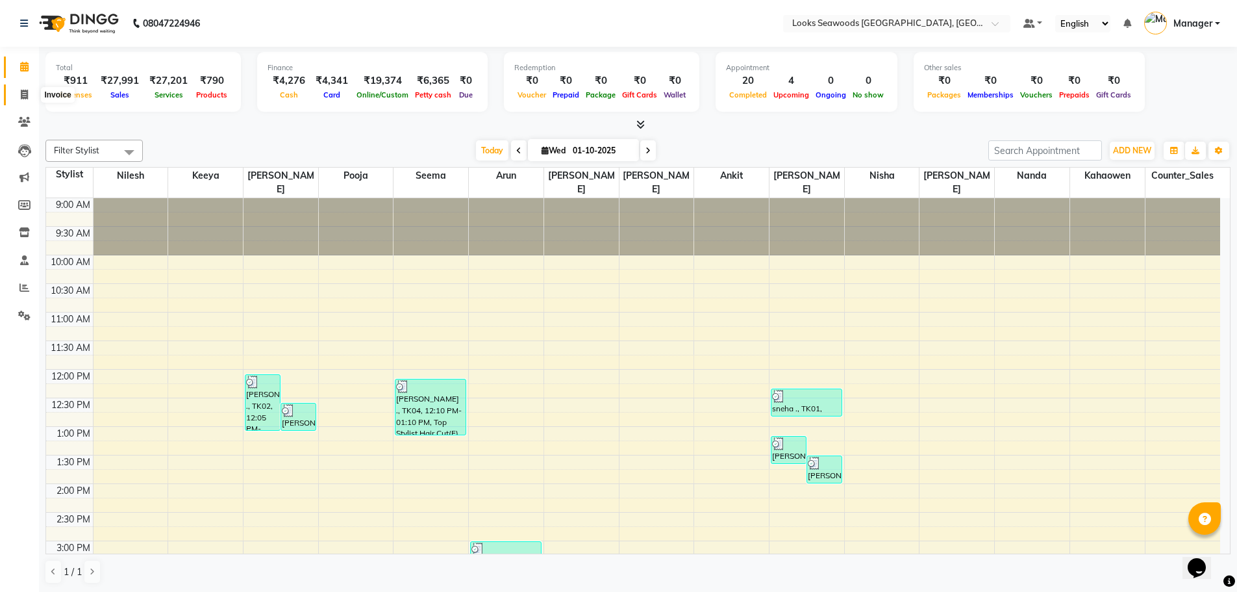
click at [25, 94] on icon at bounding box center [24, 95] width 7 height 10
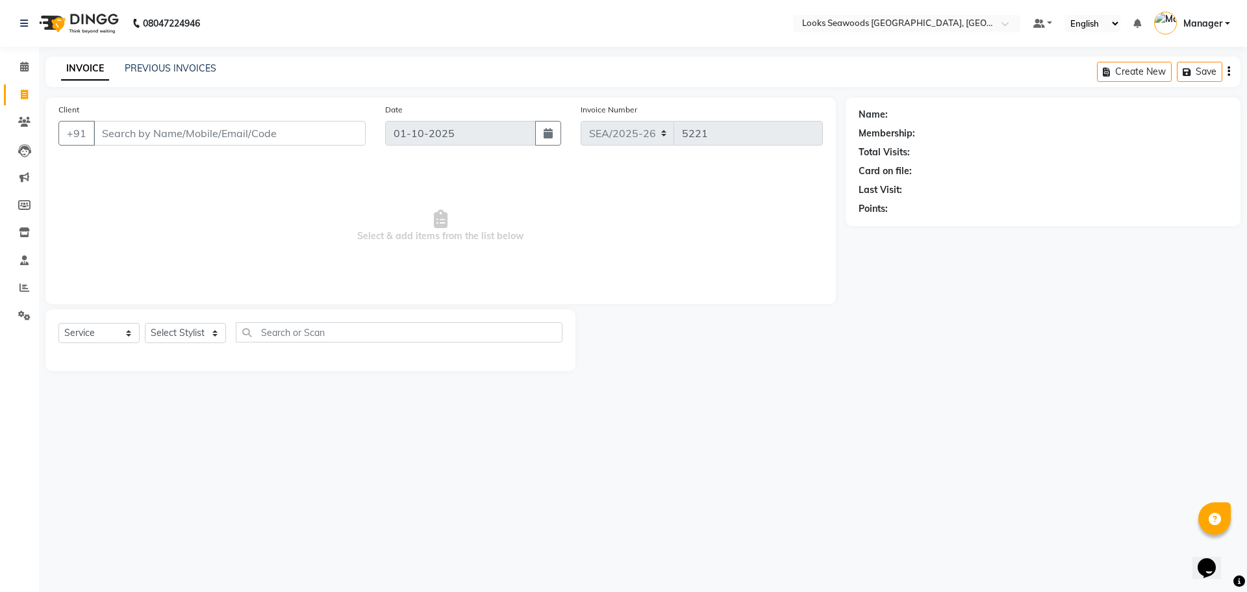
click at [246, 132] on input "Client" at bounding box center [230, 133] width 272 height 25
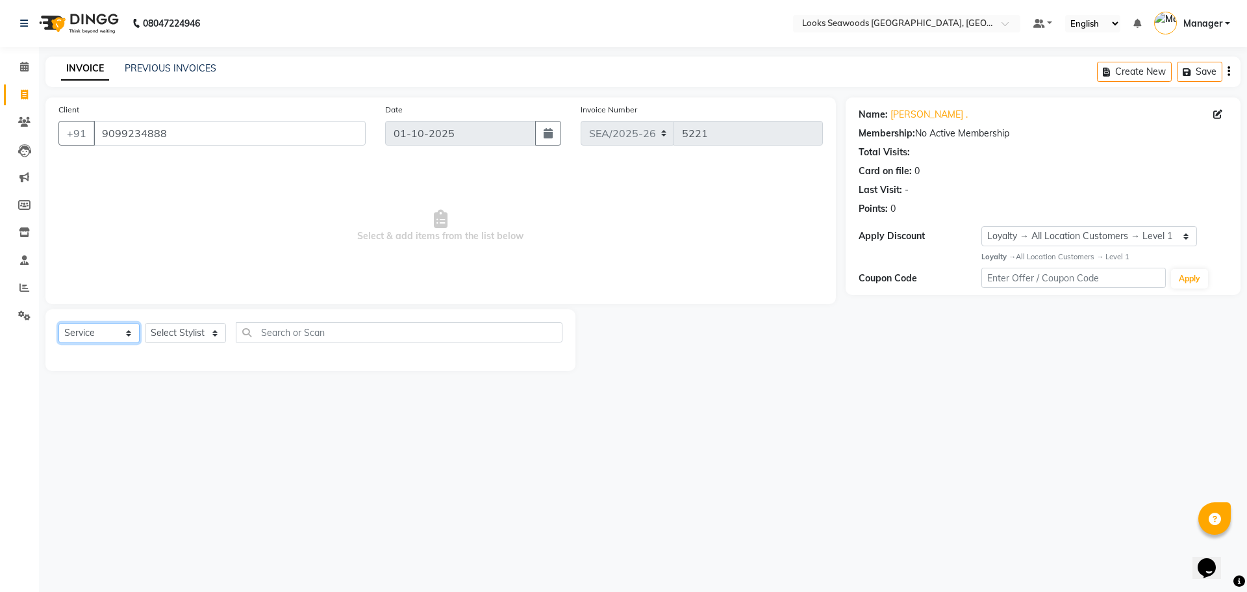
click at [129, 334] on select "Select Service Product Membership Package Voucher Prepaid Gift Card" at bounding box center [98, 333] width 81 height 20
click at [58, 323] on select "Select Service Product Membership Package Voucher Prepaid Gift Card" at bounding box center [98, 333] width 81 height 20
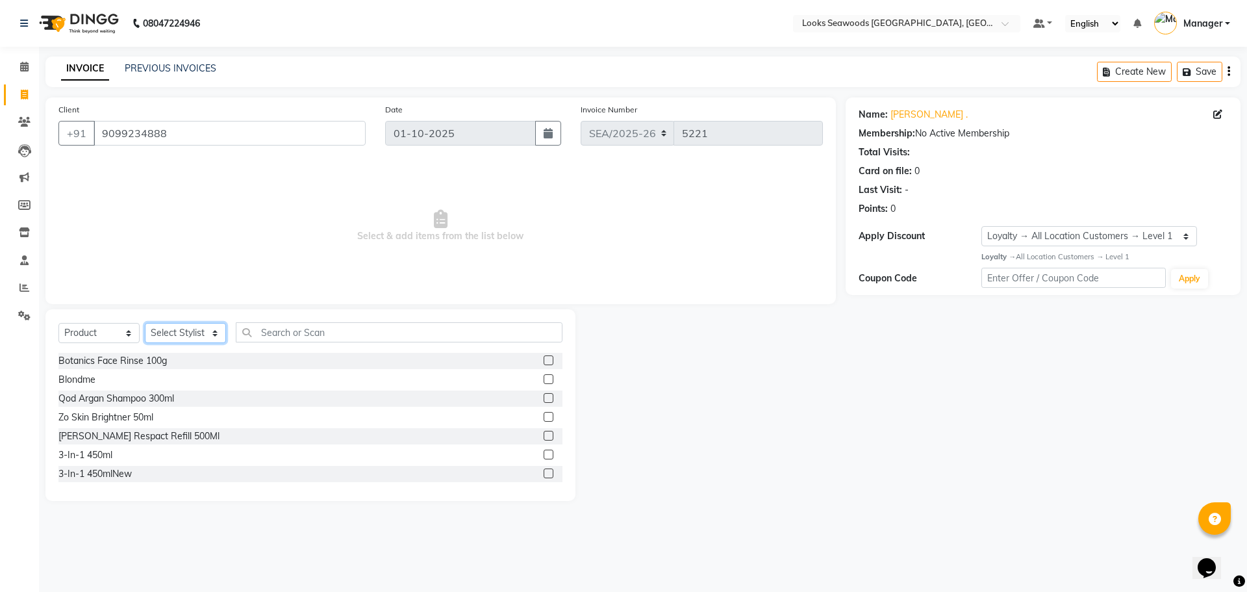
click at [216, 333] on select "Select Stylist Ankit Arun Counter_Sales [PERSON_NAME] [PERSON_NAME] Manager [PE…" at bounding box center [185, 333] width 81 height 20
click at [145, 323] on select "Select Stylist Ankit Arun Counter_Sales [PERSON_NAME] [PERSON_NAME] Manager [PE…" at bounding box center [185, 333] width 81 height 20
click at [288, 338] on input "text" at bounding box center [399, 332] width 327 height 20
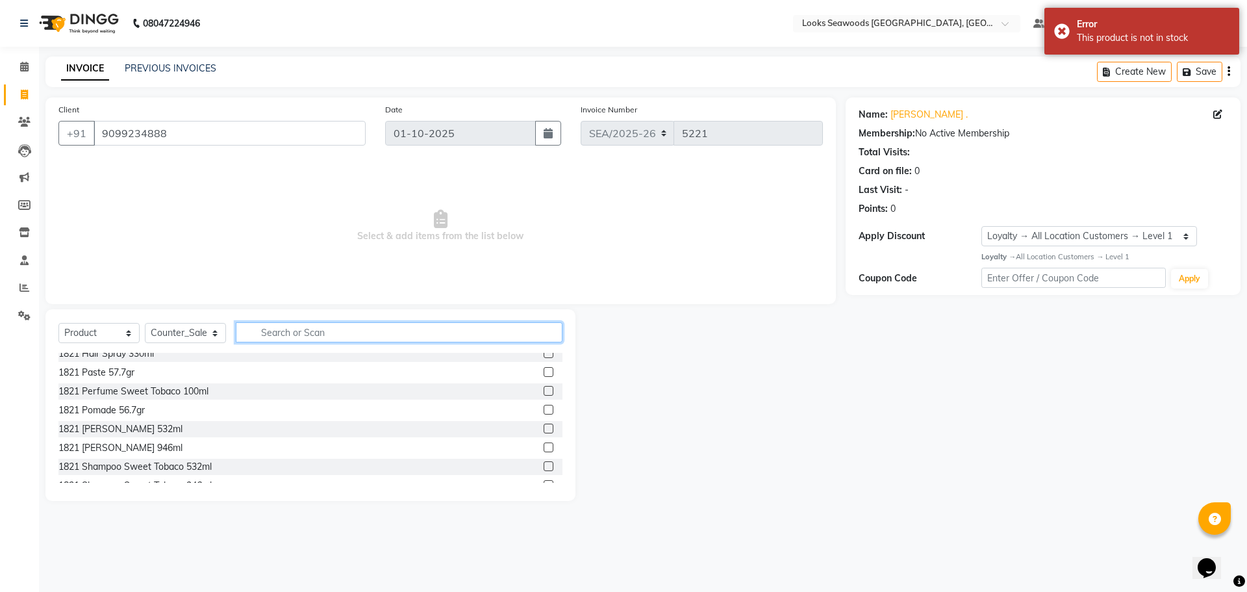
scroll to position [195, 0]
click at [307, 337] on input "text" at bounding box center [399, 332] width 327 height 20
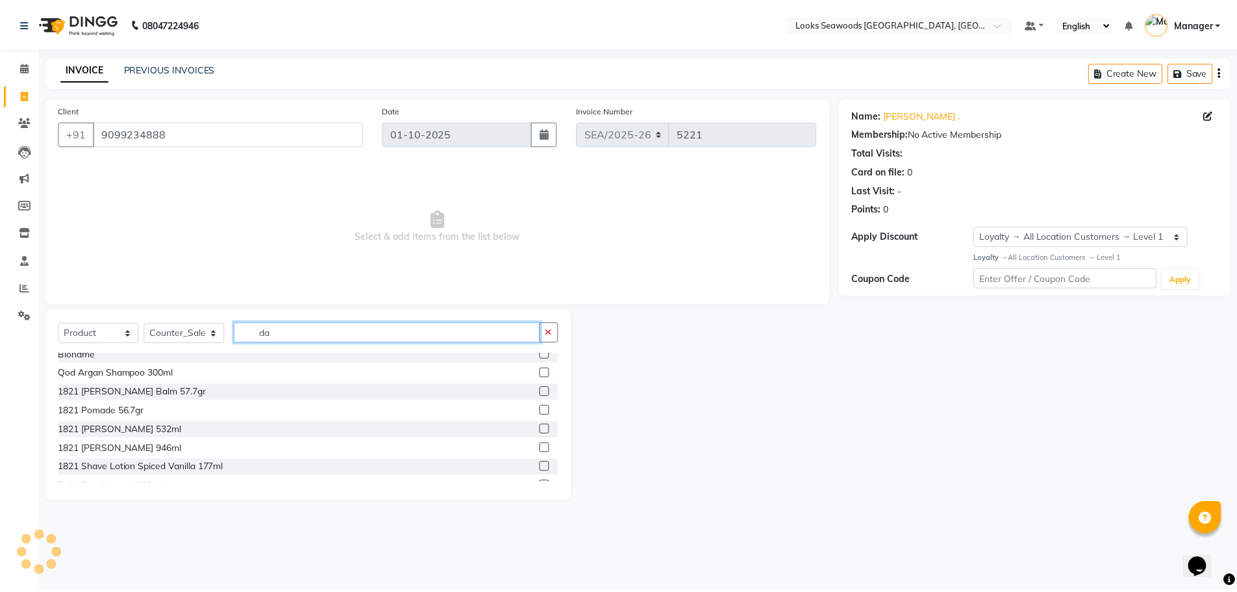
scroll to position [0, 0]
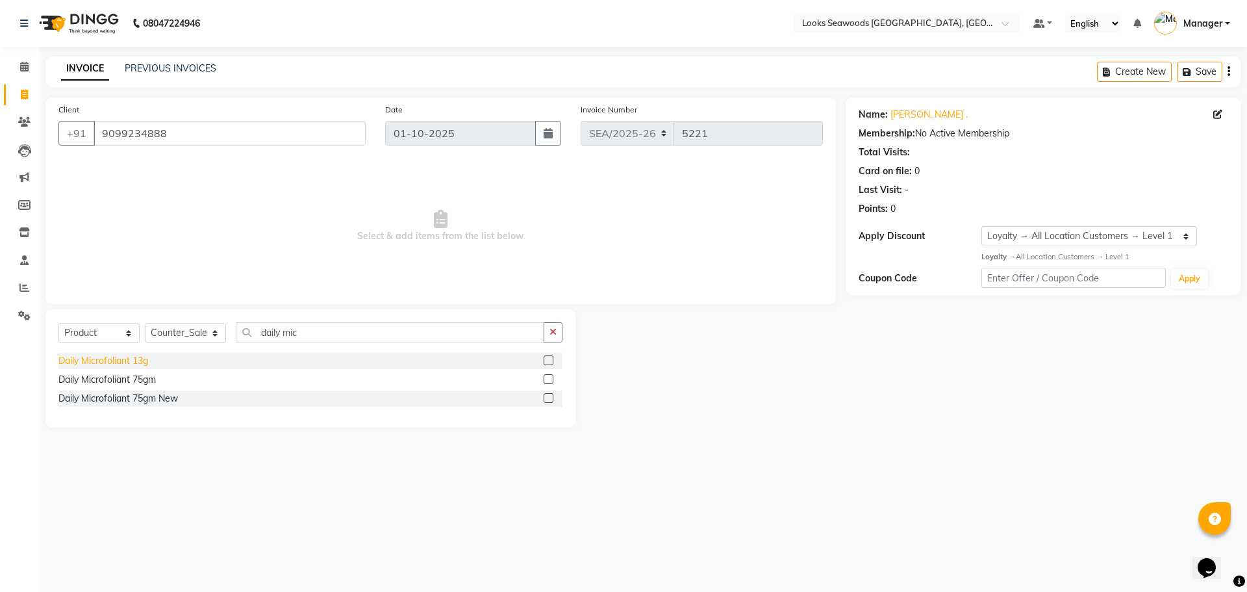
click at [120, 358] on div "Daily Microfoliant 13g" at bounding box center [103, 361] width 90 height 14
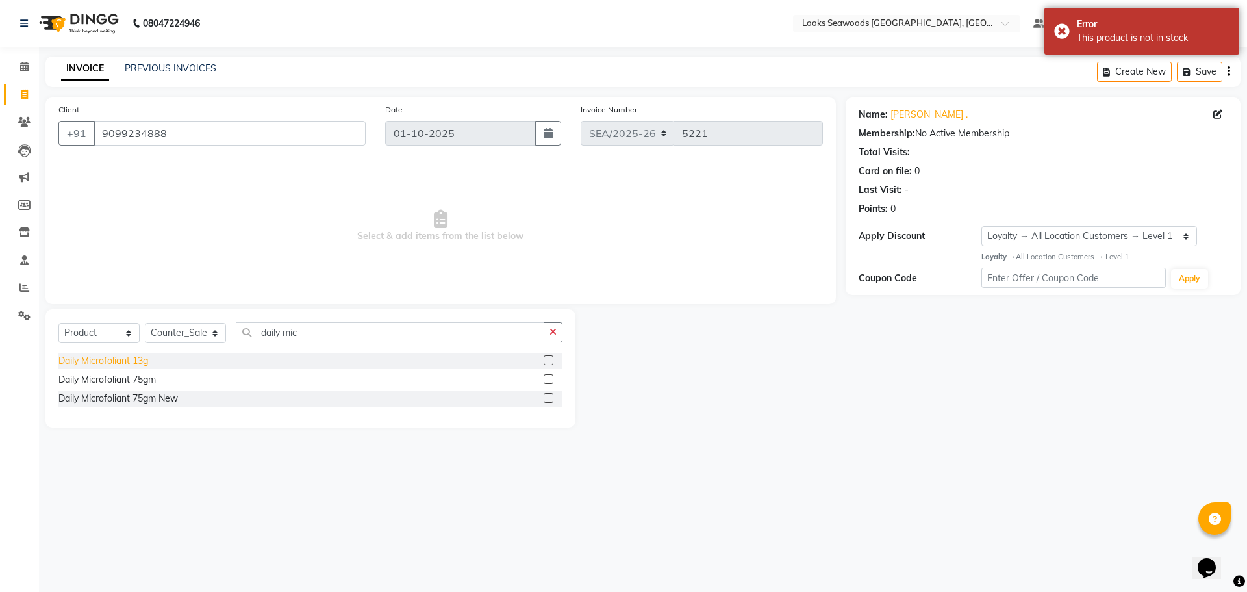
click at [142, 357] on div "Daily Microfoliant 13g" at bounding box center [103, 361] width 90 height 14
click at [551, 361] on label at bounding box center [549, 360] width 10 height 10
click at [551, 361] on input "checkbox" at bounding box center [548, 361] width 8 height 8
click at [551, 361] on label at bounding box center [549, 360] width 10 height 10
click at [551, 361] on input "checkbox" at bounding box center [548, 361] width 8 height 8
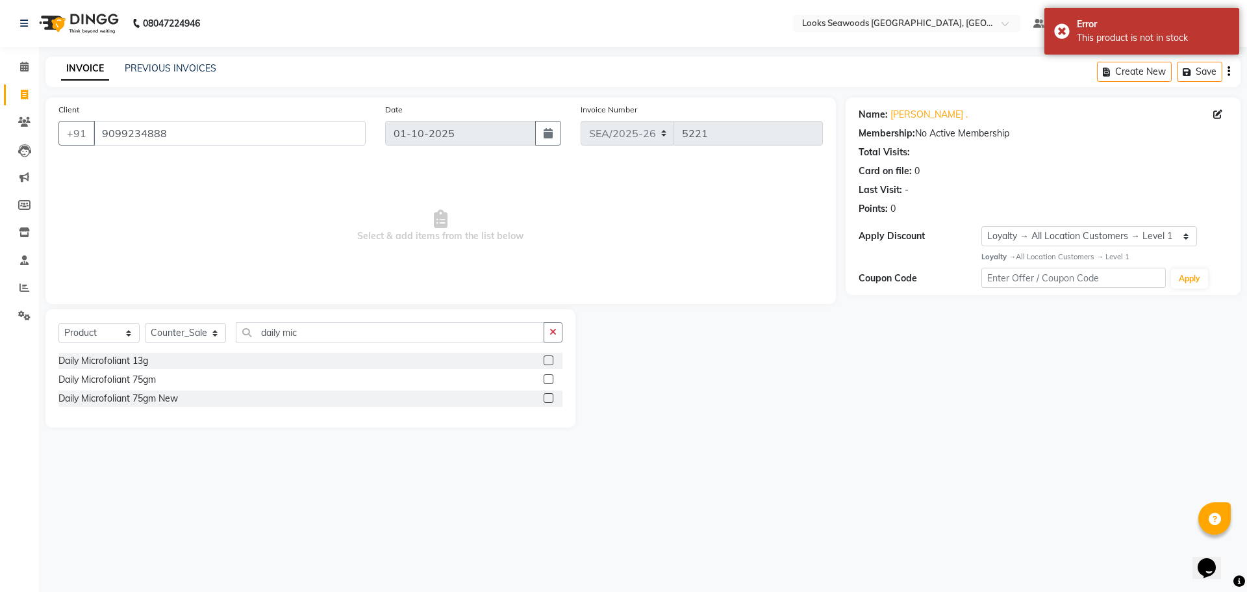
click at [551, 361] on label at bounding box center [549, 360] width 10 height 10
click at [551, 361] on input "checkbox" at bounding box center [548, 361] width 8 height 8
click at [551, 361] on label at bounding box center [549, 360] width 10 height 10
click at [551, 361] on input "checkbox" at bounding box center [548, 361] width 8 height 8
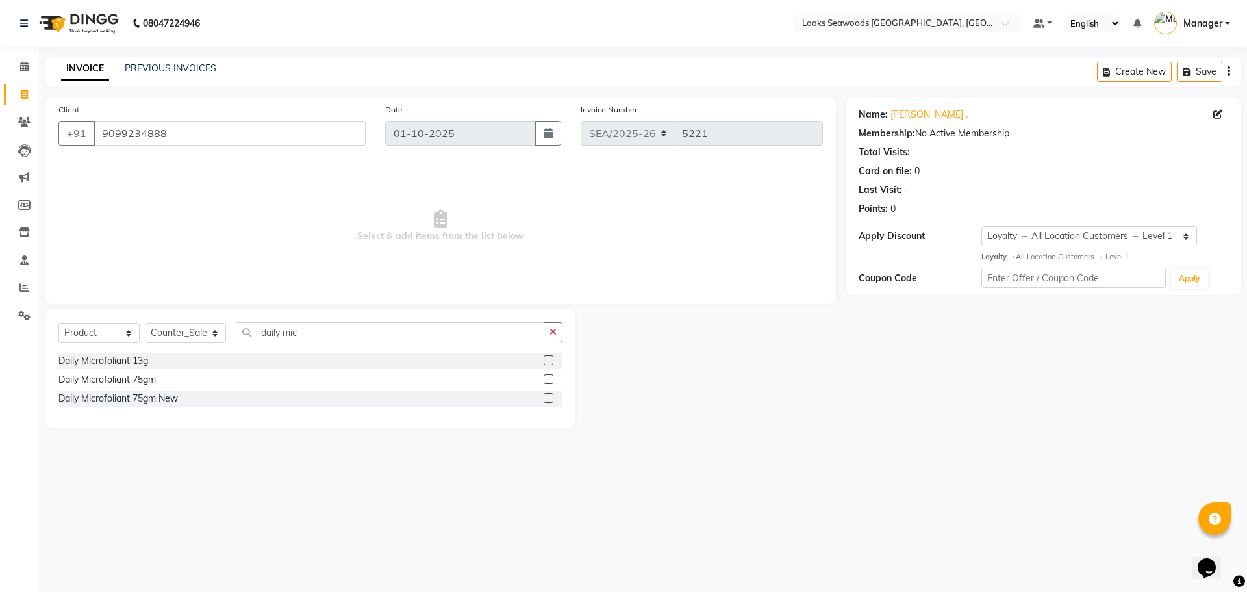
click at [551, 361] on label at bounding box center [549, 360] width 10 height 10
click at [551, 361] on input "checkbox" at bounding box center [548, 361] width 8 height 8
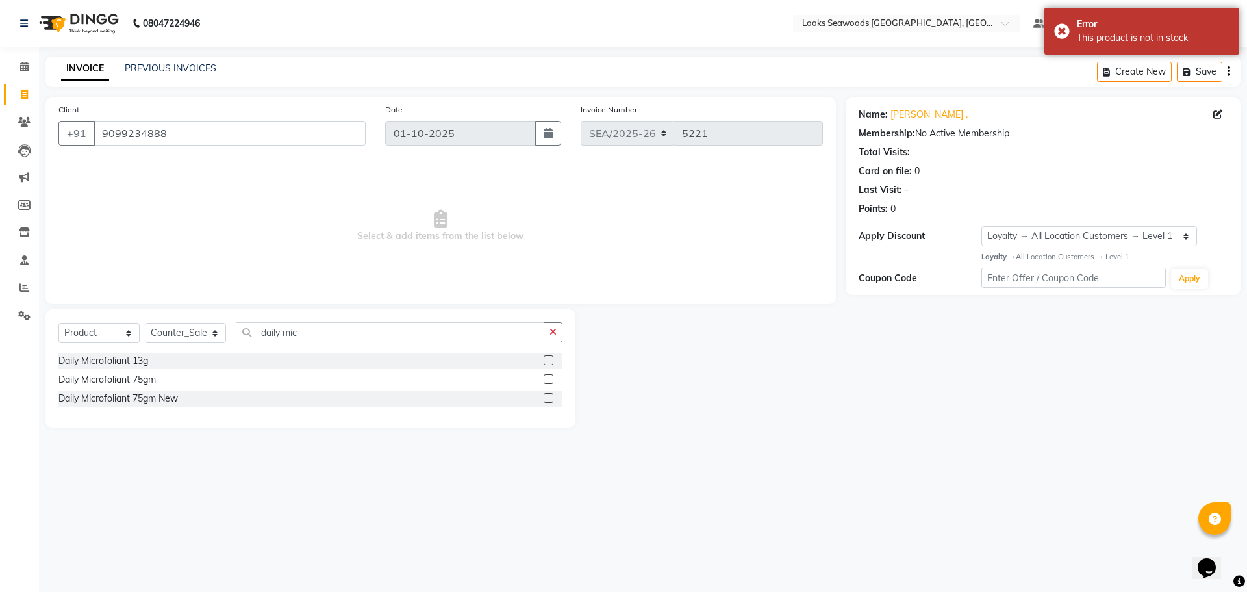
drag, startPoint x: 748, startPoint y: 437, endPoint x: 757, endPoint y: 440, distance: 9.5
click at [748, 438] on main "INVOICE PREVIOUS INVOICES Create New Save Client [PHONE_NUMBER] Date [DATE] Inv…" at bounding box center [643, 252] width 1208 height 390
click at [21, 69] on icon at bounding box center [24, 67] width 8 height 10
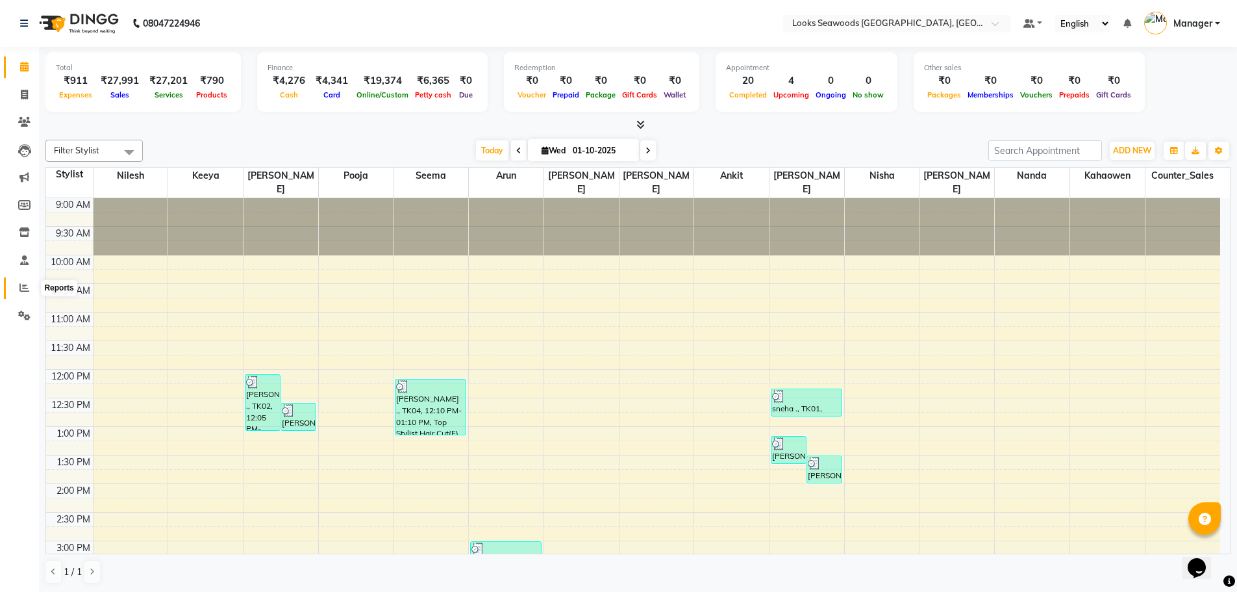
click at [26, 291] on icon at bounding box center [24, 288] width 10 height 10
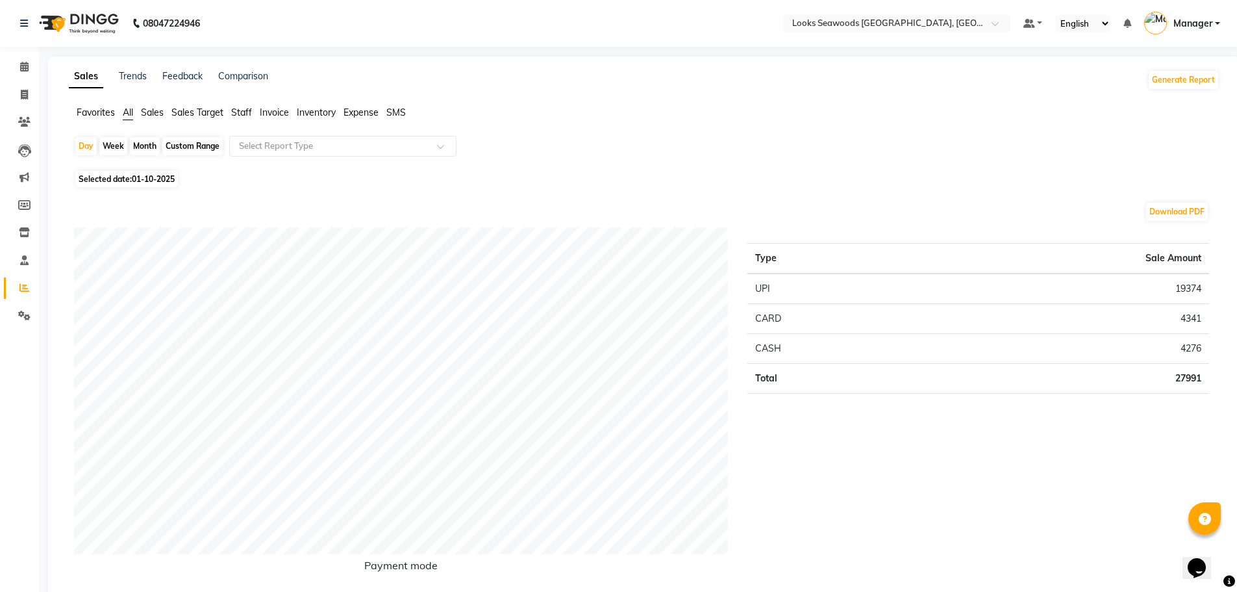
click at [245, 112] on span "Staff" at bounding box center [241, 113] width 21 height 12
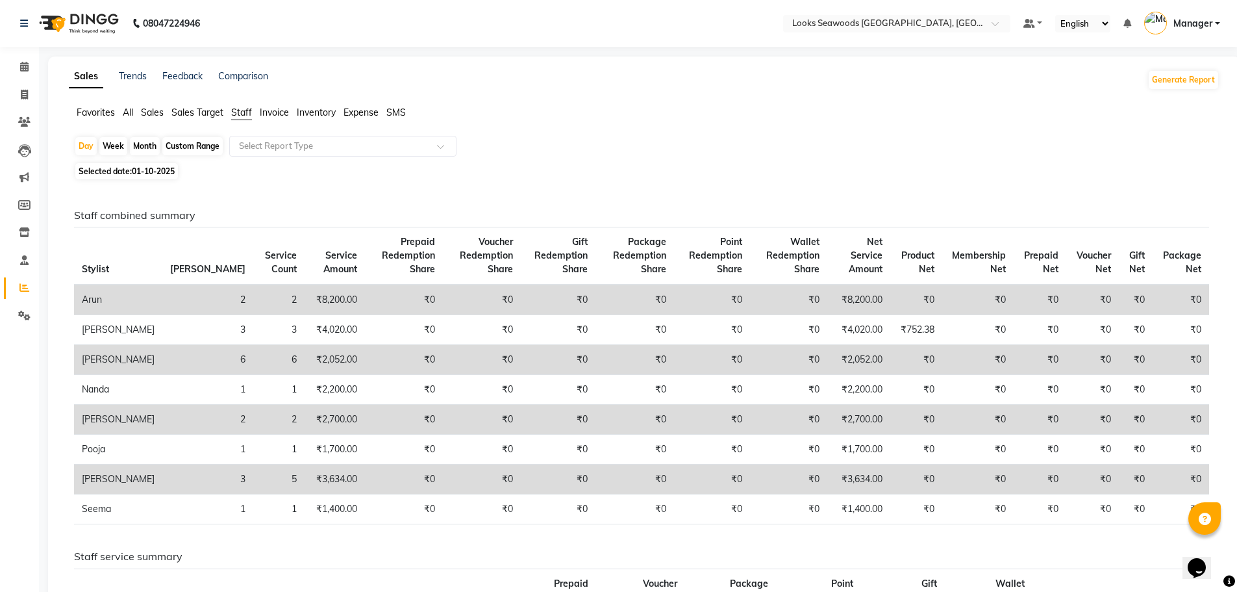
click at [158, 171] on span "01-10-2025" at bounding box center [153, 171] width 43 height 10
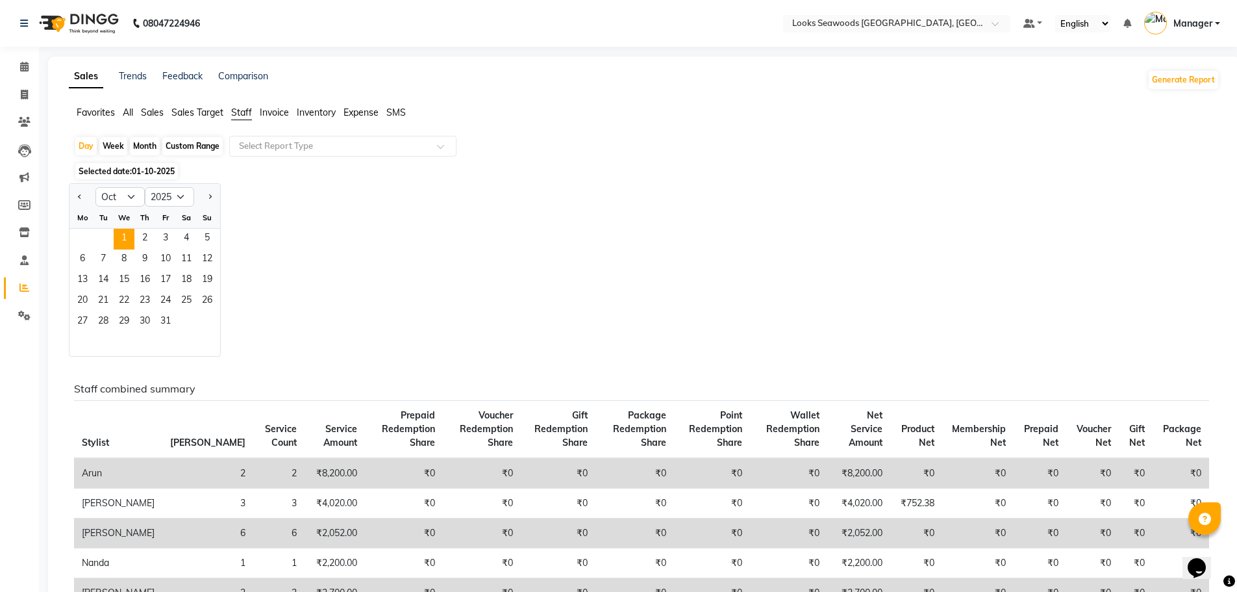
click at [281, 201] on div "Jan Feb Mar Apr May Jun [DATE] Aug Sep Oct Nov [DATE] 2016 2017 2018 2019 2020 …" at bounding box center [644, 269] width 1151 height 173
click at [136, 147] on div "Month" at bounding box center [145, 146] width 30 height 18
click at [121, 145] on div "Week" at bounding box center [113, 146] width 28 height 18
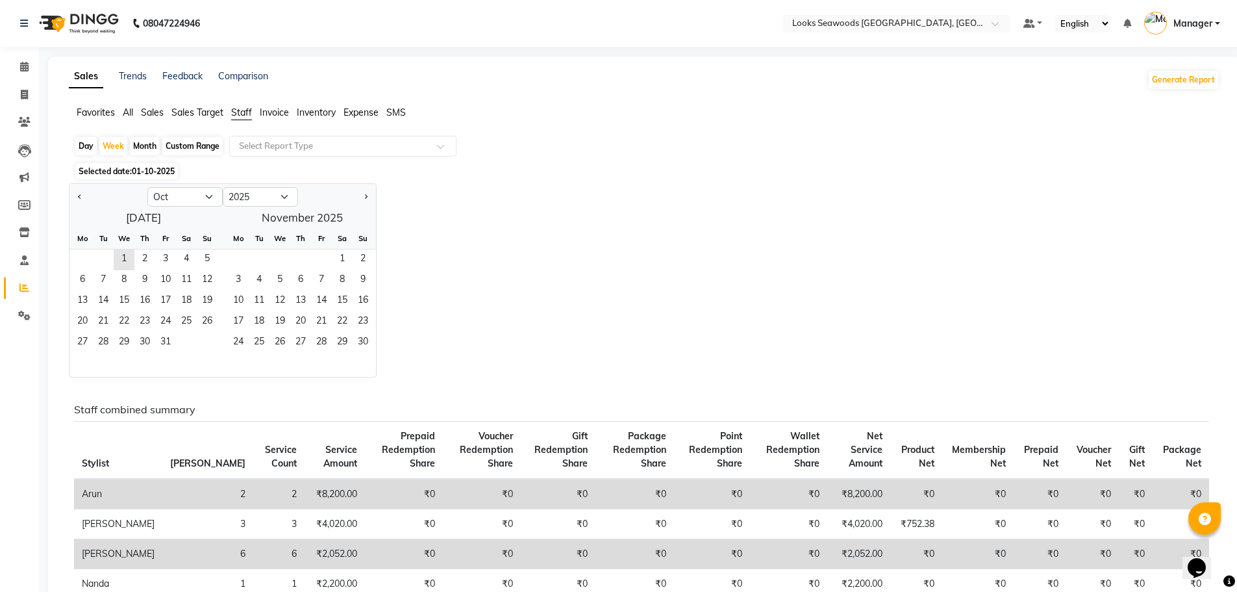
click at [90, 145] on div "Day" at bounding box center [85, 146] width 21 height 18
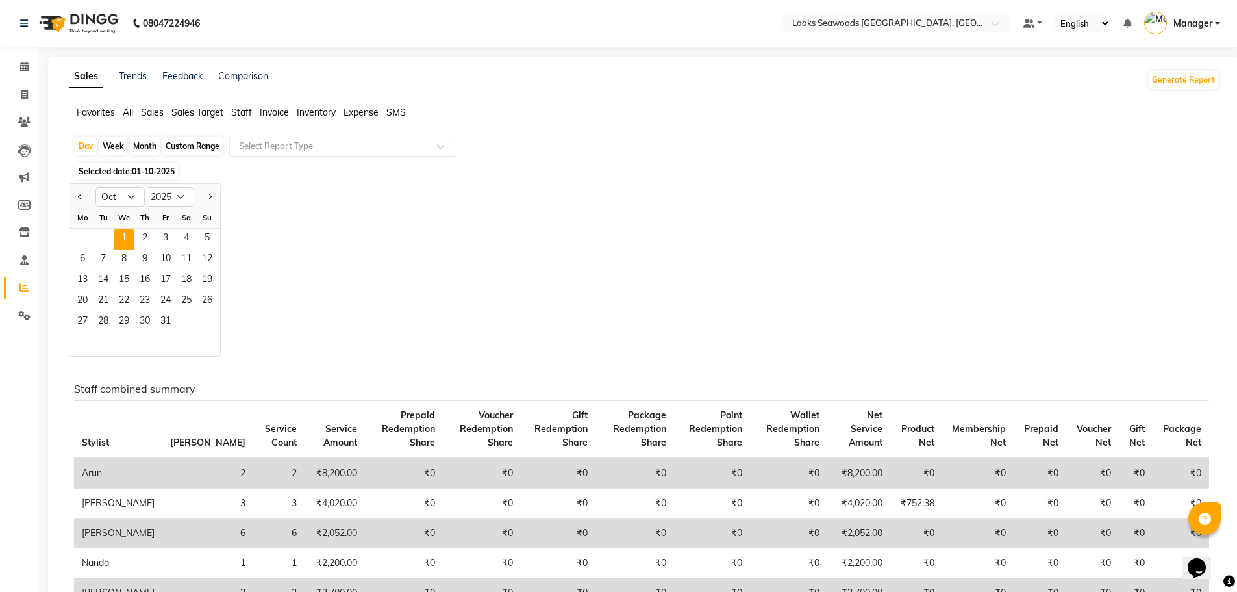
click at [439, 284] on div "Jan Feb Mar Apr May Jun [DATE] Aug Sep Oct Nov [DATE] 2016 2017 2018 2019 2020 …" at bounding box center [644, 269] width 1151 height 173
click at [23, 69] on icon at bounding box center [24, 67] width 8 height 10
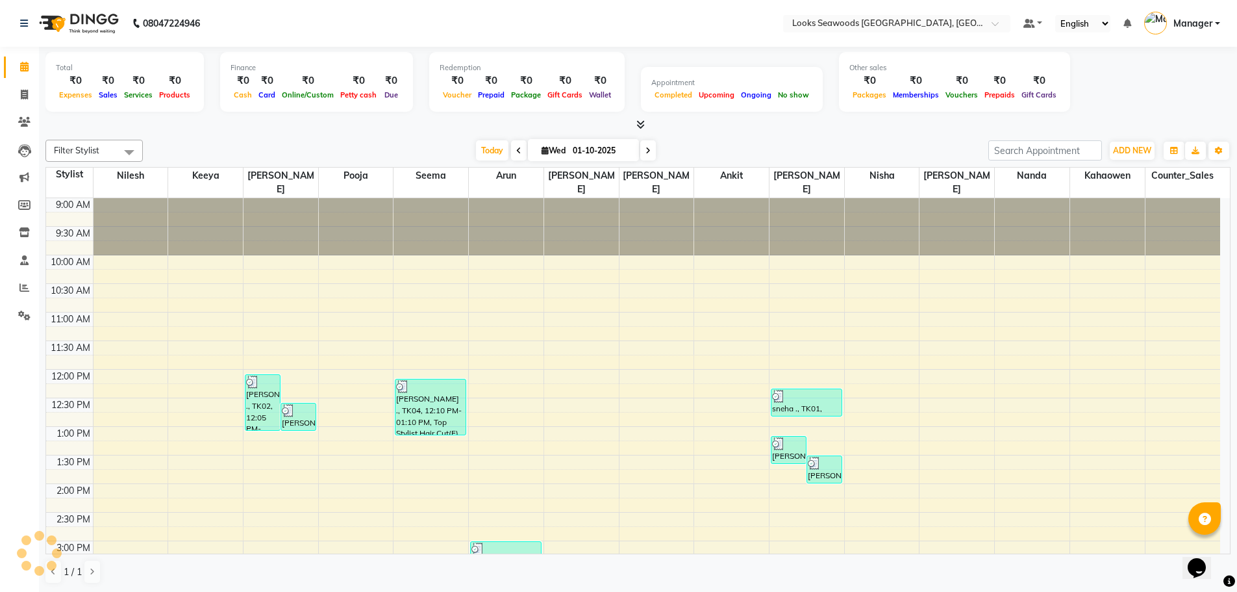
scroll to position [406, 0]
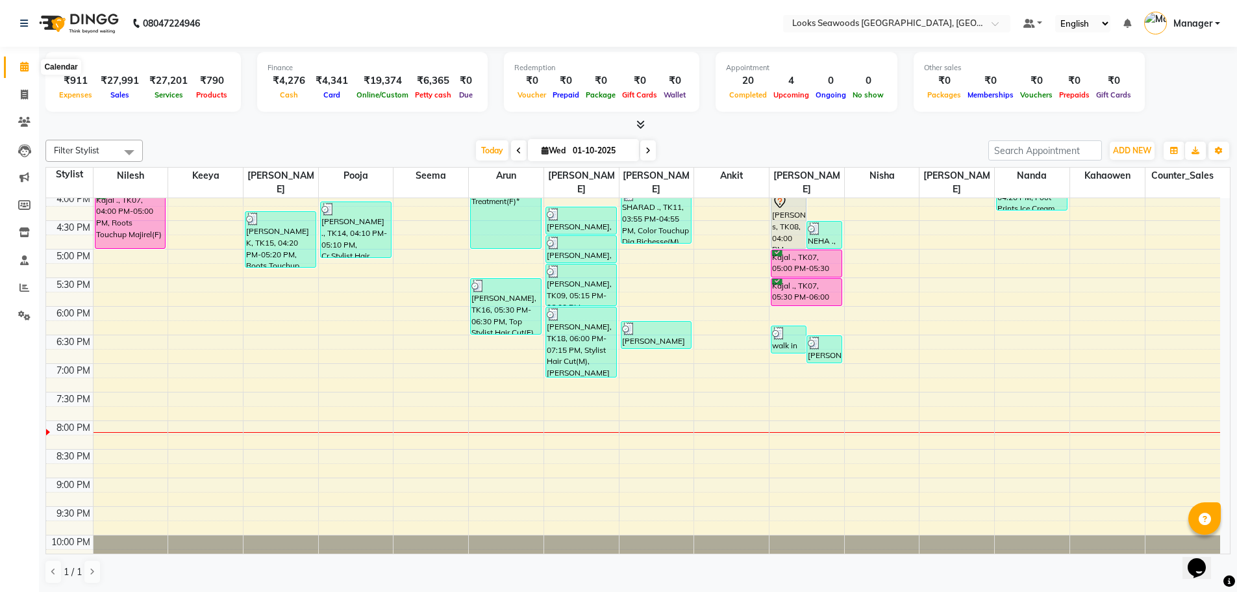
click at [23, 64] on icon at bounding box center [24, 67] width 8 height 10
click at [23, 94] on icon at bounding box center [24, 95] width 7 height 10
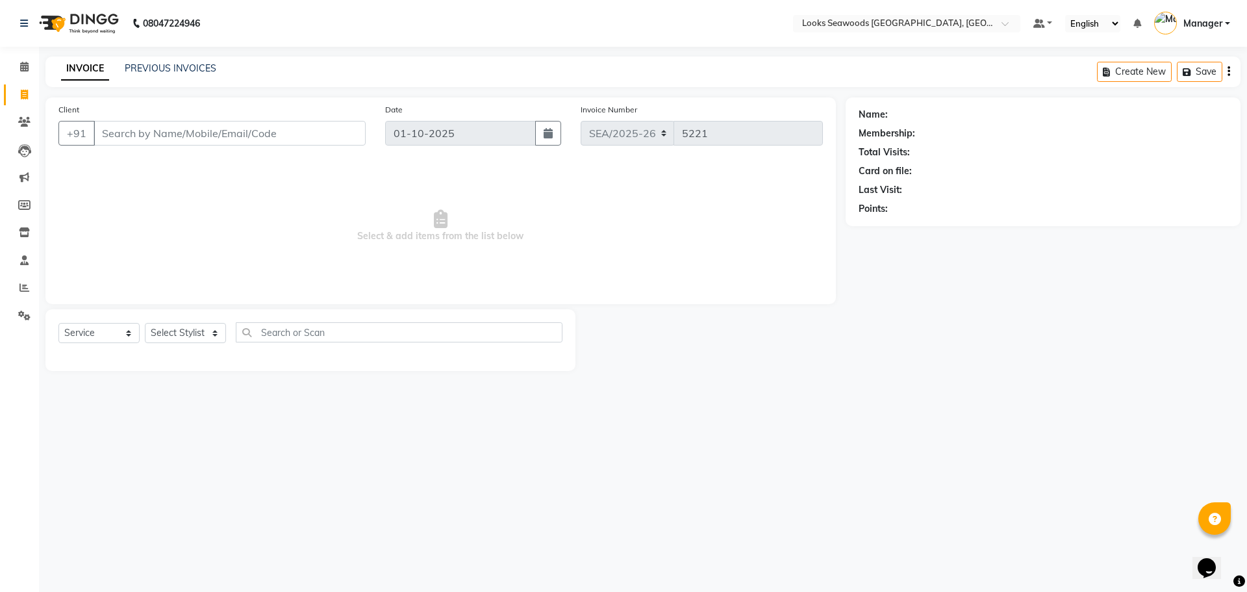
click at [163, 135] on input "Client" at bounding box center [230, 133] width 272 height 25
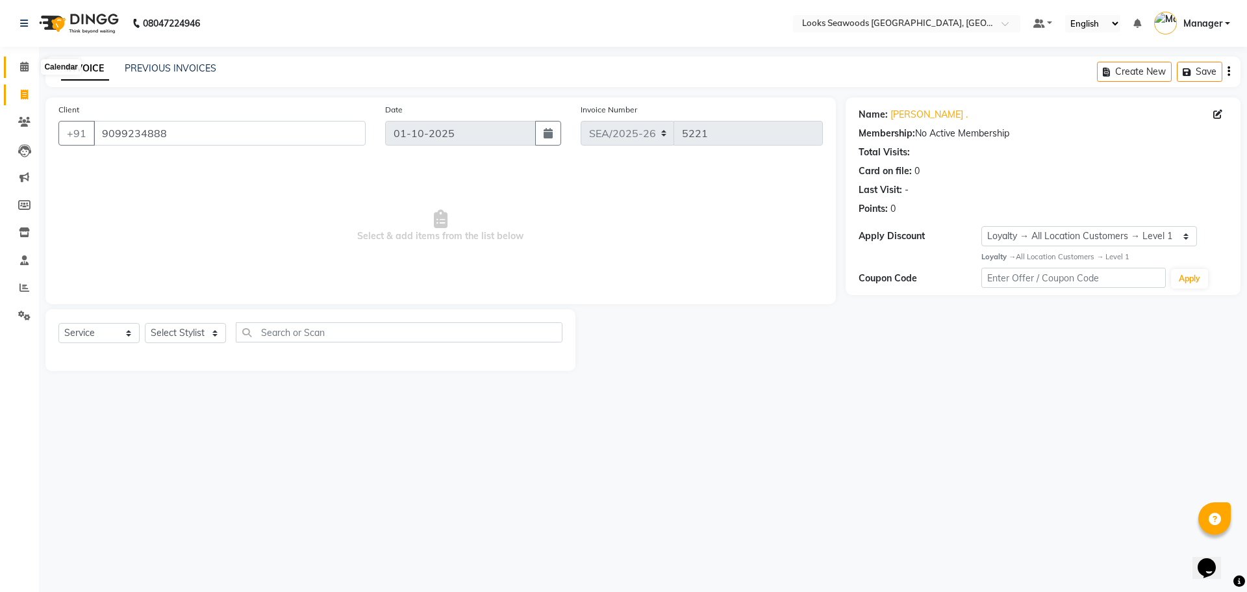
click at [29, 69] on span at bounding box center [24, 67] width 23 height 15
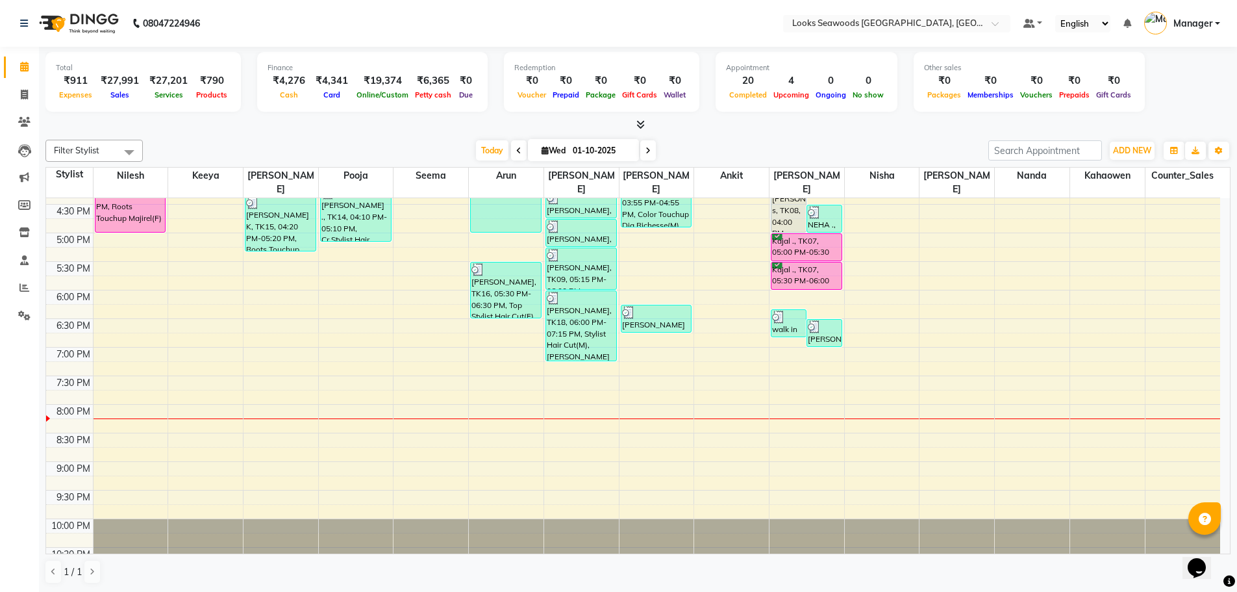
scroll to position [431, 0]
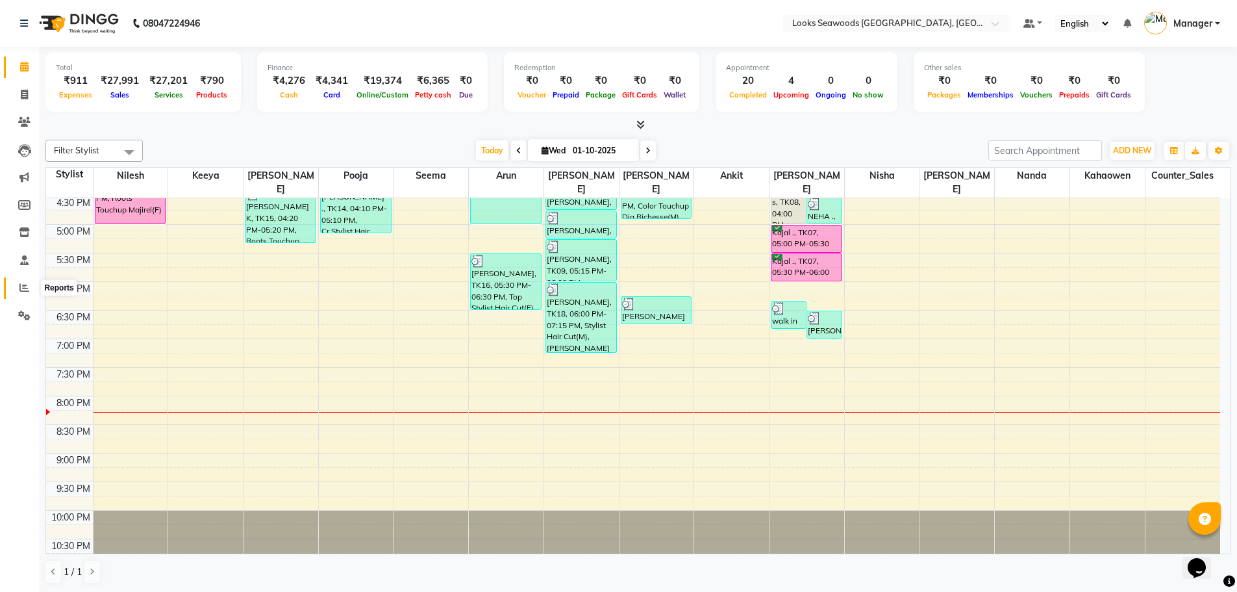
click at [25, 282] on span at bounding box center [24, 288] width 23 height 15
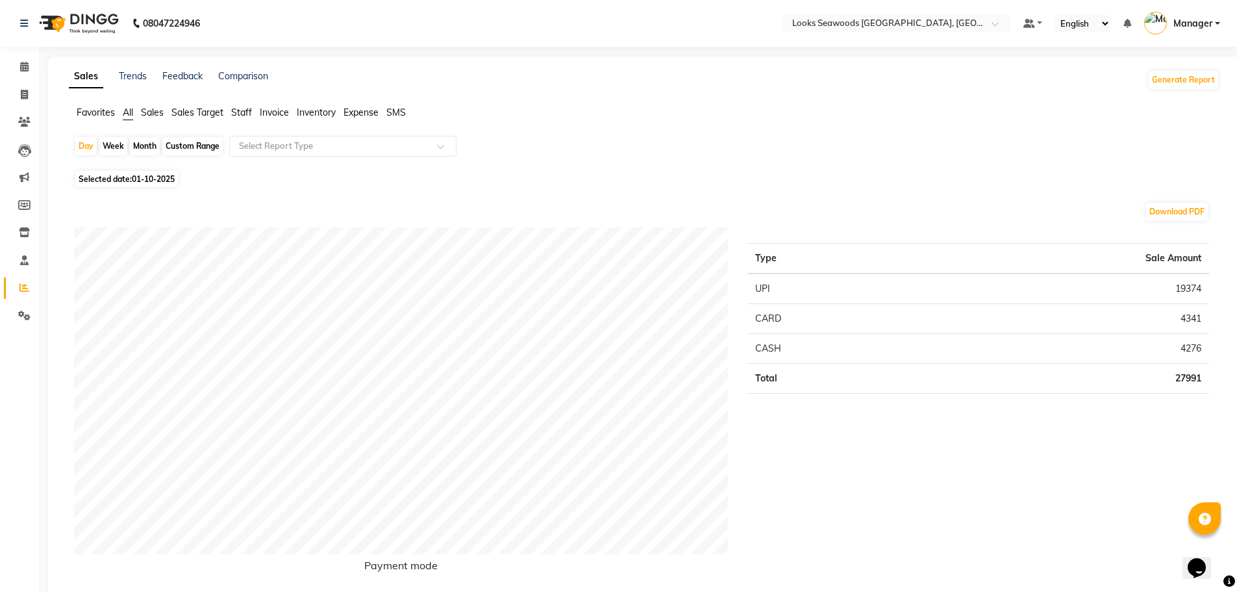
drag, startPoint x: 239, startPoint y: 112, endPoint x: 247, endPoint y: 134, distance: 23.0
click at [242, 114] on span "Staff" at bounding box center [241, 113] width 21 height 12
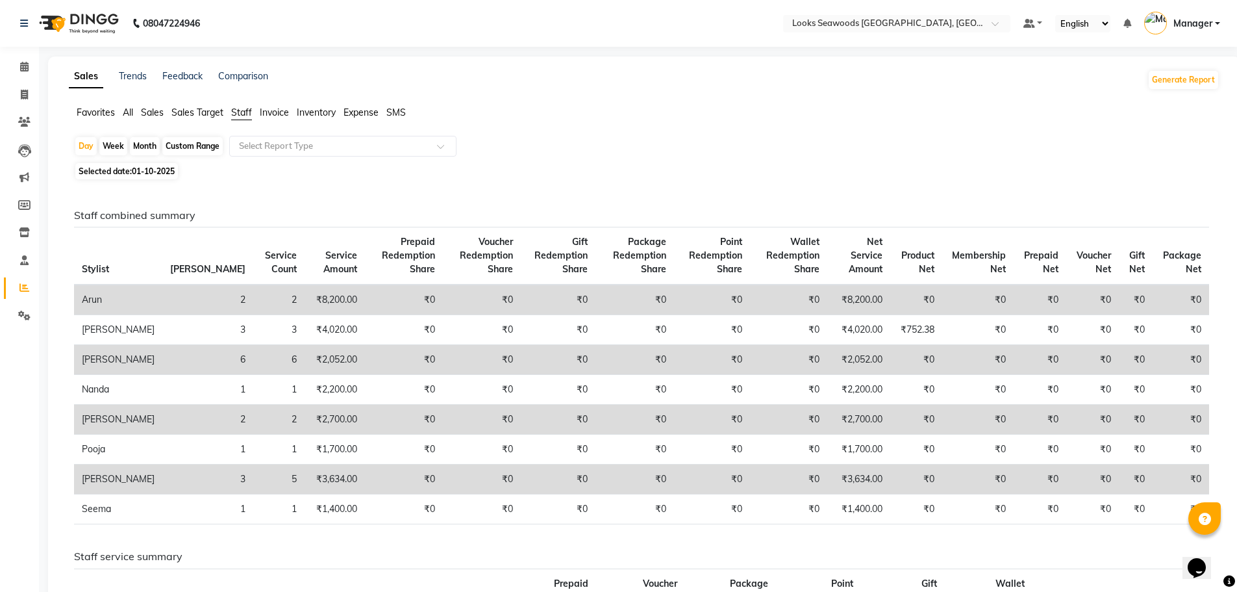
click at [116, 151] on div "Week" at bounding box center [113, 146] width 28 height 18
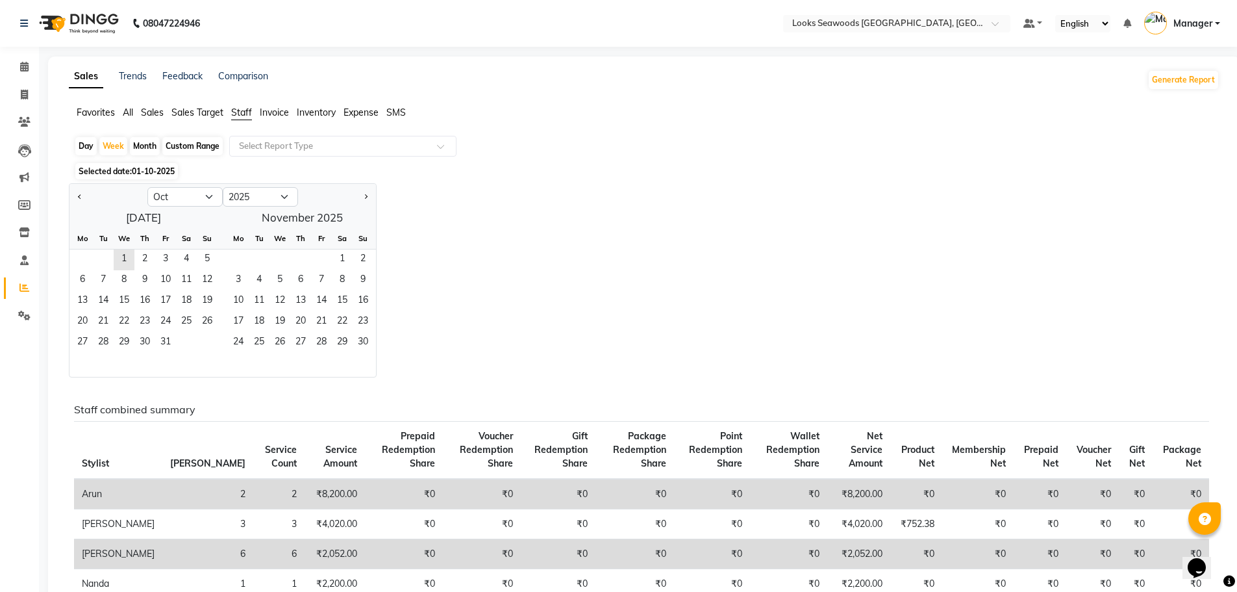
drag, startPoint x: 140, startPoint y: 143, endPoint x: 152, endPoint y: 172, distance: 31.7
click at [140, 142] on div "Month" at bounding box center [145, 146] width 30 height 18
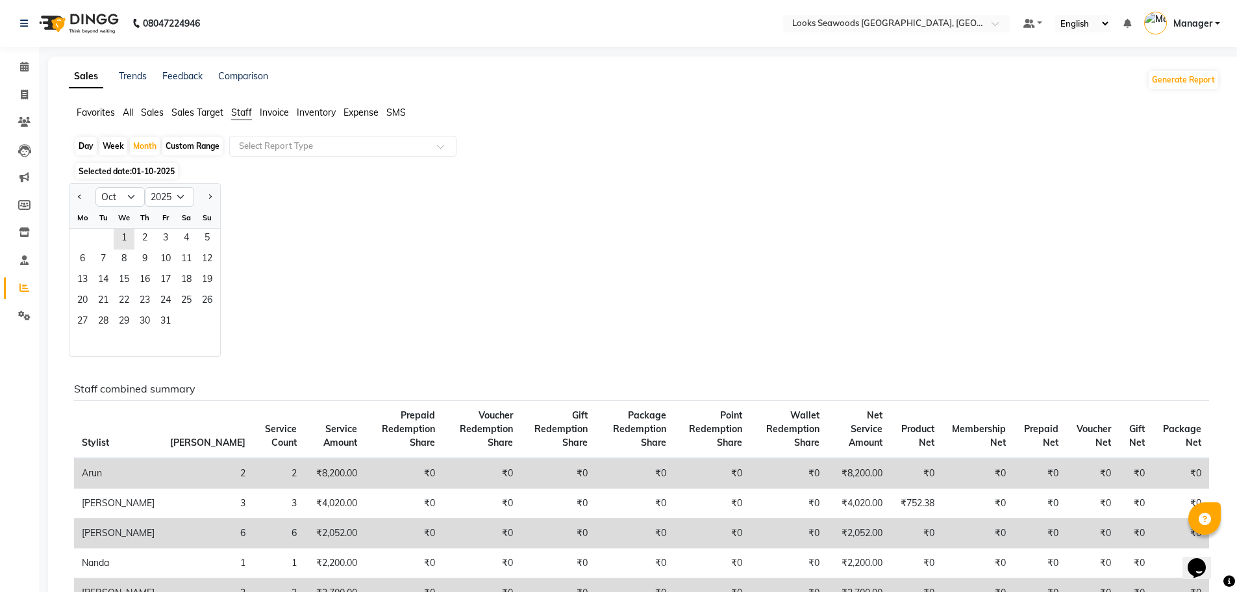
scroll to position [195, 0]
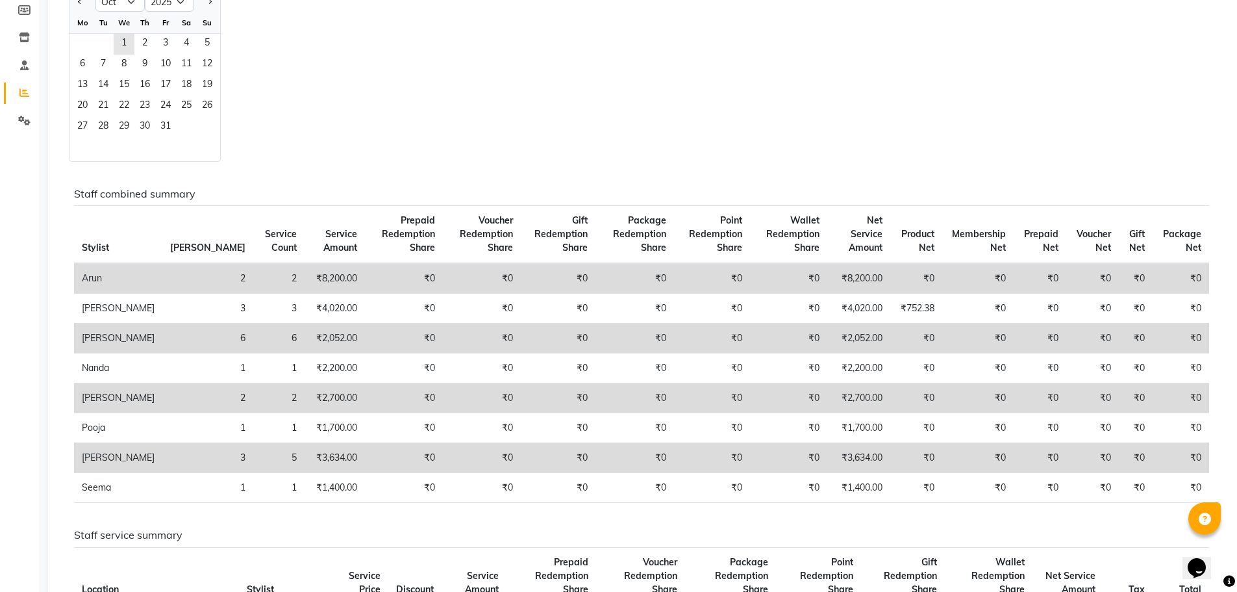
click at [404, 98] on div "Jan Feb Mar Apr May Jun [DATE] Aug Sep Oct Nov [DATE] 2016 2017 2018 2019 2020 …" at bounding box center [644, 74] width 1151 height 173
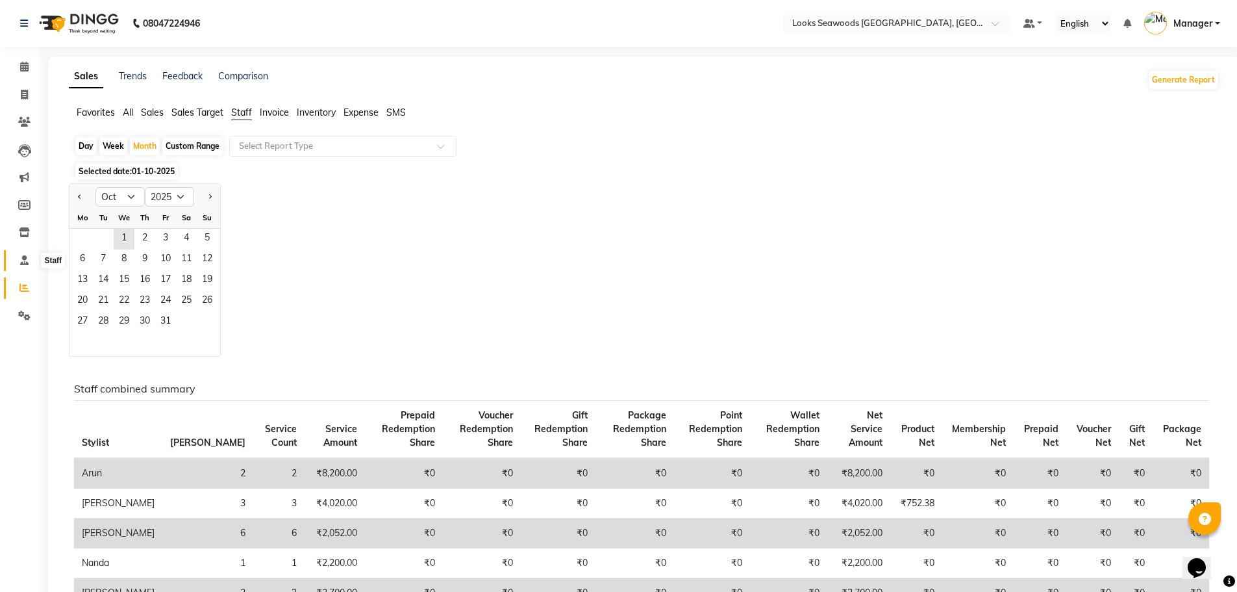
click at [27, 262] on icon at bounding box center [24, 260] width 8 height 10
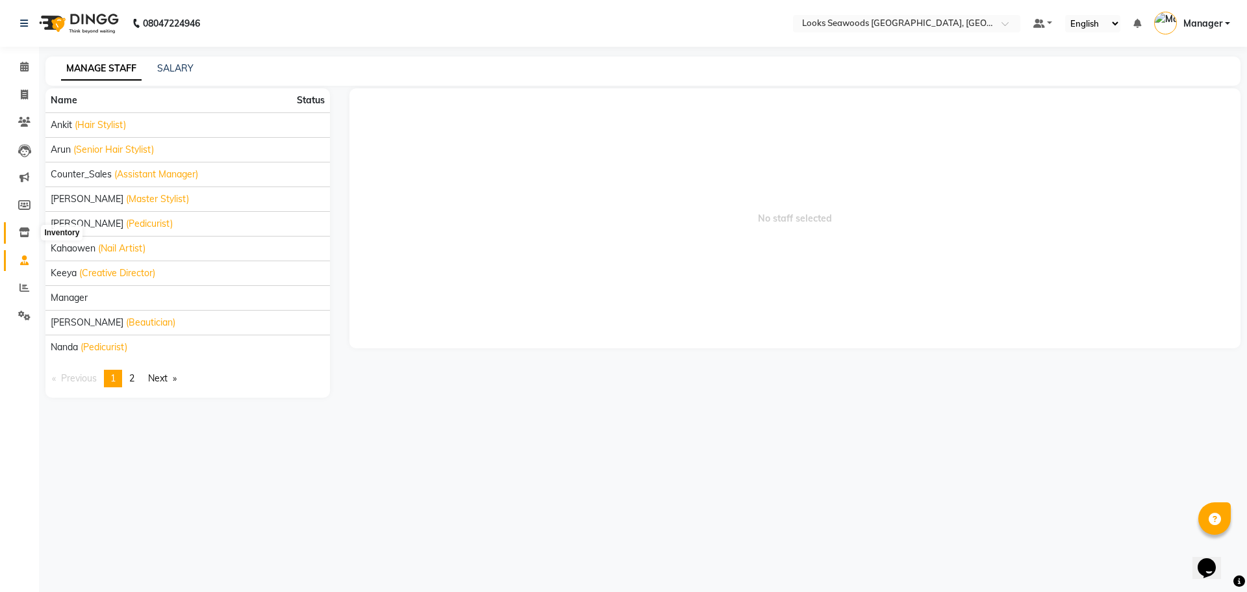
click at [25, 229] on icon at bounding box center [24, 232] width 11 height 10
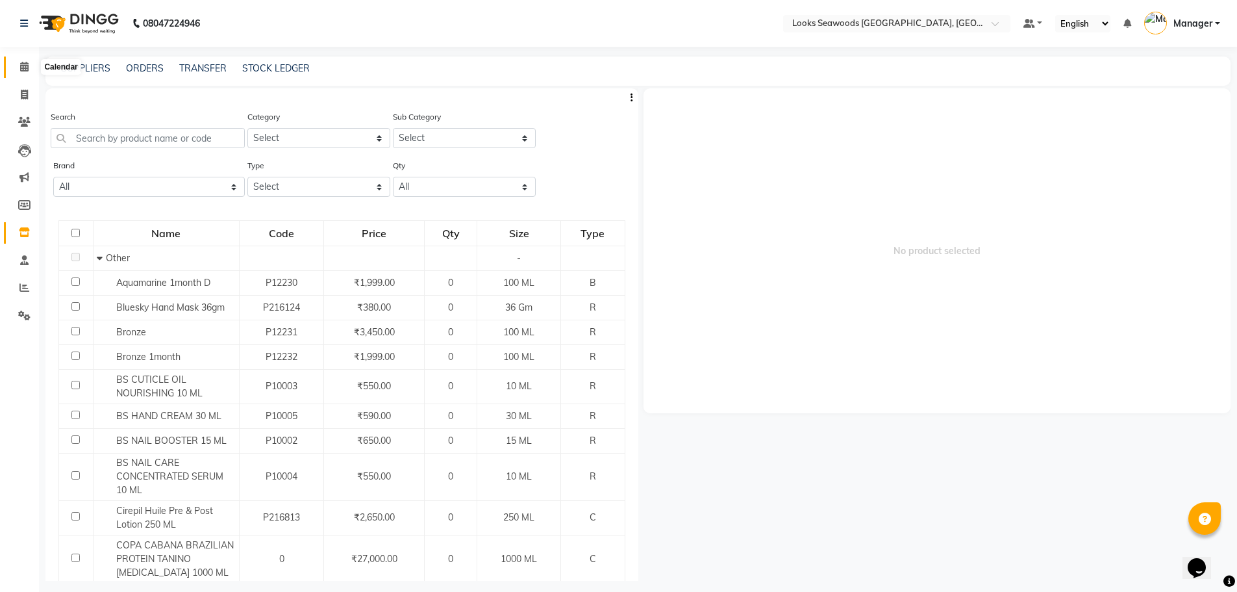
click at [27, 66] on icon at bounding box center [24, 67] width 8 height 10
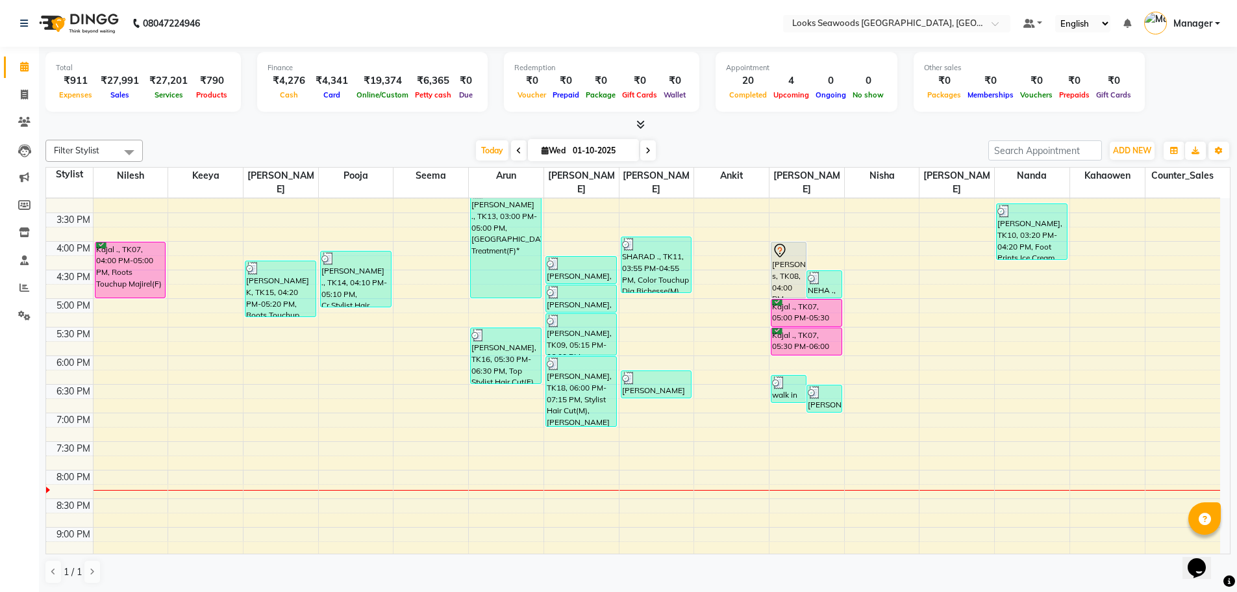
scroll to position [431, 0]
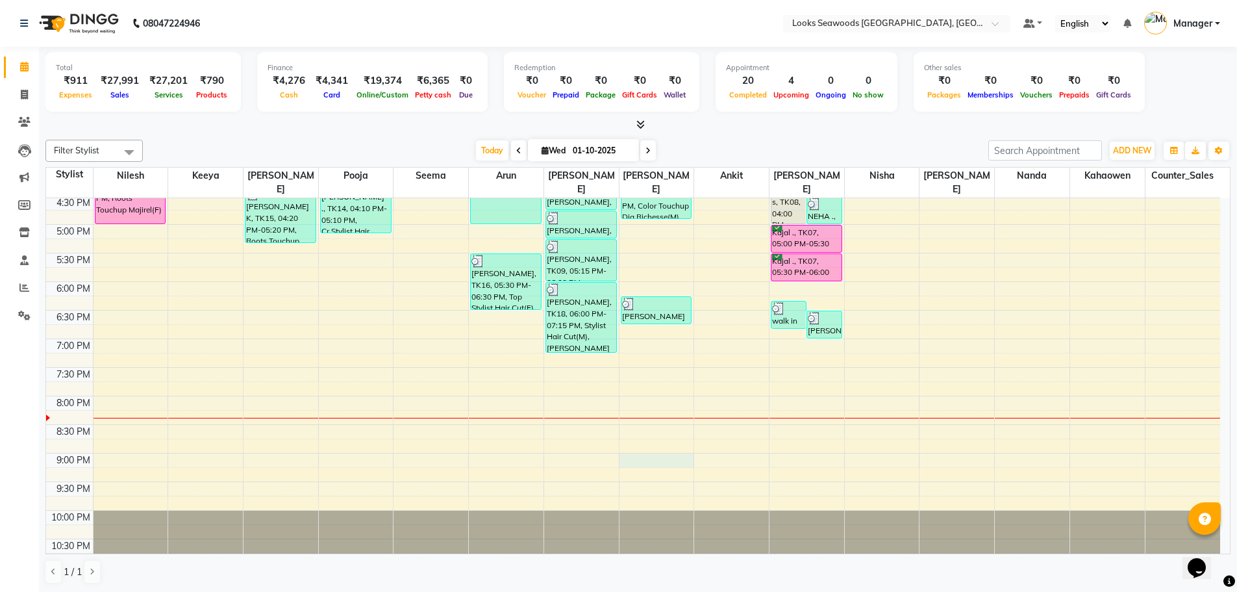
click at [633, 447] on div "9:00 AM 9:30 AM 10:00 AM 10:30 AM 11:00 AM 11:30 AM 12:00 PM 12:30 PM 1:00 PM 1…" at bounding box center [633, 166] width 1174 height 799
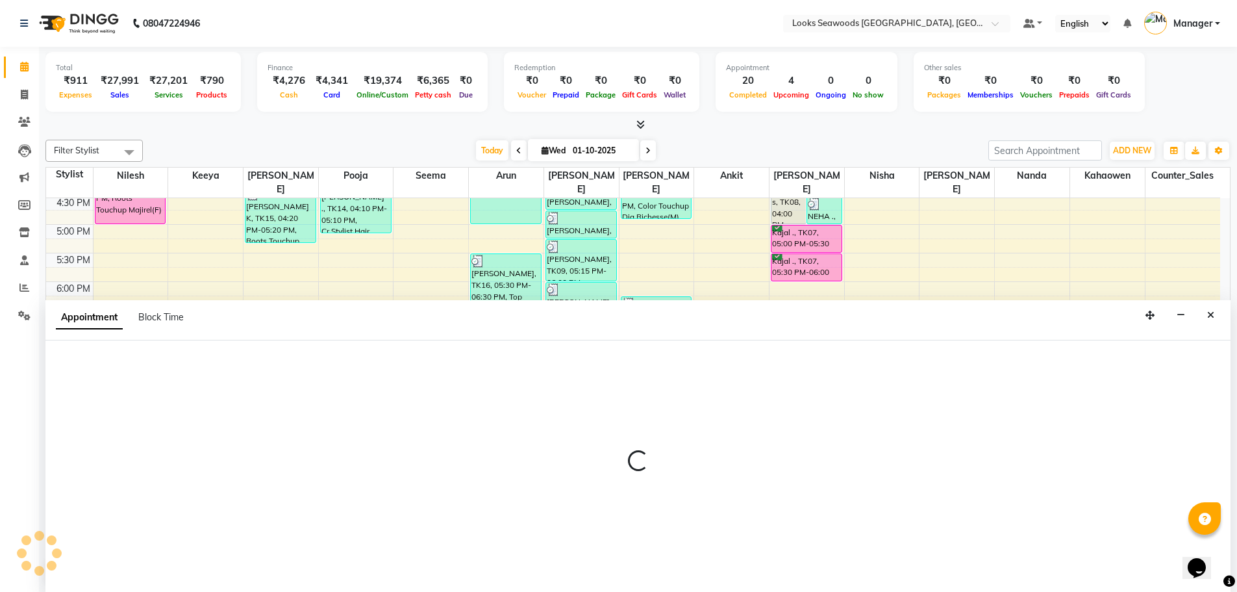
click at [633, 447] on div at bounding box center [637, 466] width 1185 height 252
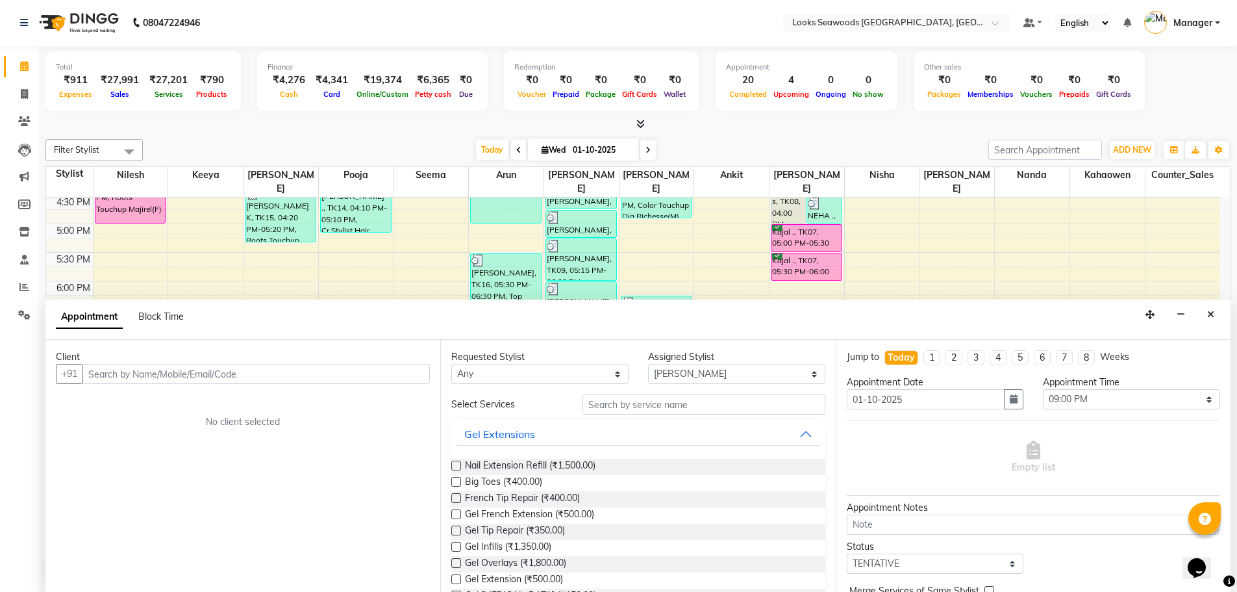
click at [1215, 314] on button "Close" at bounding box center [1210, 315] width 19 height 20
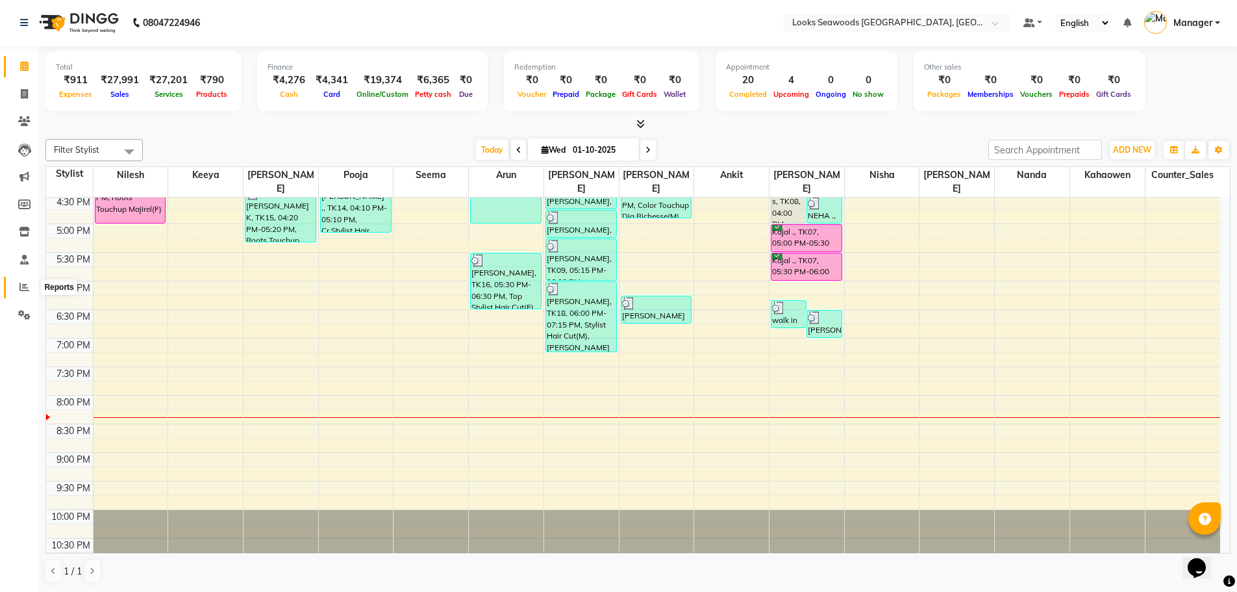
click at [21, 288] on icon at bounding box center [24, 287] width 10 height 10
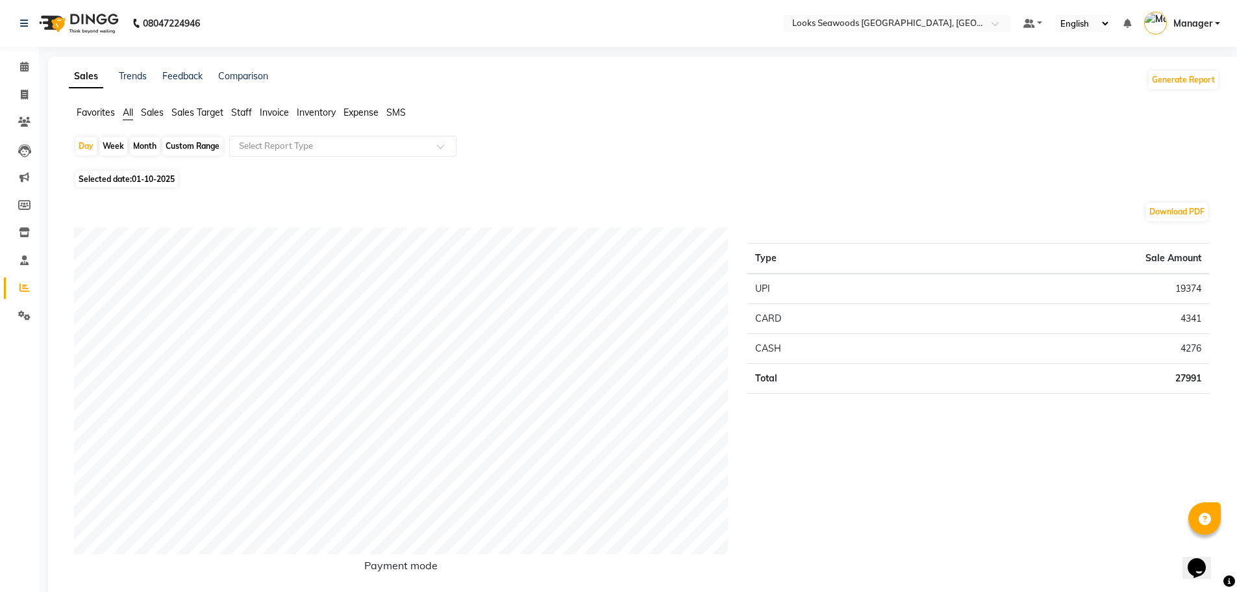
click at [356, 111] on span "Expense" at bounding box center [361, 113] width 35 height 12
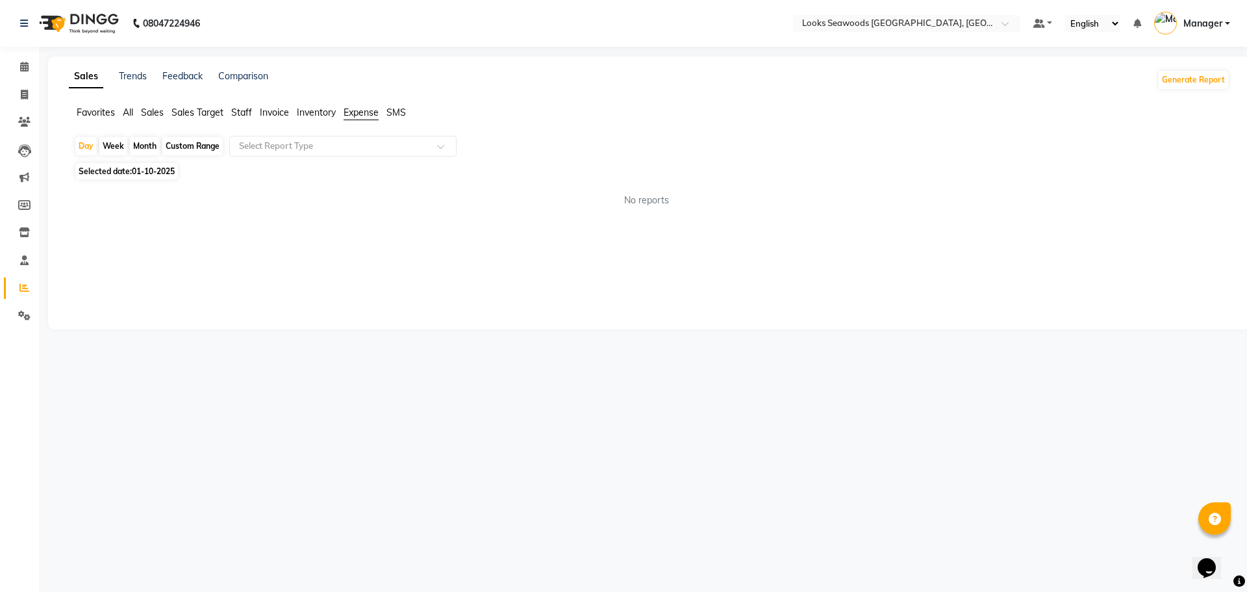
click at [142, 176] on span "Selected date: [DATE]" at bounding box center [126, 171] width 103 height 16
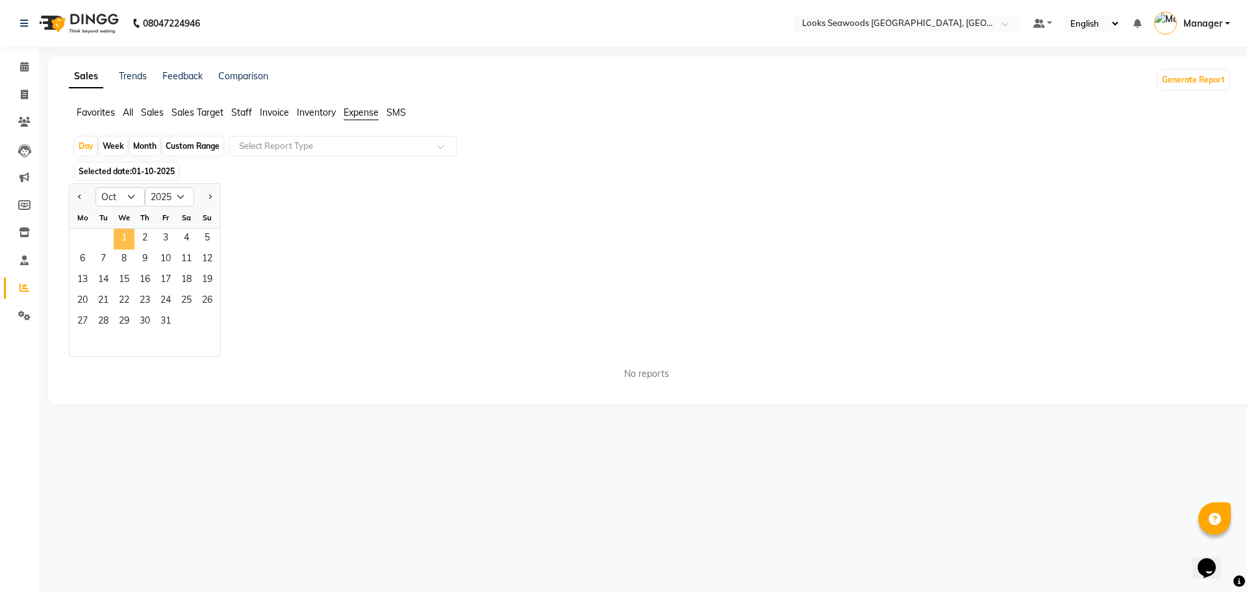
click at [121, 240] on span "1" at bounding box center [124, 239] width 21 height 21
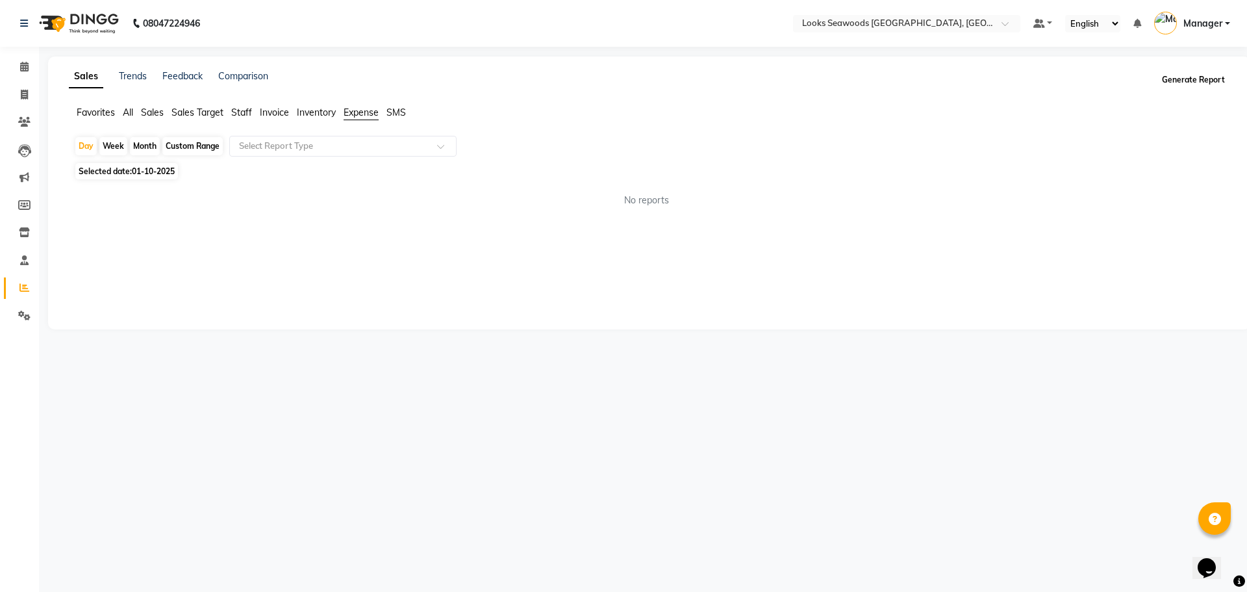
click at [1201, 80] on button "Generate Report" at bounding box center [1193, 80] width 69 height 18
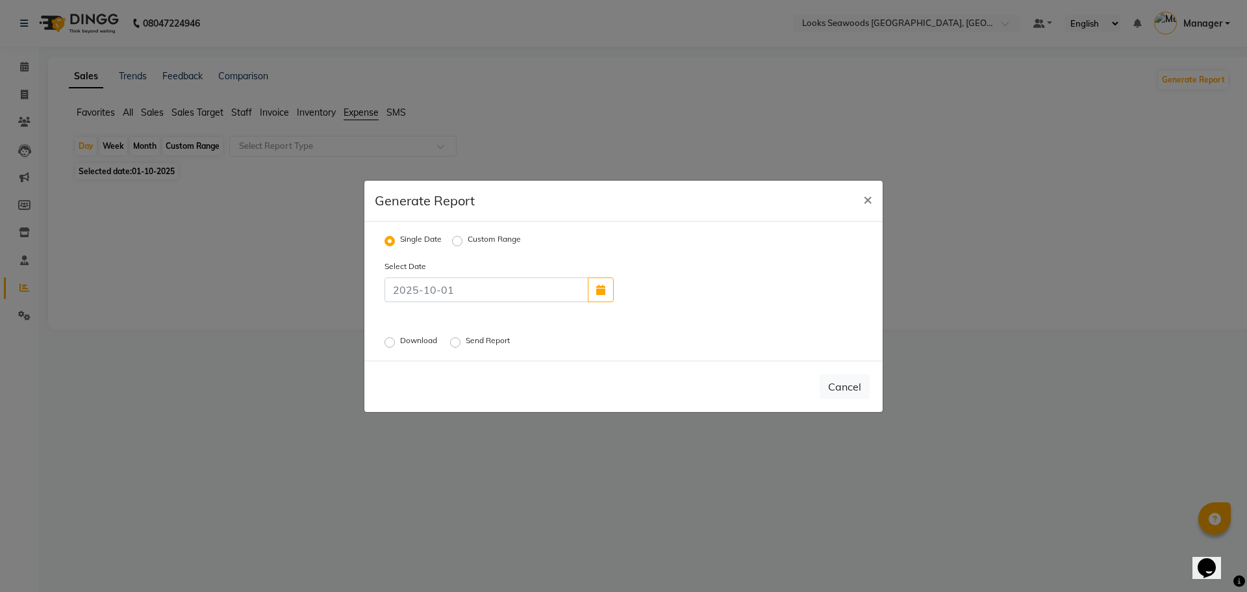
click at [400, 340] on label "Download" at bounding box center [420, 342] width 40 height 16
click at [392, 340] on input "Download" at bounding box center [391, 341] width 9 height 9
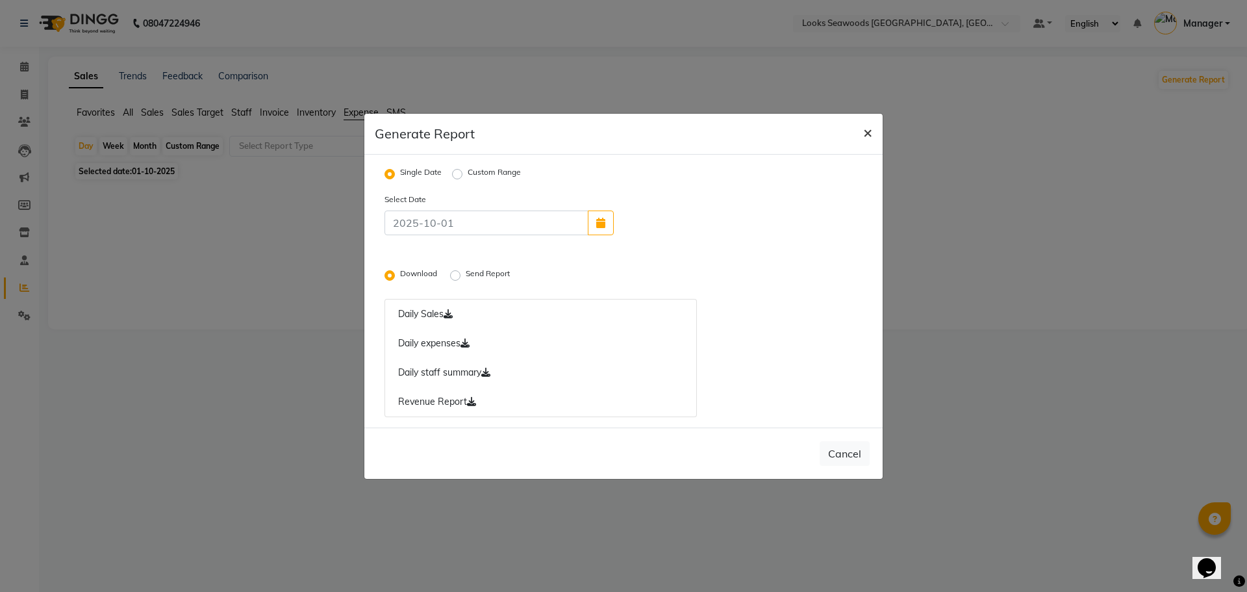
click at [869, 140] on span "×" at bounding box center [867, 131] width 9 height 19
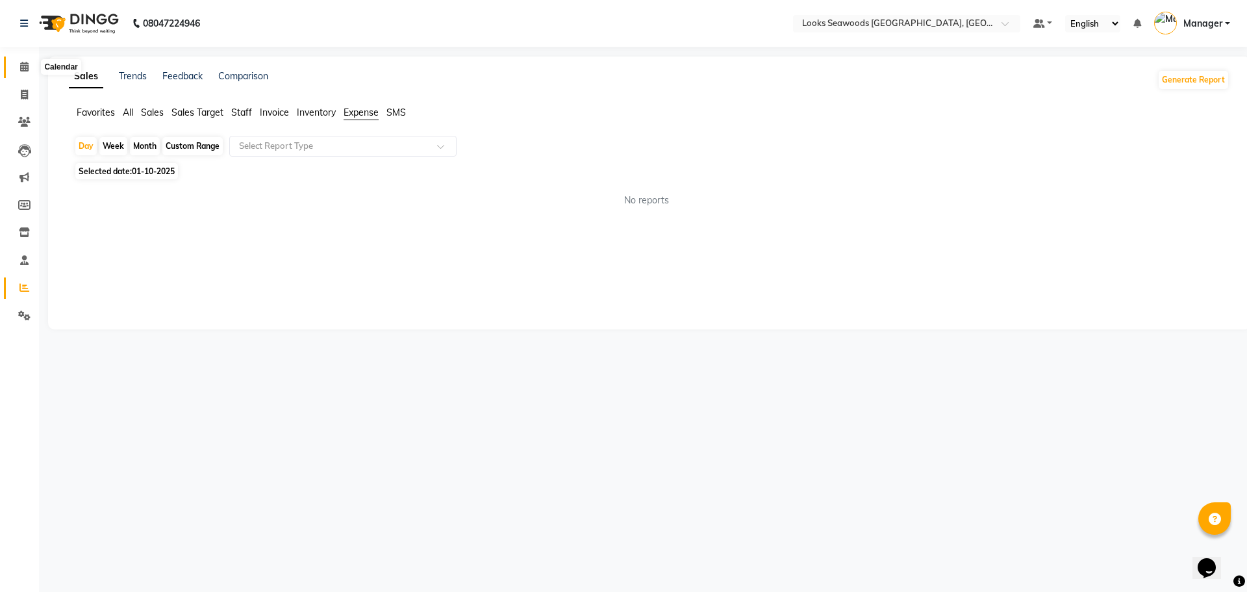
click at [25, 69] on icon at bounding box center [24, 67] width 8 height 10
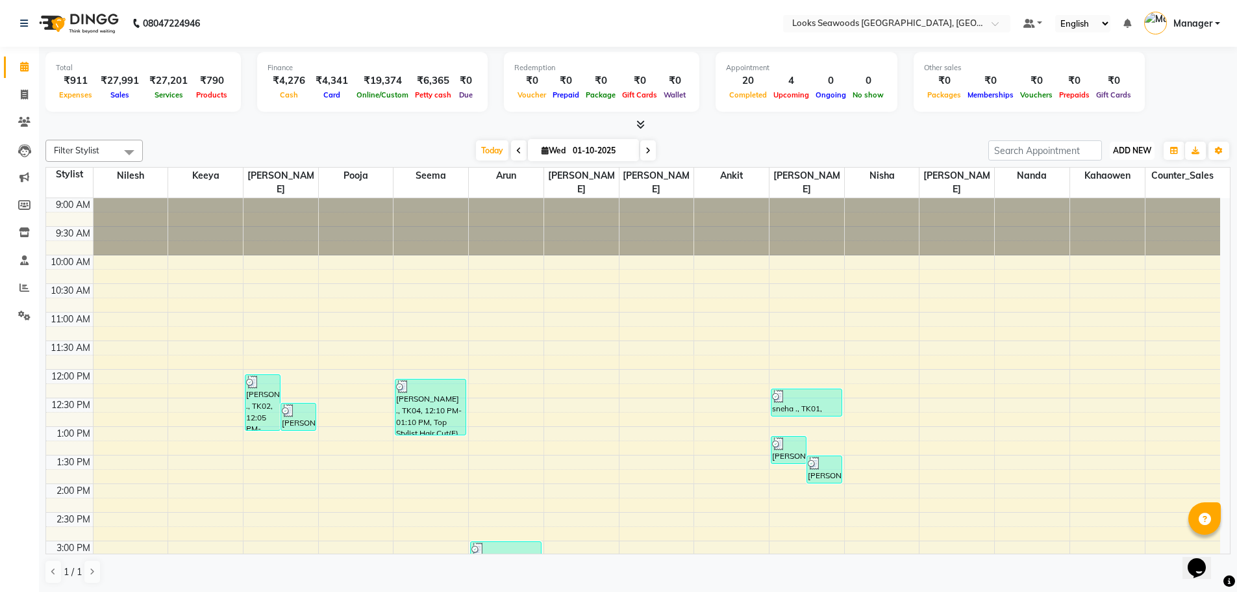
click at [1144, 155] on span "ADD NEW" at bounding box center [1132, 150] width 38 height 10
click at [1113, 208] on link "Add Expense" at bounding box center [1102, 209] width 103 height 17
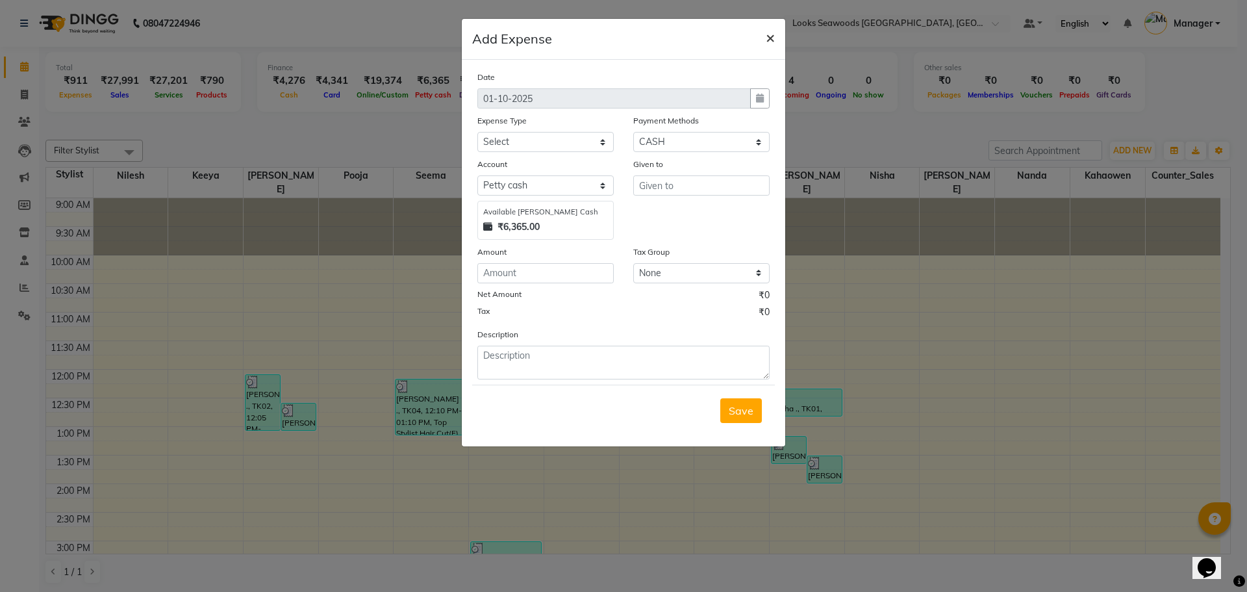
click at [773, 39] on span "×" at bounding box center [770, 36] width 9 height 19
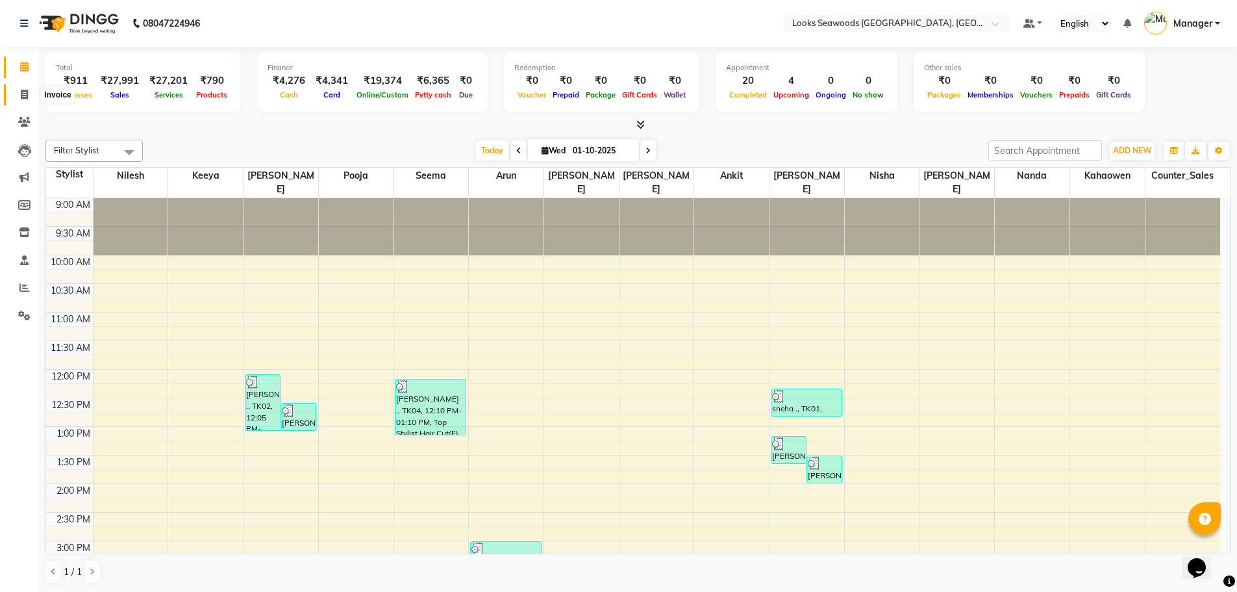
click at [28, 95] on icon at bounding box center [24, 95] width 7 height 10
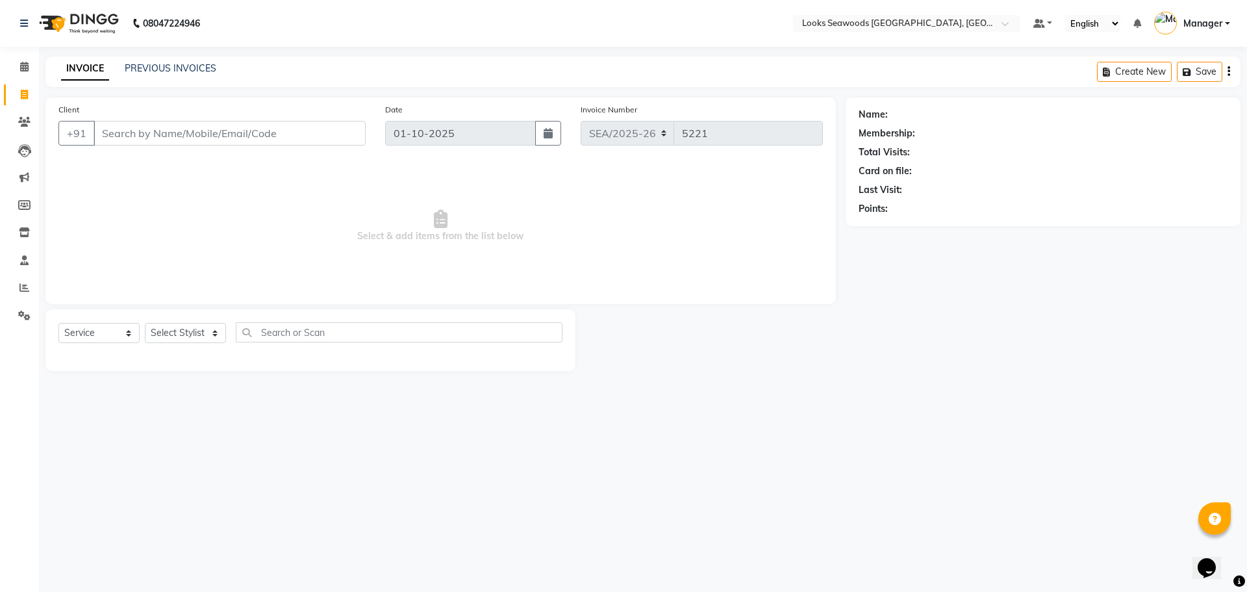
click at [246, 134] on input "Client" at bounding box center [230, 133] width 272 height 25
click at [325, 136] on span "Add Client" at bounding box center [332, 133] width 51 height 13
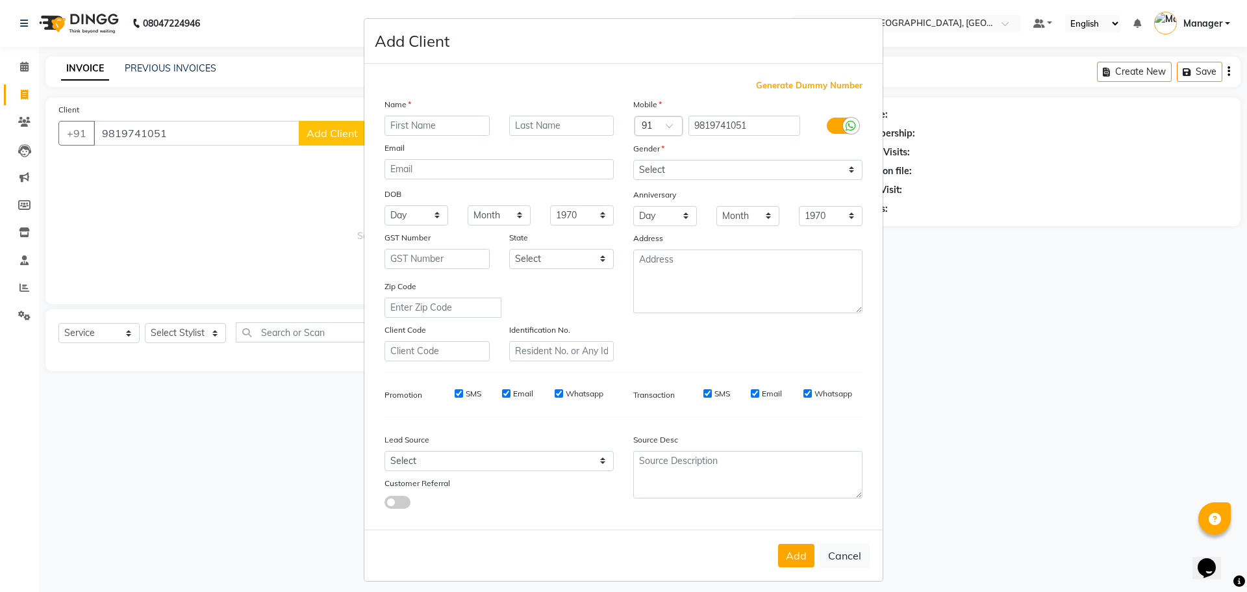
click at [436, 121] on input "text" at bounding box center [436, 126] width 105 height 20
click at [500, 127] on div at bounding box center [561, 126] width 125 height 20
click at [525, 127] on input "text" at bounding box center [561, 126] width 105 height 20
click at [733, 176] on select "Select [DEMOGRAPHIC_DATA] [DEMOGRAPHIC_DATA] Other Prefer Not To Say" at bounding box center [747, 170] width 229 height 20
click at [633, 160] on select "Select [DEMOGRAPHIC_DATA] [DEMOGRAPHIC_DATA] Other Prefer Not To Say" at bounding box center [747, 170] width 229 height 20
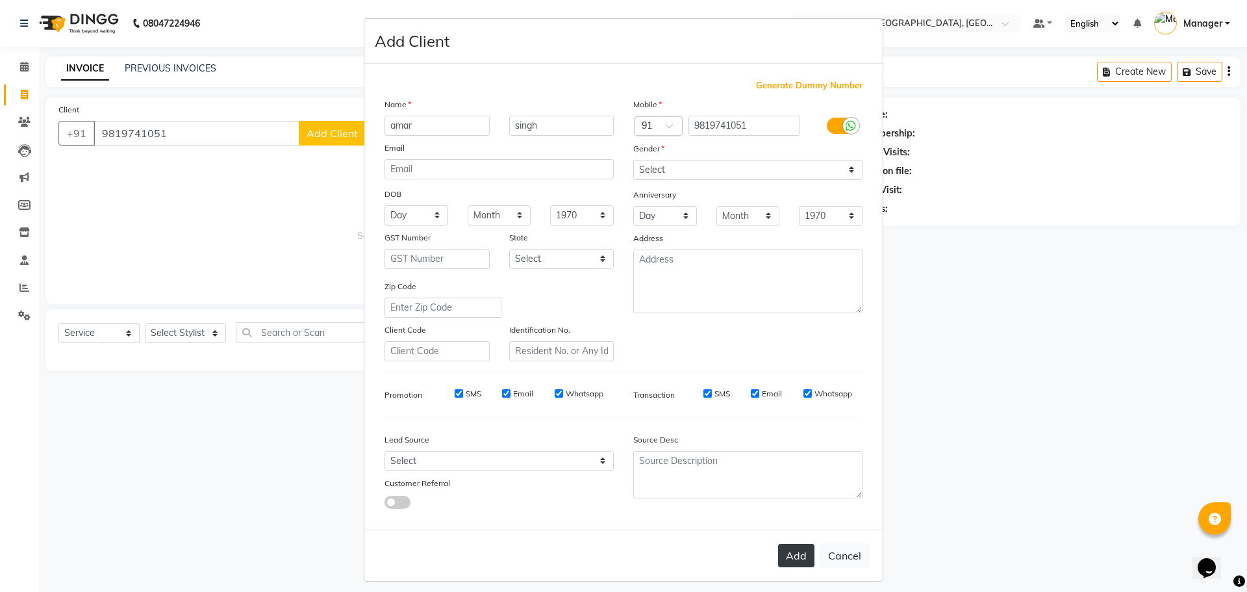
click at [792, 560] on button "Add" at bounding box center [796, 555] width 36 height 23
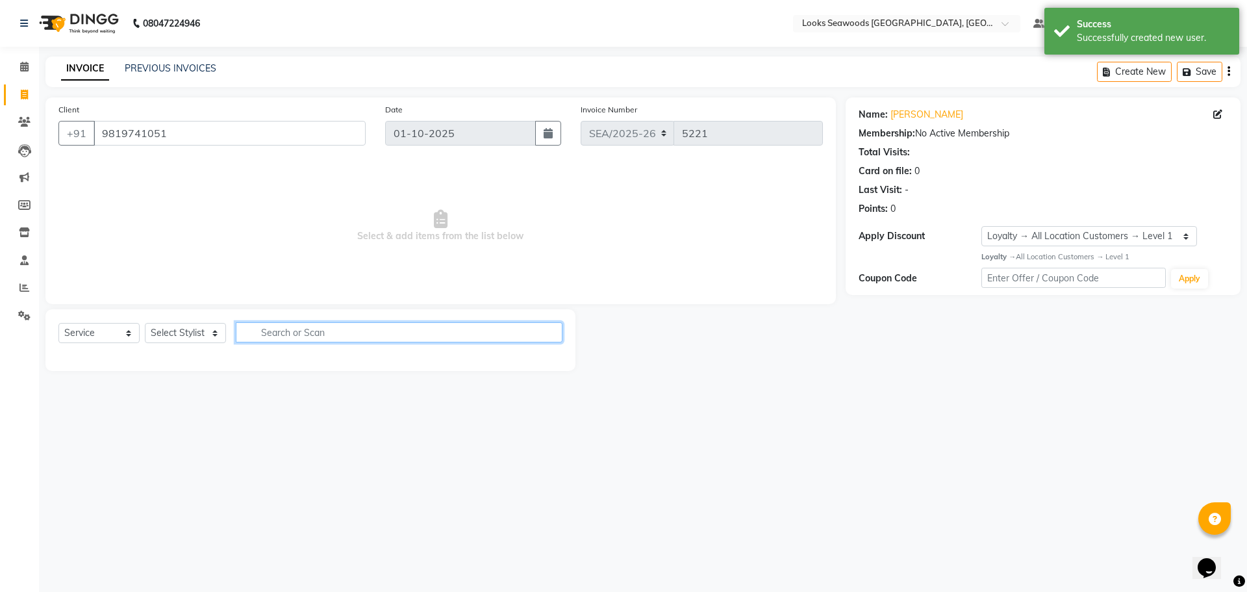
click at [247, 333] on input "text" at bounding box center [399, 332] width 327 height 20
click at [210, 334] on select "Select Stylist Ankit Arun Counter_Sales [PERSON_NAME] [PERSON_NAME] Manager [PE…" at bounding box center [185, 333] width 81 height 20
click at [145, 323] on select "Select Stylist Ankit Arun Counter_Sales [PERSON_NAME] [PERSON_NAME] Manager [PE…" at bounding box center [185, 333] width 81 height 20
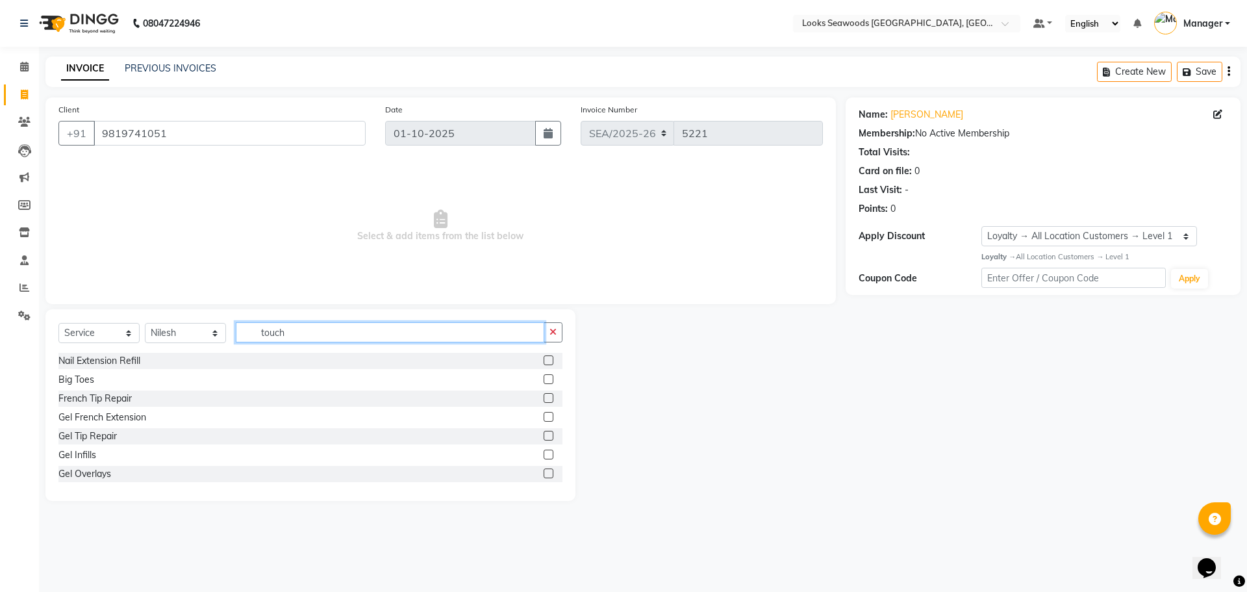
click at [299, 336] on input "touch" at bounding box center [390, 332] width 308 height 20
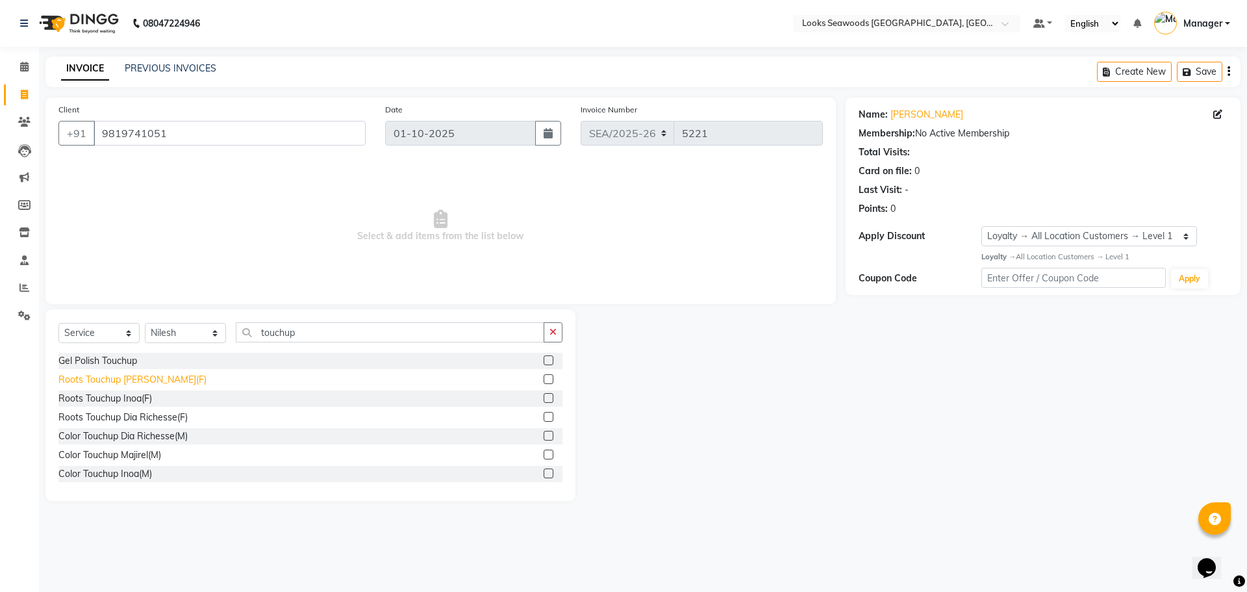
click at [145, 380] on div "Roots Touchup [PERSON_NAME](F)" at bounding box center [132, 380] width 148 height 14
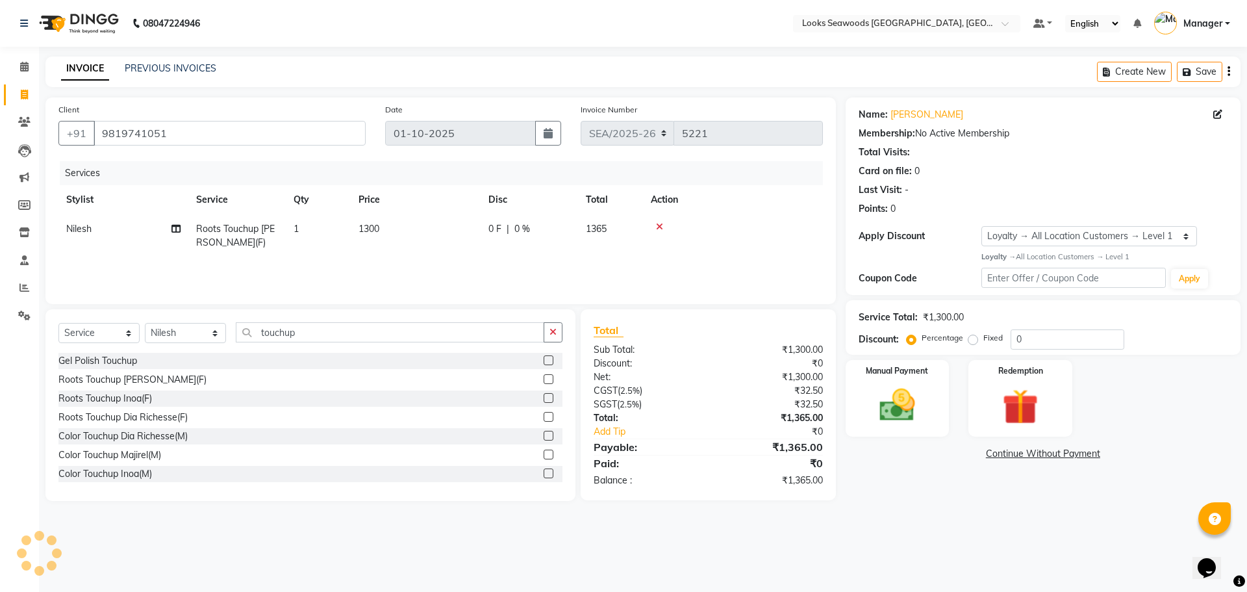
click at [366, 230] on span "1300" at bounding box center [369, 229] width 21 height 12
click at [366, 230] on input "1" at bounding box center [379, 232] width 49 height 20
drag, startPoint x: 455, startPoint y: 233, endPoint x: 415, endPoint y: 231, distance: 39.6
click at [378, 226] on span "1300" at bounding box center [369, 229] width 21 height 12
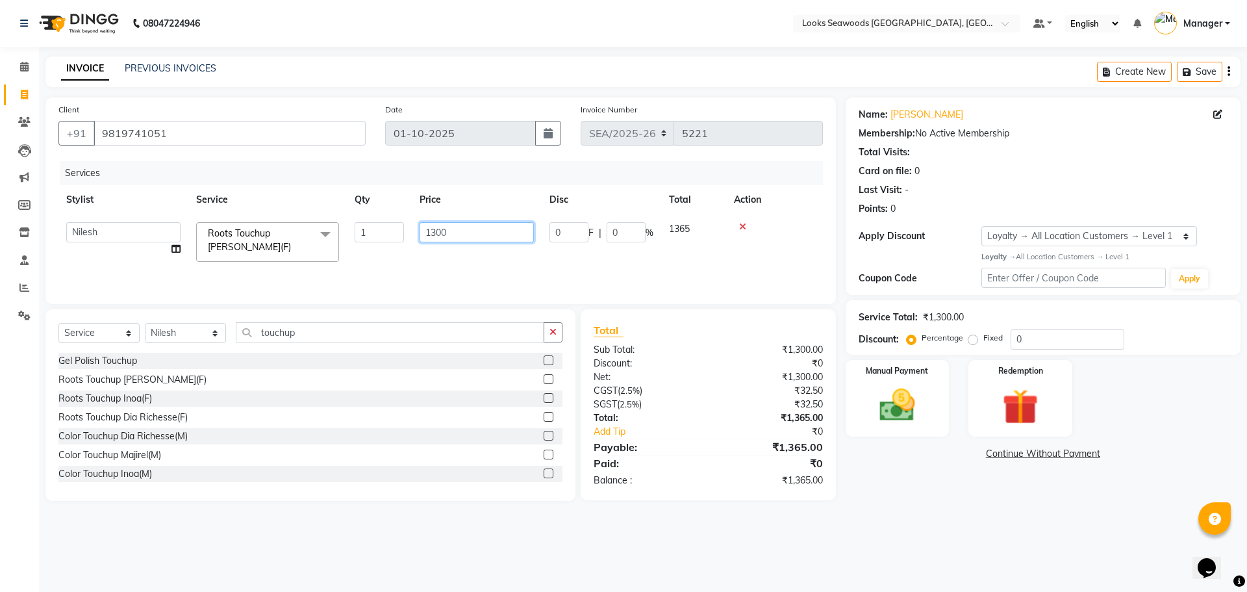
drag, startPoint x: 454, startPoint y: 235, endPoint x: 420, endPoint y: 229, distance: 34.4
click at [420, 229] on input "1300" at bounding box center [477, 232] width 114 height 20
click at [407, 259] on div "Services Stylist Service Qty Price Disc Total Action Ankit Arun Counter_Sales […" at bounding box center [440, 226] width 764 height 130
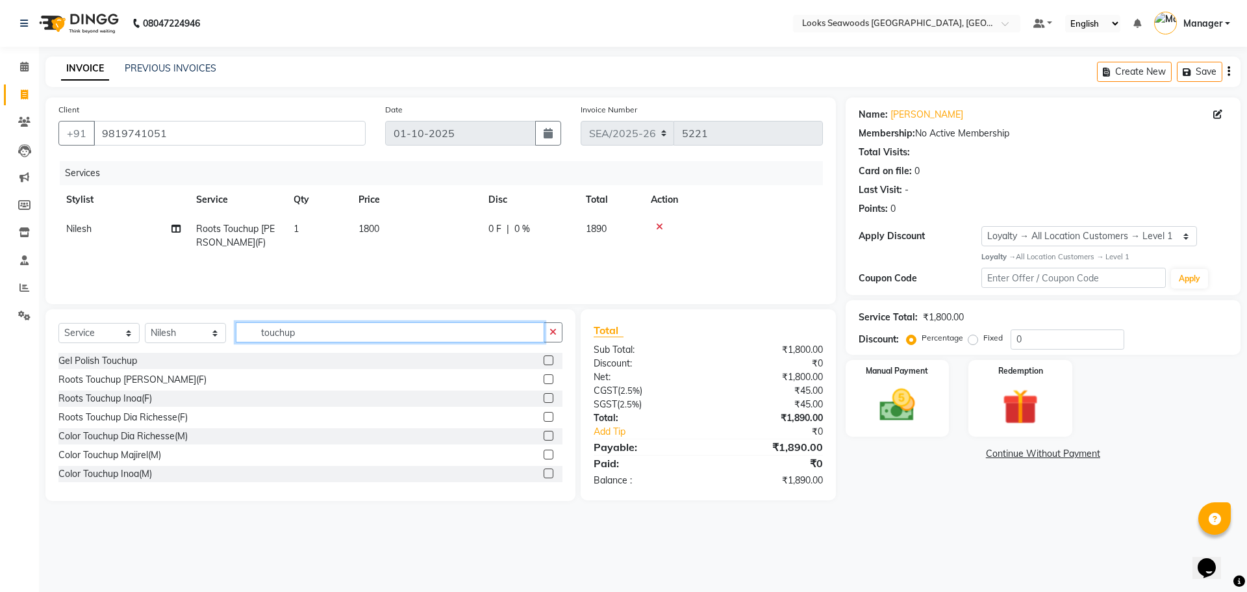
click at [318, 338] on input "touchup" at bounding box center [390, 332] width 308 height 20
drag, startPoint x: 308, startPoint y: 332, endPoint x: 255, endPoint y: 332, distance: 53.9
click at [255, 332] on input "touchup" at bounding box center [390, 332] width 308 height 20
click at [135, 378] on div "Stylist Hair Cut(M)" at bounding box center [310, 379] width 504 height 16
click at [123, 382] on div "Stylist Hair Cut(M)" at bounding box center [96, 380] width 76 height 14
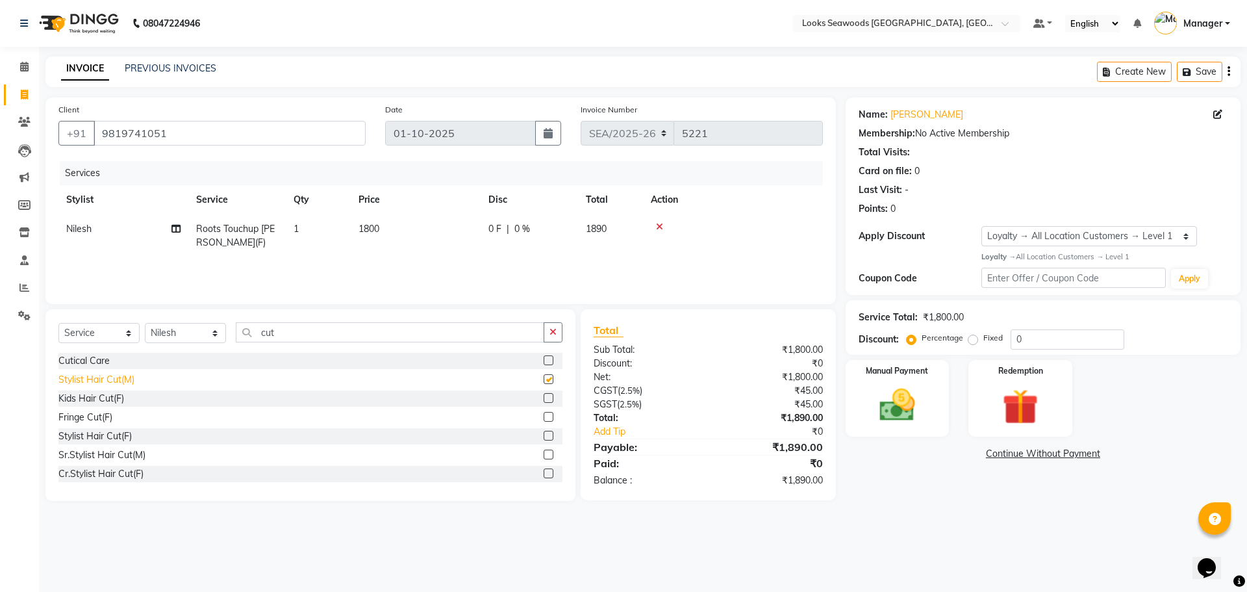
click at [123, 369] on div "Cutical Care" at bounding box center [310, 361] width 504 height 16
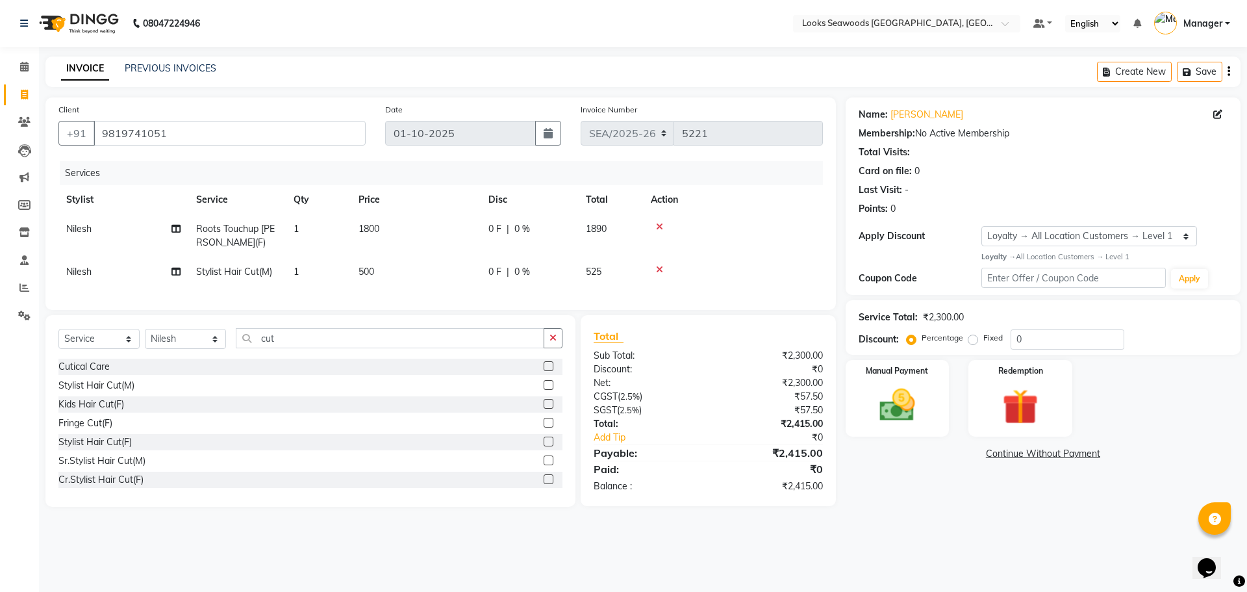
click at [356, 269] on td "500" at bounding box center [416, 271] width 130 height 29
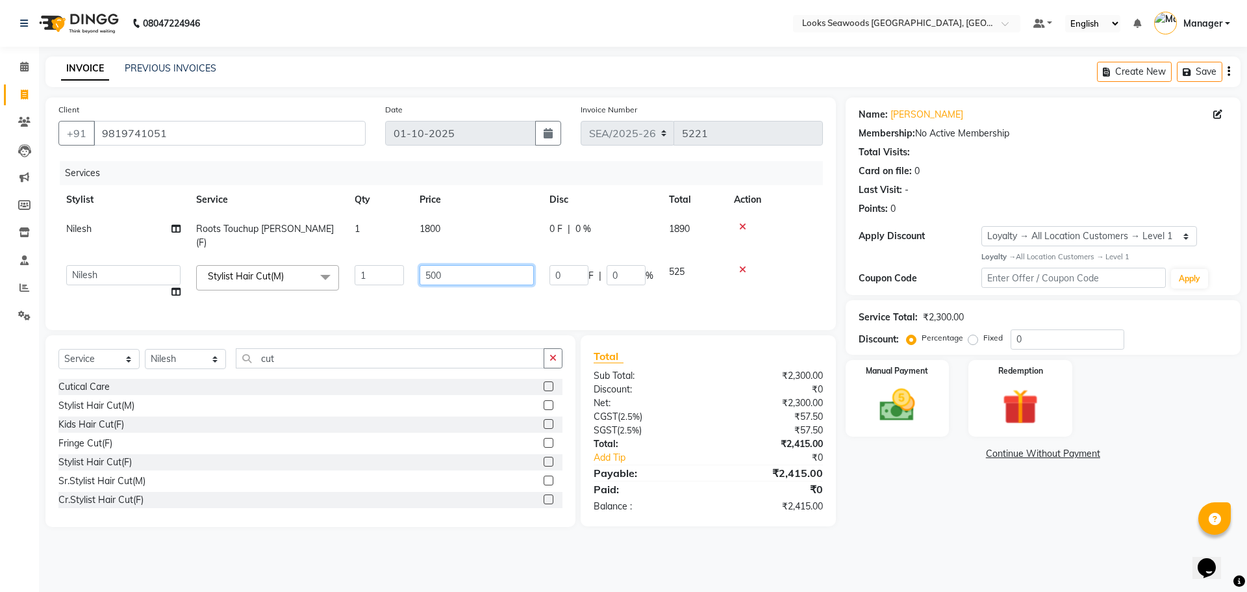
drag, startPoint x: 446, startPoint y: 262, endPoint x: 420, endPoint y: 264, distance: 26.7
click at [420, 265] on input "500" at bounding box center [477, 275] width 114 height 20
drag, startPoint x: 457, startPoint y: 288, endPoint x: 486, endPoint y: 296, distance: 30.9
click at [458, 288] on div "Services Stylist Service Qty Price Disc Total Action Nilesh Roots Touchup Majir…" at bounding box center [440, 239] width 764 height 156
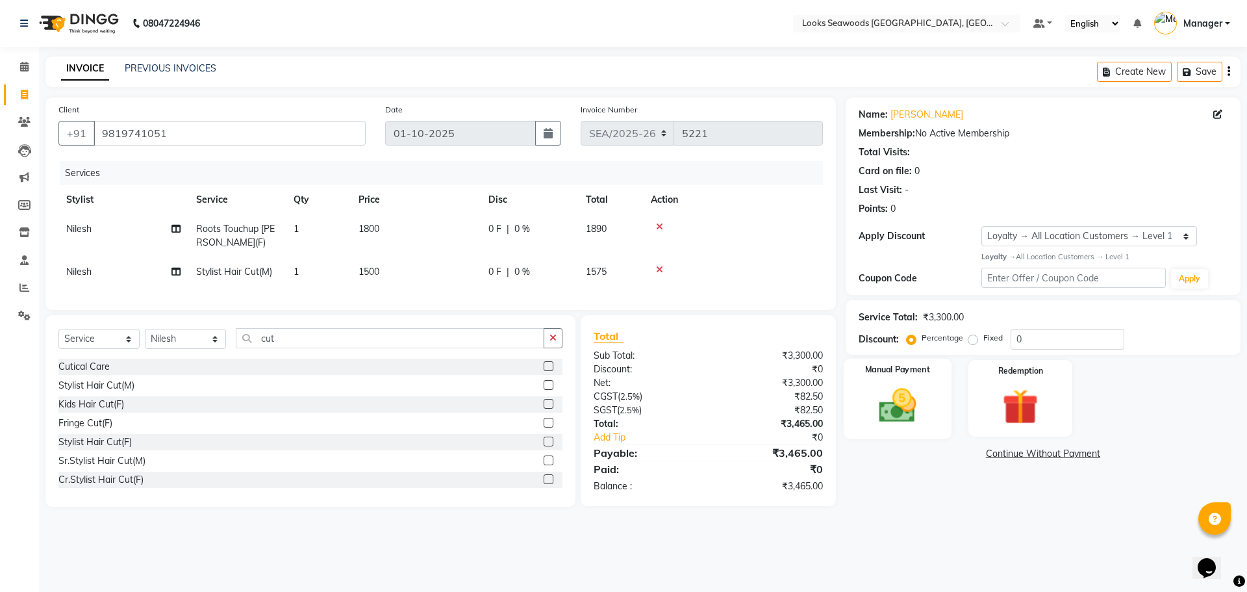
click at [904, 396] on img at bounding box center [897, 405] width 60 height 43
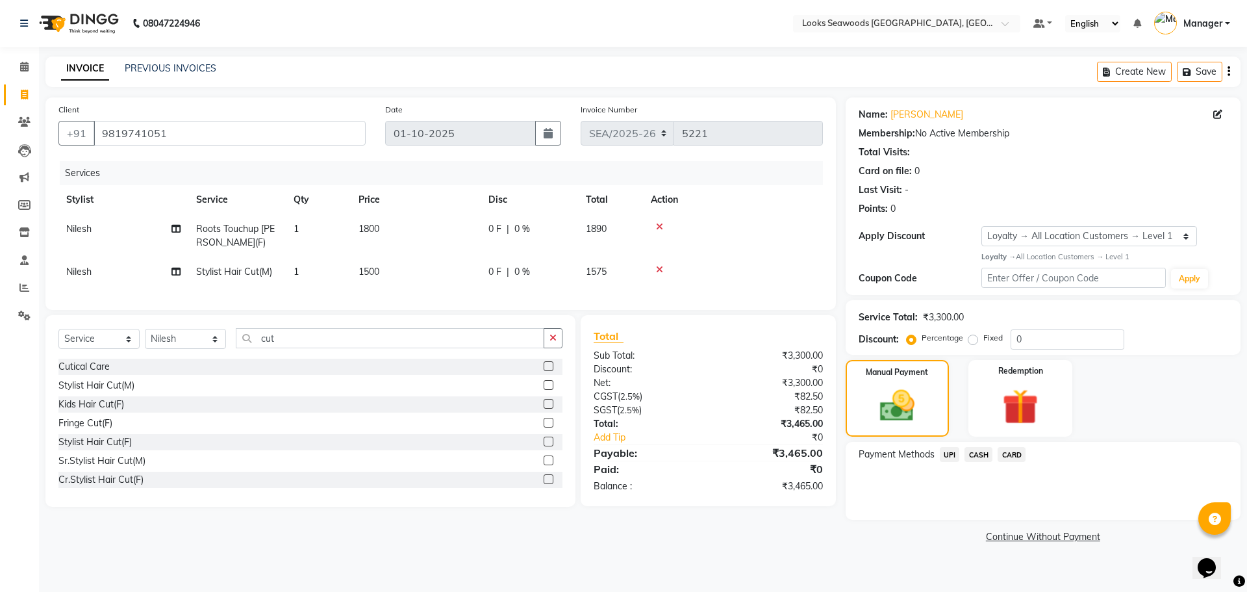
click at [953, 455] on span "UPI" at bounding box center [950, 454] width 20 height 15
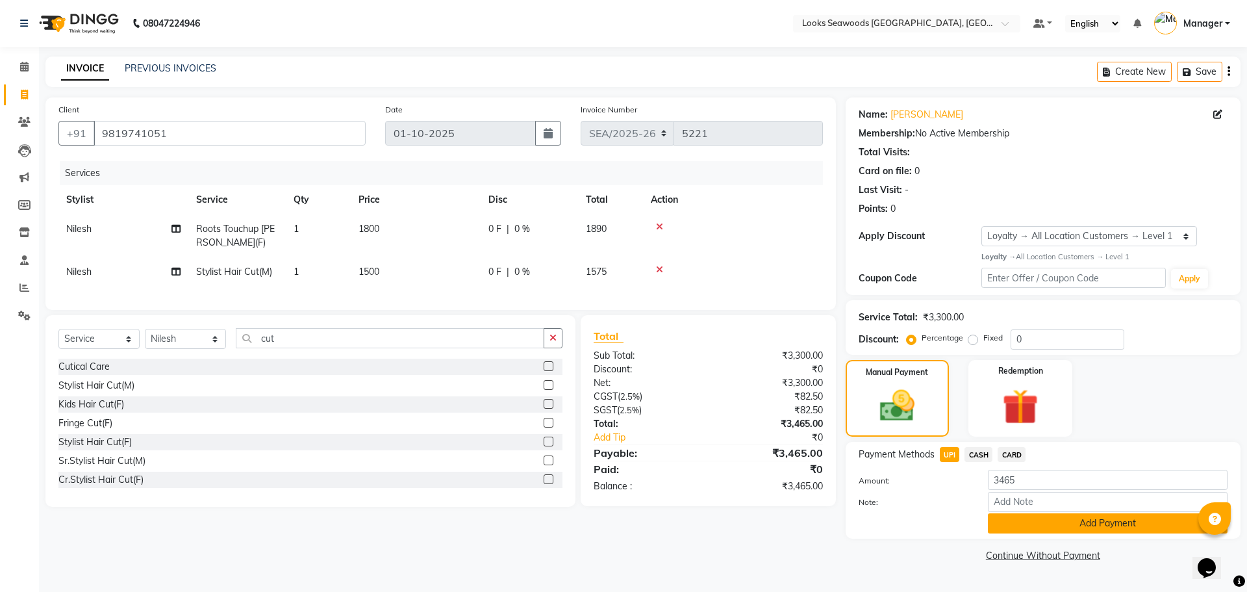
click at [1103, 523] on button "Add Payment" at bounding box center [1108, 523] width 240 height 20
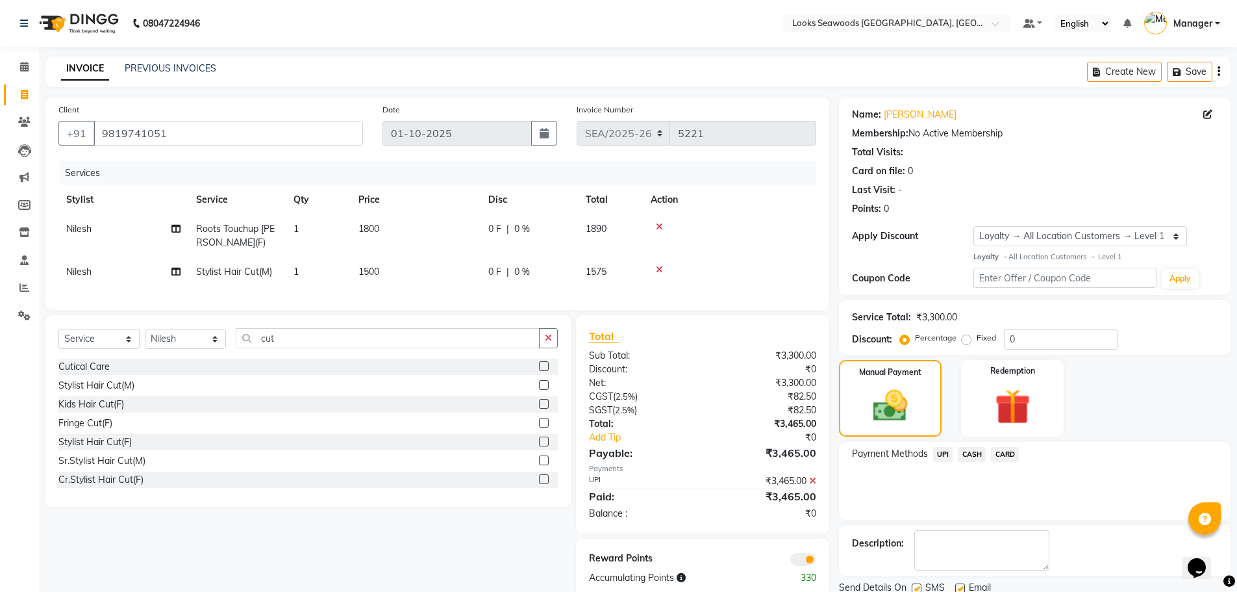
scroll to position [47, 0]
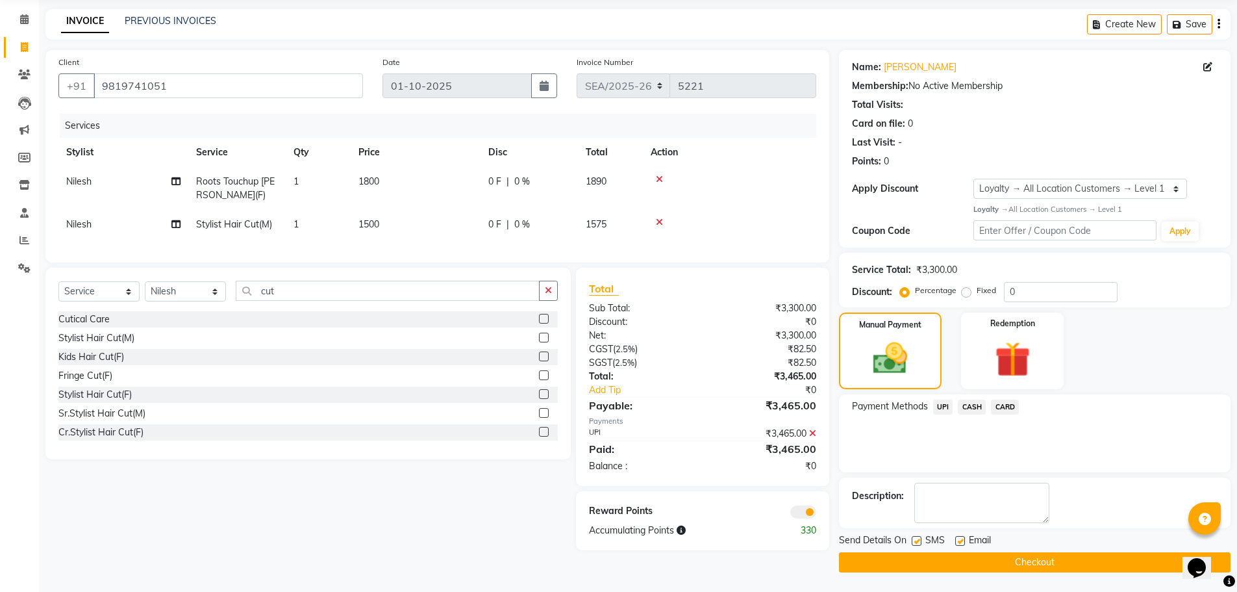
click at [924, 543] on div "SMS" at bounding box center [934, 541] width 44 height 16
click at [961, 543] on label at bounding box center [960, 541] width 10 height 10
click at [961, 543] on input "checkbox" at bounding box center [959, 541] width 8 height 8
click at [920, 546] on div "SMS" at bounding box center [934, 541] width 44 height 16
click at [917, 541] on label at bounding box center [917, 541] width 10 height 10
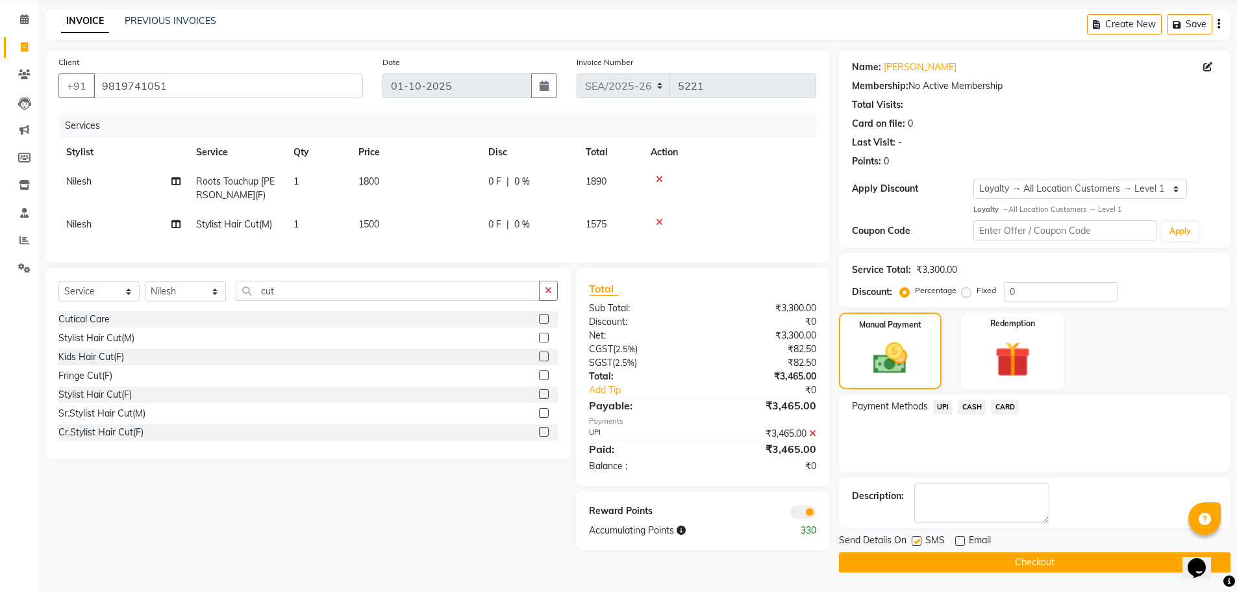
click at [917, 541] on input "checkbox" at bounding box center [916, 541] width 8 height 8
click at [1035, 566] on button "Checkout" at bounding box center [1035, 562] width 392 height 20
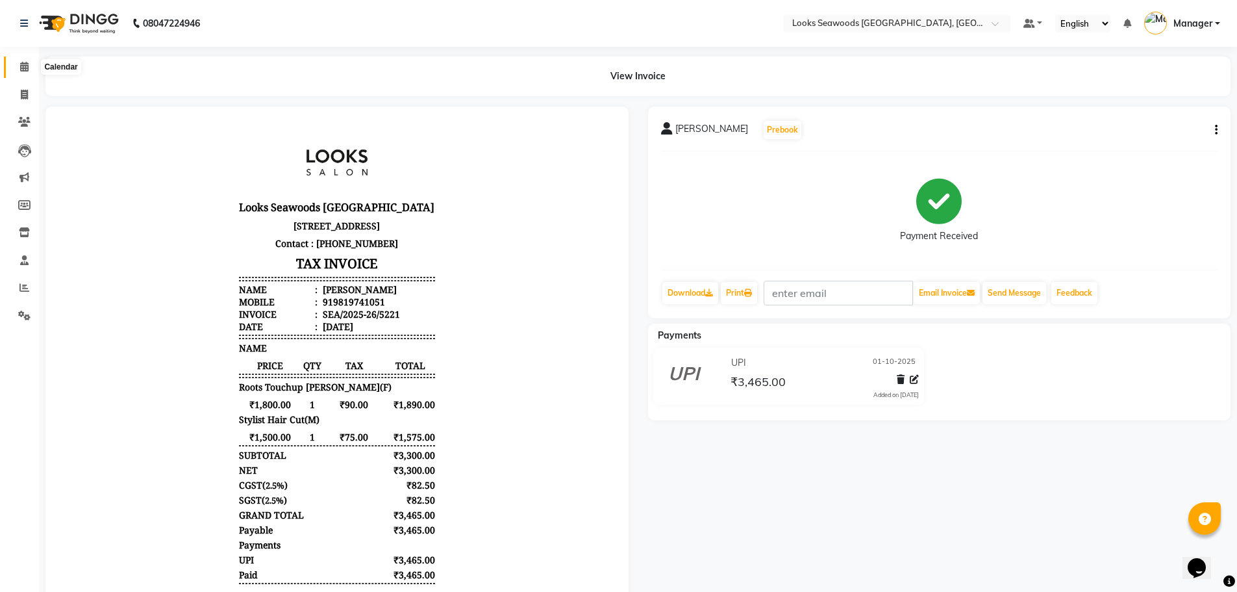
click at [20, 64] on icon at bounding box center [24, 67] width 8 height 10
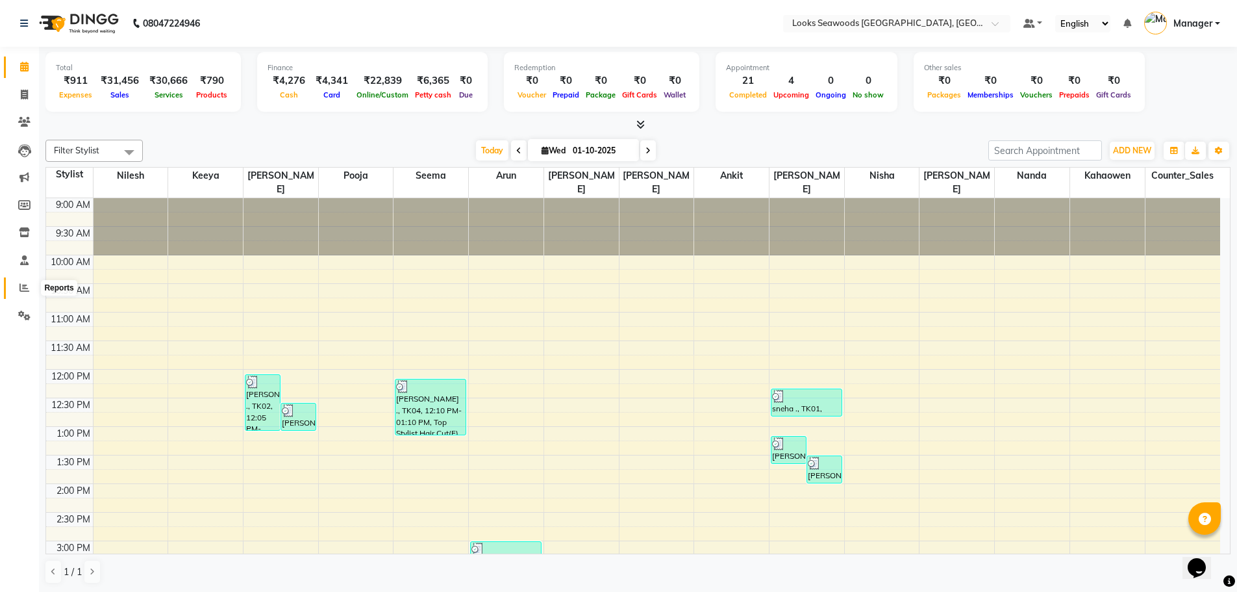
click at [25, 286] on icon at bounding box center [24, 288] width 10 height 10
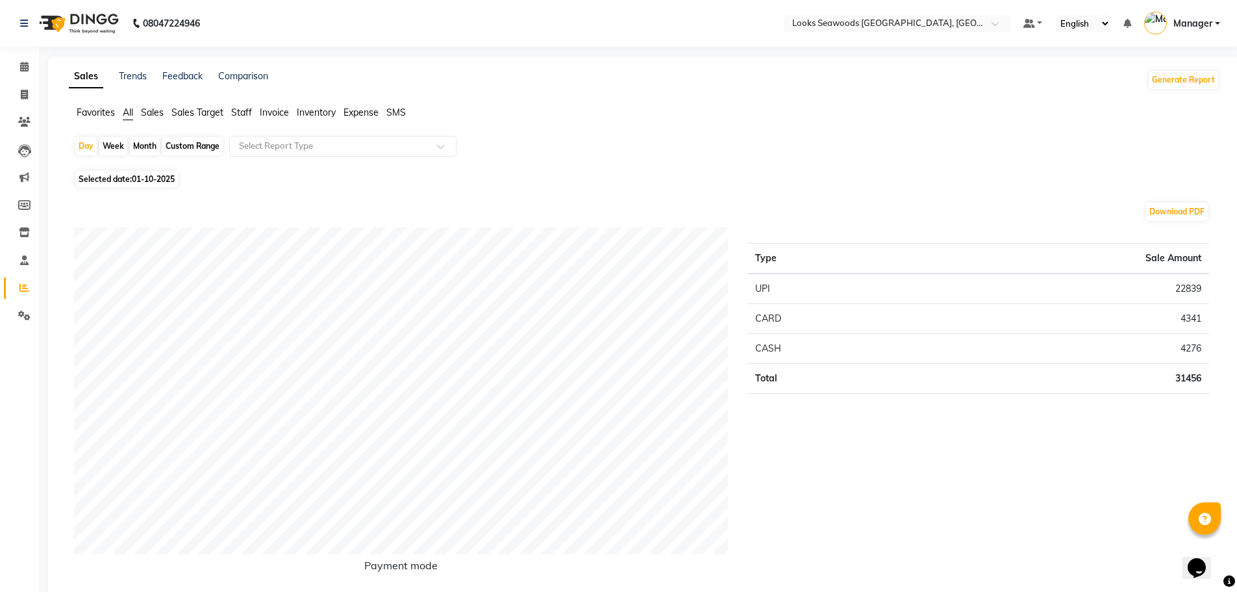
click at [274, 113] on span "Invoice" at bounding box center [274, 113] width 29 height 12
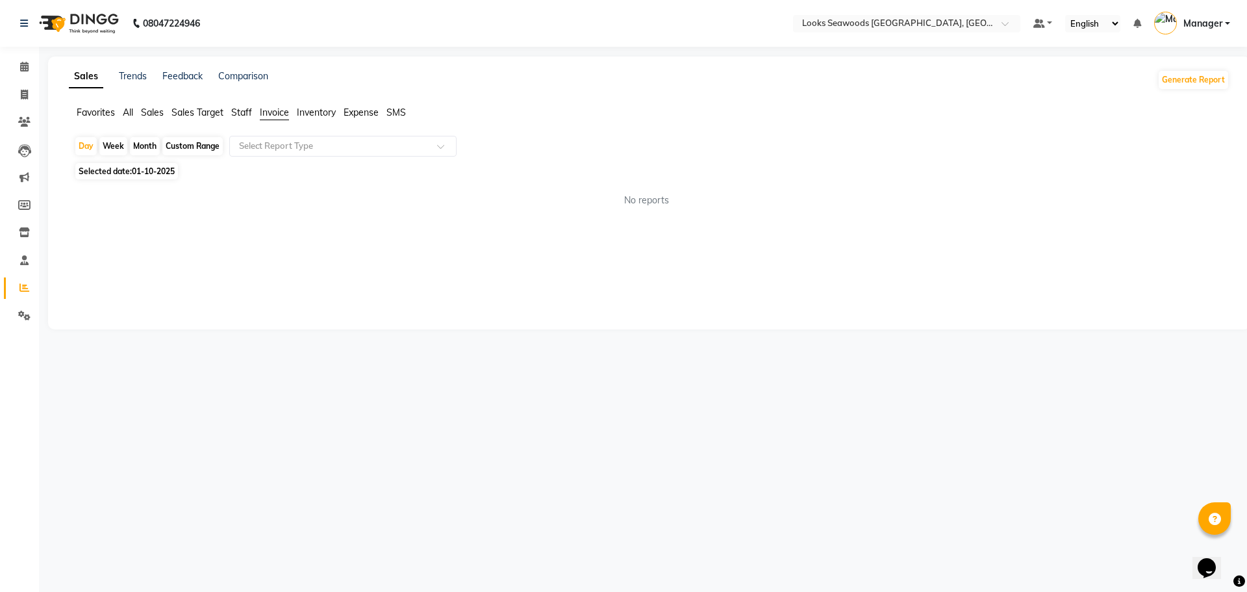
click at [151, 114] on span "Sales" at bounding box center [152, 113] width 23 height 12
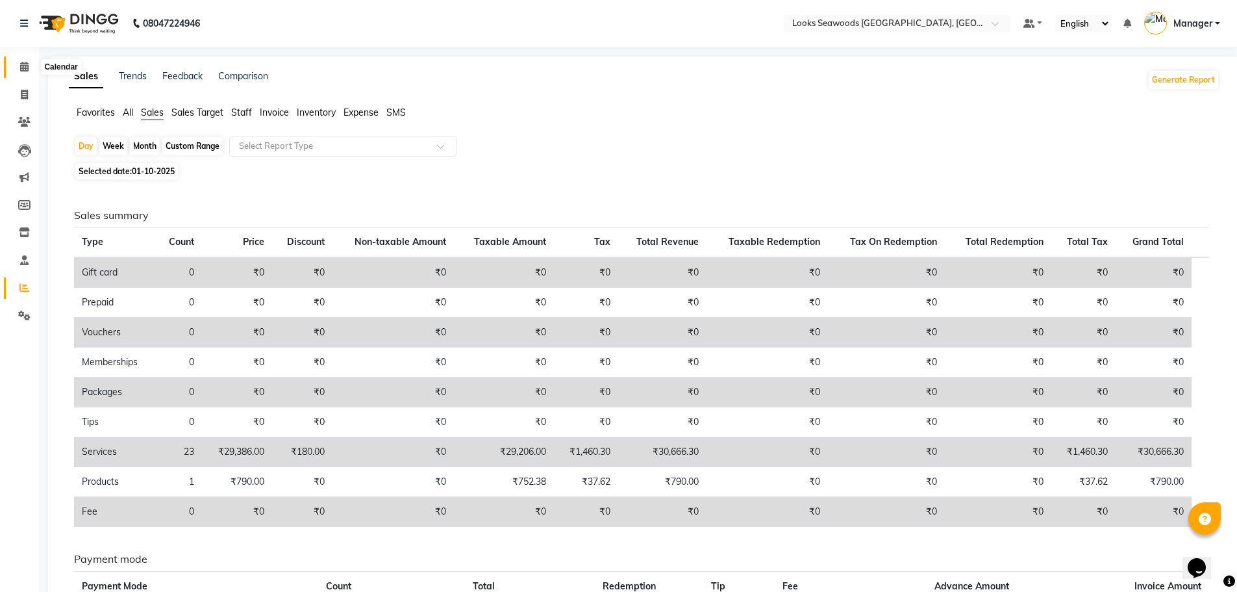
click at [22, 67] on icon at bounding box center [24, 67] width 8 height 10
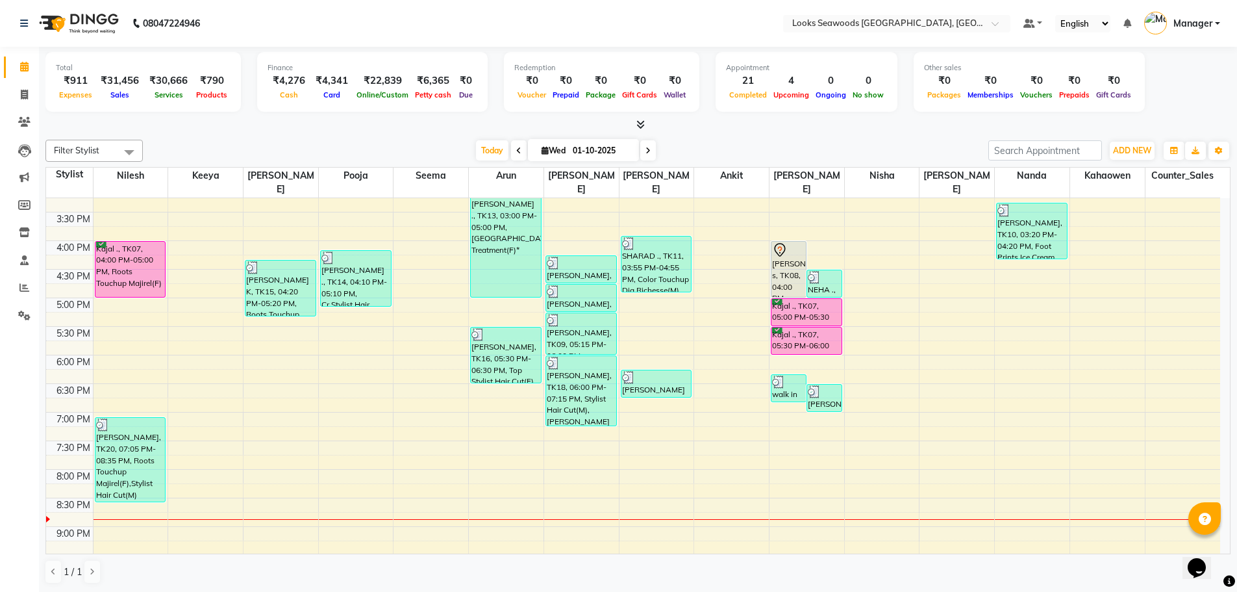
scroll to position [375, 0]
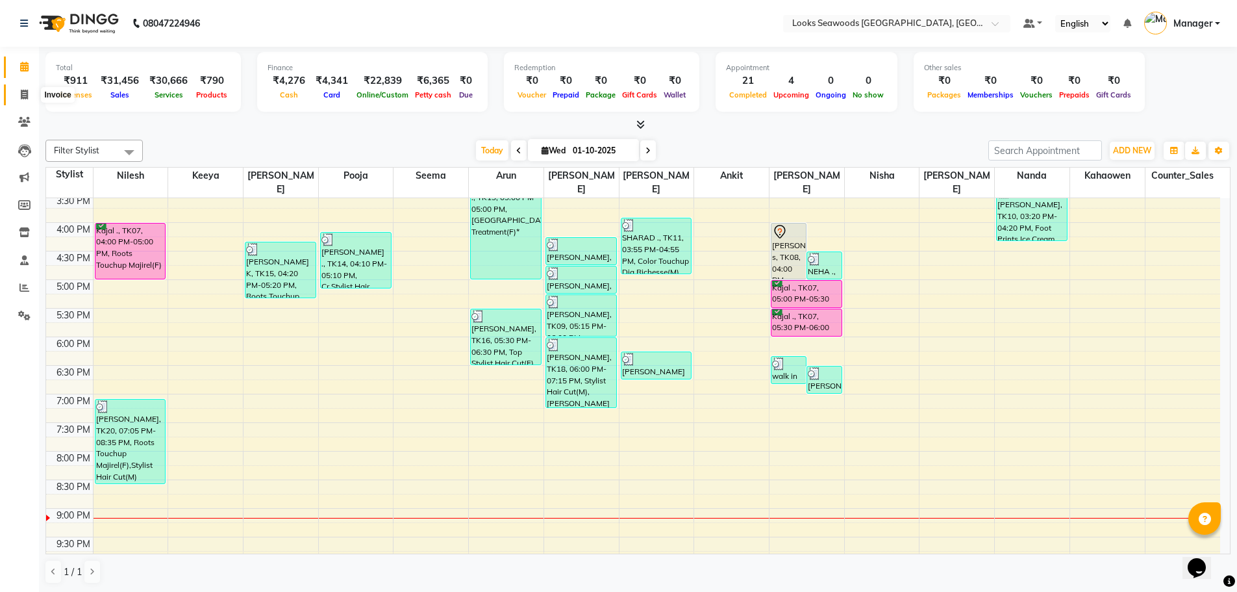
click at [31, 95] on span at bounding box center [24, 95] width 23 height 15
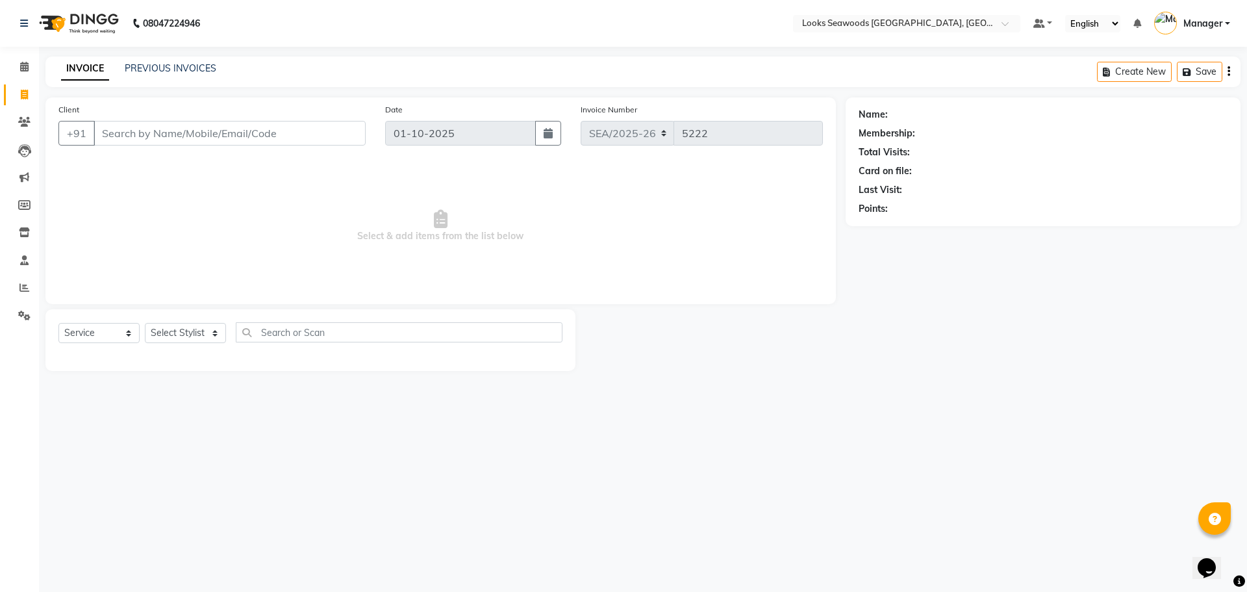
click at [216, 132] on input "Client" at bounding box center [230, 133] width 272 height 25
click at [323, 141] on button "Add Client" at bounding box center [332, 133] width 67 height 25
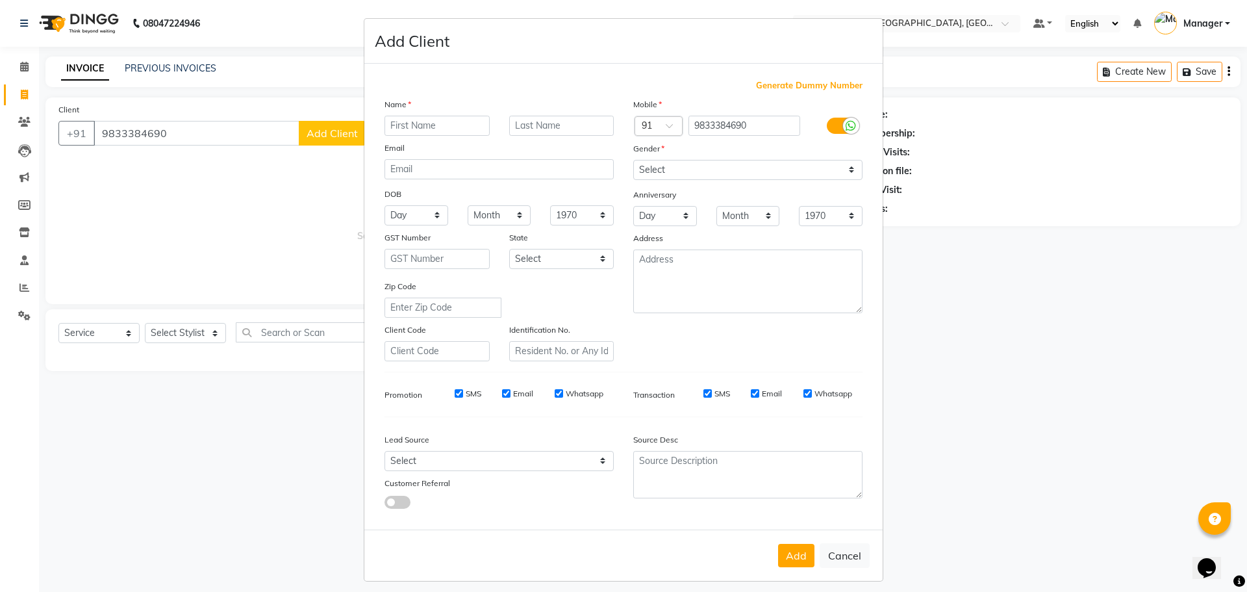
click at [398, 123] on input "text" at bounding box center [436, 126] width 105 height 20
click at [551, 125] on input "text" at bounding box center [561, 126] width 105 height 20
drag, startPoint x: 841, startPoint y: 169, endPoint x: 833, endPoint y: 169, distance: 7.8
click at [841, 169] on select "Select [DEMOGRAPHIC_DATA] [DEMOGRAPHIC_DATA] Other Prefer Not To Say" at bounding box center [747, 170] width 229 height 20
click at [633, 160] on select "Select [DEMOGRAPHIC_DATA] [DEMOGRAPHIC_DATA] Other Prefer Not To Say" at bounding box center [747, 170] width 229 height 20
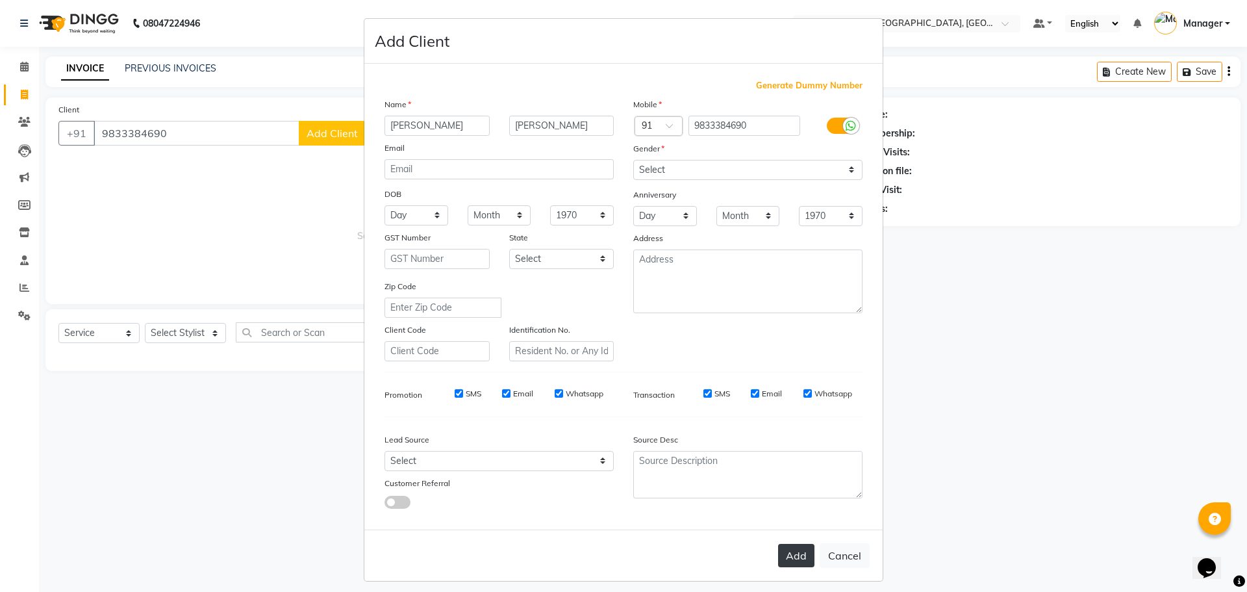
click at [792, 557] on button "Add" at bounding box center [796, 555] width 36 height 23
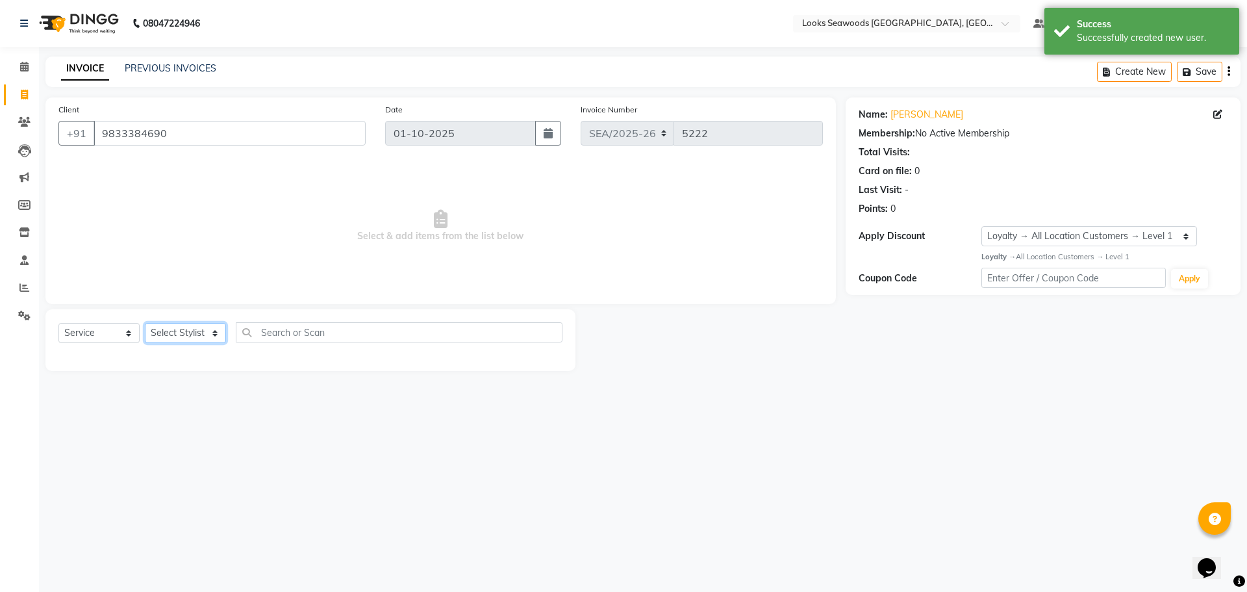
click at [212, 335] on select "Select Stylist Ankit Arun Counter_Sales [PERSON_NAME] [PERSON_NAME] Manager [PE…" at bounding box center [185, 333] width 81 height 20
click at [145, 323] on select "Select Stylist Ankit Arun Counter_Sales [PERSON_NAME] [PERSON_NAME] Manager [PE…" at bounding box center [185, 333] width 81 height 20
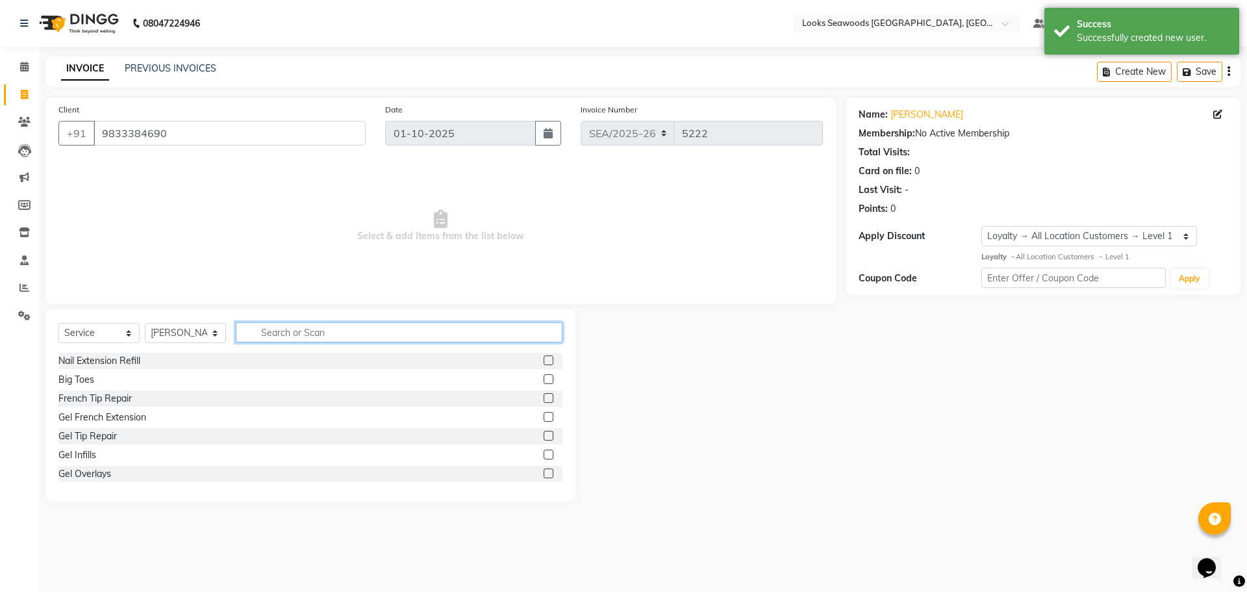
click at [291, 332] on input "text" at bounding box center [399, 332] width 327 height 20
click at [93, 381] on div "Stylist Hair Cut(M)" at bounding box center [96, 380] width 76 height 14
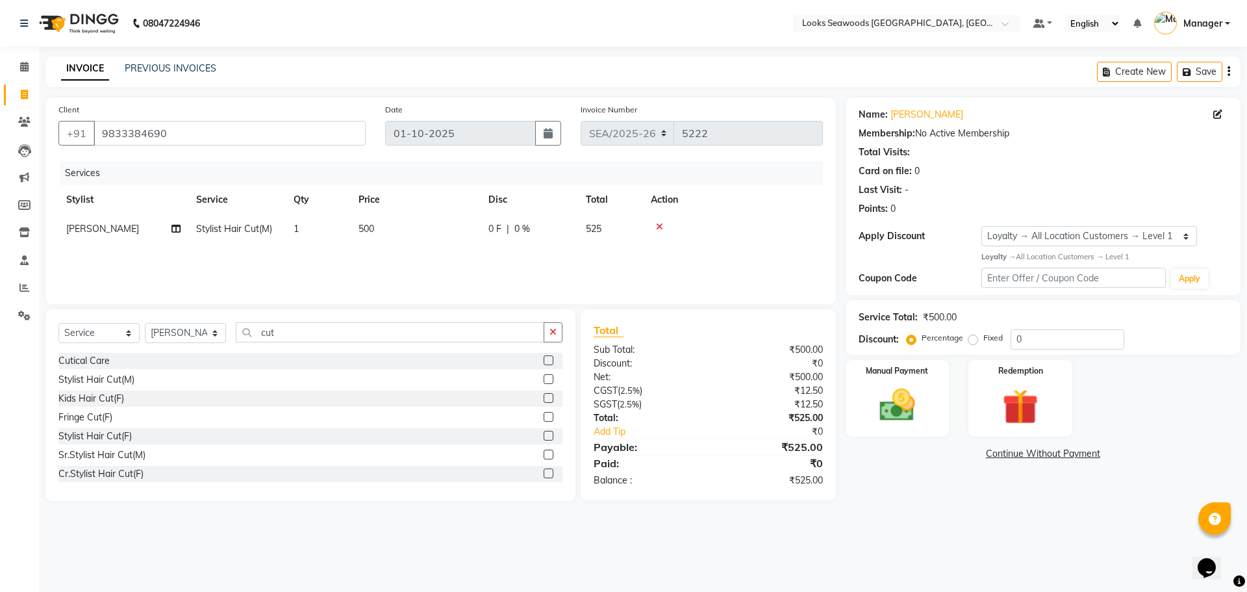
click at [373, 231] on span "500" at bounding box center [367, 229] width 16 height 12
drag, startPoint x: 455, startPoint y: 231, endPoint x: 427, endPoint y: 232, distance: 28.6
click at [427, 231] on input "500" at bounding box center [477, 232] width 114 height 20
click at [403, 273] on div "Services Stylist Service Qty Price Disc Total Action Ankit Arun Counter_Sales […" at bounding box center [440, 226] width 764 height 130
drag, startPoint x: 286, startPoint y: 336, endPoint x: 259, endPoint y: 336, distance: 26.6
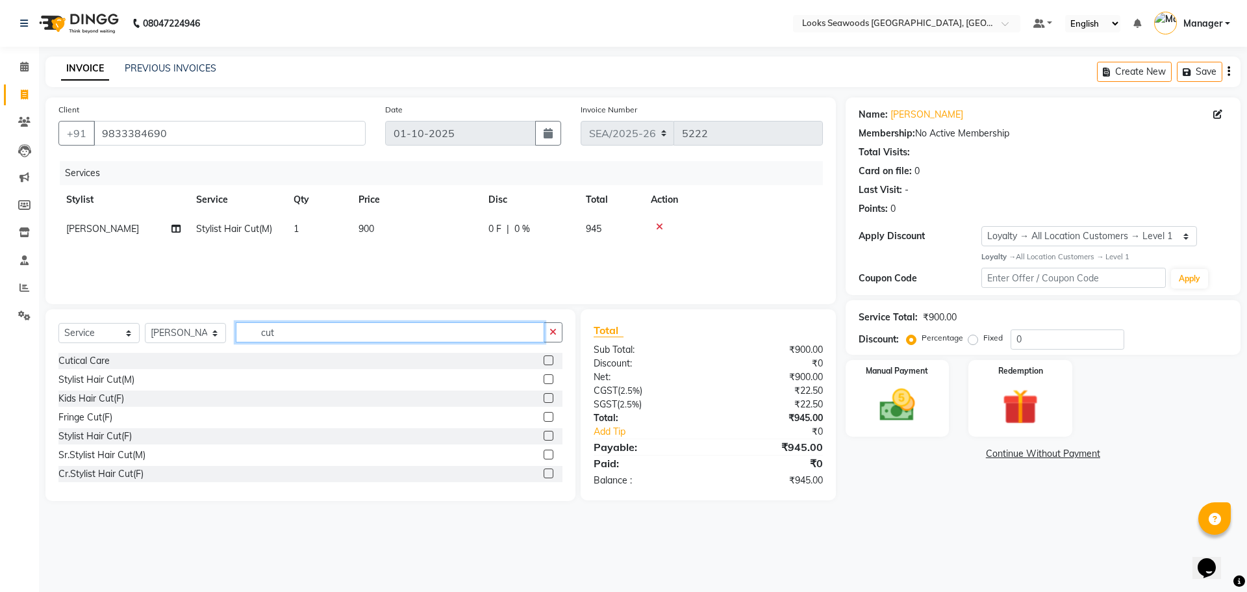
click at [259, 336] on input "cut" at bounding box center [390, 332] width 308 height 20
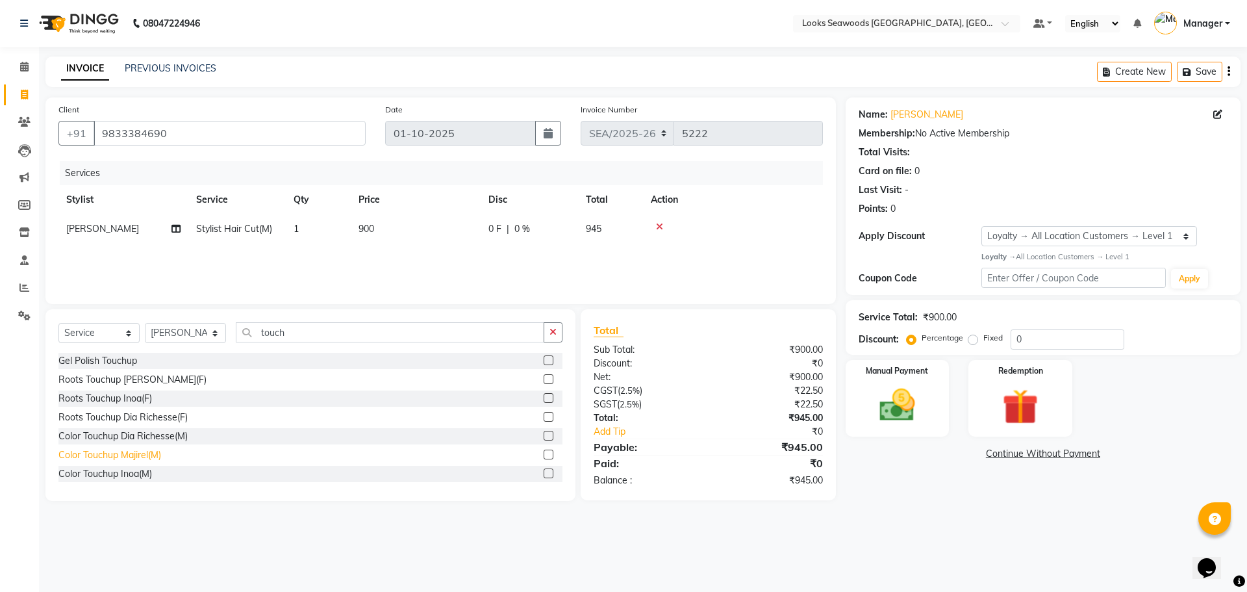
click at [153, 459] on div "Color Touchup Majirel(M)" at bounding box center [109, 455] width 103 height 14
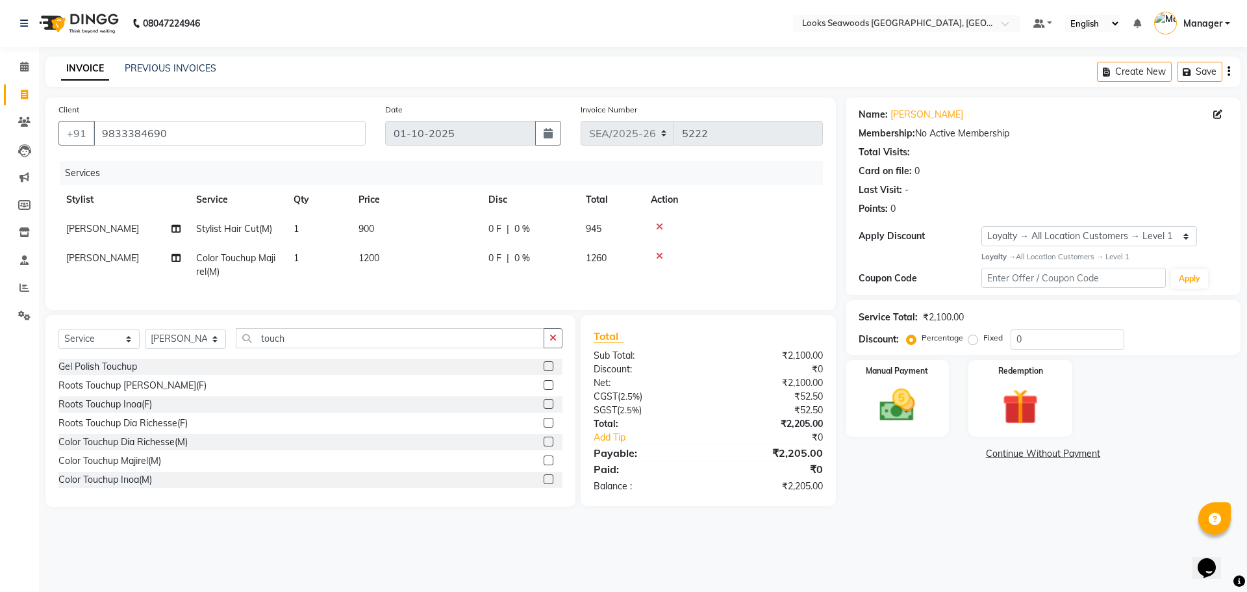
click at [368, 263] on span "1200" at bounding box center [369, 258] width 21 height 12
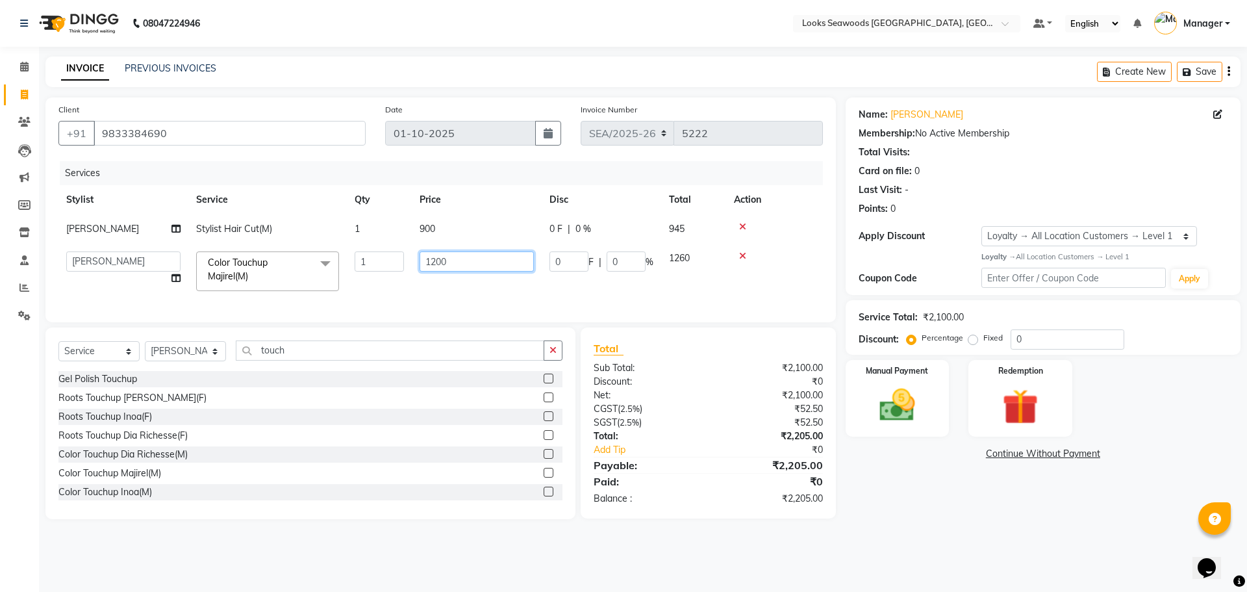
drag, startPoint x: 453, startPoint y: 264, endPoint x: 414, endPoint y: 262, distance: 39.0
click at [414, 262] on td "1200" at bounding box center [477, 271] width 130 height 55
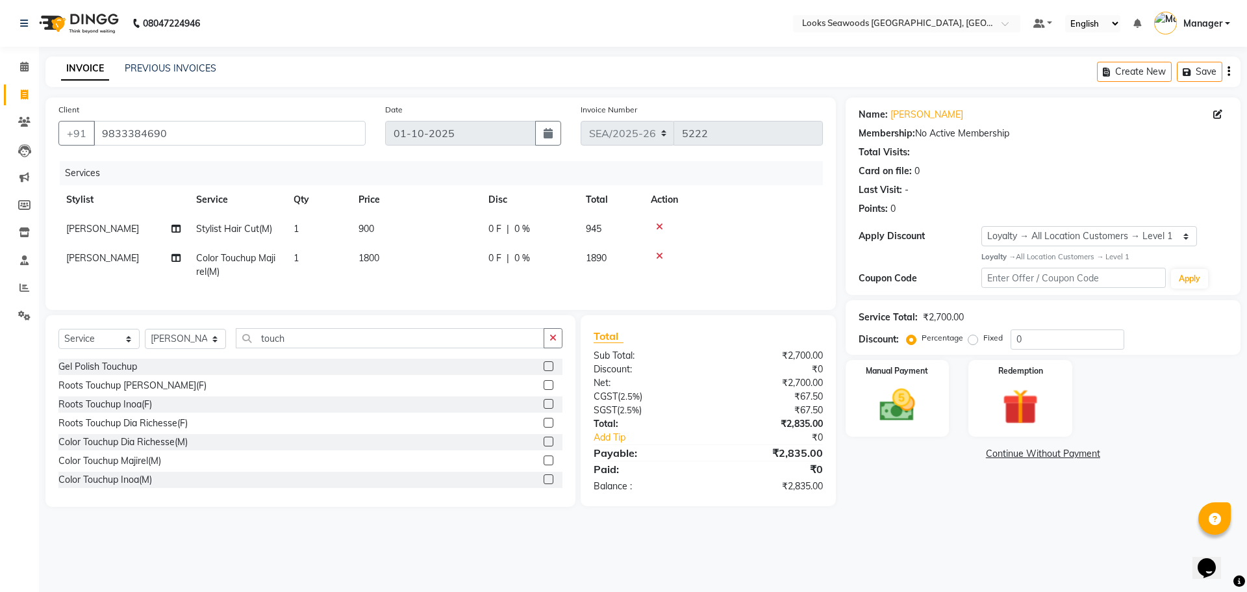
click at [429, 295] on div "Services Stylist Service Qty Price Disc Total Action [PERSON_NAME] Stylist Hair…" at bounding box center [440, 229] width 764 height 136
click at [903, 420] on img at bounding box center [897, 405] width 60 height 43
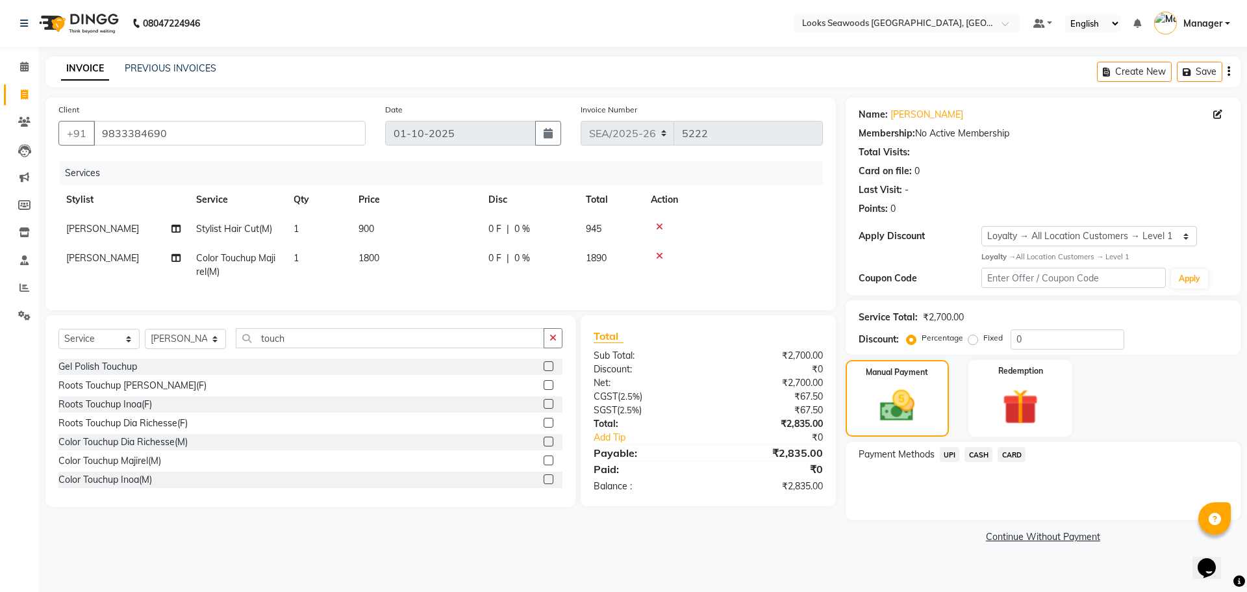
click at [946, 456] on span "UPI" at bounding box center [950, 454] width 20 height 15
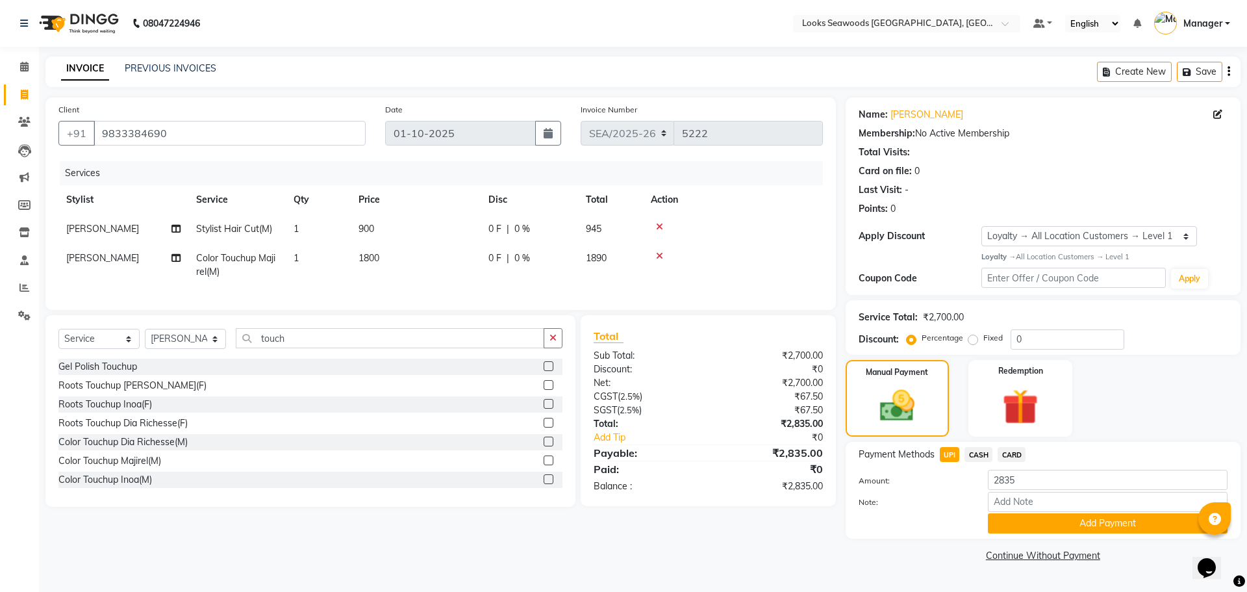
click at [948, 453] on span "UPI" at bounding box center [950, 454] width 20 height 15
click at [1076, 525] on button "Add Payment" at bounding box center [1108, 523] width 240 height 20
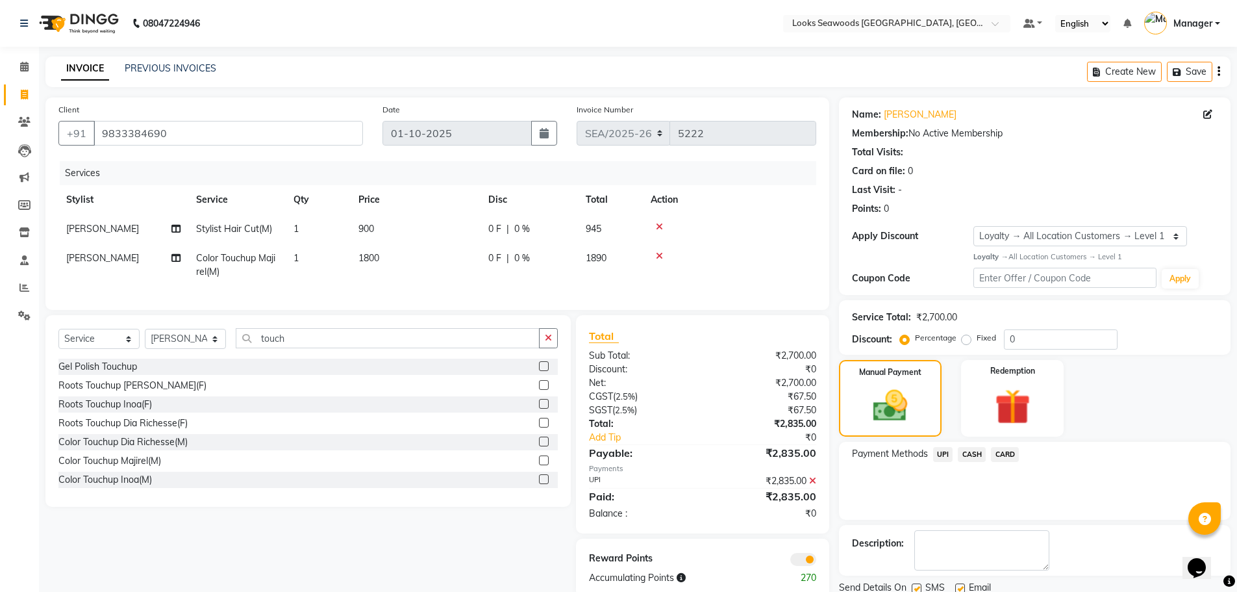
scroll to position [47, 0]
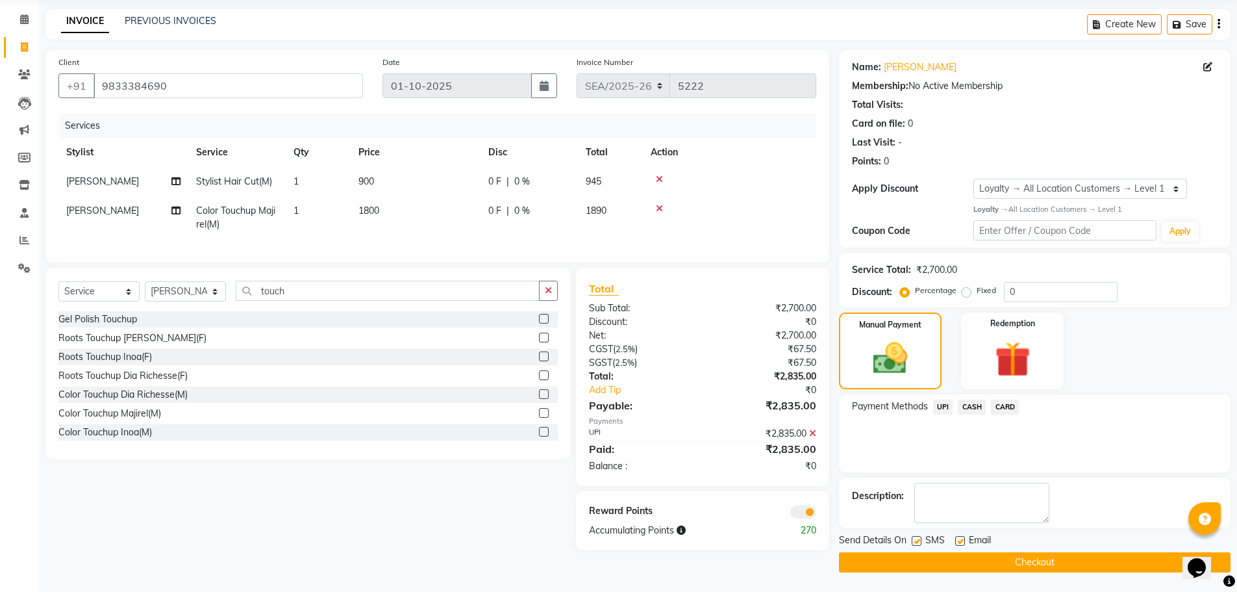
drag, startPoint x: 918, startPoint y: 543, endPoint x: 936, endPoint y: 546, distance: 18.5
click at [920, 543] on label at bounding box center [917, 541] width 10 height 10
click at [920, 543] on input "checkbox" at bounding box center [916, 541] width 8 height 8
drag, startPoint x: 961, startPoint y: 541, endPoint x: 979, endPoint y: 562, distance: 28.0
click at [961, 541] on label at bounding box center [960, 541] width 10 height 10
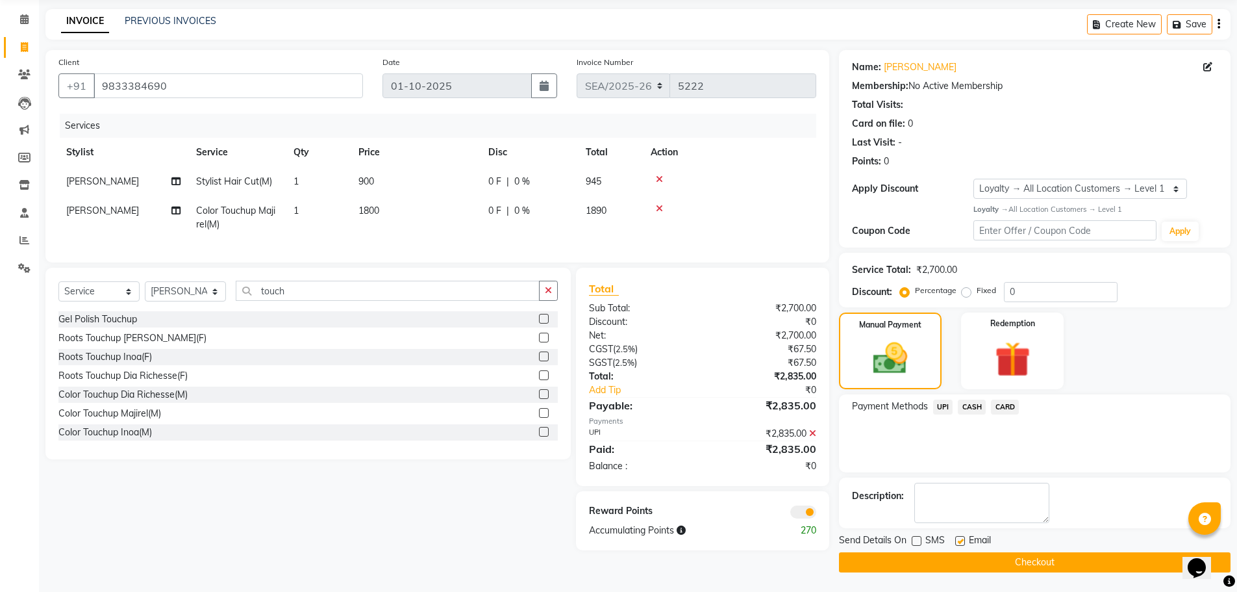
click at [961, 541] on input "checkbox" at bounding box center [959, 541] width 8 height 8
click at [1055, 562] on button "Checkout" at bounding box center [1035, 562] width 392 height 20
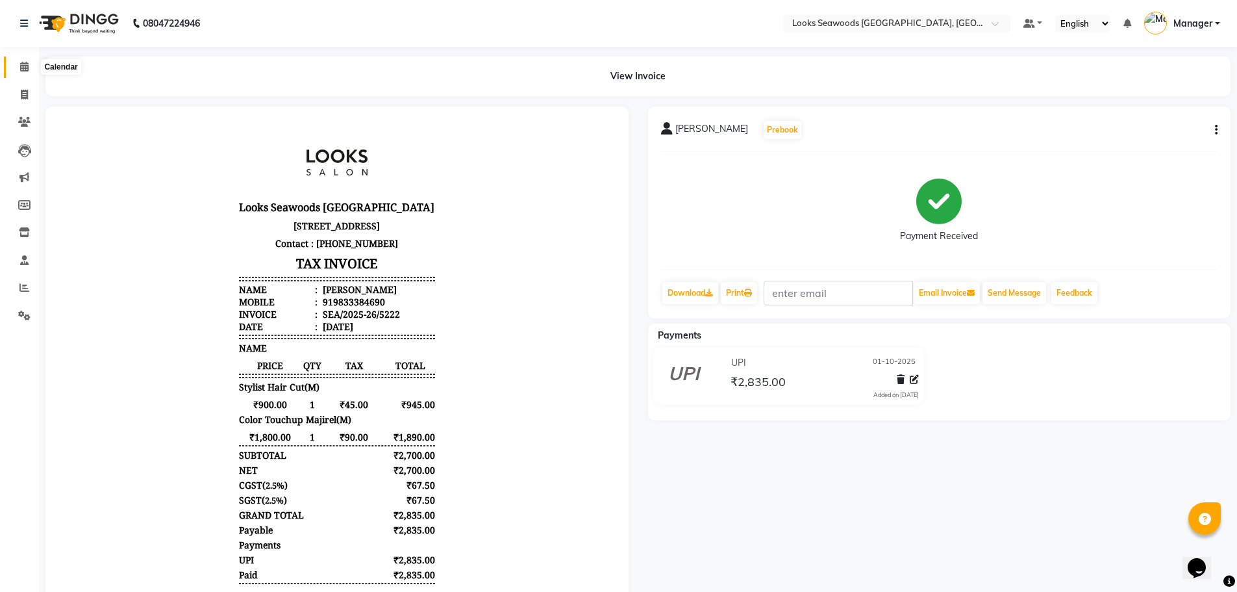
click at [23, 69] on icon at bounding box center [24, 67] width 8 height 10
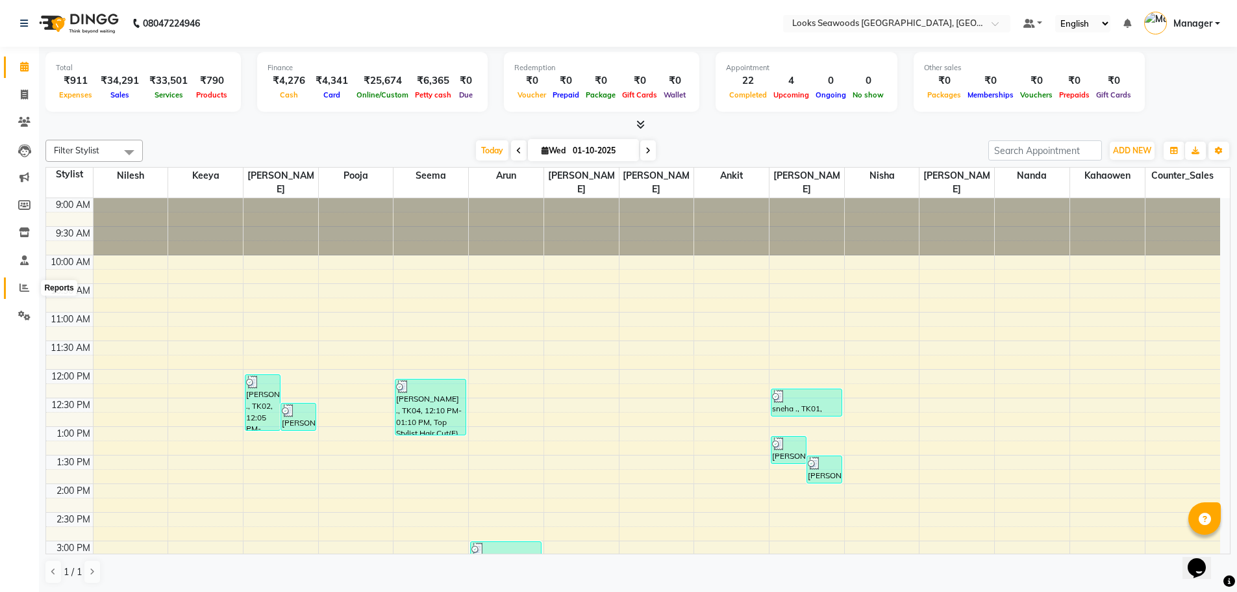
click at [18, 284] on span at bounding box center [24, 288] width 23 height 15
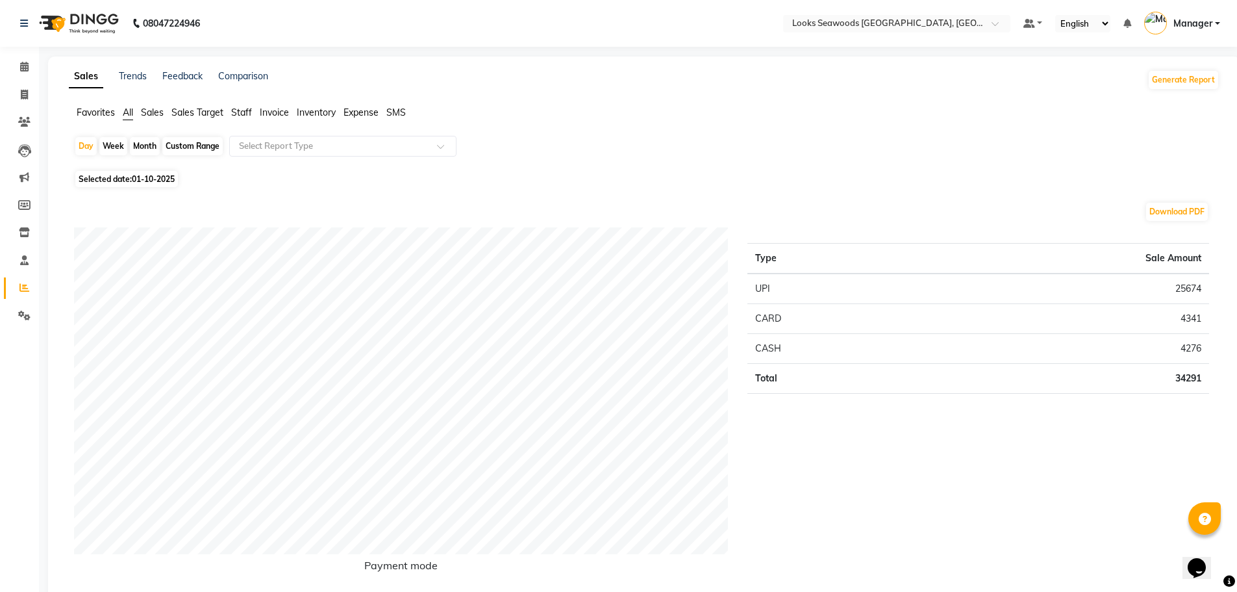
click at [127, 111] on span "All" at bounding box center [128, 113] width 10 height 12
click at [157, 116] on span "Sales" at bounding box center [152, 113] width 23 height 12
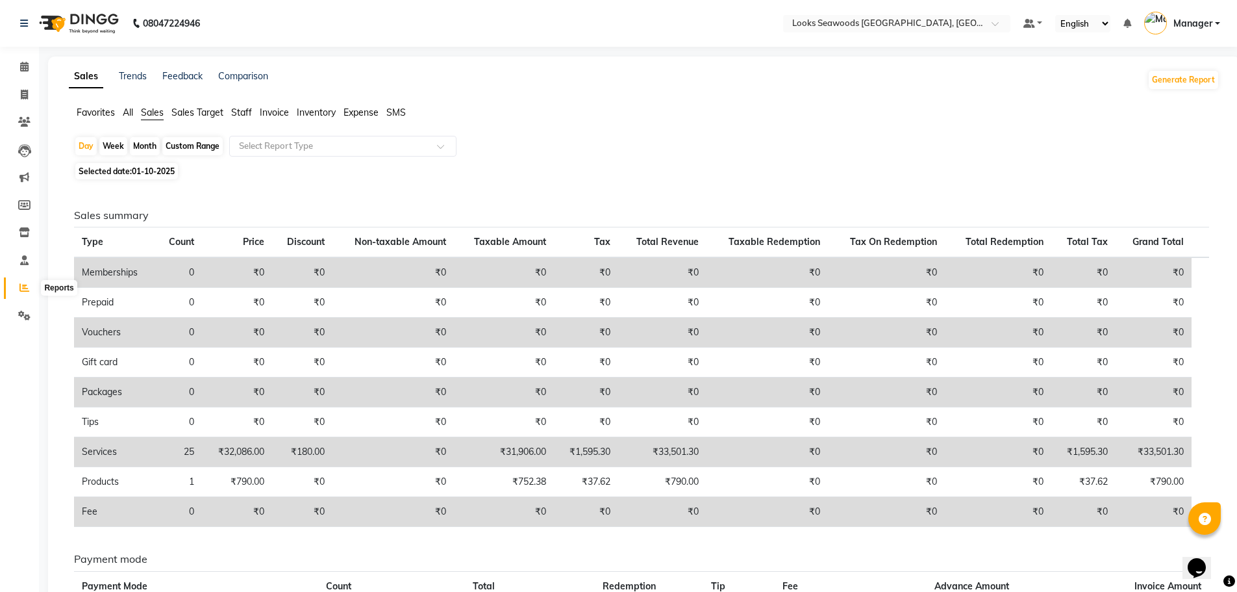
click at [25, 291] on icon at bounding box center [24, 288] width 10 height 10
click at [127, 111] on span "All" at bounding box center [128, 113] width 10 height 12
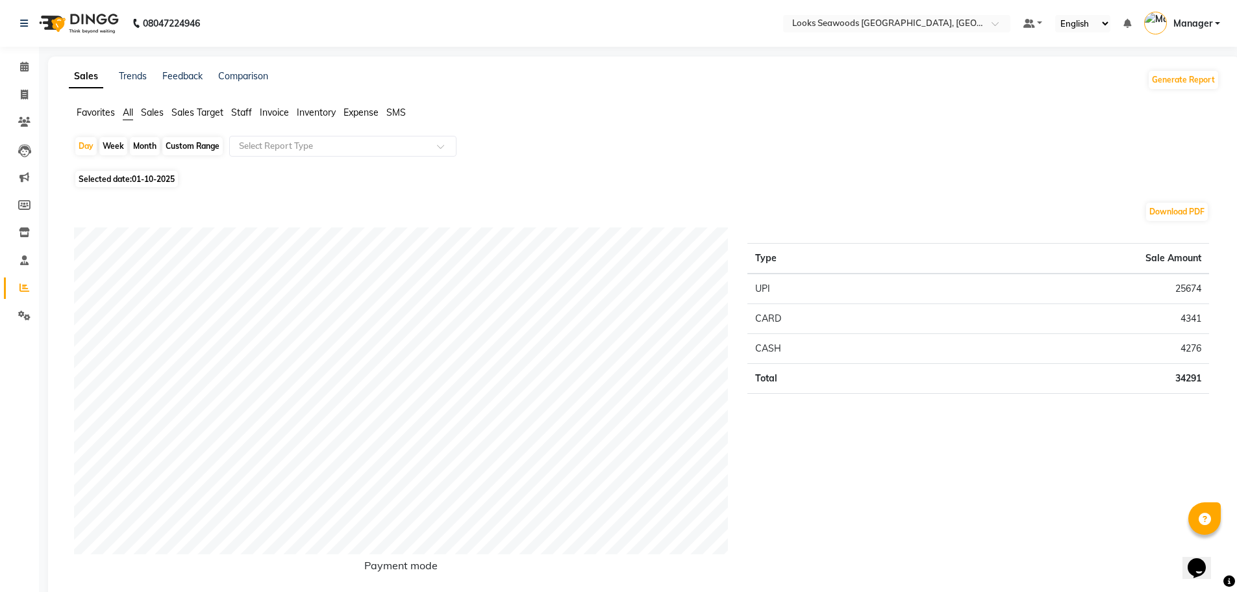
click at [144, 110] on span "Sales" at bounding box center [152, 113] width 23 height 12
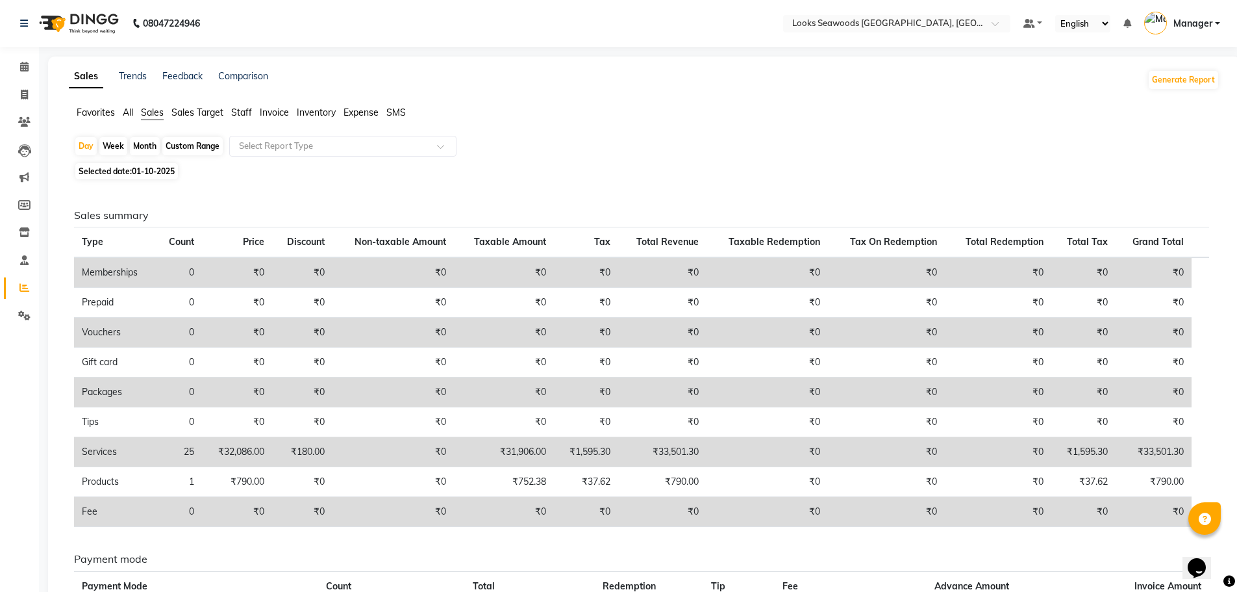
click at [199, 149] on div "Custom Range" at bounding box center [192, 146] width 60 height 18
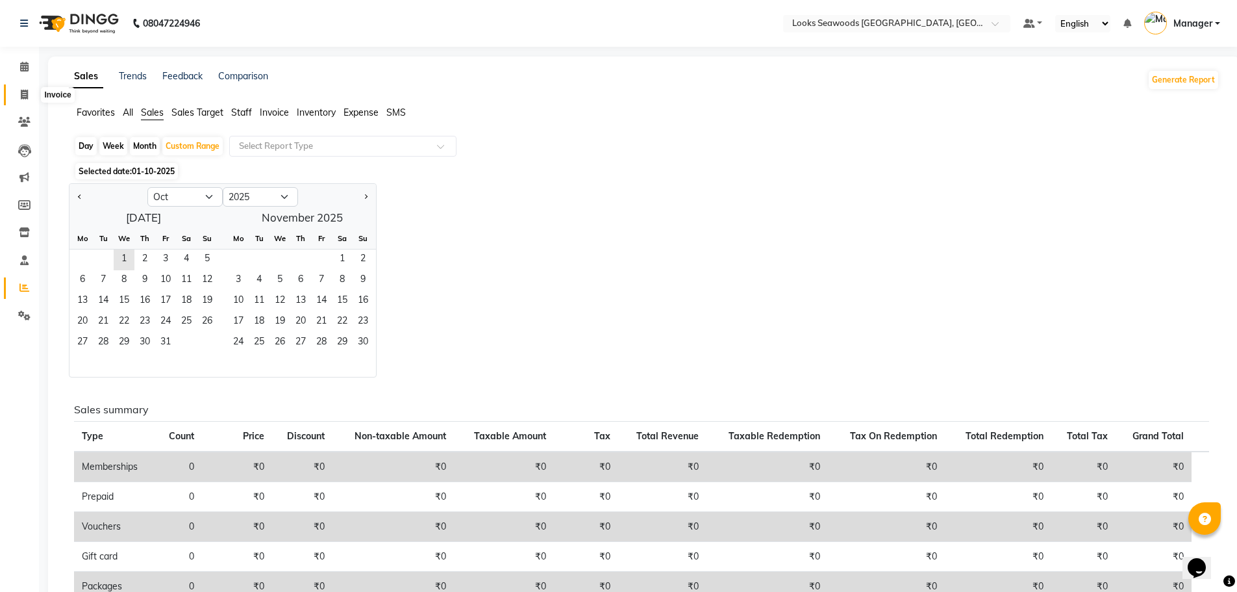
click at [26, 88] on span at bounding box center [24, 95] width 23 height 15
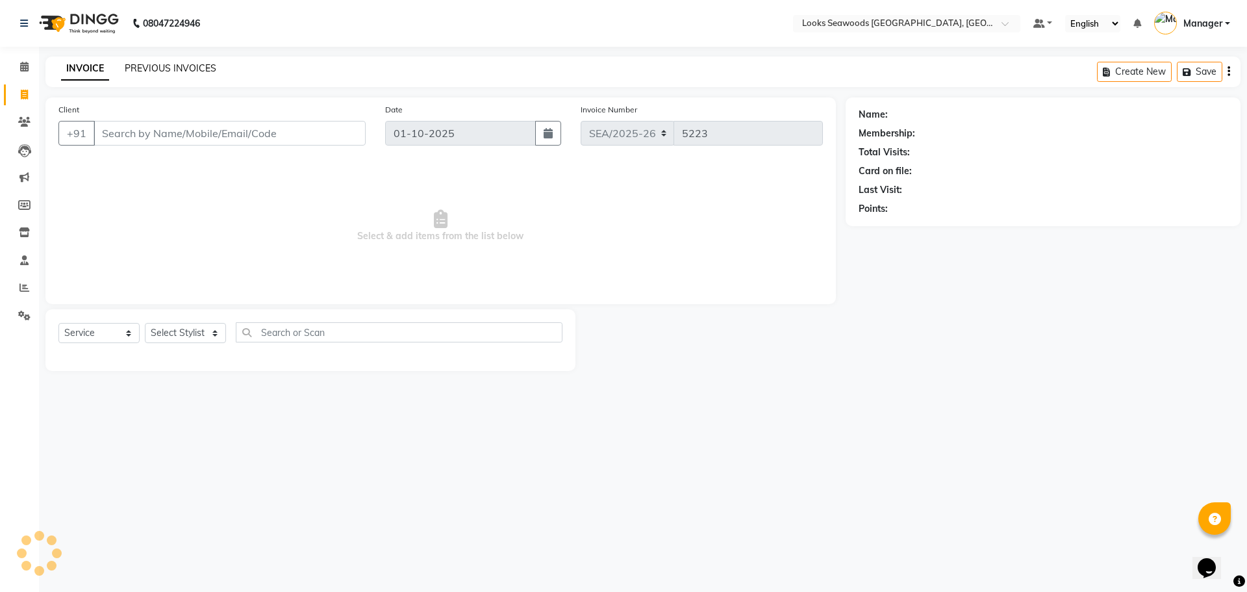
click at [164, 73] on link "PREVIOUS INVOICES" at bounding box center [171, 68] width 92 height 12
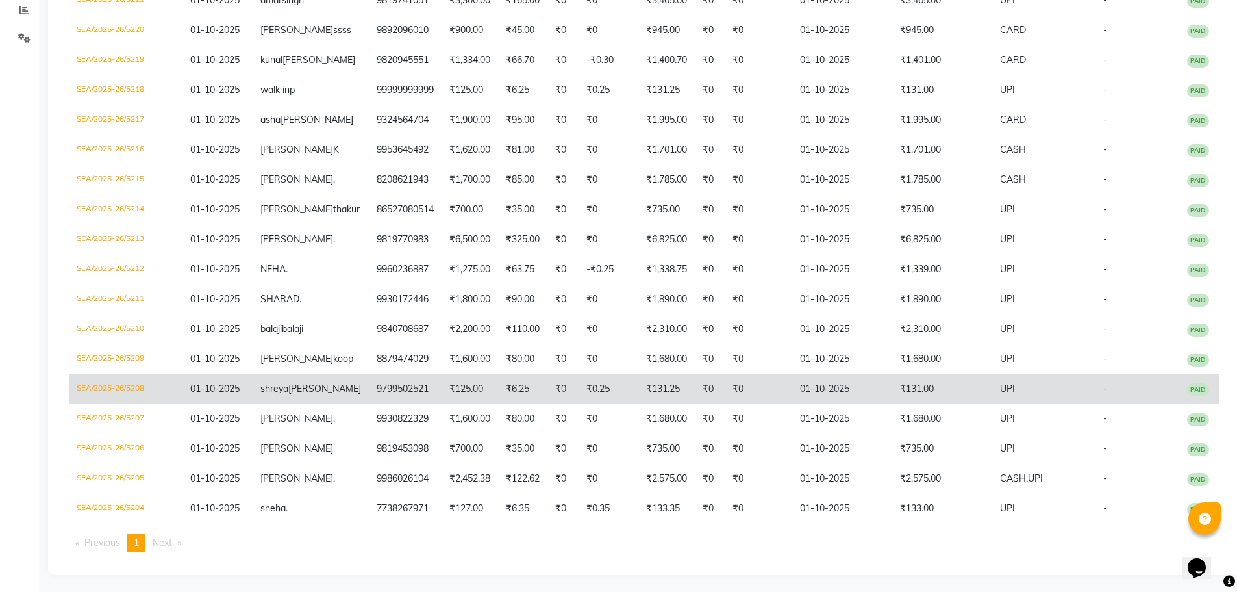
scroll to position [319, 0]
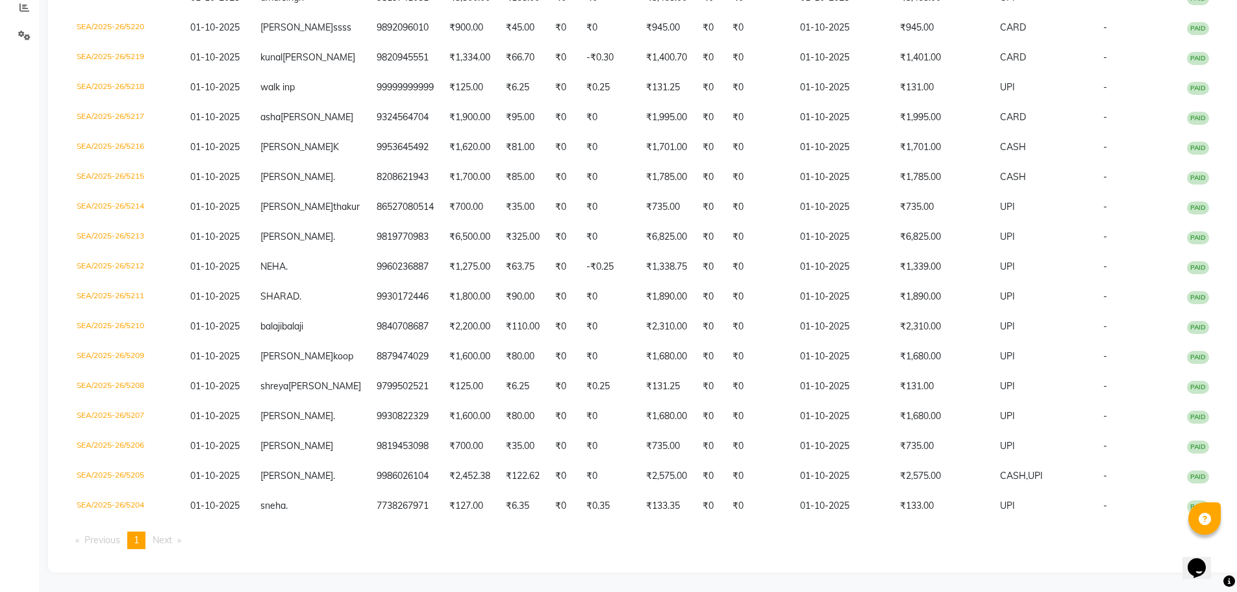
click at [166, 544] on span "Next page" at bounding box center [162, 540] width 19 height 12
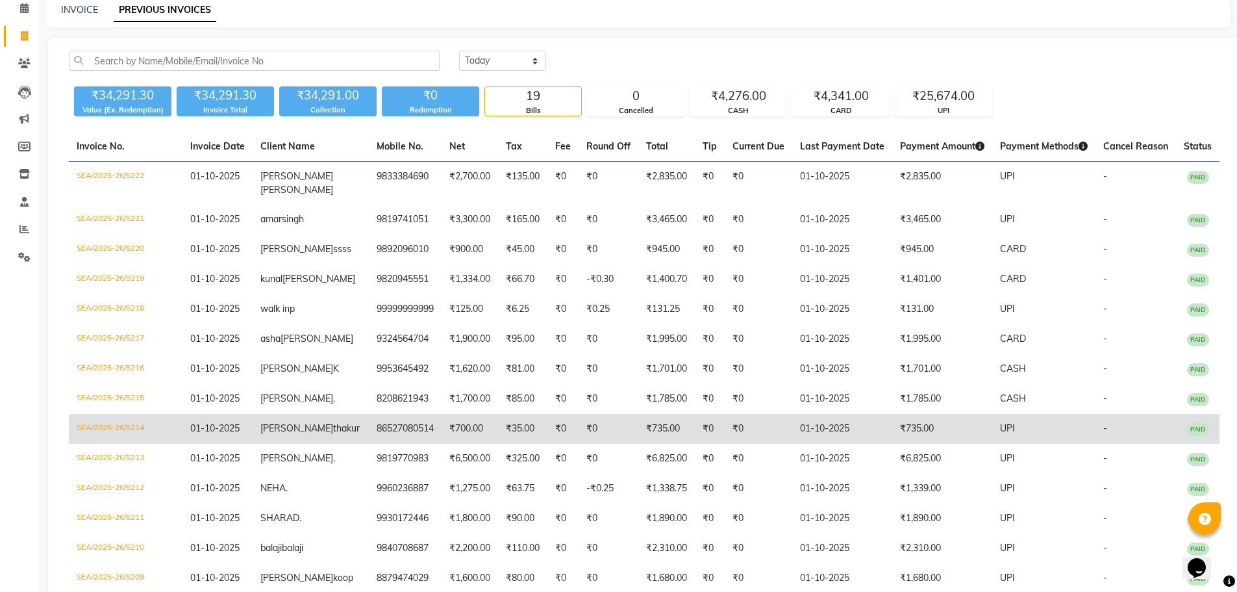
scroll to position [0, 0]
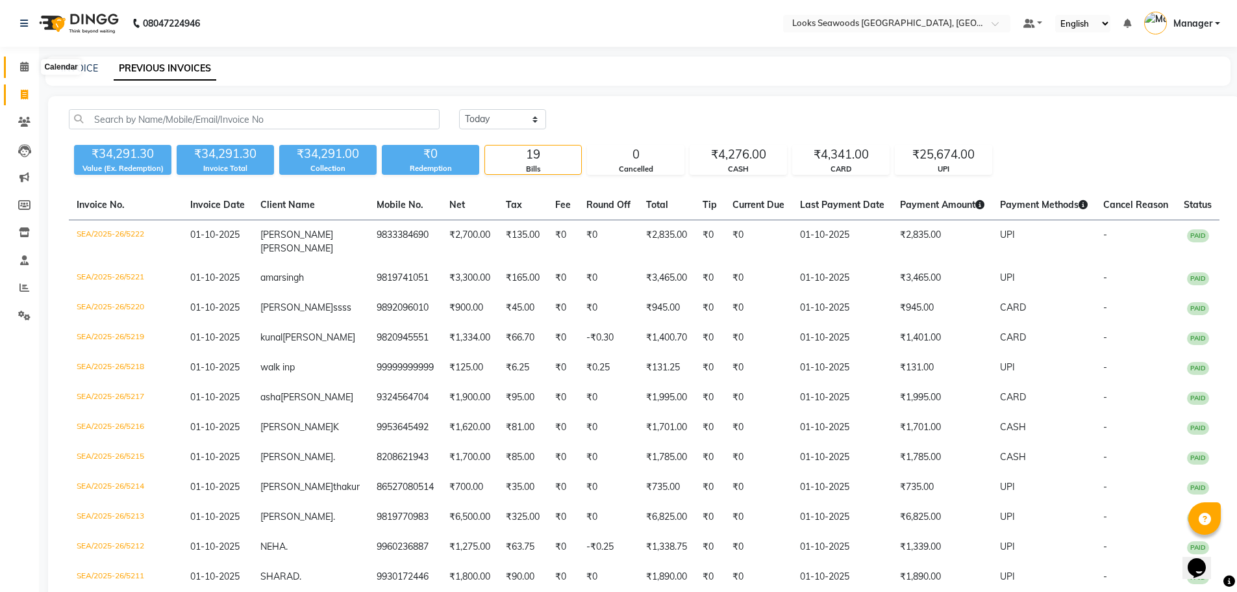
click at [27, 70] on icon at bounding box center [24, 67] width 8 height 10
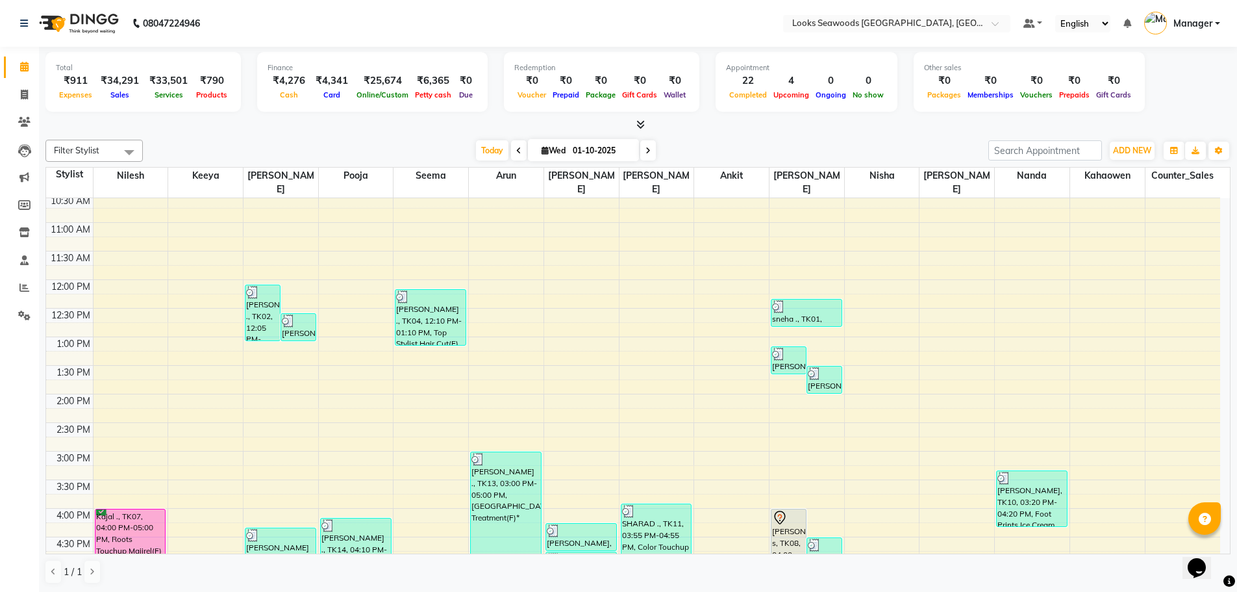
scroll to position [195, 0]
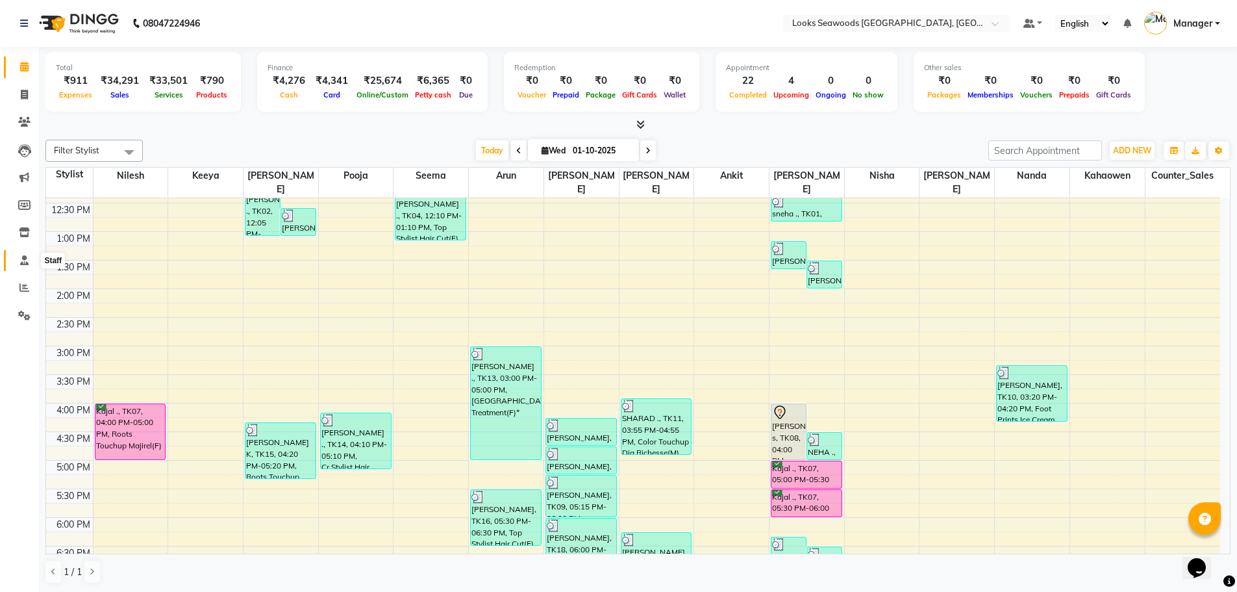
click at [22, 265] on span at bounding box center [24, 260] width 23 height 15
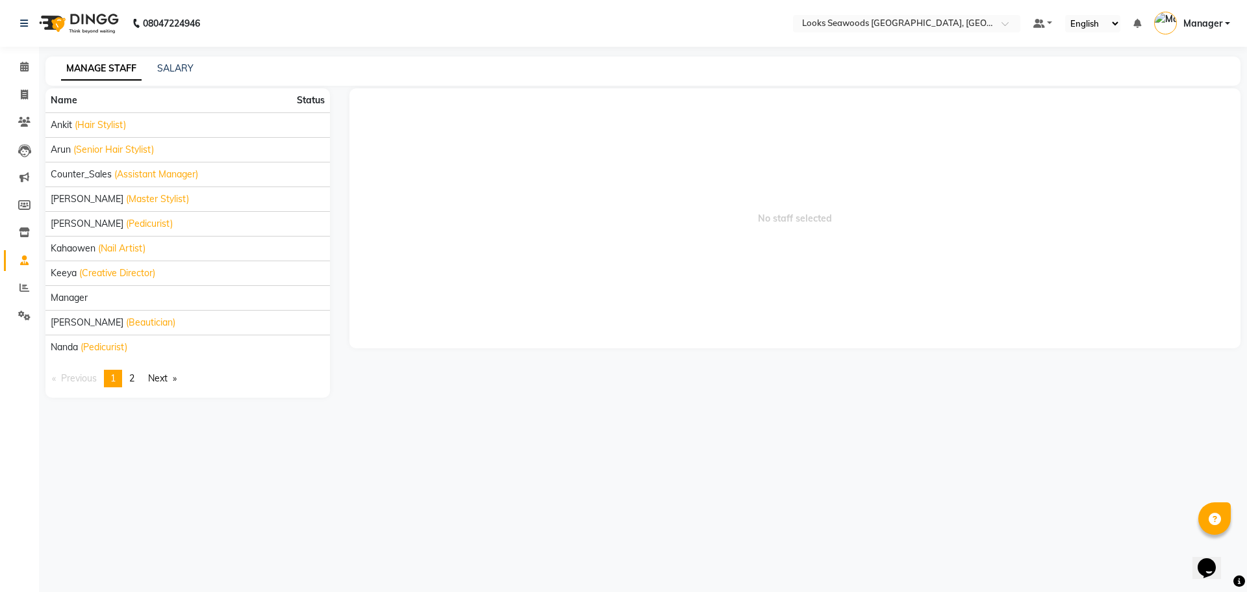
click at [88, 67] on link "MANAGE STAFF" at bounding box center [101, 68] width 81 height 23
click at [314, 103] on span "Status" at bounding box center [311, 101] width 28 height 14
click at [21, 290] on icon at bounding box center [24, 288] width 10 height 10
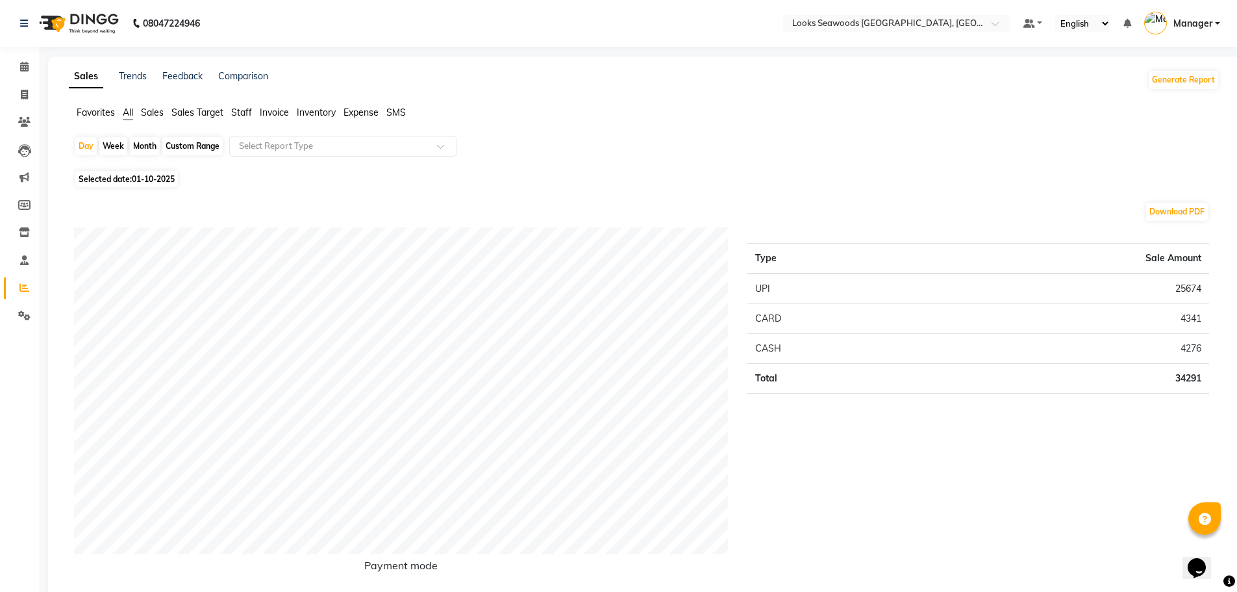
click at [245, 114] on span "Staff" at bounding box center [241, 113] width 21 height 12
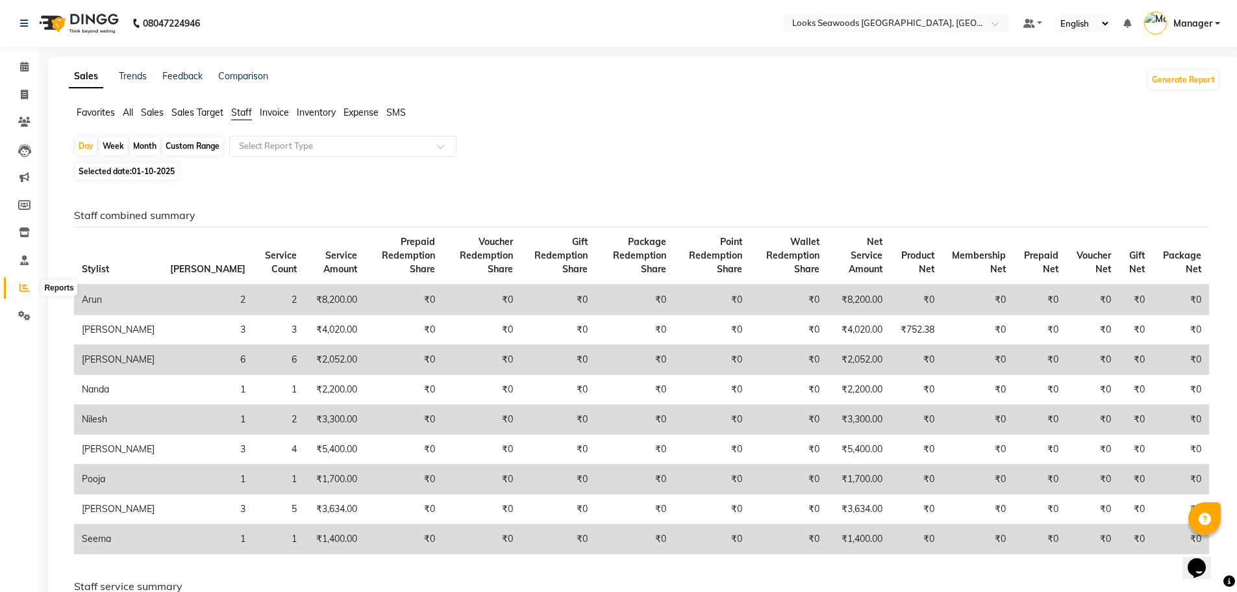
click at [25, 283] on icon at bounding box center [24, 288] width 10 height 10
click at [25, 316] on icon at bounding box center [24, 315] width 12 height 10
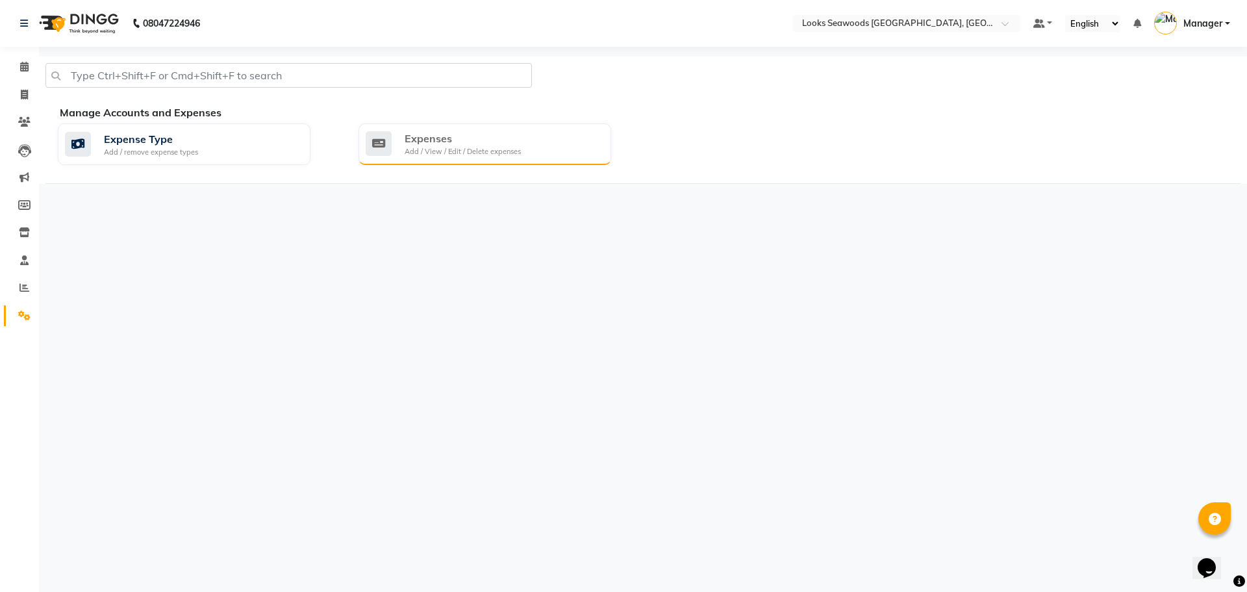
click at [428, 148] on div "Add / View / Edit / Delete expenses" at bounding box center [463, 151] width 116 height 11
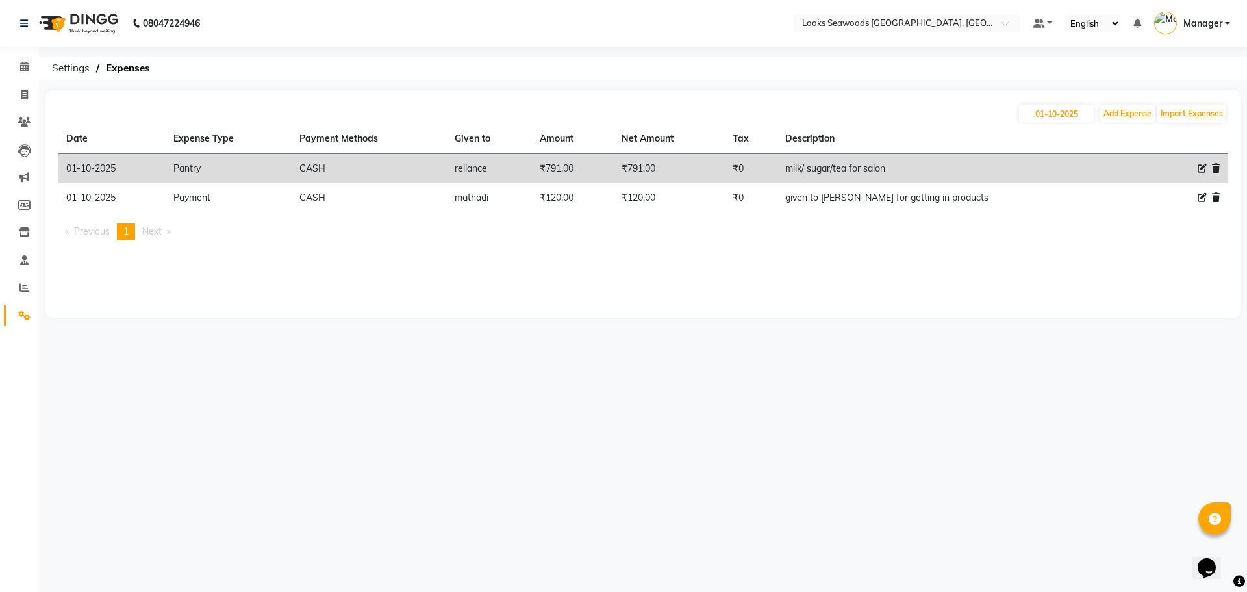
click at [30, 313] on icon at bounding box center [24, 315] width 12 height 10
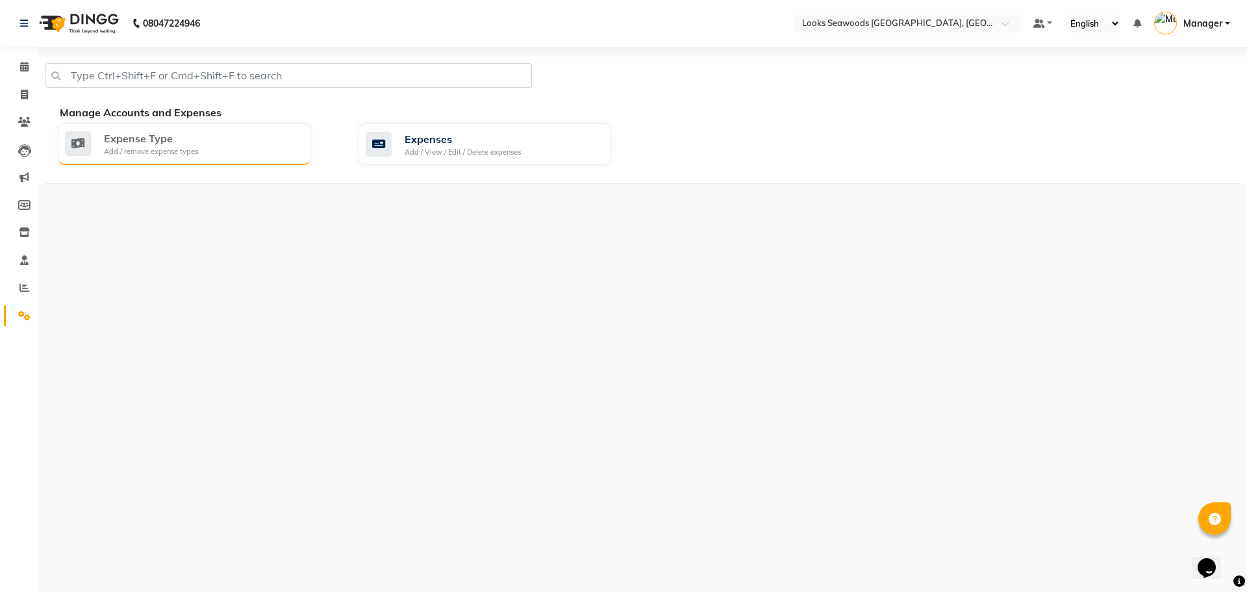
click at [142, 139] on div "Expense Type" at bounding box center [151, 139] width 94 height 16
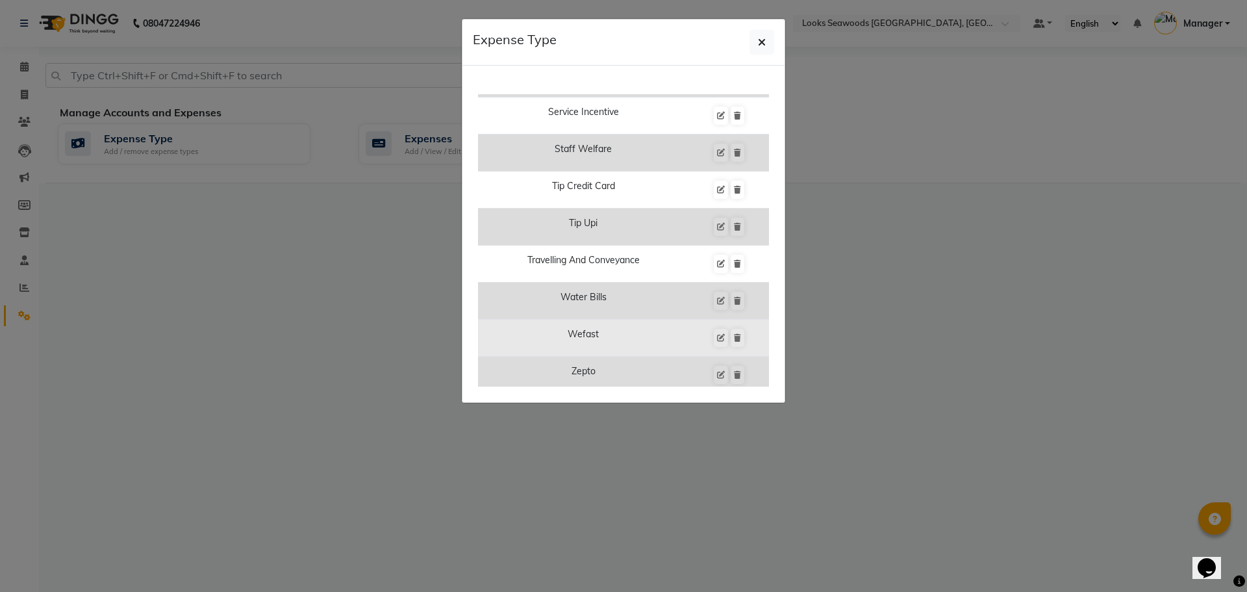
scroll to position [1155, 0]
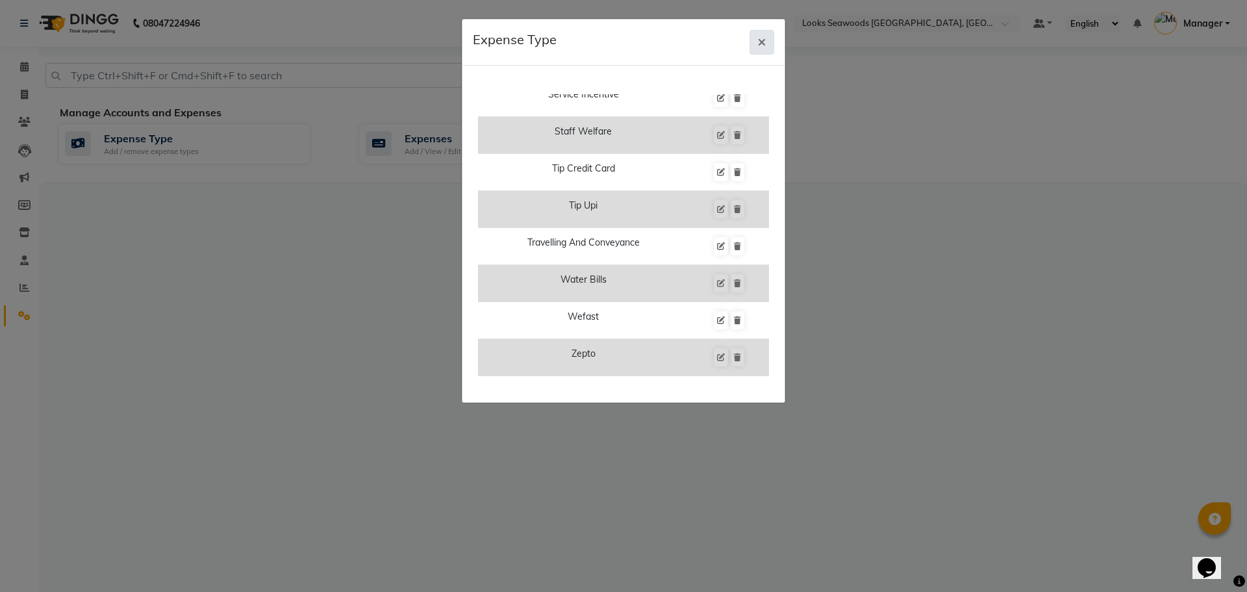
click at [760, 42] on icon "button" at bounding box center [762, 42] width 8 height 10
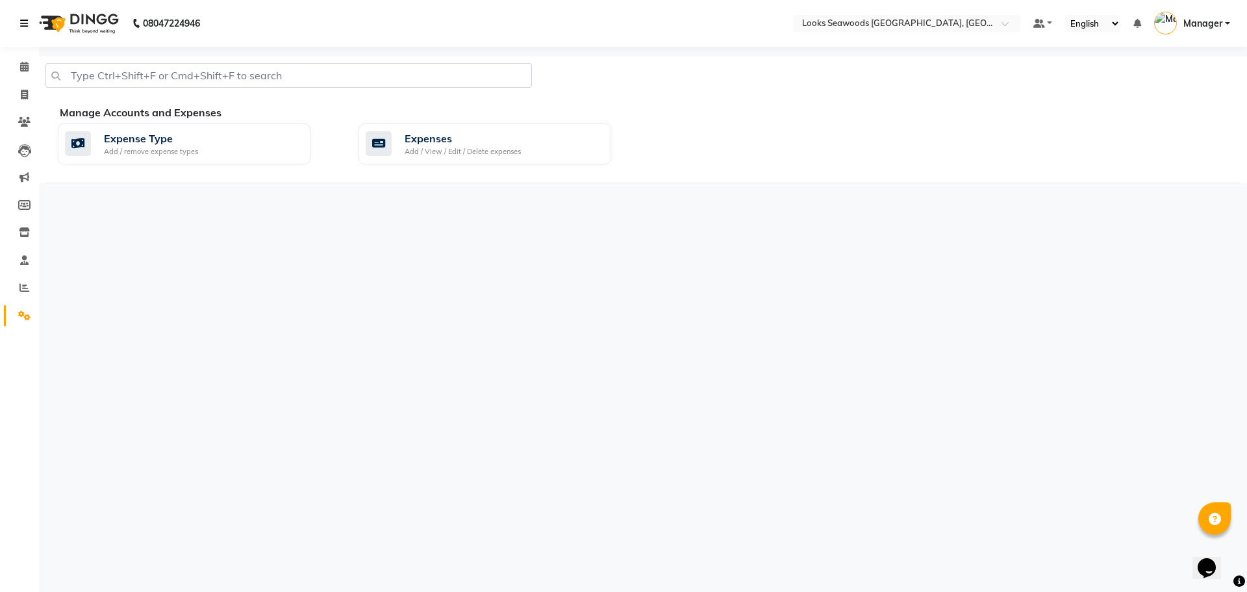
click at [22, 27] on icon at bounding box center [24, 23] width 8 height 9
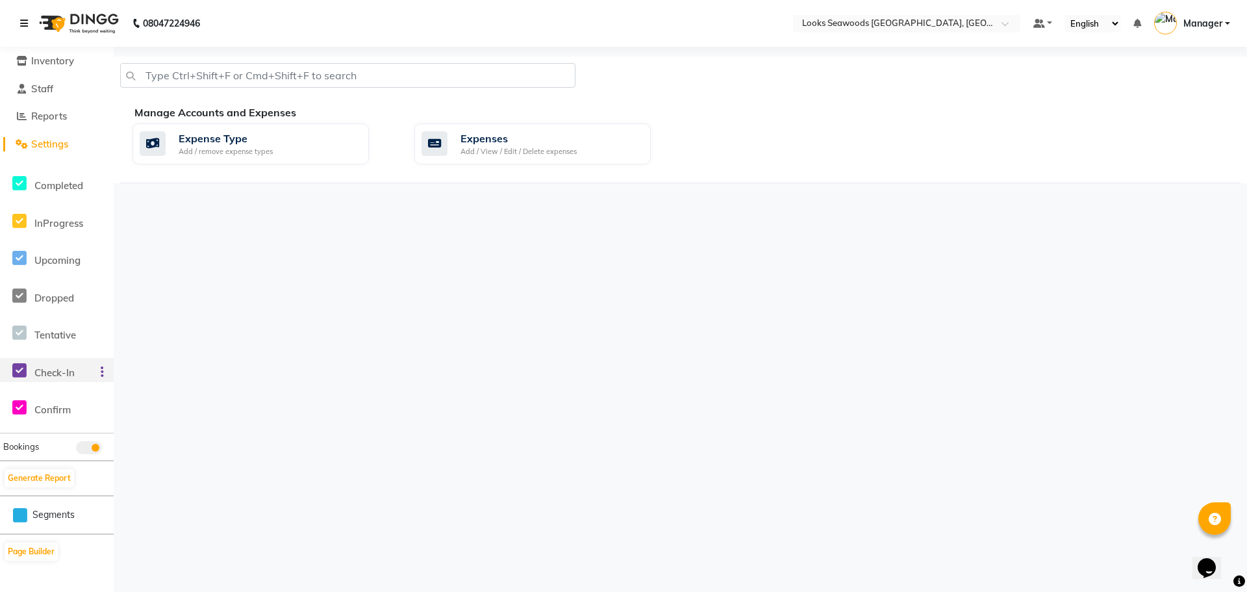
scroll to position [174, 0]
click at [101, 370] on icon at bounding box center [102, 369] width 3 height 1
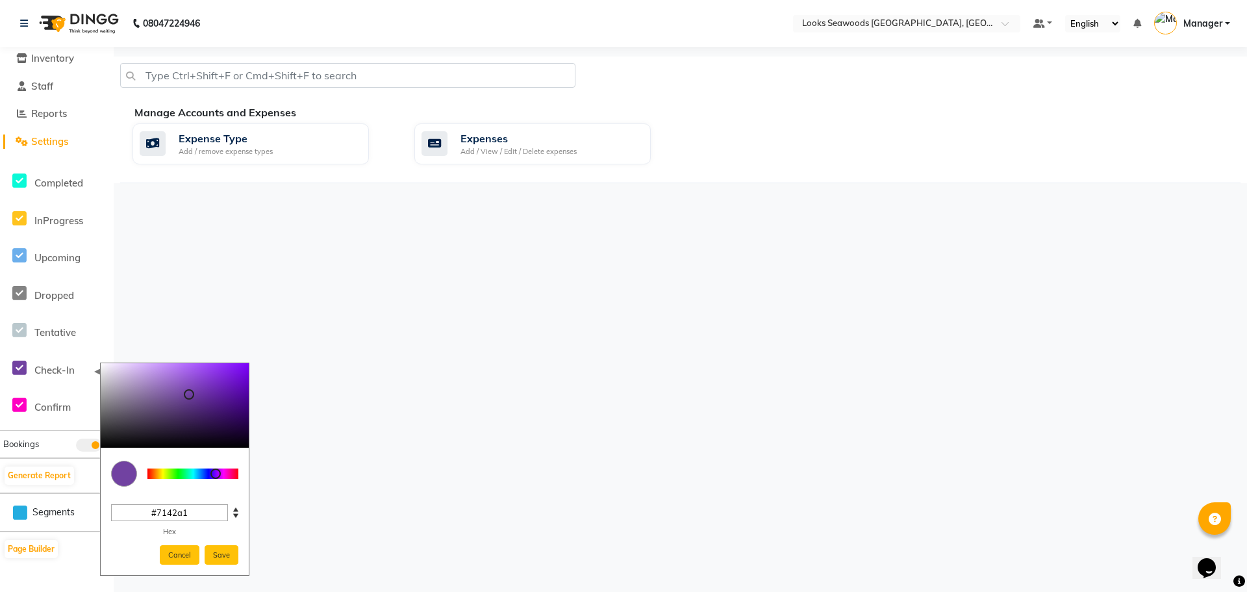
click at [210, 325] on div "08047224946 Select Location × Looks Seawoods [GEOGRAPHIC_DATA], [GEOGRAPHIC_DAT…" at bounding box center [623, 296] width 1247 height 592
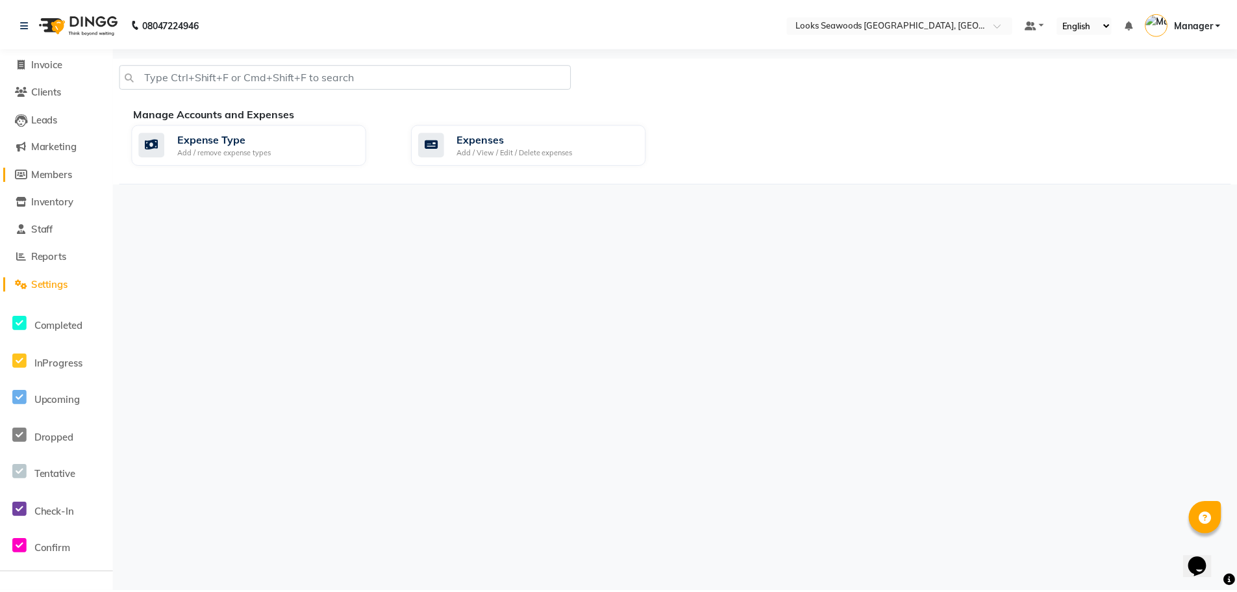
scroll to position [0, 0]
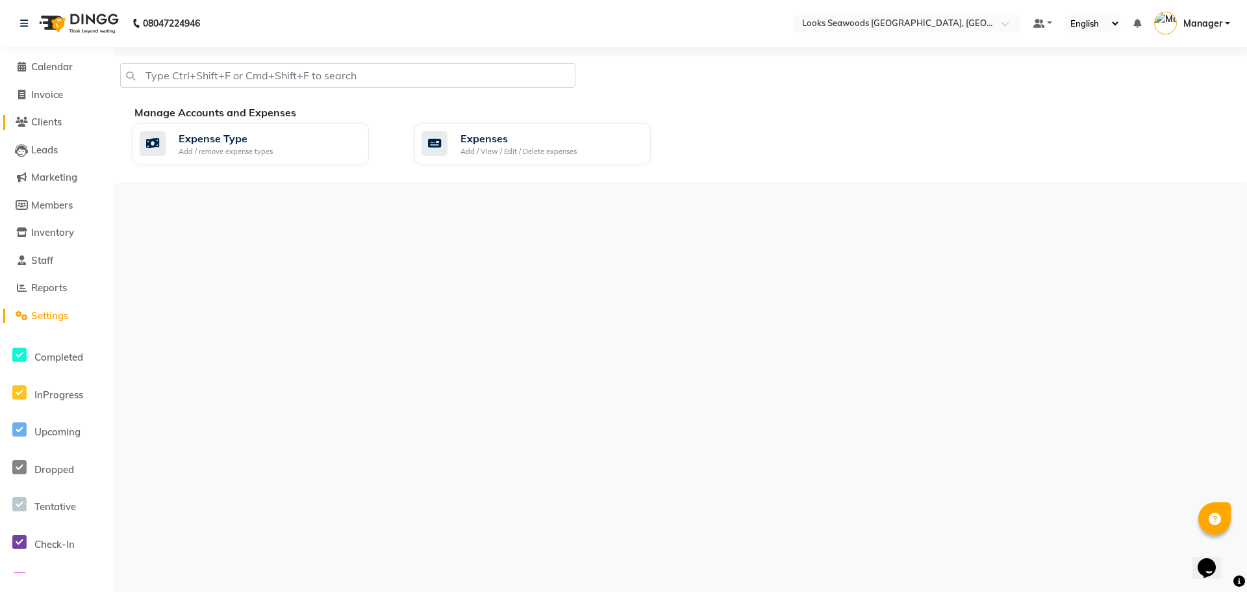
click at [40, 127] on span "Clients" at bounding box center [46, 122] width 31 height 12
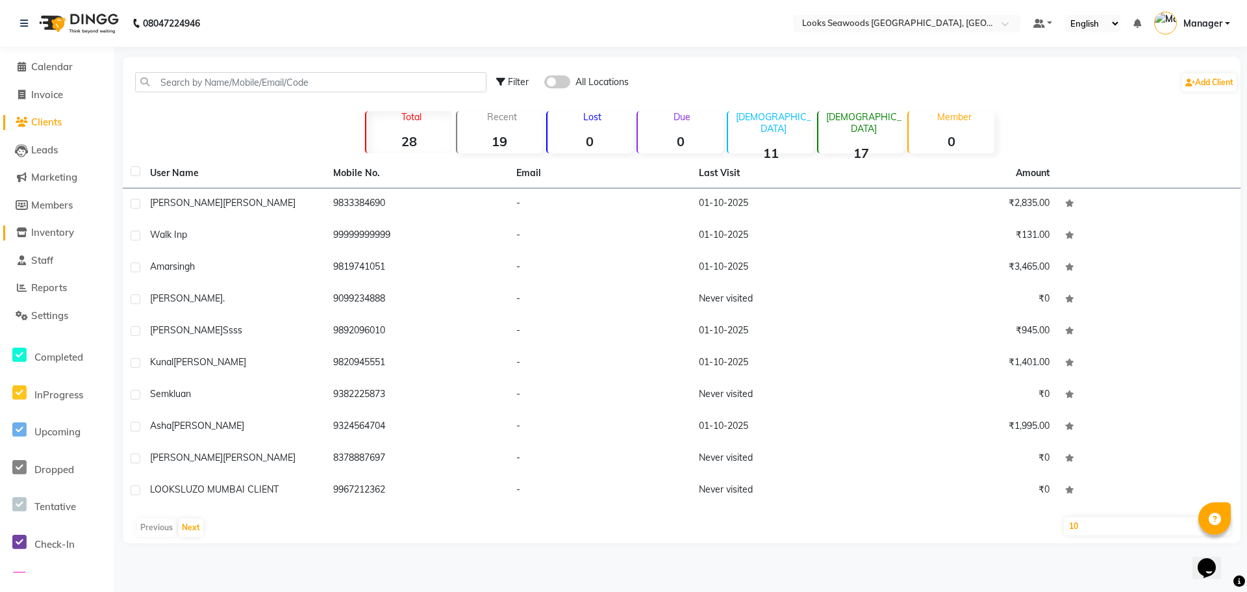
click at [49, 227] on span "Inventory" at bounding box center [52, 232] width 43 height 12
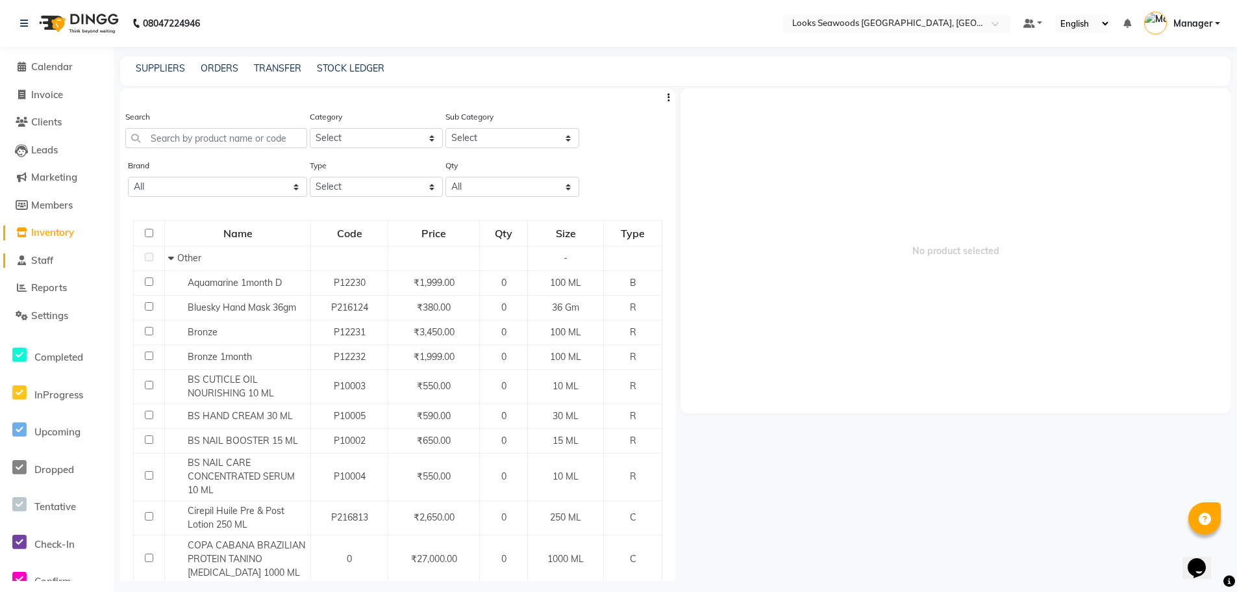
click at [50, 265] on span "Staff" at bounding box center [42, 260] width 22 height 12
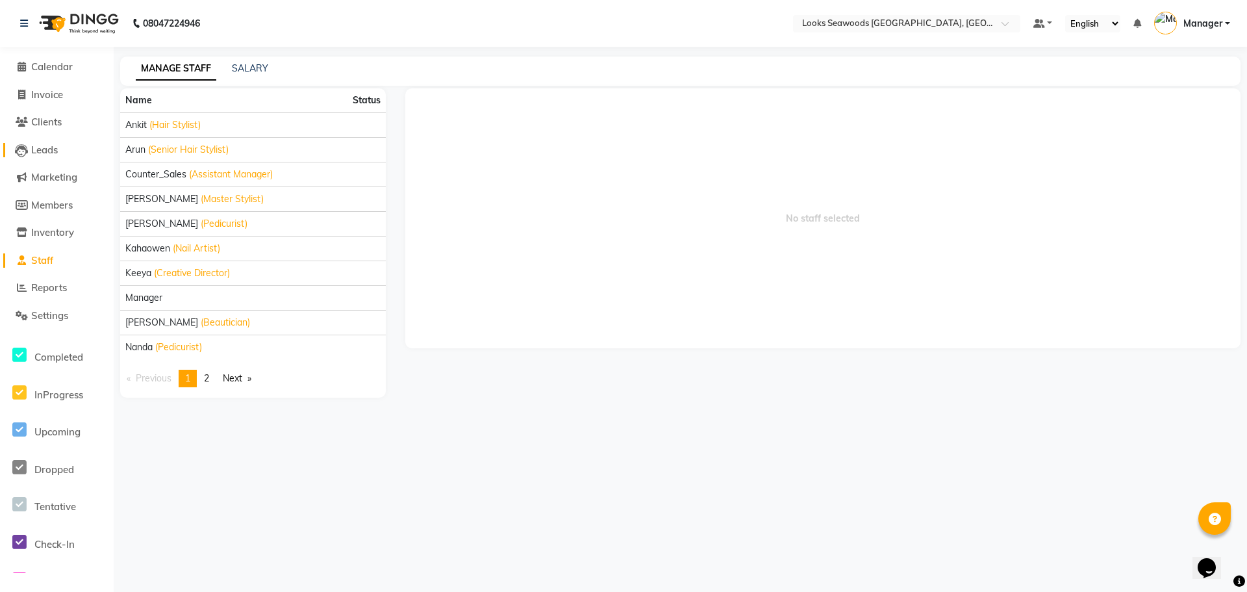
click at [46, 154] on span "Leads" at bounding box center [44, 150] width 27 height 12
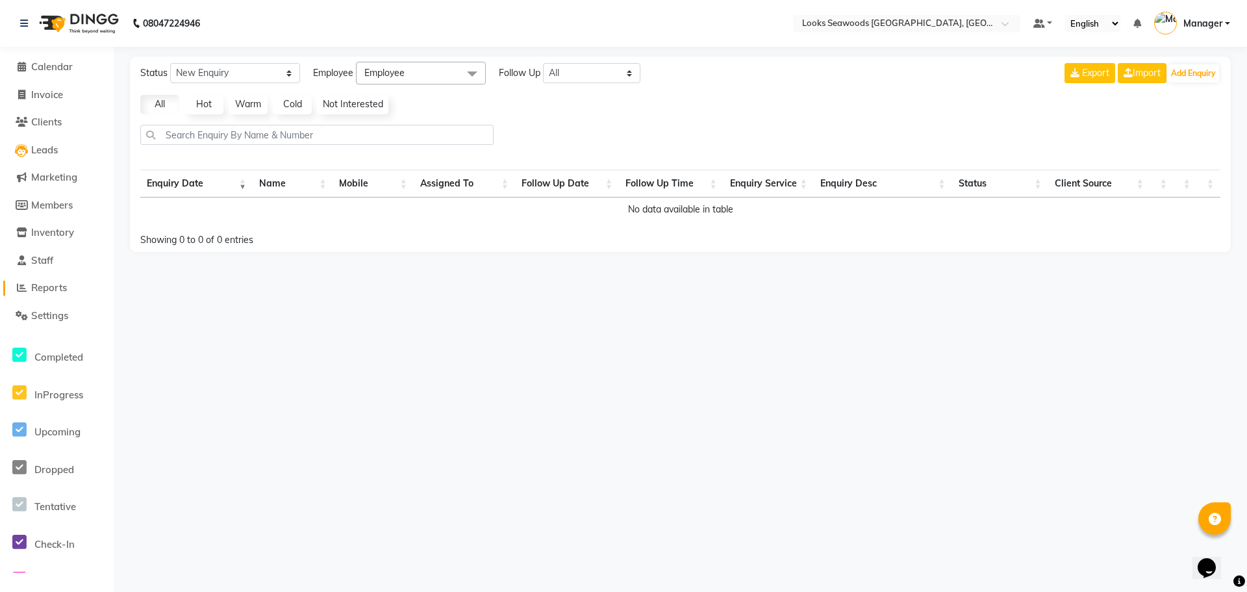
click at [19, 288] on icon at bounding box center [22, 288] width 10 height 10
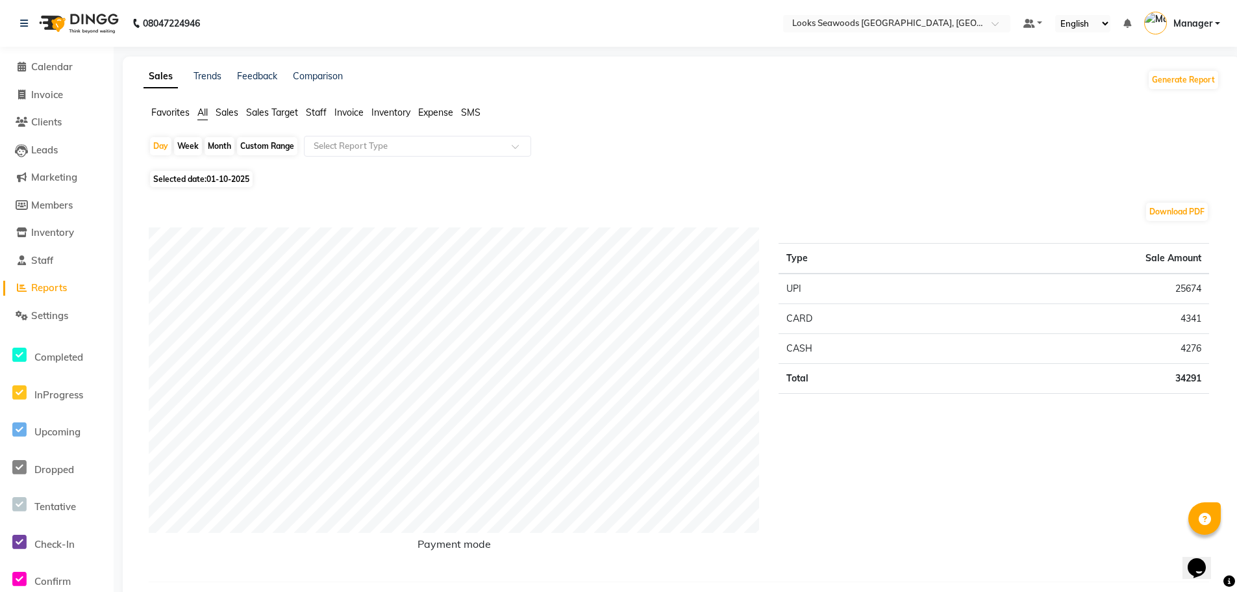
click at [1212, 24] on span "Manager" at bounding box center [1193, 24] width 39 height 14
drag, startPoint x: 951, startPoint y: 128, endPoint x: 966, endPoint y: 129, distance: 15.0
click at [959, 128] on div "Favorites All Sales Sales Target Staff Invoice Inventory Expense SMS" at bounding box center [682, 118] width 1096 height 25
click at [266, 112] on span "Sales Target" at bounding box center [272, 113] width 52 height 12
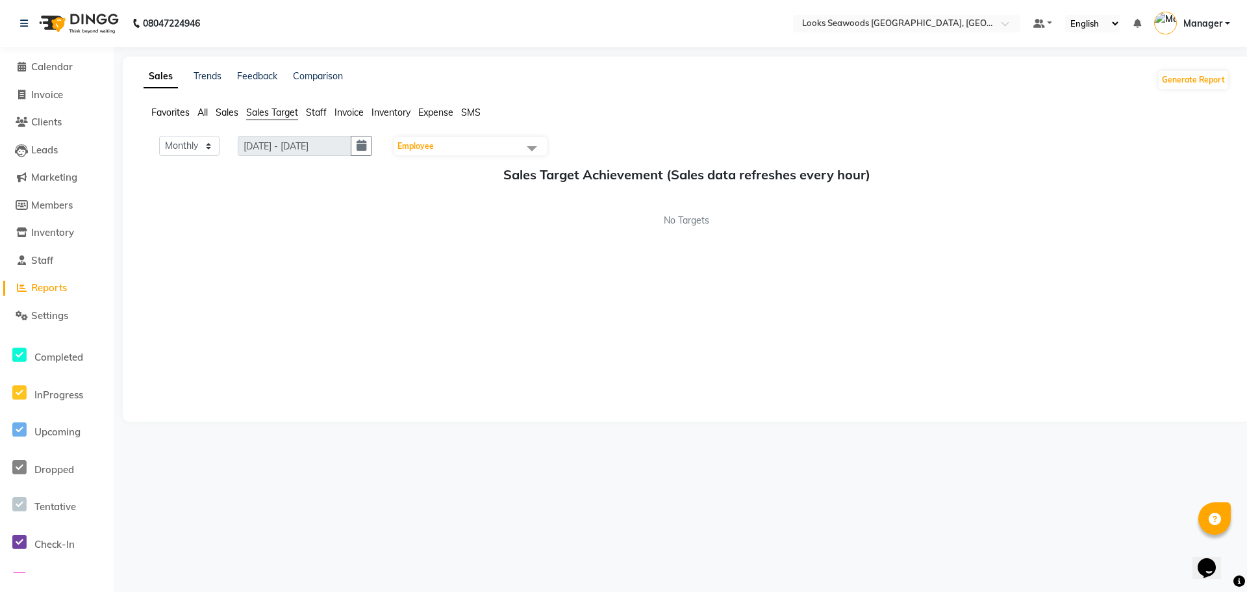
click at [543, 151] on span at bounding box center [532, 148] width 26 height 25
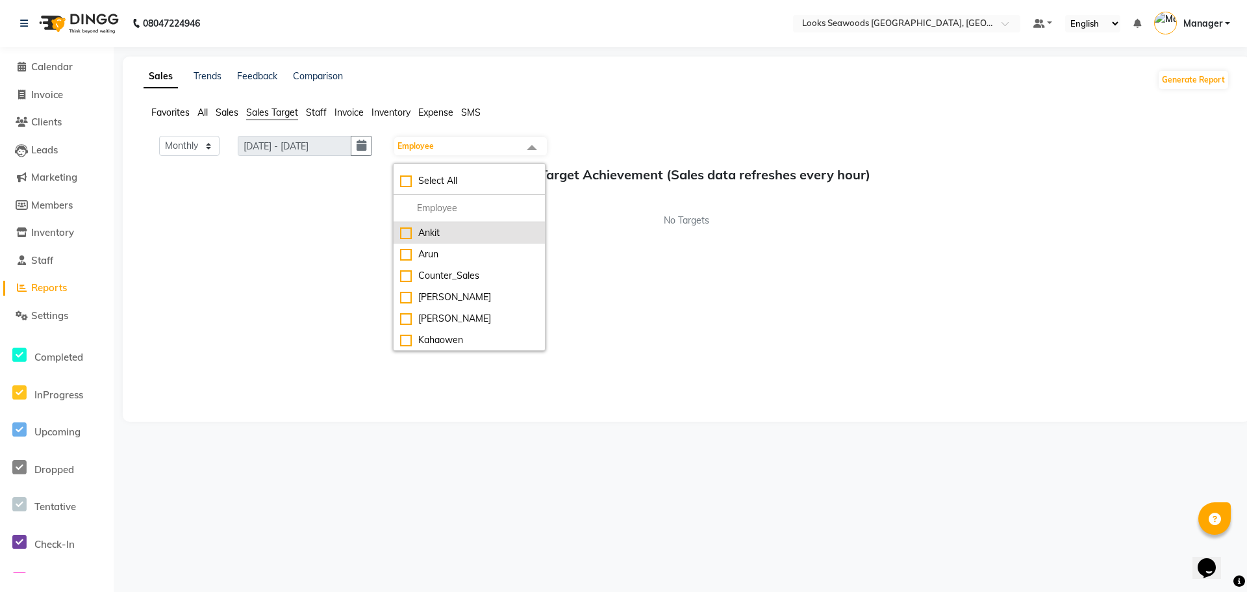
click at [417, 235] on div "Ankit" at bounding box center [469, 233] width 138 height 14
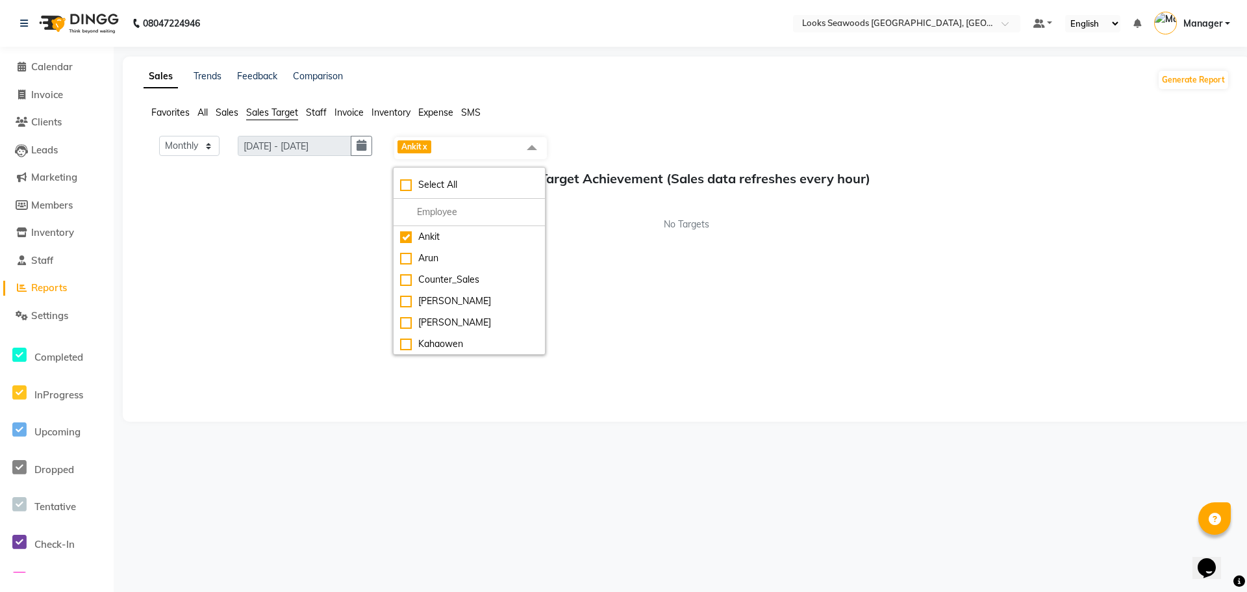
click at [434, 148] on span "Ankit x" at bounding box center [415, 148] width 36 height 16
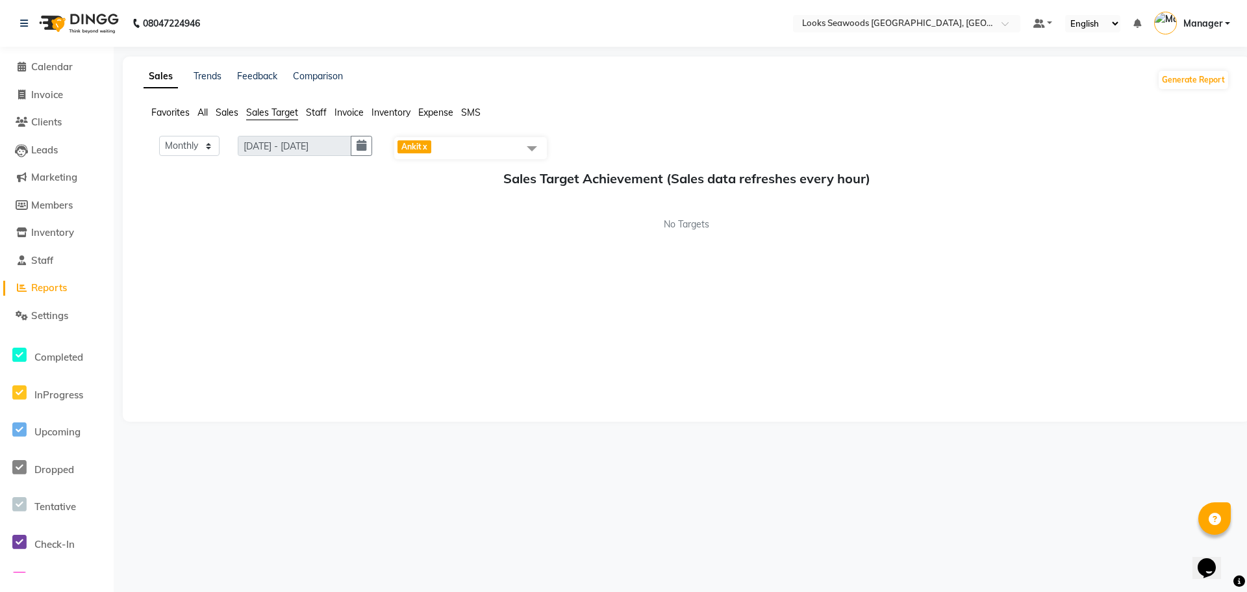
click at [536, 145] on span at bounding box center [532, 148] width 26 height 25
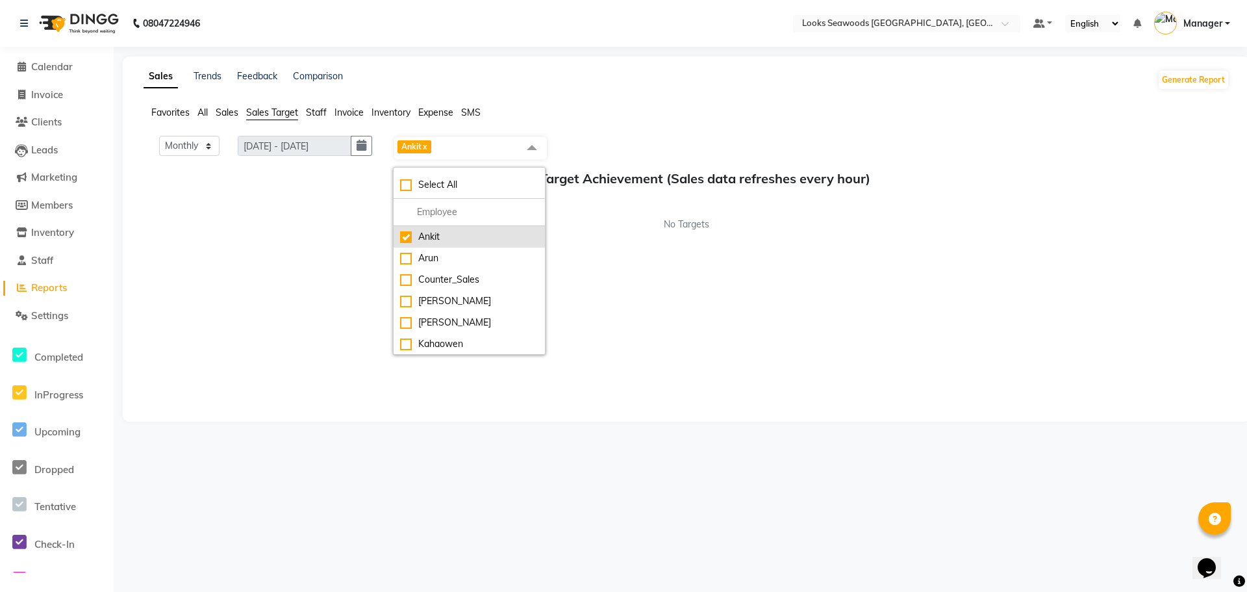
click at [414, 239] on div "Ankit" at bounding box center [469, 237] width 138 height 14
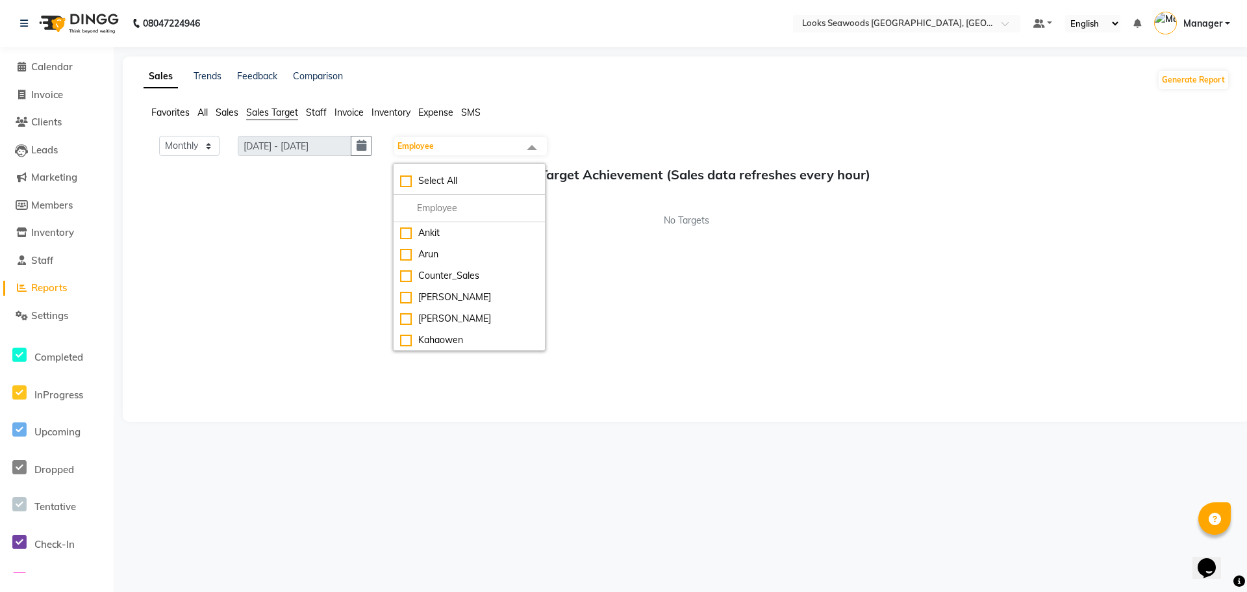
click at [424, 110] on span "Expense" at bounding box center [435, 113] width 35 height 12
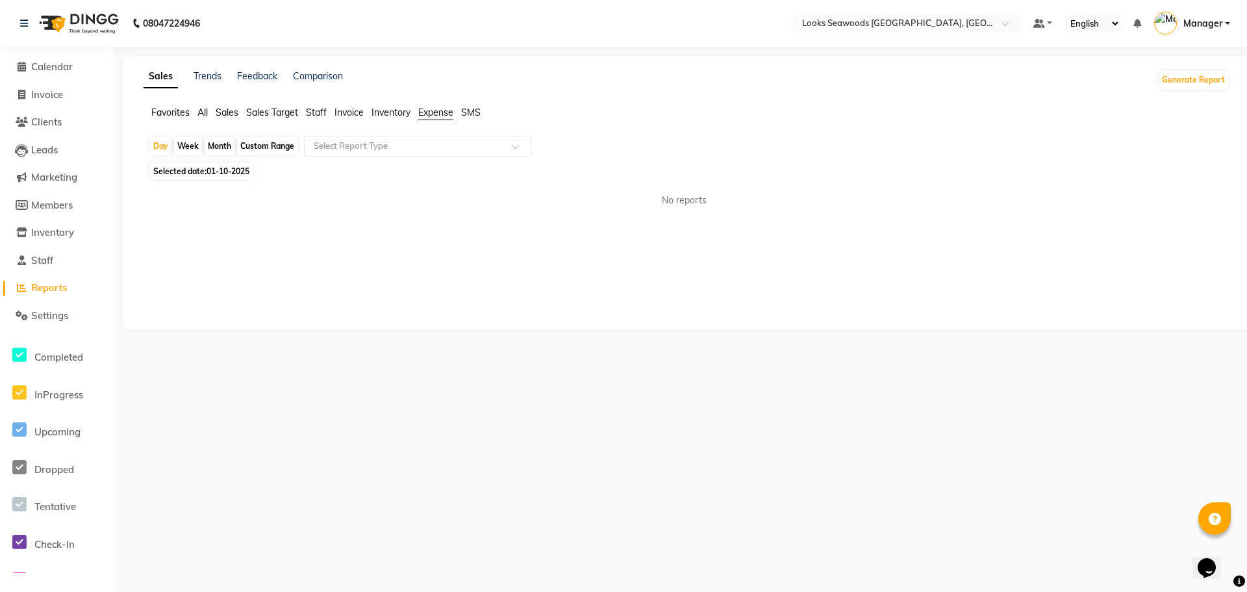
click at [383, 115] on span "Inventory" at bounding box center [390, 113] width 39 height 12
click at [381, 115] on span "Inventory" at bounding box center [390, 113] width 39 height 12
click at [356, 112] on span "Invoice" at bounding box center [348, 113] width 29 height 12
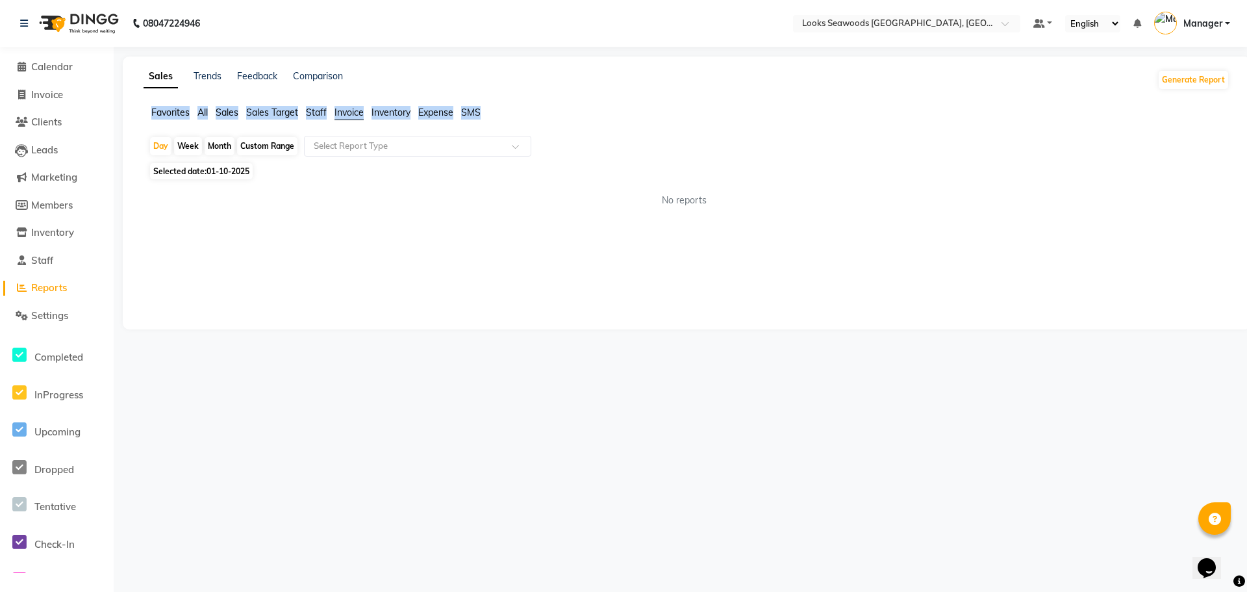
click at [356, 112] on span "Invoice" at bounding box center [348, 113] width 29 height 12
click at [355, 112] on span "Invoice" at bounding box center [348, 113] width 29 height 12
drag, startPoint x: 383, startPoint y: 241, endPoint x: 318, endPoint y: 136, distance: 123.3
click at [382, 238] on div "Sales Trends Feedback Comparison Generate Report Favorites All Sales Sales Targ…" at bounding box center [686, 193] width 1127 height 273
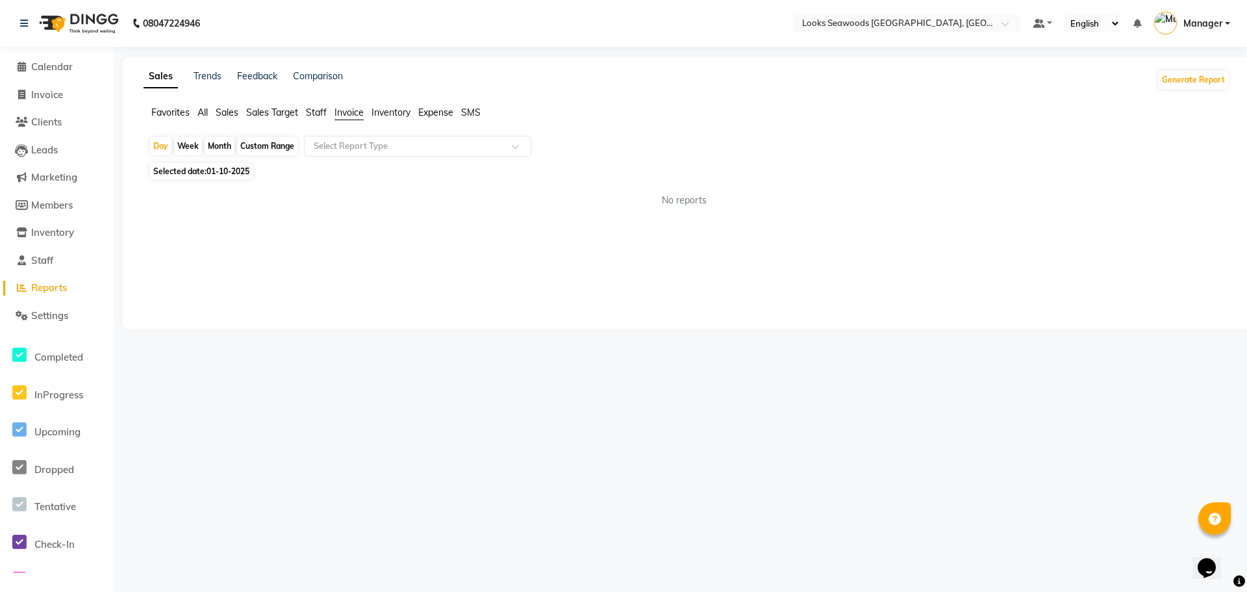
click at [315, 115] on span "Staff" at bounding box center [316, 113] width 21 height 12
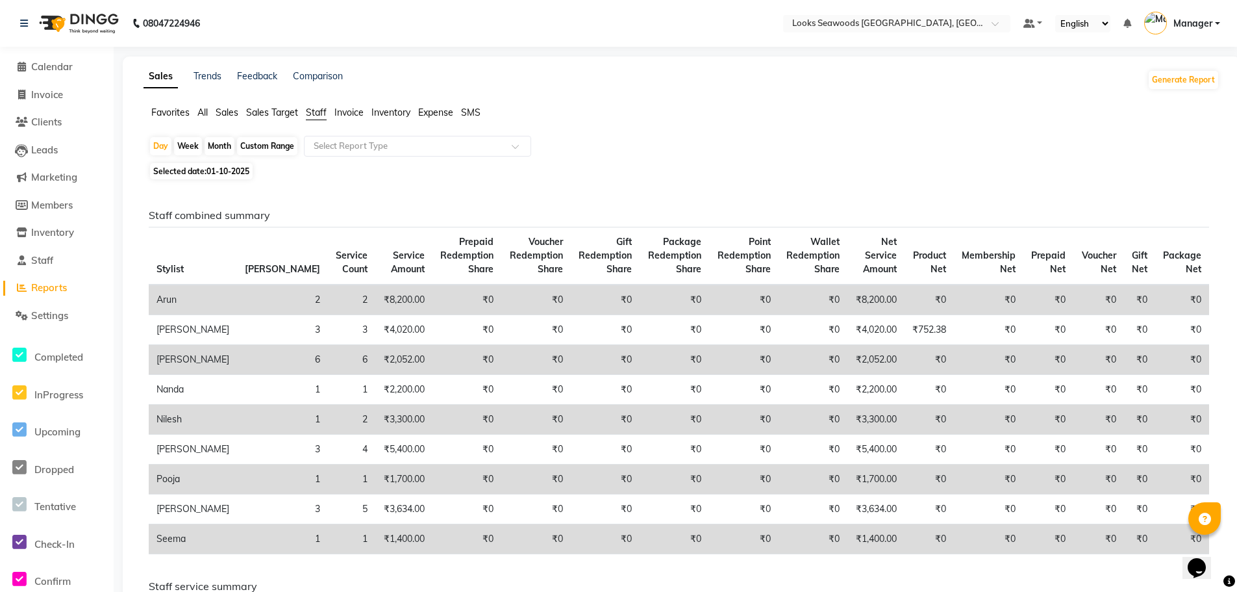
click at [280, 115] on span "Sales Target" at bounding box center [272, 113] width 52 height 12
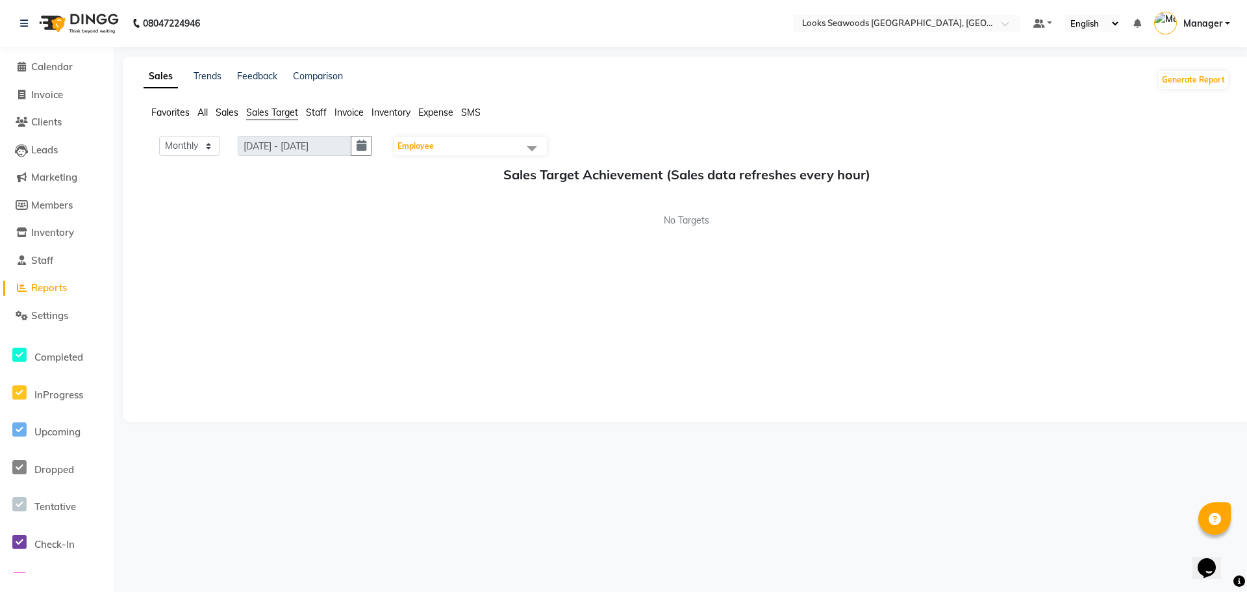
click at [231, 112] on span "Sales" at bounding box center [227, 113] width 23 height 12
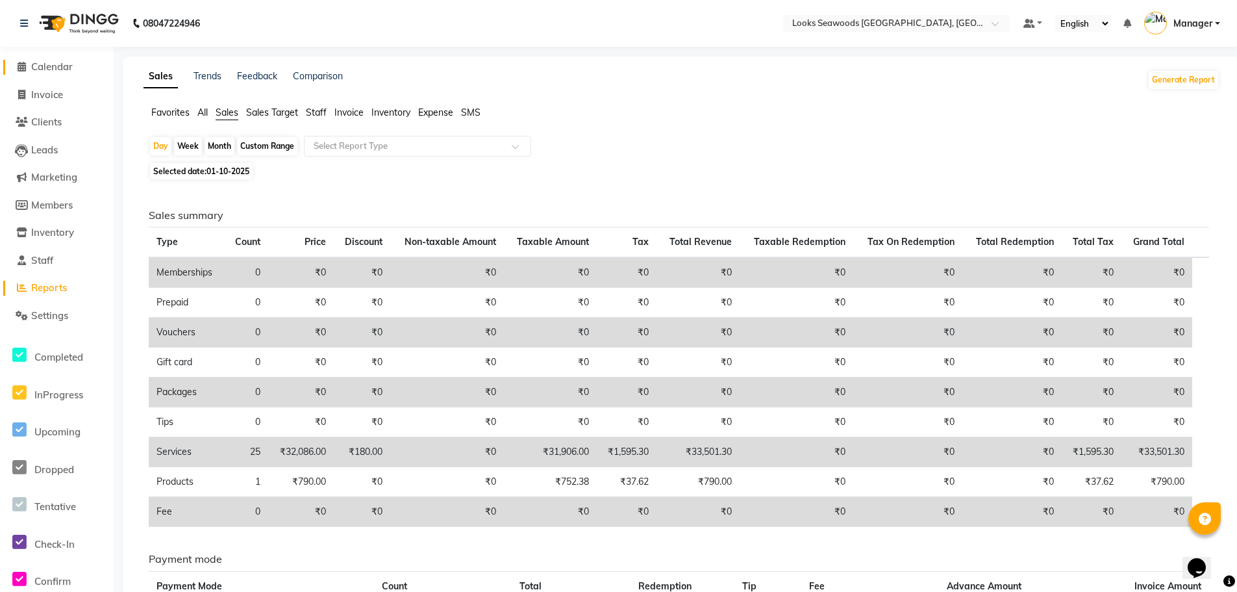
drag, startPoint x: 58, startPoint y: 65, endPoint x: 66, endPoint y: 65, distance: 7.8
click at [60, 65] on span "Calendar" at bounding box center [52, 66] width 42 height 12
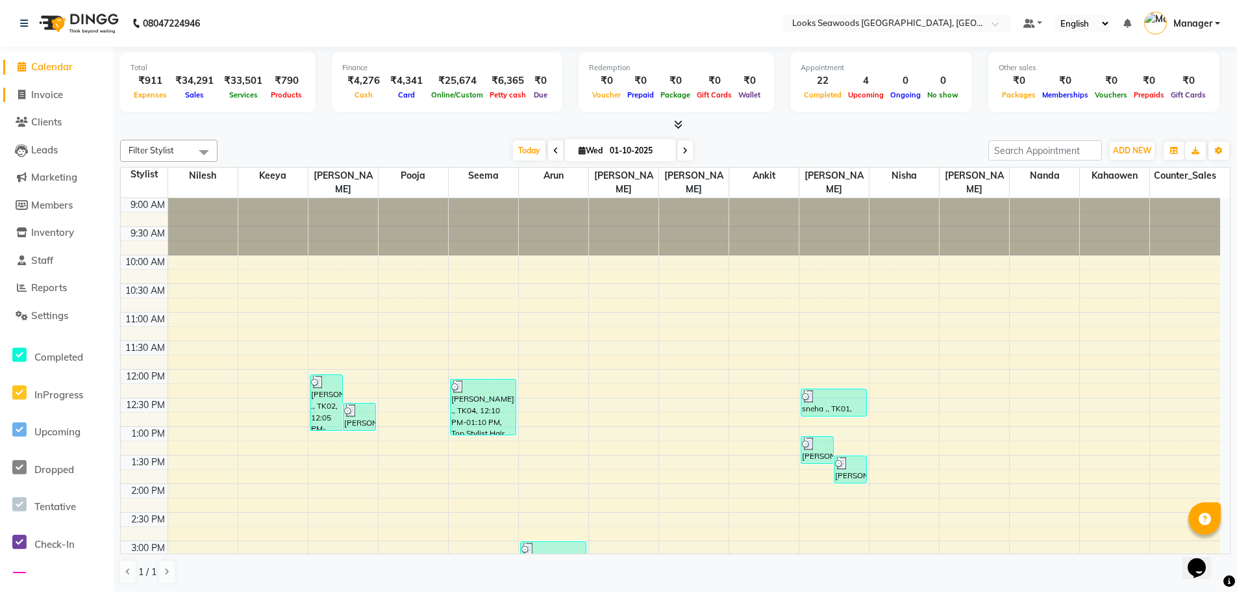
click at [53, 95] on span "Invoice" at bounding box center [47, 94] width 32 height 12
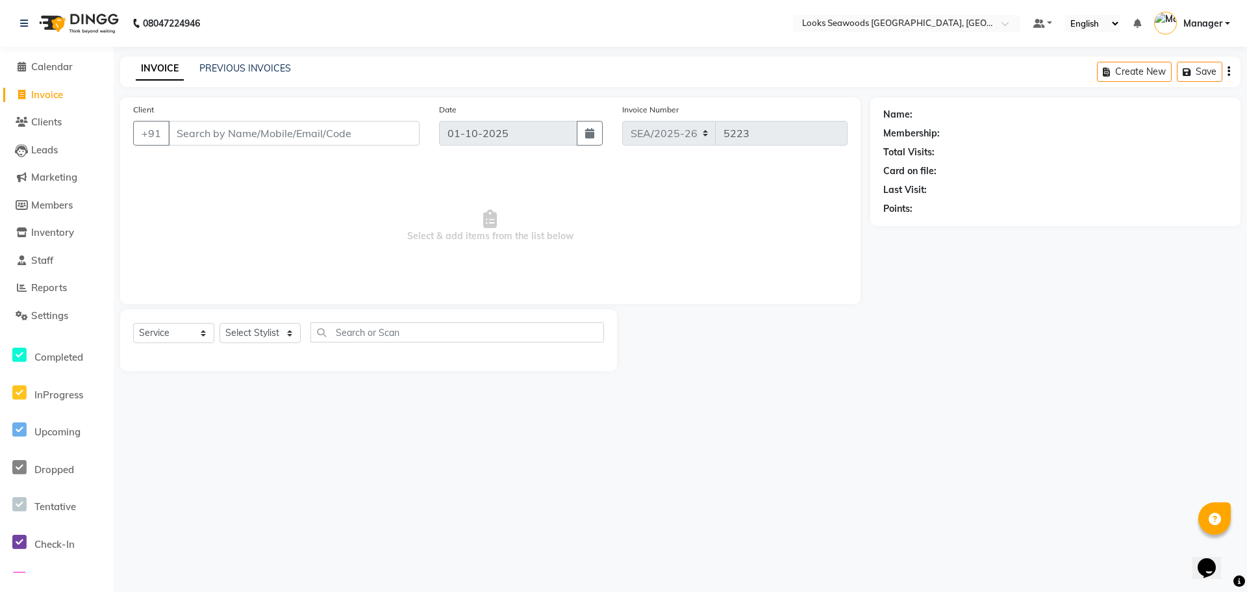
click at [254, 136] on input "Client" at bounding box center [293, 133] width 251 height 25
click at [377, 136] on span "Add Client" at bounding box center [385, 133] width 51 height 13
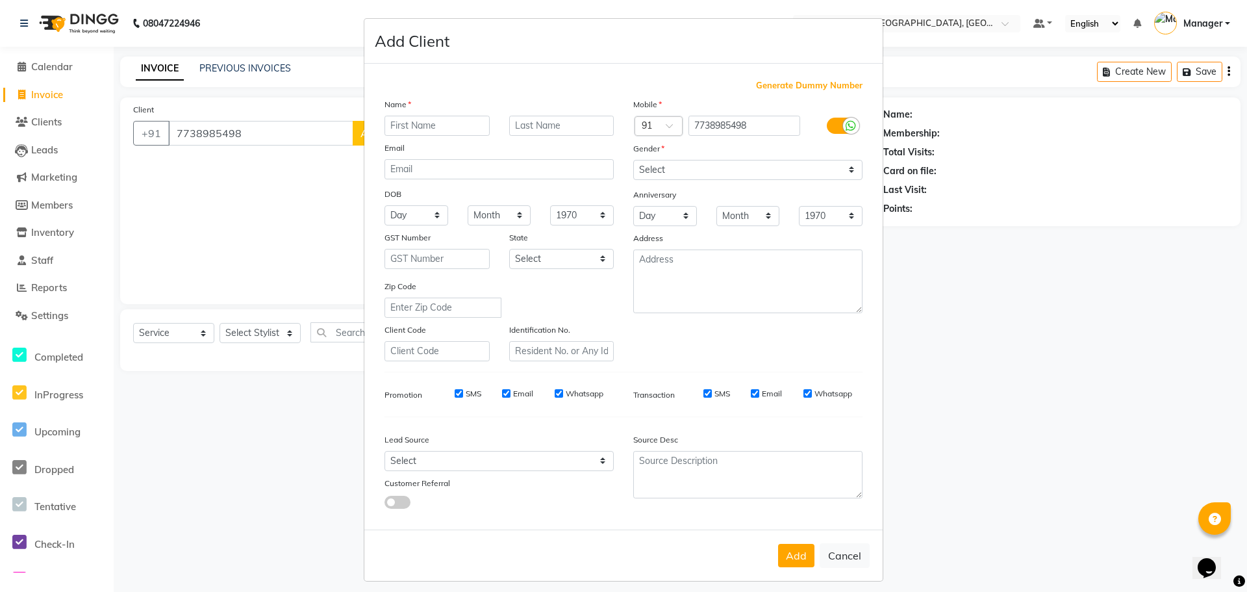
click at [433, 136] on div "Name Email DOB Day 01 02 03 04 05 06 07 08 09 10 11 12 13 14 15 16 17 18 19 20 …" at bounding box center [499, 229] width 249 height 264
click at [546, 126] on input "text" at bounding box center [561, 126] width 105 height 20
click at [664, 168] on select "Select [DEMOGRAPHIC_DATA] [DEMOGRAPHIC_DATA] Other Prefer Not To Say" at bounding box center [747, 170] width 229 height 20
click at [633, 160] on select "Select [DEMOGRAPHIC_DATA] [DEMOGRAPHIC_DATA] Other Prefer Not To Say" at bounding box center [747, 170] width 229 height 20
click at [781, 551] on button "Add" at bounding box center [796, 555] width 36 height 23
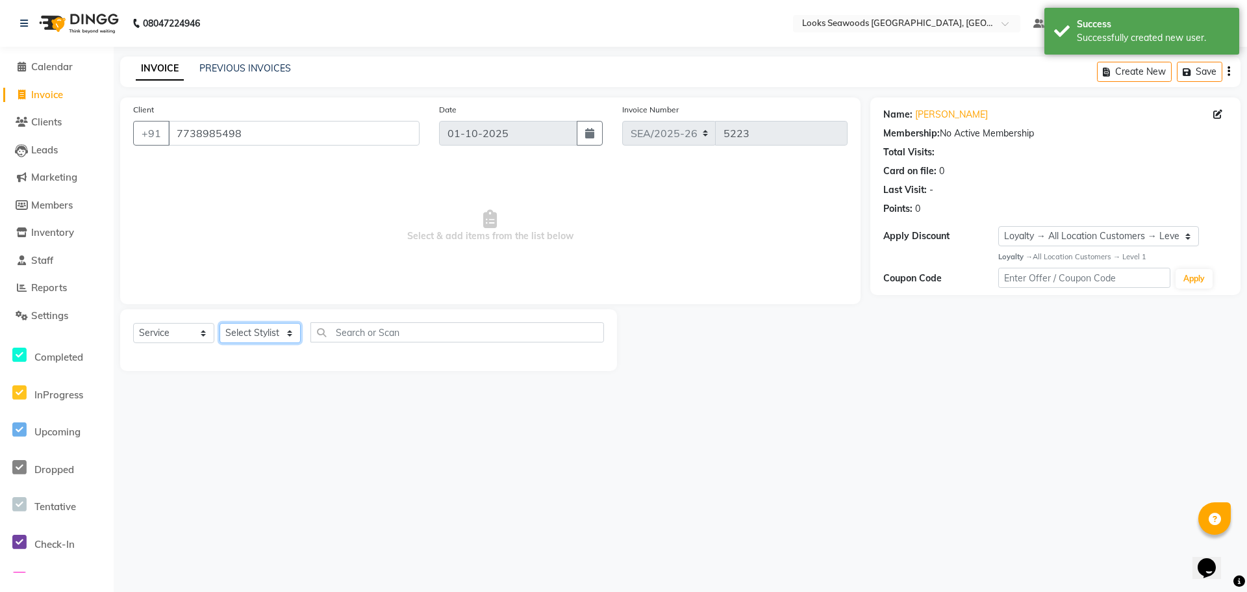
click at [290, 334] on select "Select Stylist Ankit Arun Counter_Sales [PERSON_NAME] [PERSON_NAME] Manager [PE…" at bounding box center [260, 333] width 81 height 20
click at [220, 323] on select "Select Stylist Ankit Arun Counter_Sales [PERSON_NAME] [PERSON_NAME] Manager [PE…" at bounding box center [260, 333] width 81 height 20
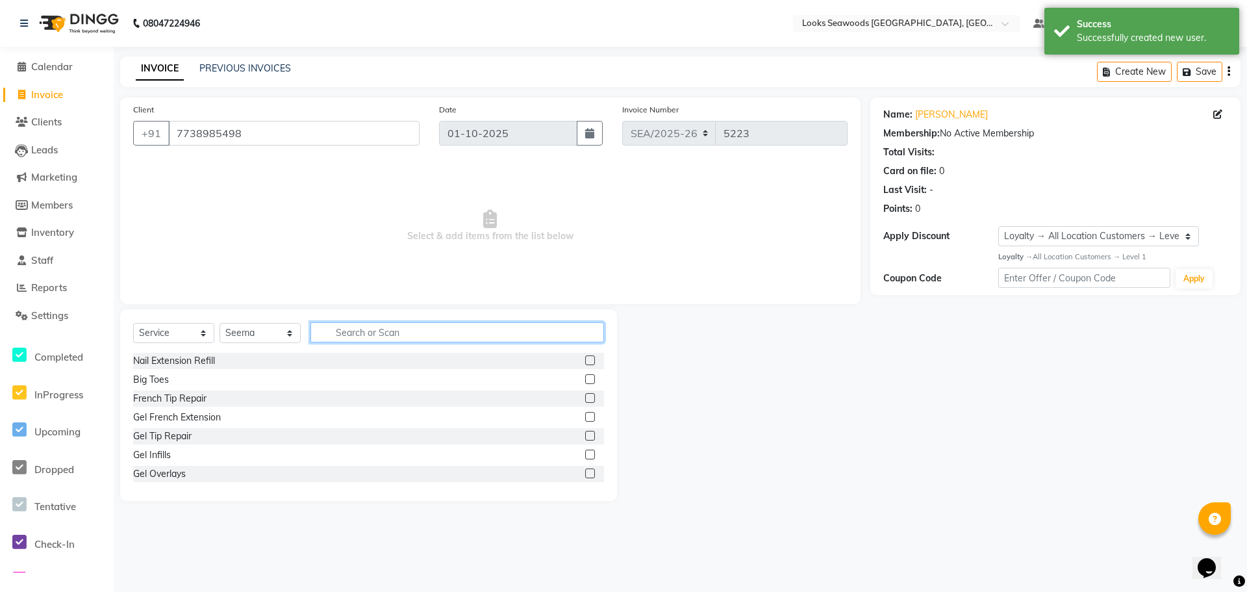
click at [362, 333] on input "text" at bounding box center [457, 332] width 294 height 20
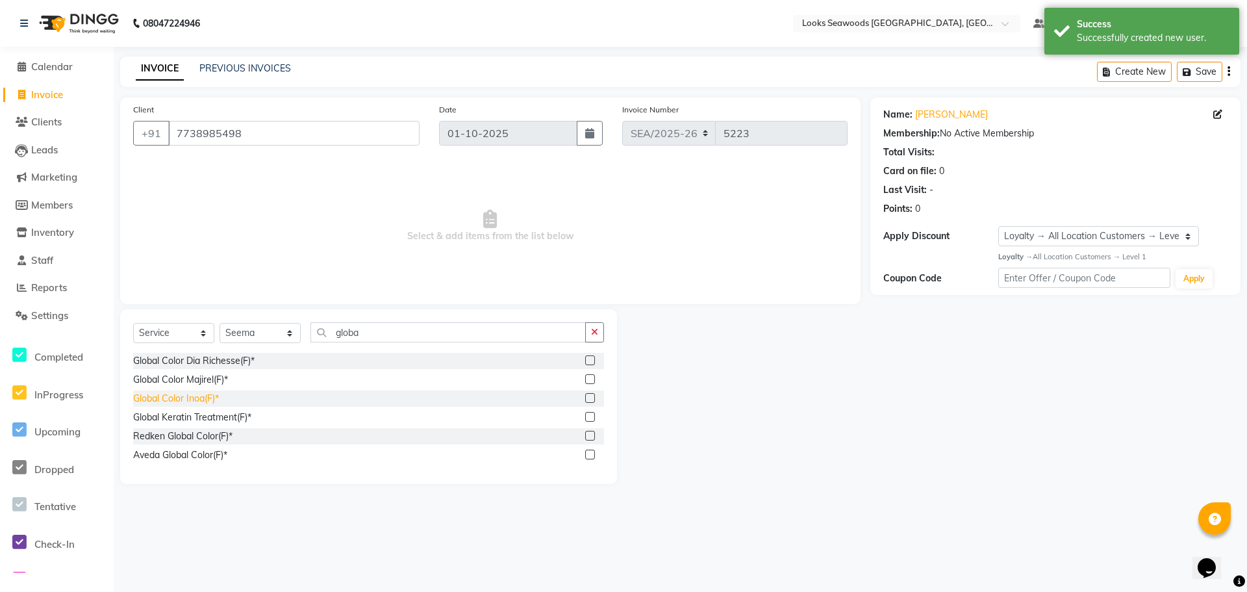
click at [171, 399] on div "Global Color Inoa(F)*" at bounding box center [176, 399] width 86 height 14
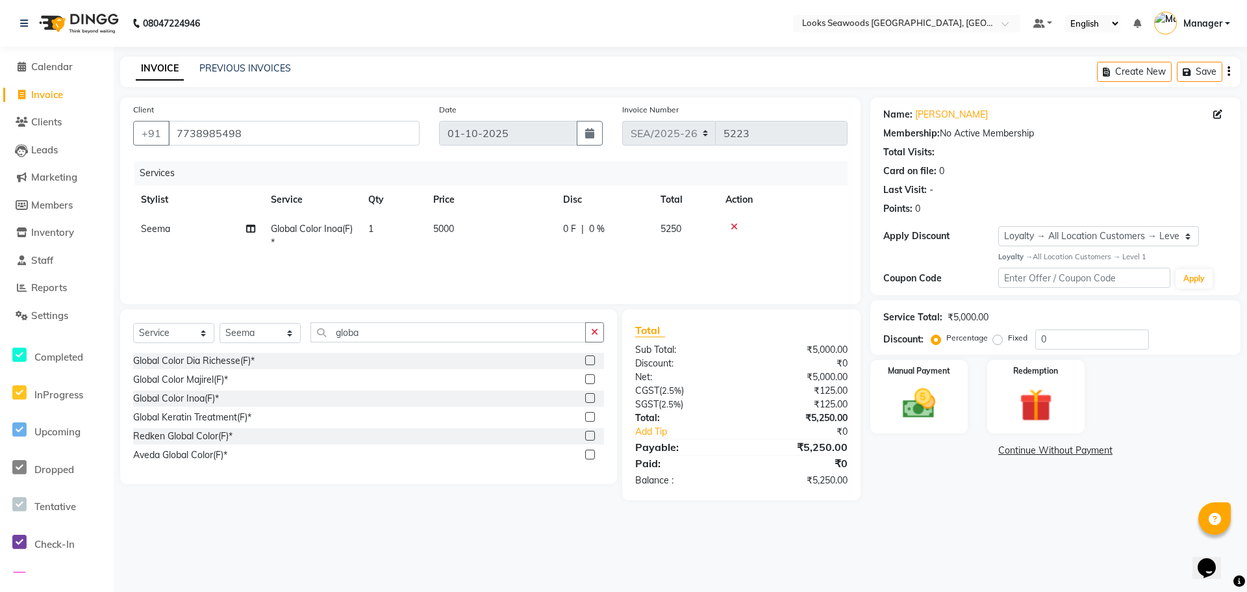
click at [451, 231] on span "5000" at bounding box center [443, 229] width 21 height 12
click at [203, 333] on select "Select Service Product Membership Package Voucher Prepaid Gift Card" at bounding box center [173, 333] width 81 height 20
click at [133, 323] on select "Select Service Product Membership Package Voucher Prepaid Gift Card" at bounding box center [173, 333] width 81 height 20
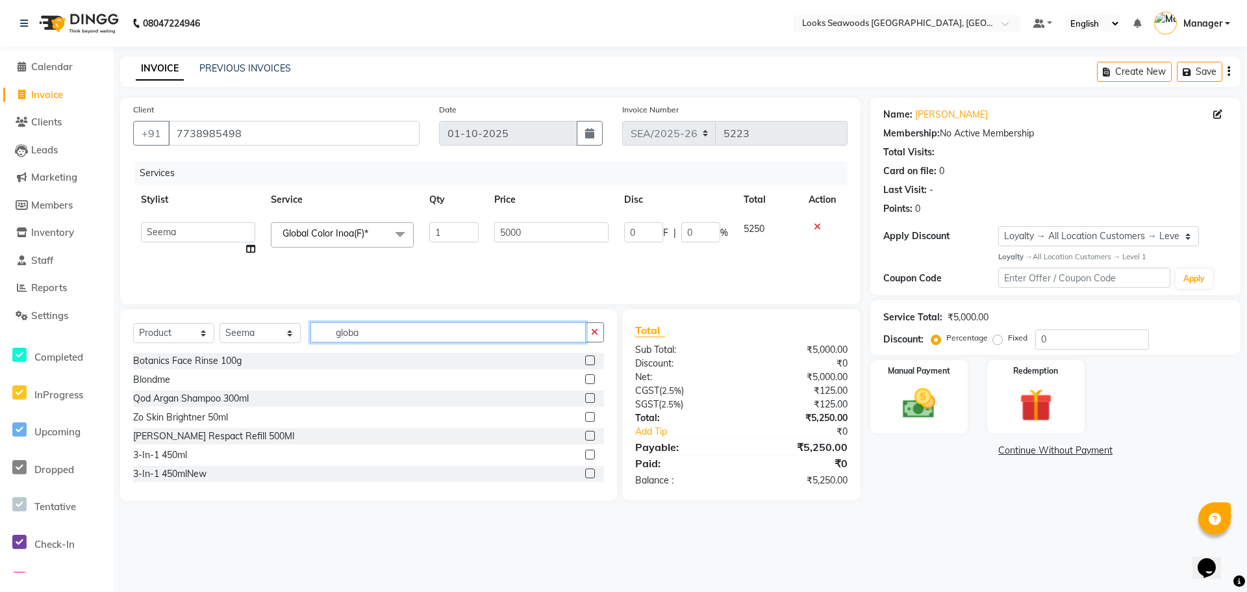
drag, startPoint x: 420, startPoint y: 336, endPoint x: 323, endPoint y: 331, distance: 96.3
click at [323, 331] on input "globa" at bounding box center [447, 332] width 275 height 20
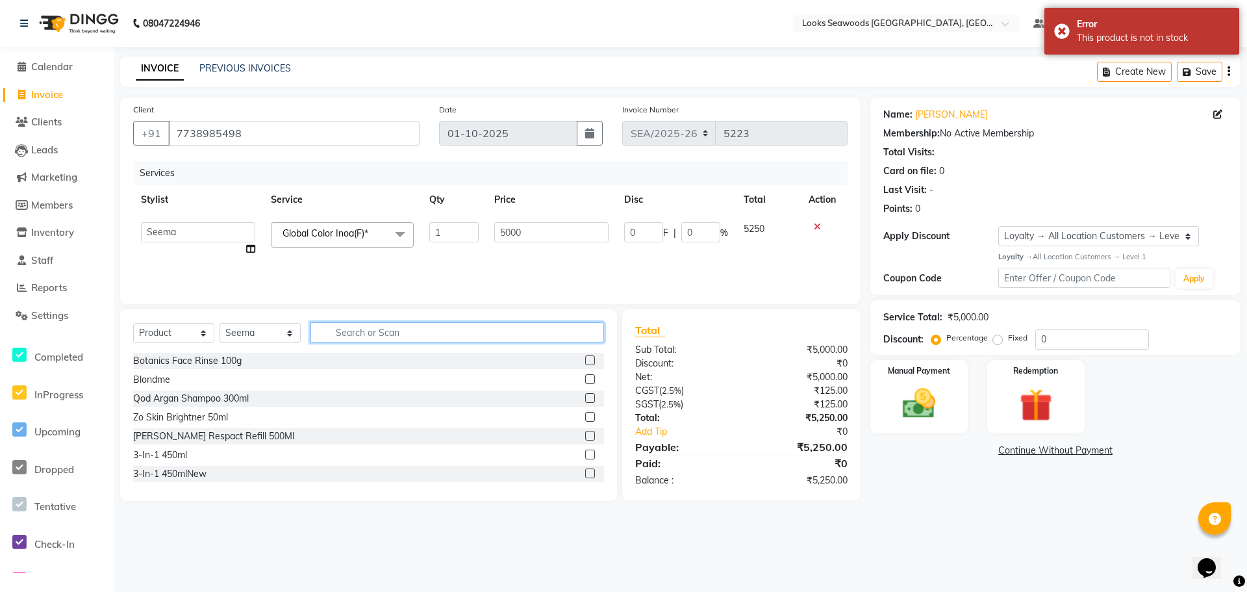
click at [303, 328] on div "Select Service Product Membership Package Voucher Prepaid Gift Card Select Styl…" at bounding box center [368, 337] width 471 height 31
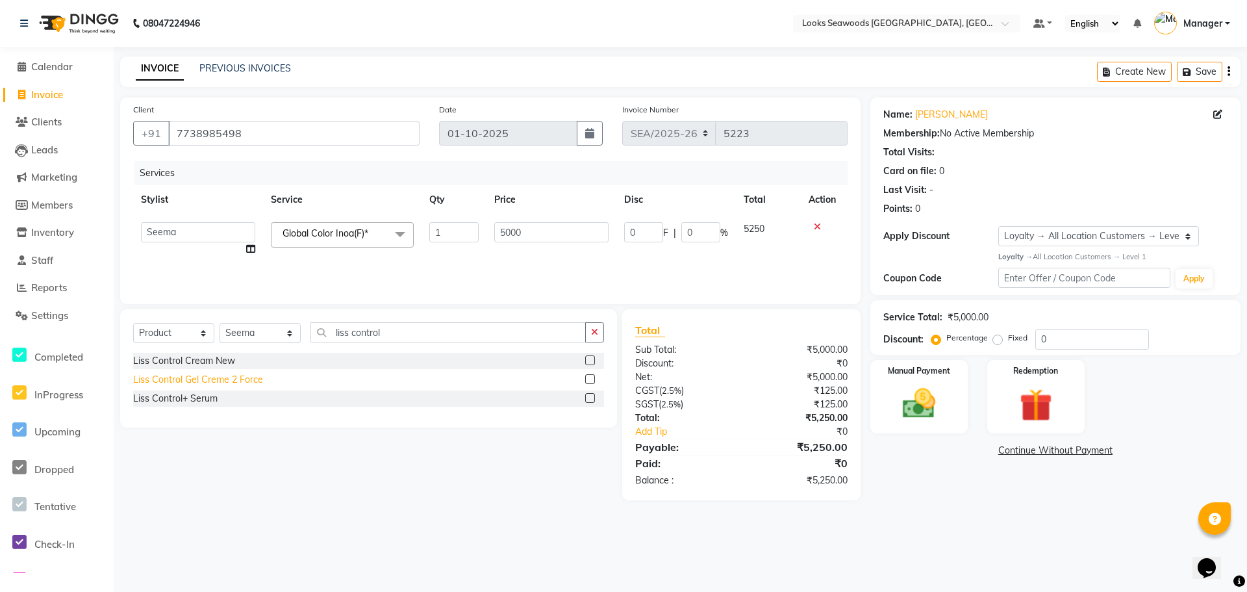
click at [244, 384] on div "Liss Control Gel Creme 2 Force" at bounding box center [198, 380] width 130 height 14
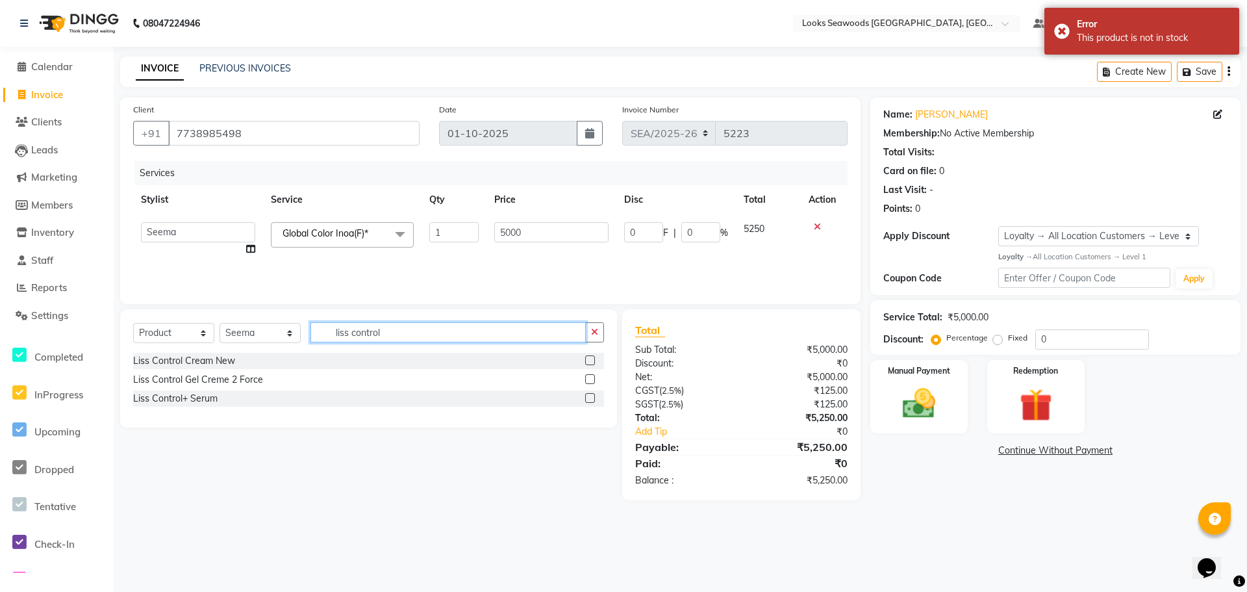
drag, startPoint x: 403, startPoint y: 336, endPoint x: 312, endPoint y: 329, distance: 91.8
click at [311, 331] on input "liss control" at bounding box center [447, 332] width 275 height 20
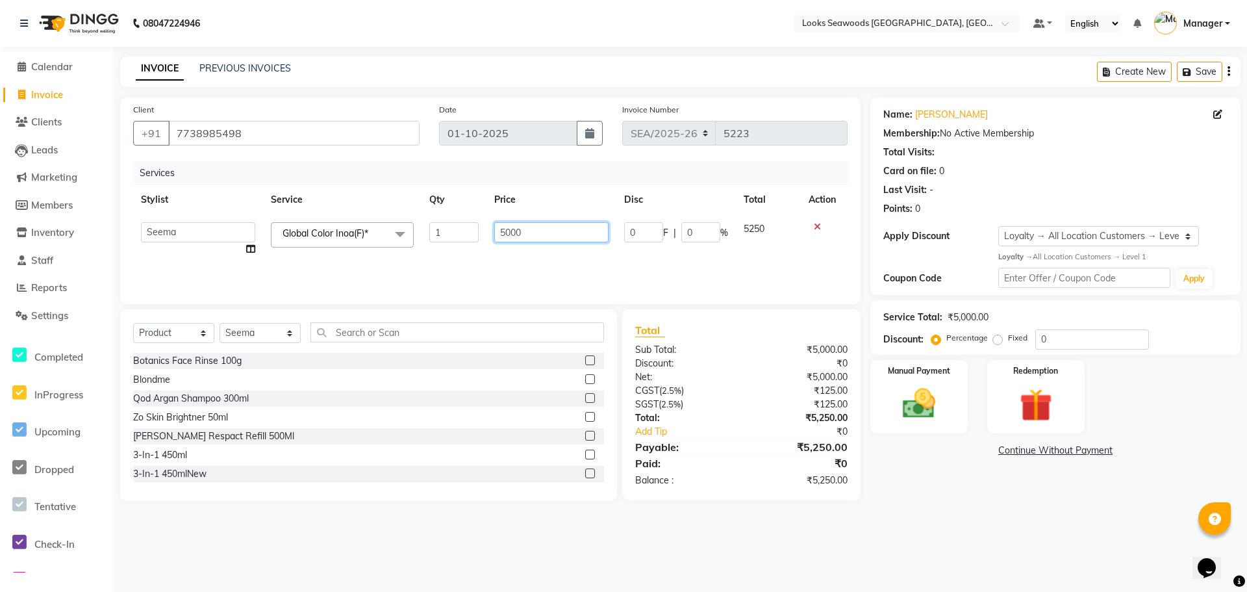
drag, startPoint x: 525, startPoint y: 232, endPoint x: 453, endPoint y: 225, distance: 72.4
click at [453, 225] on tr "Ankit Arun Counter_Sales [PERSON_NAME] Kahaowen Keeya Manager [PERSON_NAME] [PE…" at bounding box center [490, 238] width 714 height 49
click at [396, 264] on div "Services Stylist Service Qty Price Disc Total Action Ankit Arun Counter_Sales […" at bounding box center [490, 226] width 714 height 130
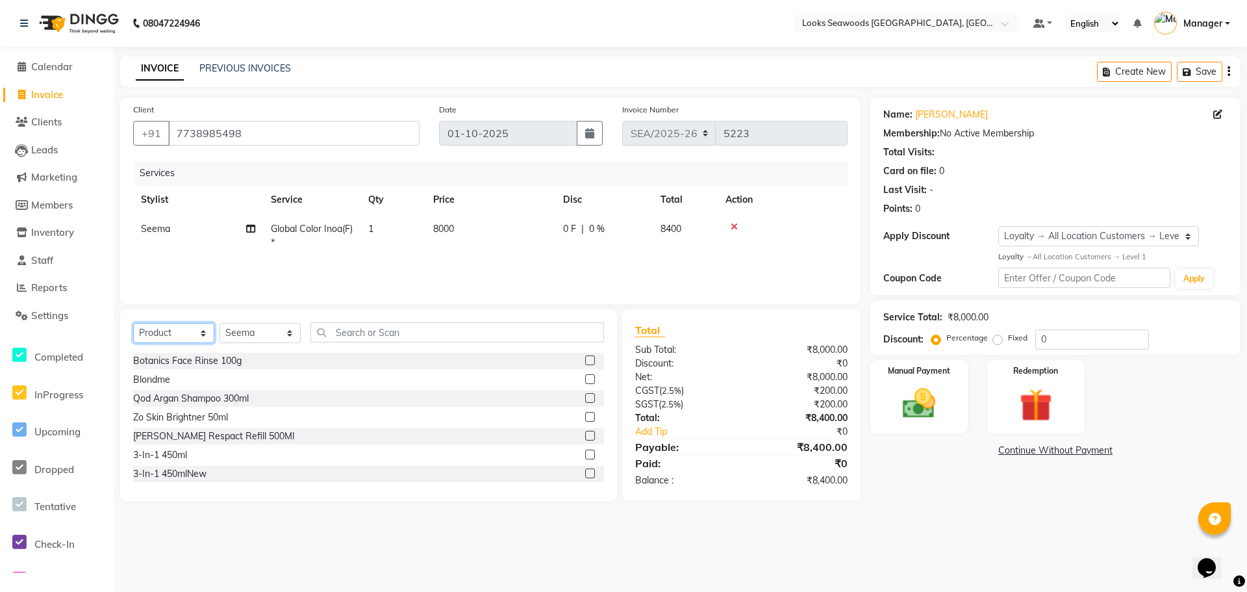
click at [205, 335] on select "Select Service Product Membership Package Voucher Prepaid Gift Card" at bounding box center [173, 333] width 81 height 20
click at [133, 323] on select "Select Service Product Membership Package Voucher Prepaid Gift Card" at bounding box center [173, 333] width 81 height 20
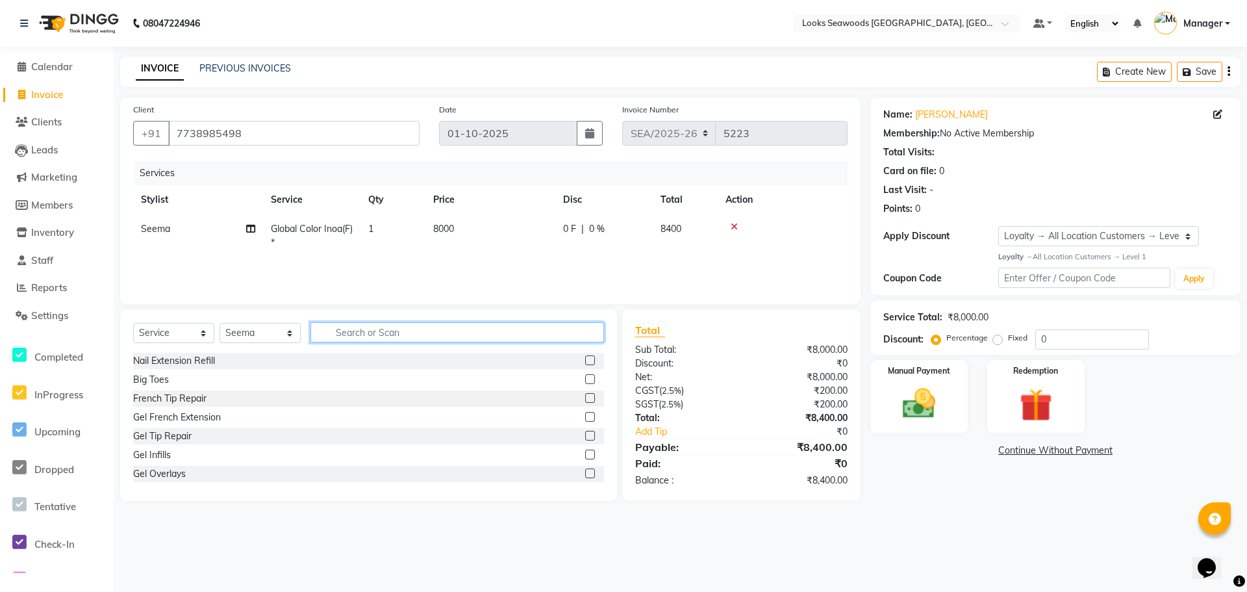
click at [392, 334] on input "text" at bounding box center [457, 332] width 294 height 20
click at [192, 440] on div "Stylist Hair Cut(F)" at bounding box center [169, 436] width 73 height 14
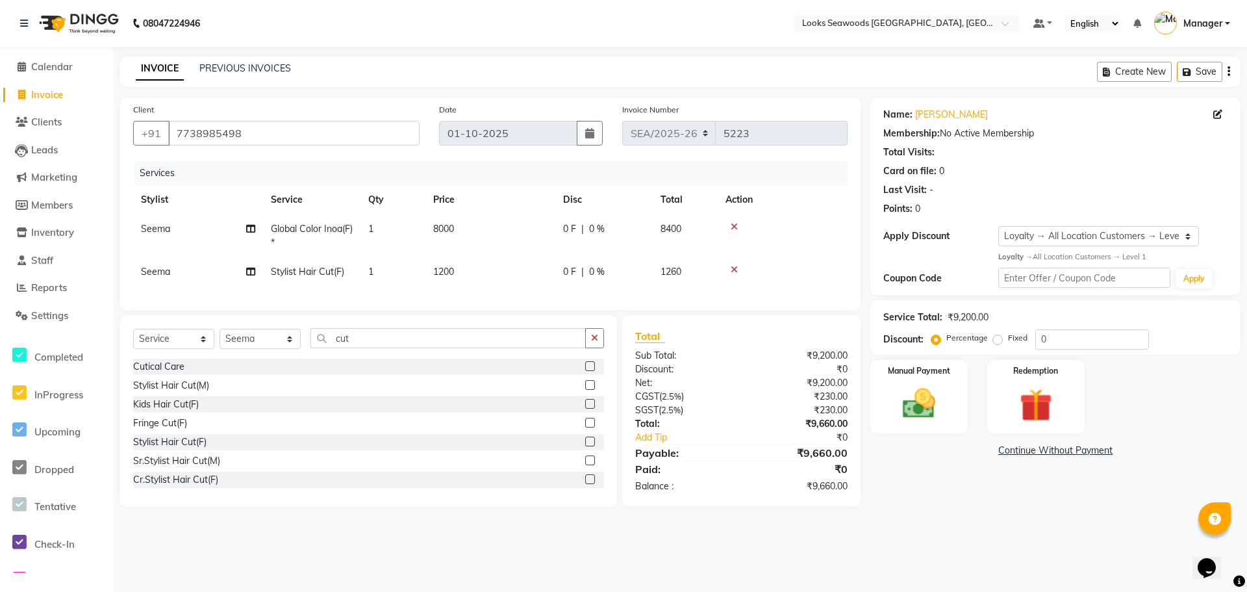
click at [451, 271] on span "1200" at bounding box center [443, 272] width 21 height 12
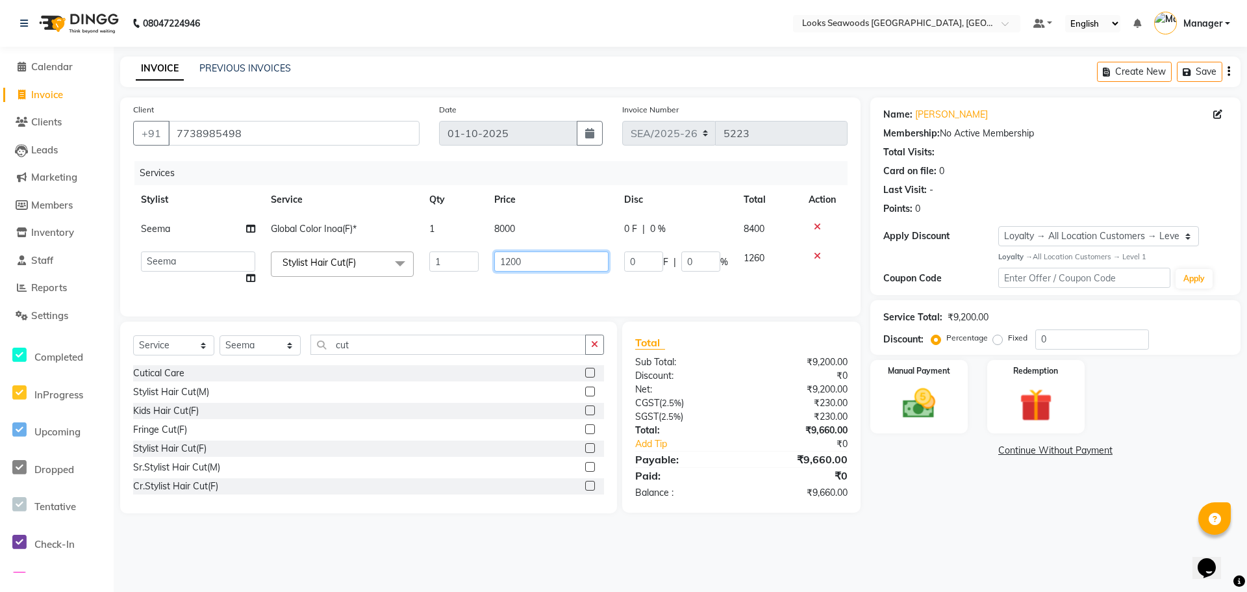
drag, startPoint x: 546, startPoint y: 257, endPoint x: 447, endPoint y: 258, distance: 98.7
click at [491, 260] on td "1200" at bounding box center [551, 268] width 130 height 49
click at [378, 297] on div "Services Stylist Service Qty Price Disc Total Action Seema Global Color Inoa(F)…" at bounding box center [490, 232] width 714 height 142
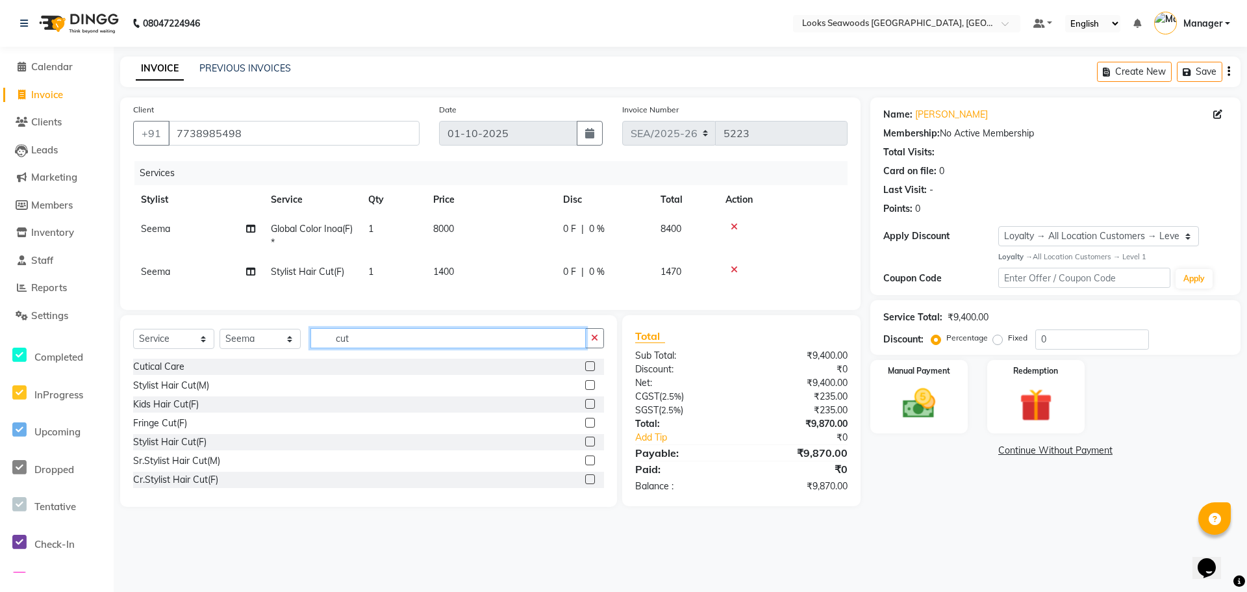
drag, startPoint x: 358, startPoint y: 349, endPoint x: 321, endPoint y: 357, distance: 38.0
click at [301, 352] on div "Select Service Product Membership Package Voucher Prepaid Gift Card Select Styl…" at bounding box center [368, 343] width 471 height 31
click at [294, 349] on select "Select Stylist Ankit Arun Counter_Sales [PERSON_NAME] [PERSON_NAME] Manager [PE…" at bounding box center [260, 339] width 81 height 20
click at [220, 338] on select "Select Stylist Ankit Arun Counter_Sales [PERSON_NAME] [PERSON_NAME] Manager [PE…" at bounding box center [260, 339] width 81 height 20
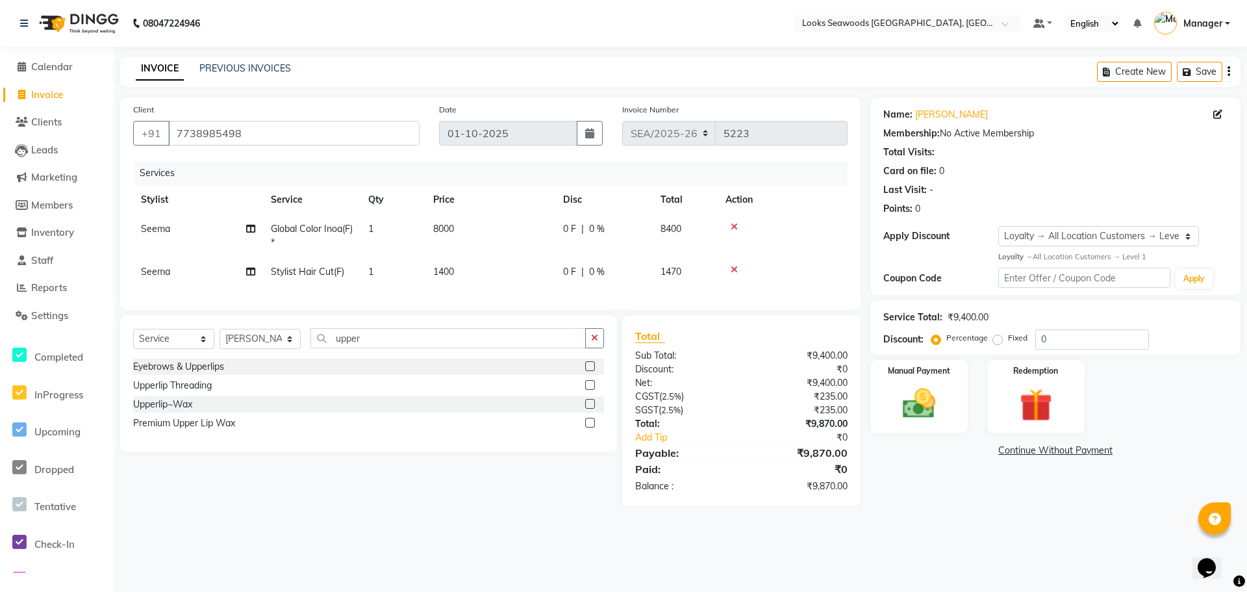
click at [213, 394] on div "Upperlip Threading" at bounding box center [368, 385] width 471 height 16
click at [208, 392] on div "Upperlip Threading" at bounding box center [172, 386] width 79 height 14
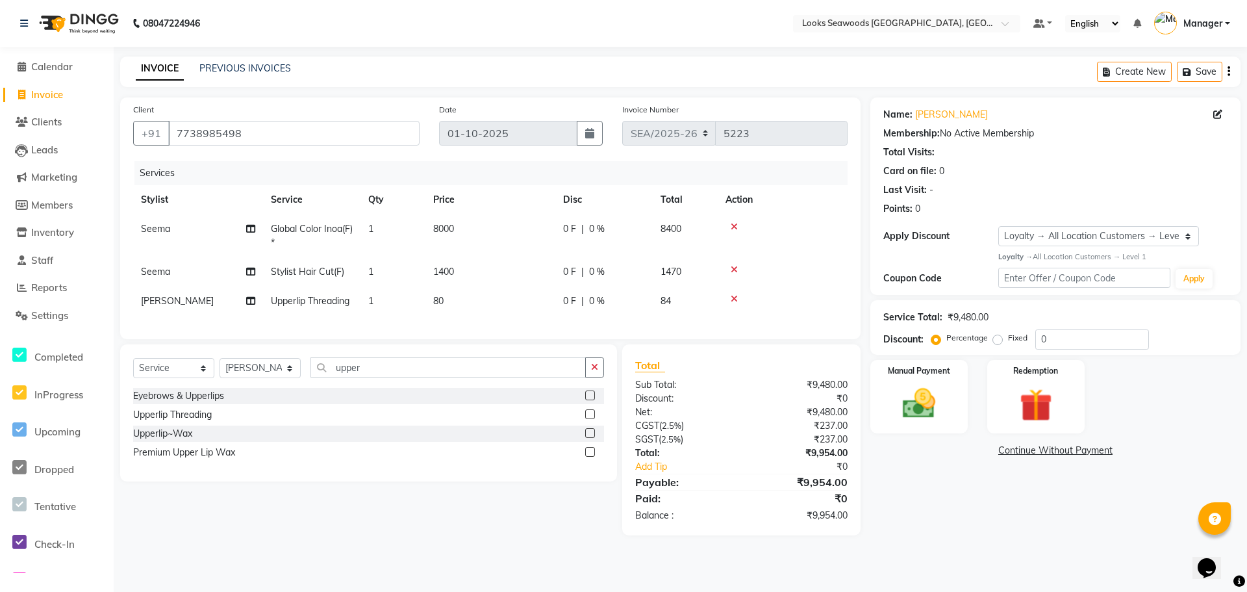
click at [437, 300] on span "80" at bounding box center [438, 301] width 10 height 12
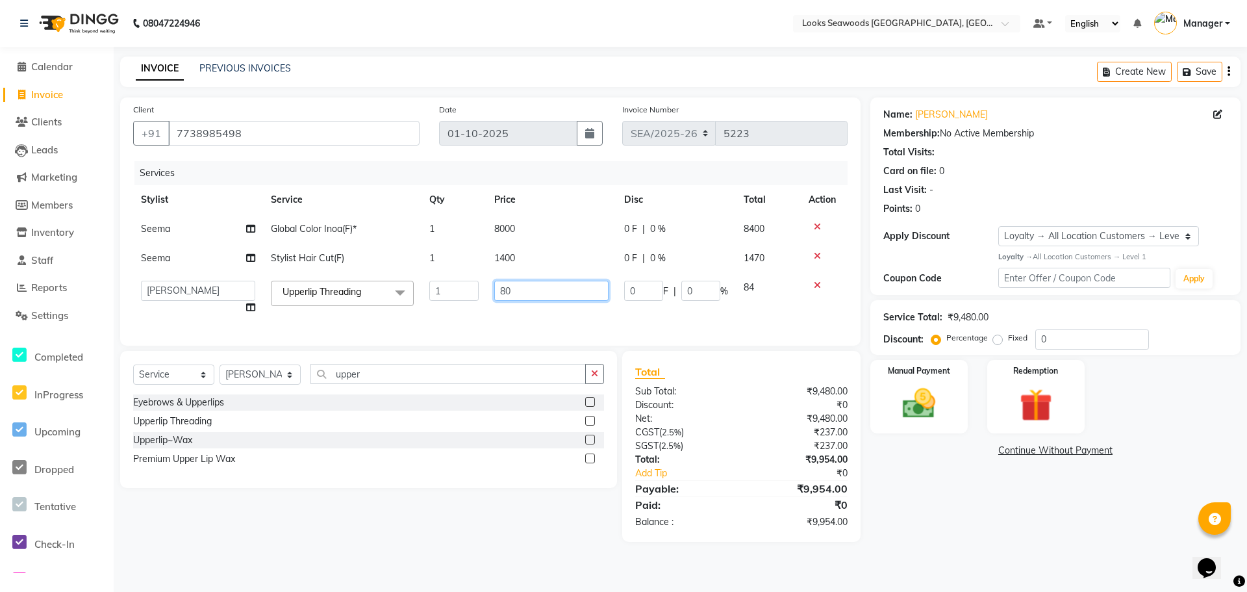
drag, startPoint x: 512, startPoint y: 291, endPoint x: 482, endPoint y: 291, distance: 30.5
click at [482, 291] on tr "Ankit Arun Counter_Sales [PERSON_NAME] Kahaowen Keeya Manager [PERSON_NAME] [PE…" at bounding box center [490, 297] width 714 height 49
click at [516, 319] on div "Services Stylist Service Qty Price Disc Total Action Seema Global Color Inoa(F)…" at bounding box center [490, 246] width 714 height 171
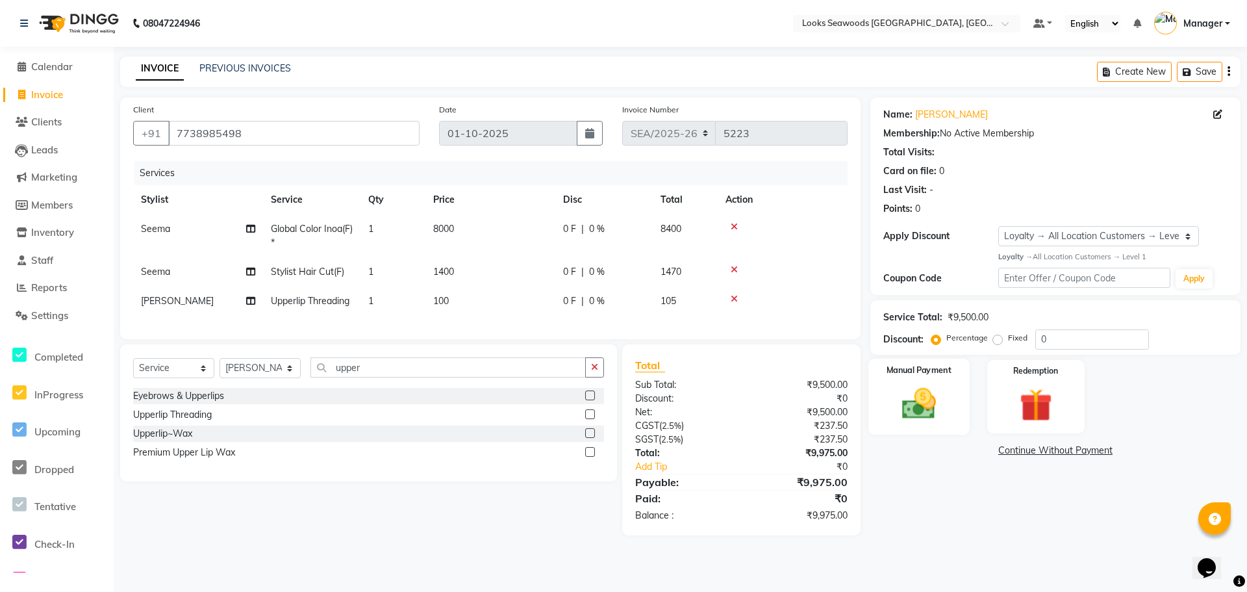
click at [924, 415] on img at bounding box center [919, 404] width 56 height 40
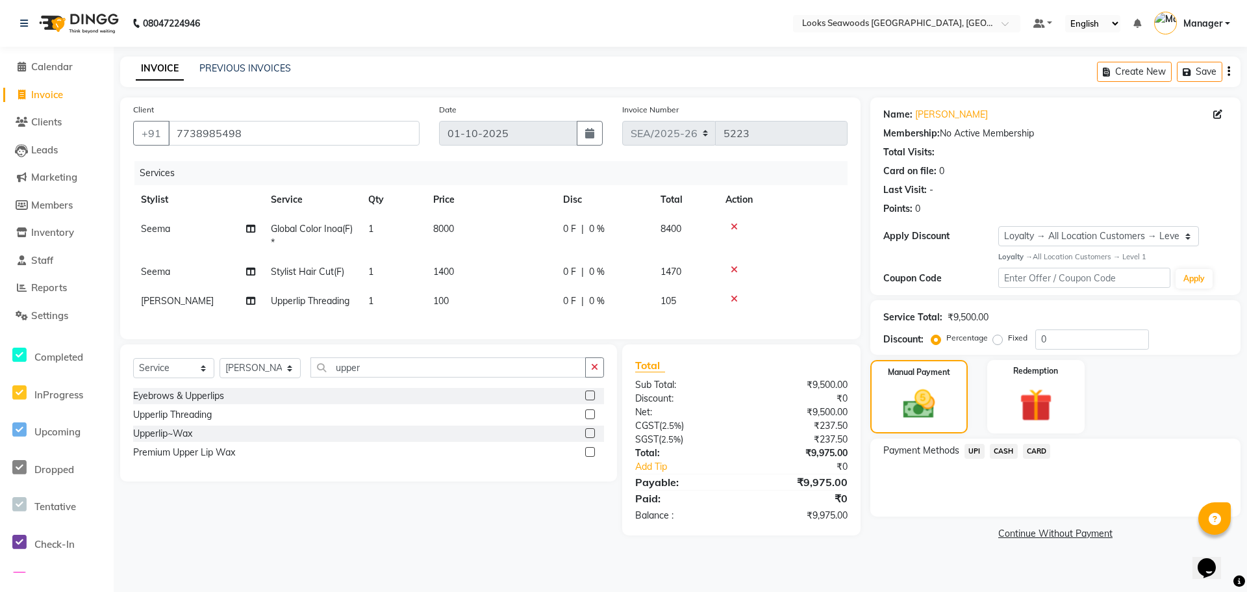
click at [1036, 449] on span "CARD" at bounding box center [1037, 451] width 28 height 15
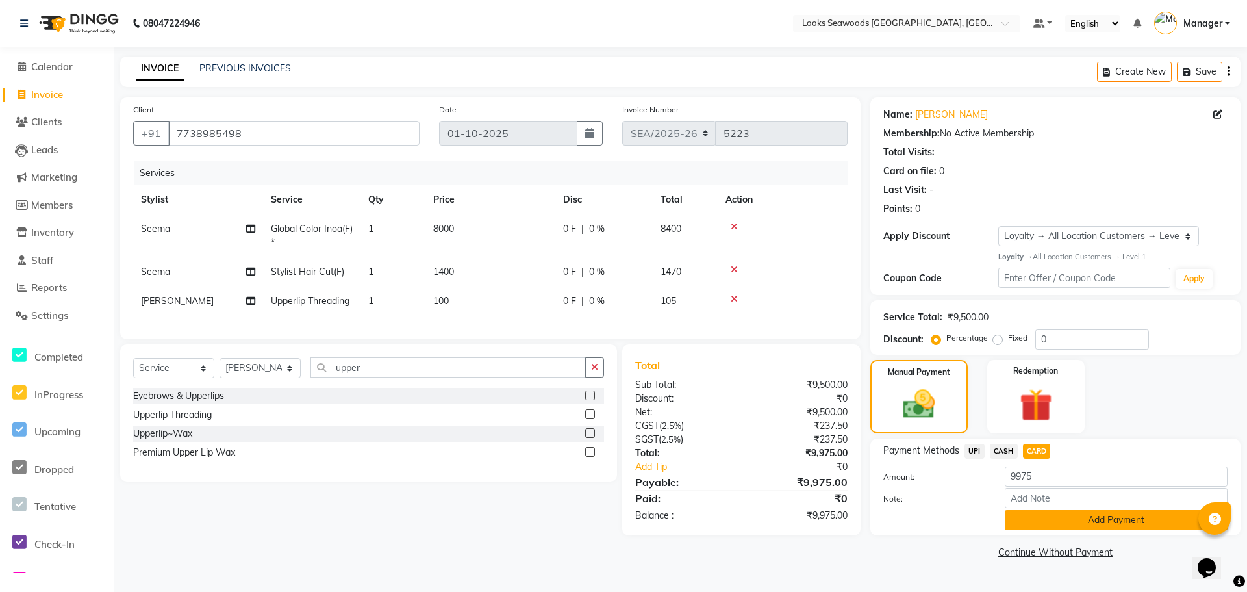
click at [1085, 518] on button "Add Payment" at bounding box center [1116, 520] width 223 height 20
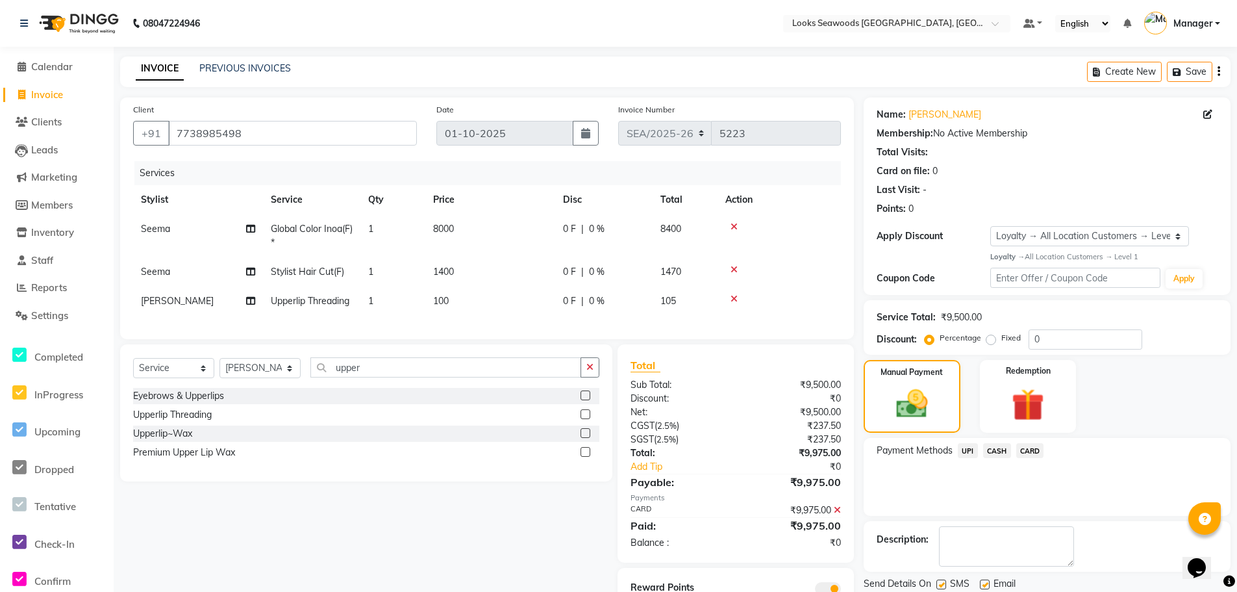
scroll to position [64, 0]
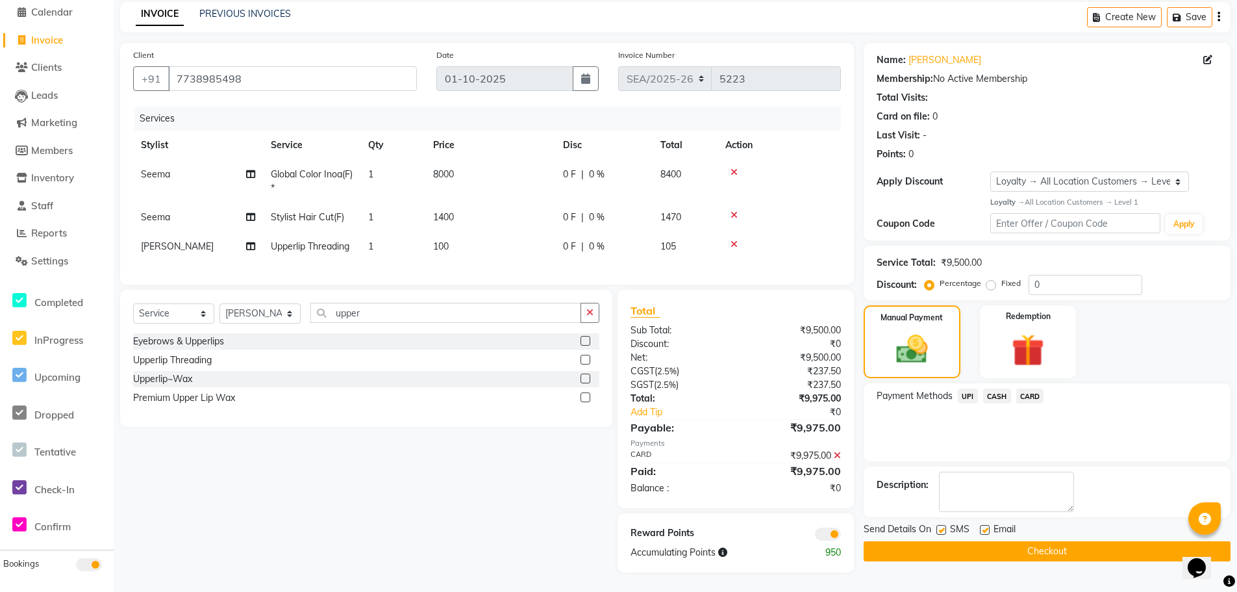
drag, startPoint x: 983, startPoint y: 518, endPoint x: 995, endPoint y: 545, distance: 29.7
click at [988, 525] on label at bounding box center [985, 530] width 10 height 10
click at [988, 526] on input "checkbox" at bounding box center [984, 530] width 8 height 8
click at [1005, 547] on button "Checkout" at bounding box center [1047, 551] width 367 height 20
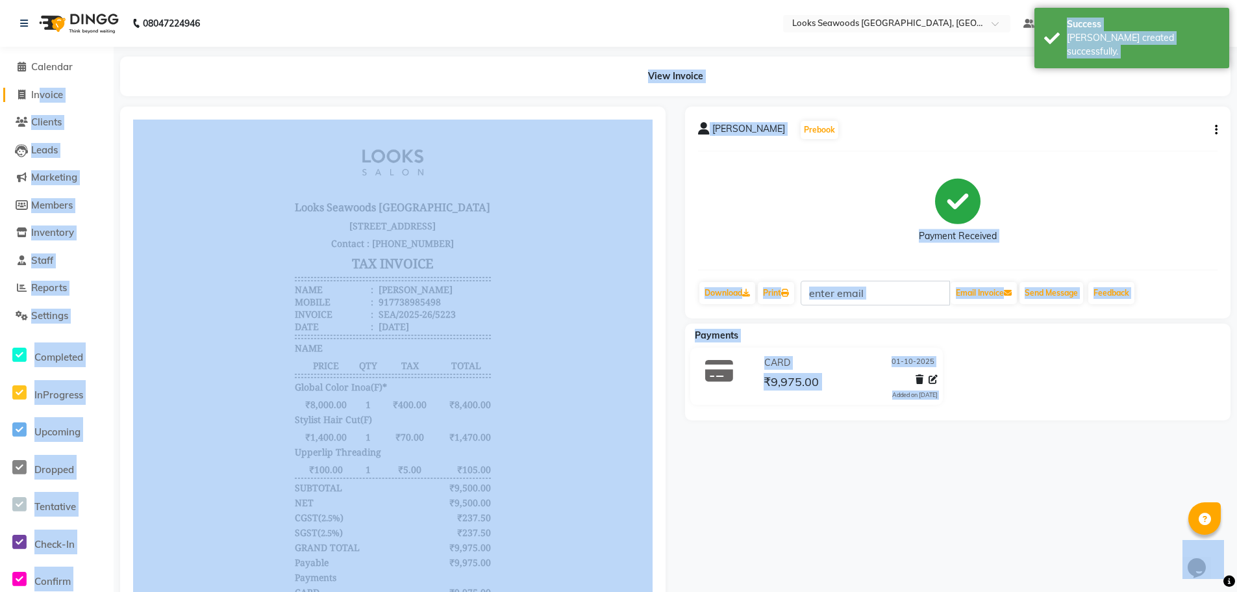
click at [55, 95] on span "Invoice" at bounding box center [47, 94] width 32 height 12
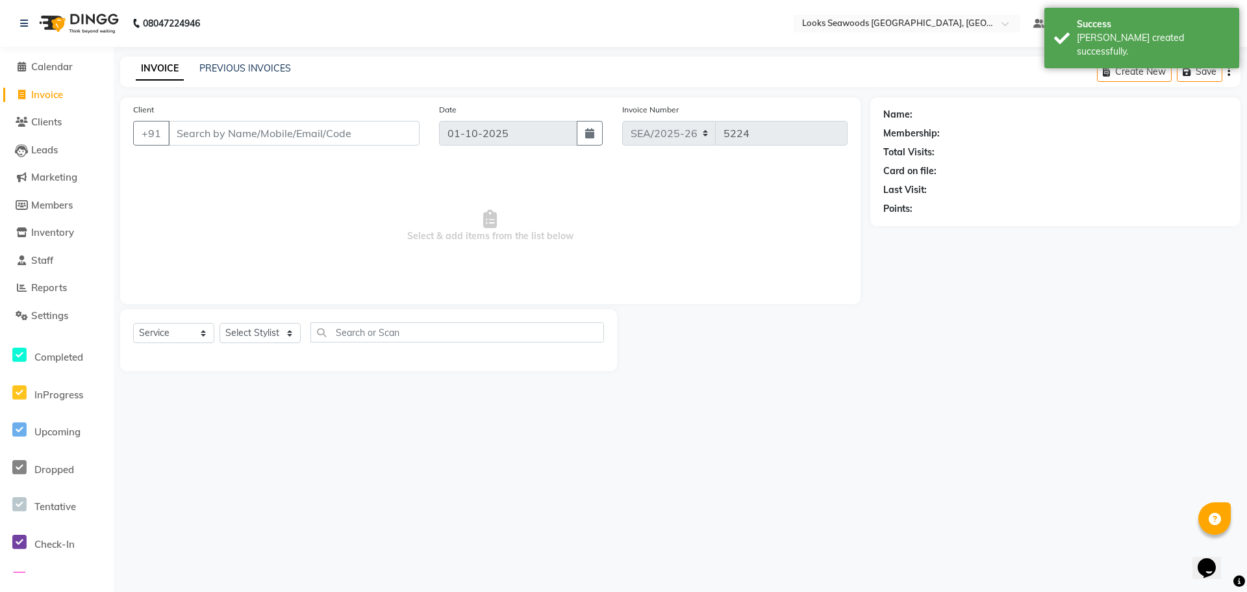
drag, startPoint x: 218, startPoint y: 126, endPoint x: 223, endPoint y: 132, distance: 8.7
click at [218, 134] on input "Client" at bounding box center [293, 133] width 251 height 25
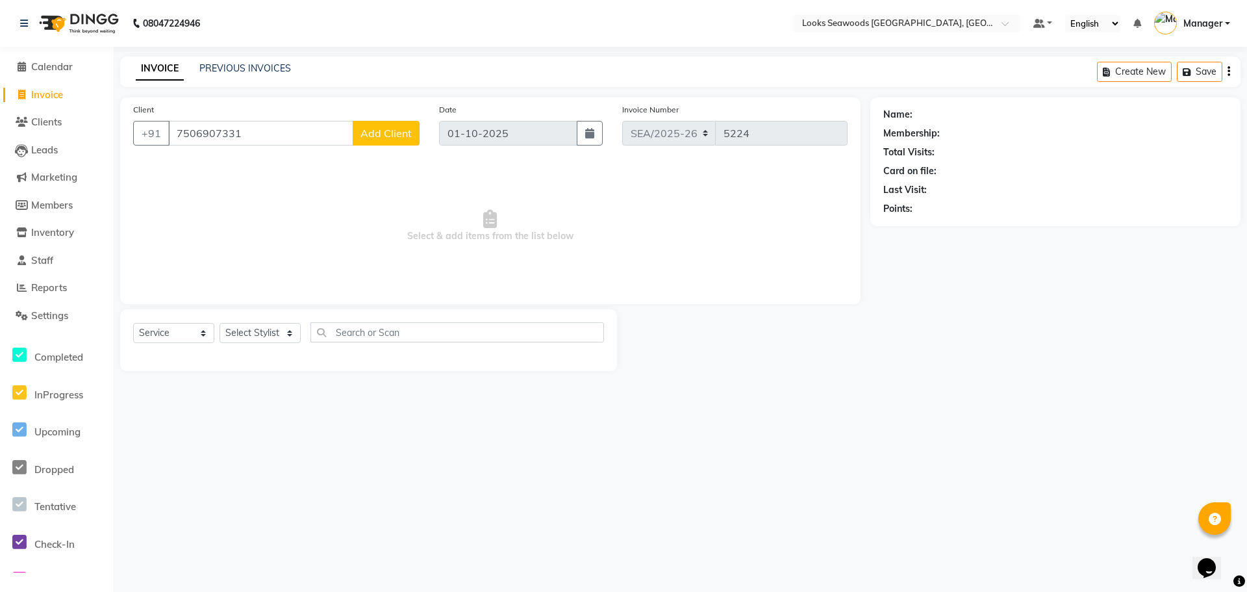
click at [385, 128] on span "Add Client" at bounding box center [385, 133] width 51 height 13
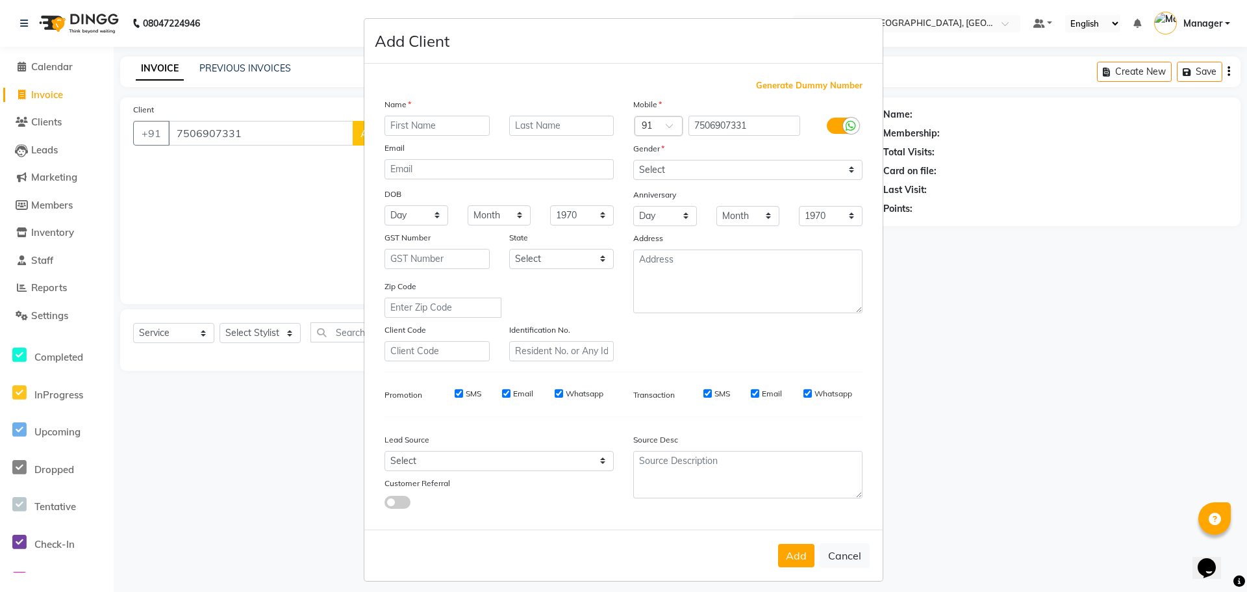
click at [392, 127] on input "text" at bounding box center [436, 126] width 105 height 20
drag, startPoint x: 258, startPoint y: 130, endPoint x: 163, endPoint y: 126, distance: 94.9
click at [163, 126] on ngb-modal-window "Add Client Generate Dummy Number Name Email DOB Day 01 02 03 04 05 06 07 08 09 …" at bounding box center [623, 296] width 1247 height 592
drag, startPoint x: 324, startPoint y: 142, endPoint x: 347, endPoint y: 153, distance: 25.6
click at [325, 143] on ngb-modal-window "Add Client Generate Dummy Number Name Email DOB Day 01 02 03 04 05 06 07 08 09 …" at bounding box center [623, 296] width 1247 height 592
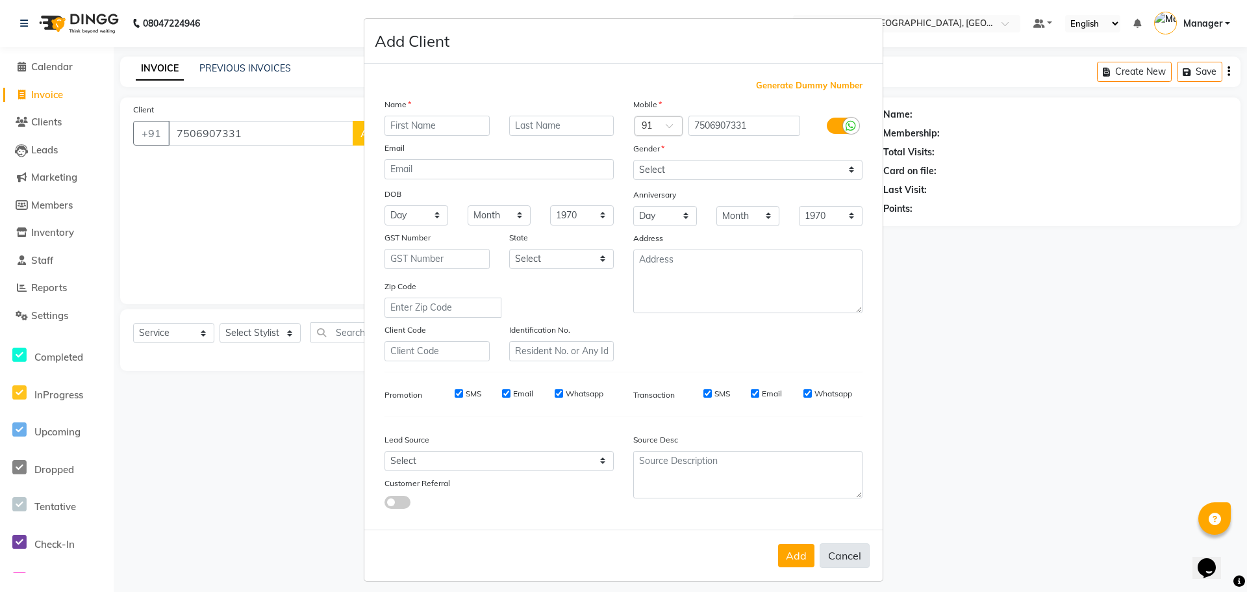
click at [848, 551] on button "Cancel" at bounding box center [845, 555] width 50 height 25
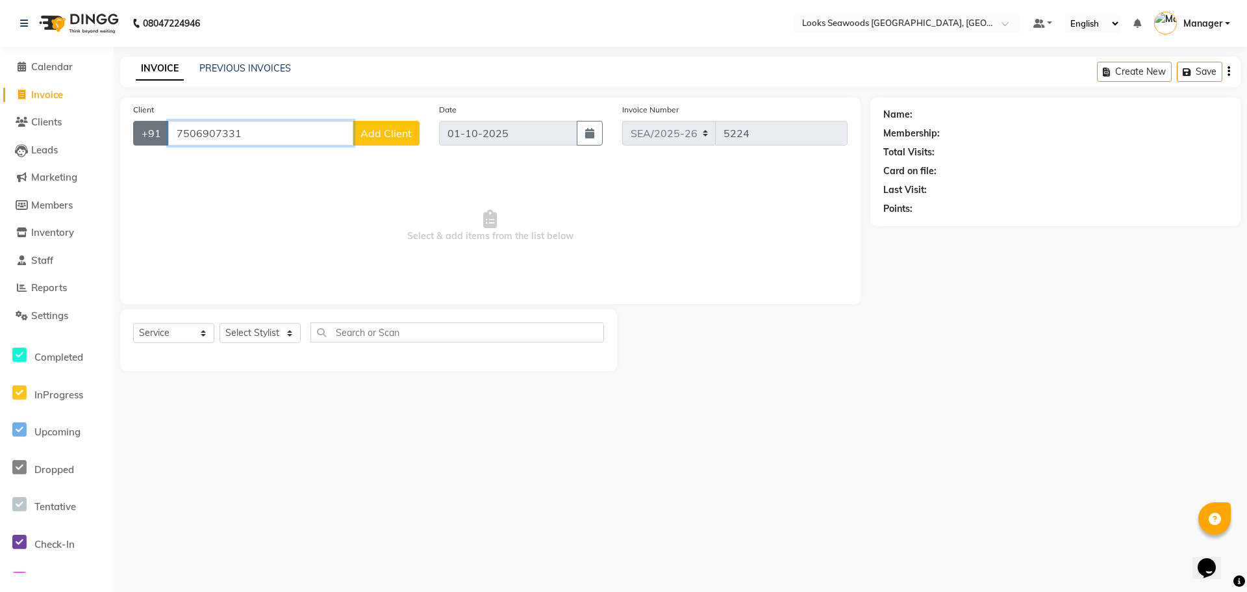
drag, startPoint x: 182, startPoint y: 134, endPoint x: 157, endPoint y: 130, distance: 26.3
click at [157, 130] on div "[PHONE_NUMBER] Add Client" at bounding box center [276, 133] width 286 height 25
click at [200, 127] on input "Client" at bounding box center [293, 133] width 251 height 25
click at [373, 143] on button "Add Client" at bounding box center [386, 133] width 67 height 25
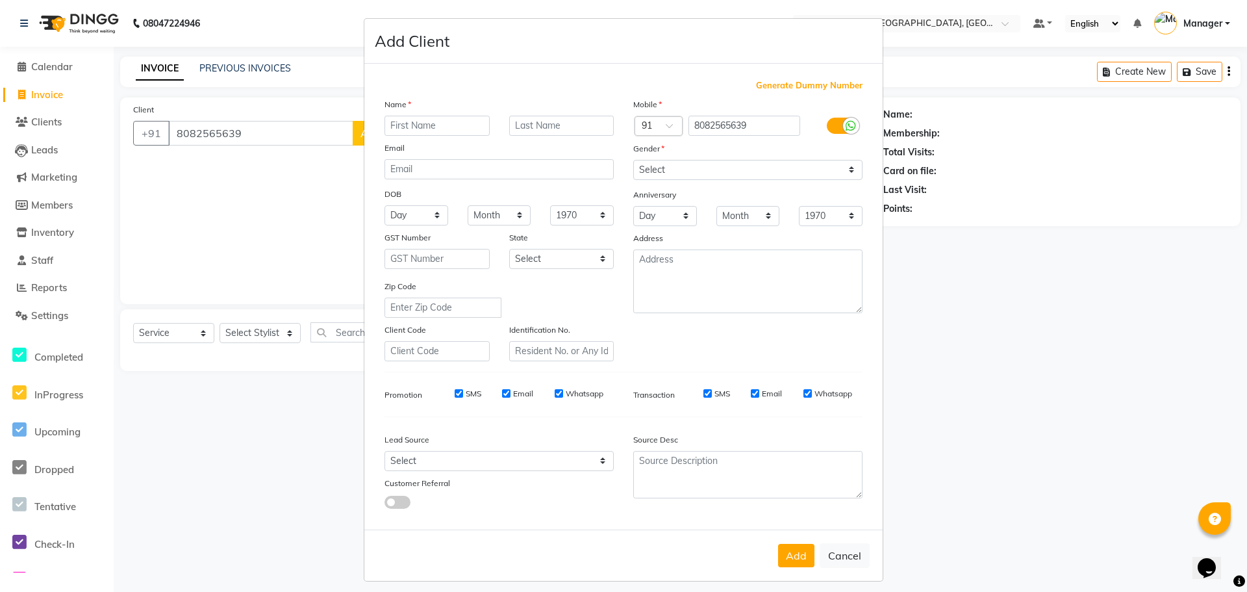
click at [429, 128] on input "text" at bounding box center [436, 126] width 105 height 20
click at [520, 134] on input "text" at bounding box center [561, 126] width 105 height 20
click at [527, 124] on input "text" at bounding box center [561, 126] width 105 height 20
click at [709, 172] on select "Select [DEMOGRAPHIC_DATA] [DEMOGRAPHIC_DATA] Other Prefer Not To Say" at bounding box center [747, 170] width 229 height 20
click at [633, 160] on select "Select [DEMOGRAPHIC_DATA] [DEMOGRAPHIC_DATA] Other Prefer Not To Say" at bounding box center [747, 170] width 229 height 20
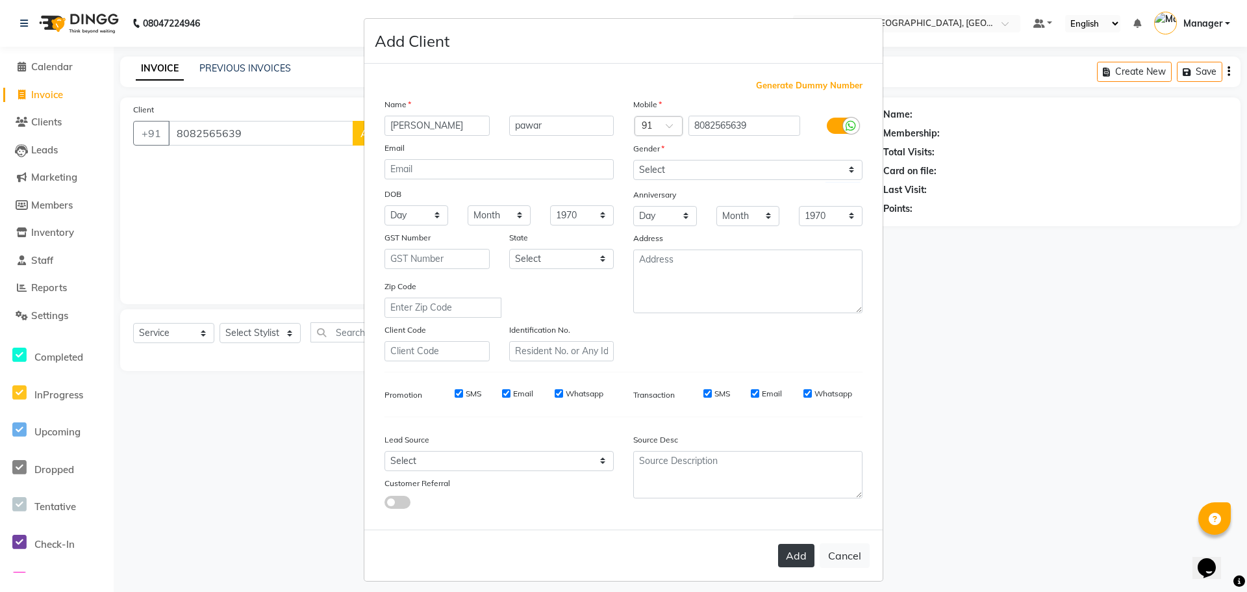
click at [793, 556] on button "Add" at bounding box center [796, 555] width 36 height 23
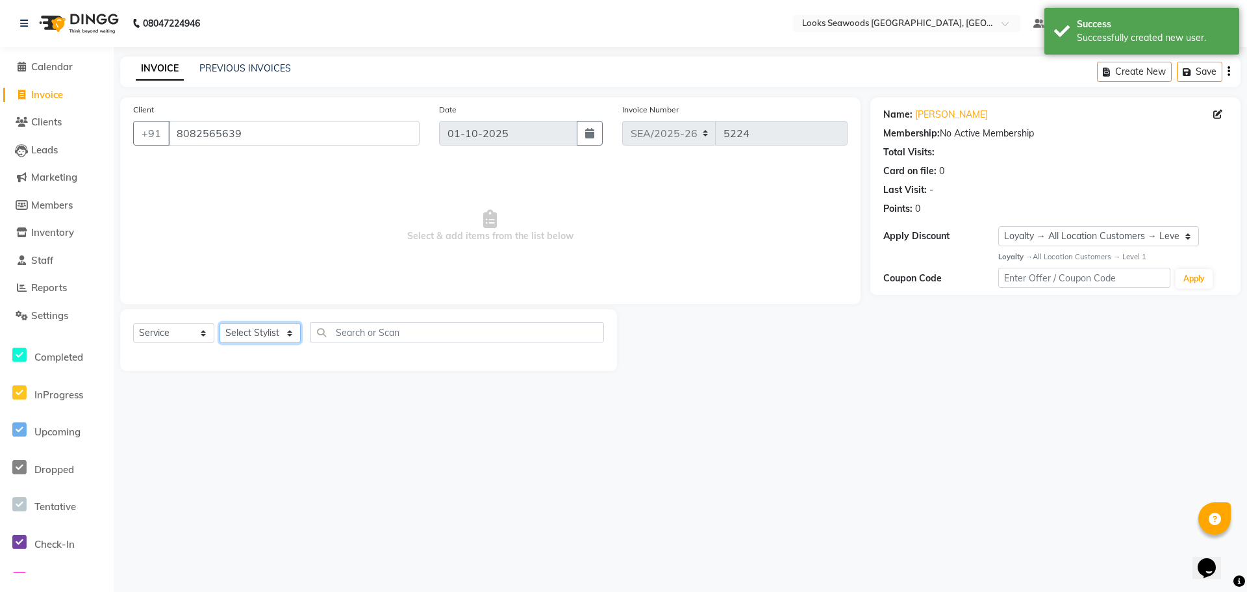
click at [290, 333] on select "Select Stylist Ankit Arun Counter_Sales [PERSON_NAME] [PERSON_NAME] Manager [PE…" at bounding box center [260, 333] width 81 height 20
click at [220, 323] on select "Select Stylist Ankit Arun Counter_Sales [PERSON_NAME] [PERSON_NAME] Manager [PE…" at bounding box center [260, 333] width 81 height 20
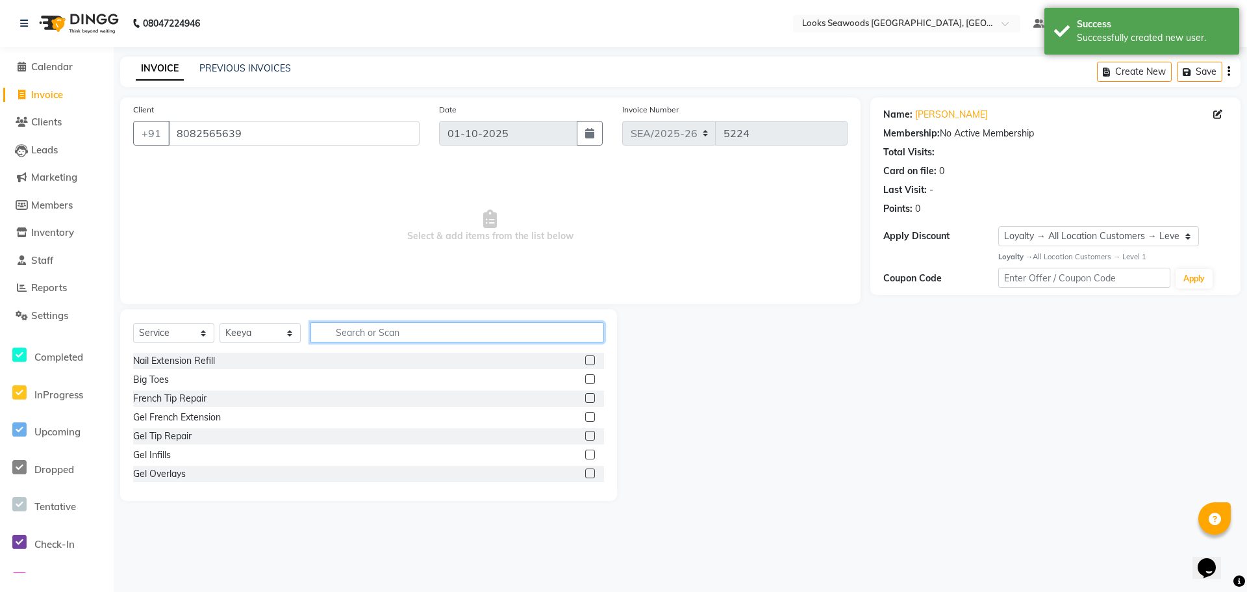
click at [349, 338] on input "text" at bounding box center [457, 332] width 294 height 20
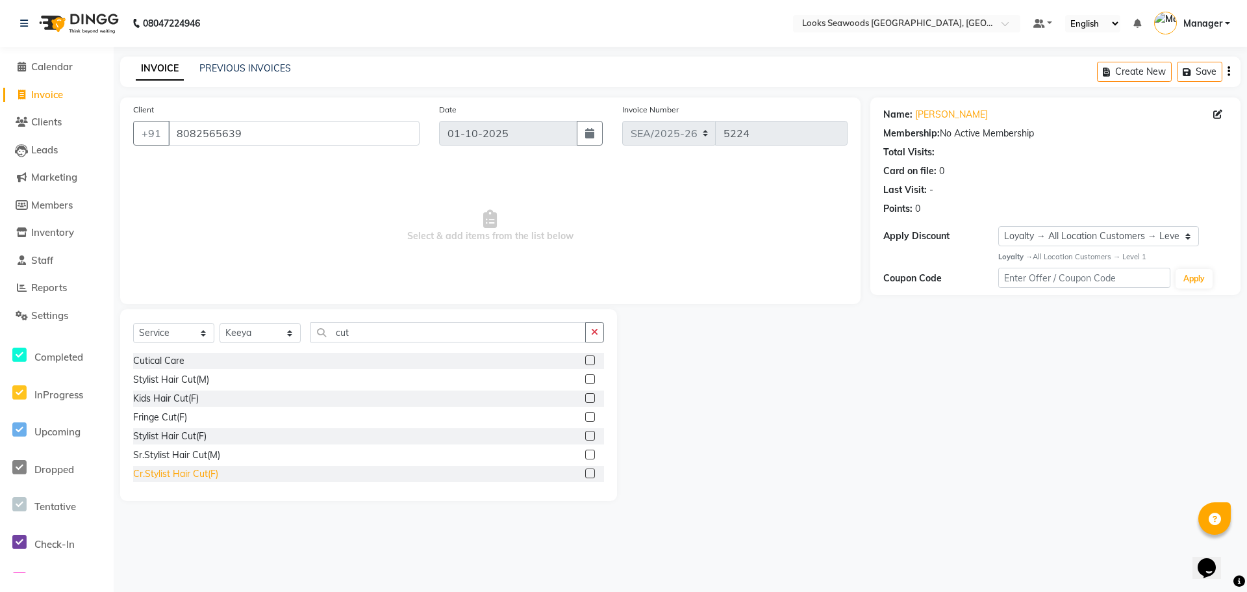
drag, startPoint x: 207, startPoint y: 468, endPoint x: 213, endPoint y: 470, distance: 6.6
click at [212, 470] on div "Cr.Stylist Hair Cut(F)" at bounding box center [175, 474] width 85 height 14
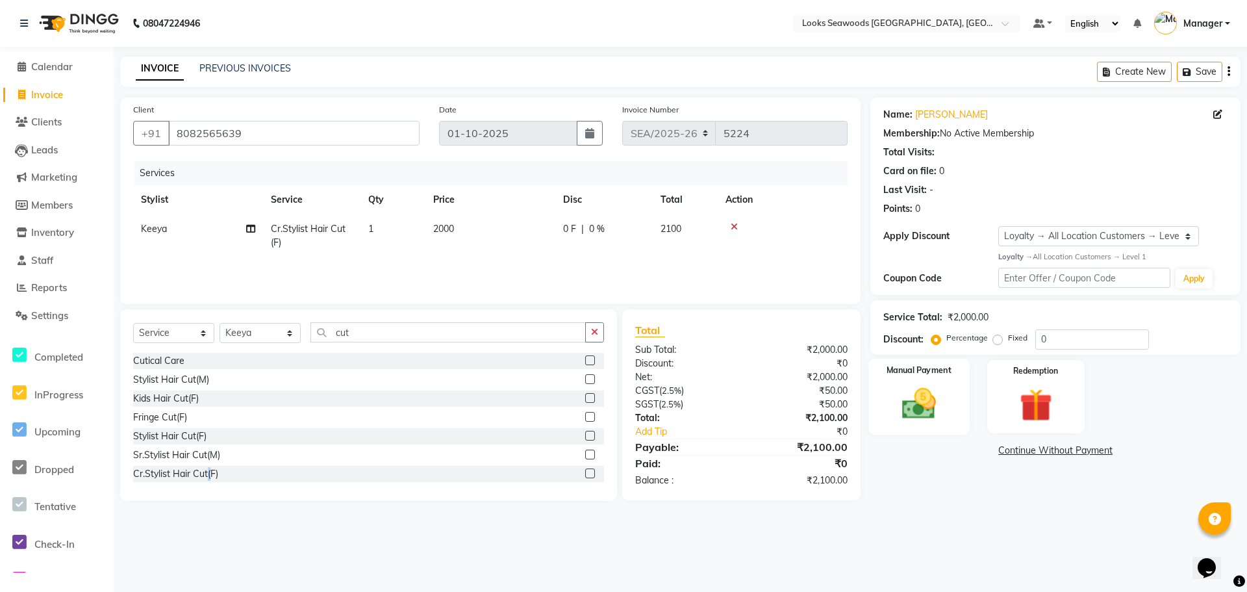
click at [907, 421] on img at bounding box center [919, 404] width 56 height 40
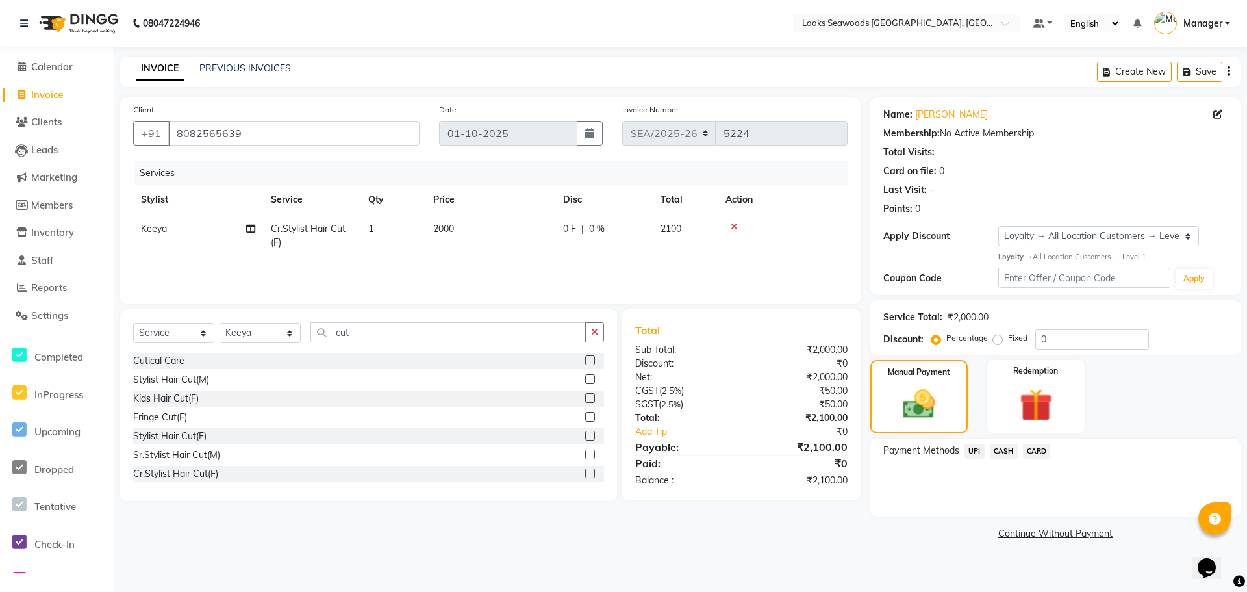
click at [981, 453] on span "UPI" at bounding box center [974, 451] width 20 height 15
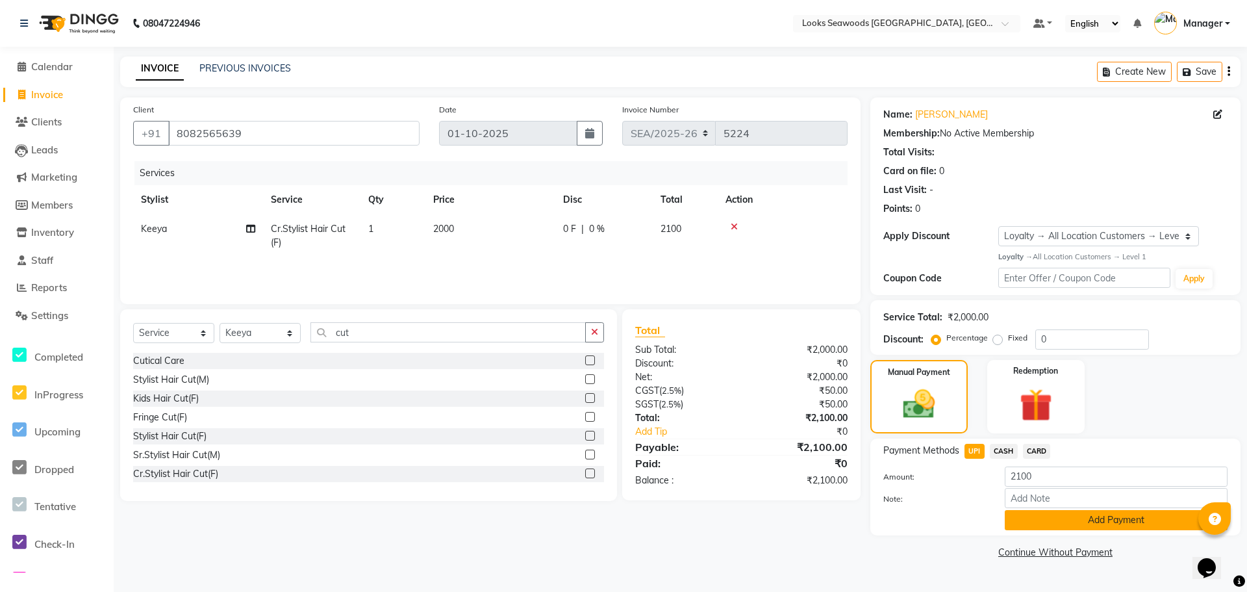
click at [1103, 523] on button "Add Payment" at bounding box center [1116, 520] width 223 height 20
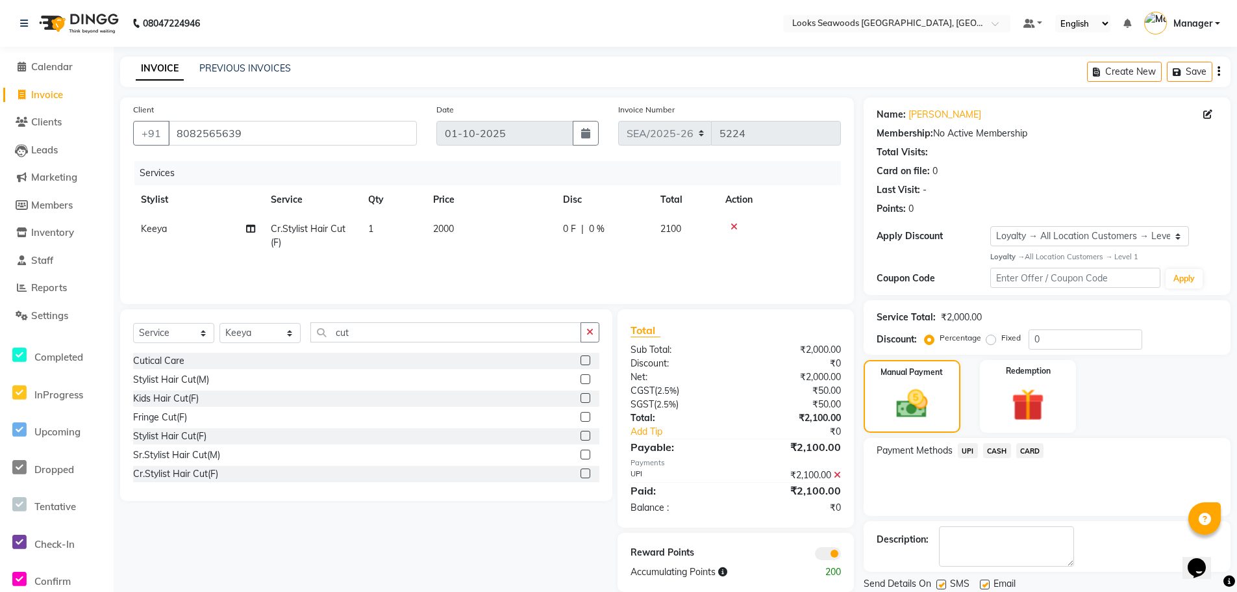
scroll to position [44, 0]
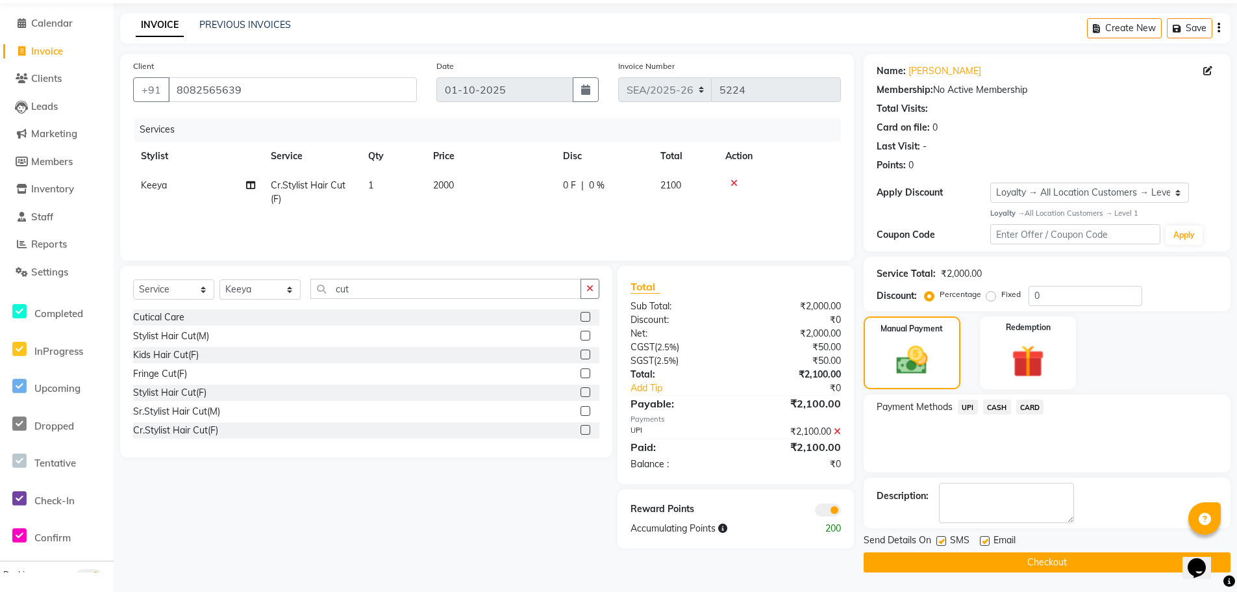
drag, startPoint x: 985, startPoint y: 543, endPoint x: 994, endPoint y: 566, distance: 24.2
click at [987, 544] on label at bounding box center [985, 541] width 10 height 10
click at [987, 544] on input "checkbox" at bounding box center [984, 541] width 8 height 8
click at [1007, 567] on button "Checkout" at bounding box center [1047, 562] width 367 height 20
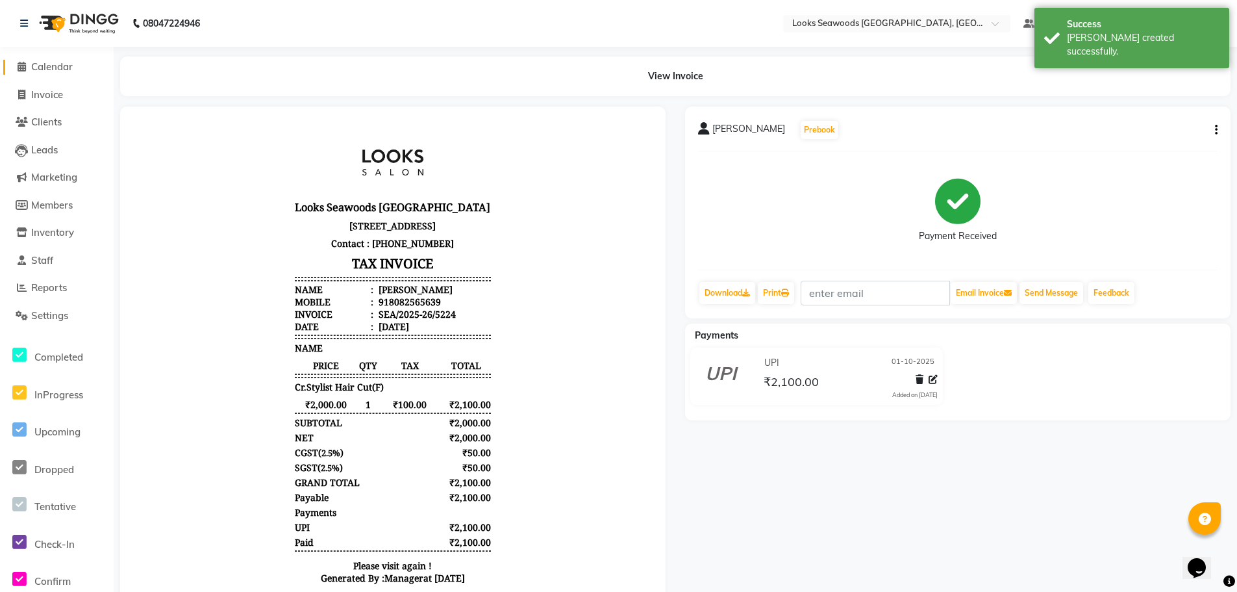
click at [62, 69] on span "Calendar" at bounding box center [52, 66] width 42 height 12
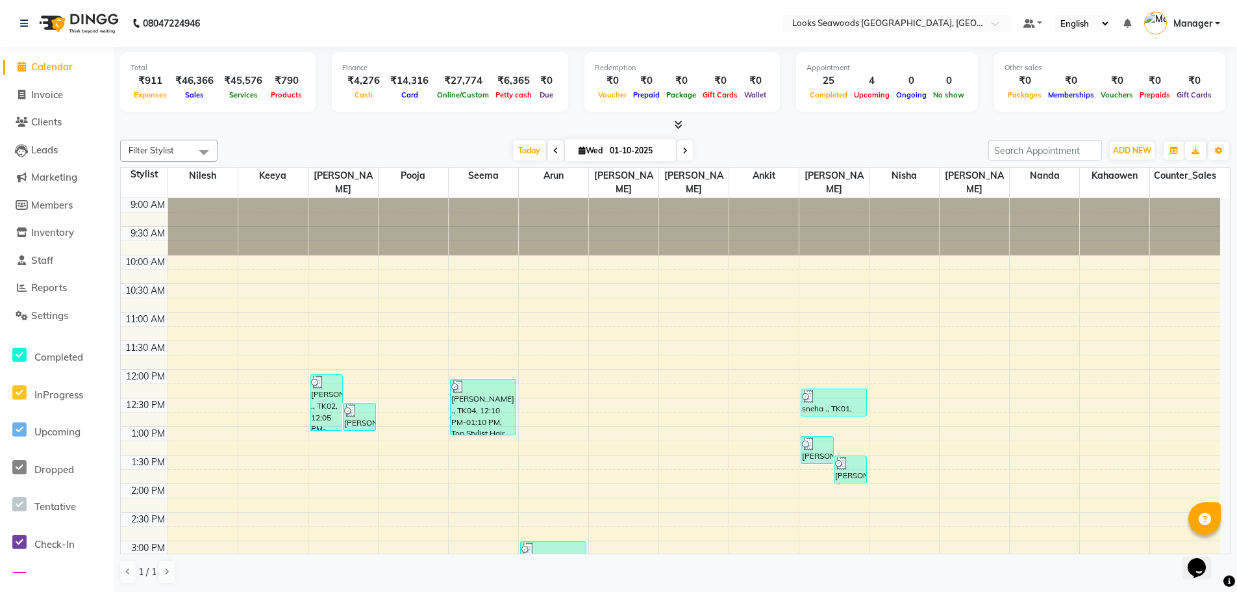
click at [58, 66] on span "Calendar" at bounding box center [52, 66] width 42 height 12
click at [45, 292] on span "Reports" at bounding box center [49, 287] width 36 height 12
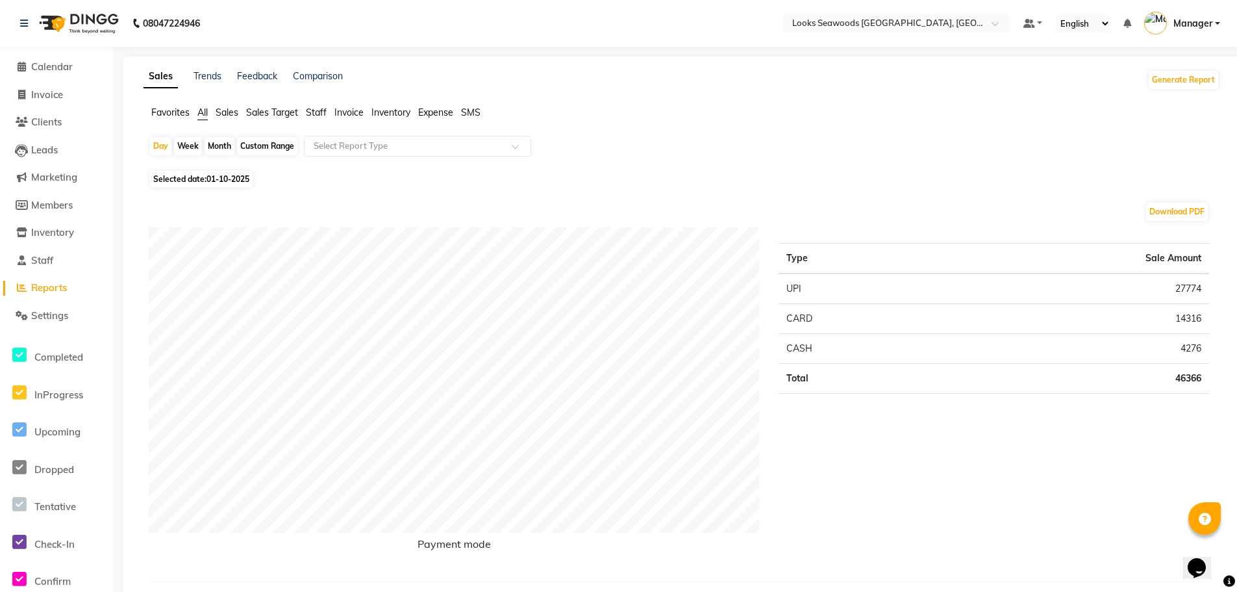
click at [259, 112] on span "Sales Target" at bounding box center [272, 113] width 52 height 12
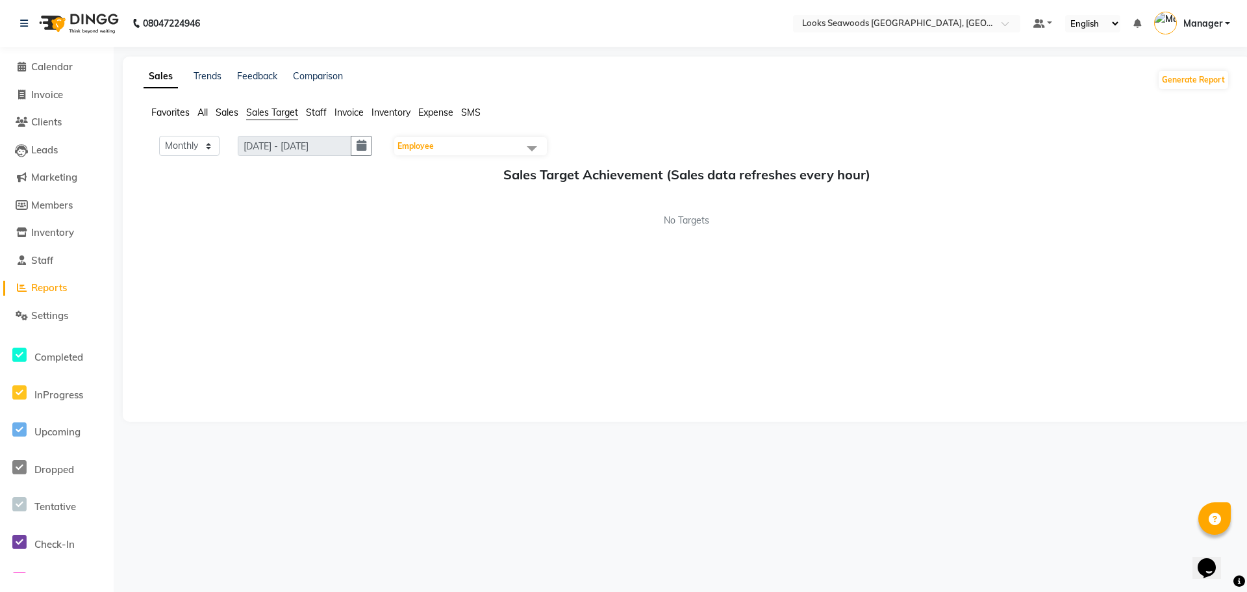
click at [226, 111] on span "Sales" at bounding box center [227, 113] width 23 height 12
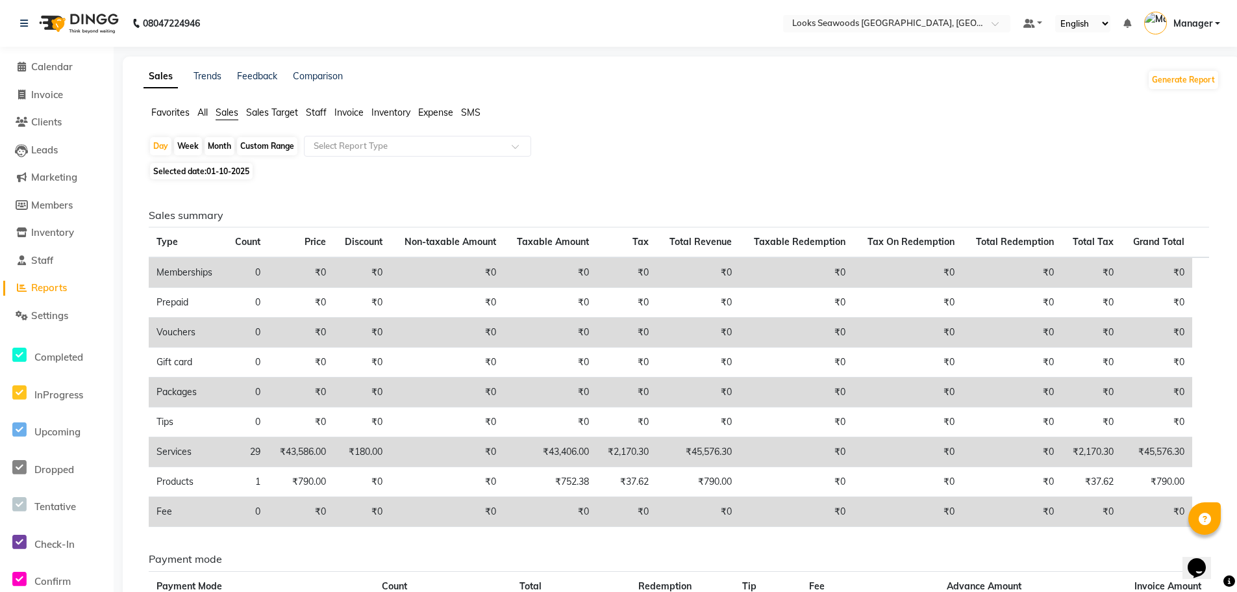
click at [219, 112] on span "Sales" at bounding box center [227, 113] width 23 height 12
click at [1172, 83] on button "Generate Report" at bounding box center [1183, 80] width 69 height 18
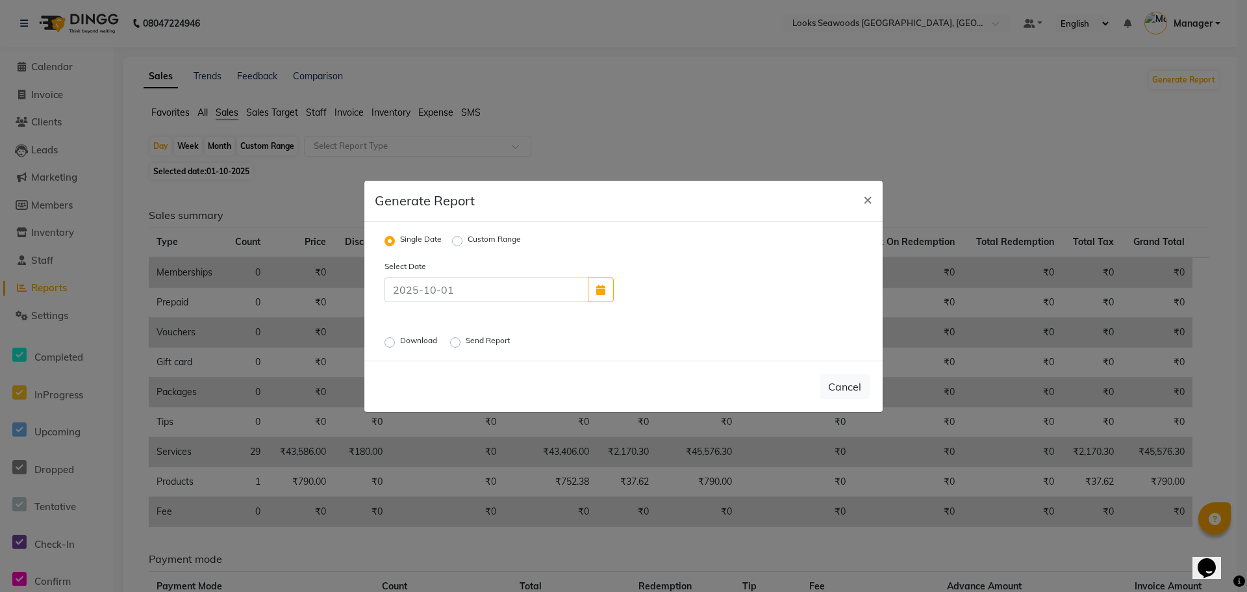
drag, startPoint x: 392, startPoint y: 344, endPoint x: 401, endPoint y: 347, distance: 10.3
click at [401, 346] on label "Download" at bounding box center [420, 342] width 40 height 16
click at [400, 340] on label "Download" at bounding box center [420, 342] width 40 height 16
click at [393, 340] on input "Download" at bounding box center [391, 341] width 9 height 9
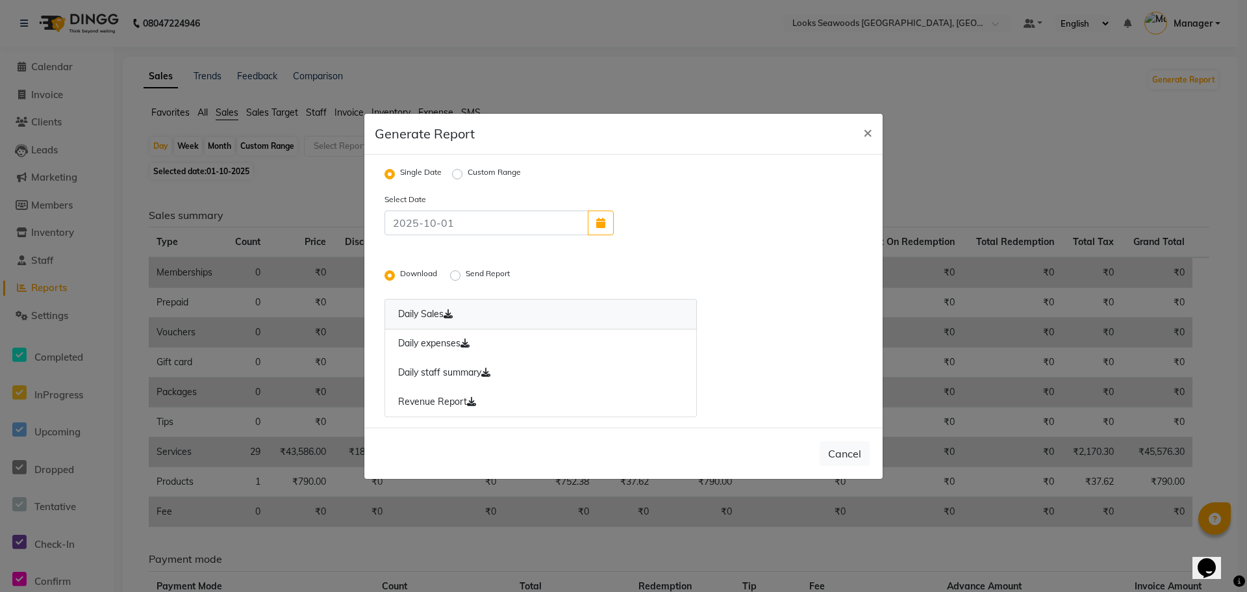
click at [407, 317] on link "Daily Sales" at bounding box center [540, 314] width 312 height 31
click at [422, 338] on link "Daily expenses" at bounding box center [540, 344] width 312 height 30
click at [436, 370] on link "Daily staff summary" at bounding box center [540, 373] width 312 height 30
click at [425, 403] on link "Revenue Report" at bounding box center [540, 402] width 312 height 30
click at [867, 132] on span "×" at bounding box center [867, 131] width 9 height 19
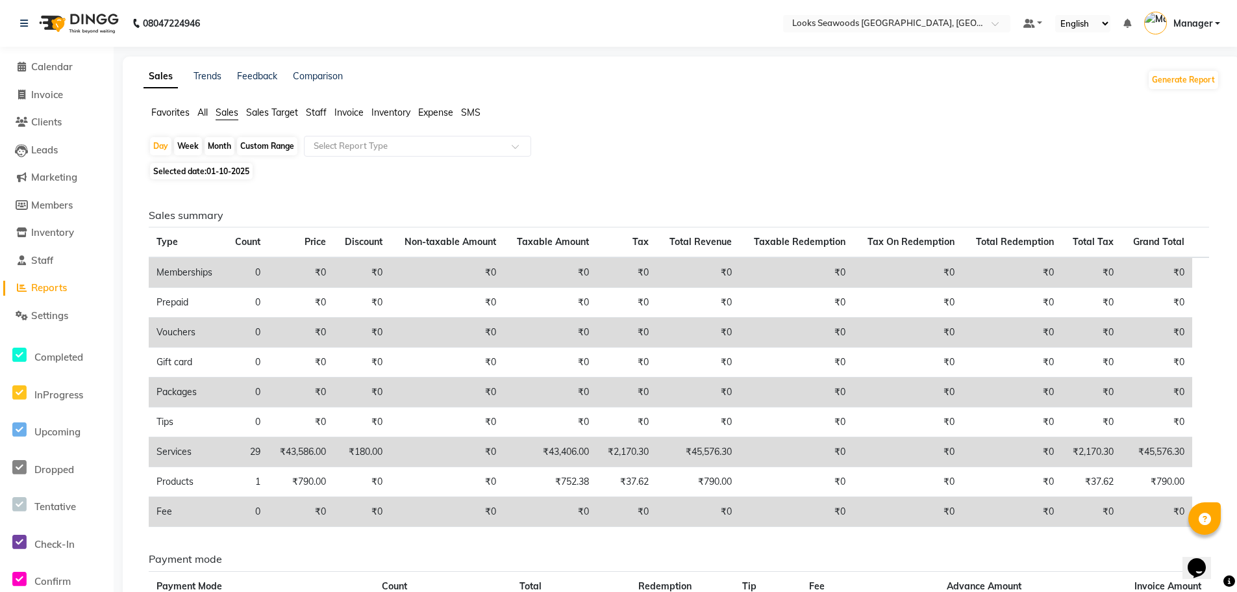
click at [62, 288] on span "Reports" at bounding box center [49, 287] width 36 height 12
click at [321, 114] on span "Staff" at bounding box center [316, 113] width 21 height 12
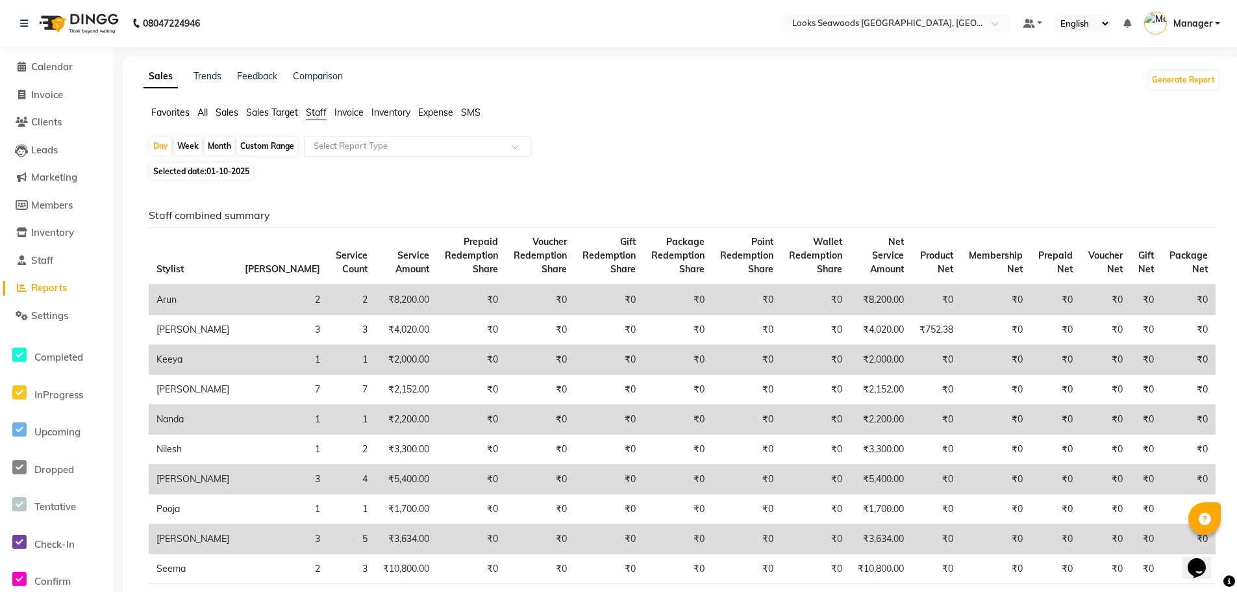
click at [321, 114] on span "Staff" at bounding box center [316, 113] width 21 height 12
click at [315, 118] on span "Staff" at bounding box center [316, 113] width 21 height 12
click at [512, 147] on span at bounding box center [520, 150] width 16 height 13
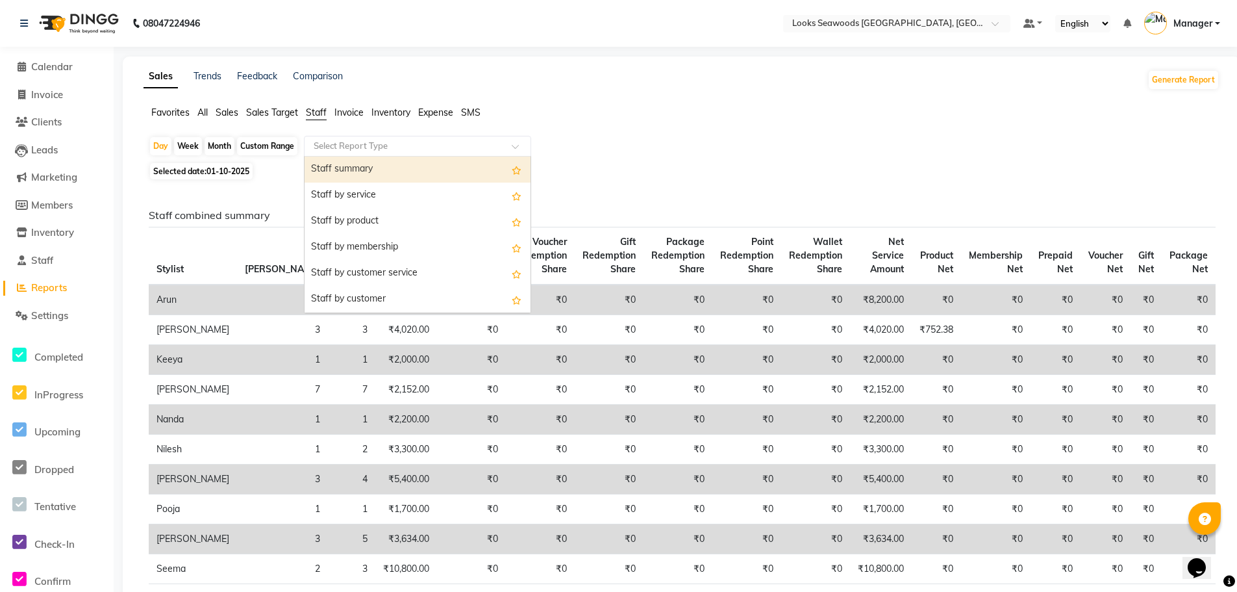
click at [374, 166] on div "Staff summary" at bounding box center [418, 170] width 226 height 26
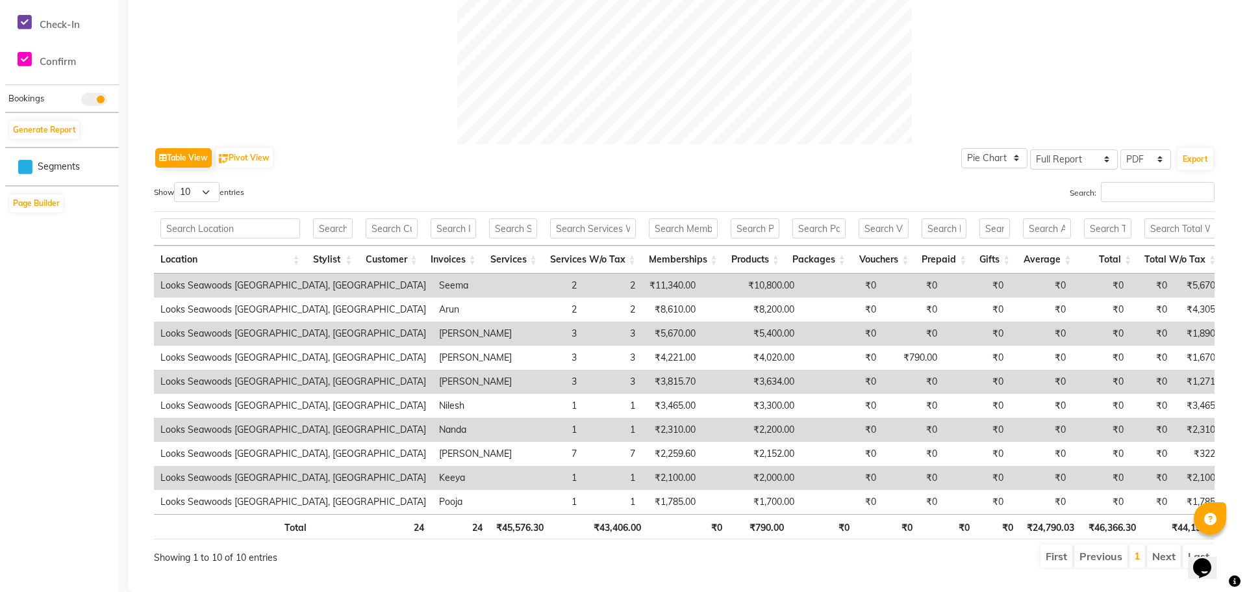
scroll to position [559, 0]
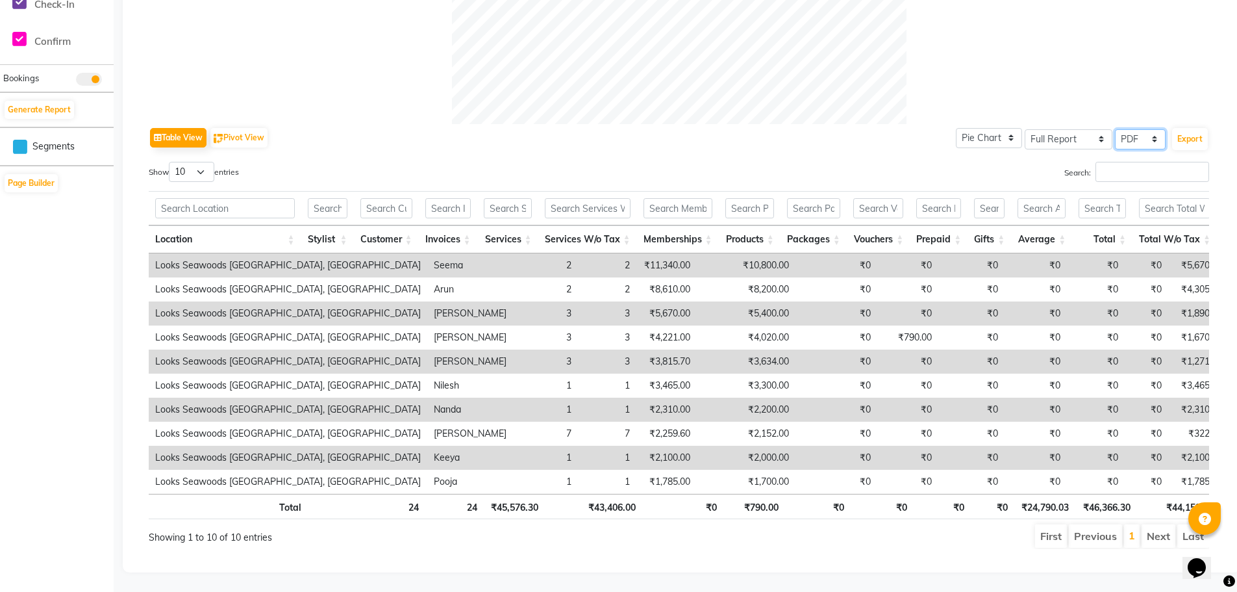
click at [1155, 129] on select "Select CSV PDF" at bounding box center [1140, 139] width 51 height 20
click at [1115, 129] on select "Select CSV PDF" at bounding box center [1140, 139] width 51 height 20
click at [1102, 129] on select "Select Full Report Filtered Report" at bounding box center [1069, 139] width 88 height 20
click at [1025, 129] on select "Select Full Report Filtered Report" at bounding box center [1069, 139] width 88 height 20
drag, startPoint x: 1196, startPoint y: 122, endPoint x: 1189, endPoint y: 121, distance: 6.5
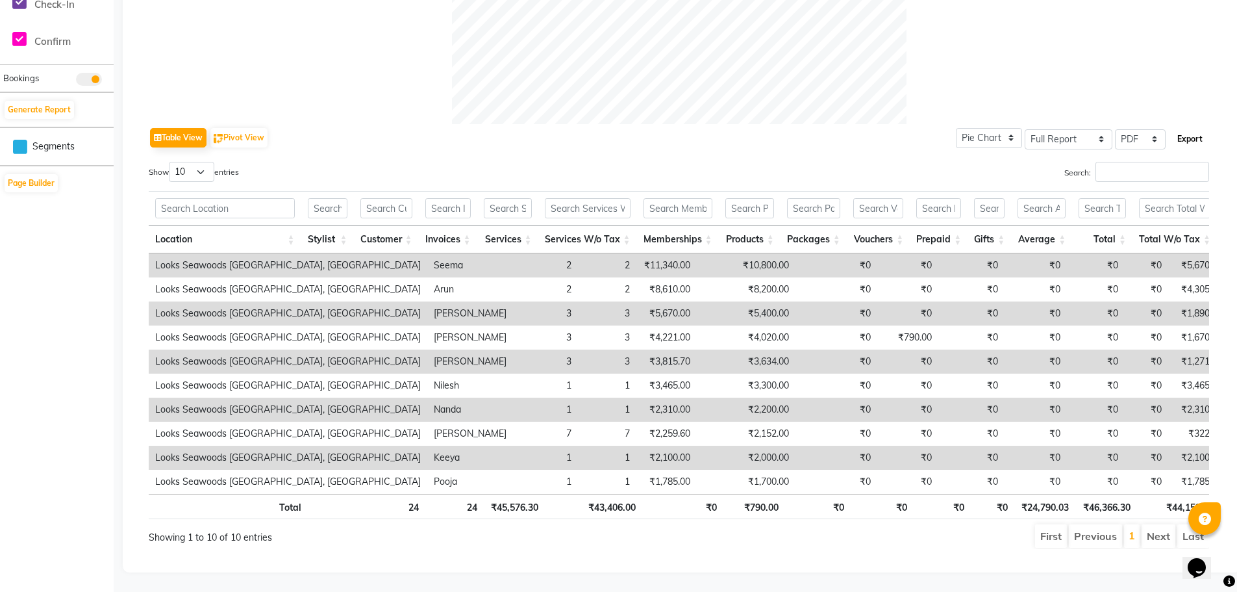
click at [1194, 128] on button "Export" at bounding box center [1190, 139] width 36 height 22
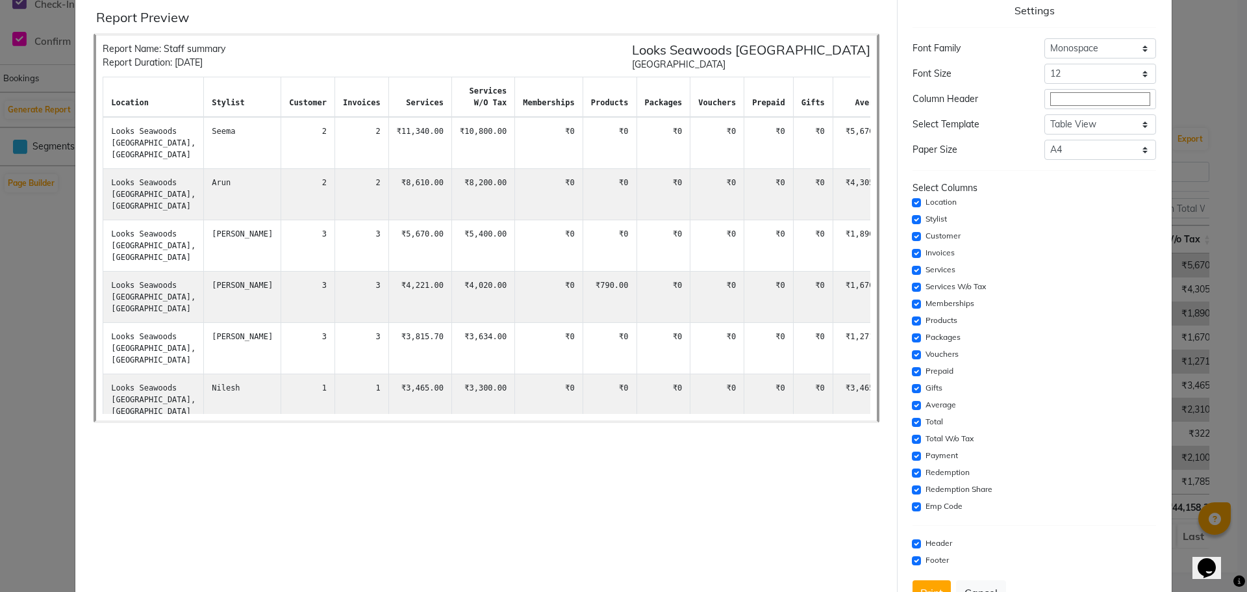
scroll to position [82, 0]
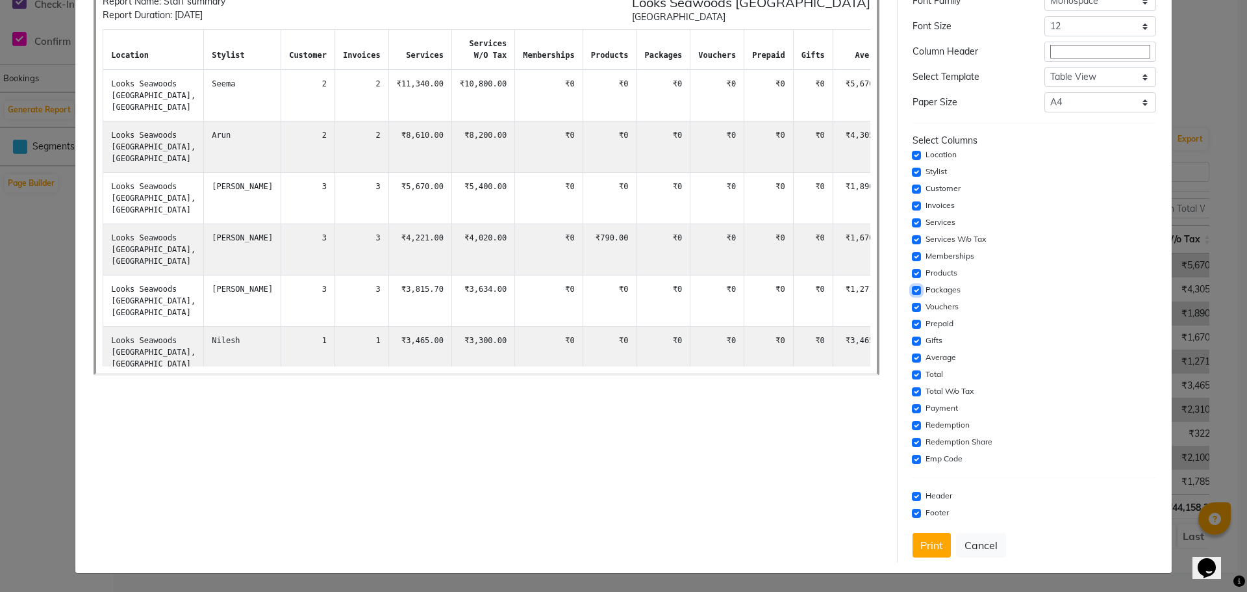
click at [912, 289] on input "checkbox" at bounding box center [916, 290] width 9 height 9
drag, startPoint x: 909, startPoint y: 340, endPoint x: 911, endPoint y: 328, distance: 11.9
click at [912, 339] on input "checkbox" at bounding box center [916, 340] width 9 height 9
click at [912, 323] on input "checkbox" at bounding box center [916, 324] width 9 height 9
click at [912, 321] on input "checkbox" at bounding box center [916, 324] width 9 height 9
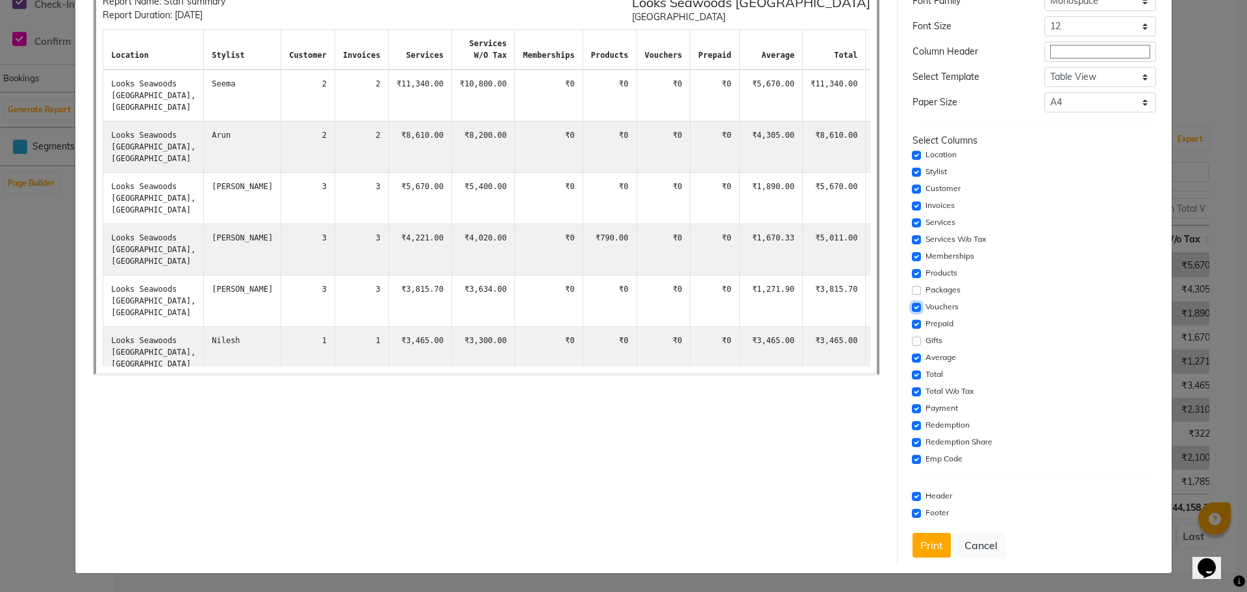
click at [912, 308] on input "checkbox" at bounding box center [916, 307] width 9 height 9
click at [932, 548] on button "Print" at bounding box center [931, 545] width 38 height 25
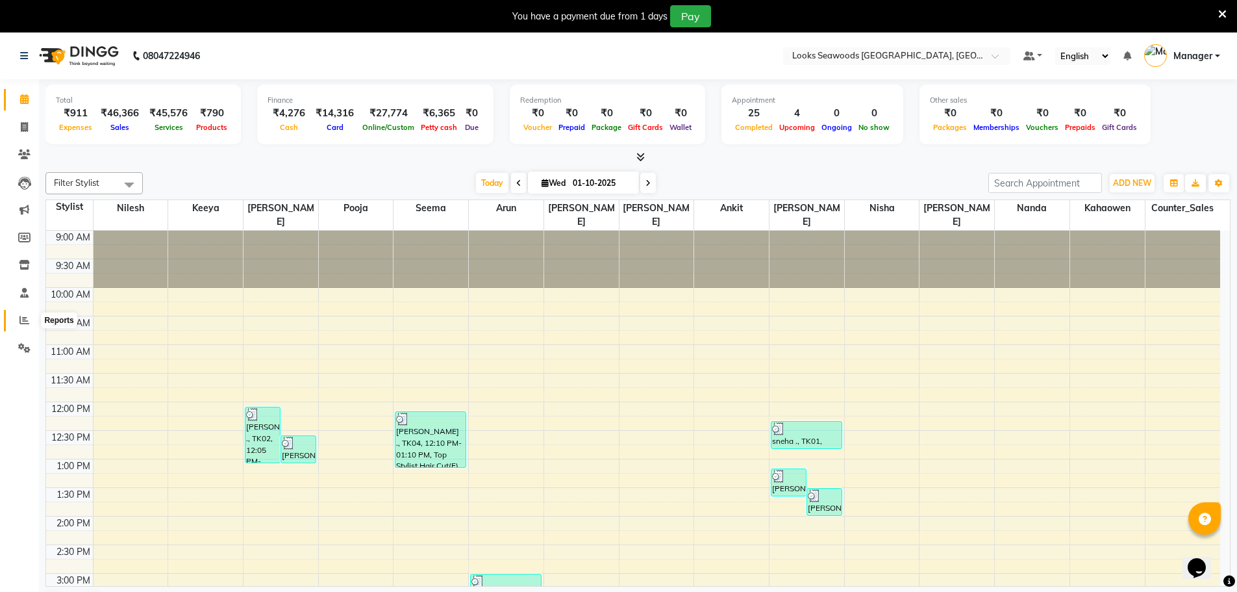
click at [21, 320] on icon at bounding box center [24, 320] width 10 height 10
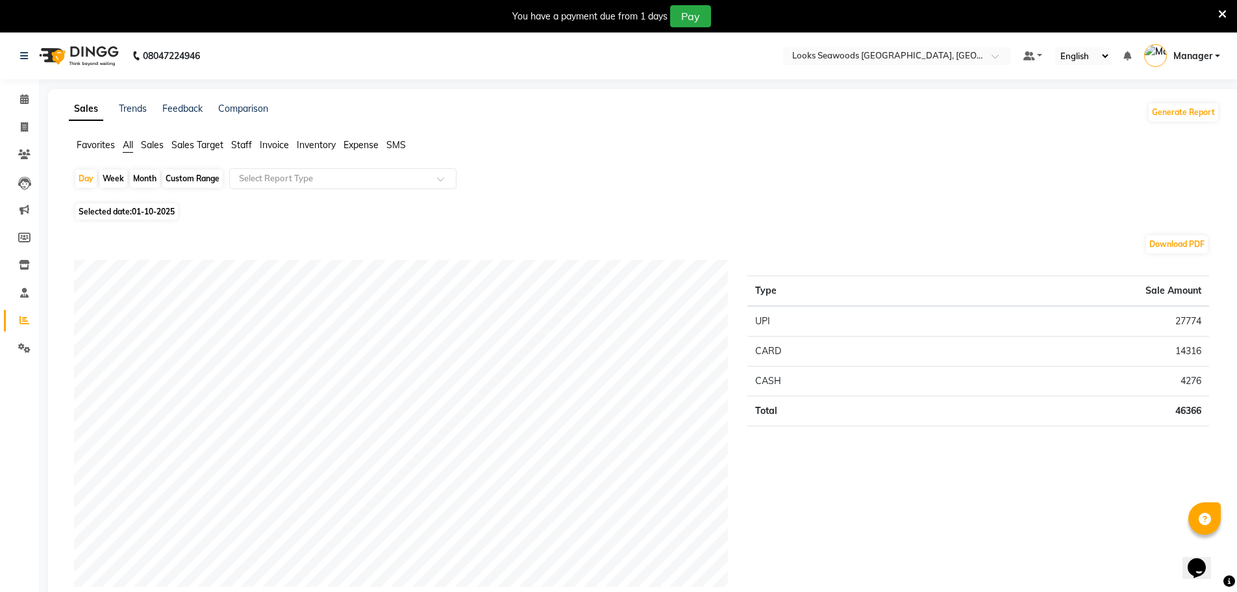
click at [195, 147] on span "Sales Target" at bounding box center [197, 145] width 52 height 12
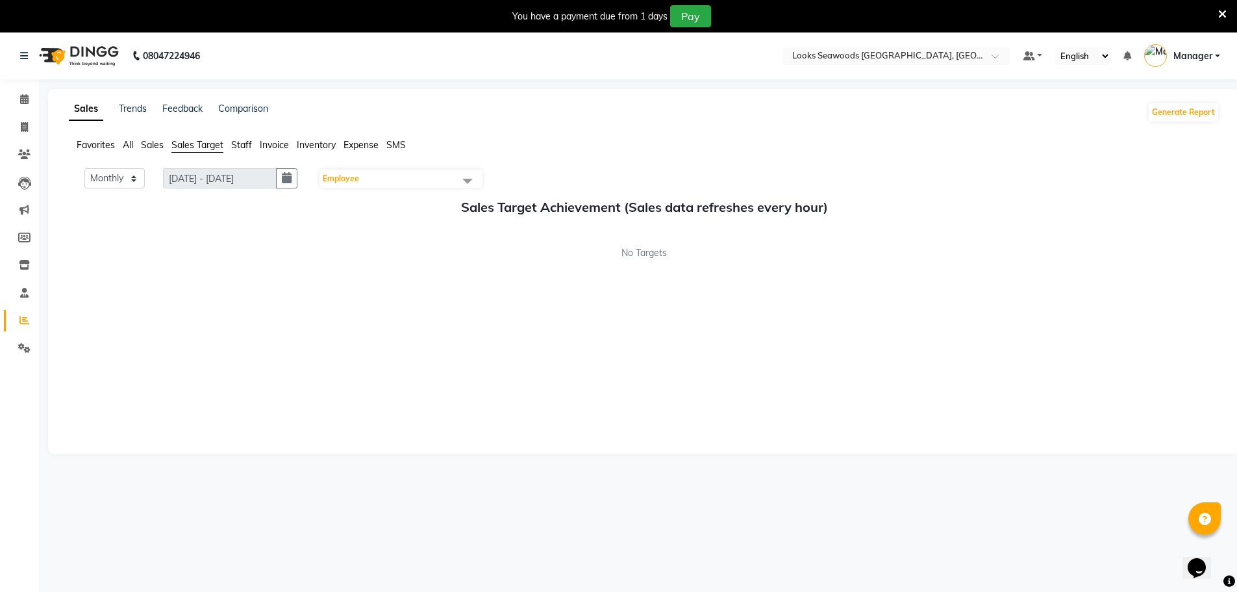
click at [154, 144] on span "Sales" at bounding box center [152, 145] width 23 height 12
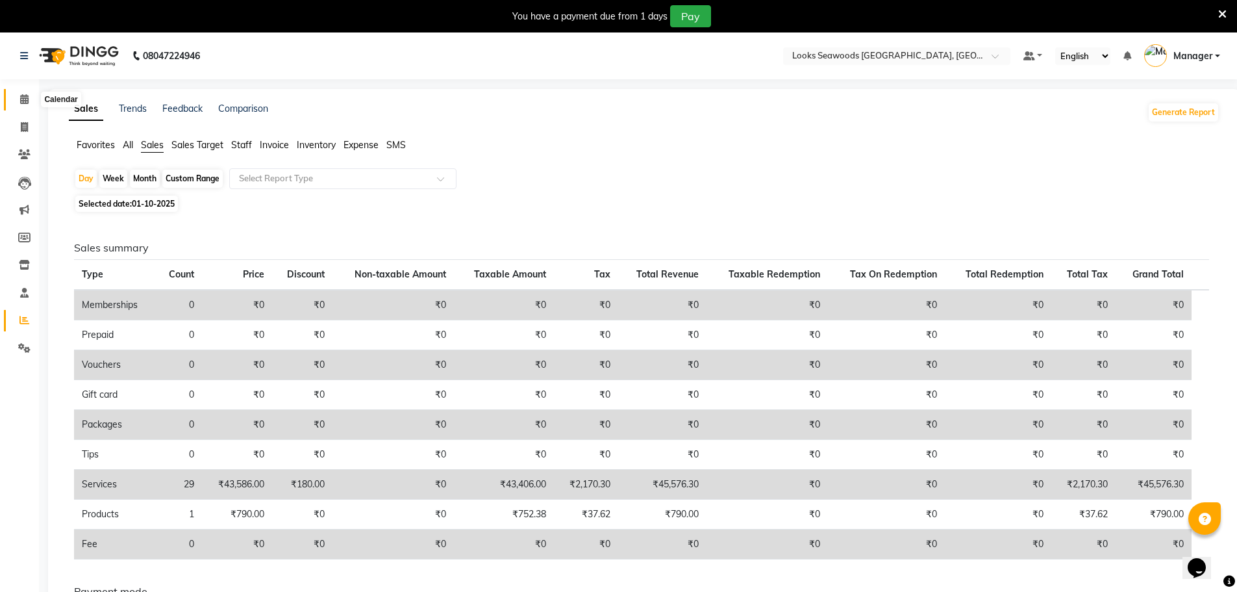
click at [25, 100] on icon at bounding box center [24, 99] width 8 height 10
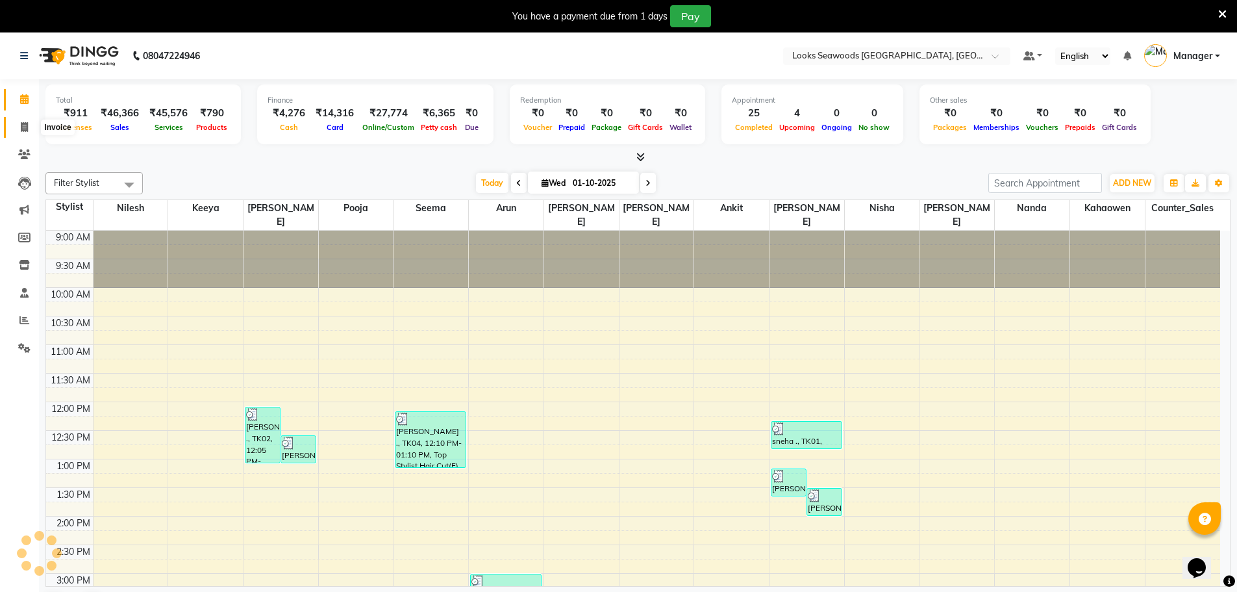
scroll to position [431, 0]
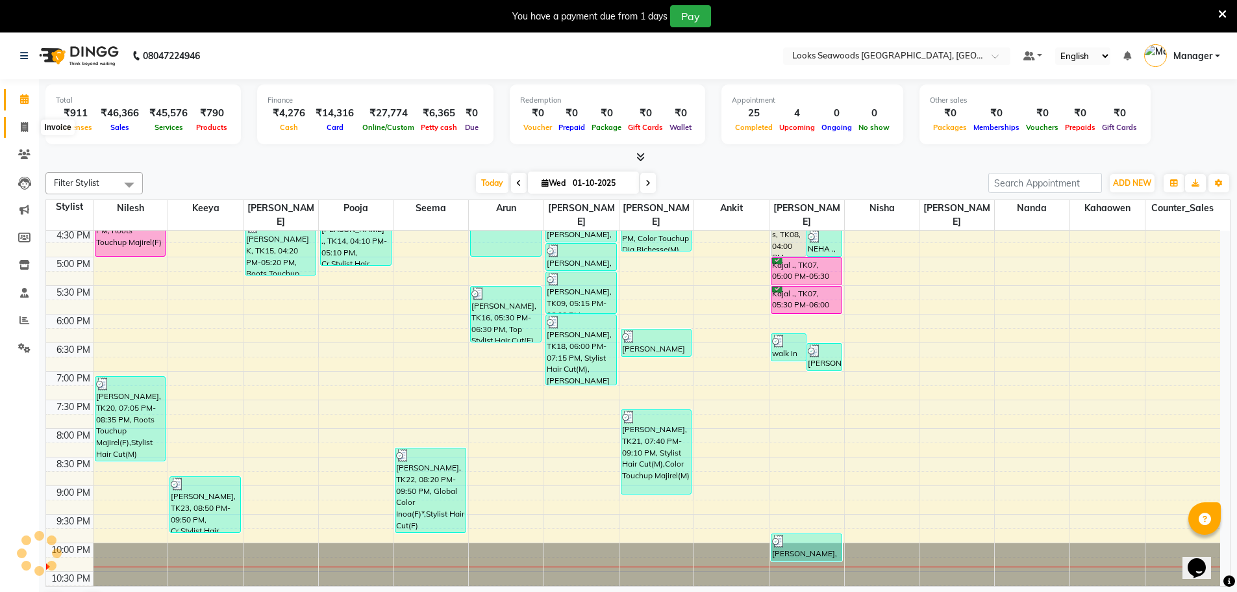
click at [23, 128] on icon at bounding box center [24, 127] width 7 height 10
select select "service"
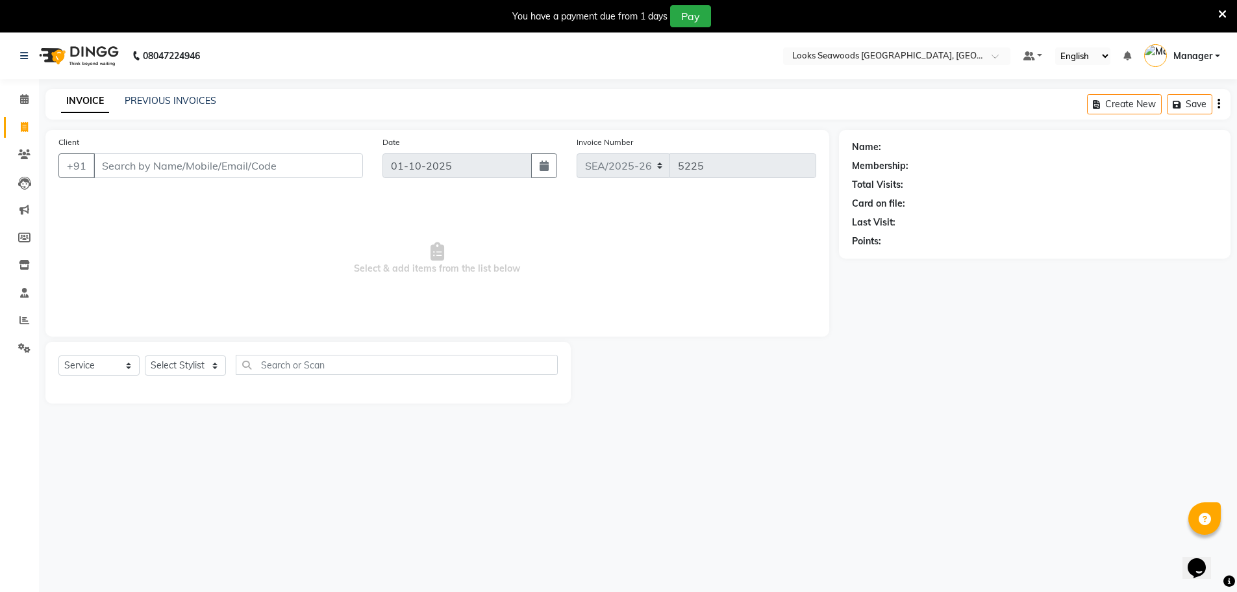
click at [164, 107] on div "PREVIOUS INVOICES" at bounding box center [171, 101] width 92 height 14
click at [168, 104] on link "PREVIOUS INVOICES" at bounding box center [171, 101] width 92 height 12
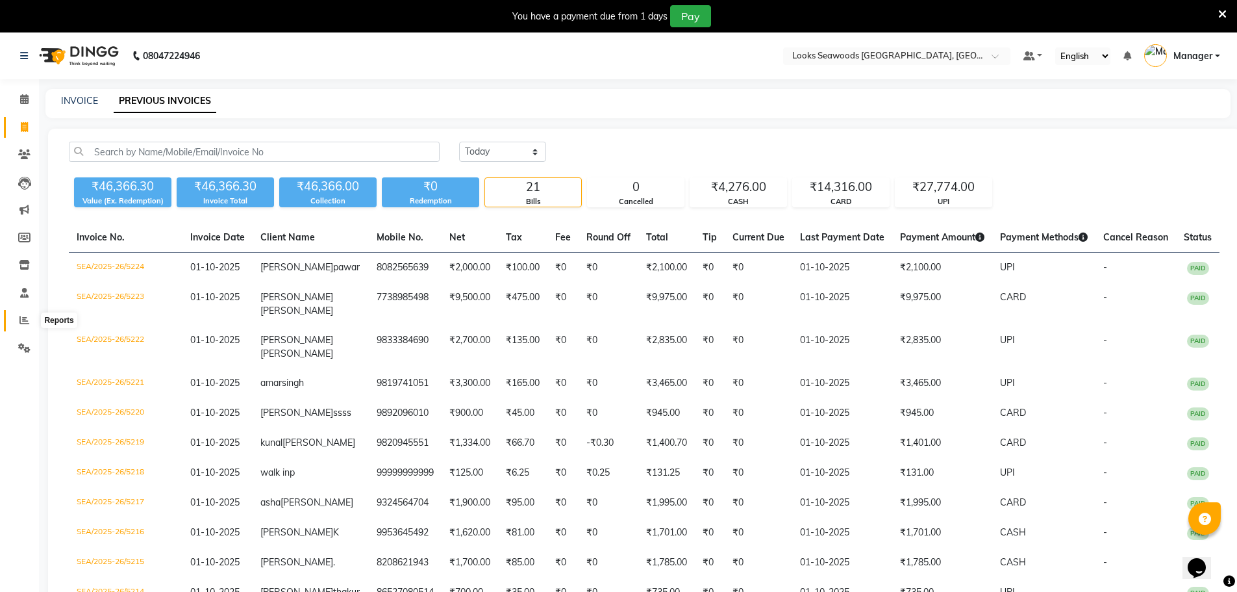
click at [33, 319] on span at bounding box center [24, 320] width 23 height 15
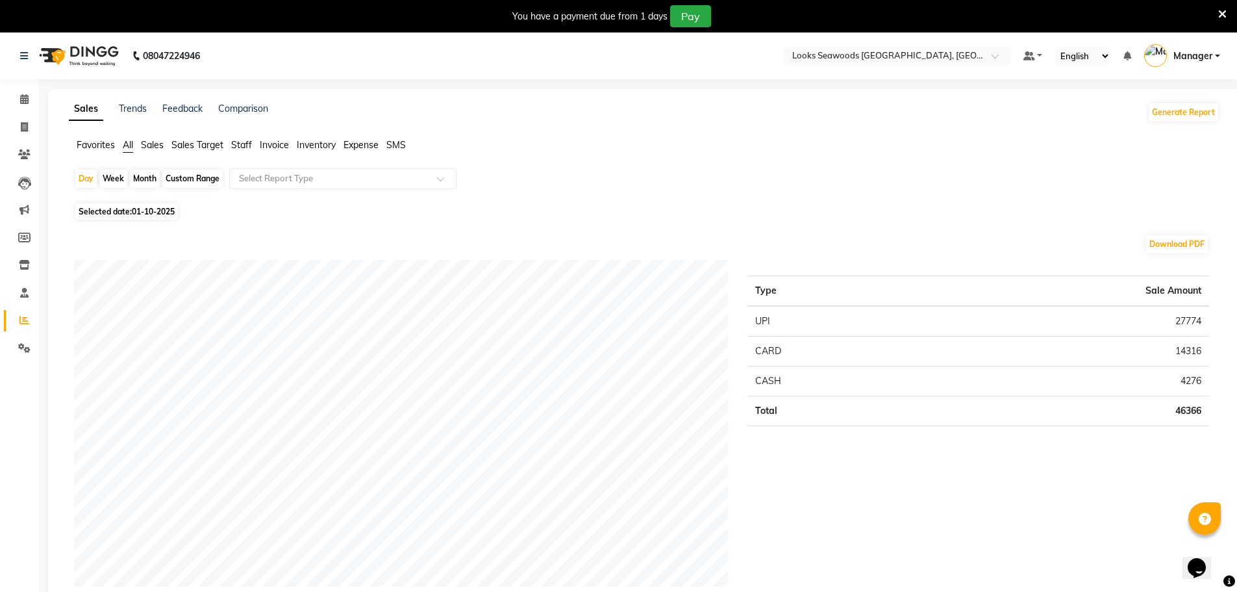
click at [394, 146] on span "SMS" at bounding box center [395, 145] width 19 height 12
